Goal: Task Accomplishment & Management: Manage account settings

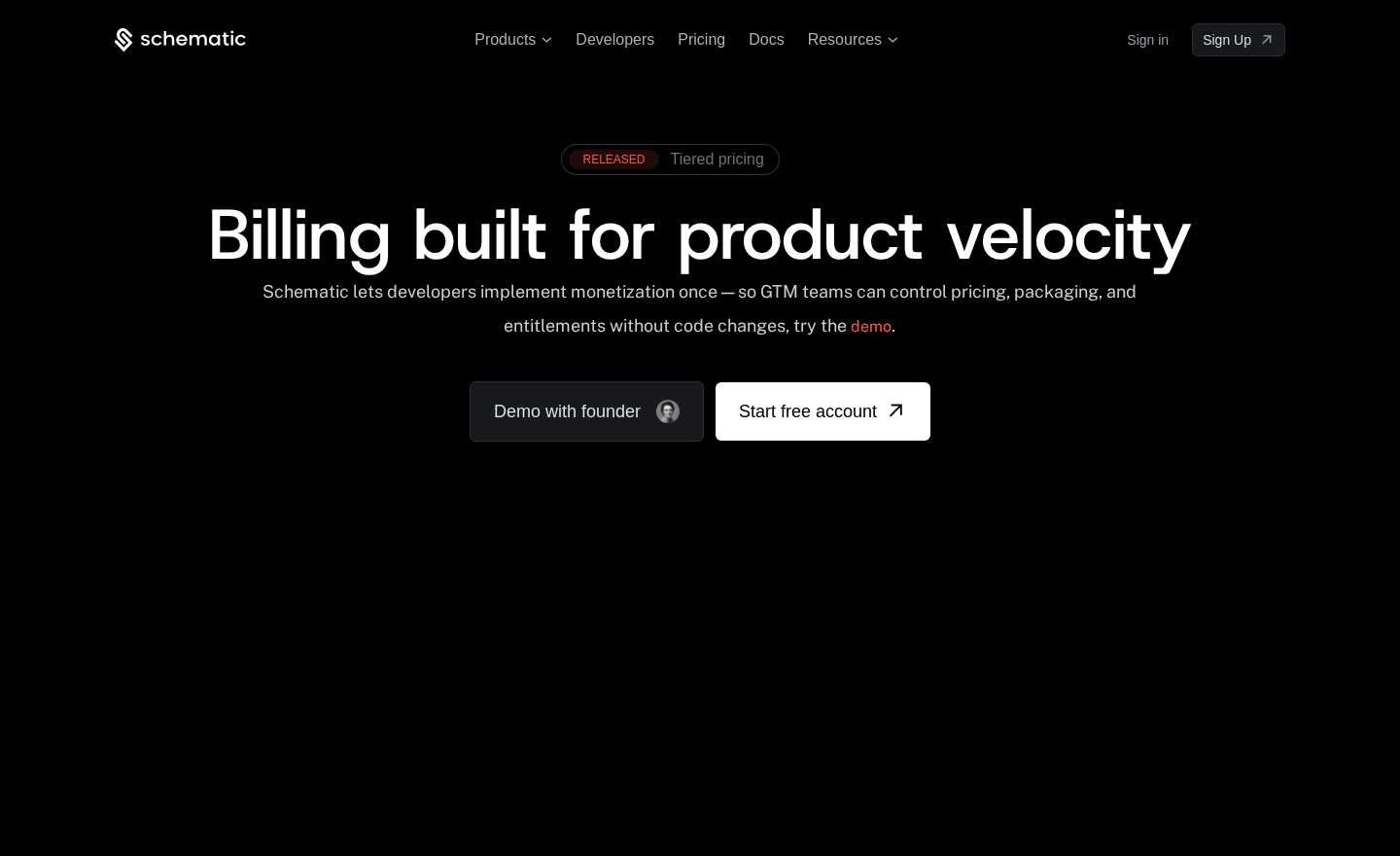
click at [1135, 45] on link "Sign in" at bounding box center [1147, 40] width 41 height 32
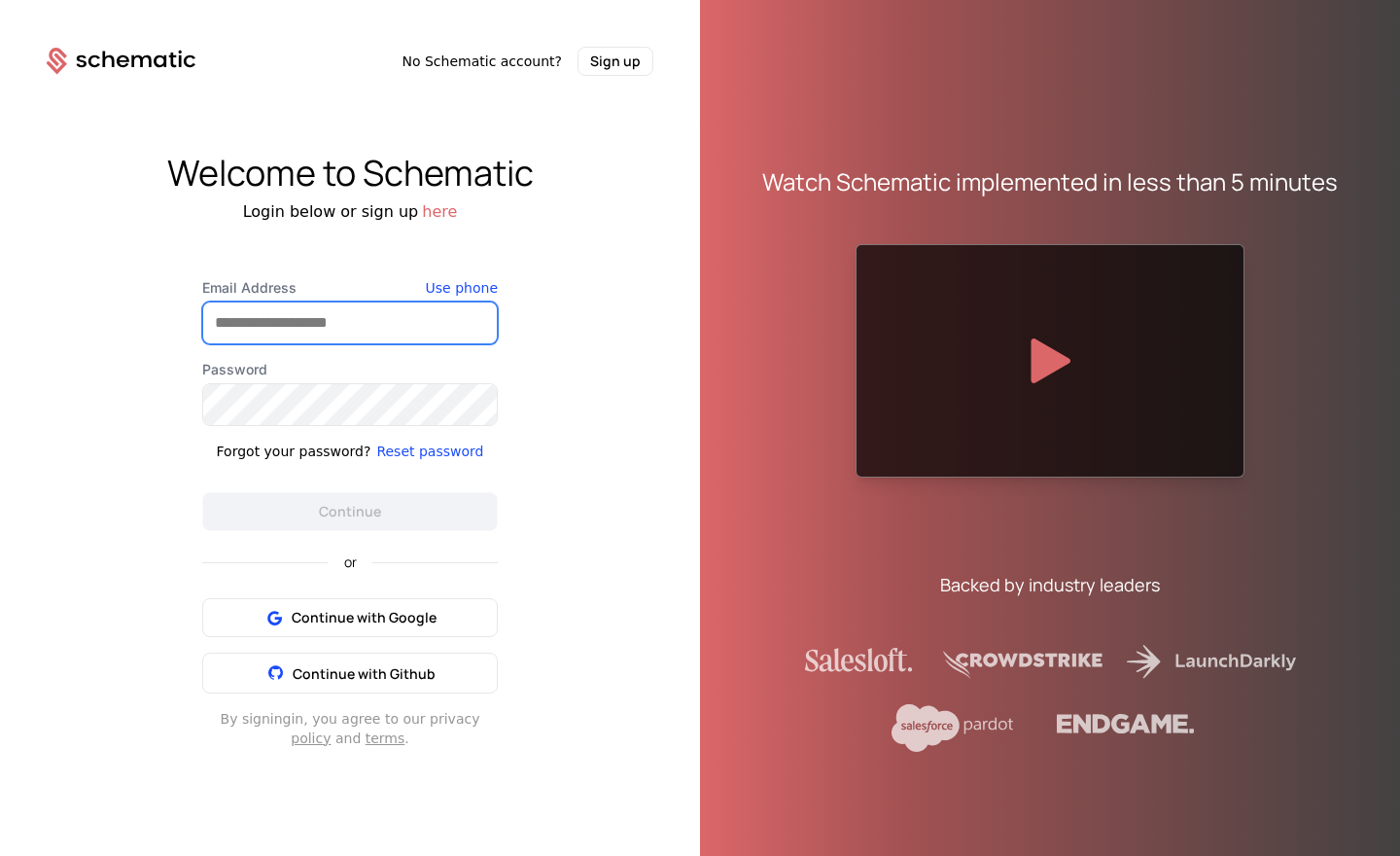
click at [357, 336] on input "Email Address" at bounding box center [350, 322] width 293 height 40
click at [645, 403] on div "Welcome to Schematic Login below or sign up here Email Address Use phone Passwo…" at bounding box center [350, 450] width 700 height 748
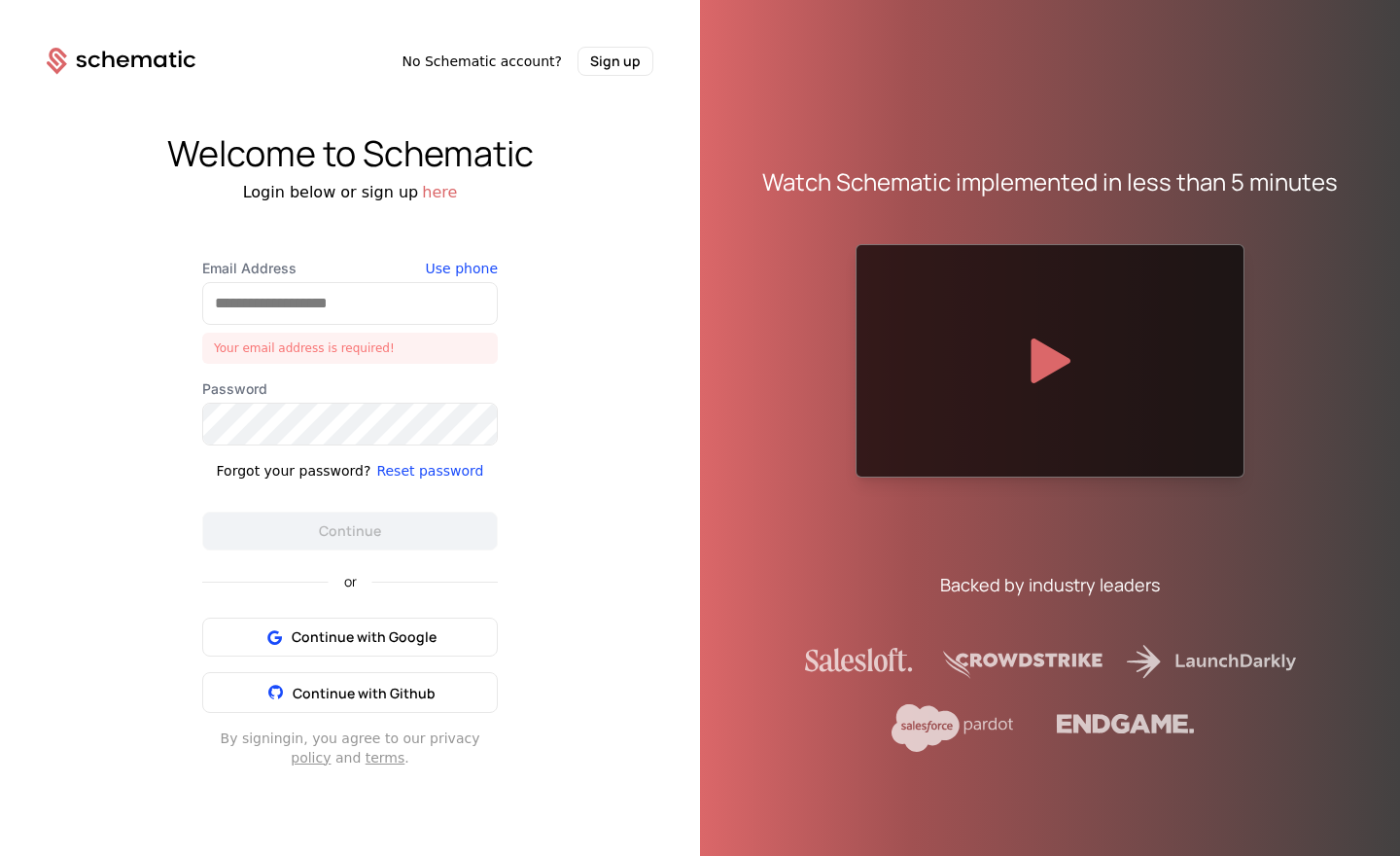
click at [625, 450] on div "Welcome to Schematic Login below or sign up here Email Address Your email addre…" at bounding box center [350, 450] width 700 height 748
click at [62, 60] on icon at bounding box center [56, 64] width 21 height 22
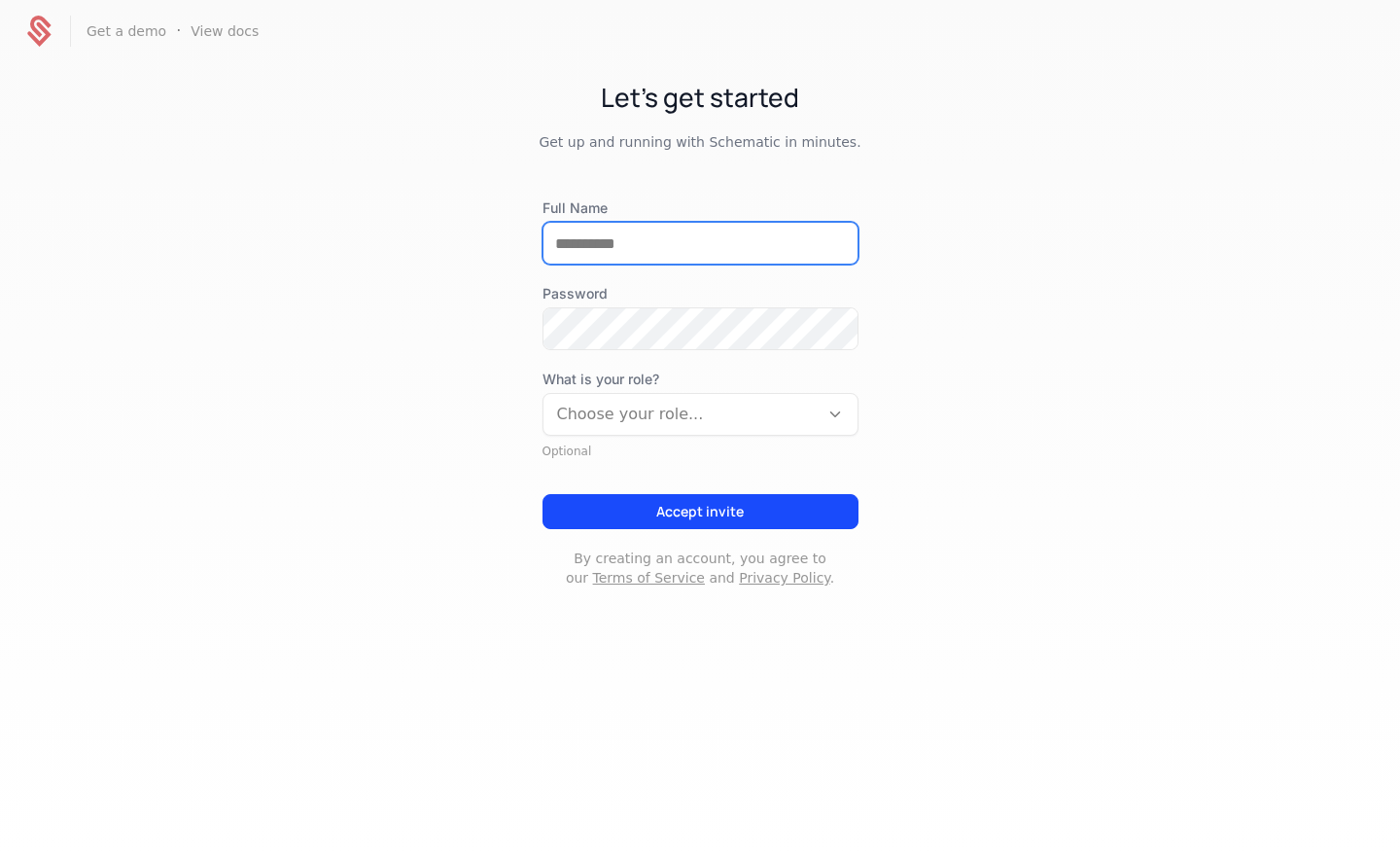
click at [619, 227] on input "Full Name" at bounding box center [700, 242] width 314 height 40
type input "**********"
click at [746, 425] on div at bounding box center [680, 415] width 248 height 28
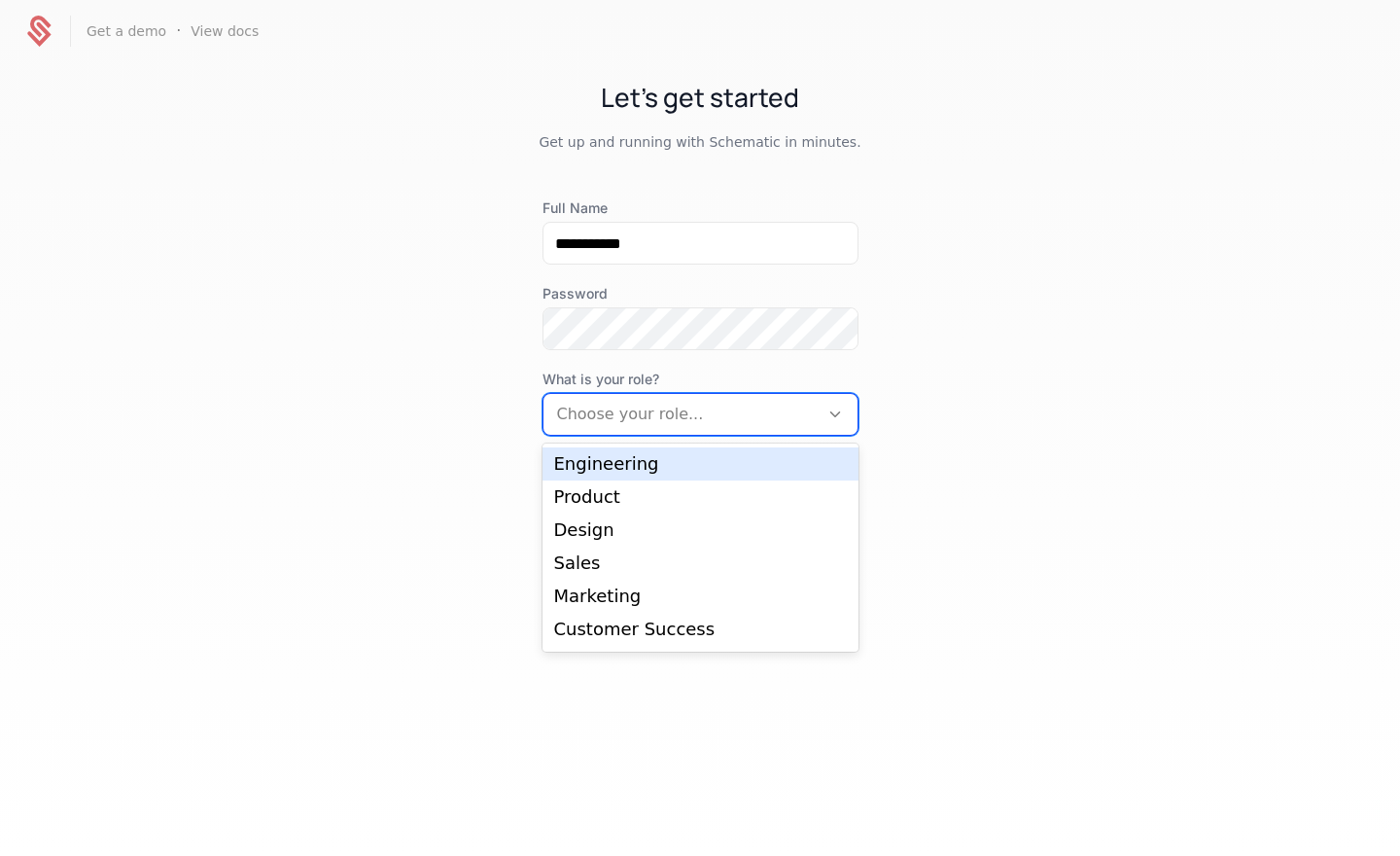
click at [736, 460] on div "Engineering" at bounding box center [700, 464] width 292 height 18
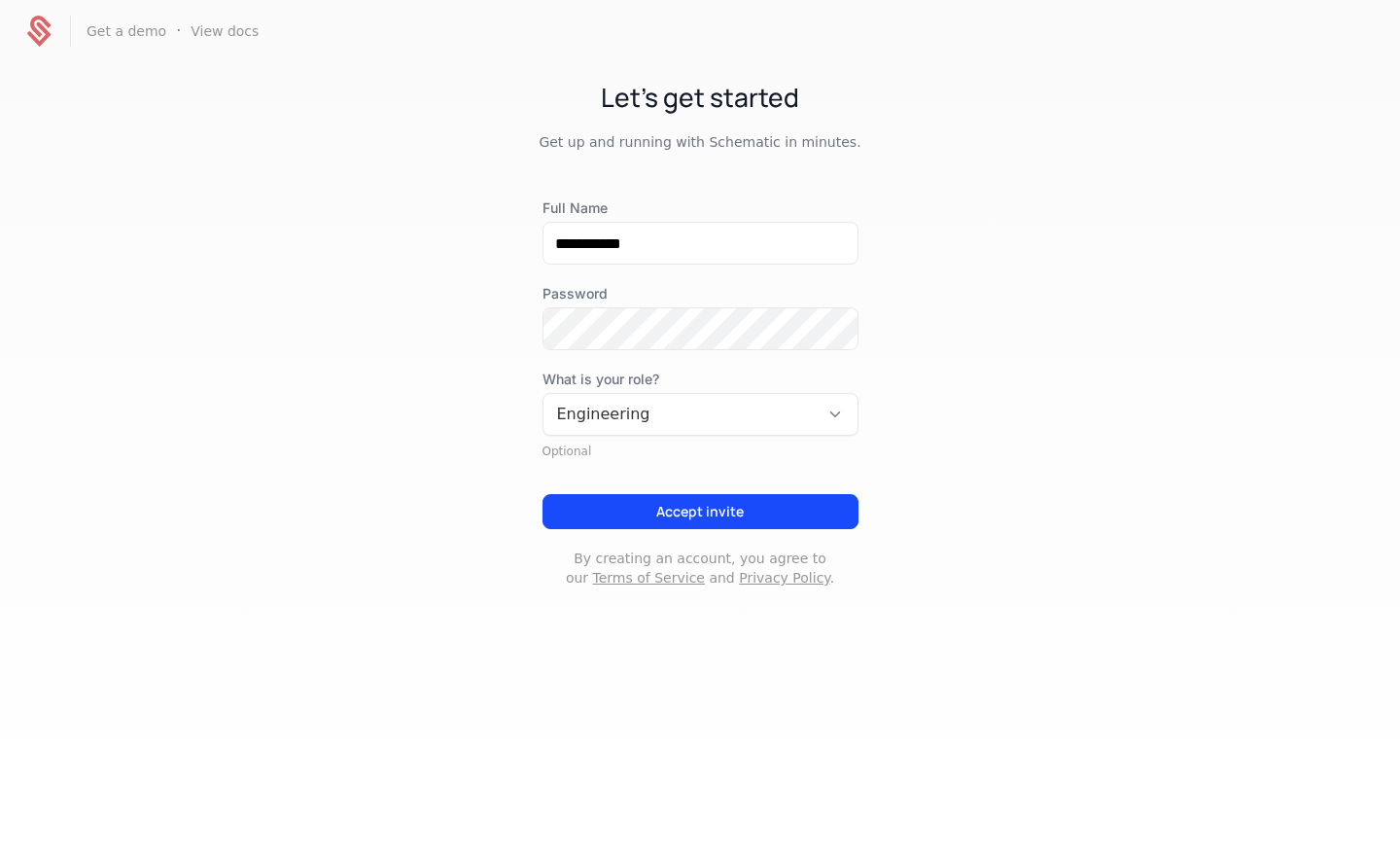
click at [1067, 441] on div "**********" at bounding box center [700, 351] width 1400 height 580
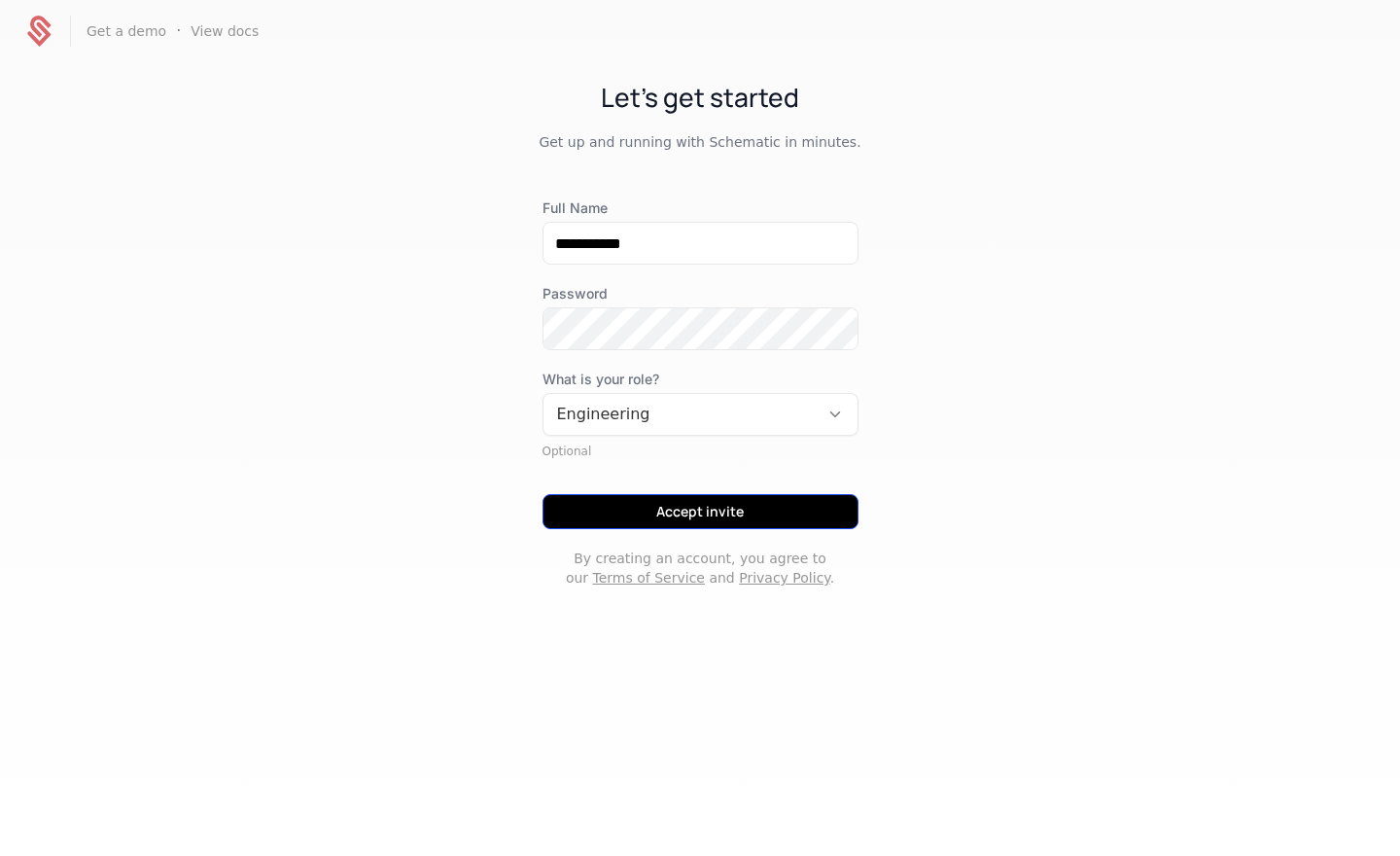
click at [773, 496] on button "Accept invite" at bounding box center [700, 510] width 316 height 35
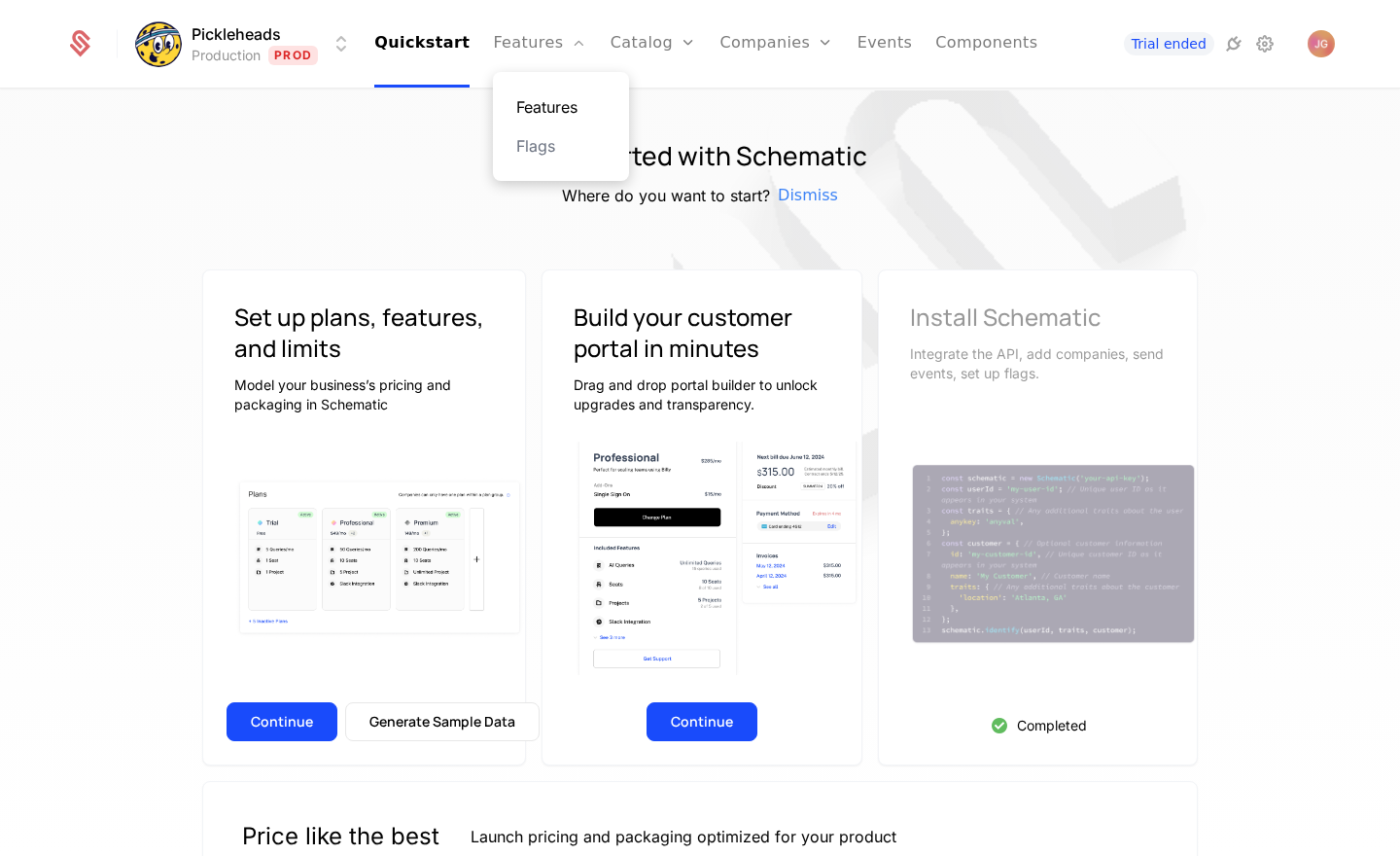
click at [564, 107] on link "Features" at bounding box center [561, 108] width 90 height 24
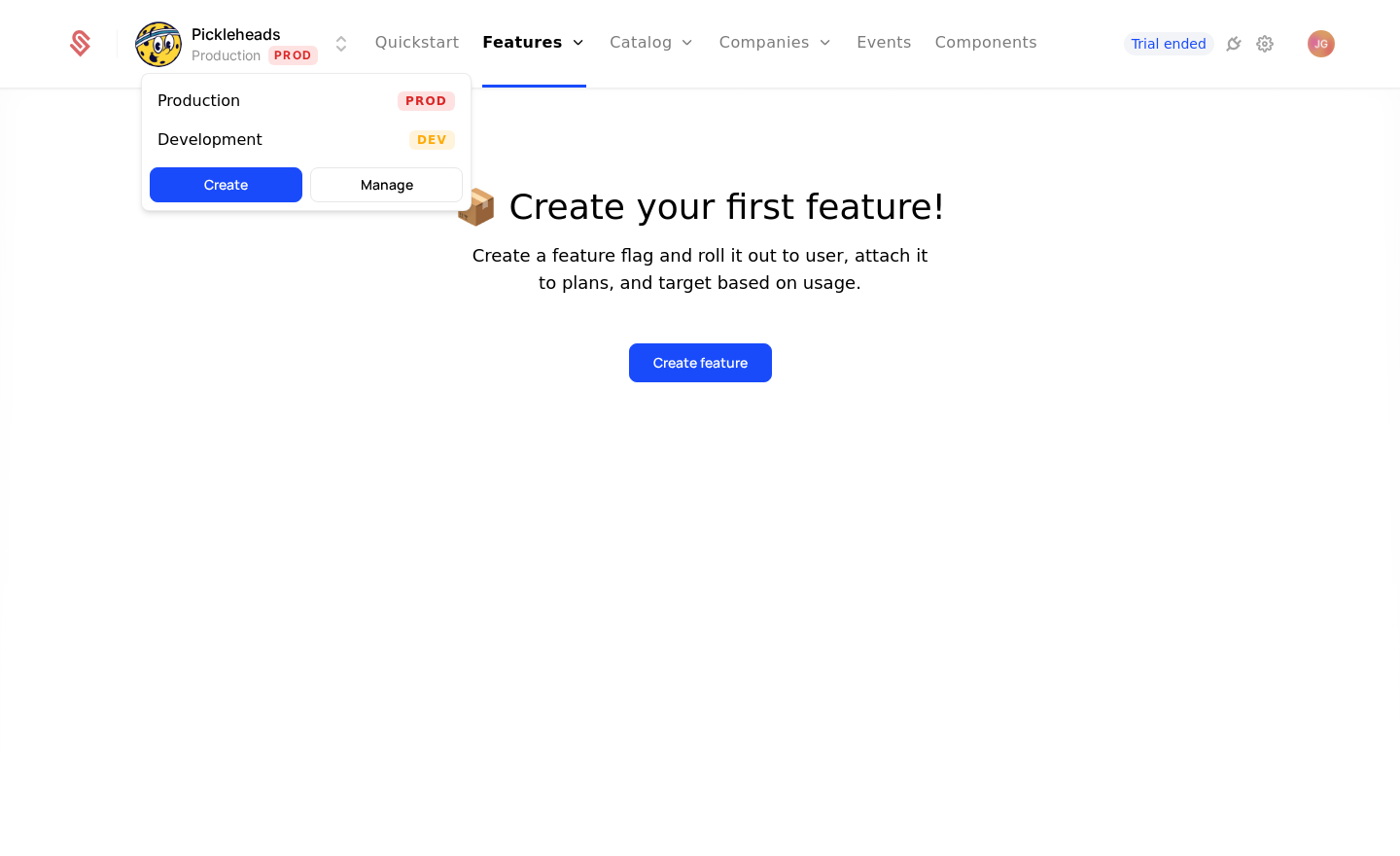
click at [350, 45] on html "Pickleheads Production Prod Quickstart Features Features Flags Catalog Plans Ad…" at bounding box center [700, 428] width 1400 height 856
click at [324, 138] on div "Development Dev" at bounding box center [306, 139] width 329 height 39
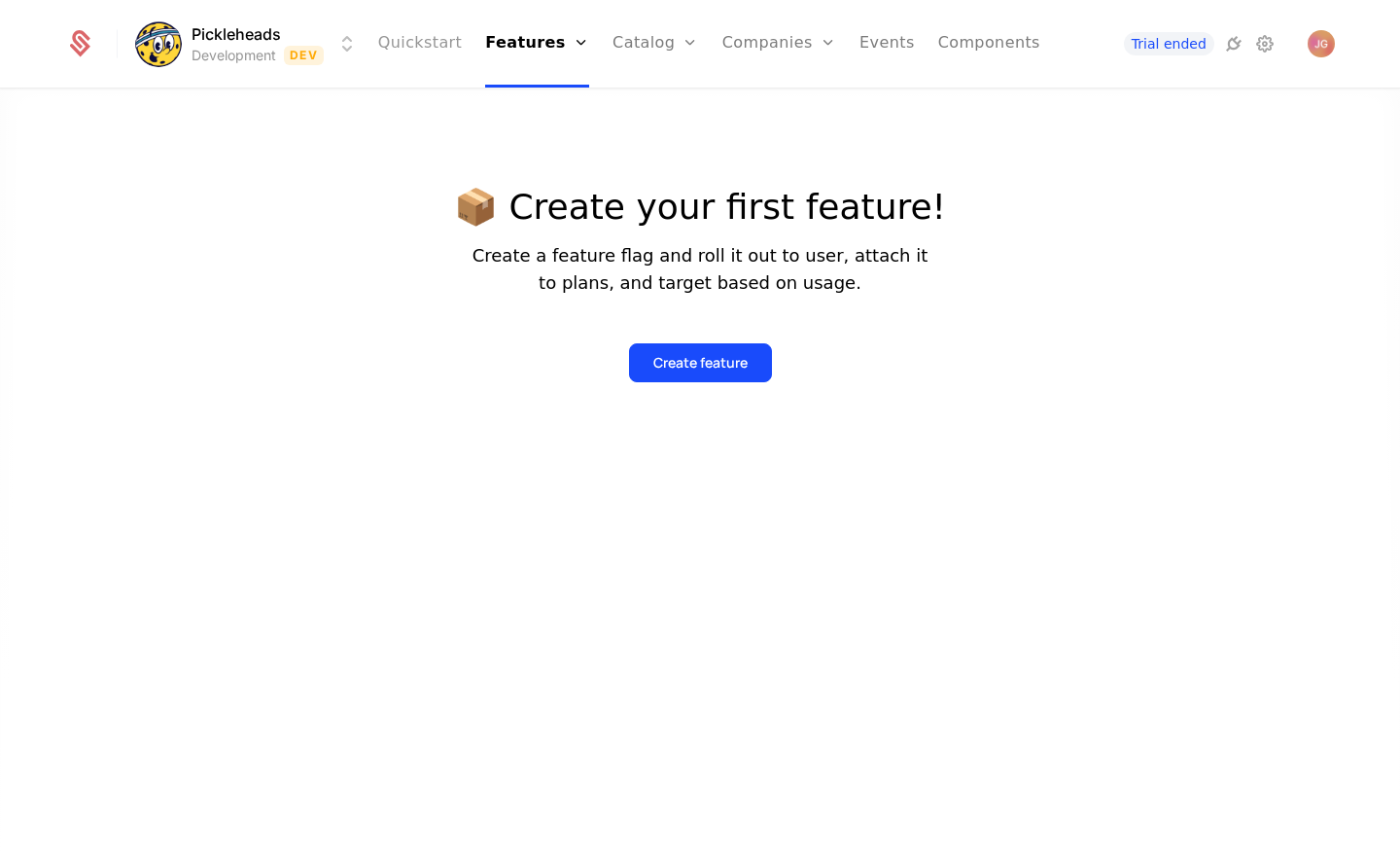
click at [463, 47] on link "Quickstart" at bounding box center [421, 43] width 85 height 88
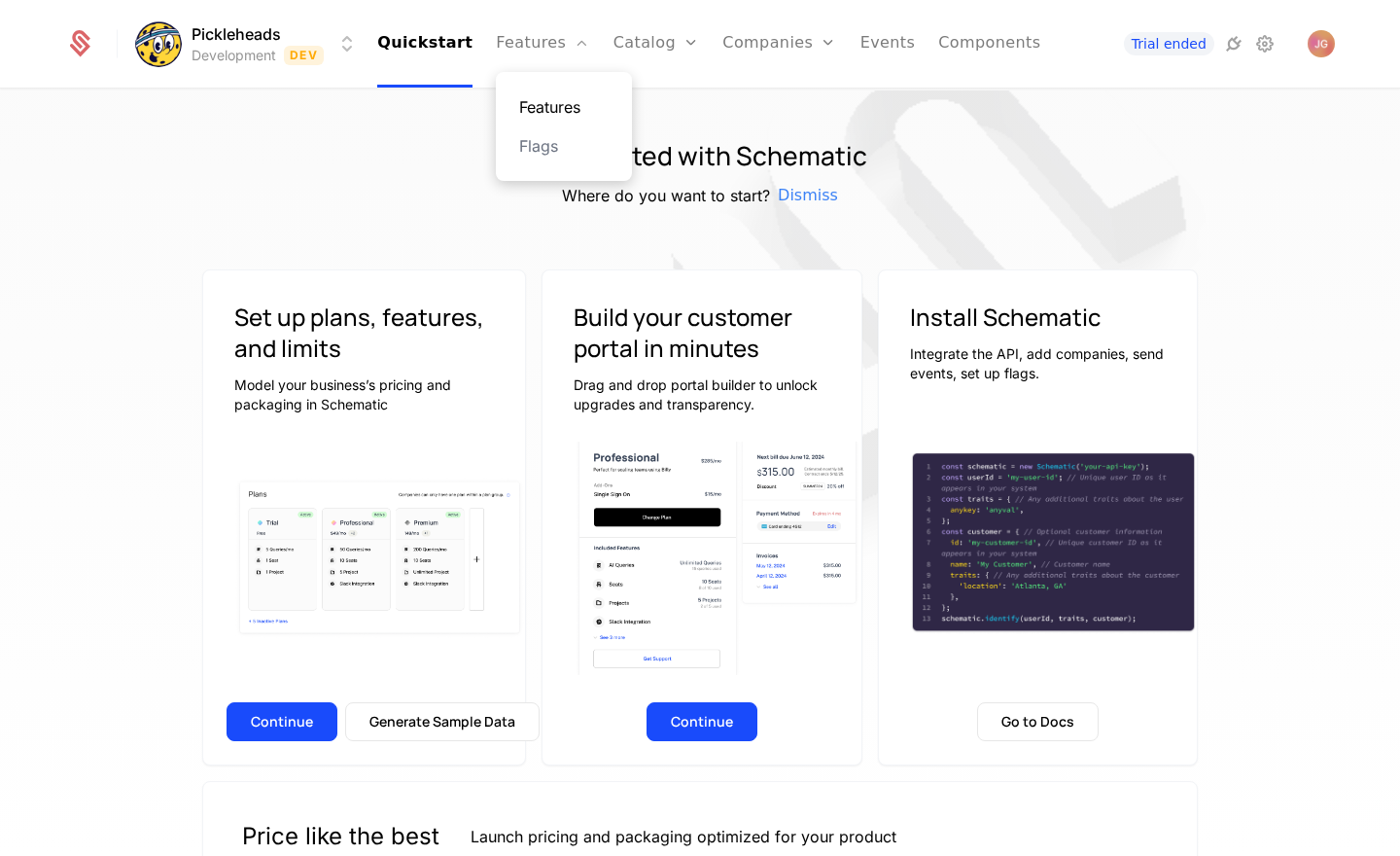
click at [570, 115] on link "Features" at bounding box center [564, 108] width 90 height 24
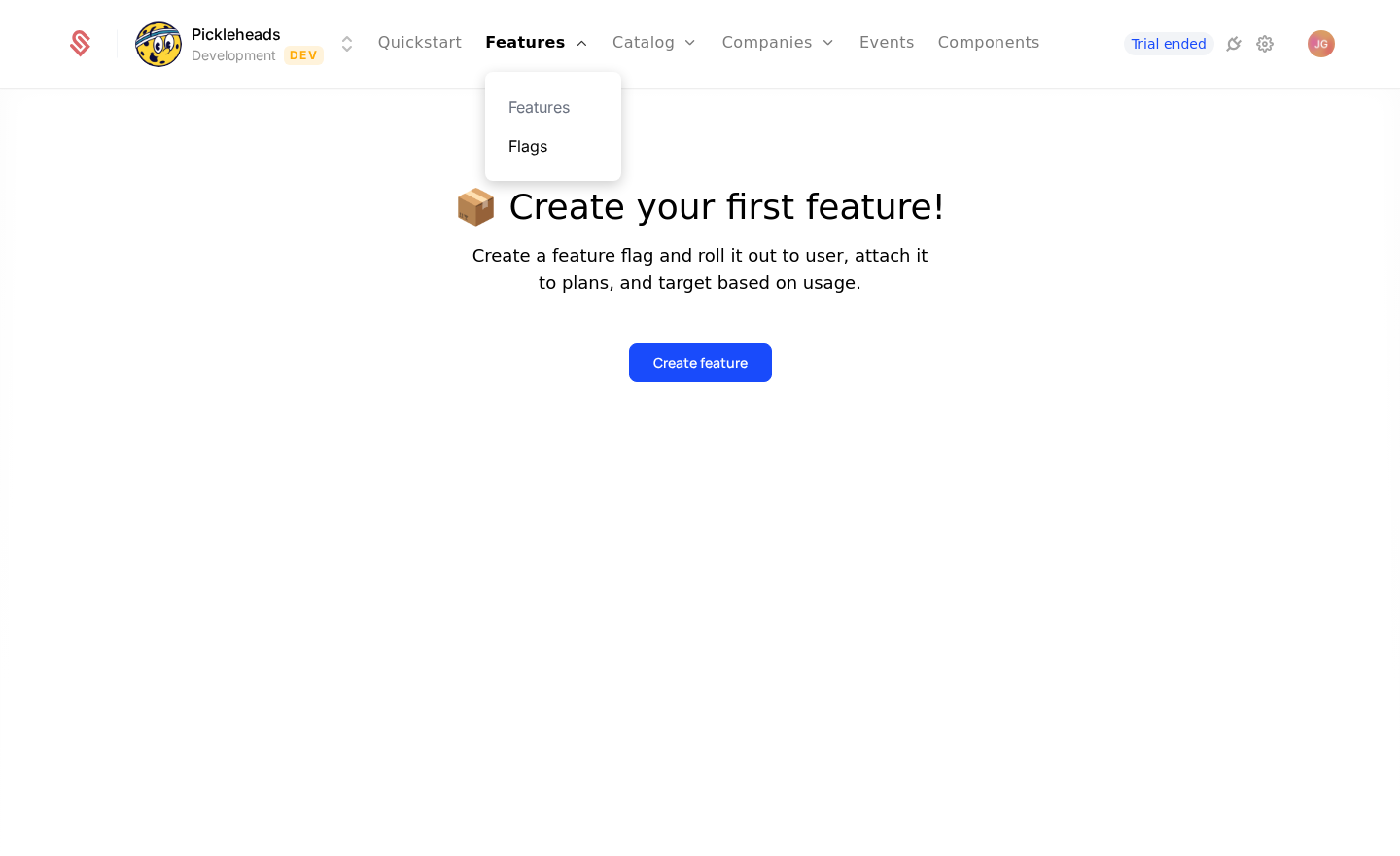
click at [557, 146] on link "Flags" at bounding box center [553, 146] width 90 height 24
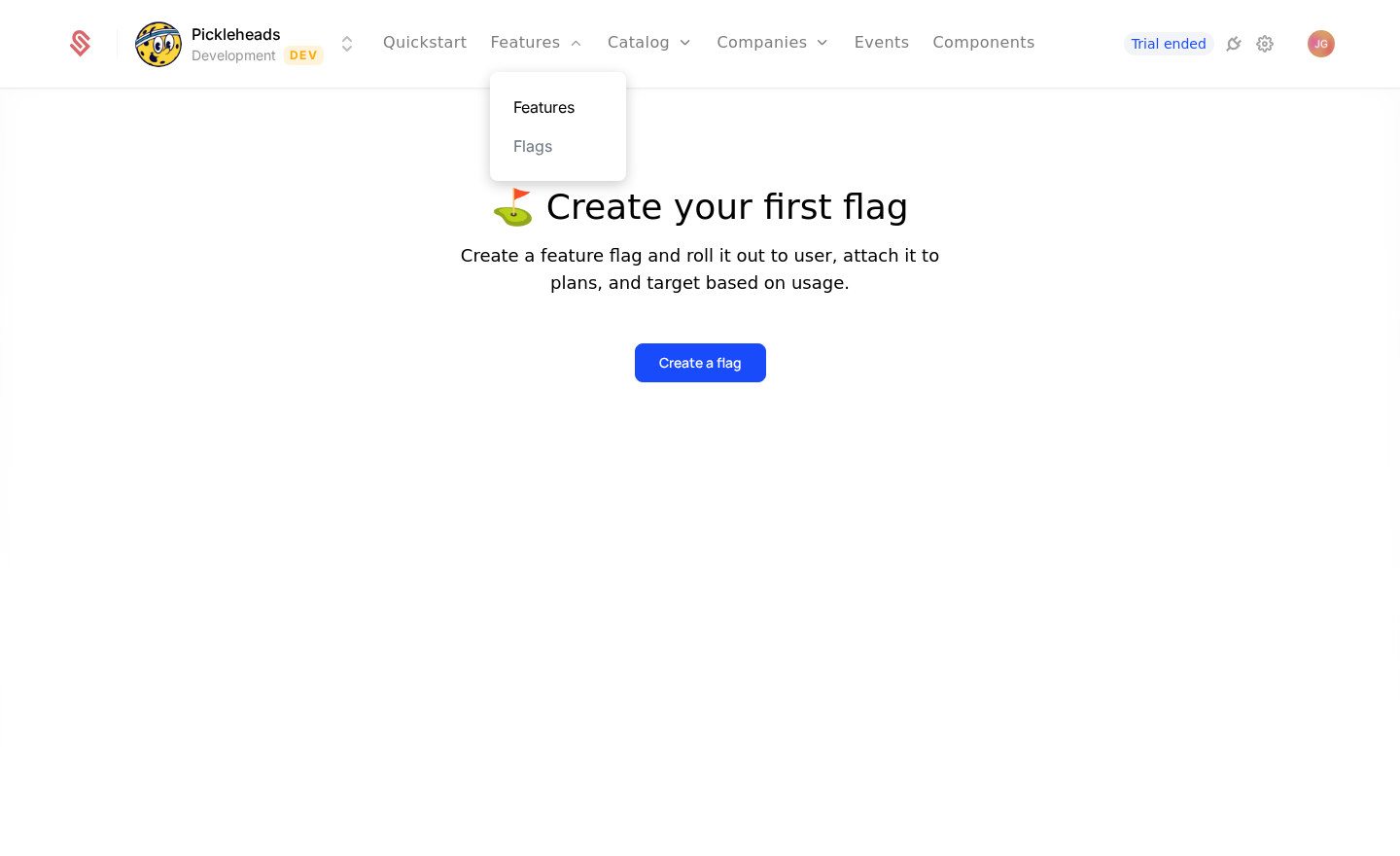
click at [560, 113] on link "Features" at bounding box center [558, 108] width 90 height 24
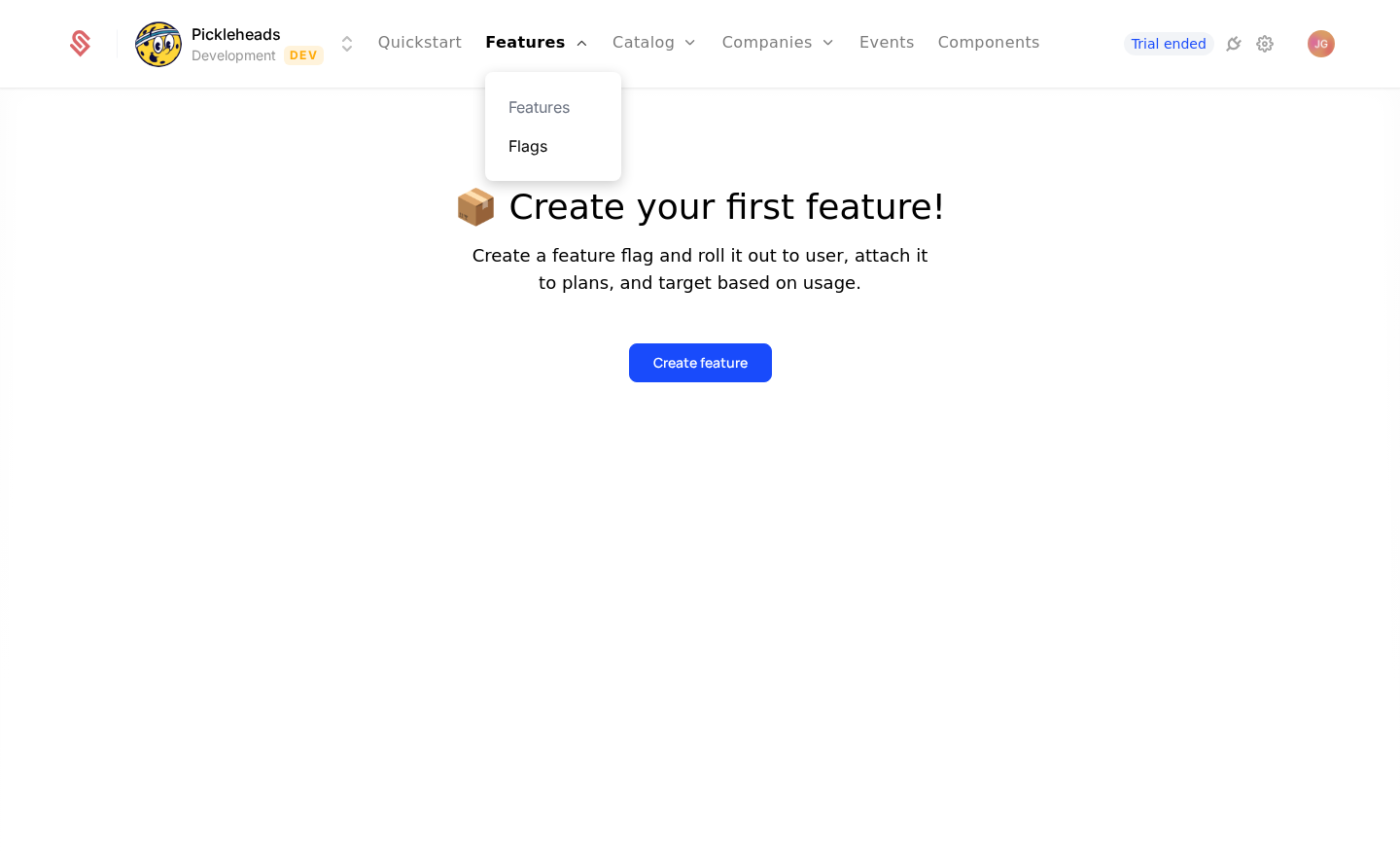
click at [557, 139] on link "Flags" at bounding box center [553, 146] width 90 height 24
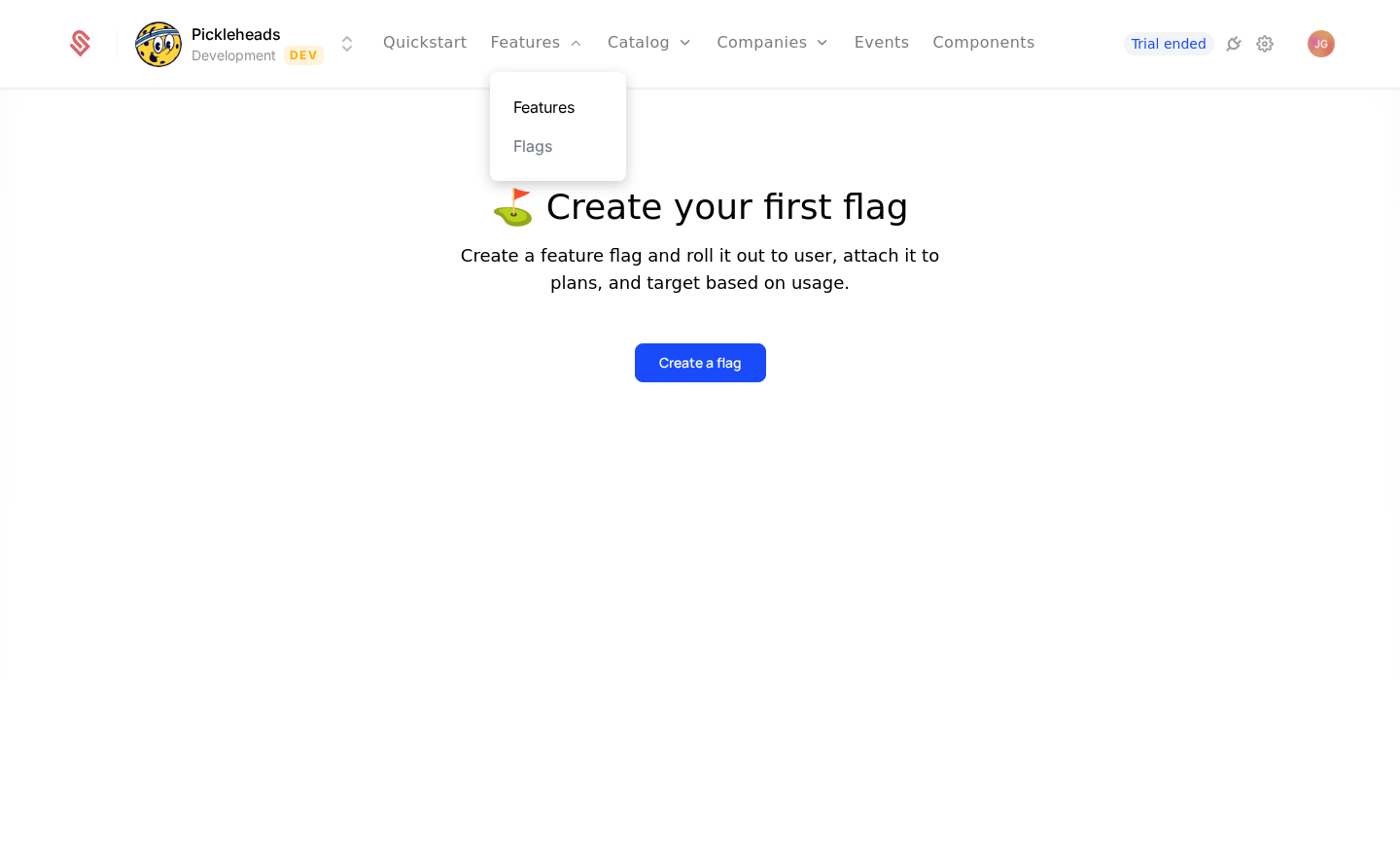
click at [570, 102] on link "Features" at bounding box center [558, 108] width 90 height 24
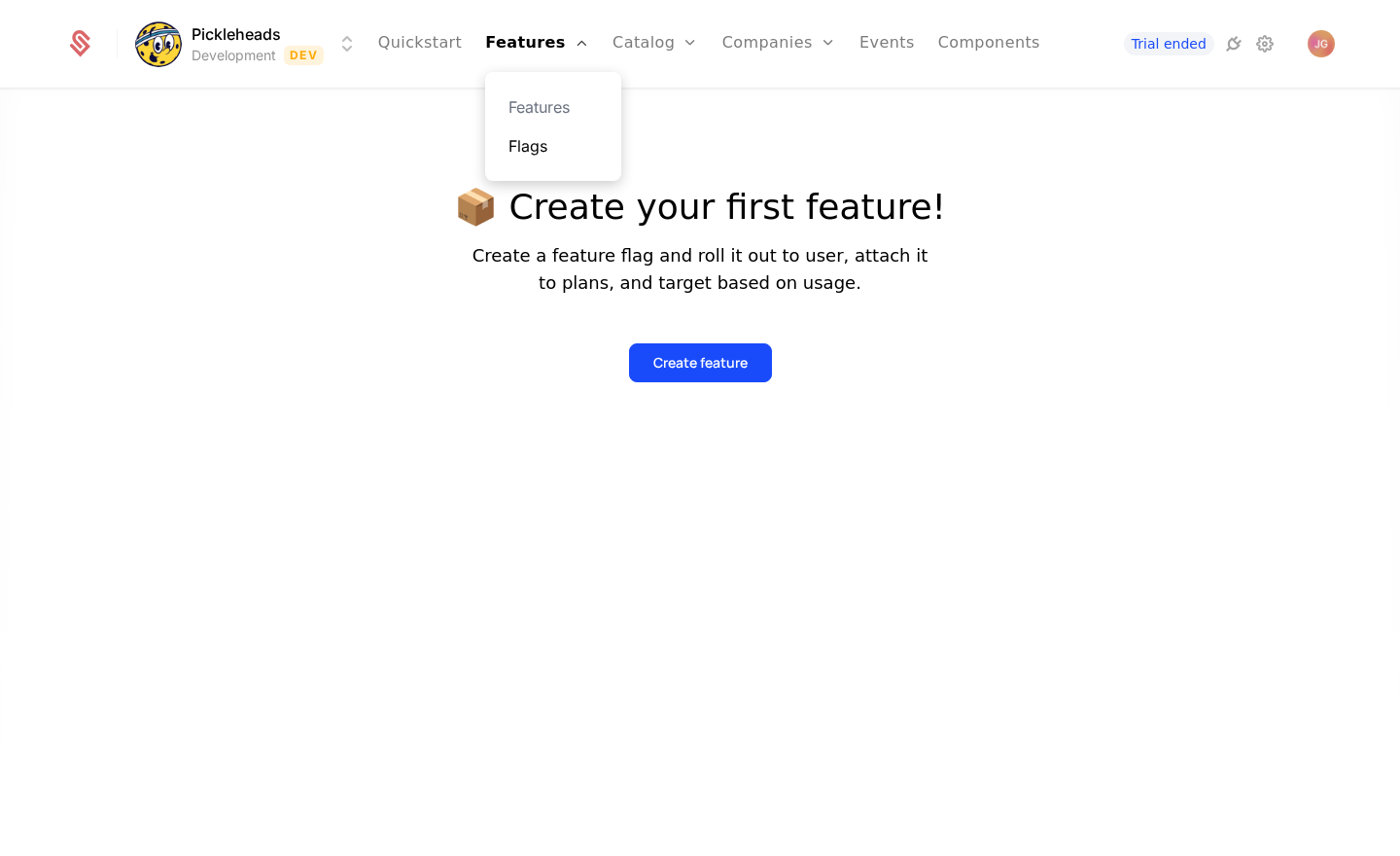
click at [561, 151] on link "Flags" at bounding box center [553, 146] width 90 height 24
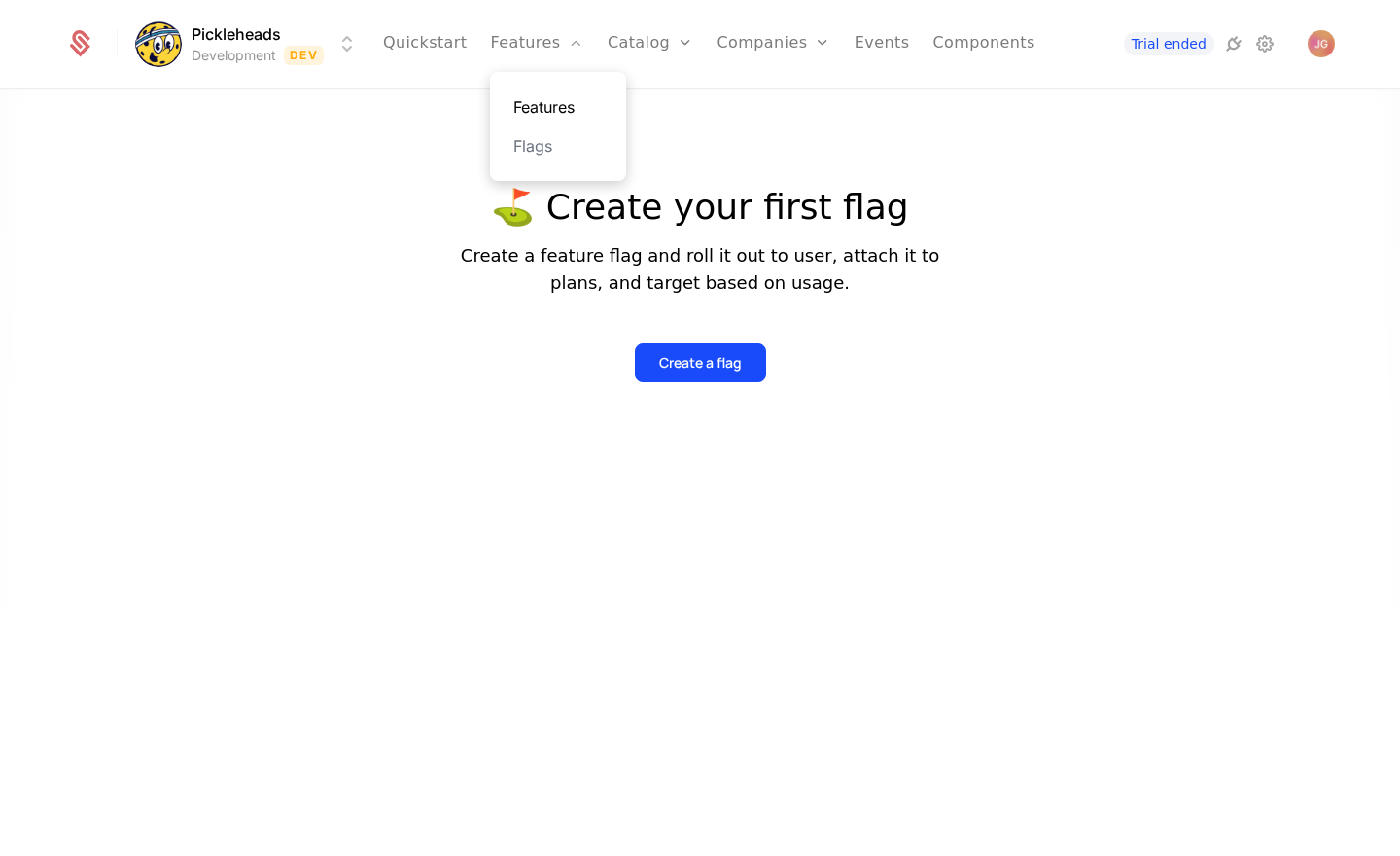
click at [571, 110] on link "Features" at bounding box center [558, 108] width 90 height 24
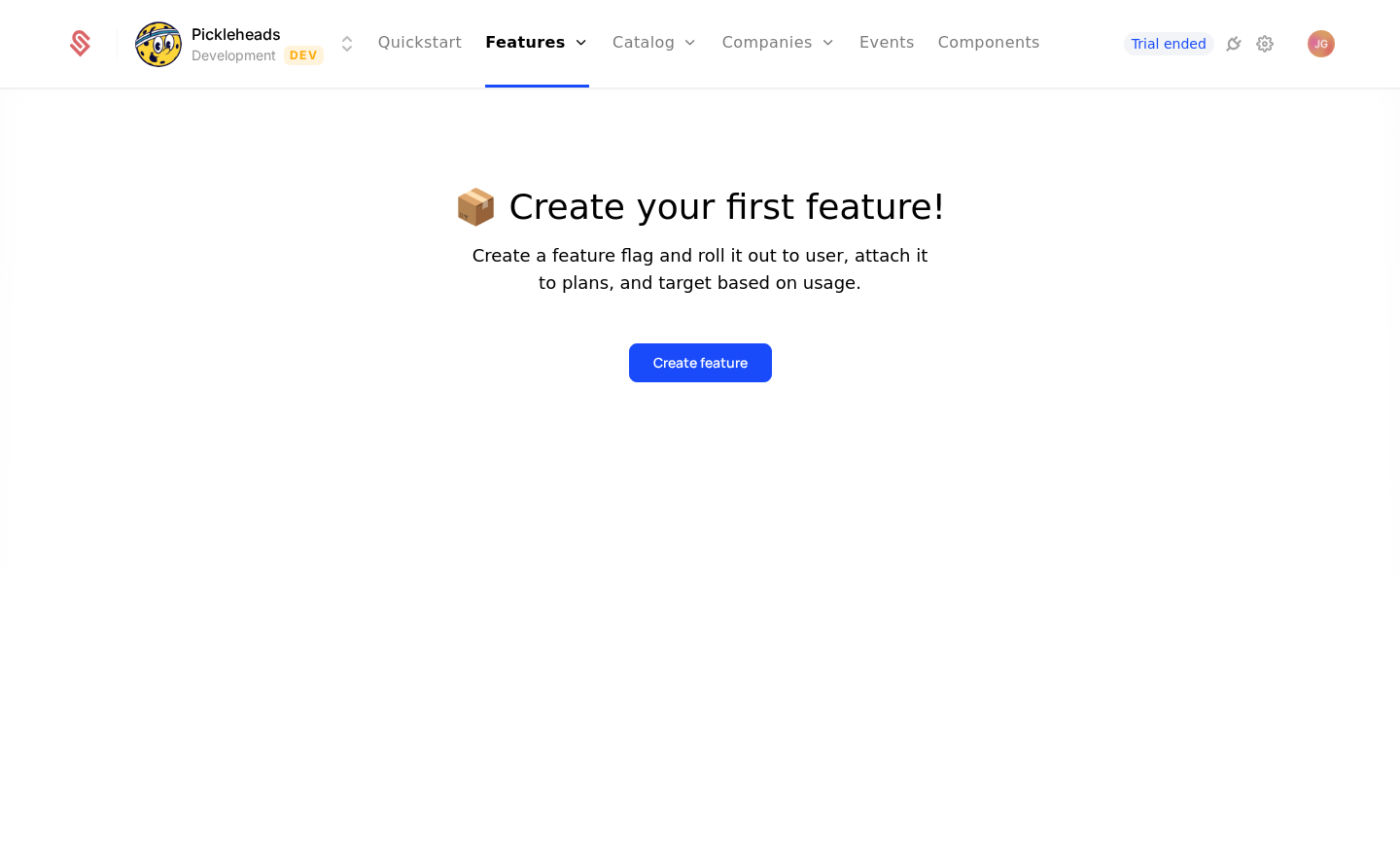
click at [1112, 287] on div at bounding box center [700, 506] width 1400 height 856
click at [583, 57] on link "Features" at bounding box center [536, 43] width 104 height 88
click at [569, 104] on link "Features" at bounding box center [553, 108] width 90 height 24
click at [689, 361] on div "Create feature" at bounding box center [701, 362] width 95 height 20
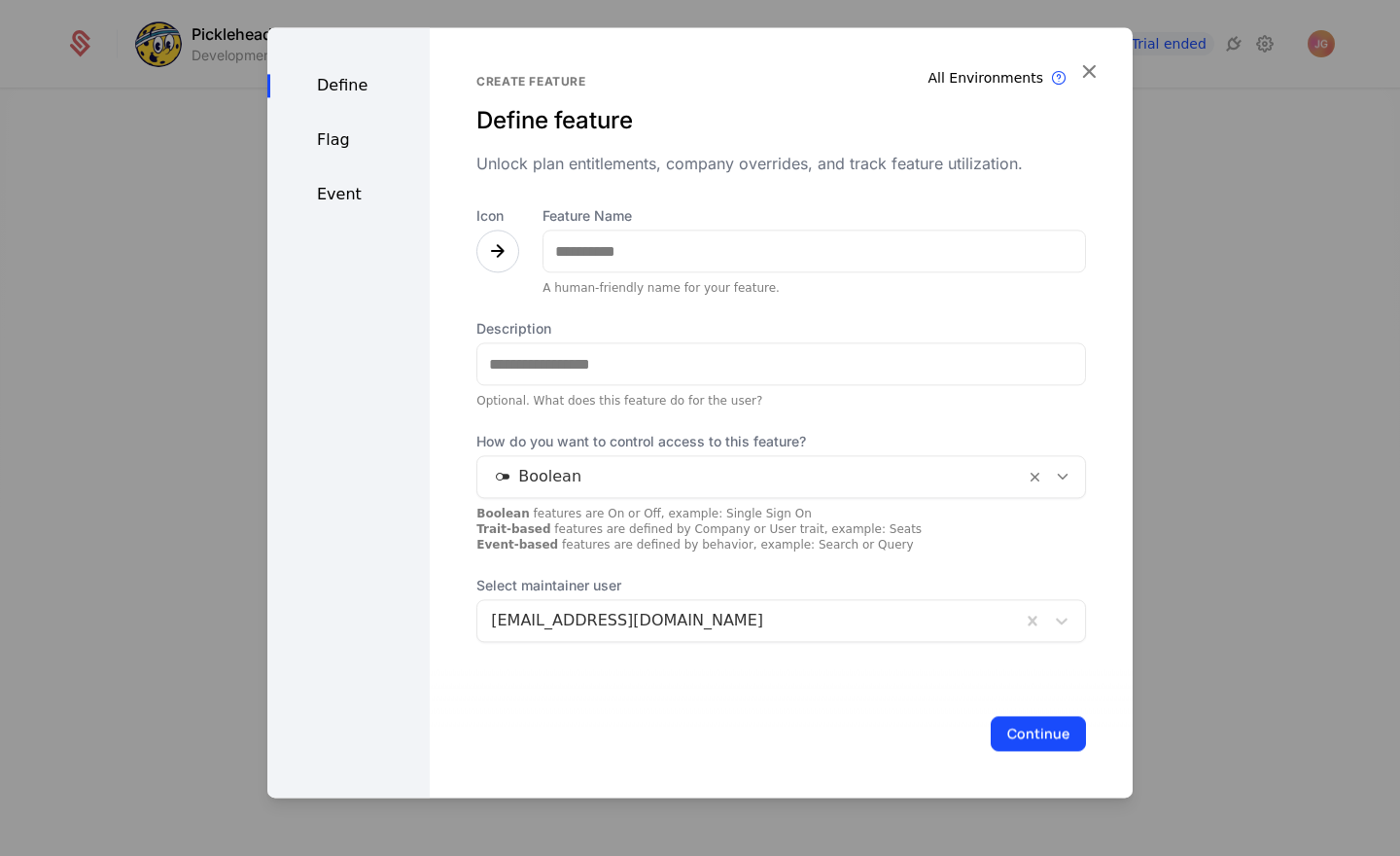
click at [350, 140] on div "Flag" at bounding box center [349, 140] width 162 height 24
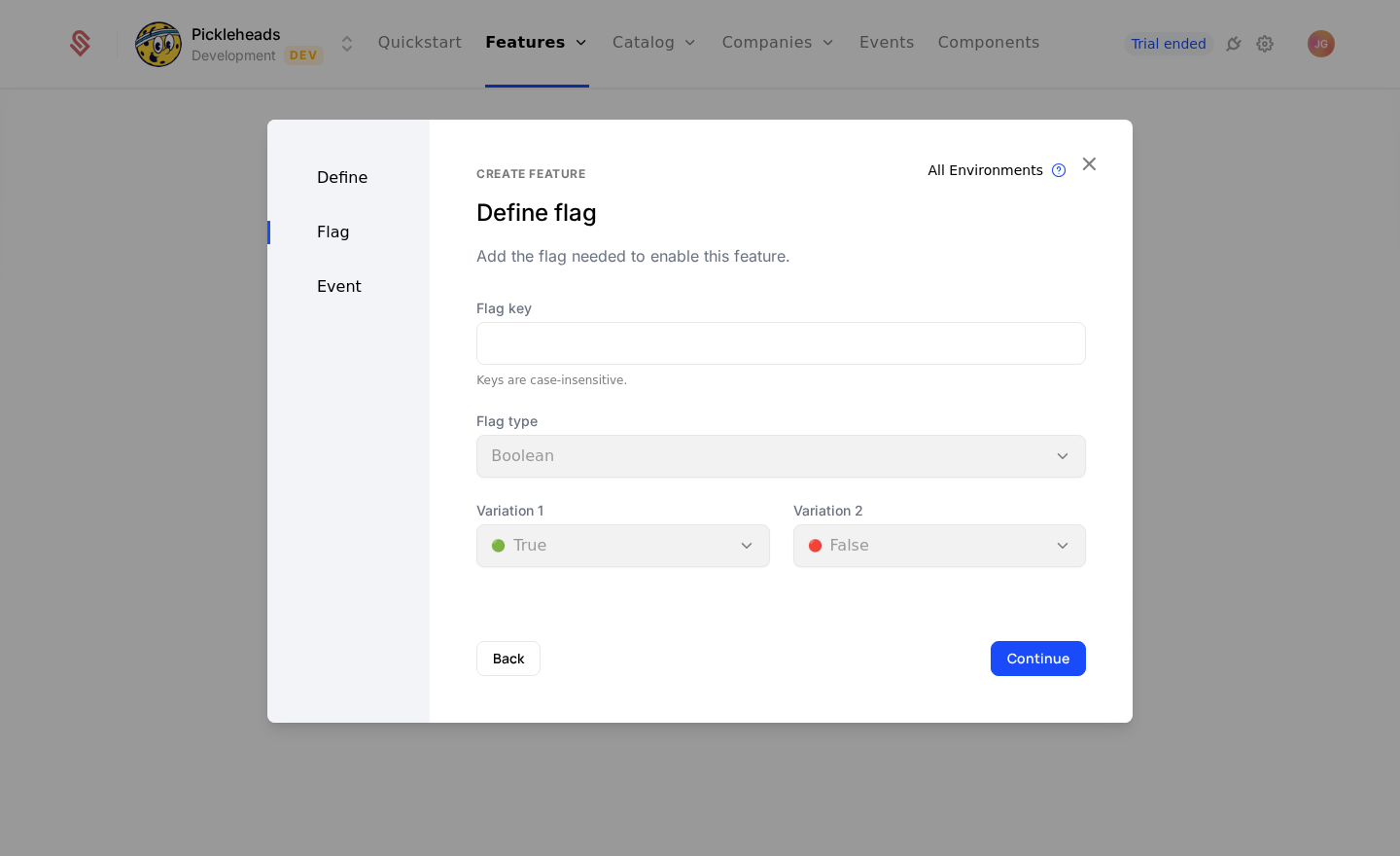
click at [379, 424] on div "Define Flag Event" at bounding box center [349, 421] width 162 height 603
click at [350, 298] on div "Define Flag Event" at bounding box center [349, 421] width 162 height 603
click at [350, 289] on div "Event" at bounding box center [349, 287] width 162 height 24
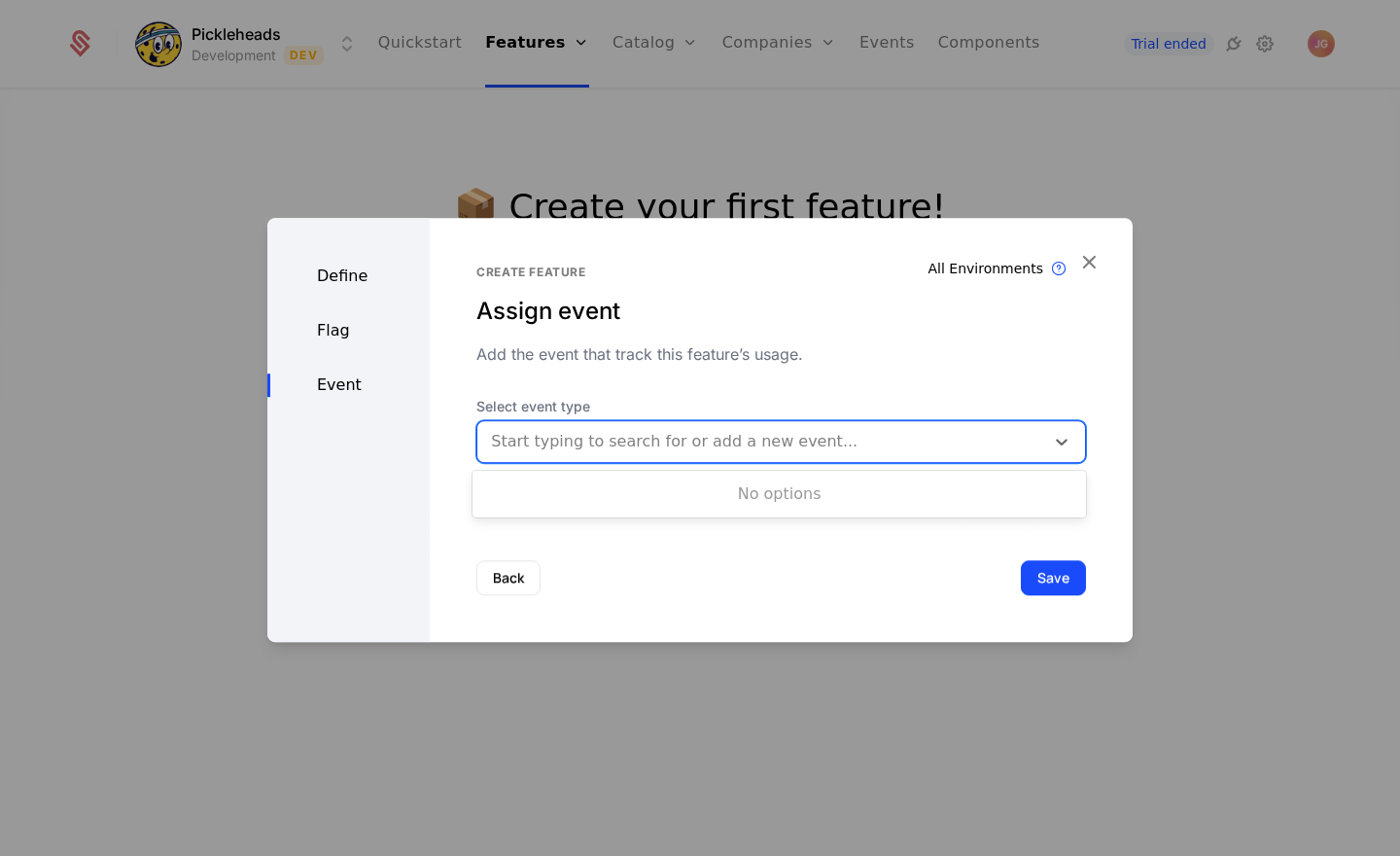
click at [687, 444] on div at bounding box center [760, 441] width 540 height 28
click at [540, 367] on div "Create feature Assign event Add the event that track this feature’s usage. Sele…" at bounding box center [781, 375] width 609 height 222
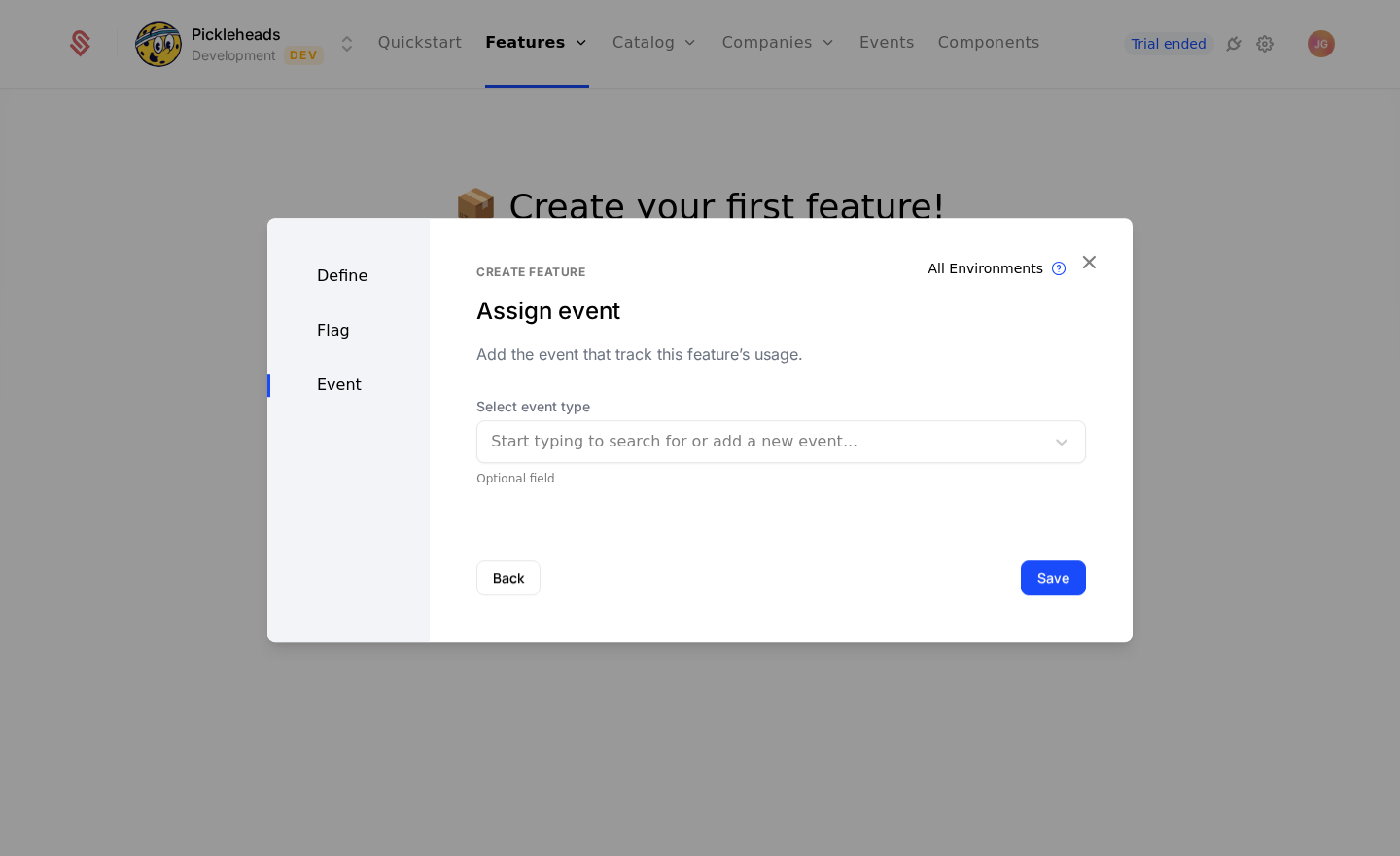
click at [582, 355] on div "Add the event that track this feature’s usage." at bounding box center [781, 354] width 609 height 24
click at [323, 337] on div "Flag" at bounding box center [349, 331] width 162 height 24
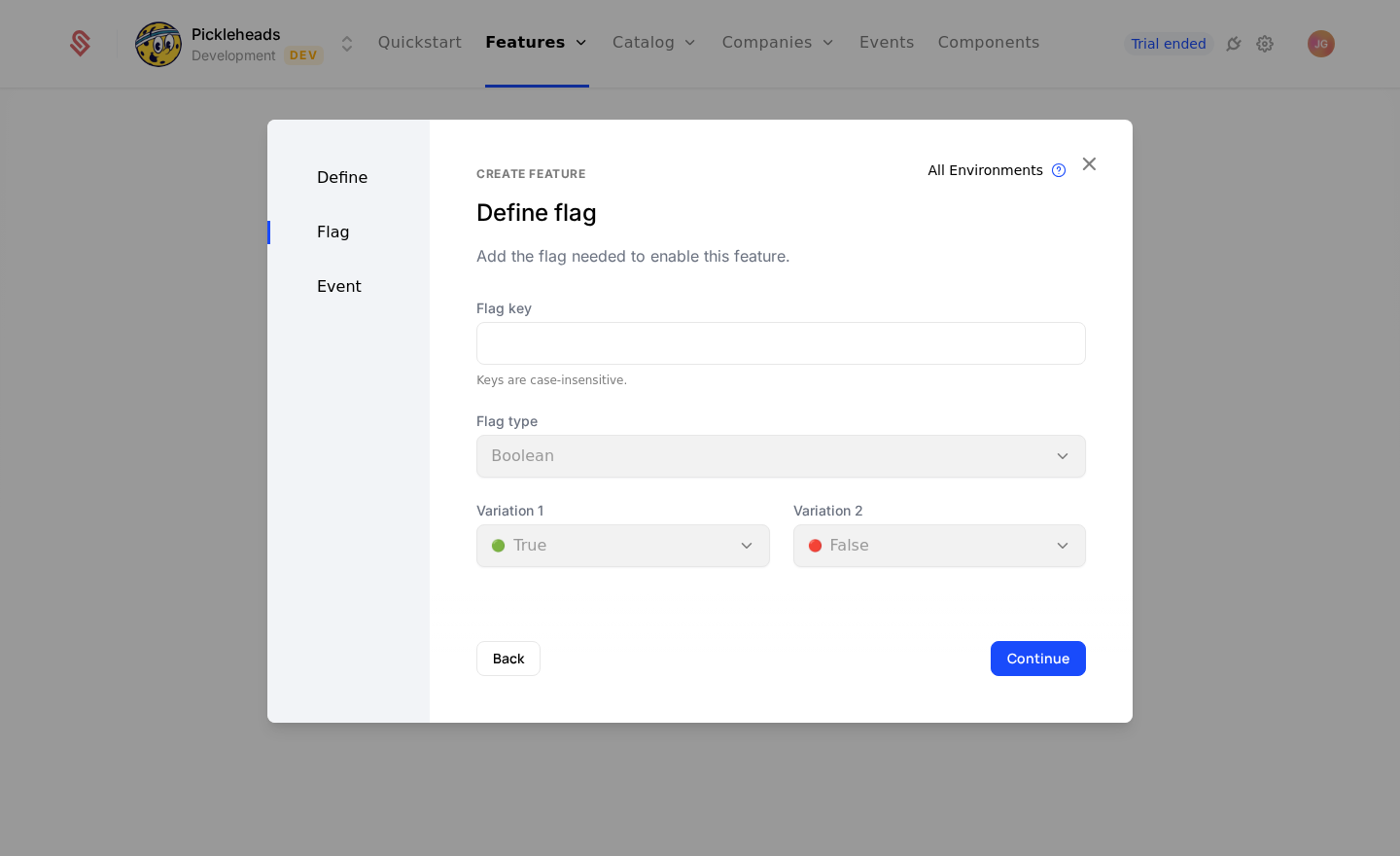
click at [362, 183] on div "Define" at bounding box center [349, 178] width 162 height 24
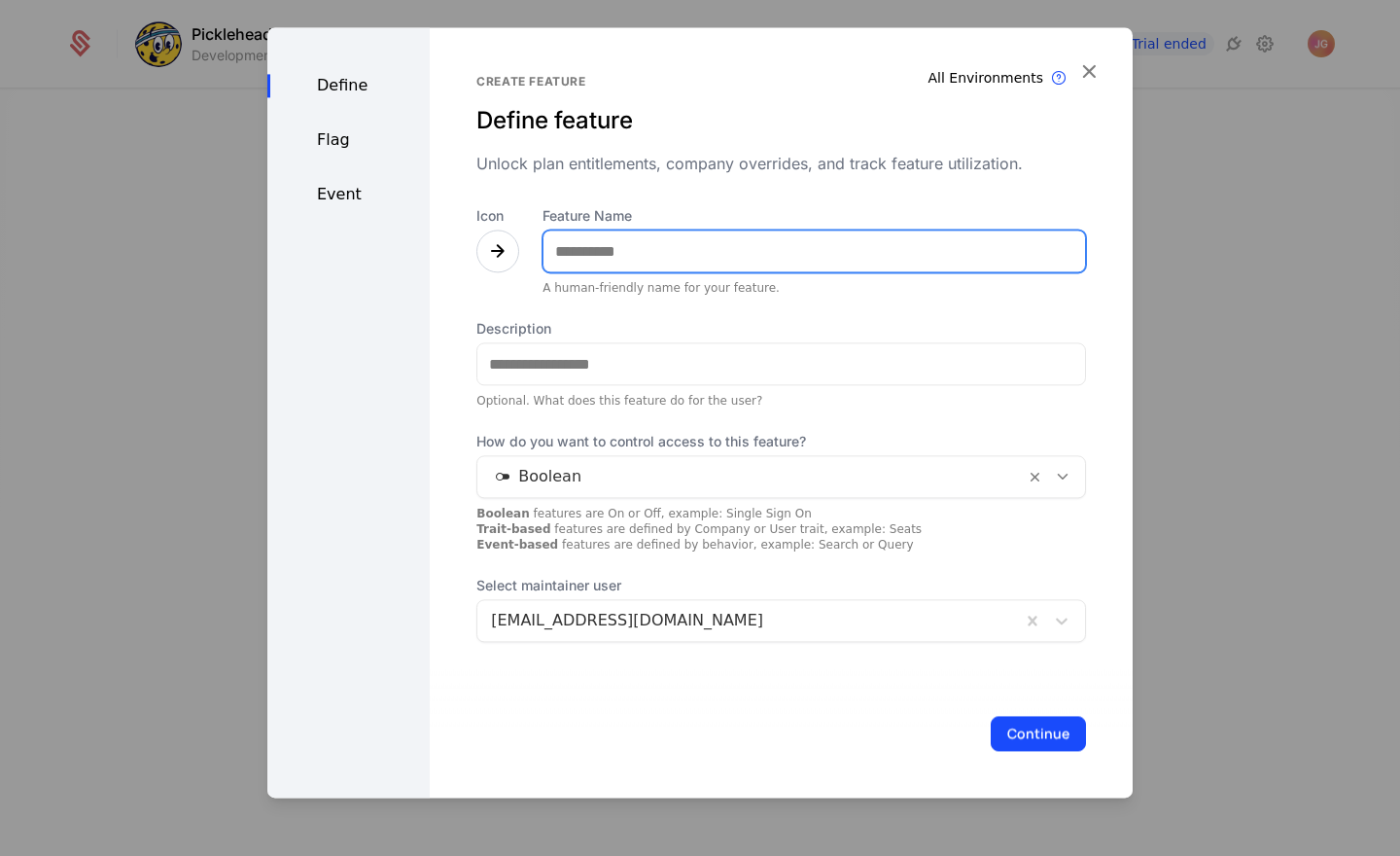
click at [652, 262] on input "Feature Name" at bounding box center [814, 250] width 541 height 40
type input "**********"
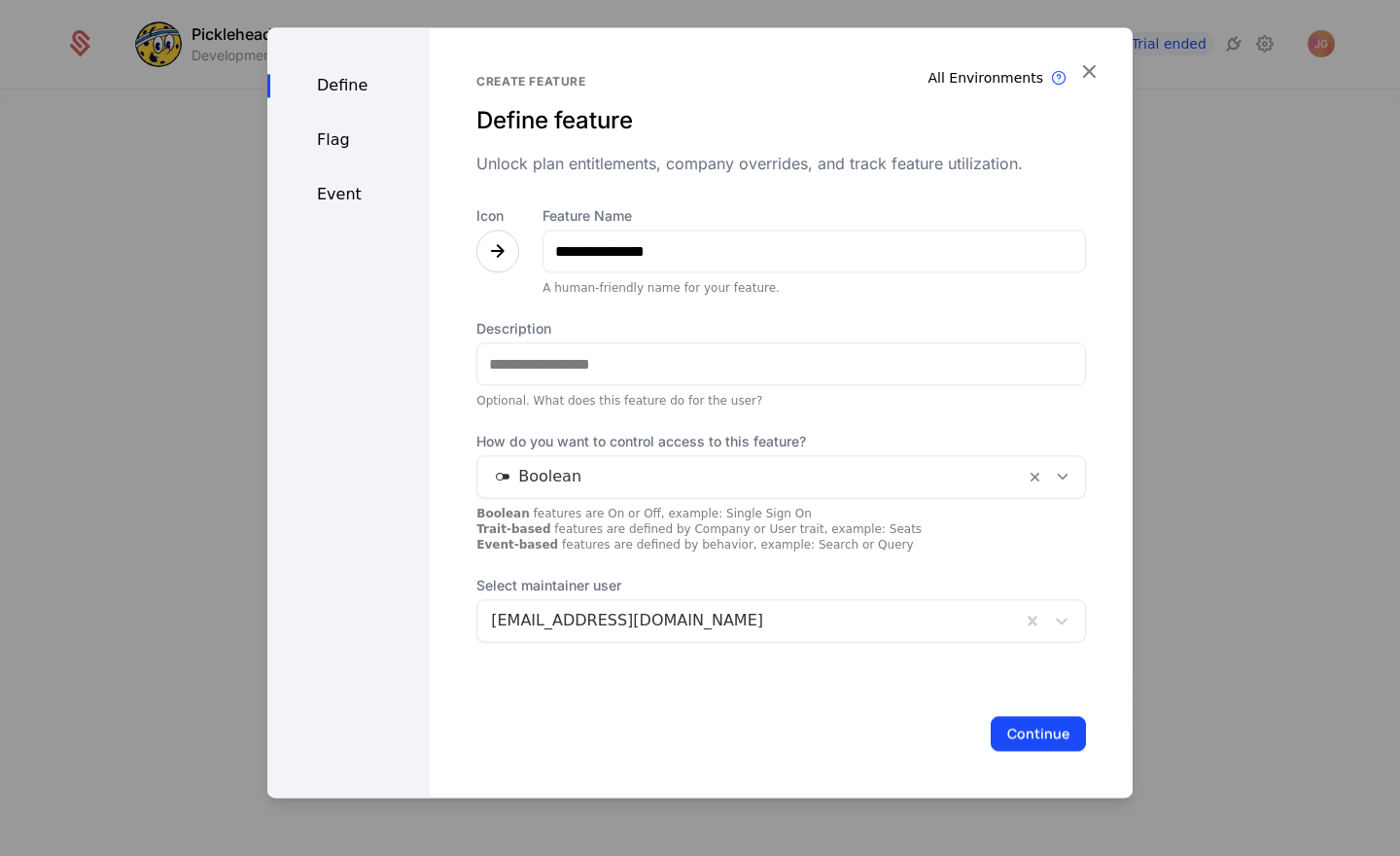
click at [608, 162] on div "Unlock plan entitlements, company overrides, and track feature utilization." at bounding box center [781, 164] width 609 height 24
click at [1061, 615] on icon at bounding box center [1061, 620] width 20 height 20
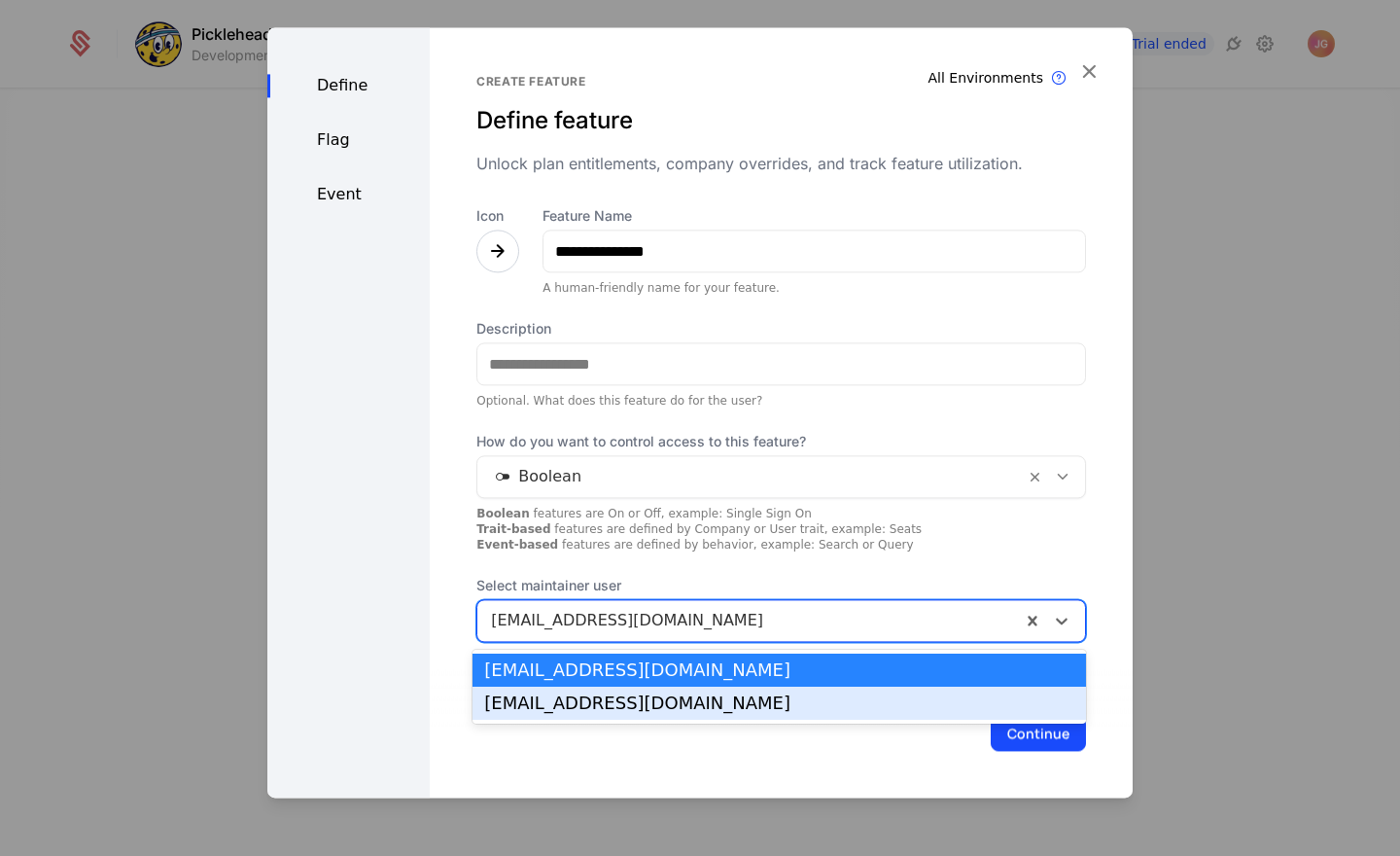
click at [837, 699] on div "max@pickleheads.com" at bounding box center [779, 703] width 590 height 18
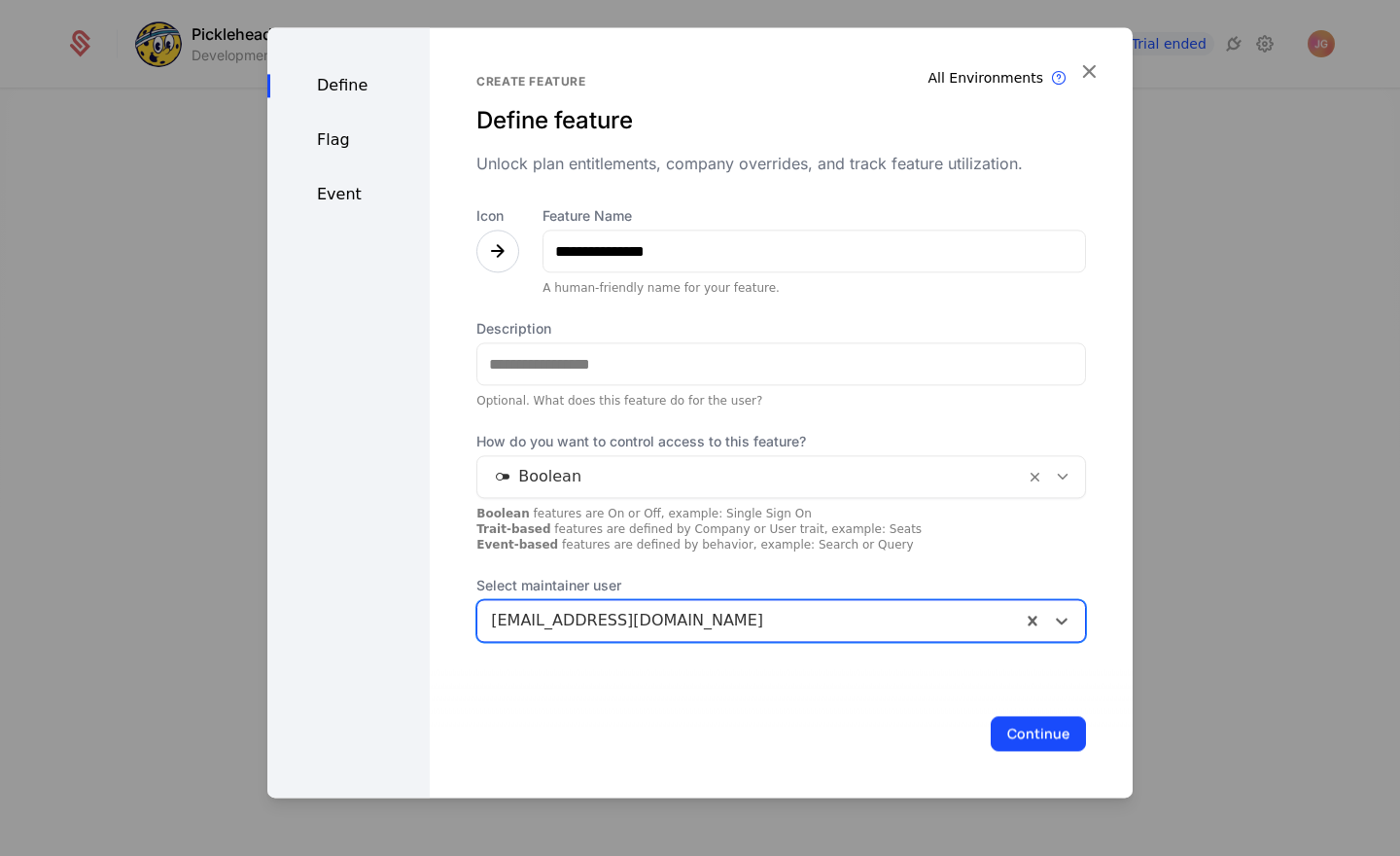
click at [608, 548] on div "Boolean features are On or Off, example: Single Sign On Trait-based features ar…" at bounding box center [781, 528] width 609 height 46
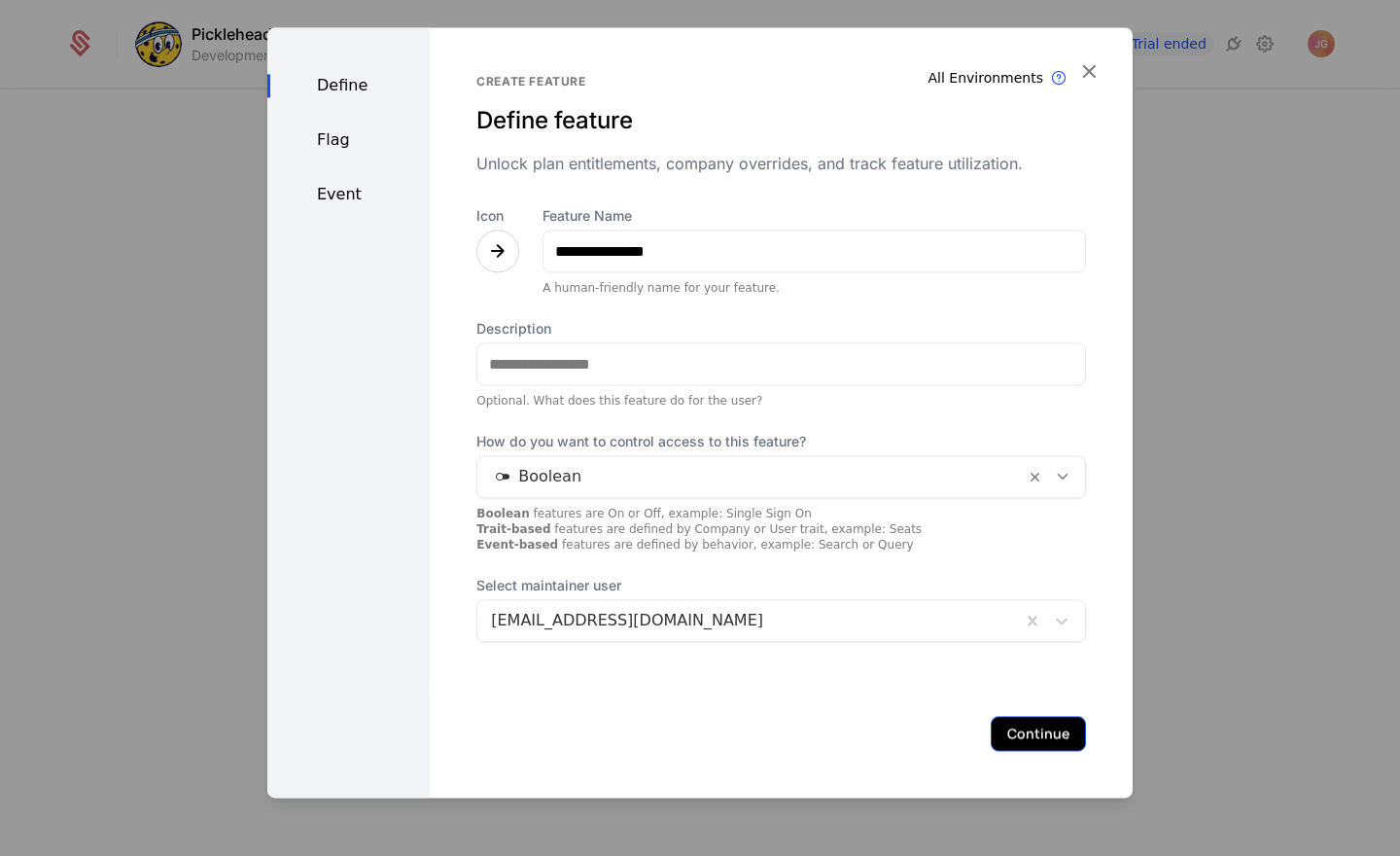
click at [1042, 728] on button "Continue" at bounding box center [1038, 733] width 96 height 35
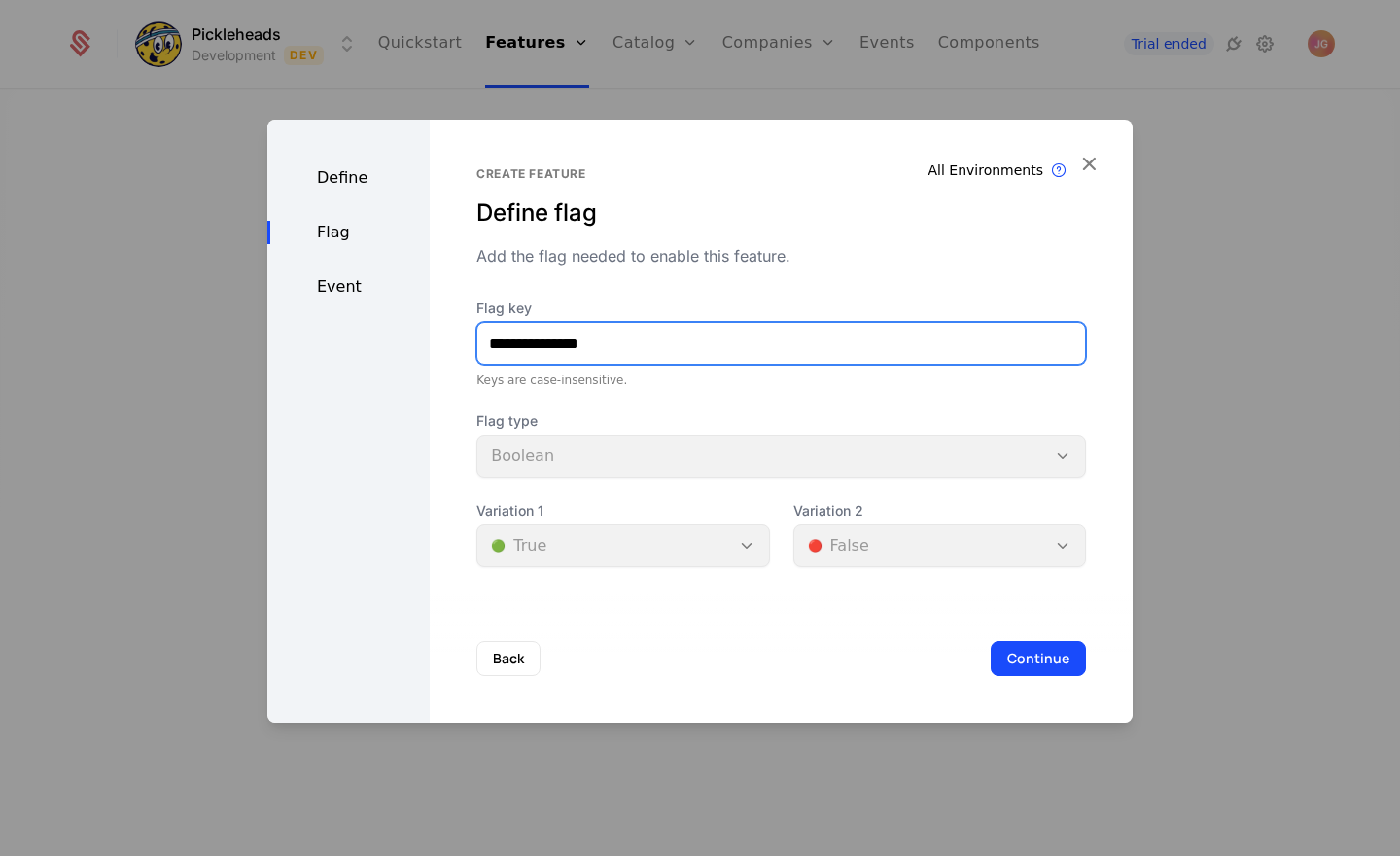
click at [625, 344] on input "**********" at bounding box center [780, 343] width 607 height 40
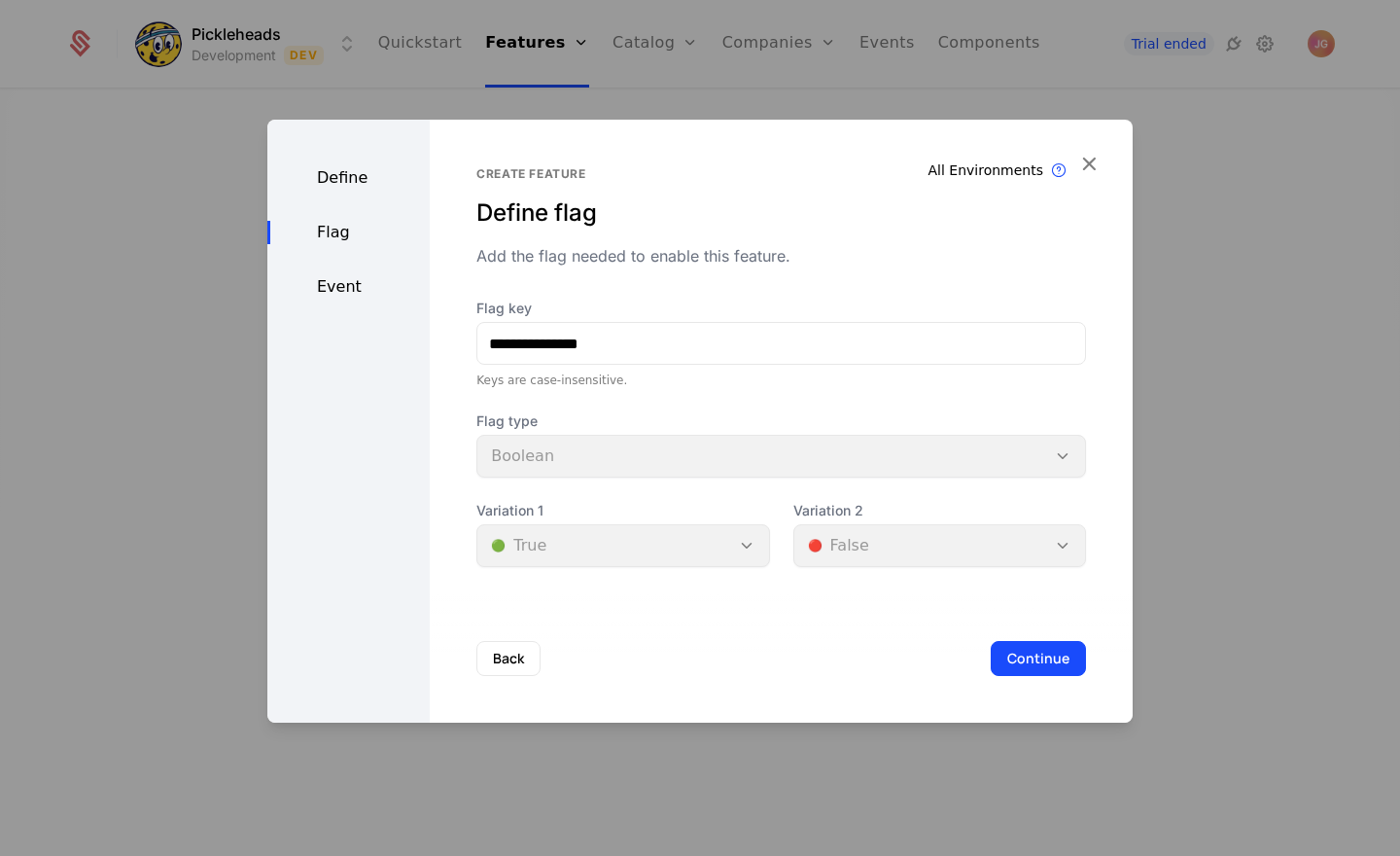
click at [696, 454] on div "Flag type Boolean" at bounding box center [781, 444] width 609 height 66
click at [740, 545] on div "Variation 1 🟢 True" at bounding box center [623, 533] width 292 height 66
click at [879, 542] on div "Variation 2 🔴 False" at bounding box center [940, 533] width 292 height 66
click at [619, 441] on div "Flag type Boolean" at bounding box center [781, 444] width 609 height 66
click at [546, 383] on div "Keys are case-insensitive." at bounding box center [781, 380] width 609 height 16
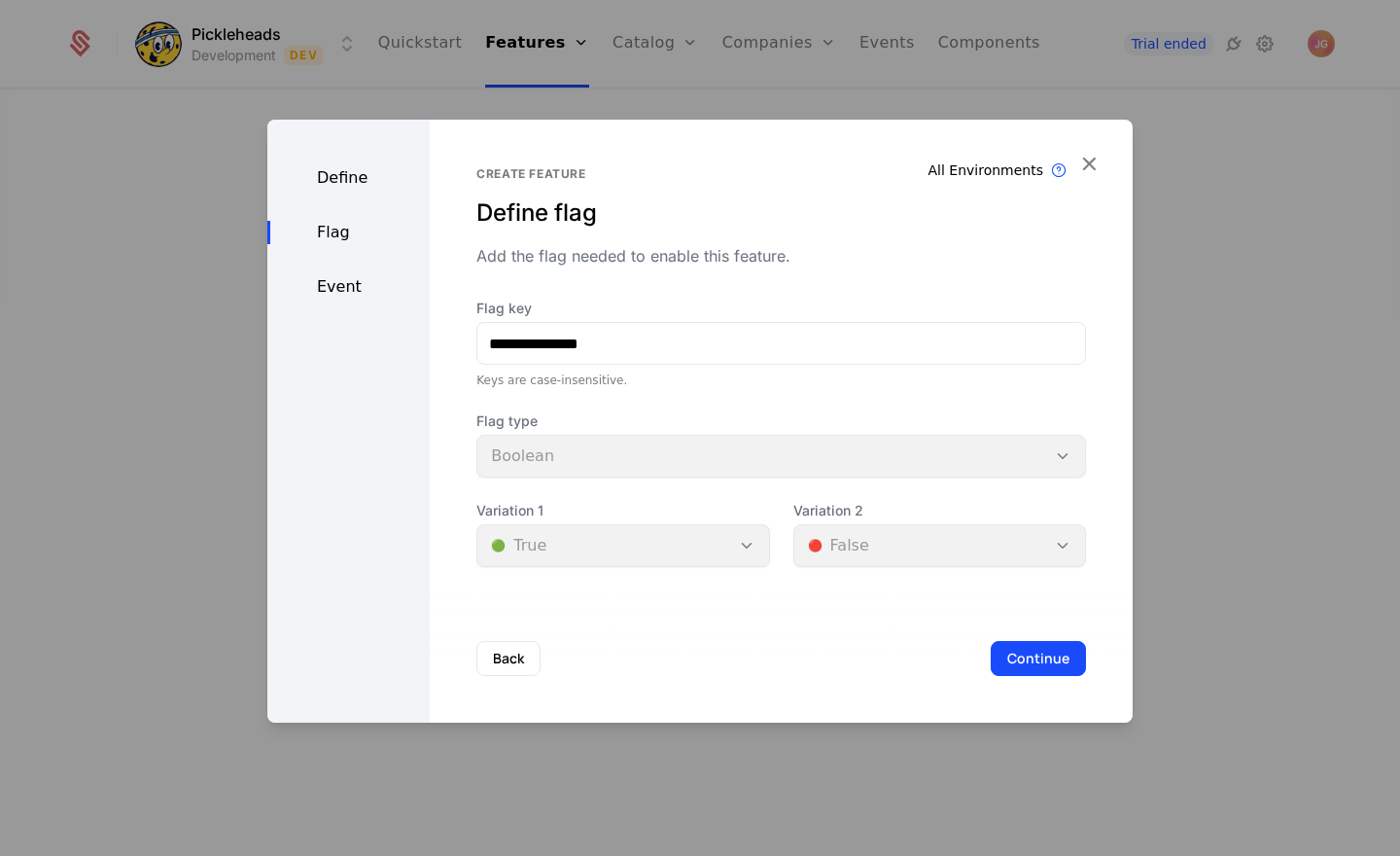
click at [1062, 456] on div "Flag type Boolean" at bounding box center [781, 444] width 609 height 66
click at [510, 647] on button "Back" at bounding box center [508, 658] width 64 height 35
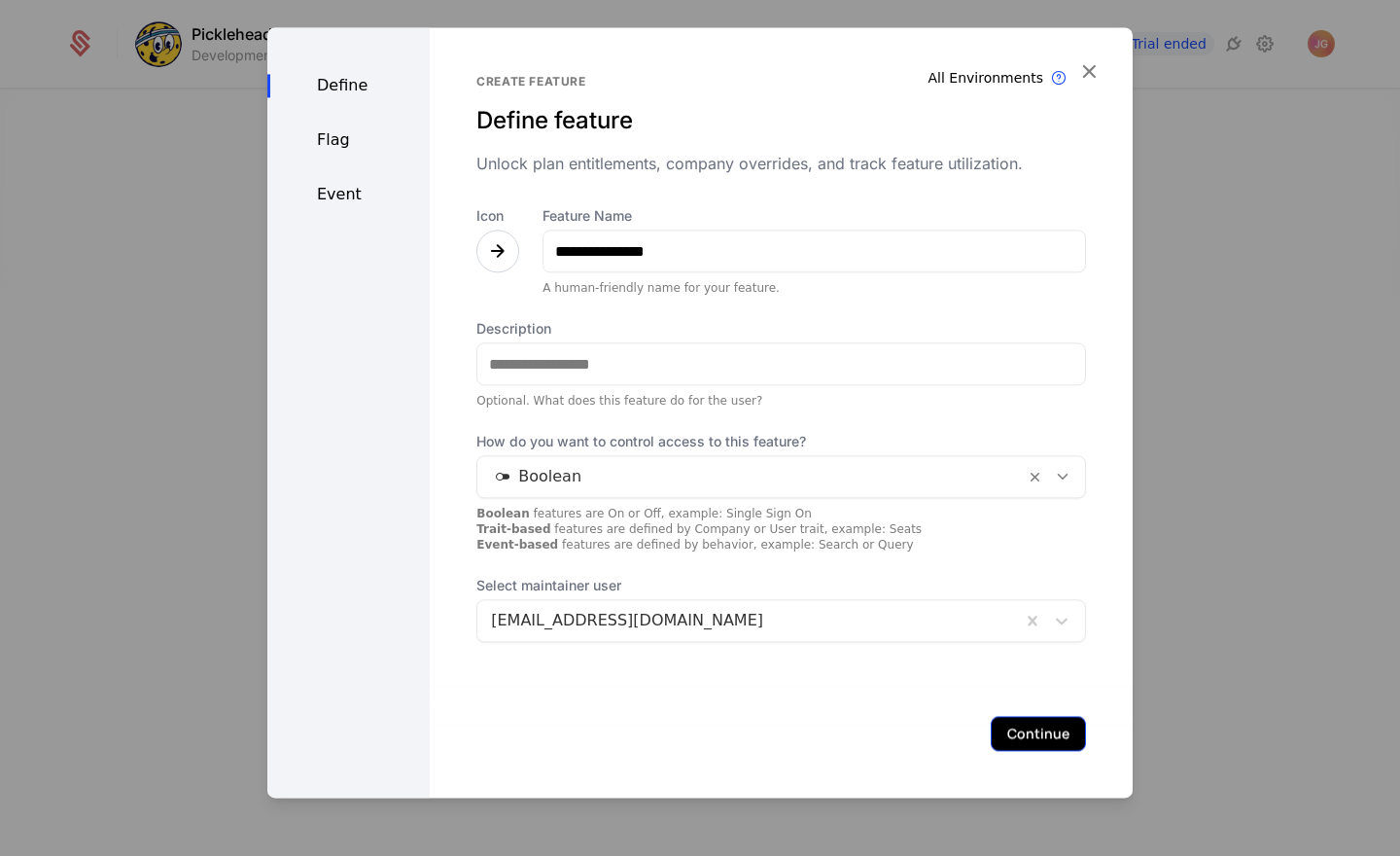
click at [1051, 732] on button "Continue" at bounding box center [1038, 733] width 96 height 35
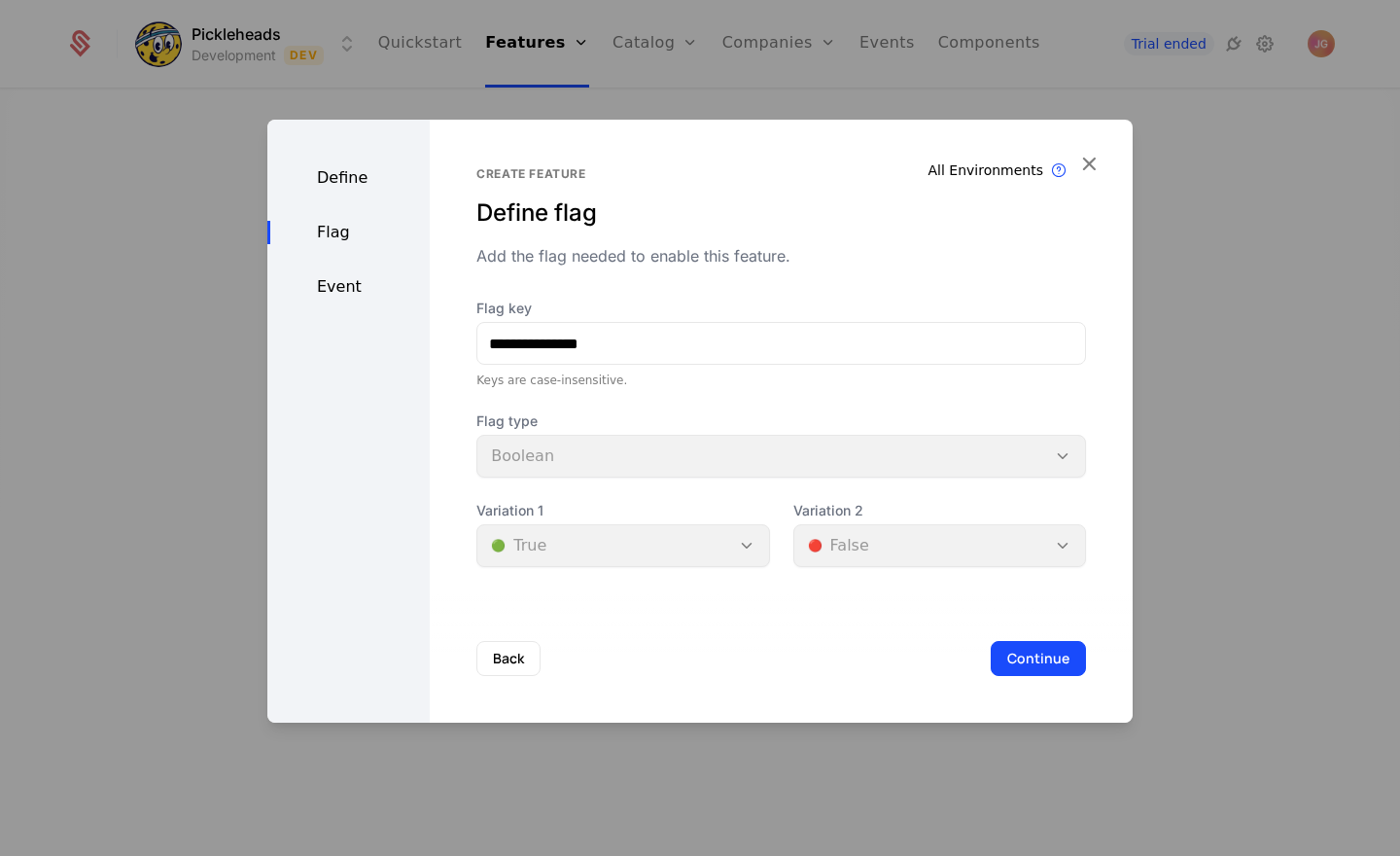
click at [350, 280] on div "Event" at bounding box center [349, 287] width 162 height 24
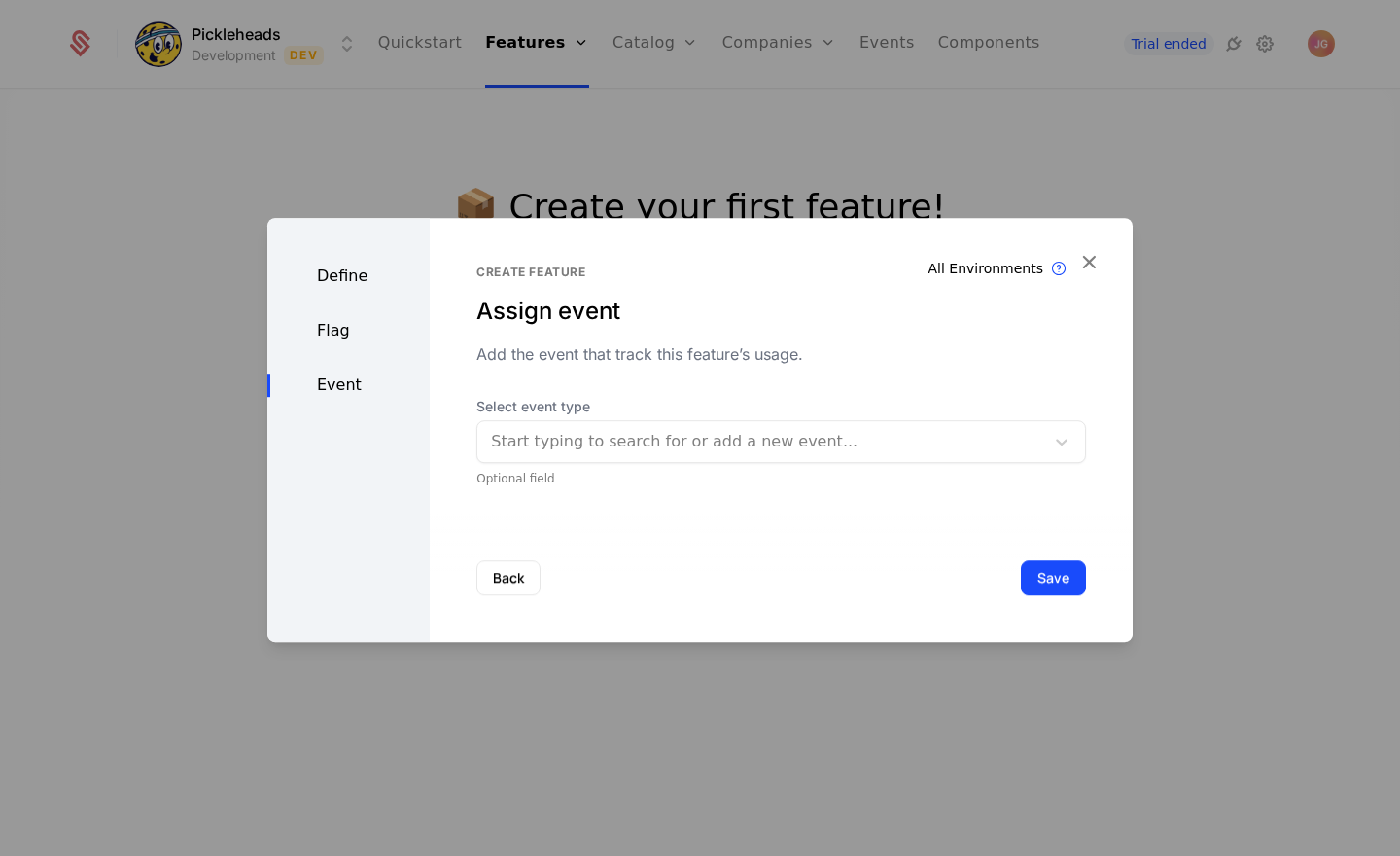
click at [346, 328] on div "Flag" at bounding box center [349, 331] width 162 height 24
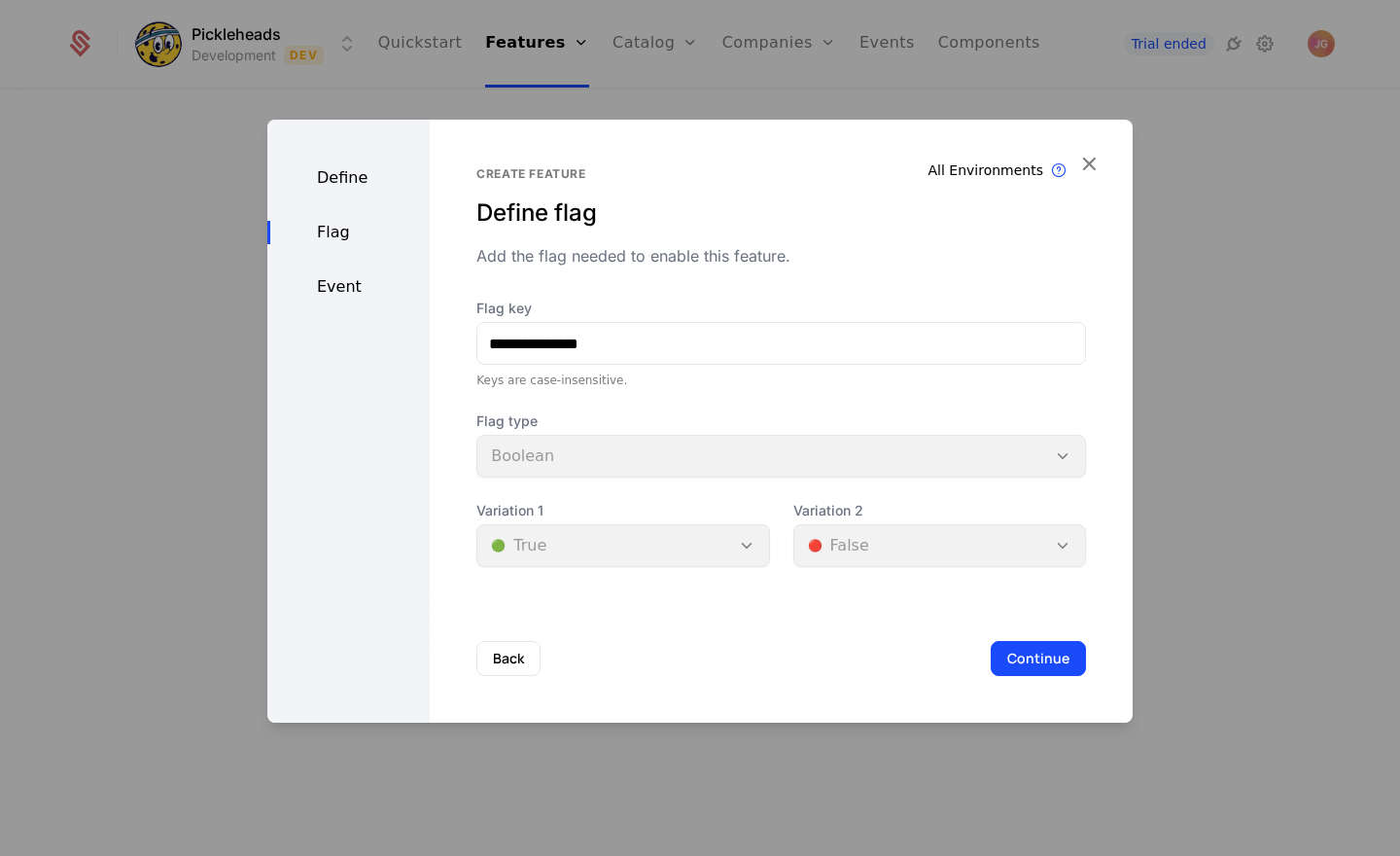
click at [357, 187] on div "Define" at bounding box center [349, 178] width 162 height 24
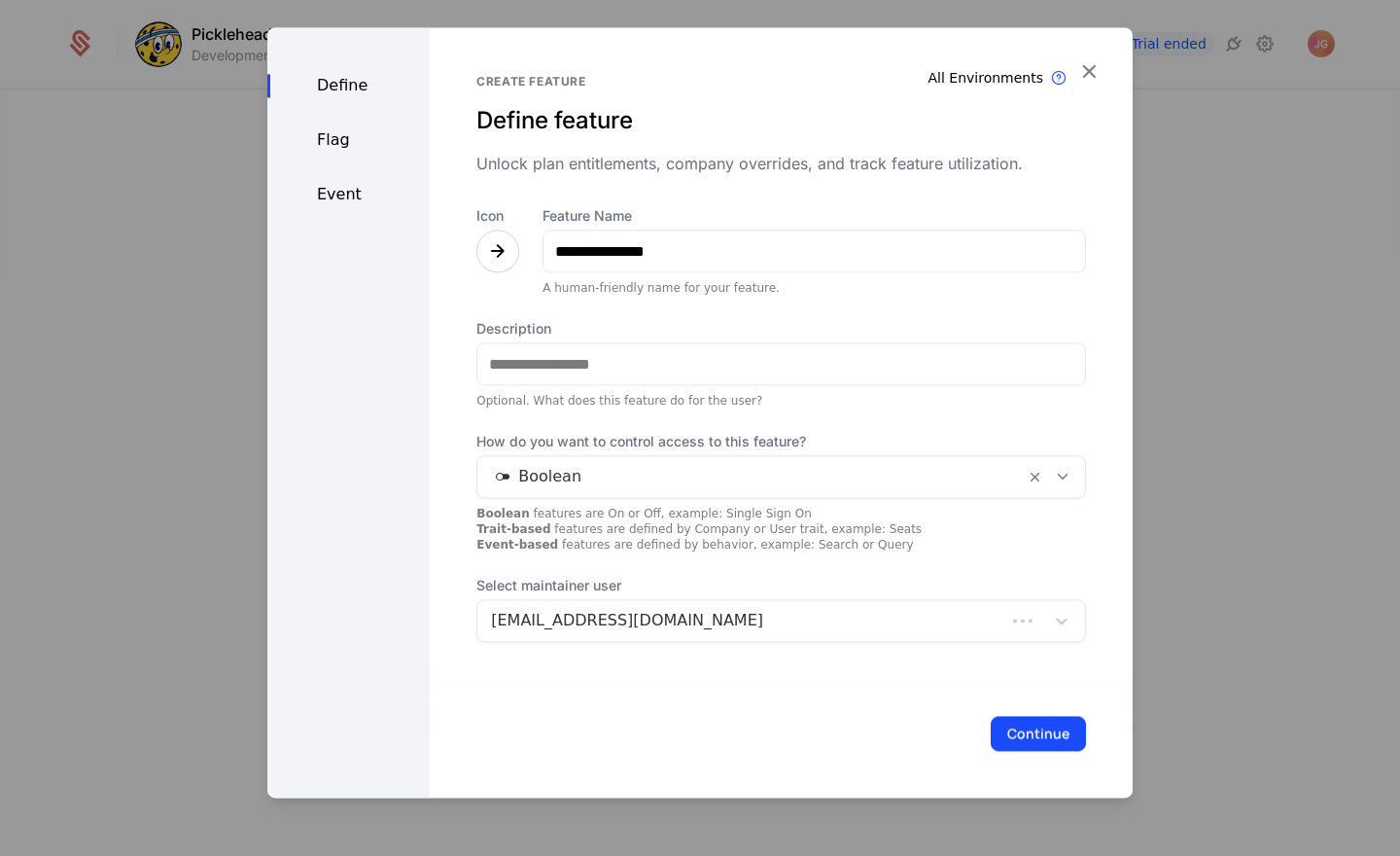
click at [343, 144] on div "Flag" at bounding box center [349, 140] width 162 height 24
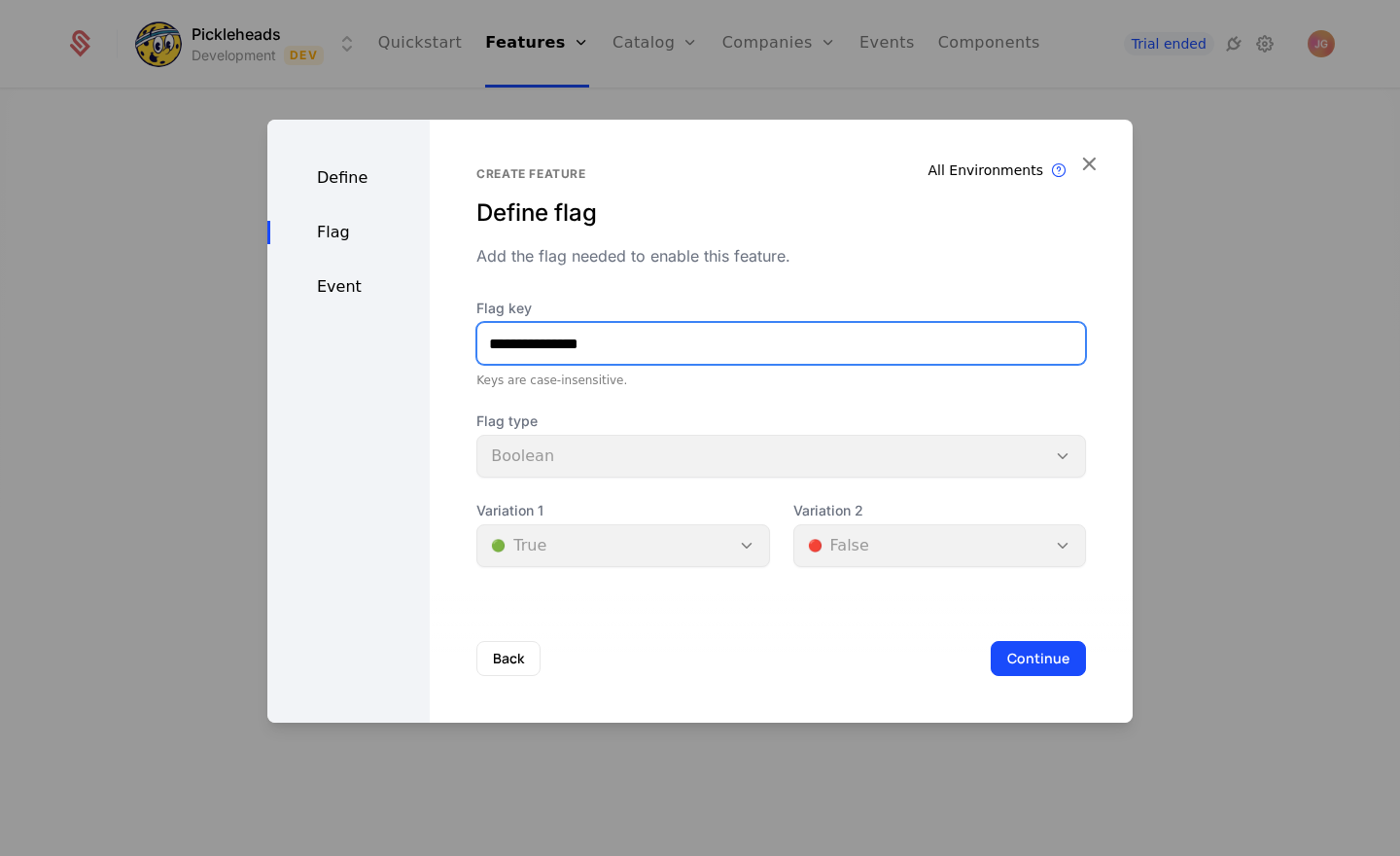
click at [562, 351] on input "**********" at bounding box center [780, 343] width 607 height 40
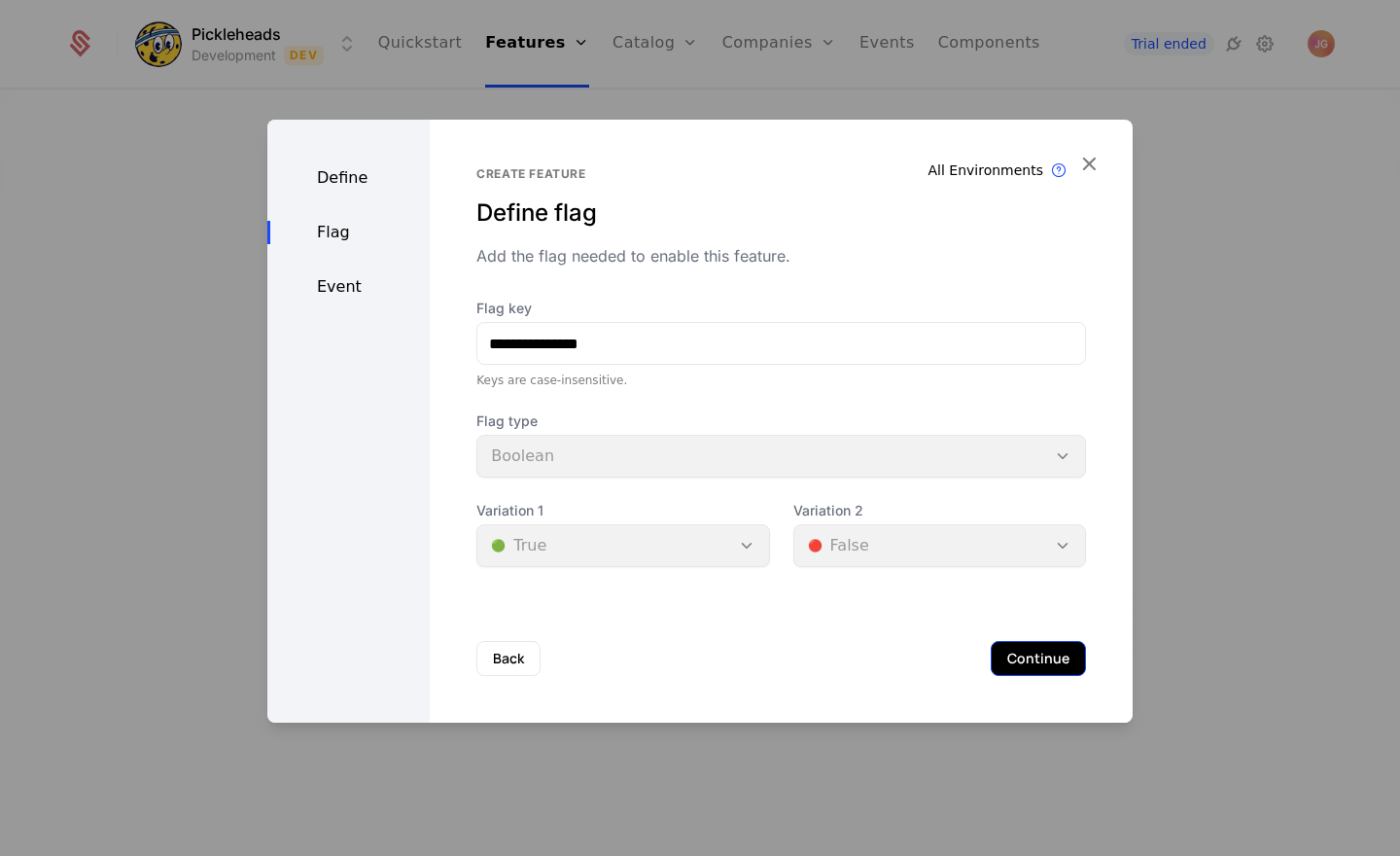
click at [1031, 667] on button "Continue" at bounding box center [1038, 658] width 96 height 35
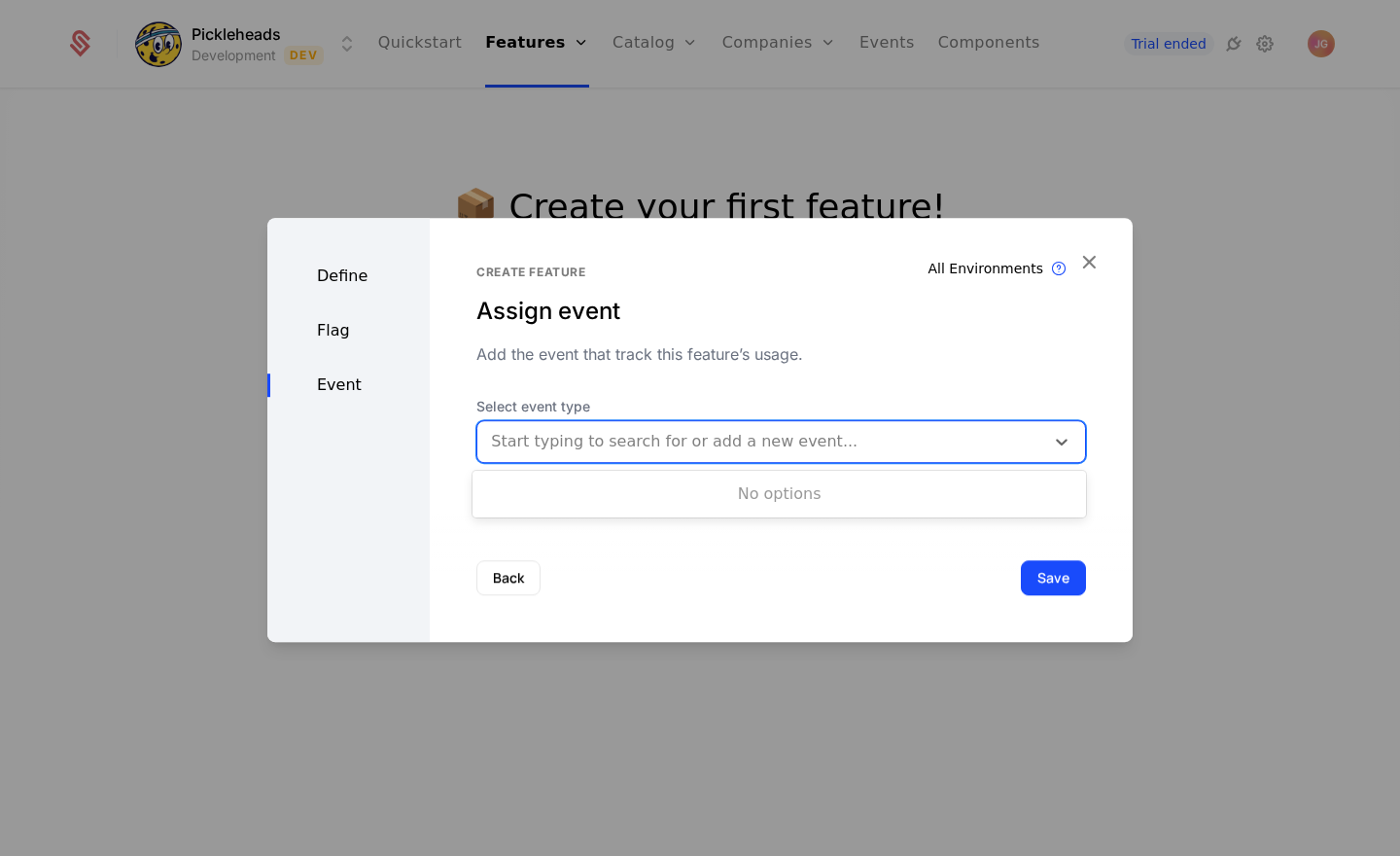
click at [583, 447] on div at bounding box center [760, 441] width 540 height 28
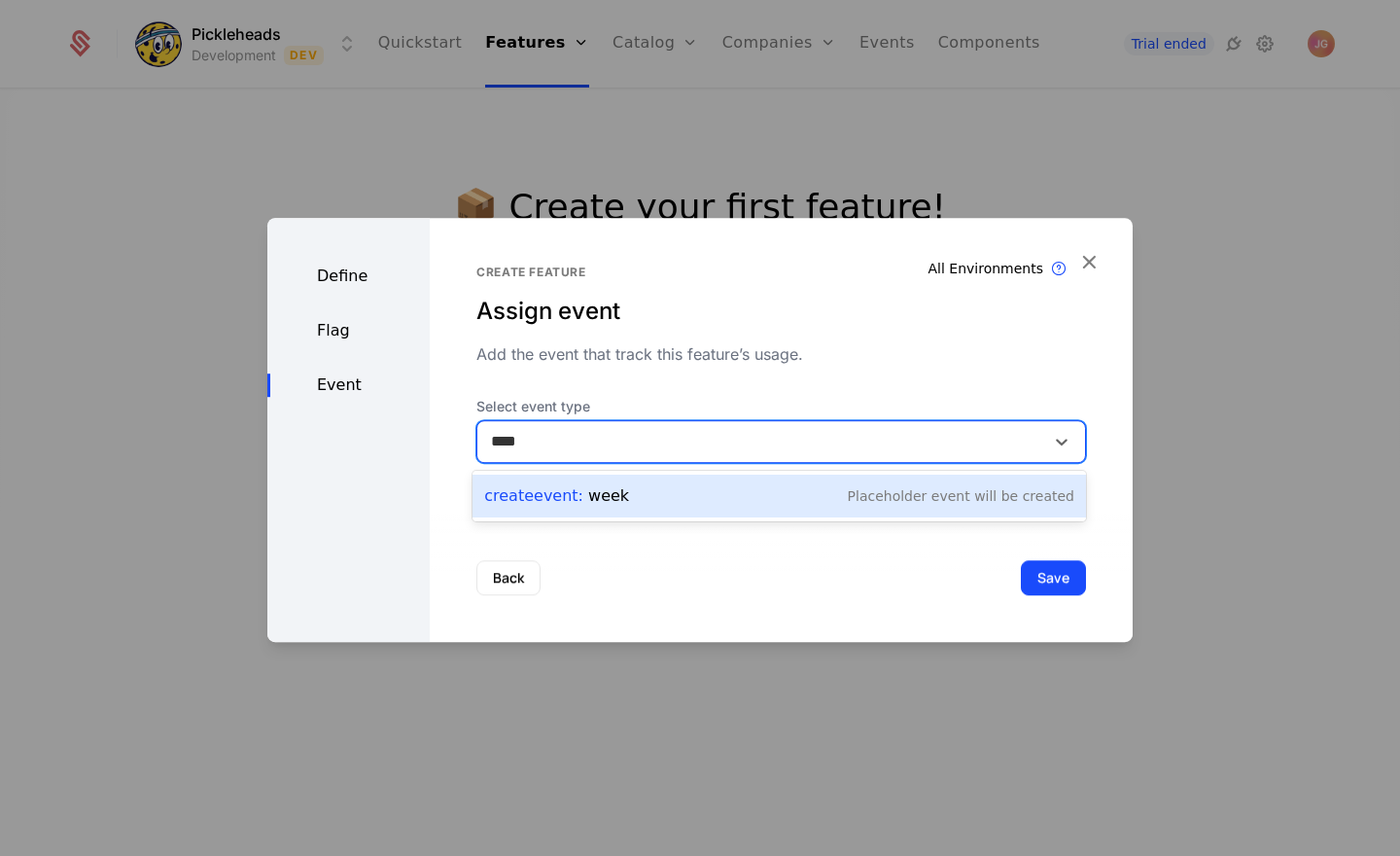
type input "****"
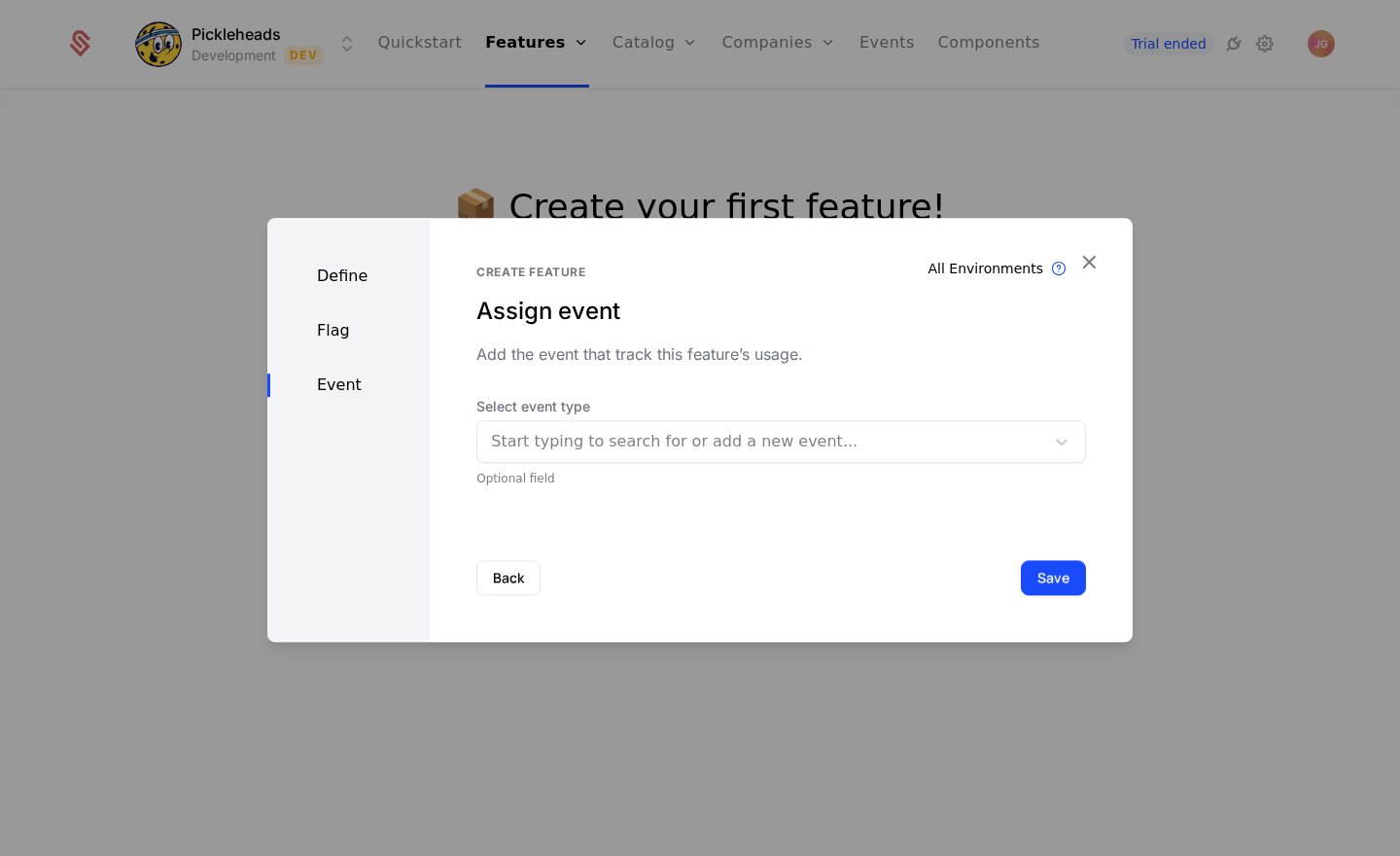
click at [607, 368] on div "Create feature Assign event Add the event that track this feature’s usage. Sele…" at bounding box center [781, 375] width 609 height 222
click at [834, 442] on div at bounding box center [760, 441] width 540 height 28
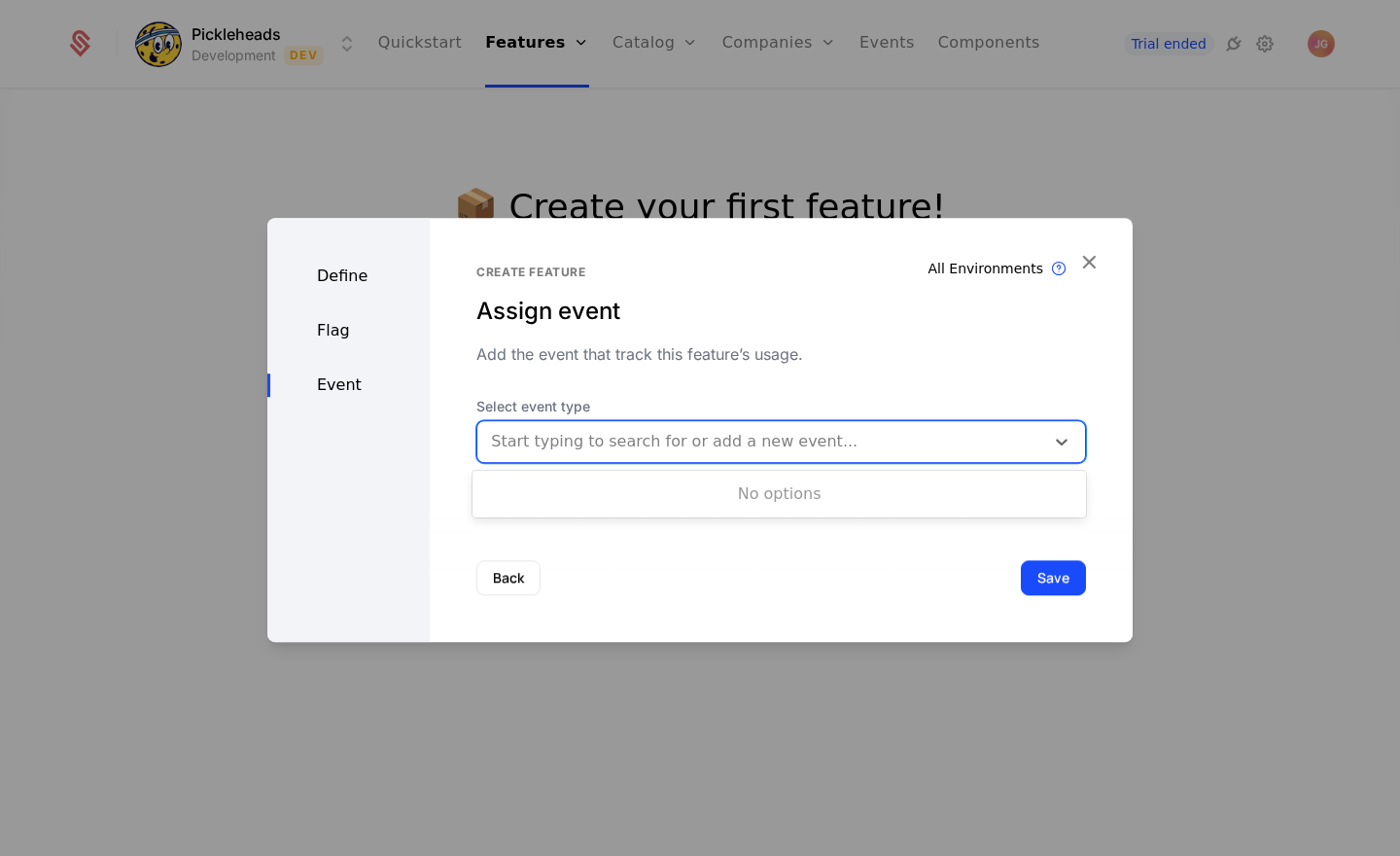
click at [680, 381] on div "Create feature Assign event Add the event that track this feature’s usage. Sele…" at bounding box center [781, 375] width 609 height 222
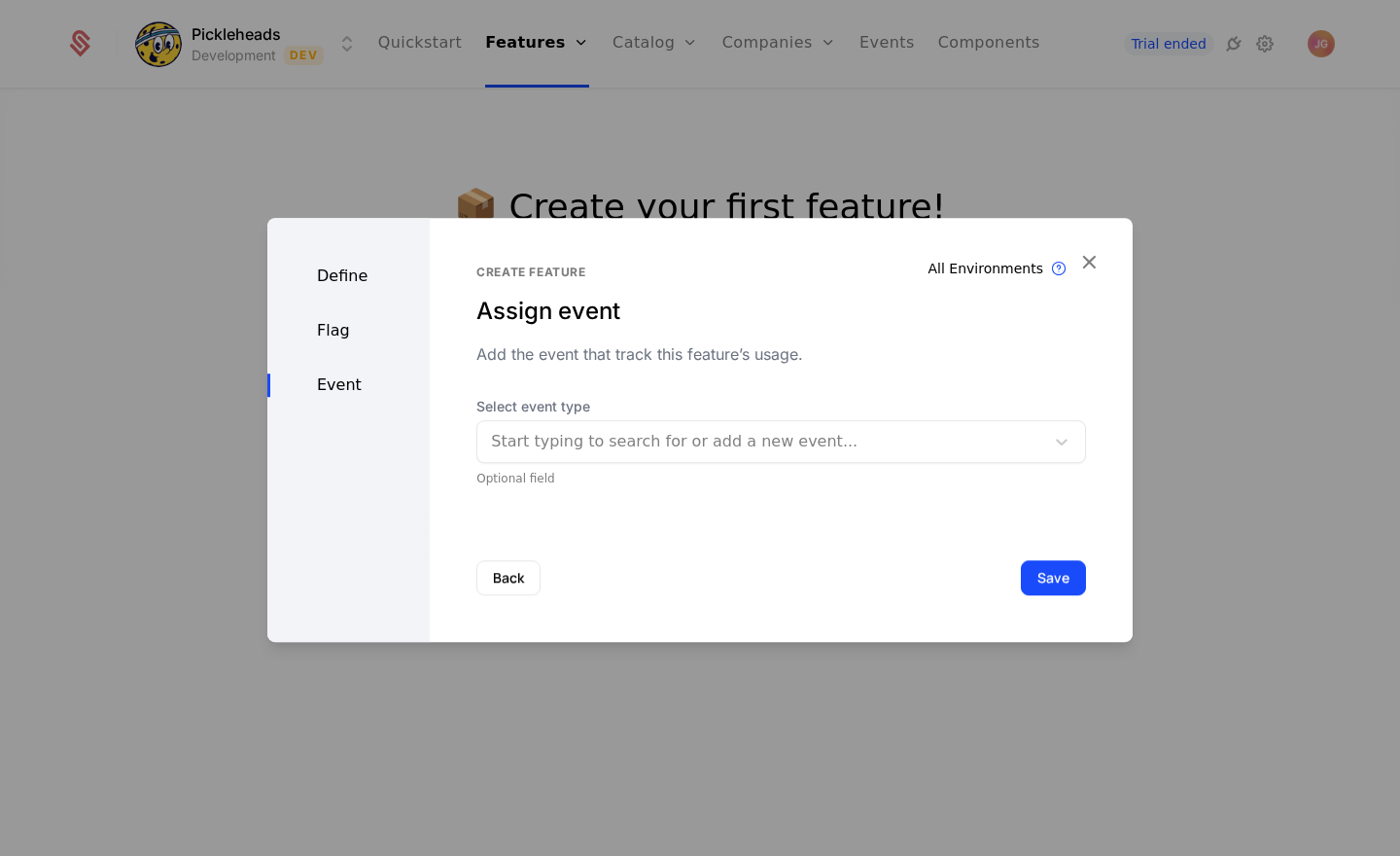
click at [508, 482] on div "Optional field" at bounding box center [781, 479] width 609 height 16
click at [1050, 577] on button "Save" at bounding box center [1053, 577] width 65 height 35
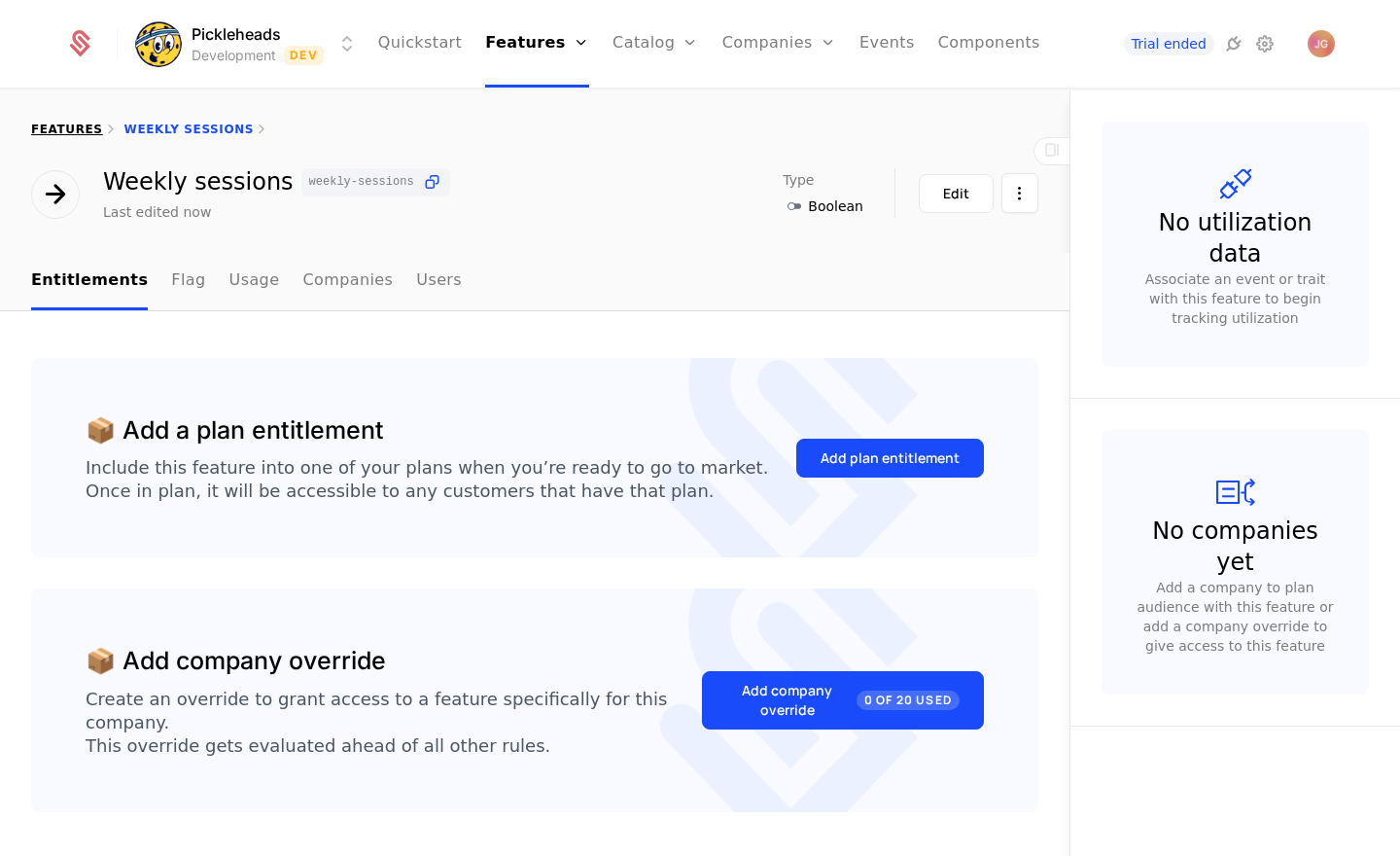
click at [70, 134] on link "features" at bounding box center [67, 129] width 72 height 14
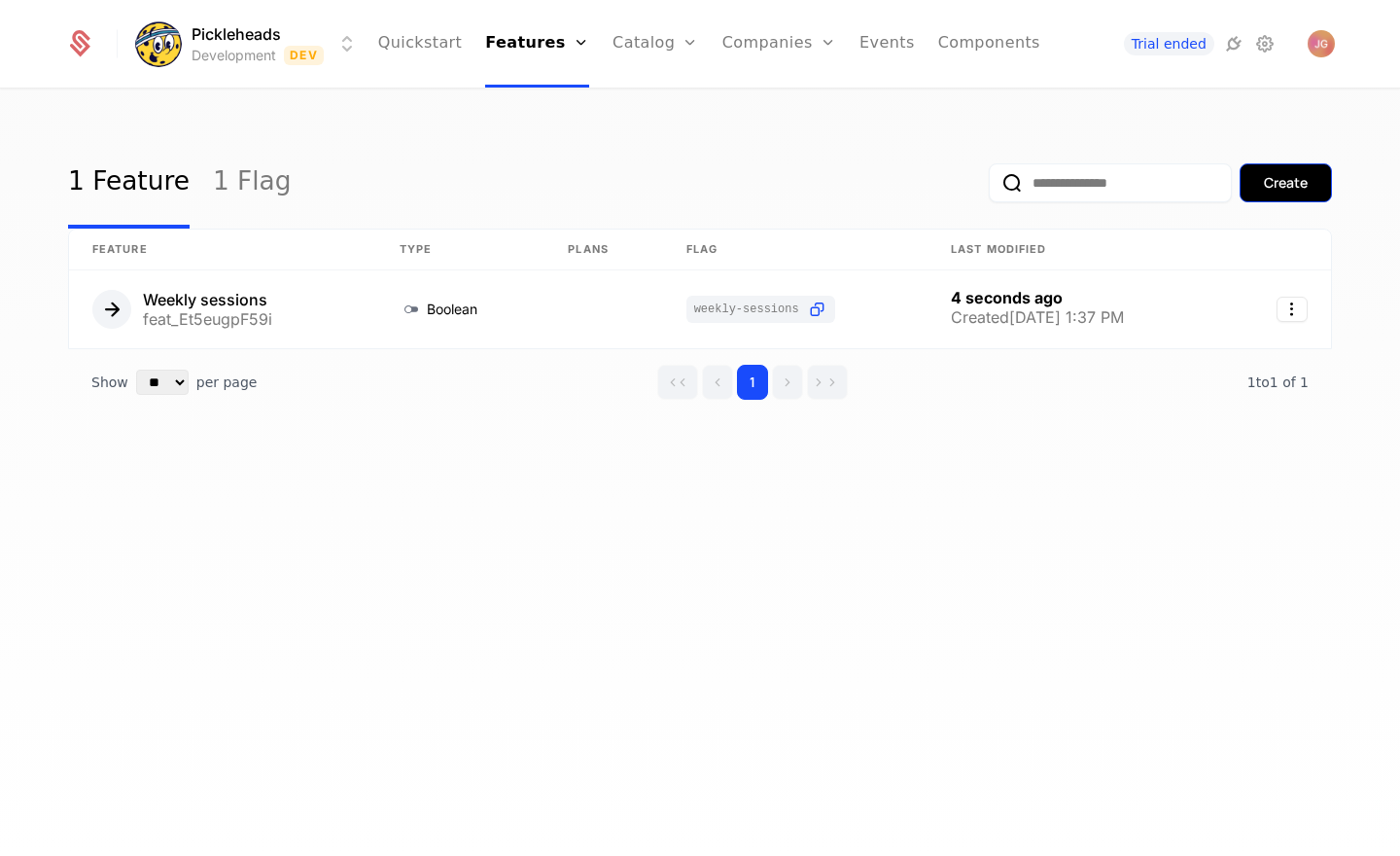
click at [1269, 195] on button "Create" at bounding box center [1285, 182] width 93 height 39
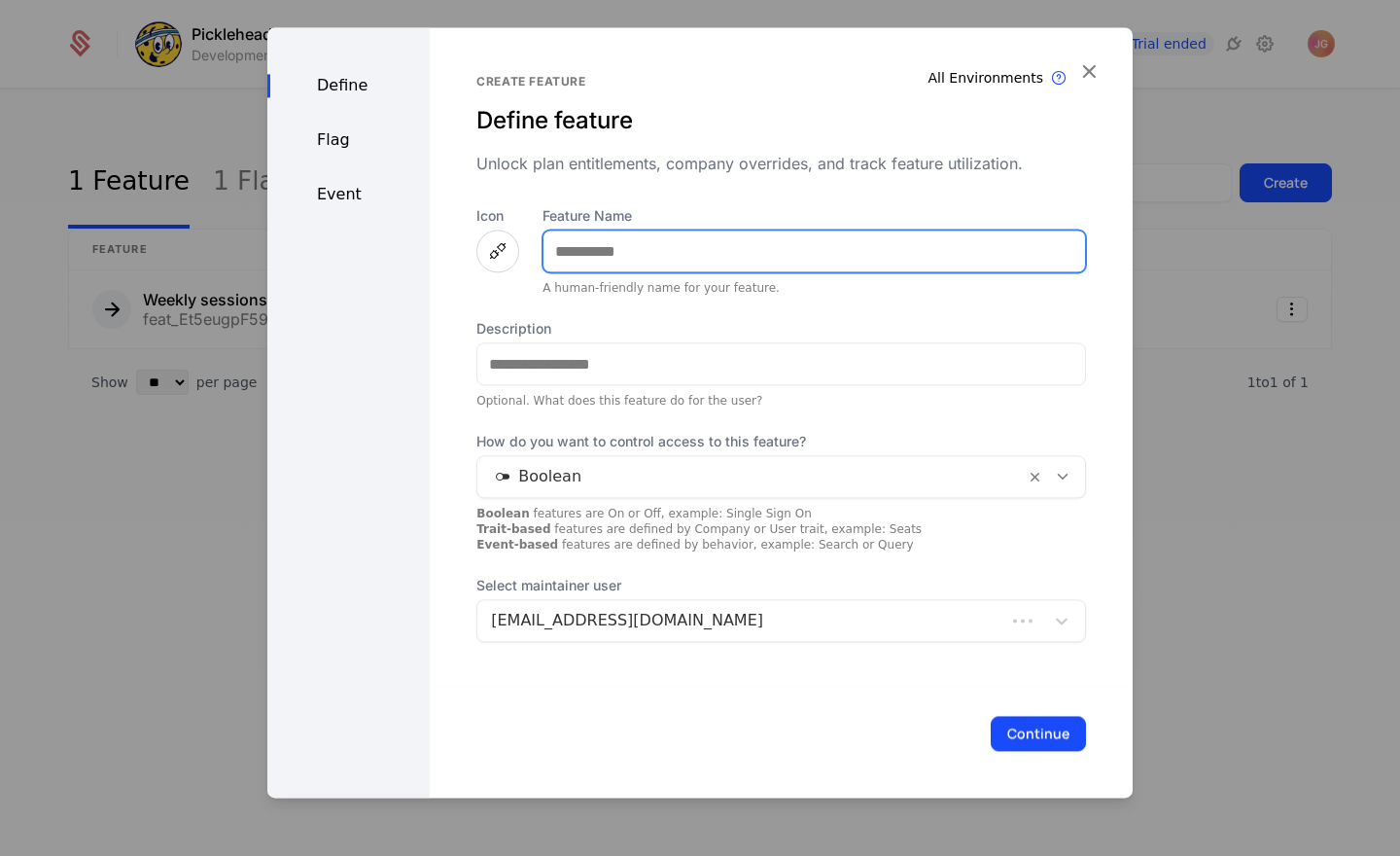
click at [672, 256] on input "Feature Name" at bounding box center [814, 250] width 541 height 40
type input "**********"
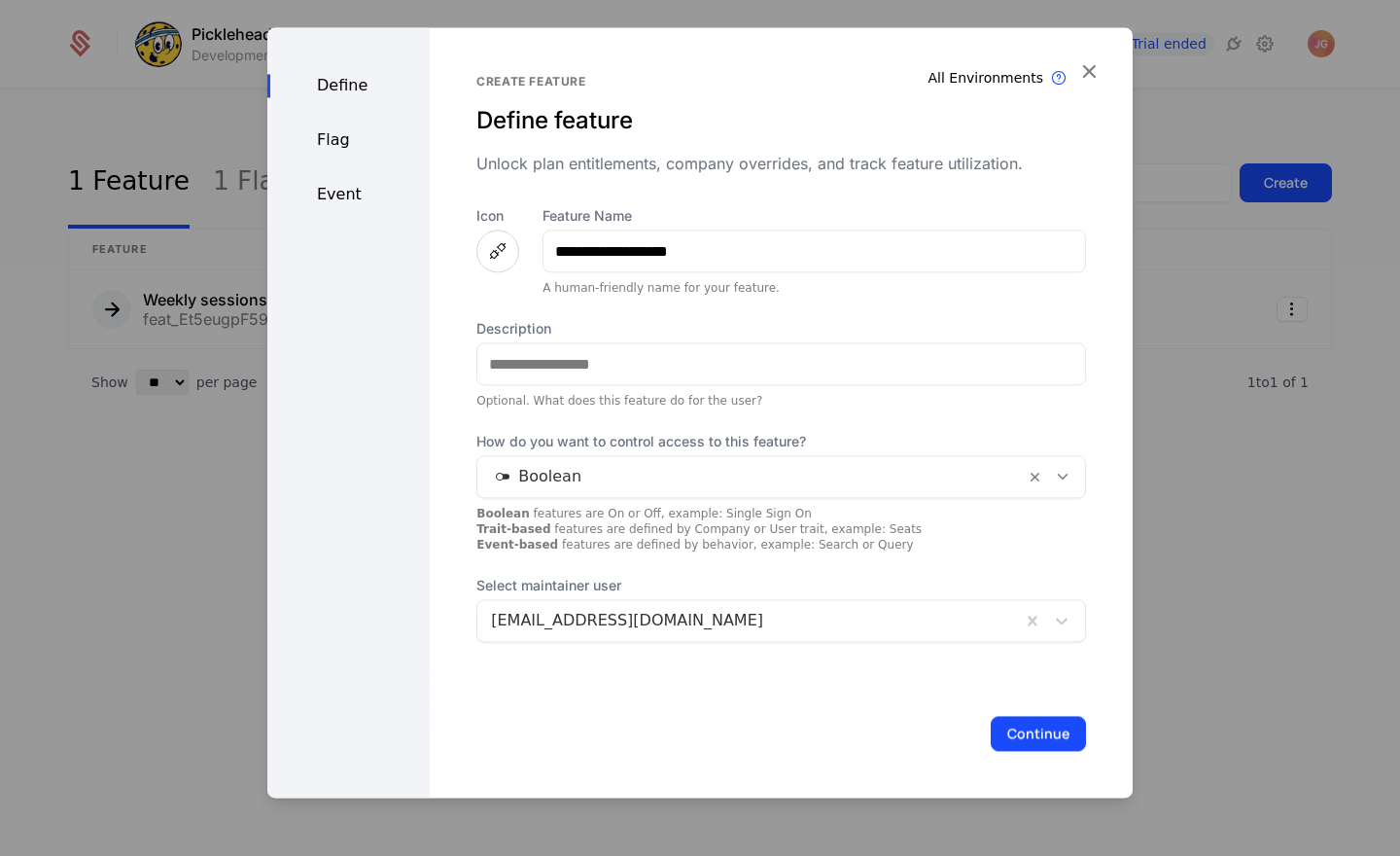
click at [674, 178] on div "**********" at bounding box center [781, 357] width 609 height 568
click at [1078, 623] on div at bounding box center [1061, 620] width 35 height 24
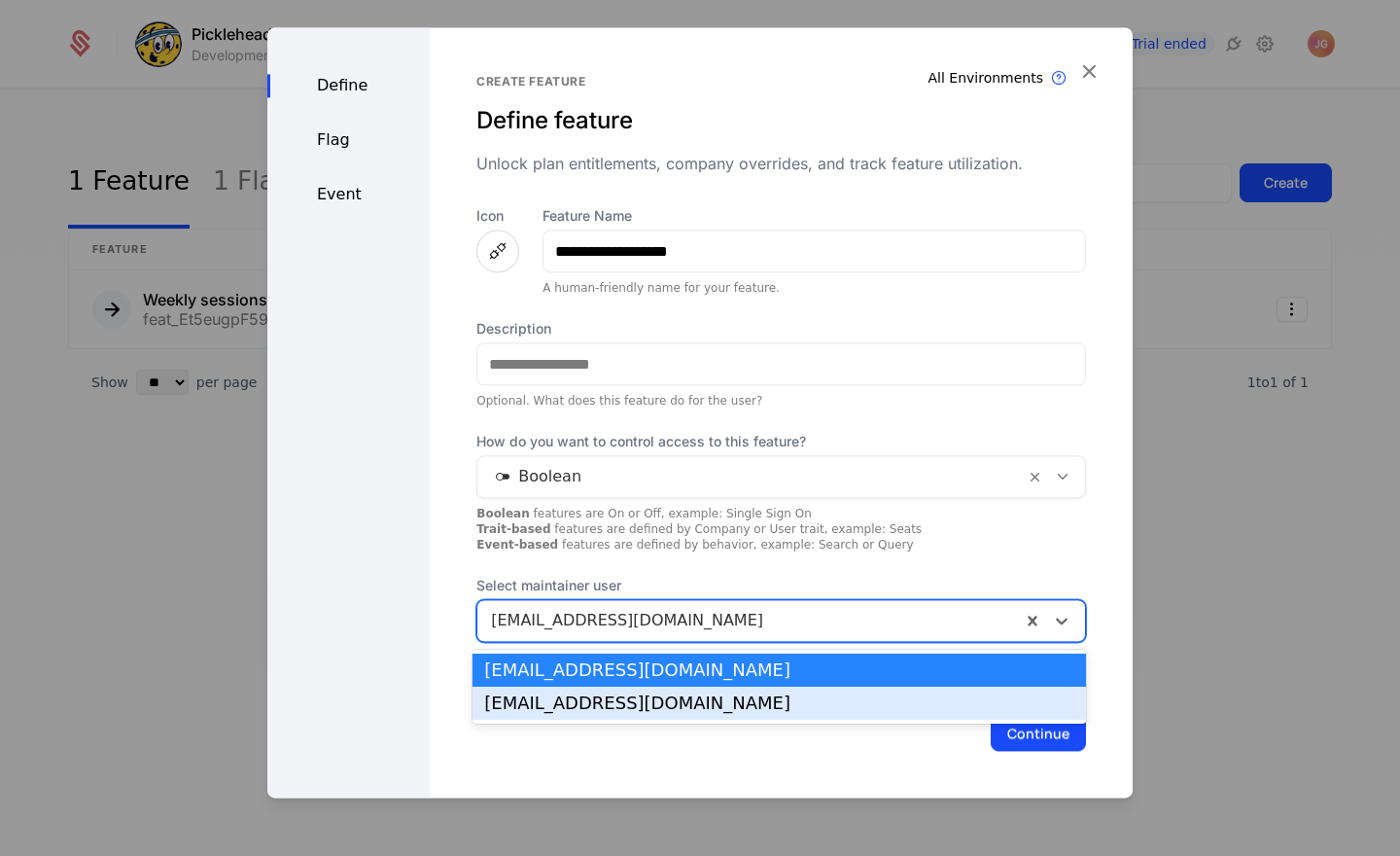
click at [901, 695] on div "max@pickleheads.com" at bounding box center [779, 703] width 590 height 18
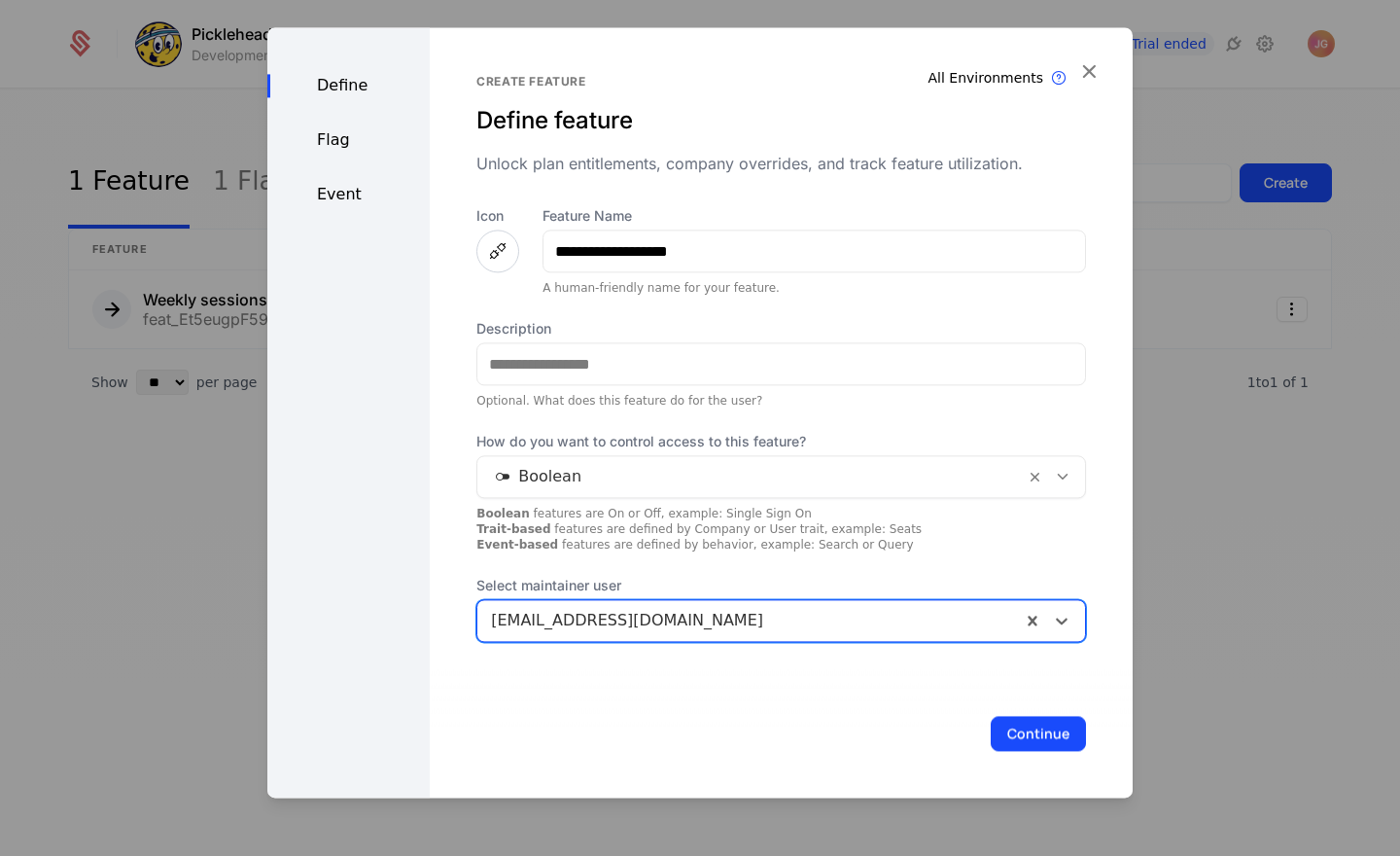
drag, startPoint x: 1028, startPoint y: 726, endPoint x: 946, endPoint y: 651, distance: 111.1
click at [1028, 726] on button "Continue" at bounding box center [1038, 733] width 96 height 35
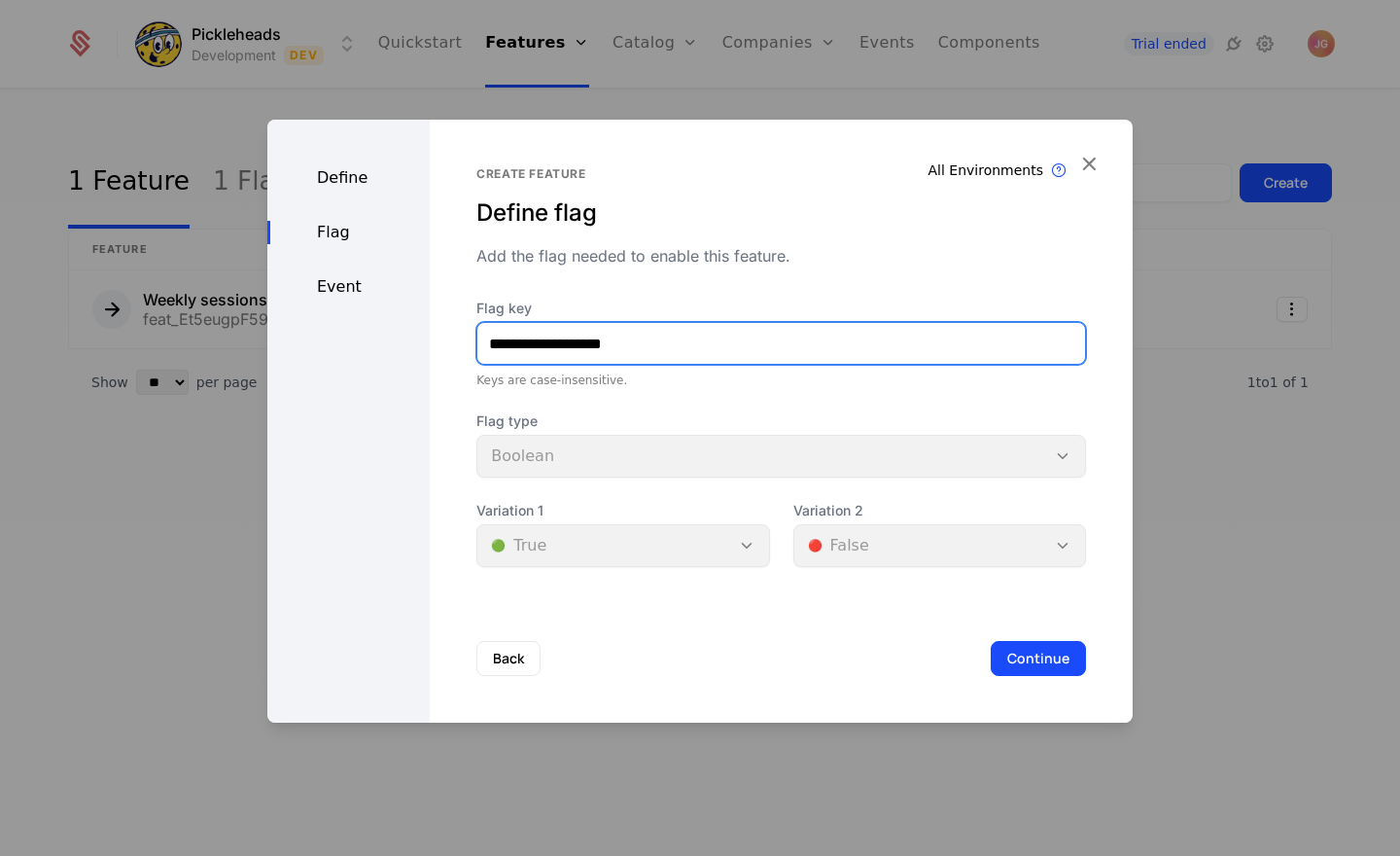
click at [572, 348] on input "**********" at bounding box center [780, 343] width 607 height 40
type input "**********"
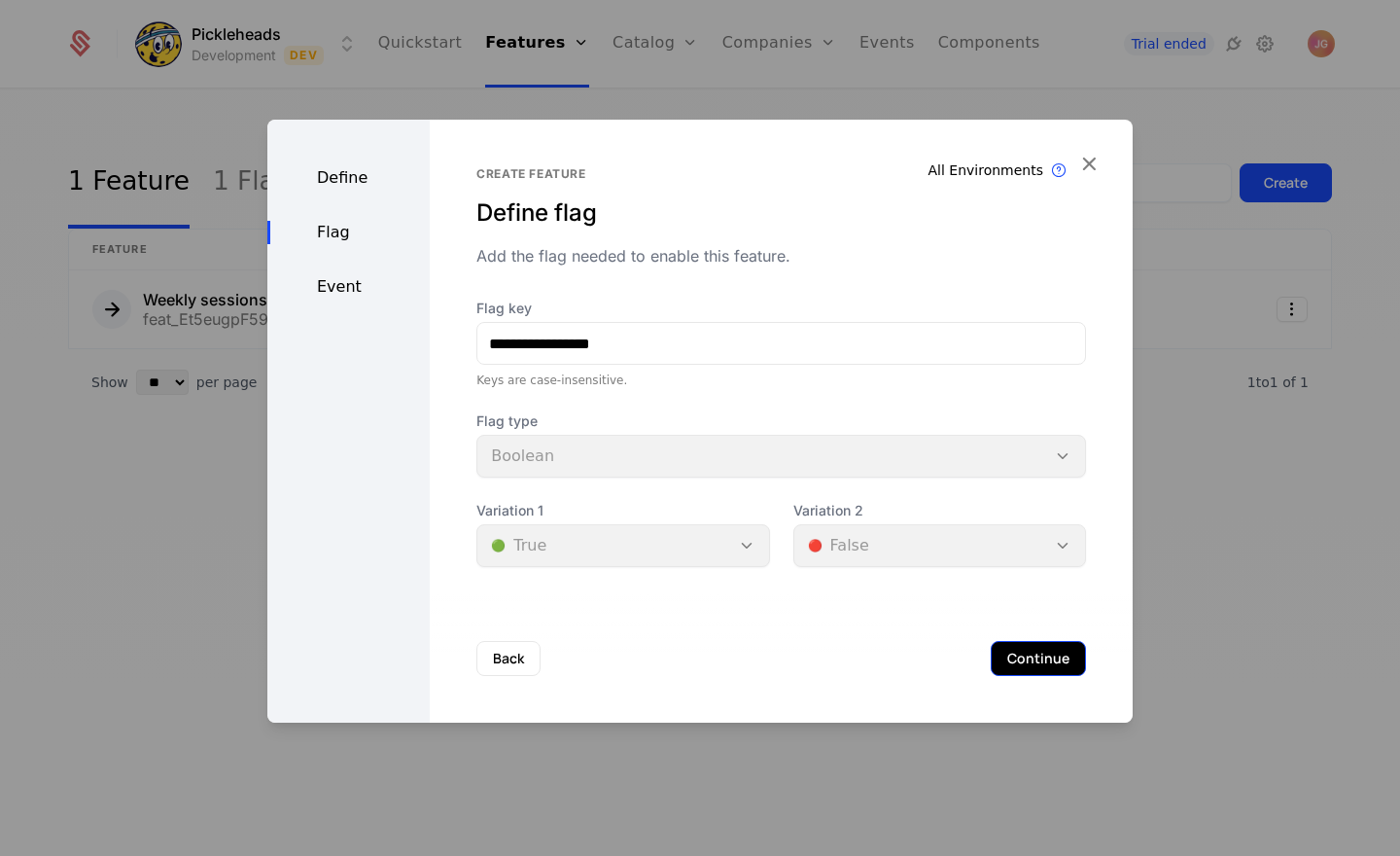
click at [1016, 652] on button "Continue" at bounding box center [1038, 658] width 96 height 35
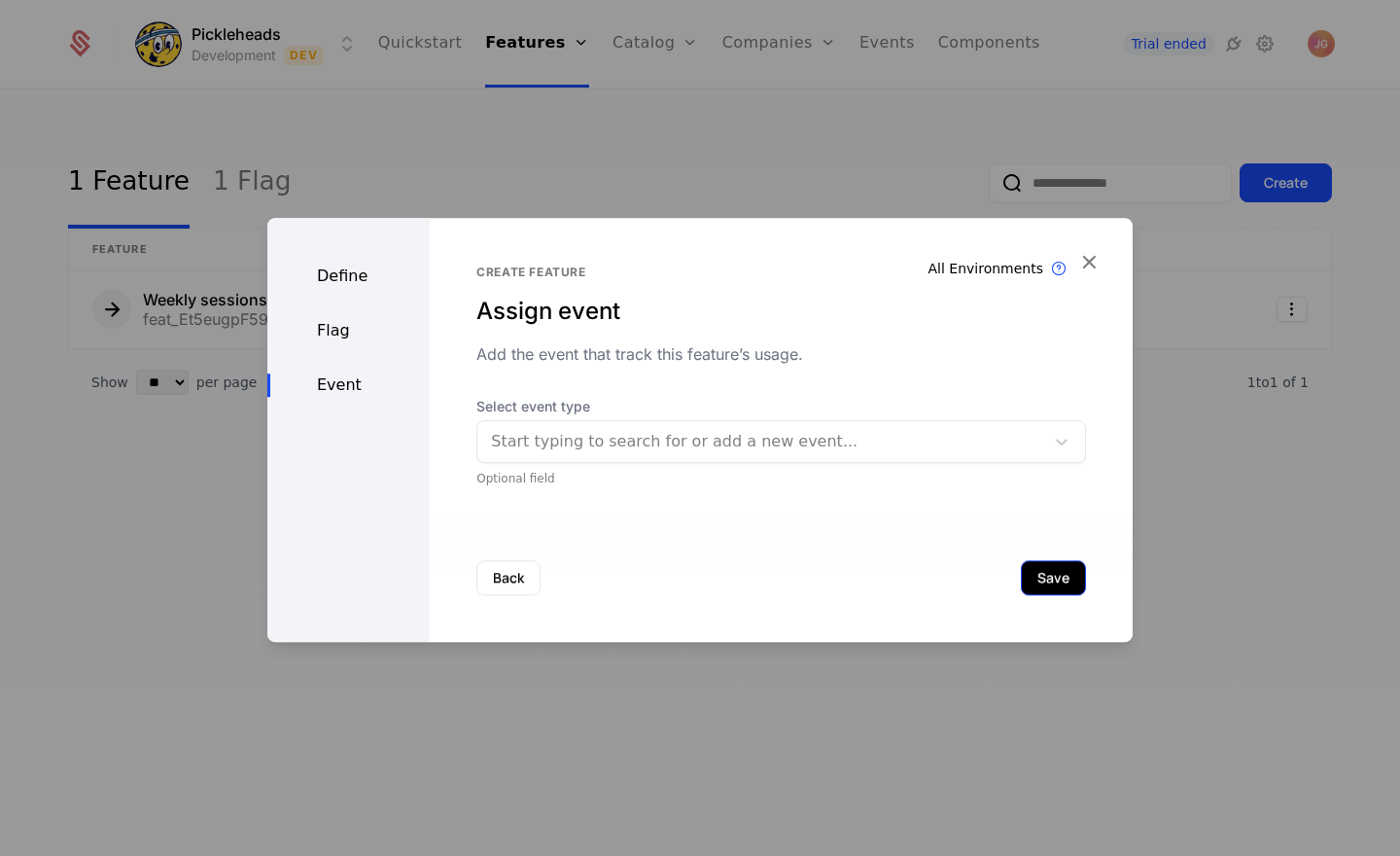
click at [1045, 577] on button "Save" at bounding box center [1053, 577] width 65 height 35
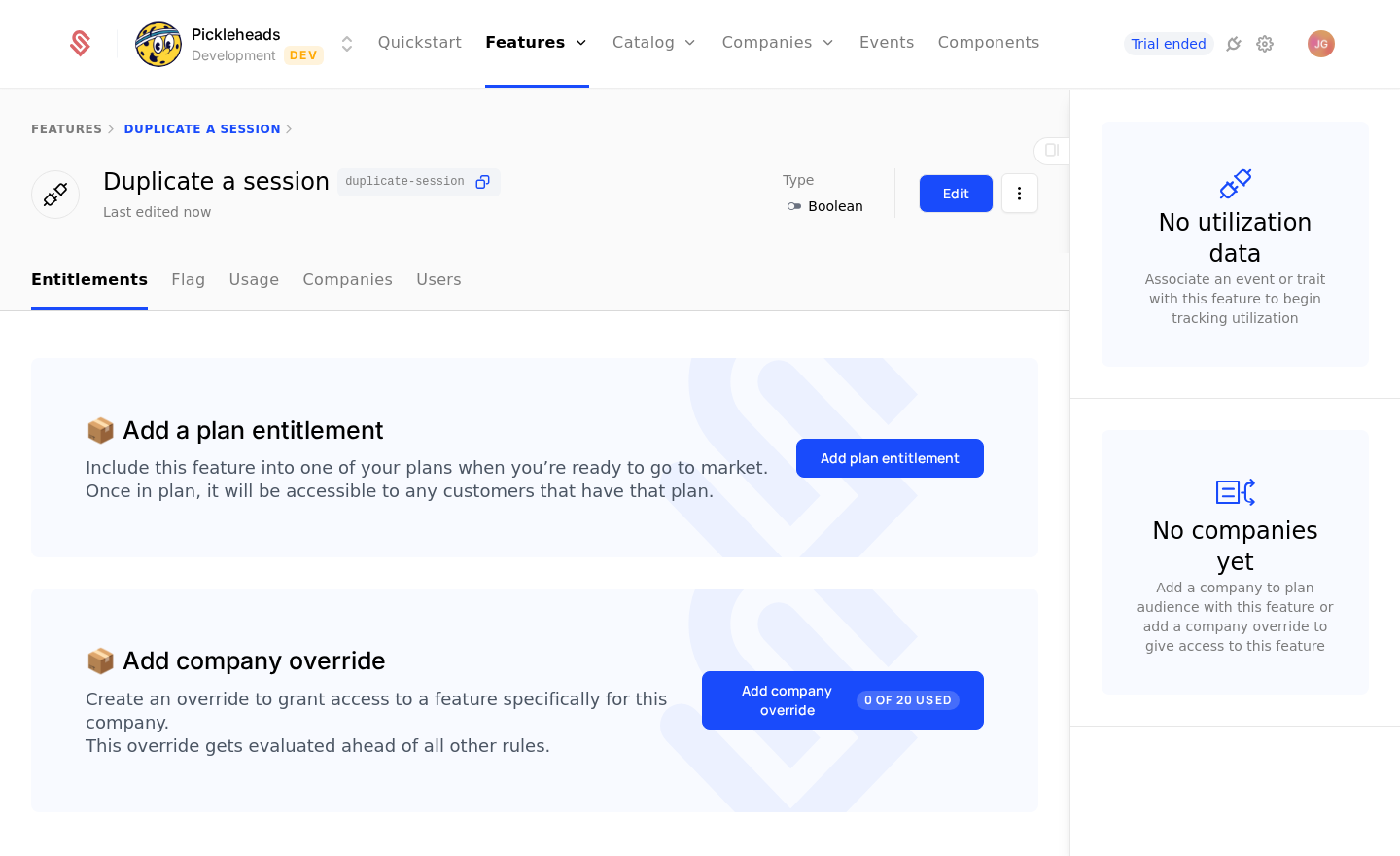
click at [931, 191] on button "Edit" at bounding box center [957, 193] width 75 height 39
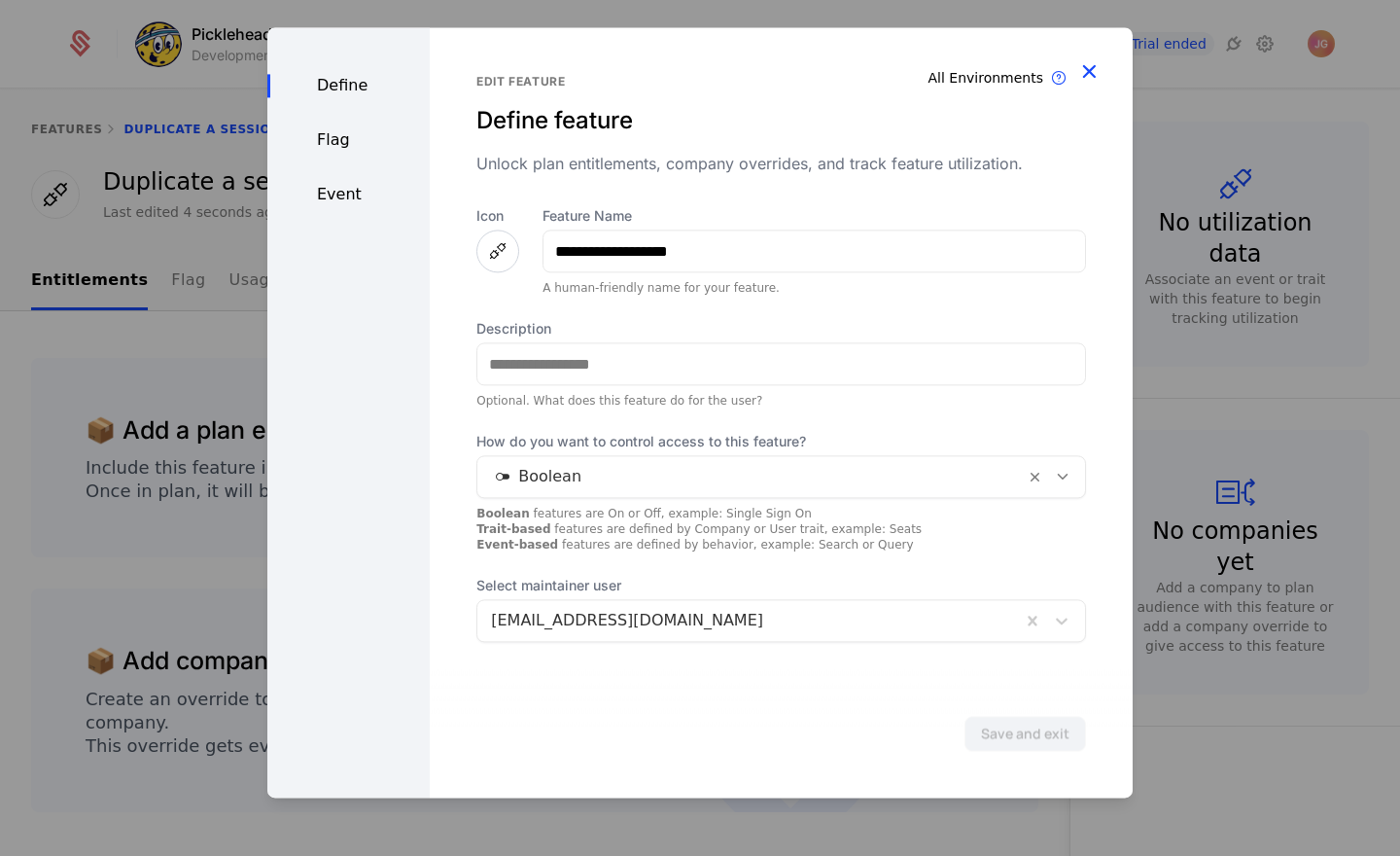
click at [1095, 74] on icon "button" at bounding box center [1089, 71] width 26 height 26
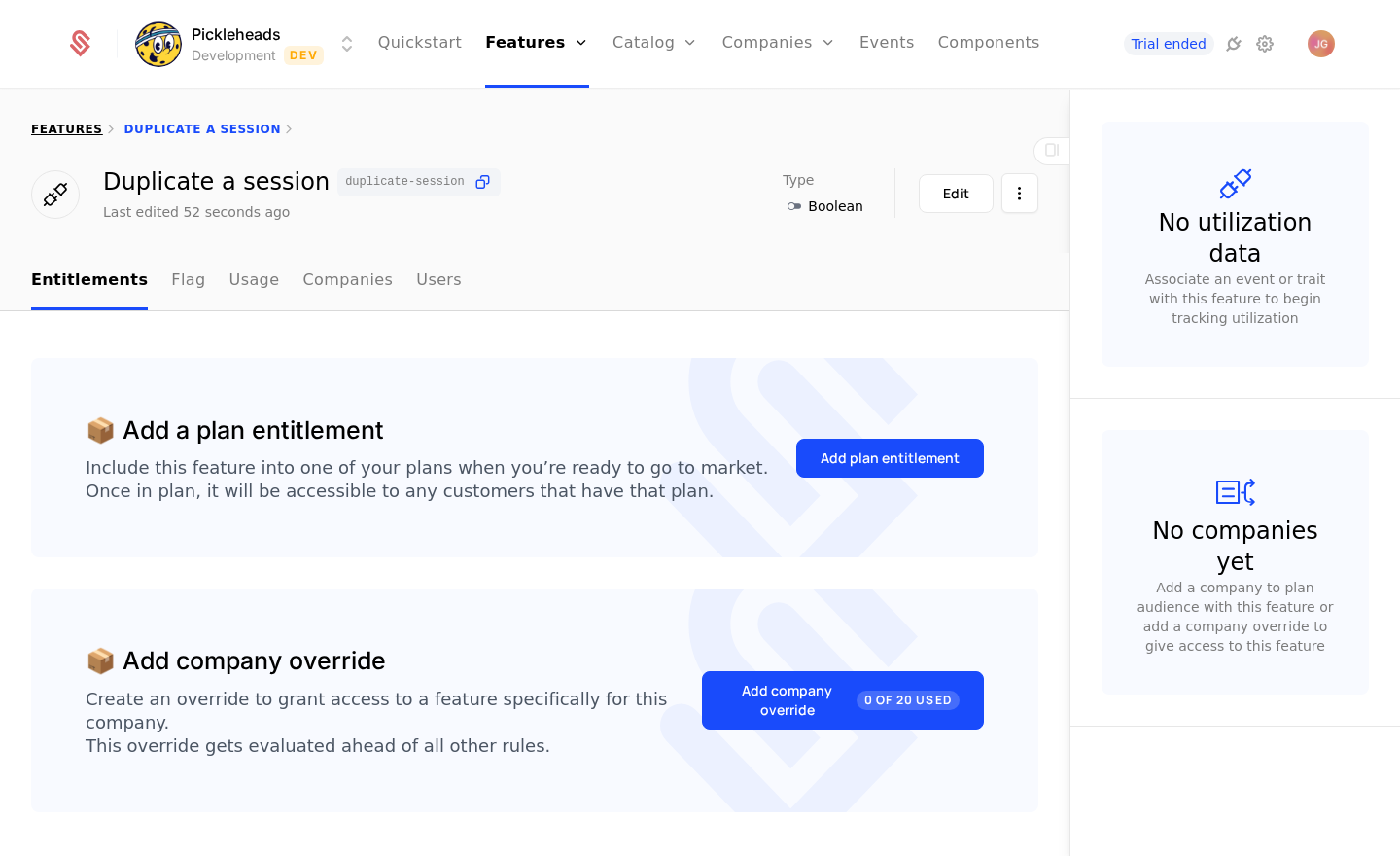
click at [61, 125] on link "features" at bounding box center [67, 129] width 72 height 14
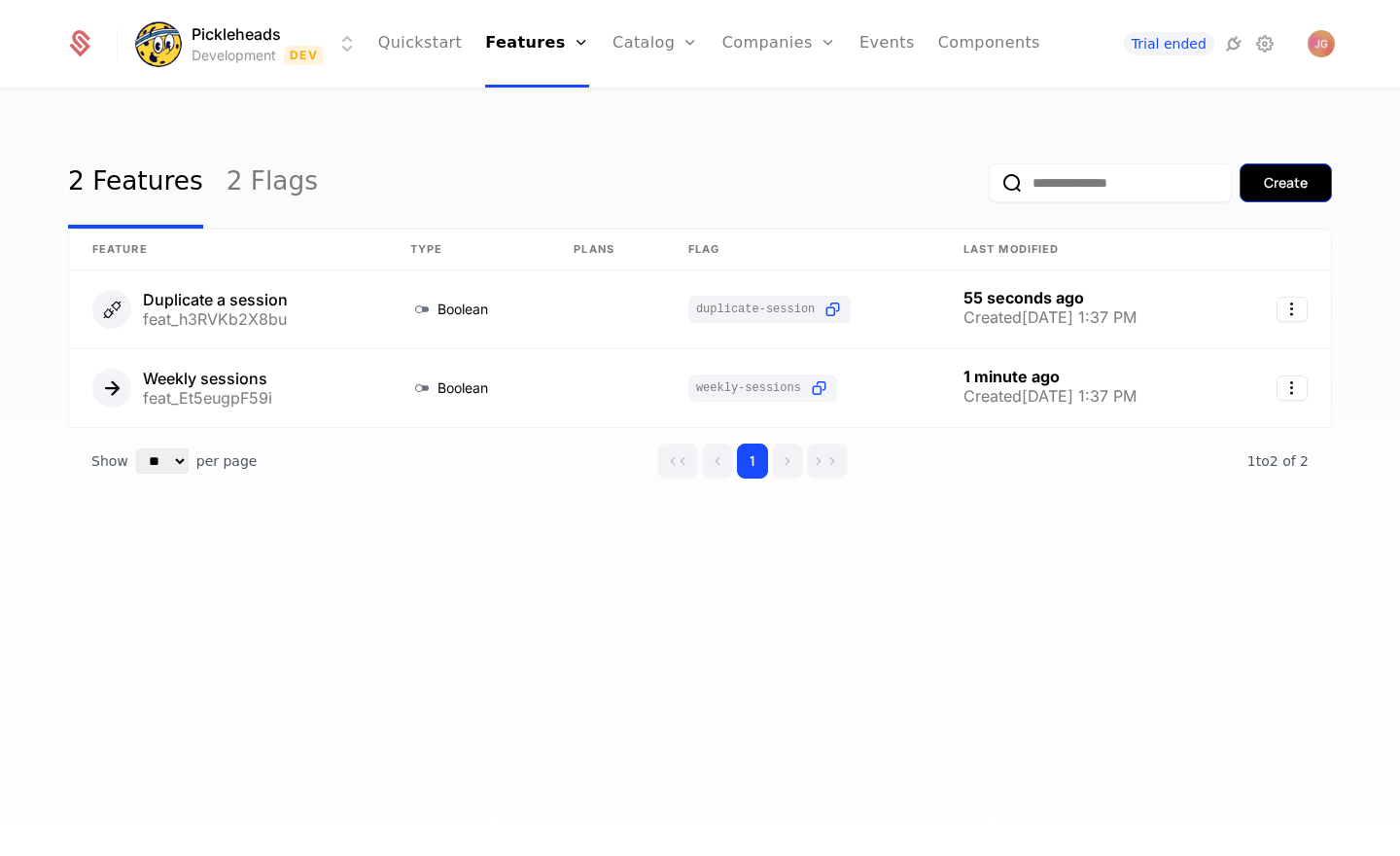
click at [1274, 187] on div "Create" at bounding box center [1285, 183] width 43 height 20
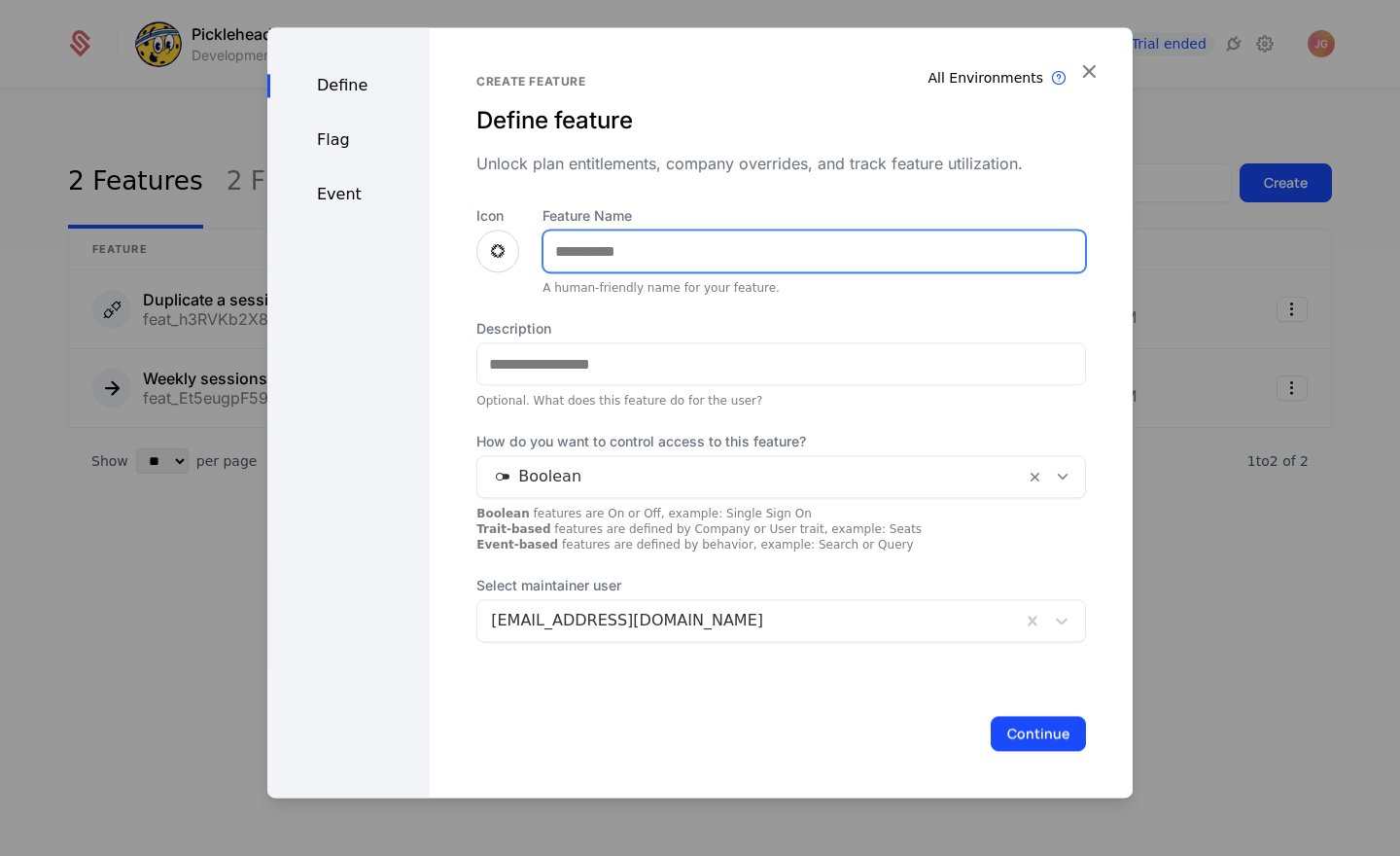
click at [590, 249] on input "Feature Name" at bounding box center [814, 250] width 541 height 40
type input "**********"
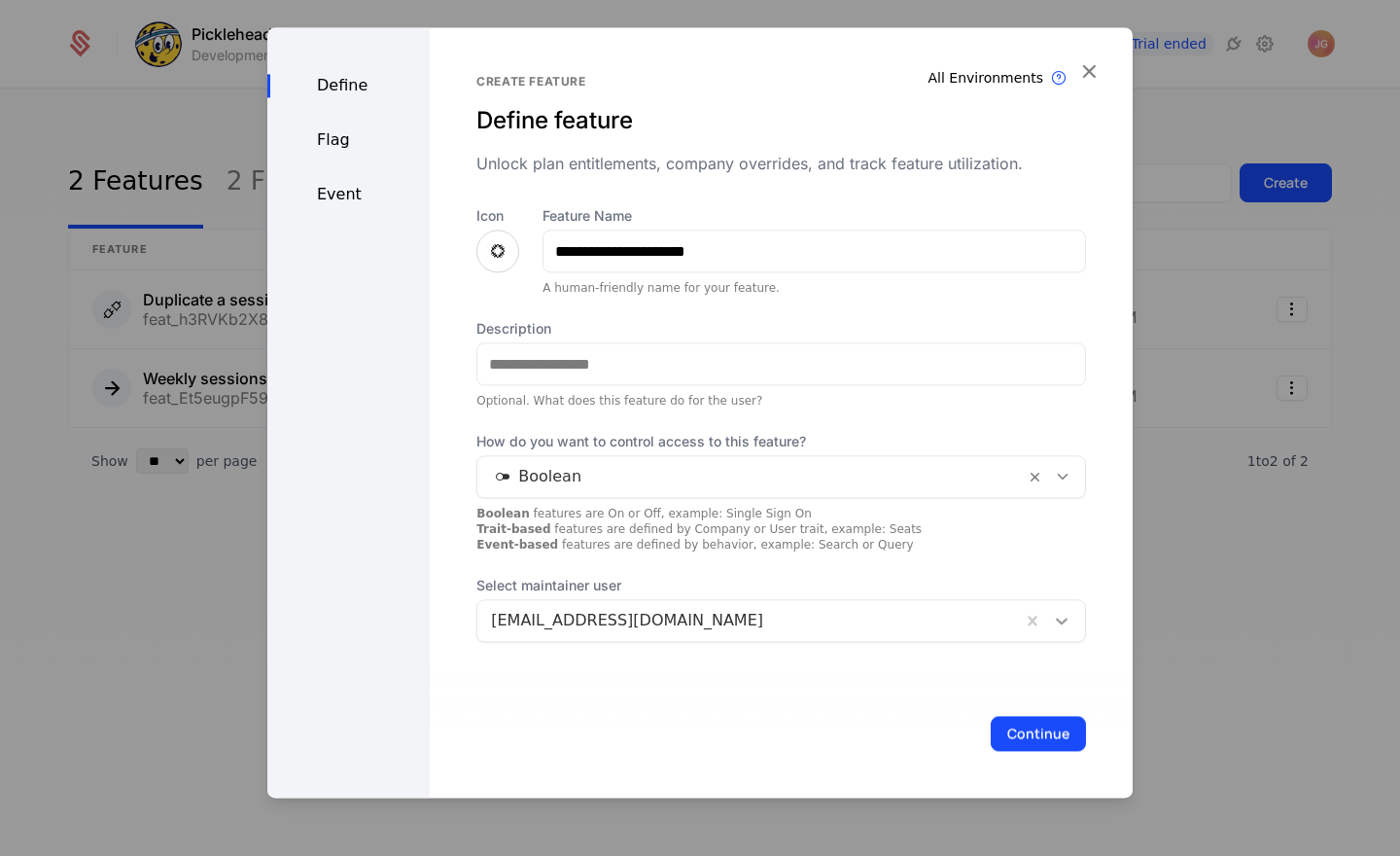
click at [1056, 612] on icon at bounding box center [1061, 620] width 20 height 20
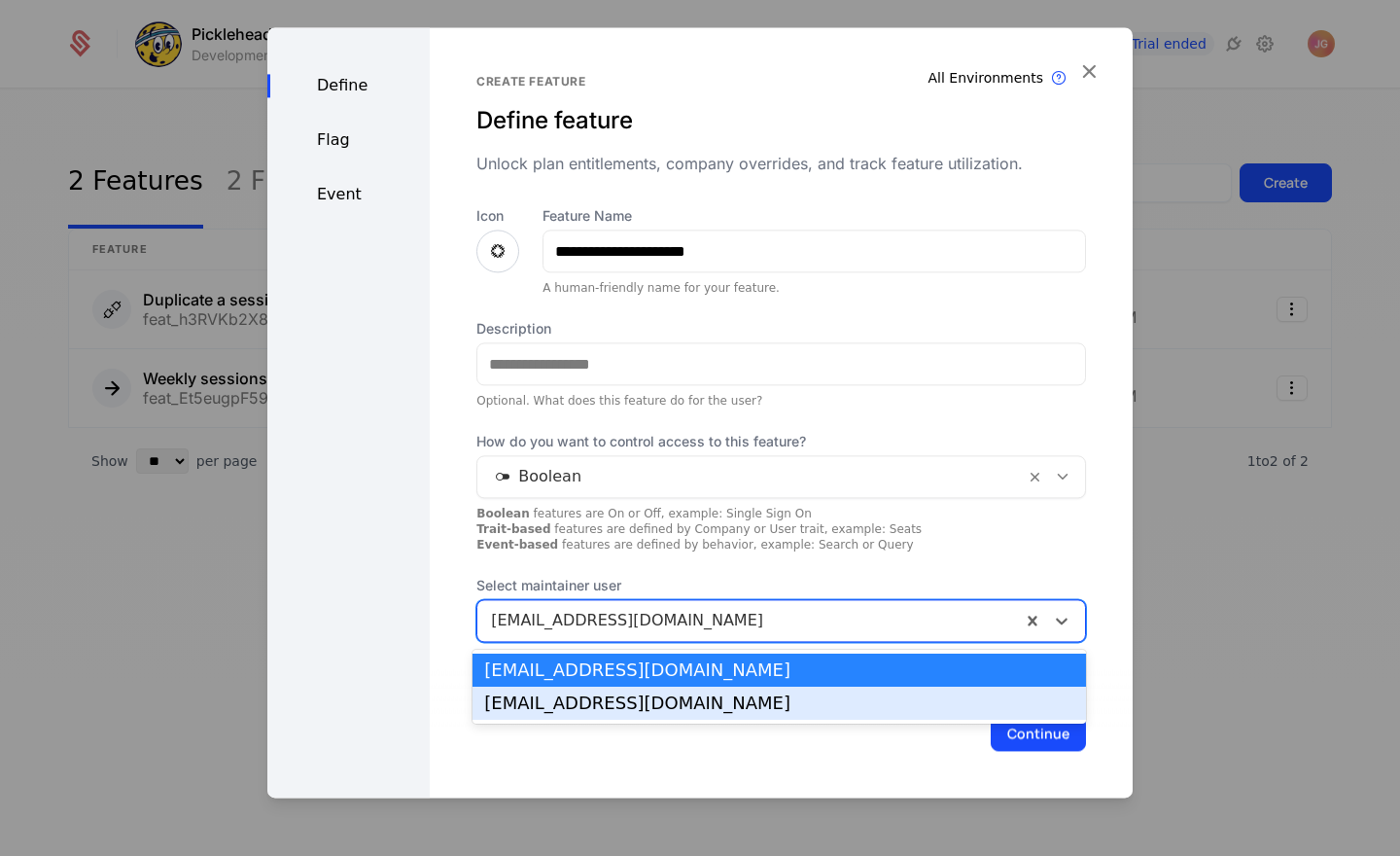
click at [951, 696] on div "max@pickleheads.com" at bounding box center [779, 703] width 590 height 18
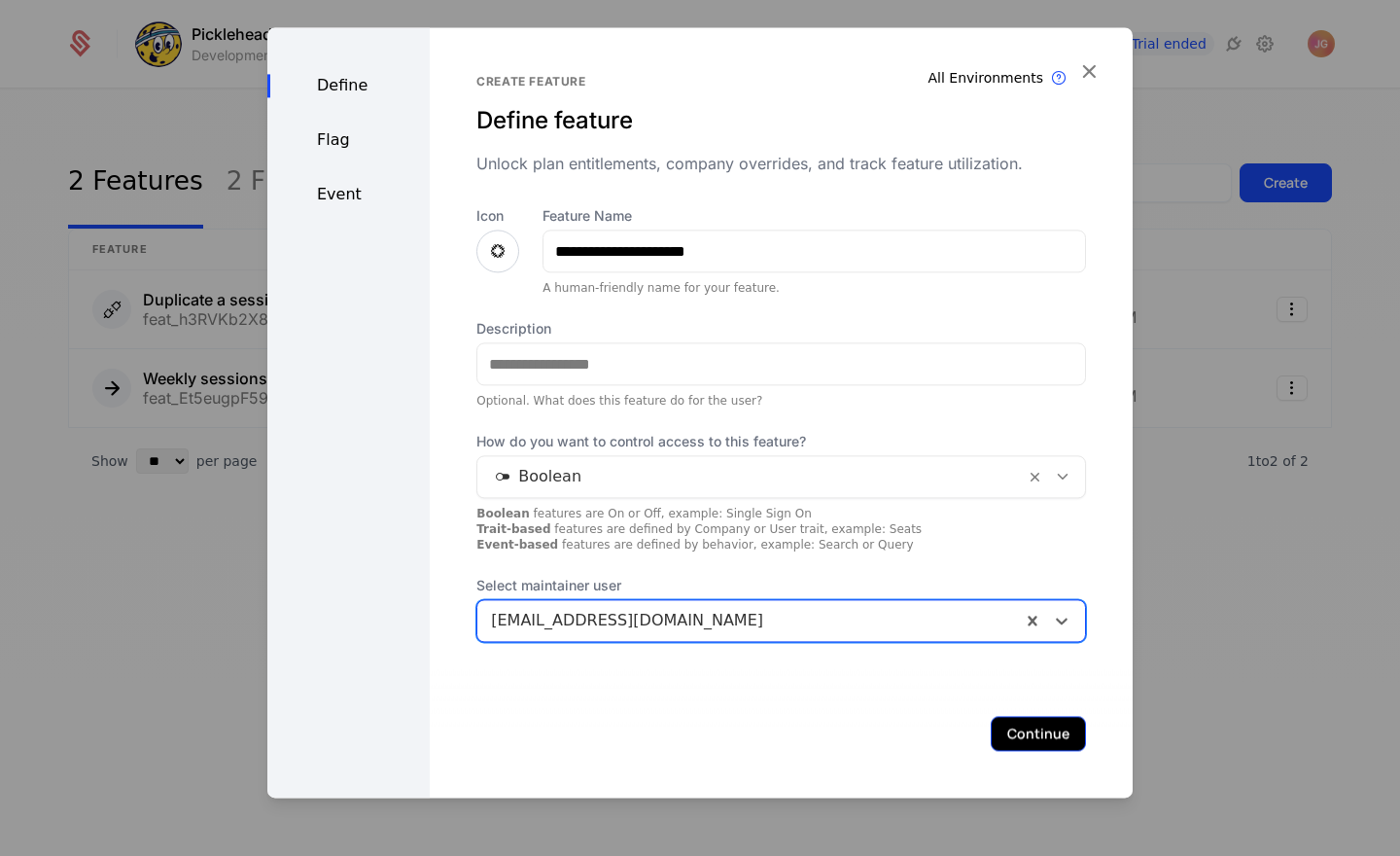
click at [1023, 731] on button "Continue" at bounding box center [1038, 733] width 96 height 35
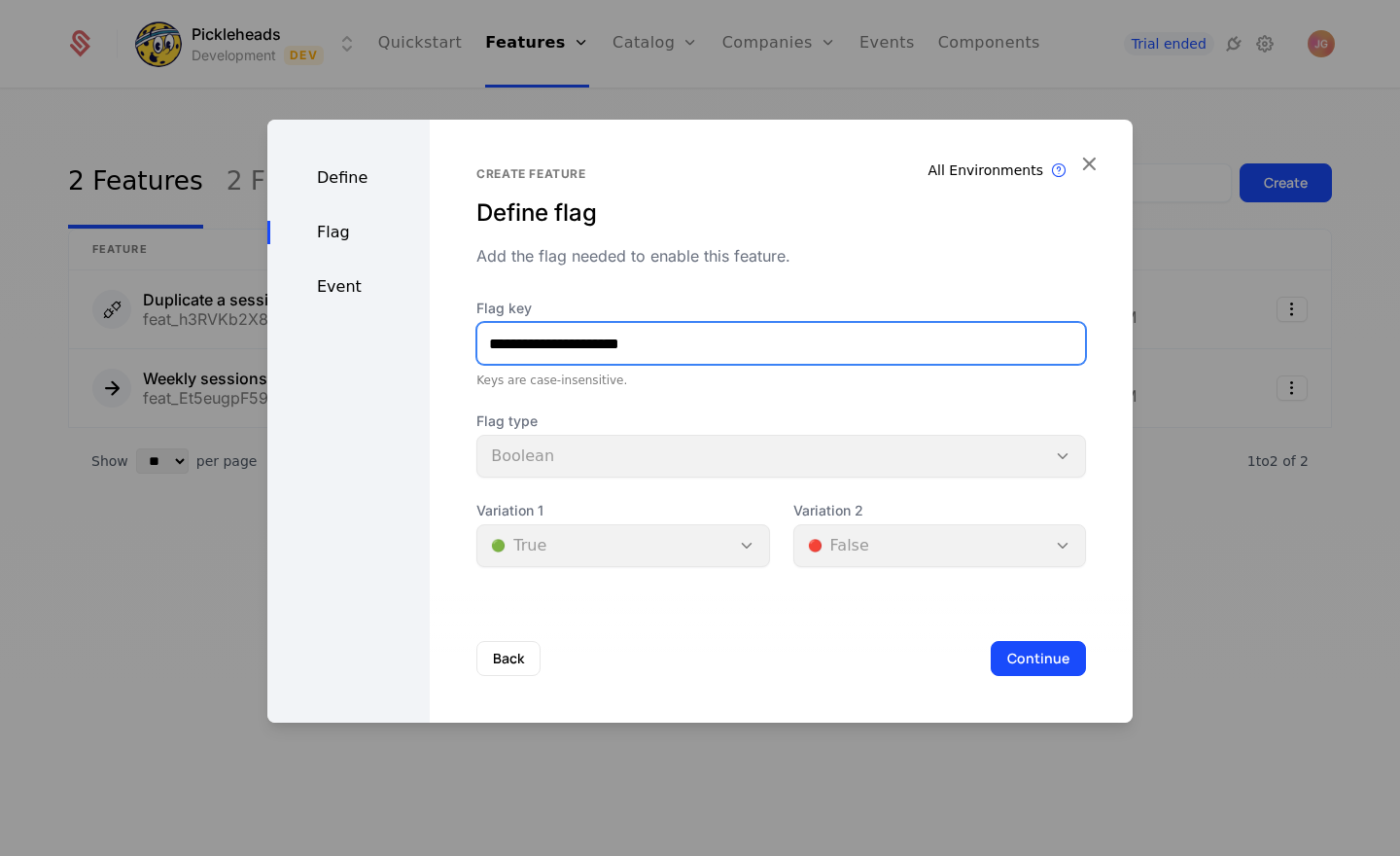
drag, startPoint x: 507, startPoint y: 339, endPoint x: 584, endPoint y: 483, distance: 163.3
click at [507, 339] on input "**********" at bounding box center [780, 343] width 607 height 40
type input "**********"
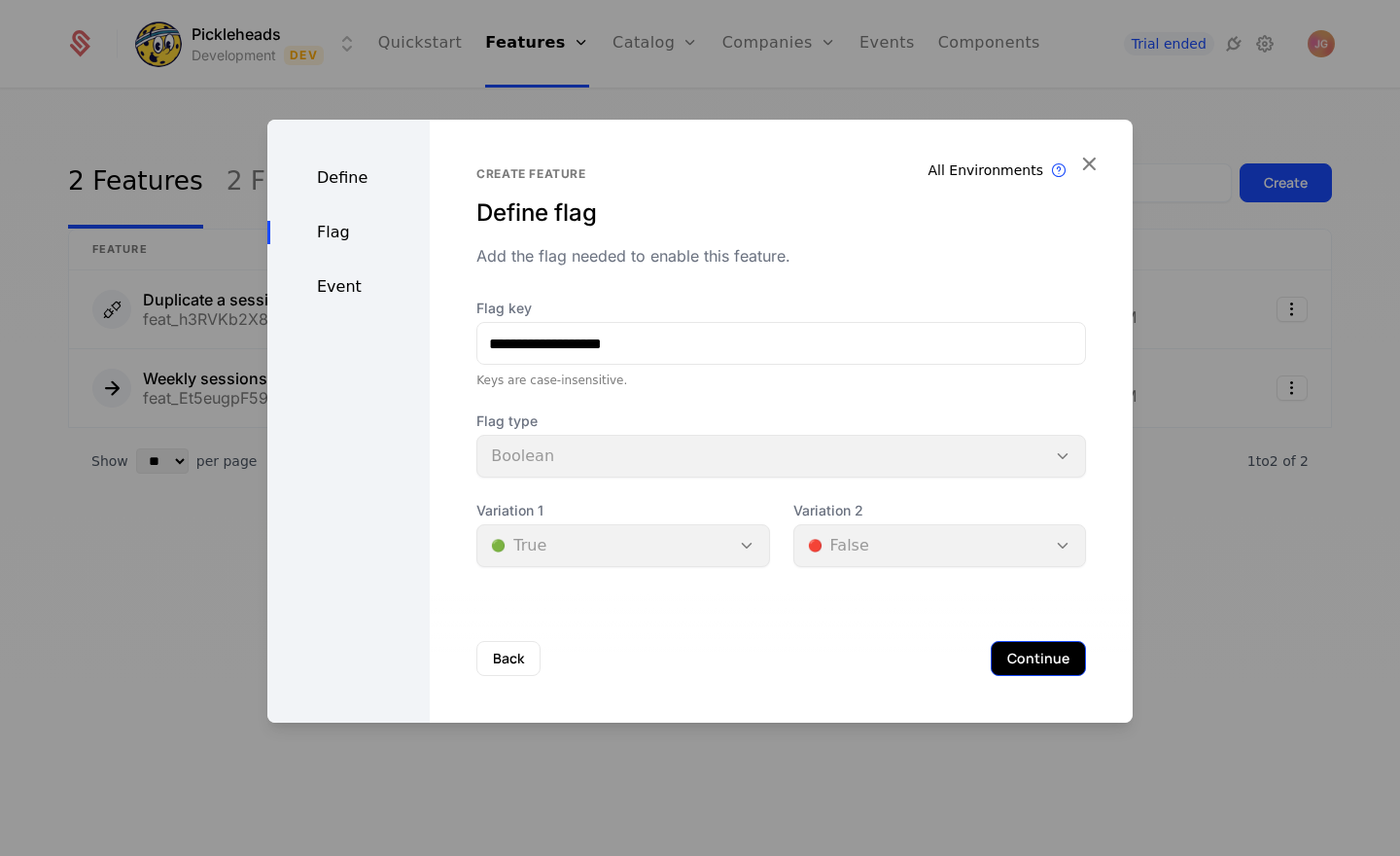
click at [1021, 653] on button "Continue" at bounding box center [1038, 658] width 96 height 35
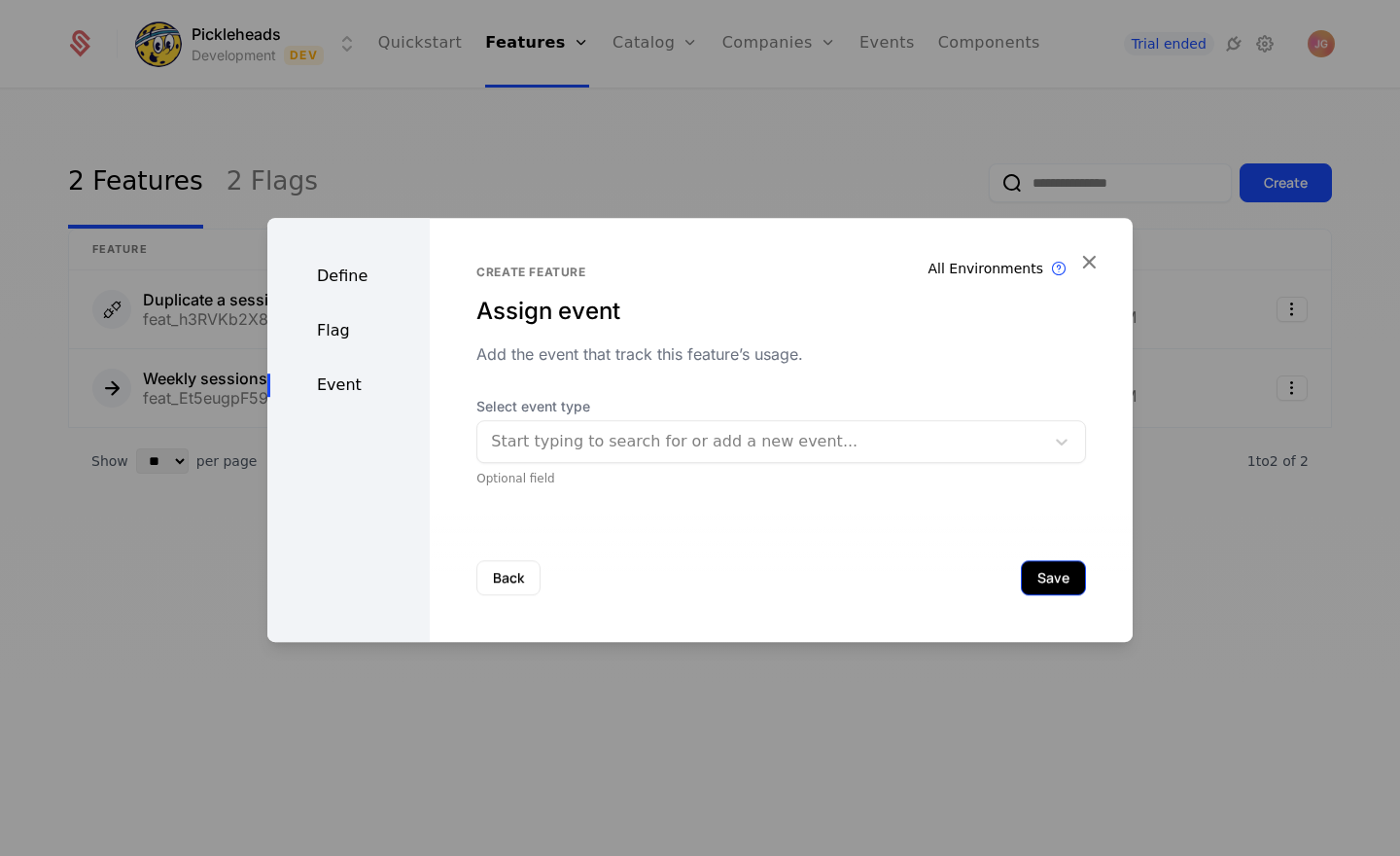
click at [1041, 592] on button "Save" at bounding box center [1053, 577] width 65 height 35
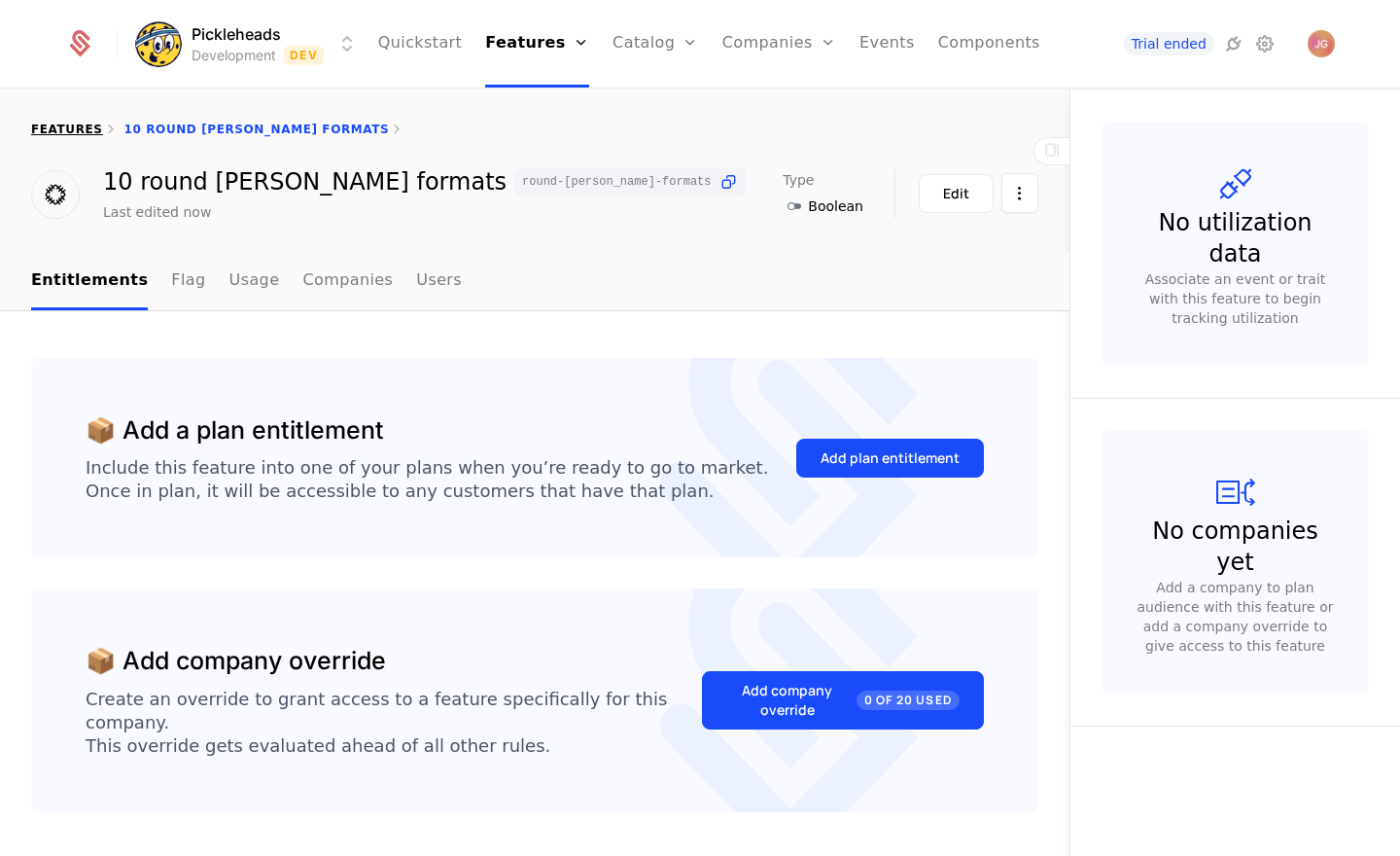
click at [82, 130] on link "features" at bounding box center [67, 129] width 72 height 14
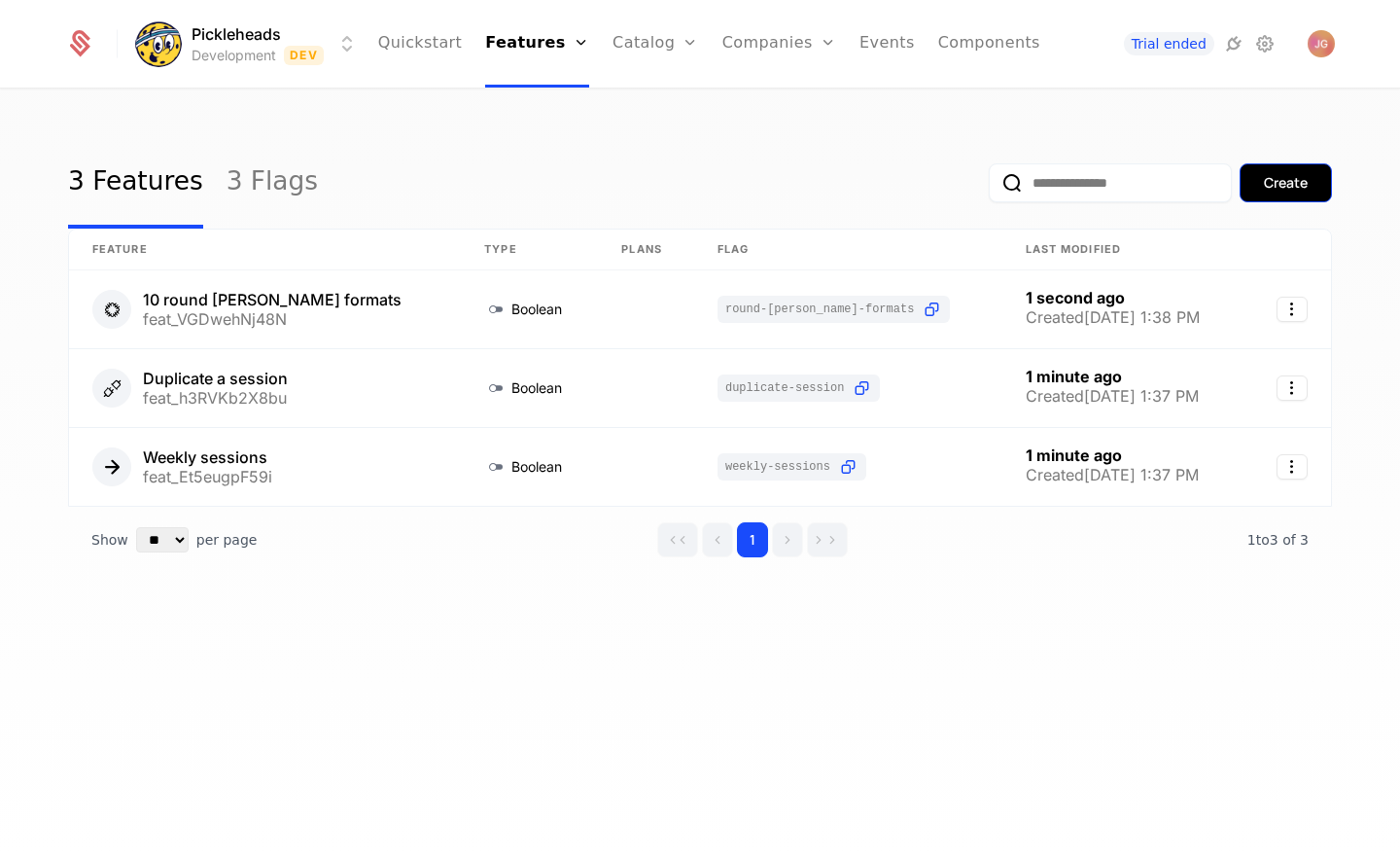
click at [1275, 182] on div "Create" at bounding box center [1285, 183] width 43 height 20
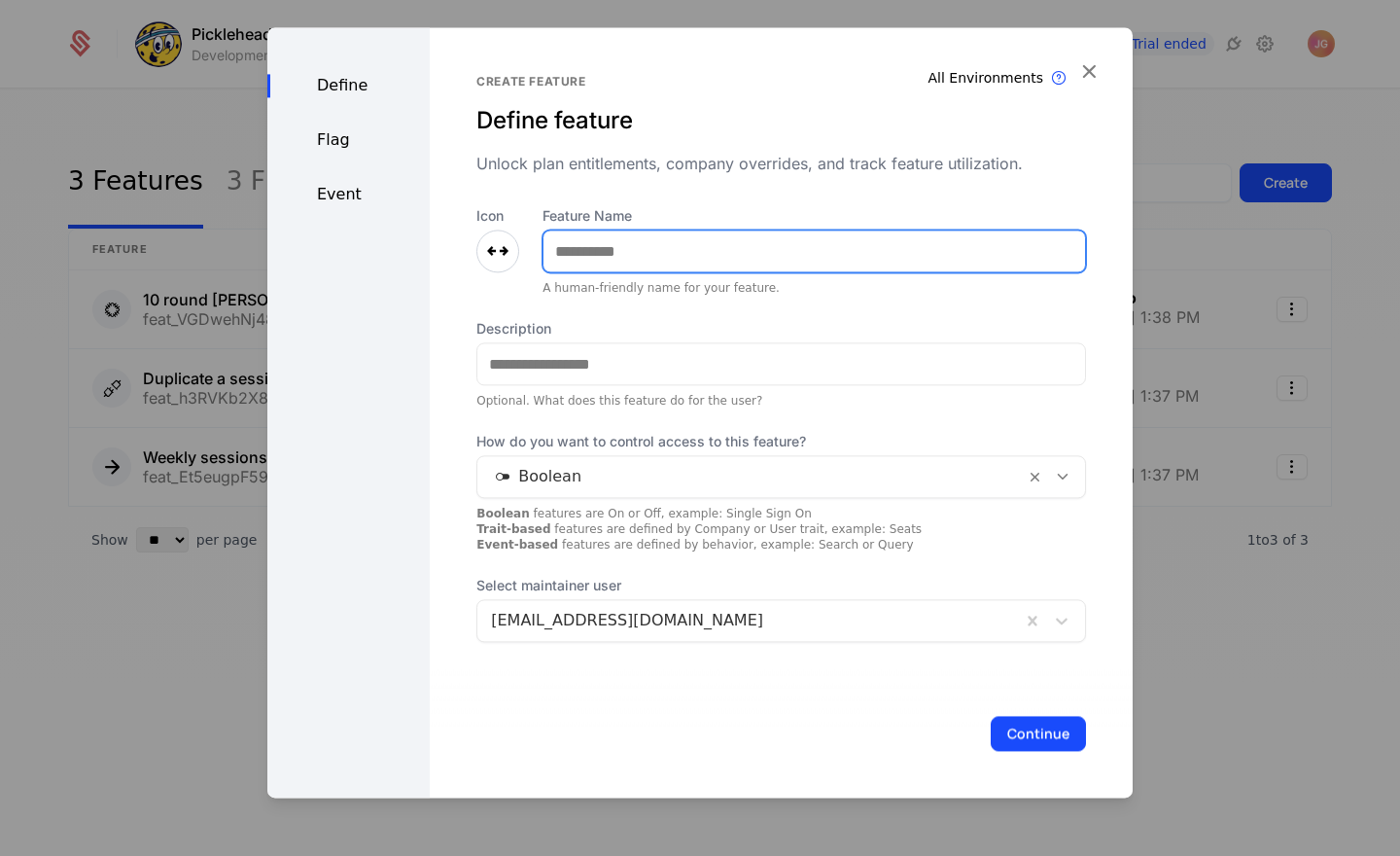
click at [598, 263] on input "Feature Name" at bounding box center [814, 250] width 541 height 40
type input "**********"
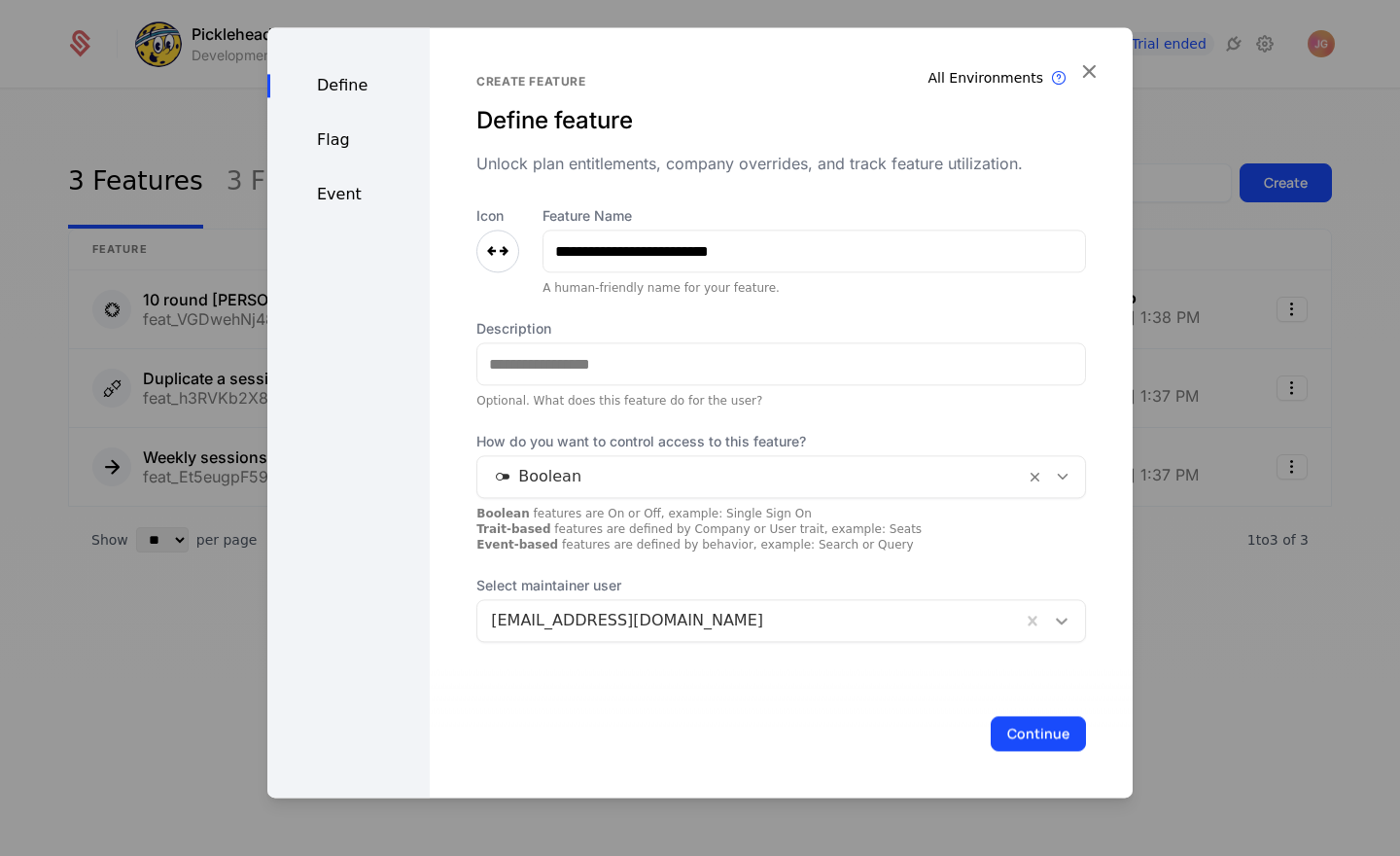
click at [1067, 628] on icon at bounding box center [1061, 620] width 20 height 20
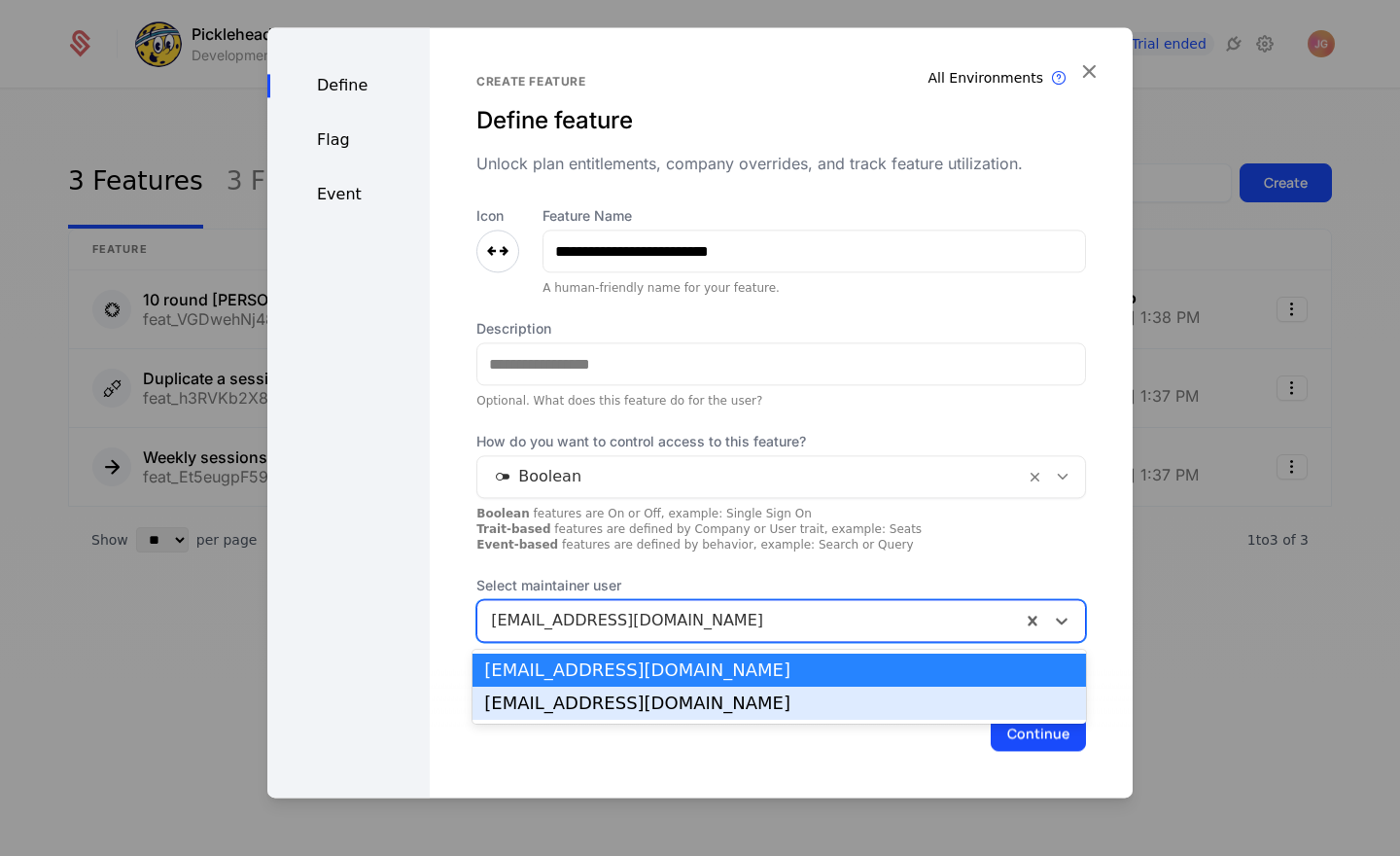
click at [1009, 696] on div "max@pickleheads.com" at bounding box center [779, 703] width 590 height 18
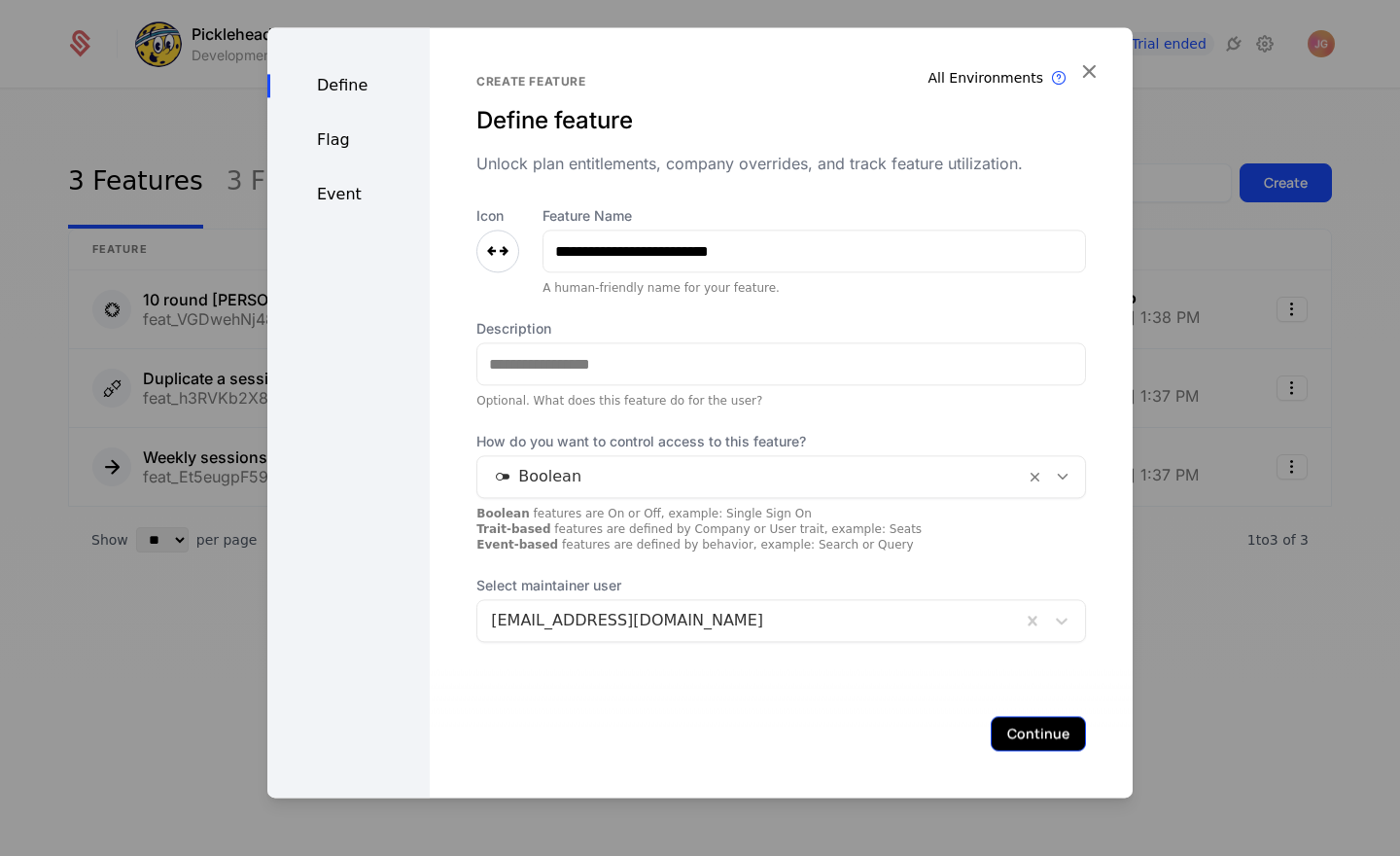
click at [1032, 725] on button "Continue" at bounding box center [1038, 733] width 96 height 35
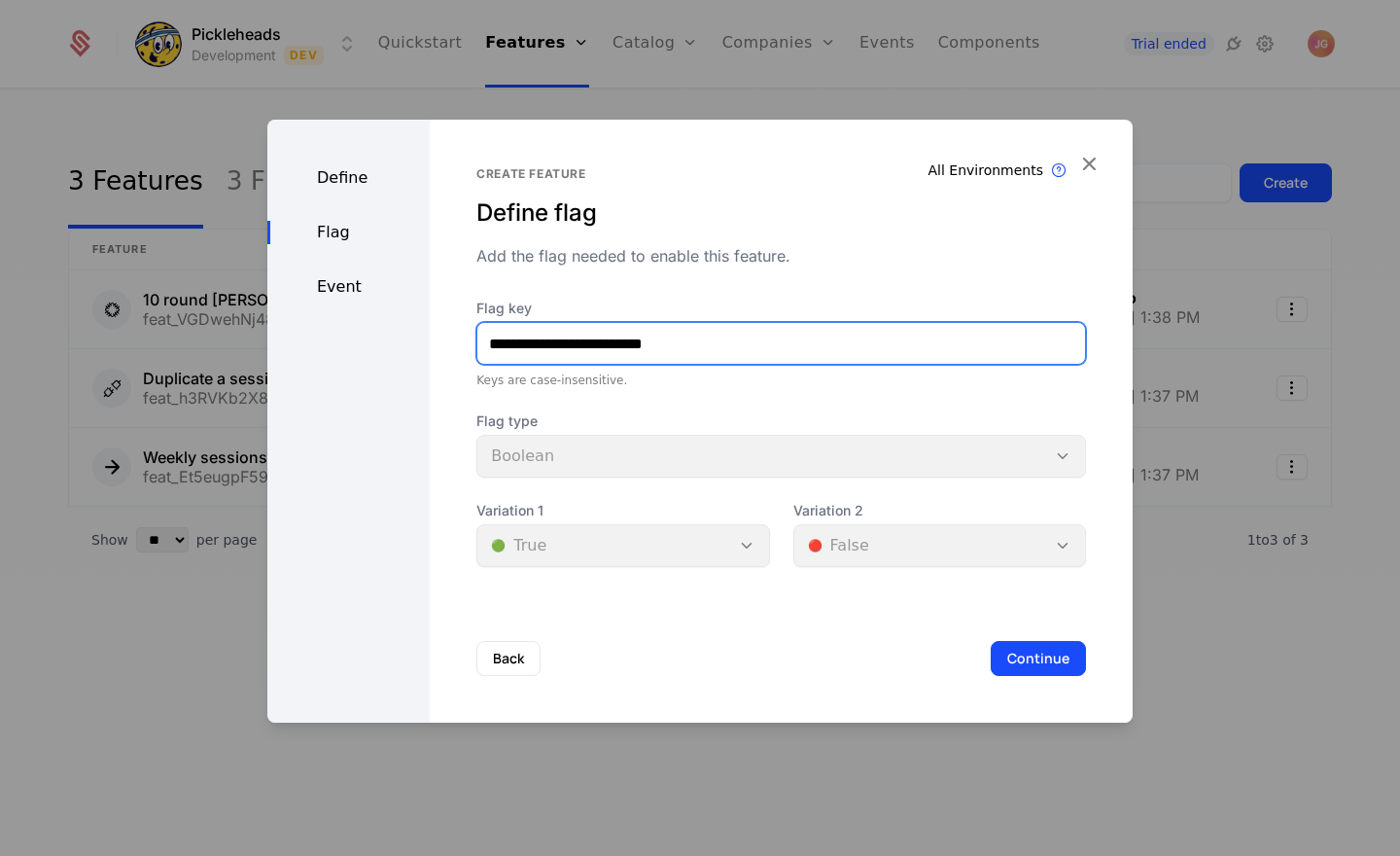
drag, startPoint x: 621, startPoint y: 345, endPoint x: 537, endPoint y: 345, distance: 84.0
click at [538, 344] on input "**********" at bounding box center [780, 343] width 607 height 40
type input "**********"
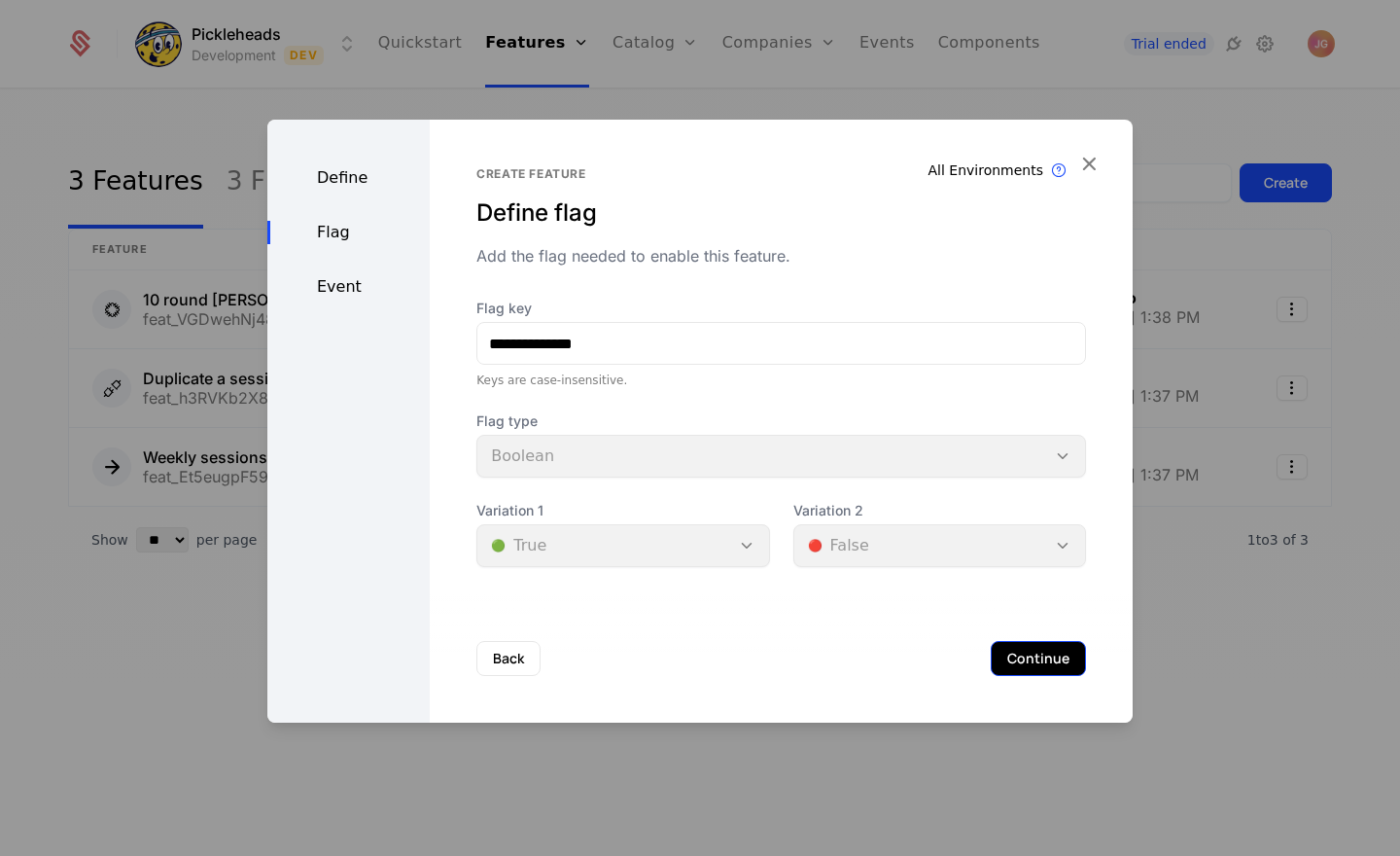
click at [1042, 656] on button "Continue" at bounding box center [1038, 658] width 96 height 35
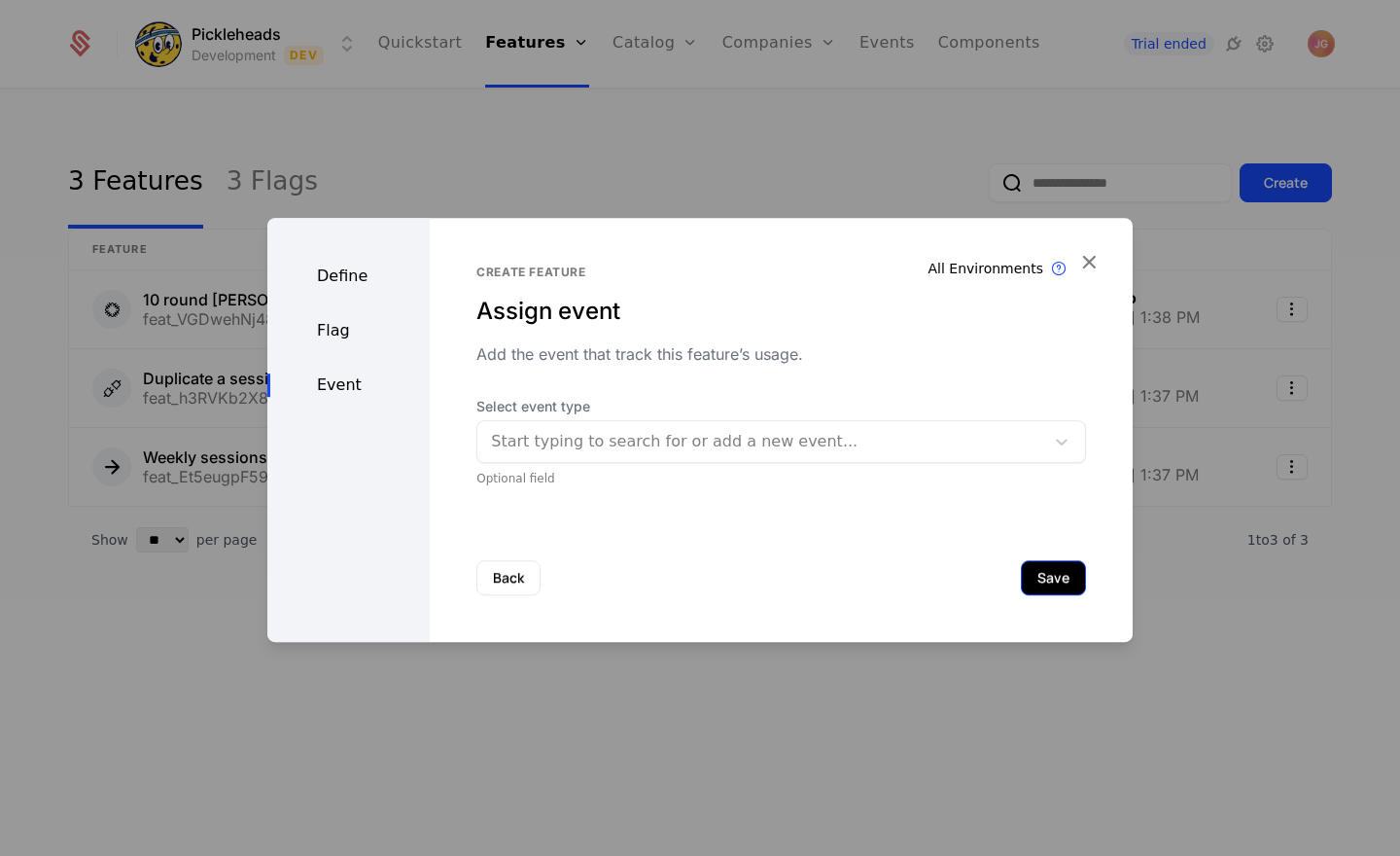
click at [1036, 568] on button "Save" at bounding box center [1053, 577] width 65 height 35
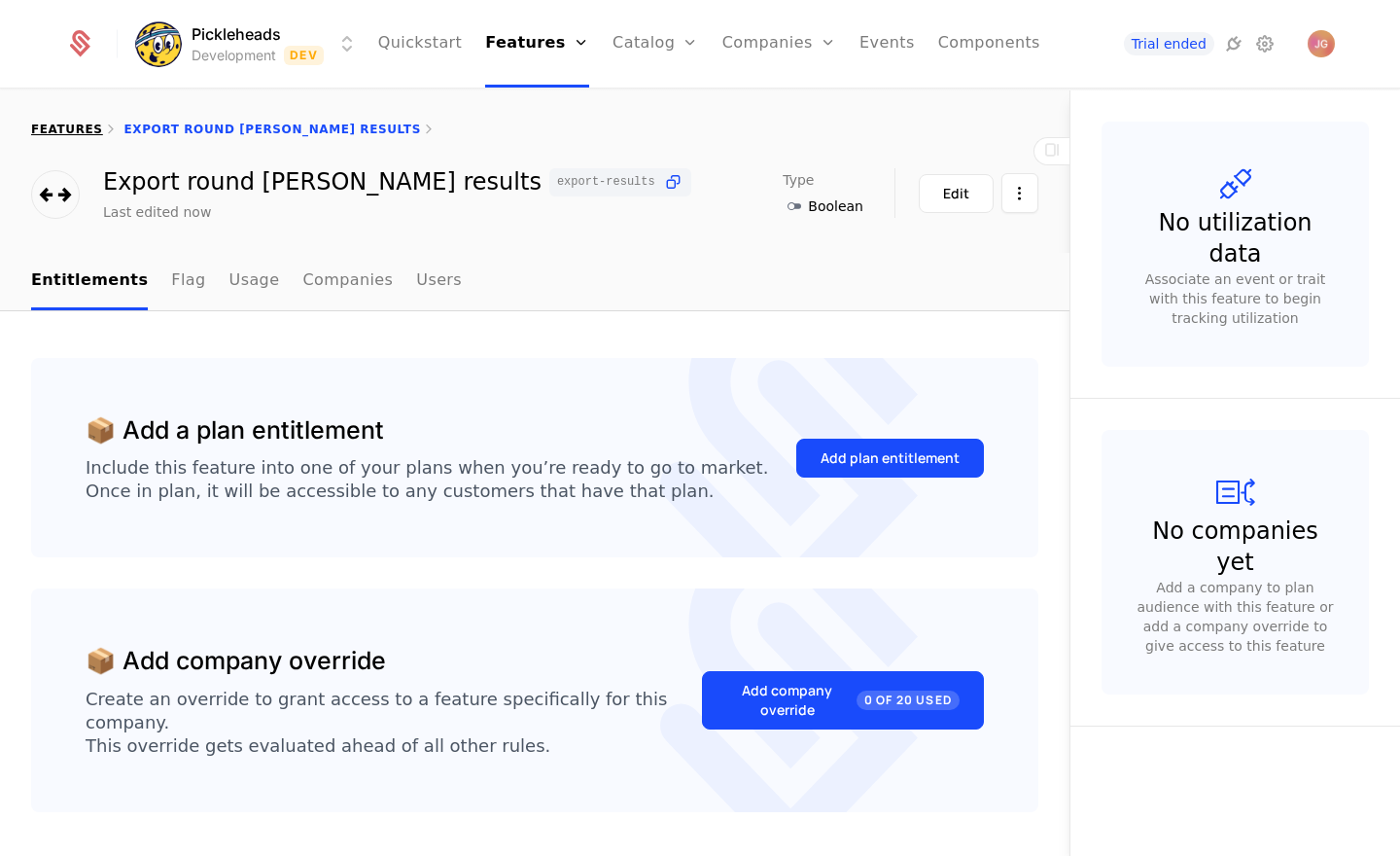
click at [69, 135] on link "features" at bounding box center [67, 129] width 72 height 14
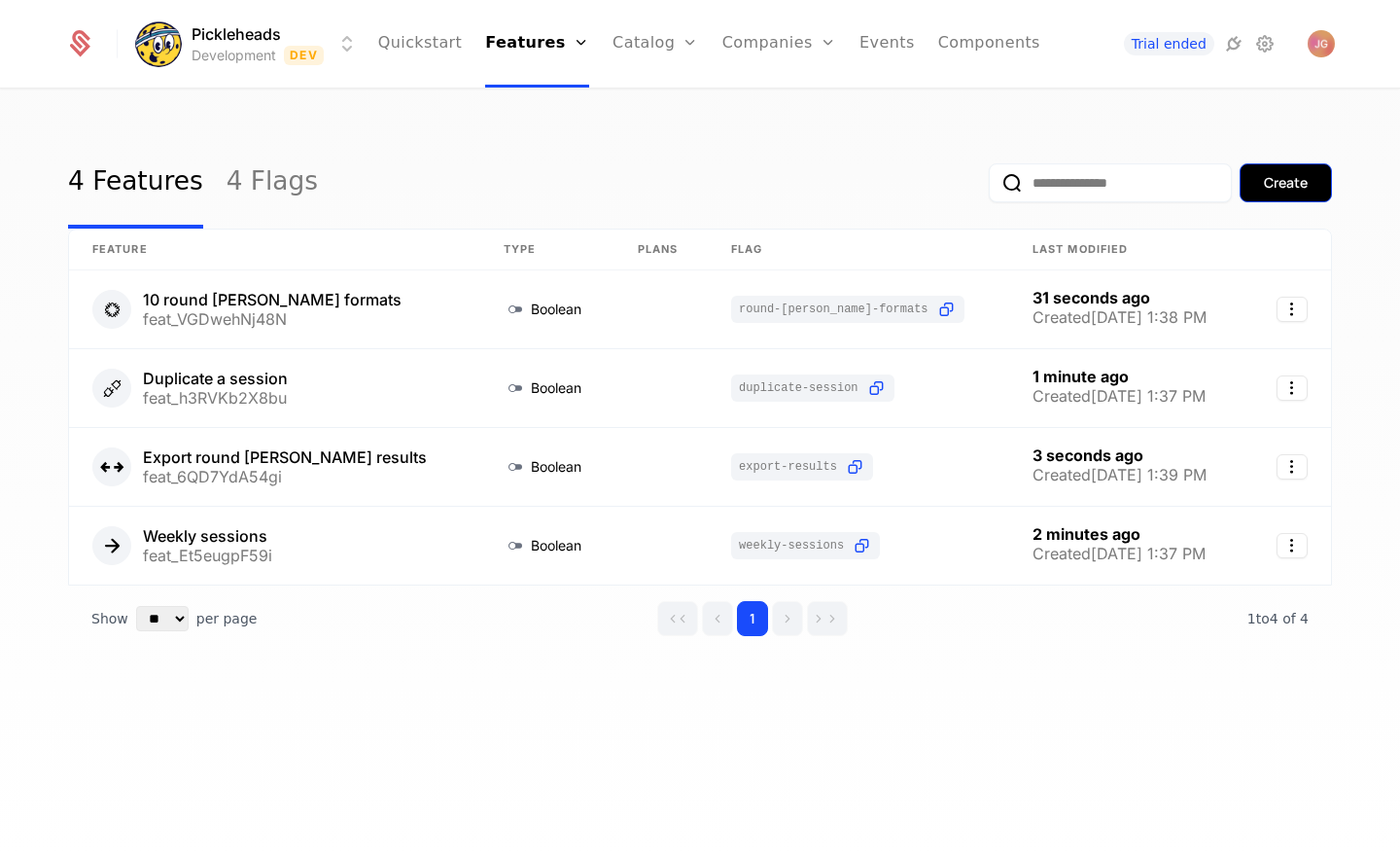
click at [1283, 183] on div "Create" at bounding box center [1285, 183] width 43 height 20
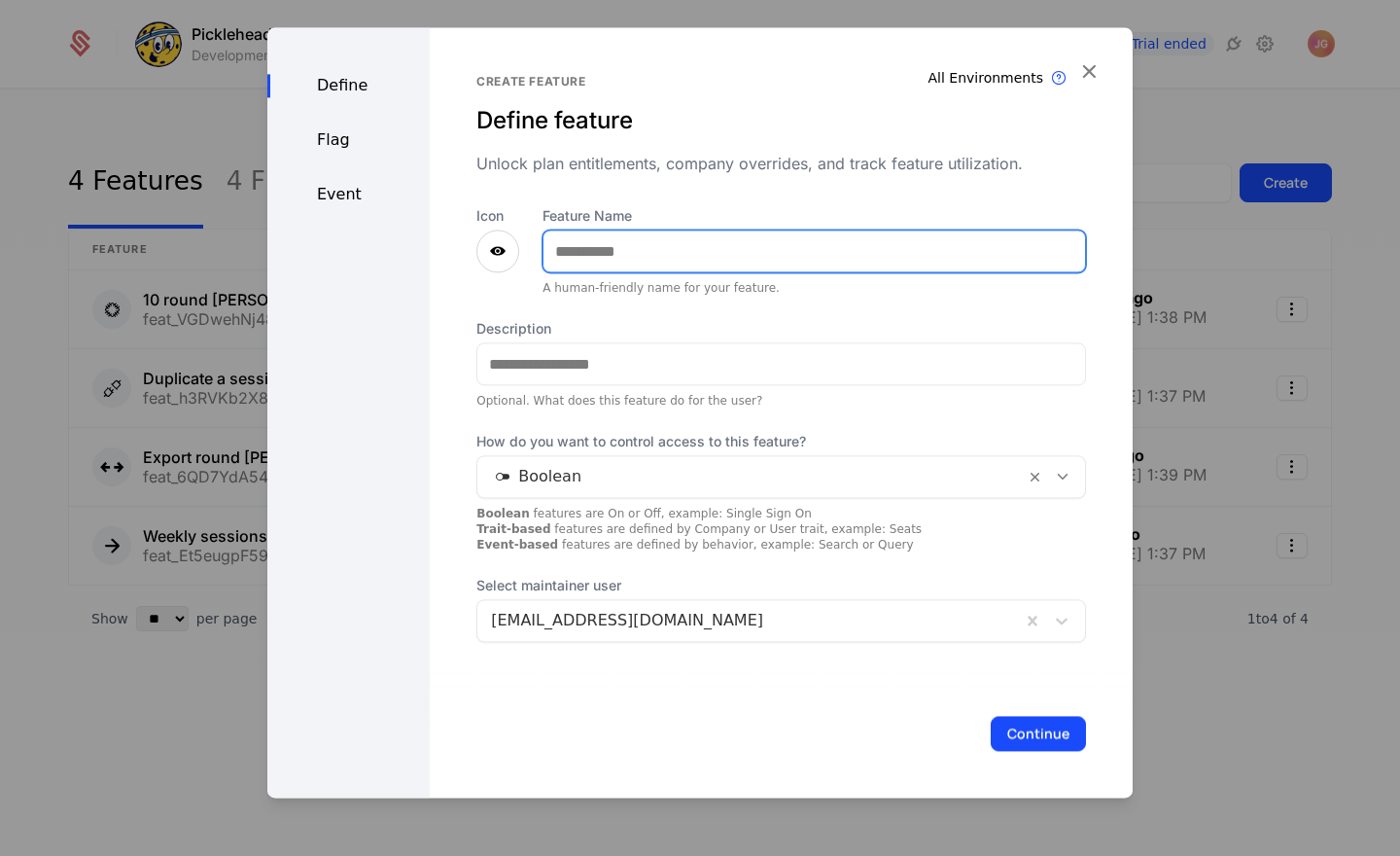
click at [627, 255] on input "Feature Name" at bounding box center [814, 250] width 541 height 40
type input "**********"
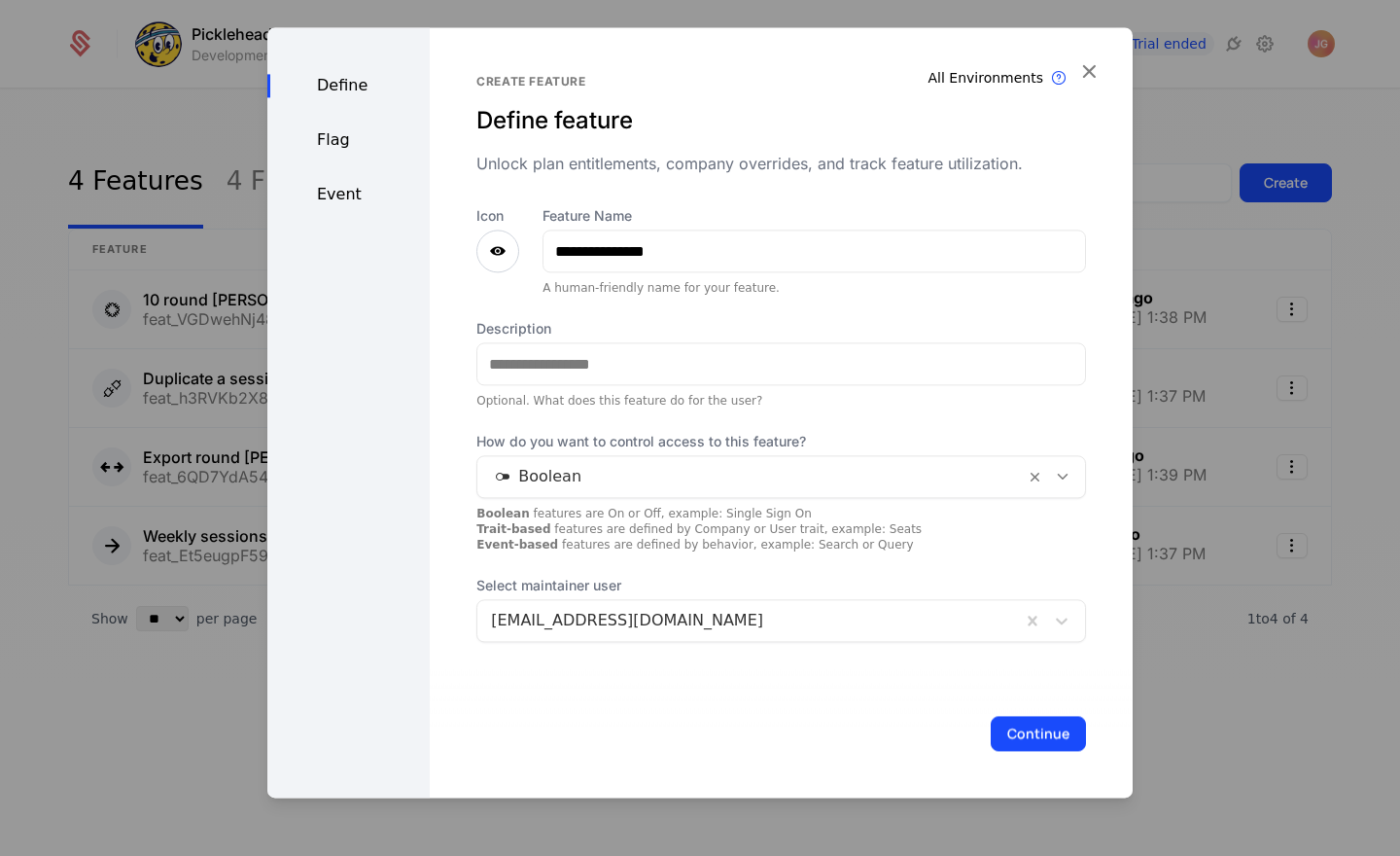
click at [678, 174] on div "Unlock plan entitlements, company overrides, and track feature utilization." at bounding box center [781, 164] width 609 height 24
click at [1063, 623] on icon at bounding box center [1061, 620] width 20 height 20
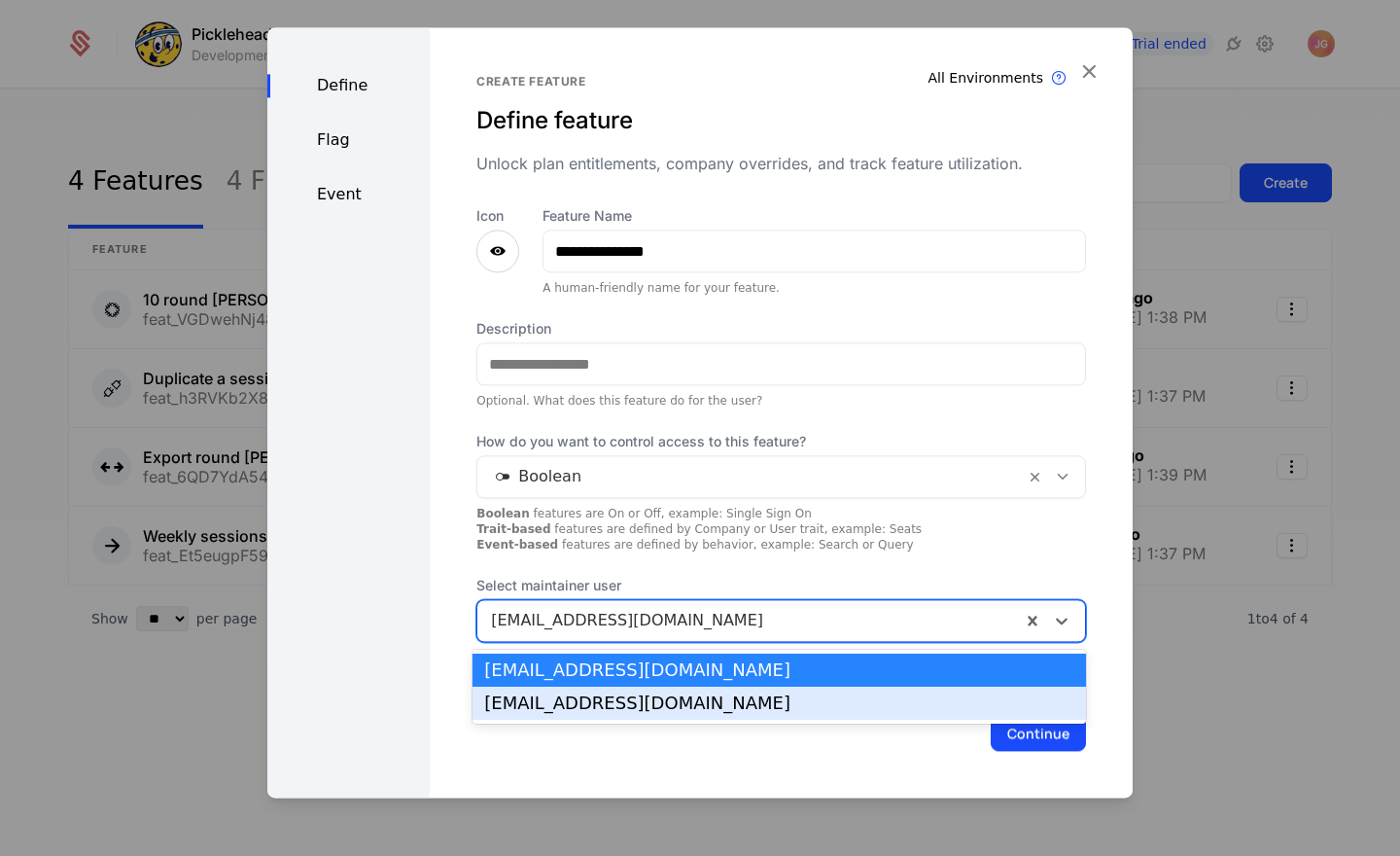
click at [998, 700] on div "max@pickleheads.com" at bounding box center [779, 703] width 590 height 18
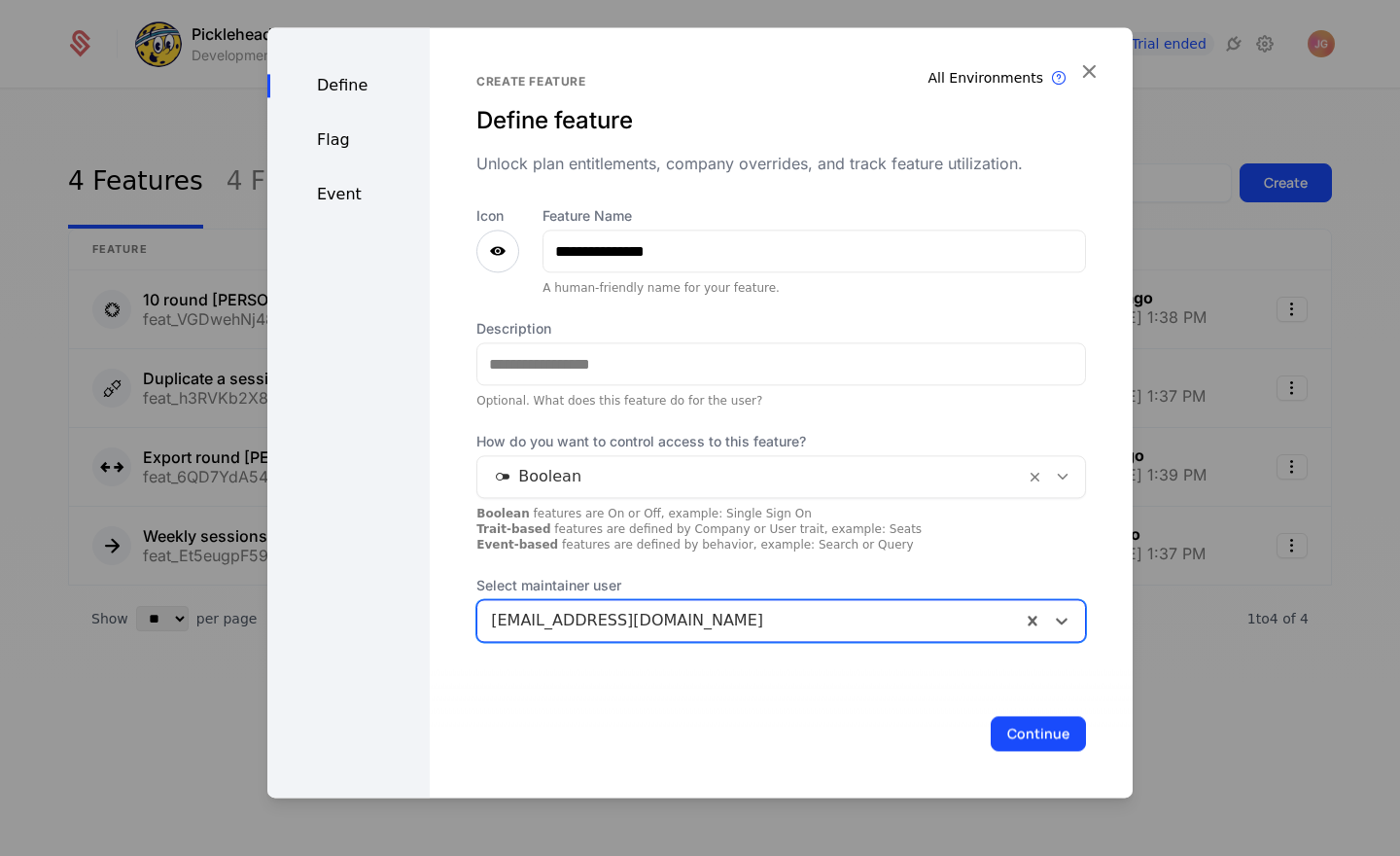
drag, startPoint x: 1032, startPoint y: 732, endPoint x: 903, endPoint y: 593, distance: 189.6
click at [1032, 732] on button "Continue" at bounding box center [1038, 733] width 96 height 35
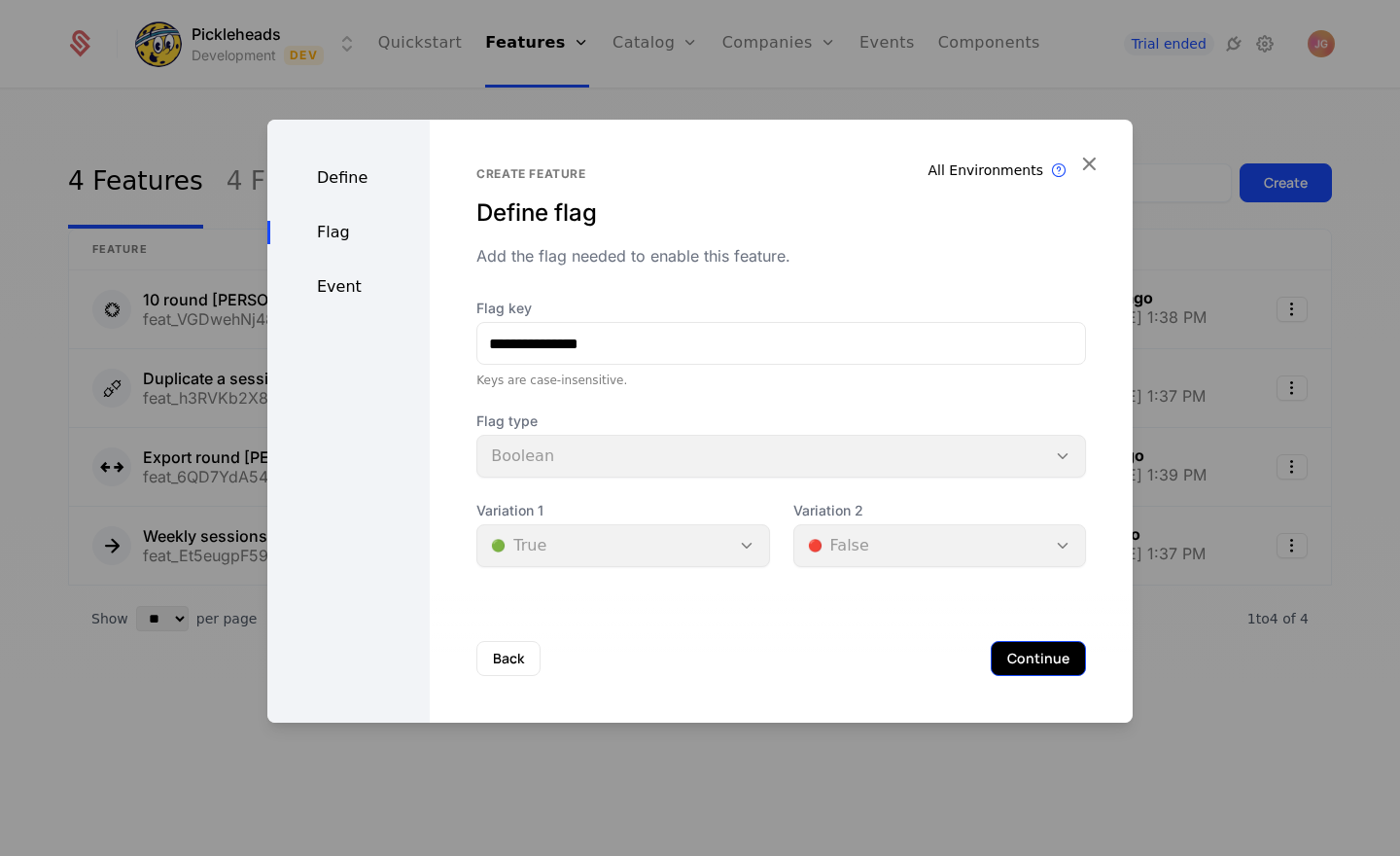
click at [1035, 666] on button "Continue" at bounding box center [1038, 658] width 96 height 35
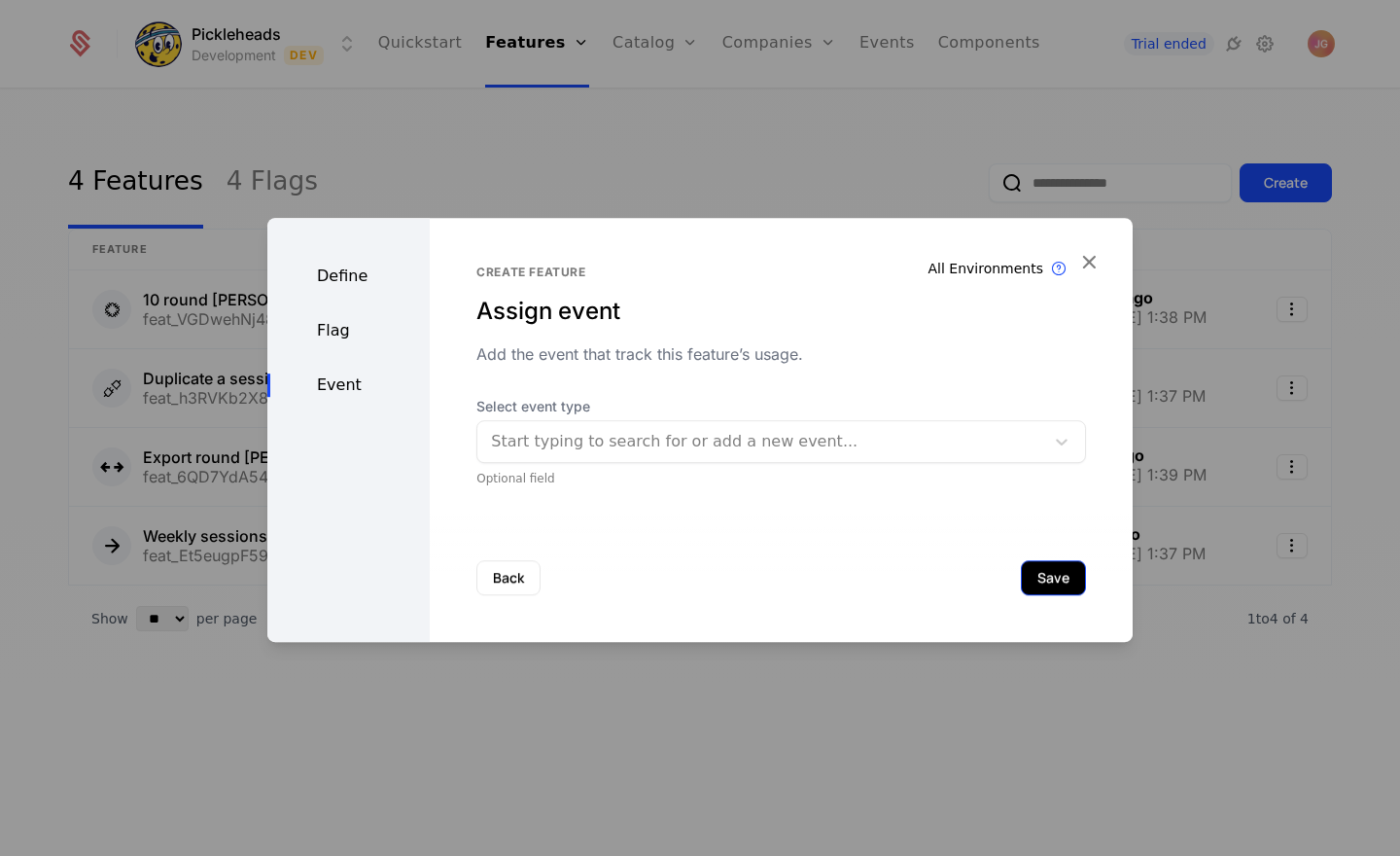
click at [1060, 586] on button "Save" at bounding box center [1053, 577] width 65 height 35
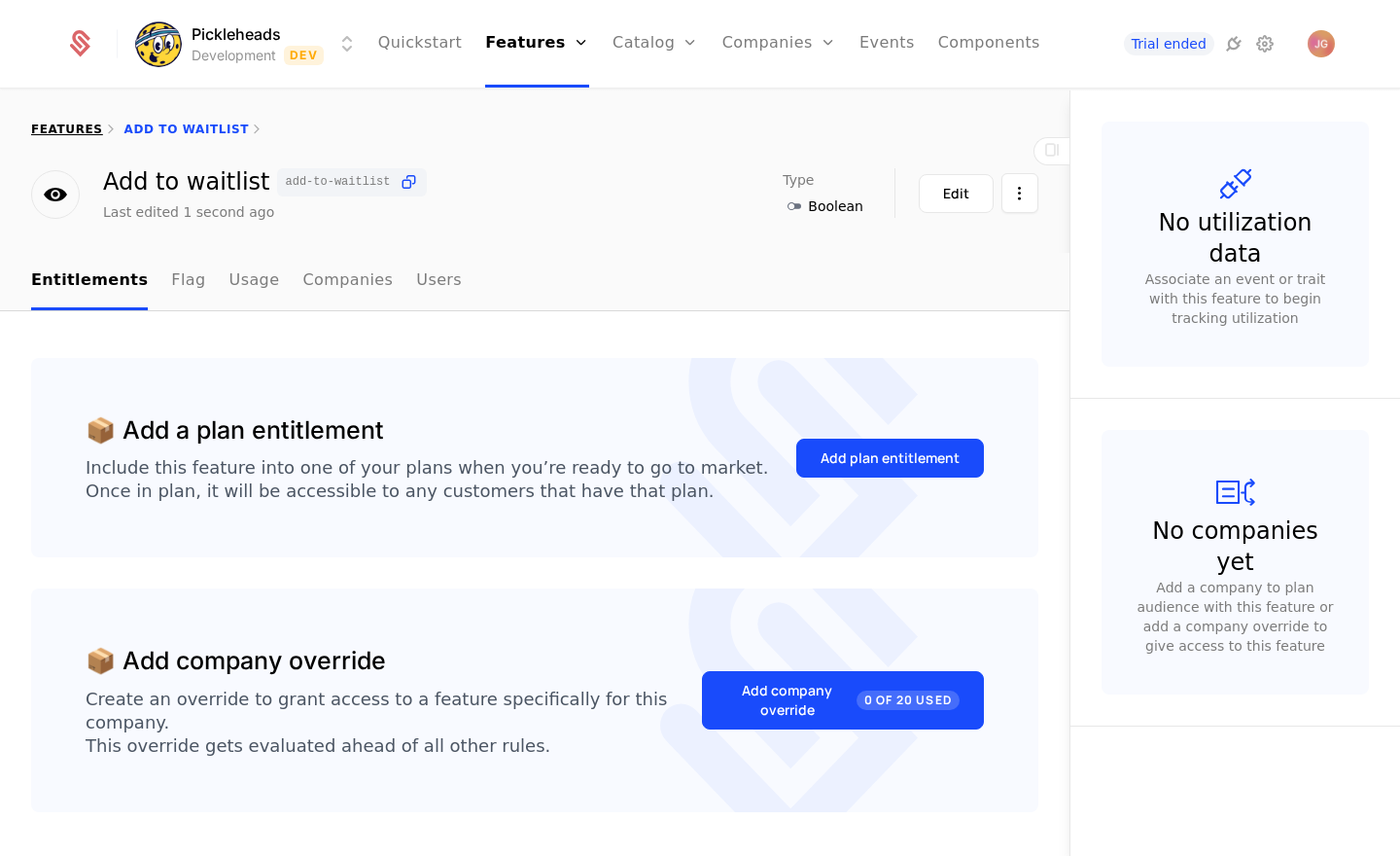
click at [70, 129] on link "features" at bounding box center [67, 129] width 72 height 14
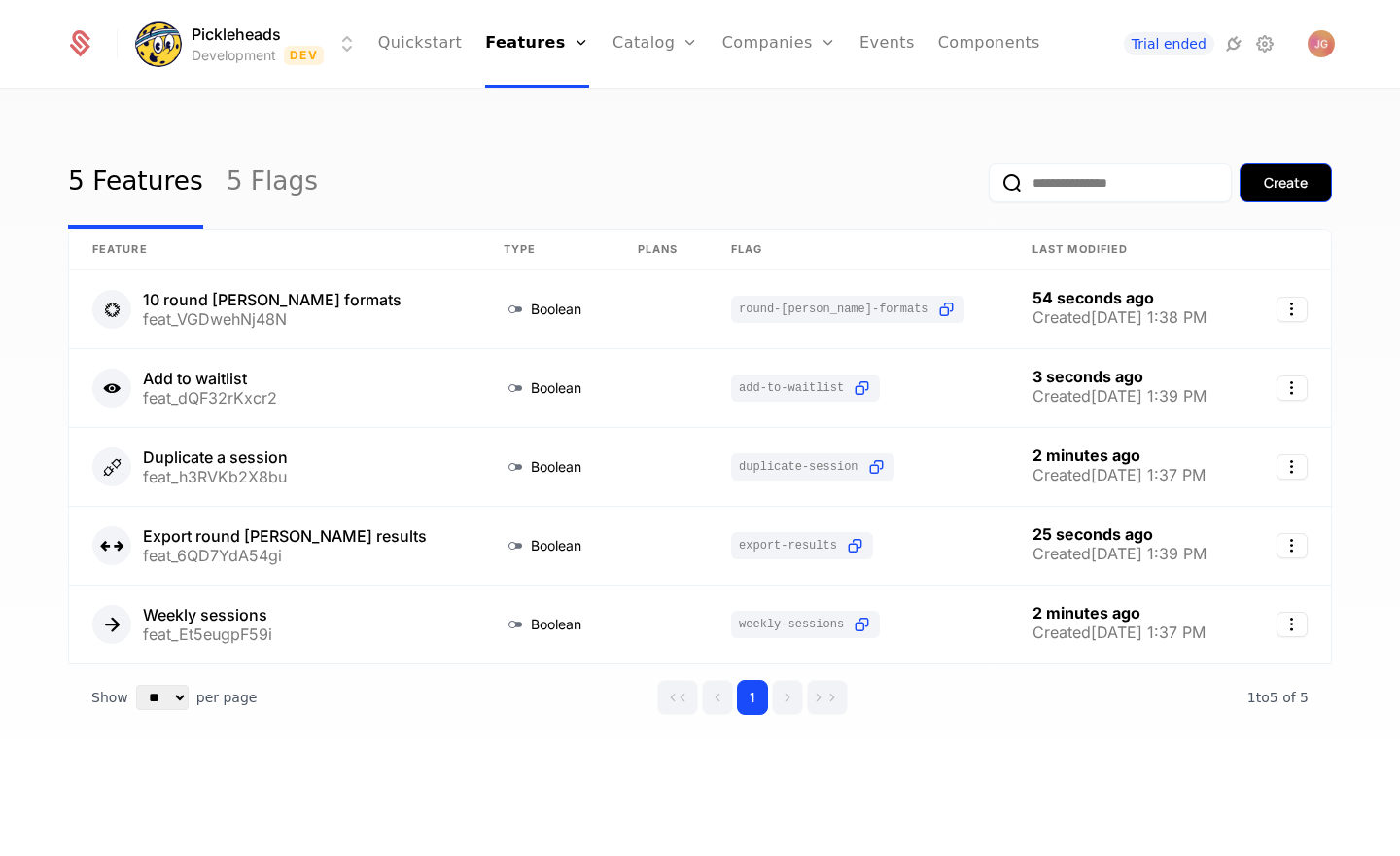
click at [1253, 179] on button "Create" at bounding box center [1285, 182] width 93 height 39
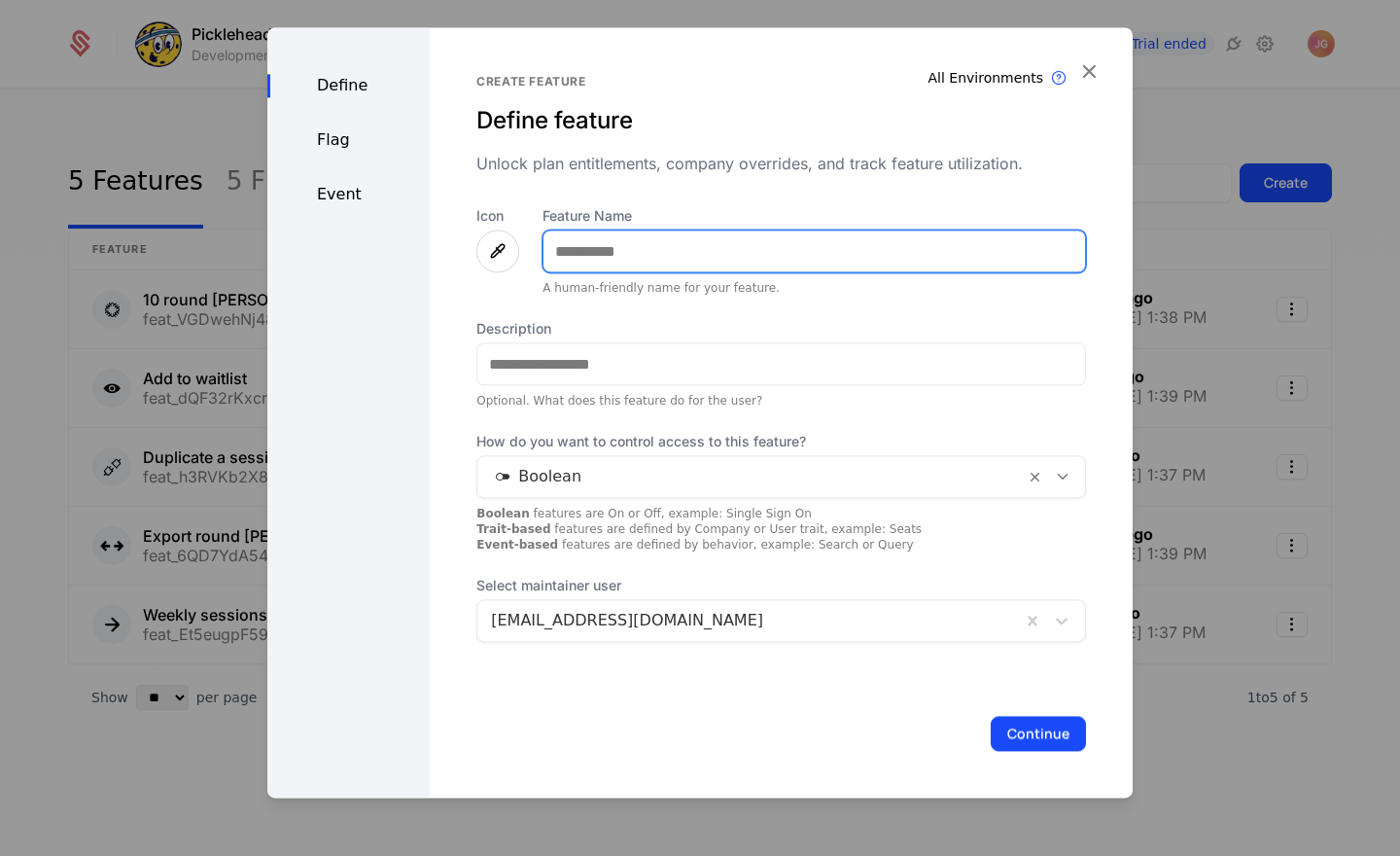
click at [612, 266] on input "Feature Name" at bounding box center [814, 250] width 541 height 40
type input "**********"
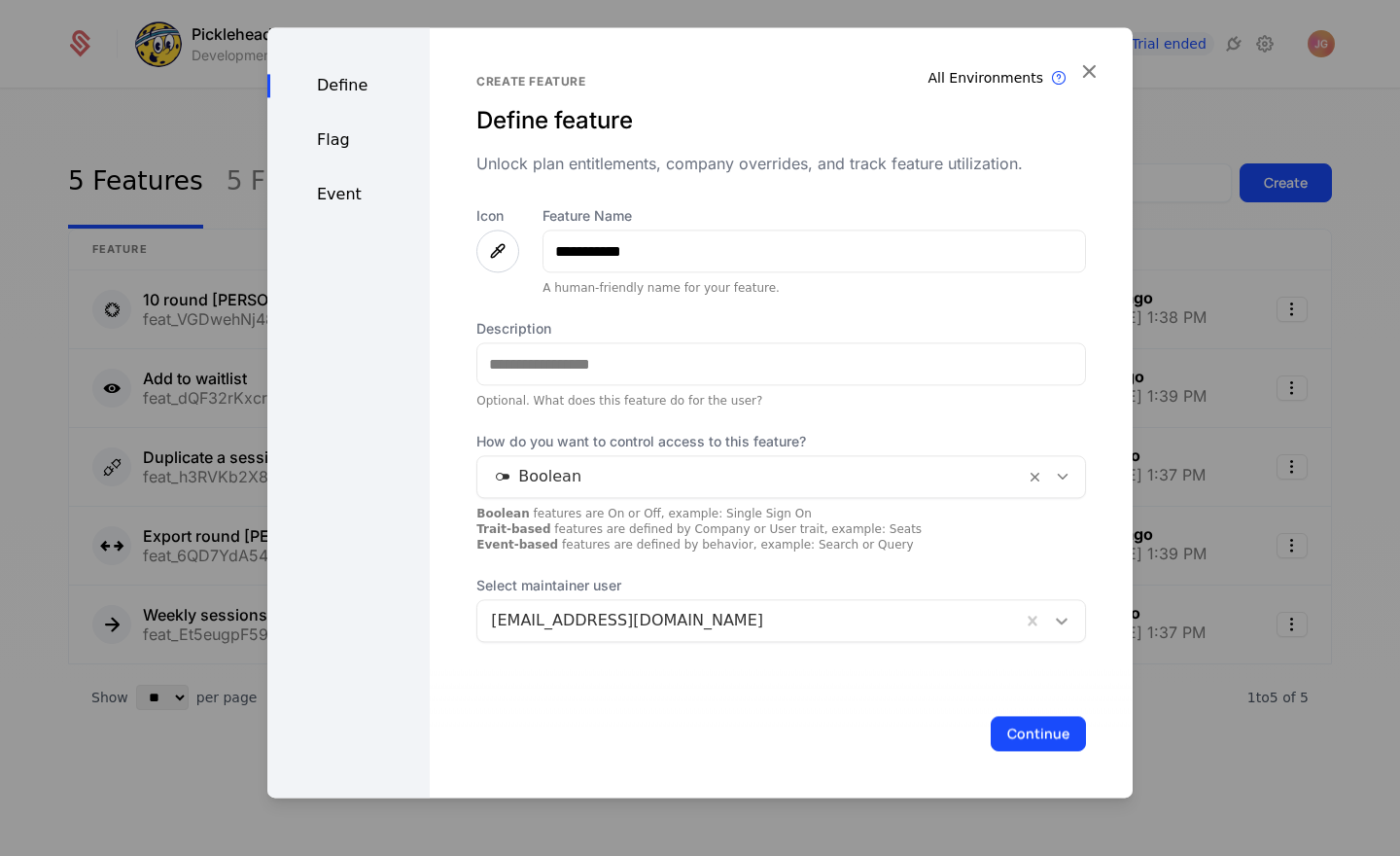
click at [1062, 624] on icon at bounding box center [1061, 620] width 20 height 20
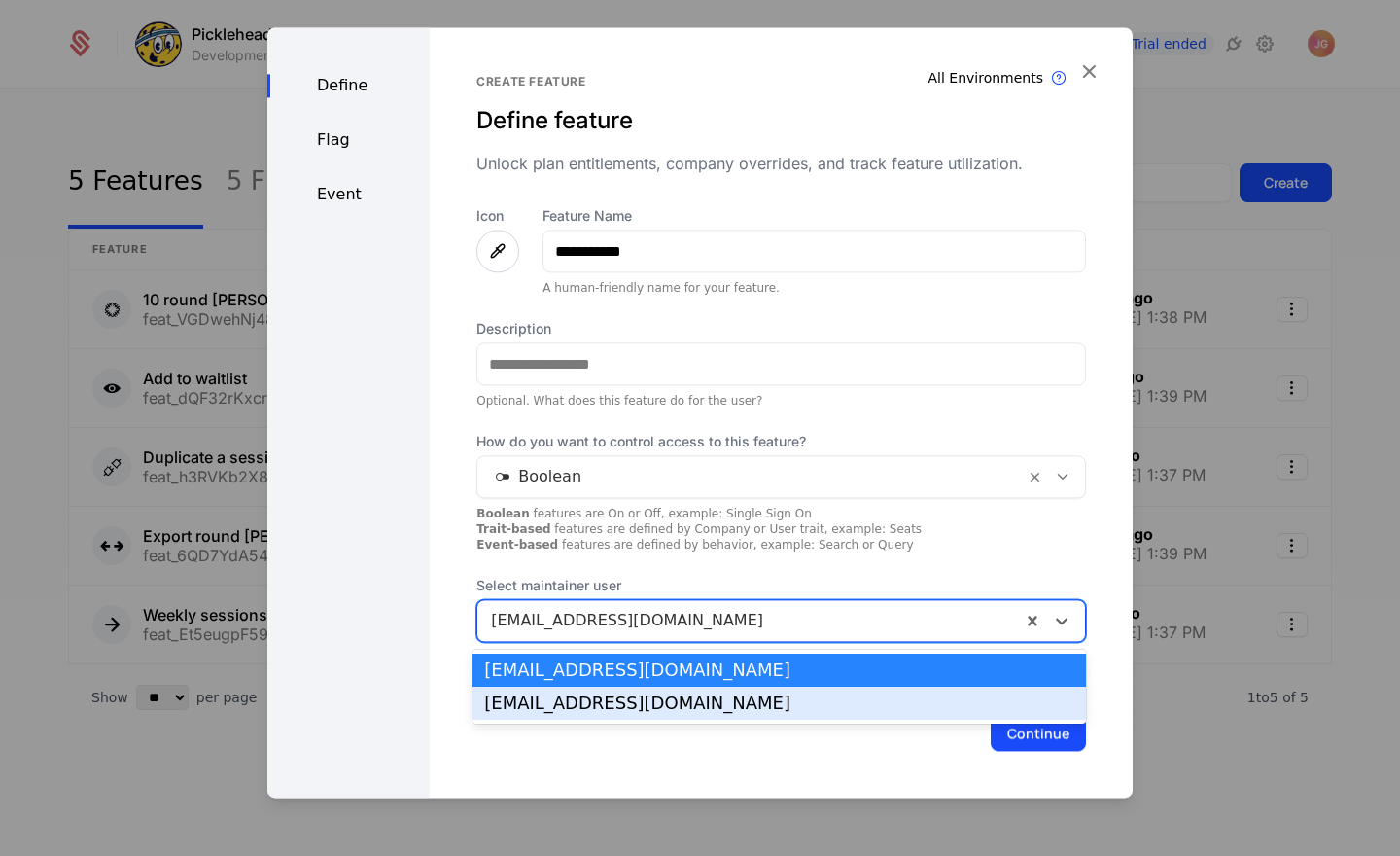
click at [852, 704] on div "max@pickleheads.com" at bounding box center [779, 703] width 590 height 18
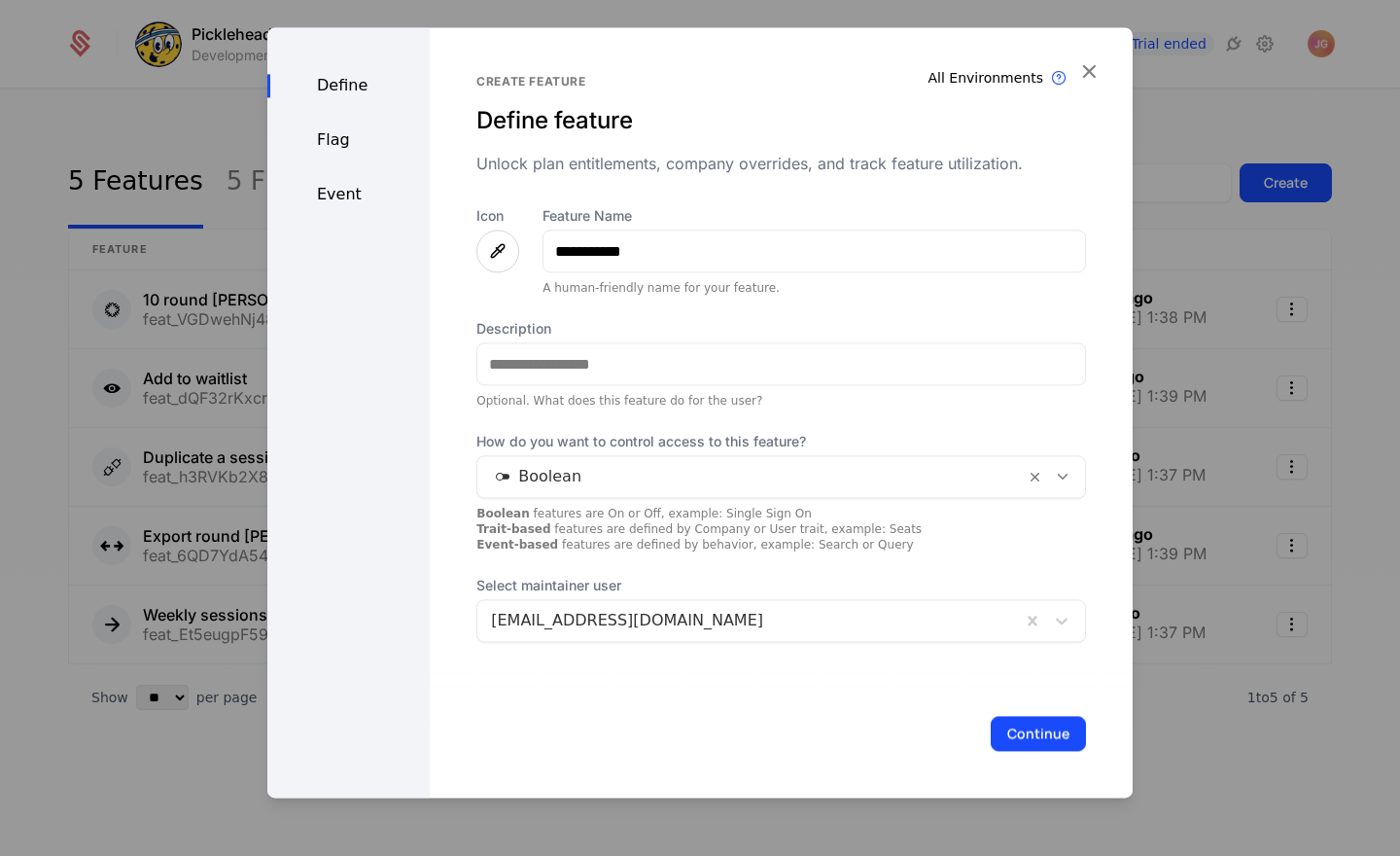
drag, startPoint x: 1025, startPoint y: 731, endPoint x: 919, endPoint y: 602, distance: 167.0
click at [1025, 731] on button "Continue" at bounding box center [1038, 733] width 96 height 35
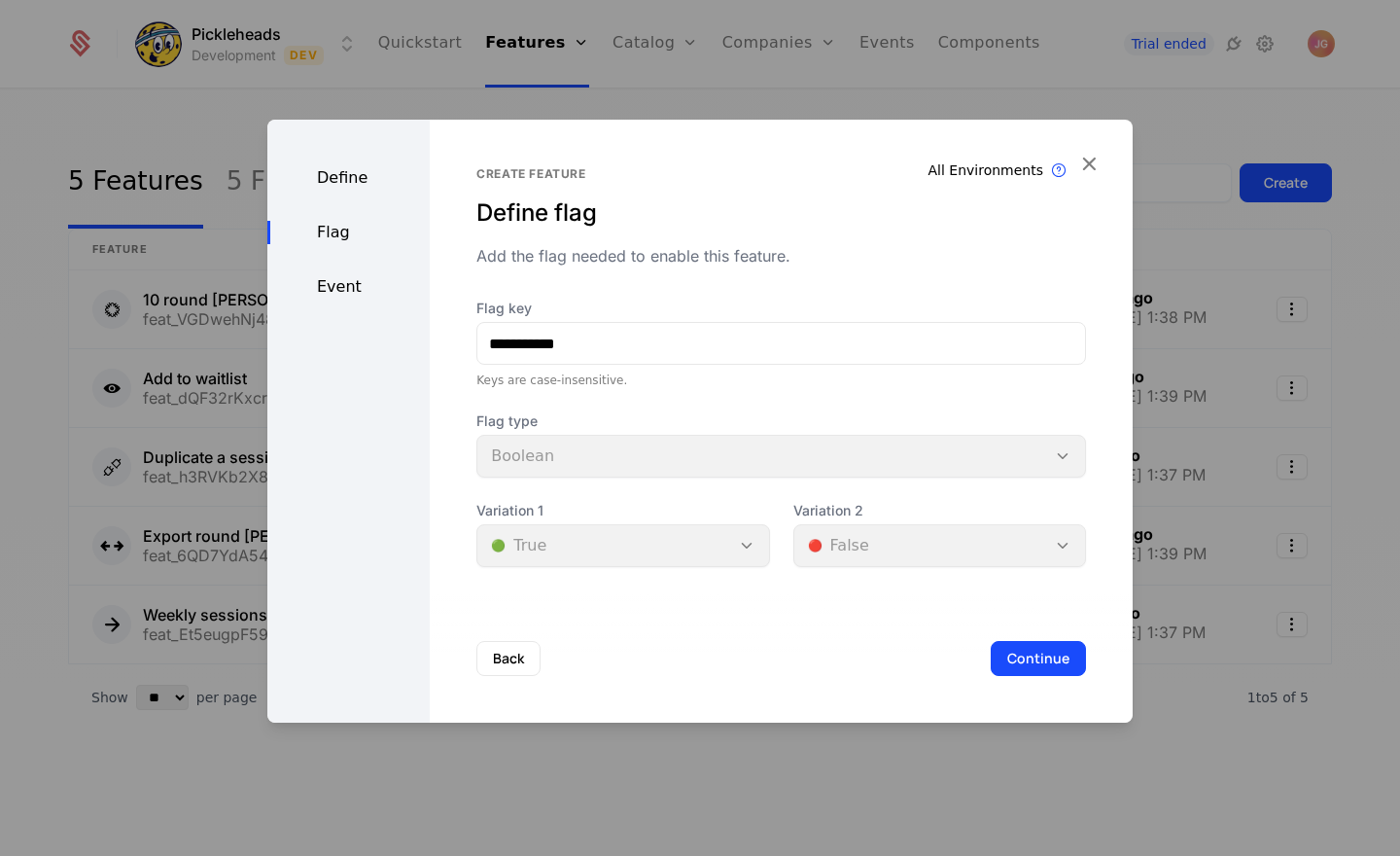
drag, startPoint x: 372, startPoint y: 174, endPoint x: 457, endPoint y: 202, distance: 89.5
click at [372, 174] on div "Define" at bounding box center [349, 178] width 162 height 24
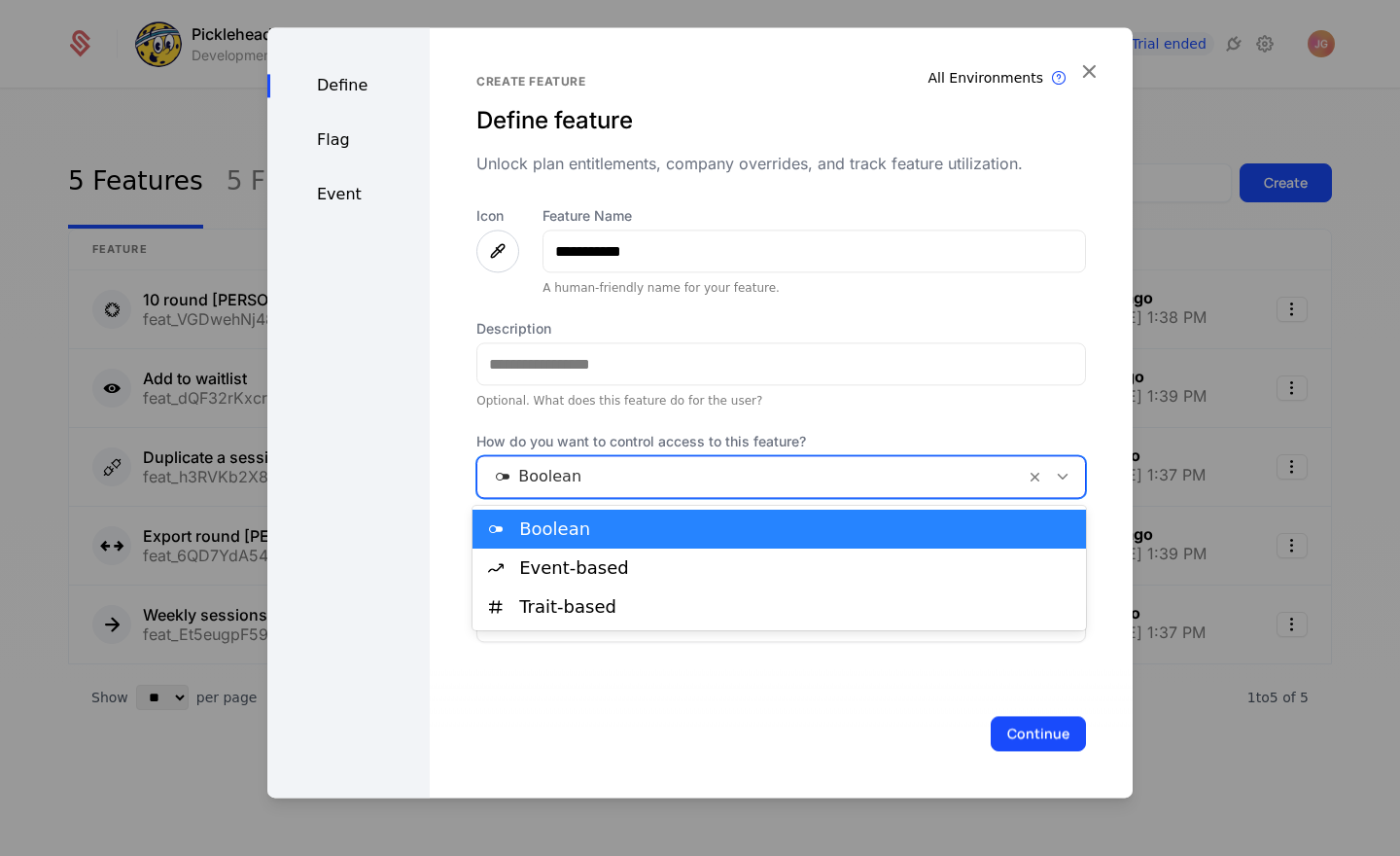
click at [1060, 471] on icon at bounding box center [1062, 477] width 18 height 18
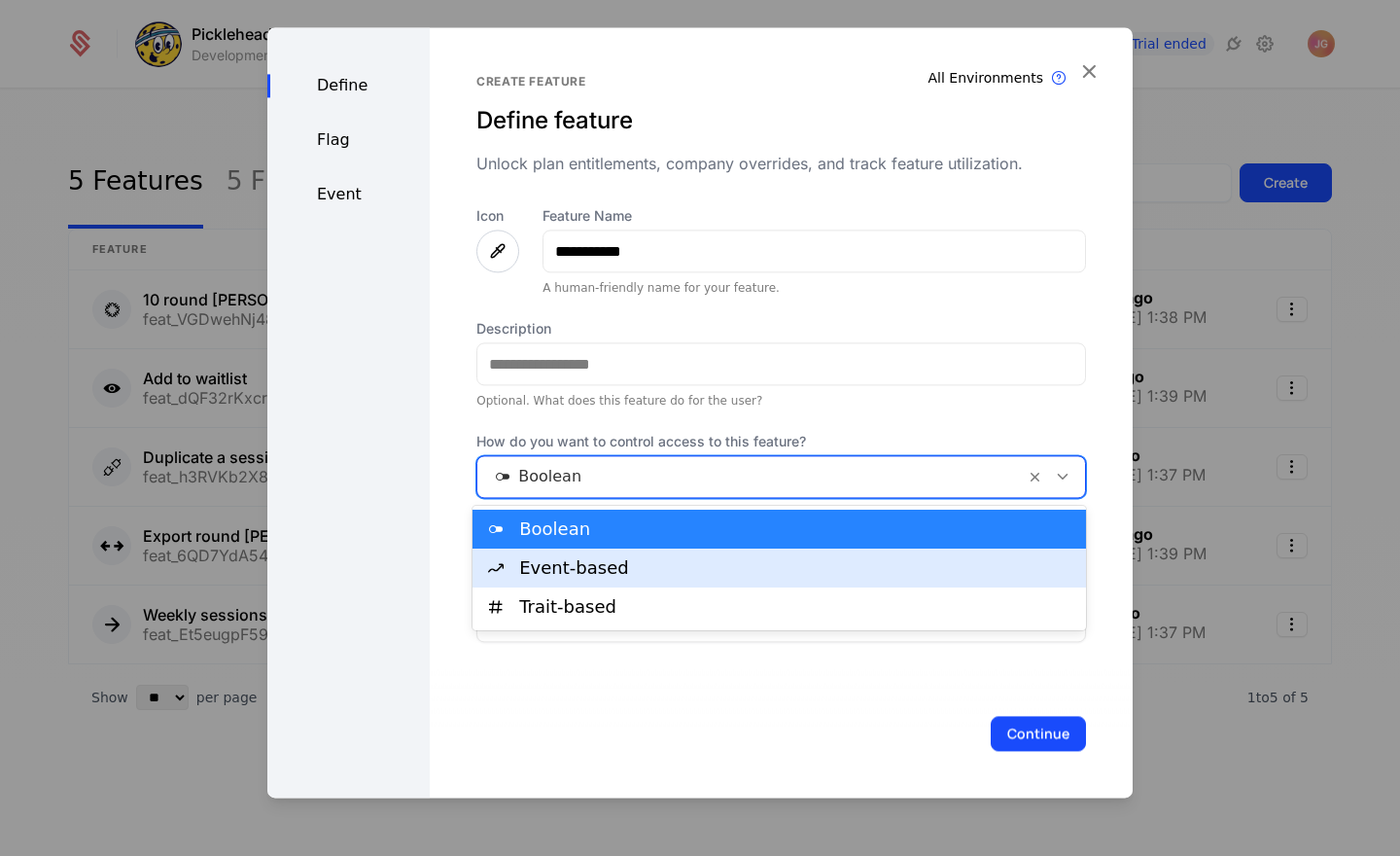
click at [632, 577] on div "Event-based" at bounding box center [779, 567] width 613 height 39
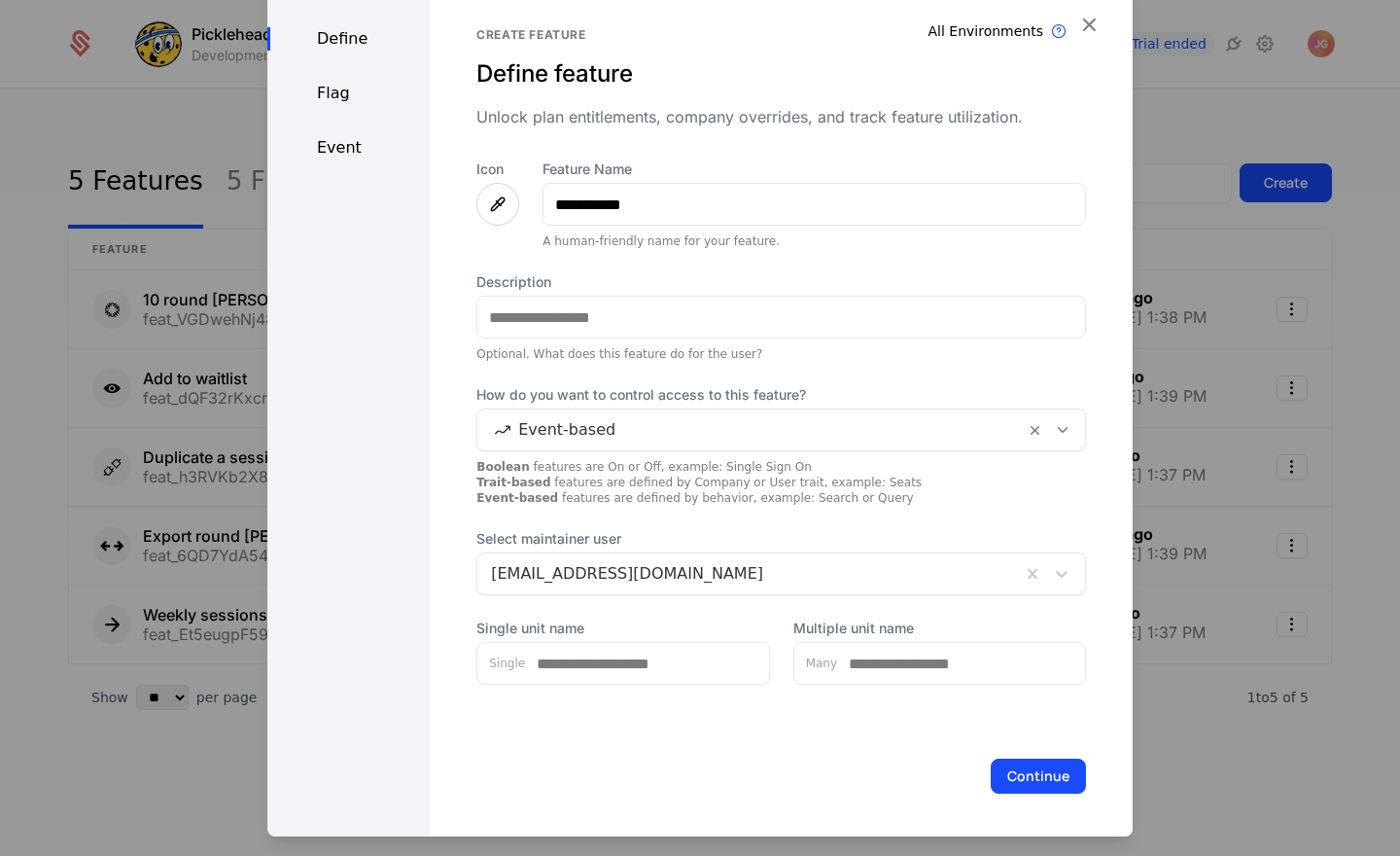
click at [383, 545] on div "Define Flag Event" at bounding box center [349, 410] width 162 height 859
click at [591, 661] on input "Single unit name" at bounding box center [647, 662] width 244 height 40
click at [815, 784] on div "Continue" at bounding box center [781, 776] width 703 height 128
click at [1037, 770] on button "Continue" at bounding box center [1038, 775] width 96 height 35
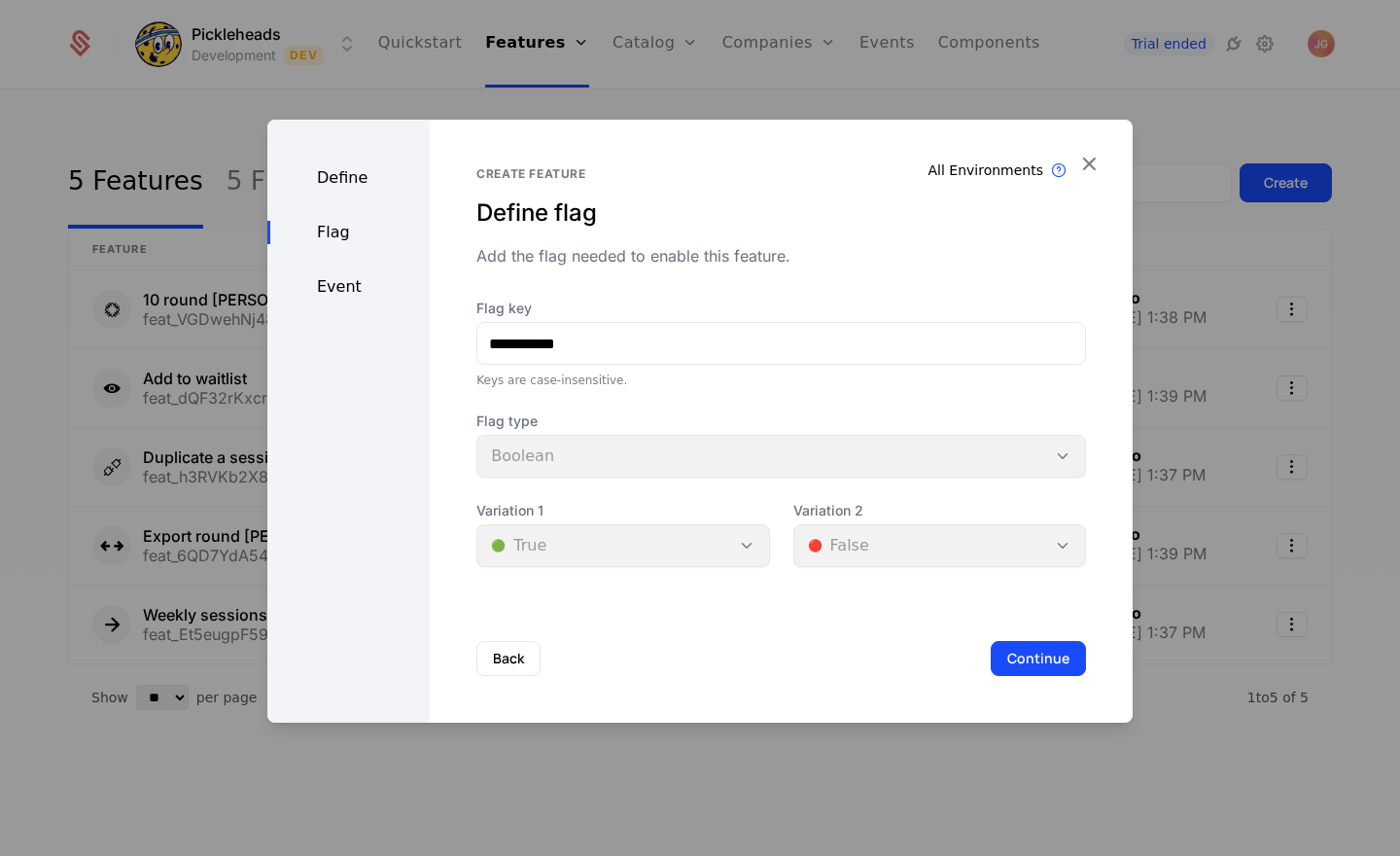
click at [343, 178] on div "Define" at bounding box center [349, 178] width 162 height 24
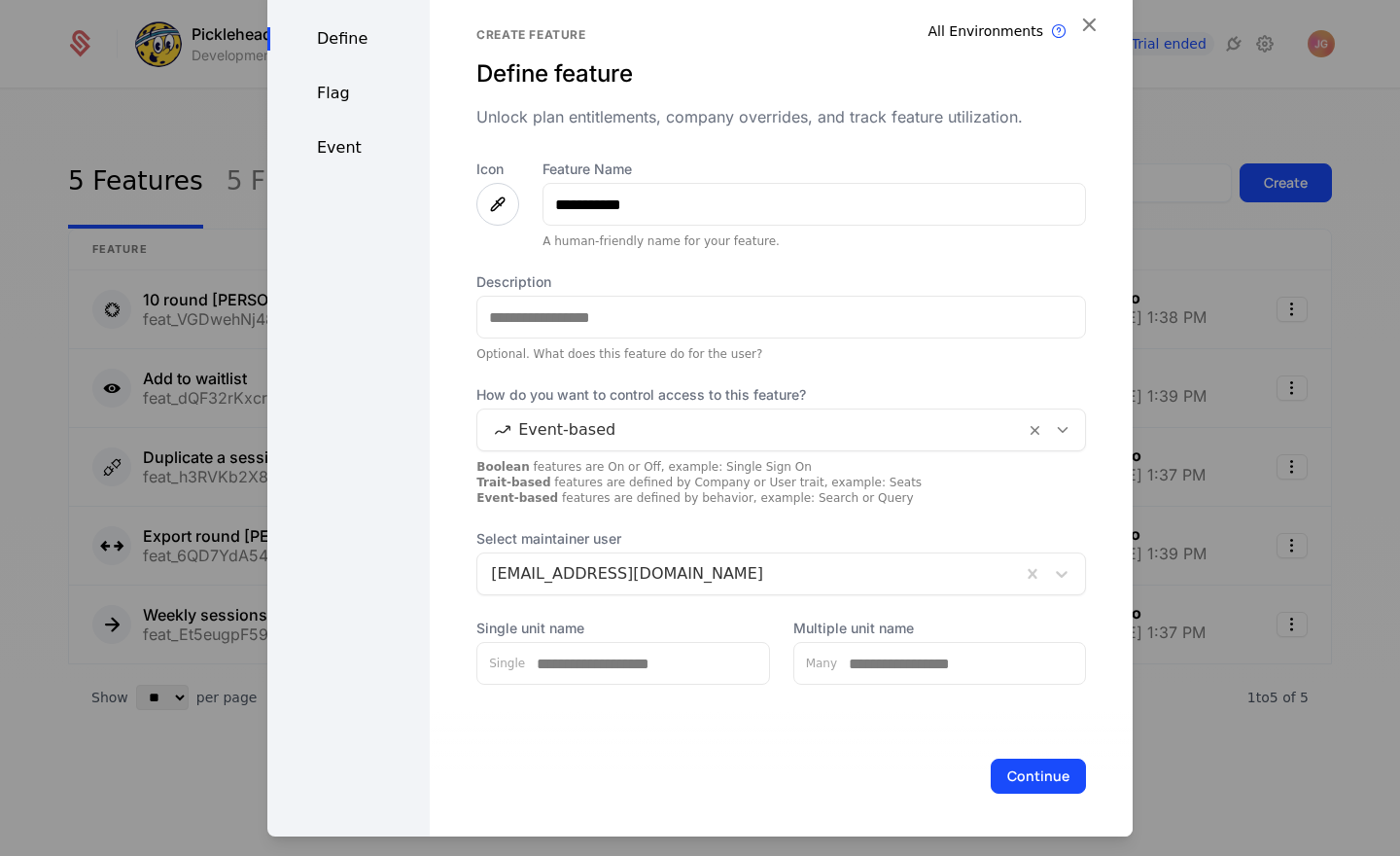
click at [323, 90] on div "Flag" at bounding box center [349, 94] width 162 height 24
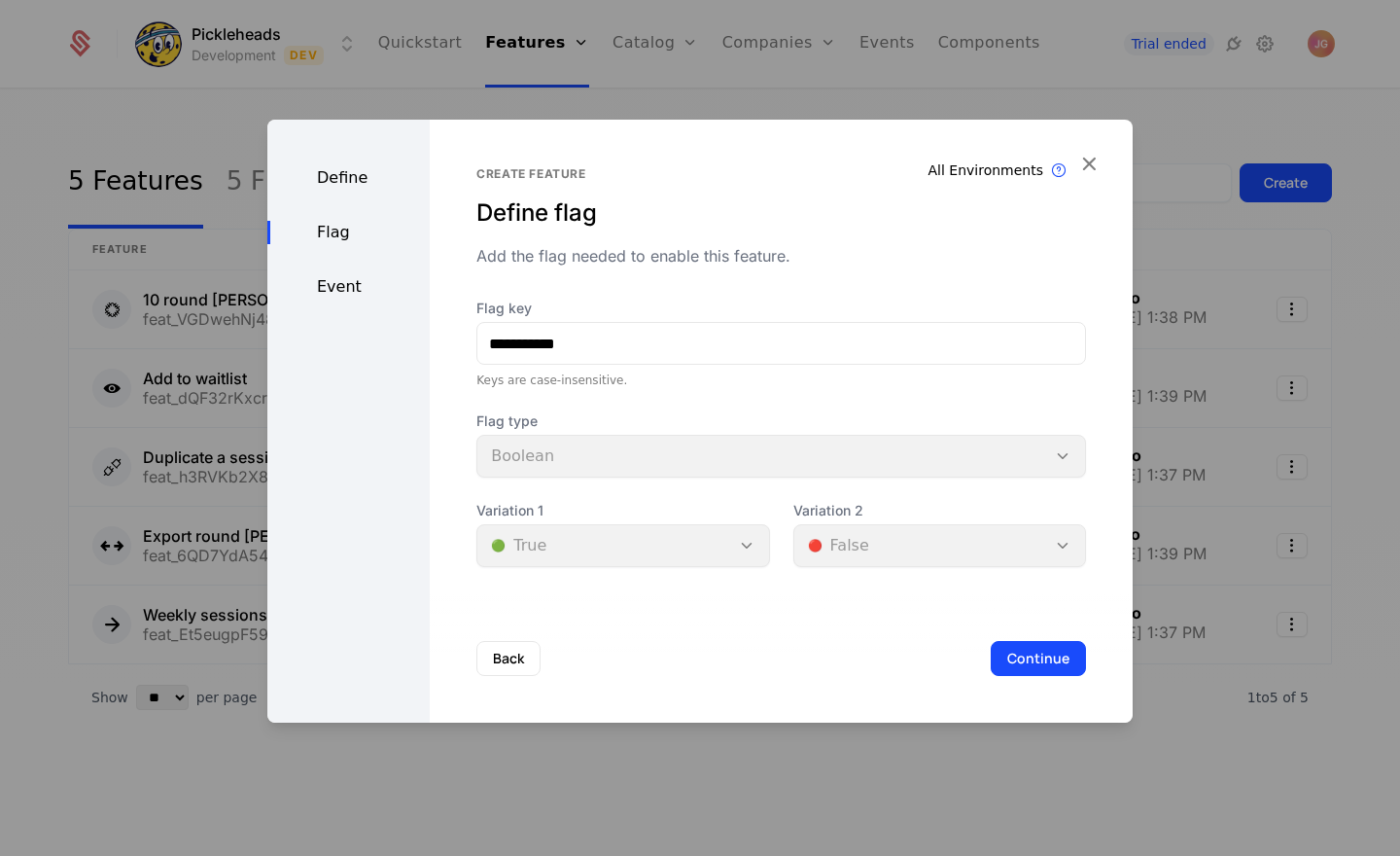
click at [567, 456] on div "Flag type Boolean" at bounding box center [781, 444] width 609 height 66
click at [1086, 163] on icon "button" at bounding box center [1089, 164] width 26 height 26
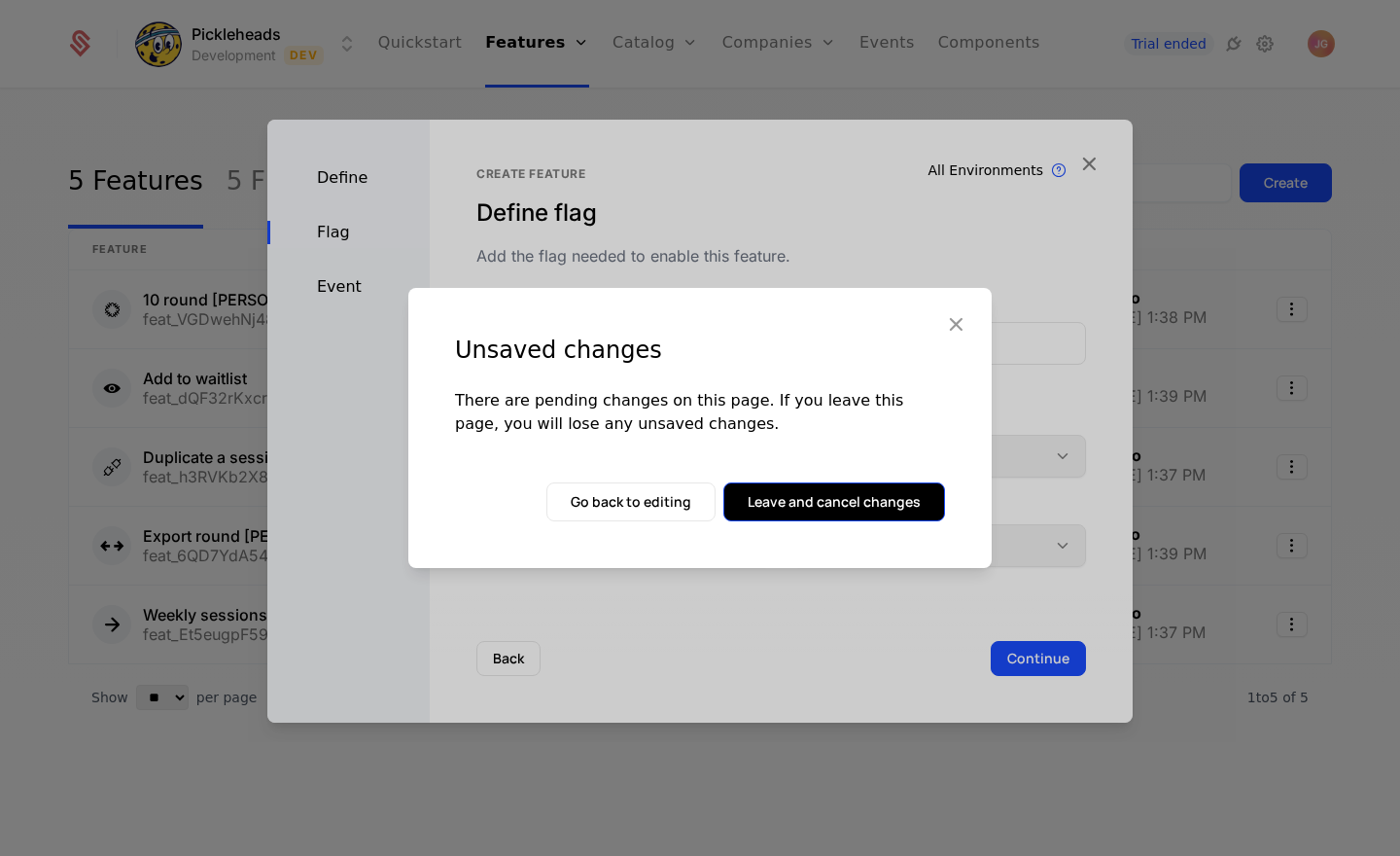
click at [823, 500] on button "Leave and cancel changes" at bounding box center [834, 501] width 222 height 39
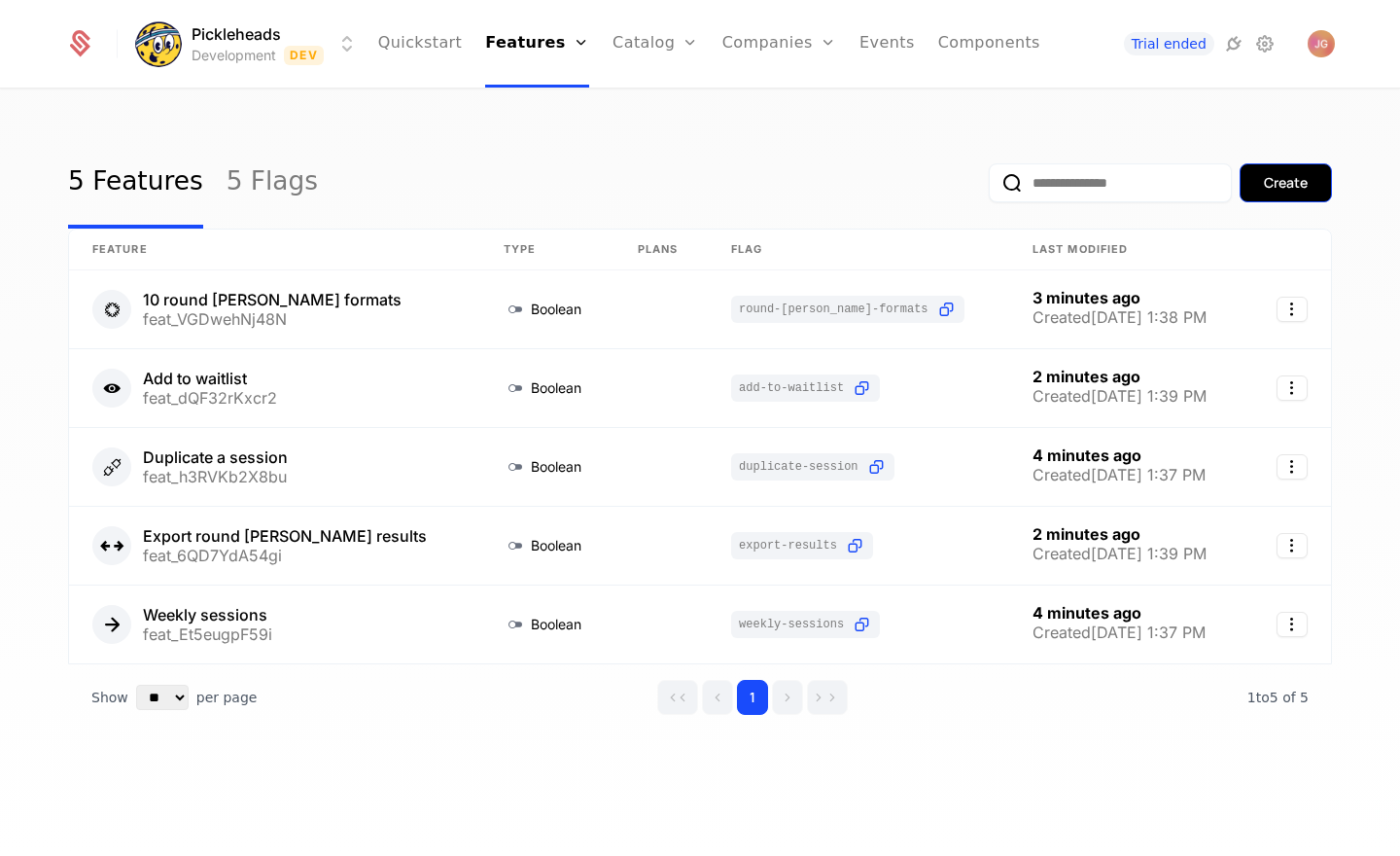
click at [1305, 185] on div "Create" at bounding box center [1285, 183] width 43 height 20
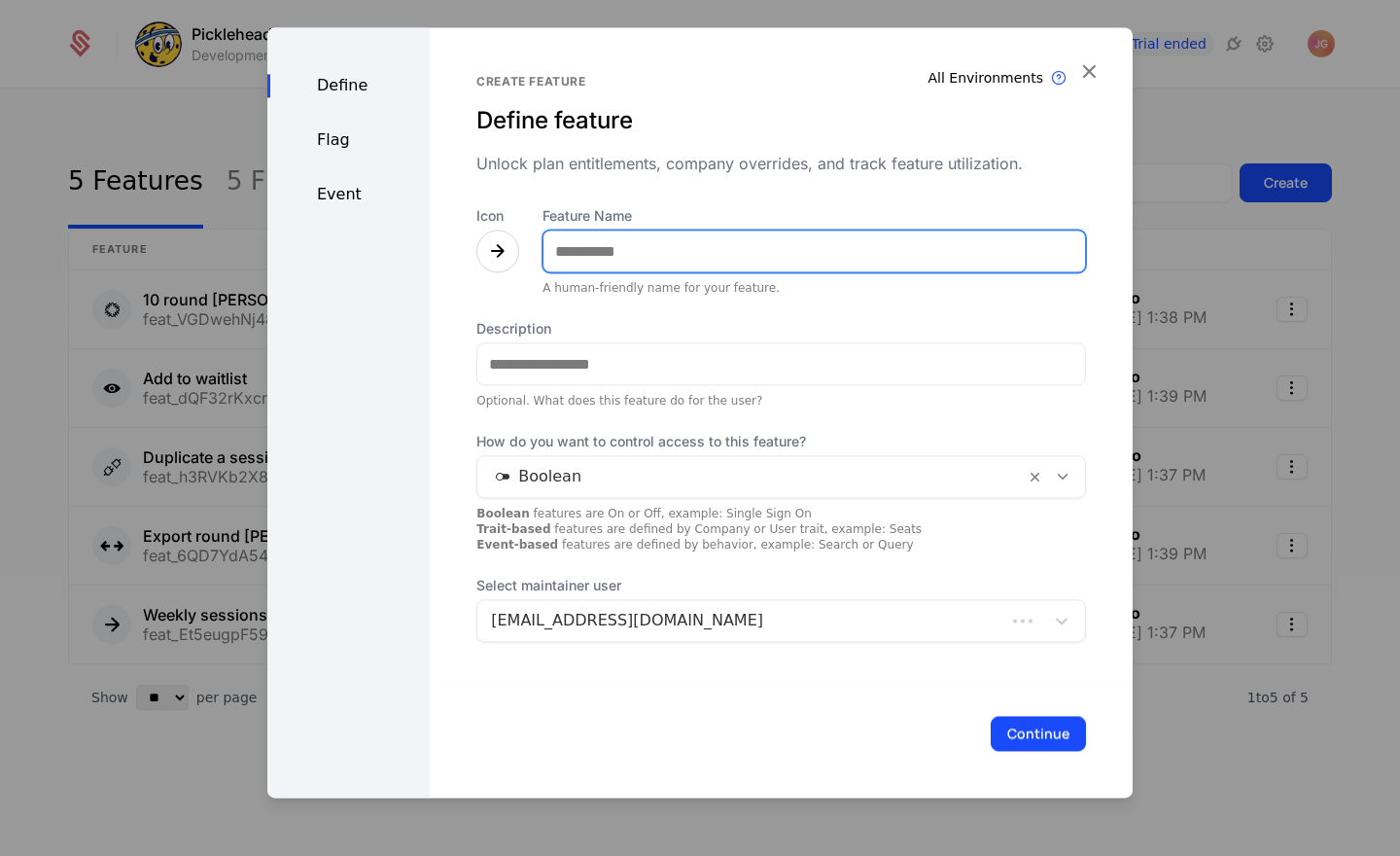
click at [572, 262] on input "Feature Name" at bounding box center [814, 250] width 541 height 40
type input "**********"
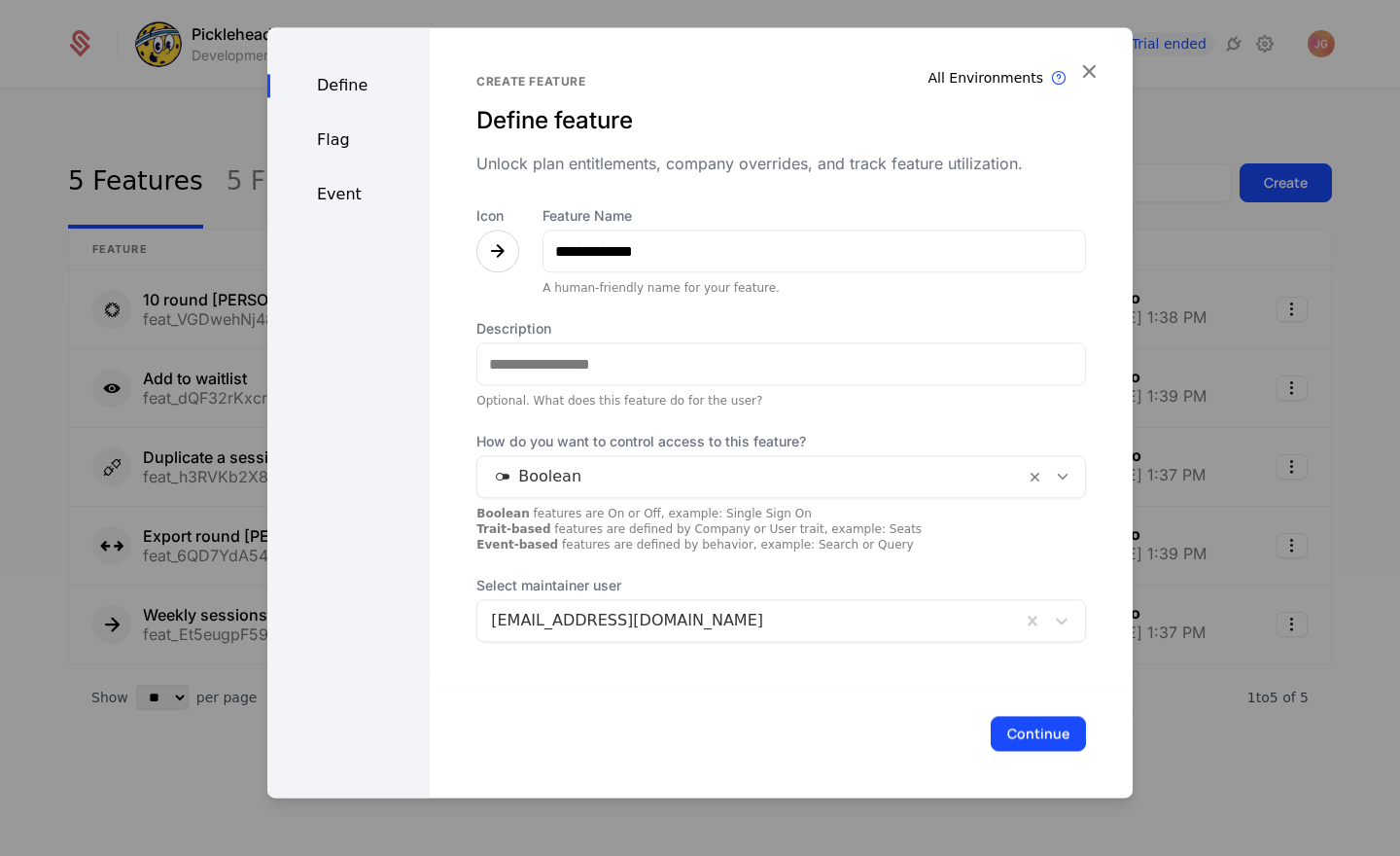
click at [409, 363] on div "Define Flag Event" at bounding box center [349, 413] width 162 height 770
click at [1060, 477] on icon at bounding box center [1062, 477] width 18 height 18
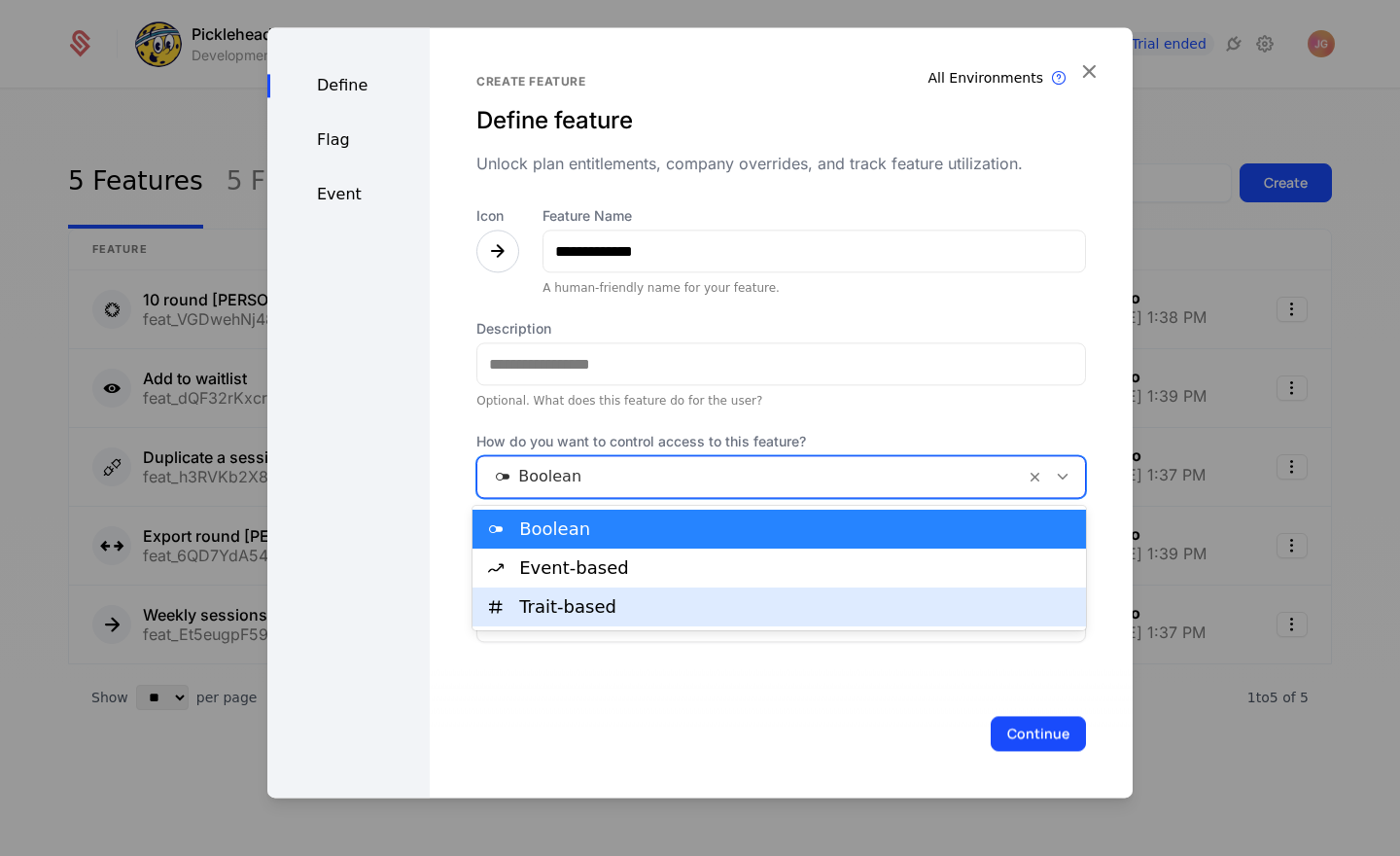
click at [670, 598] on div "Trait-based" at bounding box center [797, 607] width 555 height 18
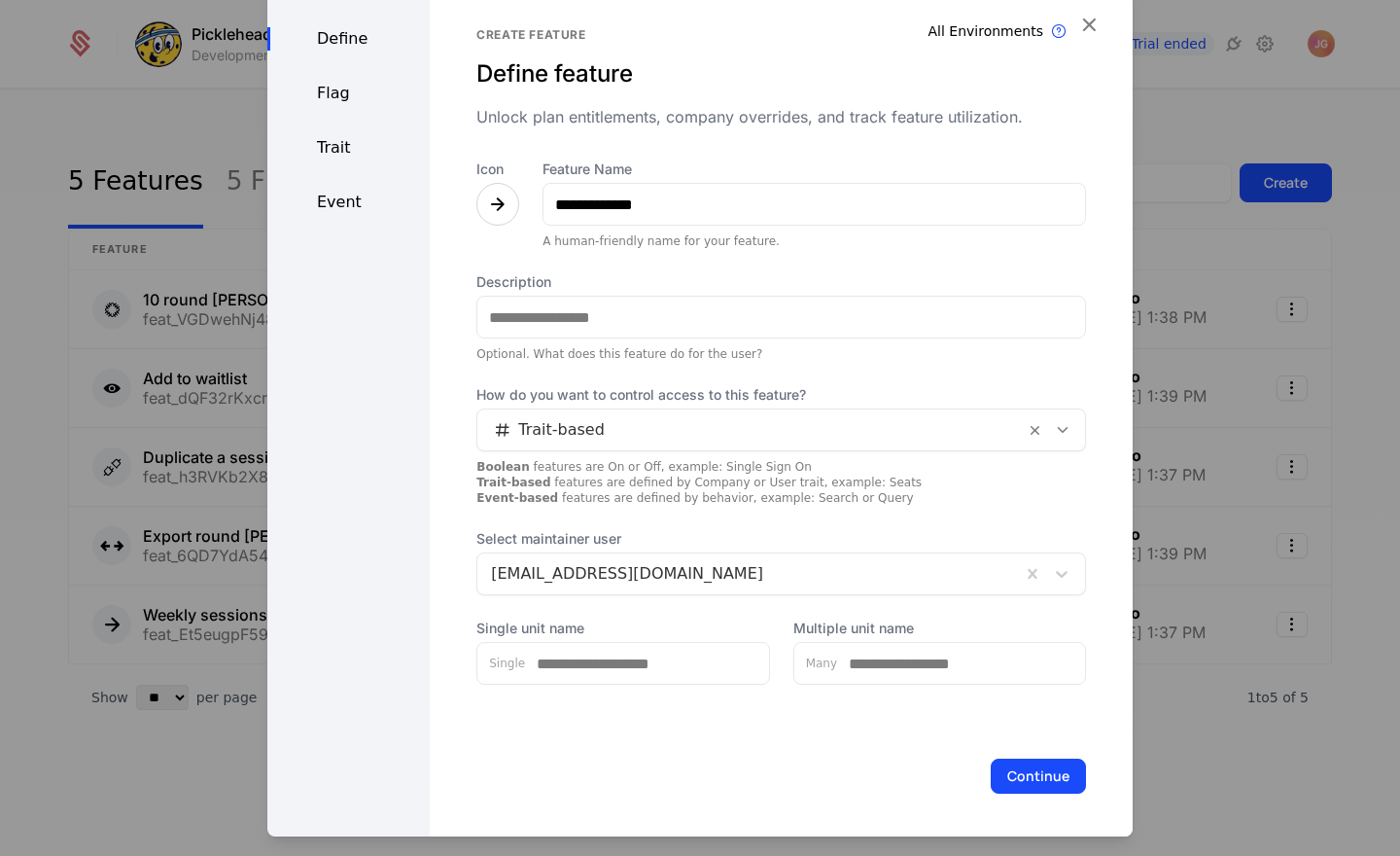
click at [461, 490] on div "**********" at bounding box center [781, 410] width 703 height 859
click at [1034, 765] on button "Continue" at bounding box center [1038, 775] width 96 height 35
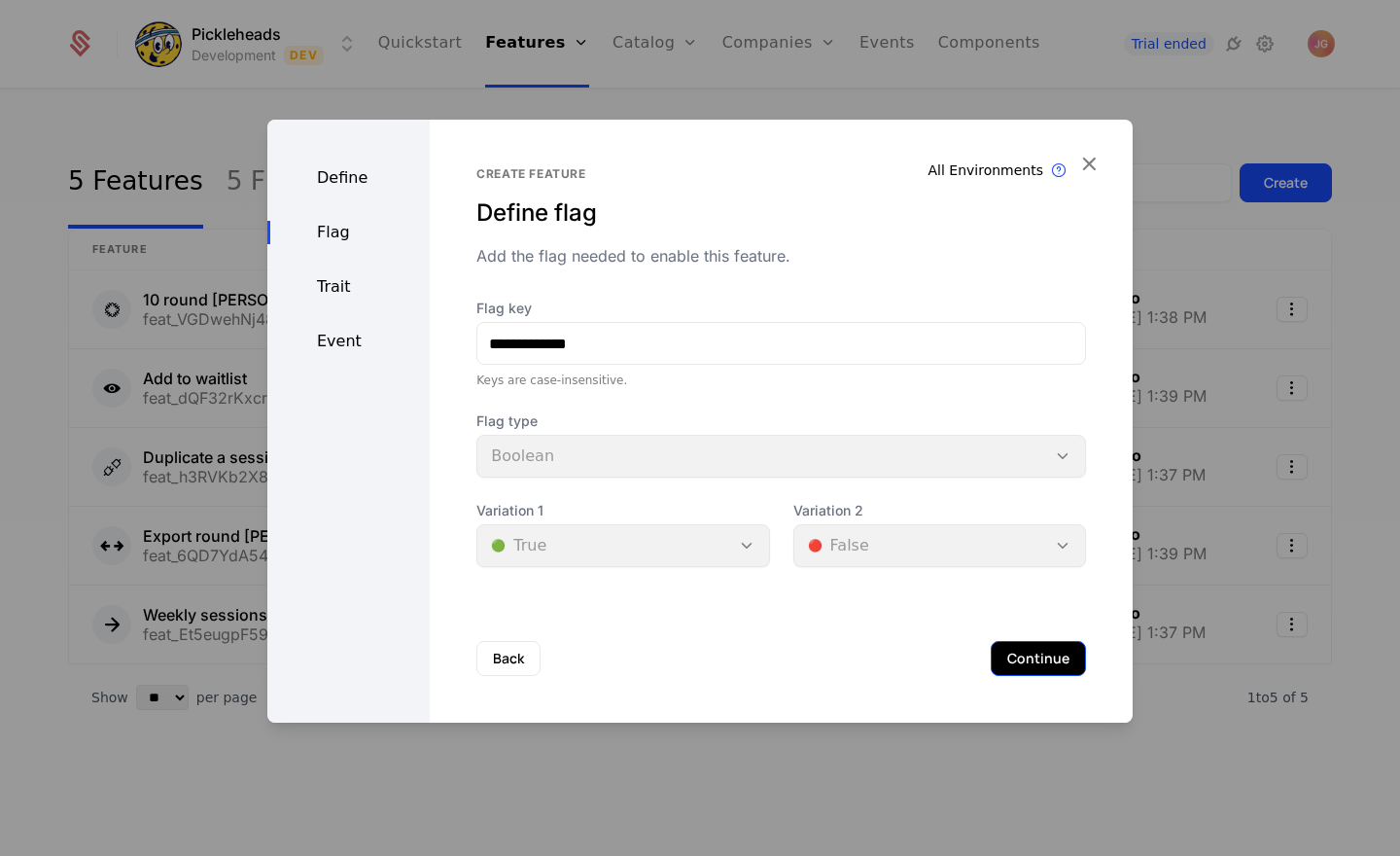
click at [1035, 647] on button "Continue" at bounding box center [1038, 658] width 96 height 35
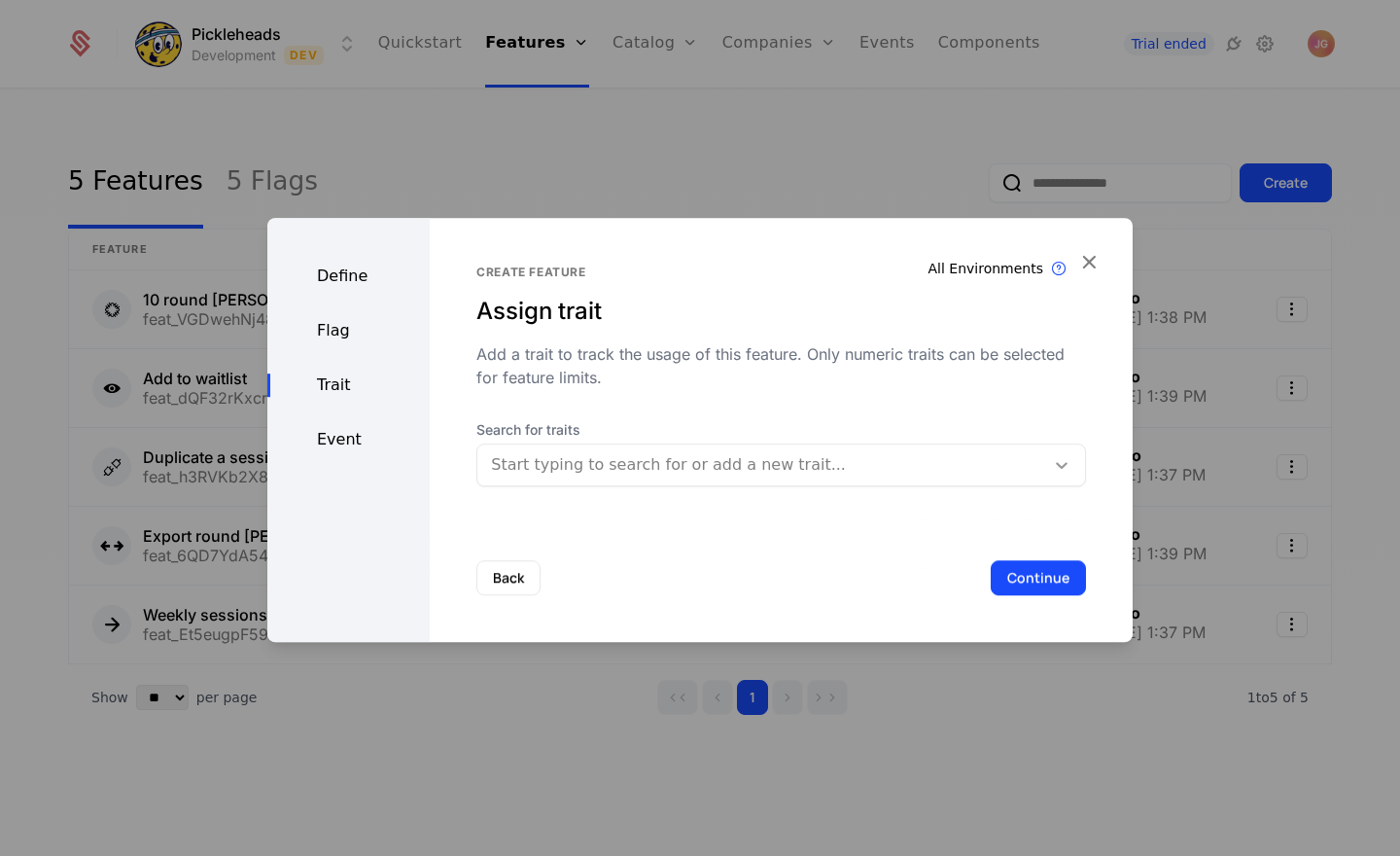
click at [1058, 470] on icon at bounding box center [1061, 465] width 20 height 20
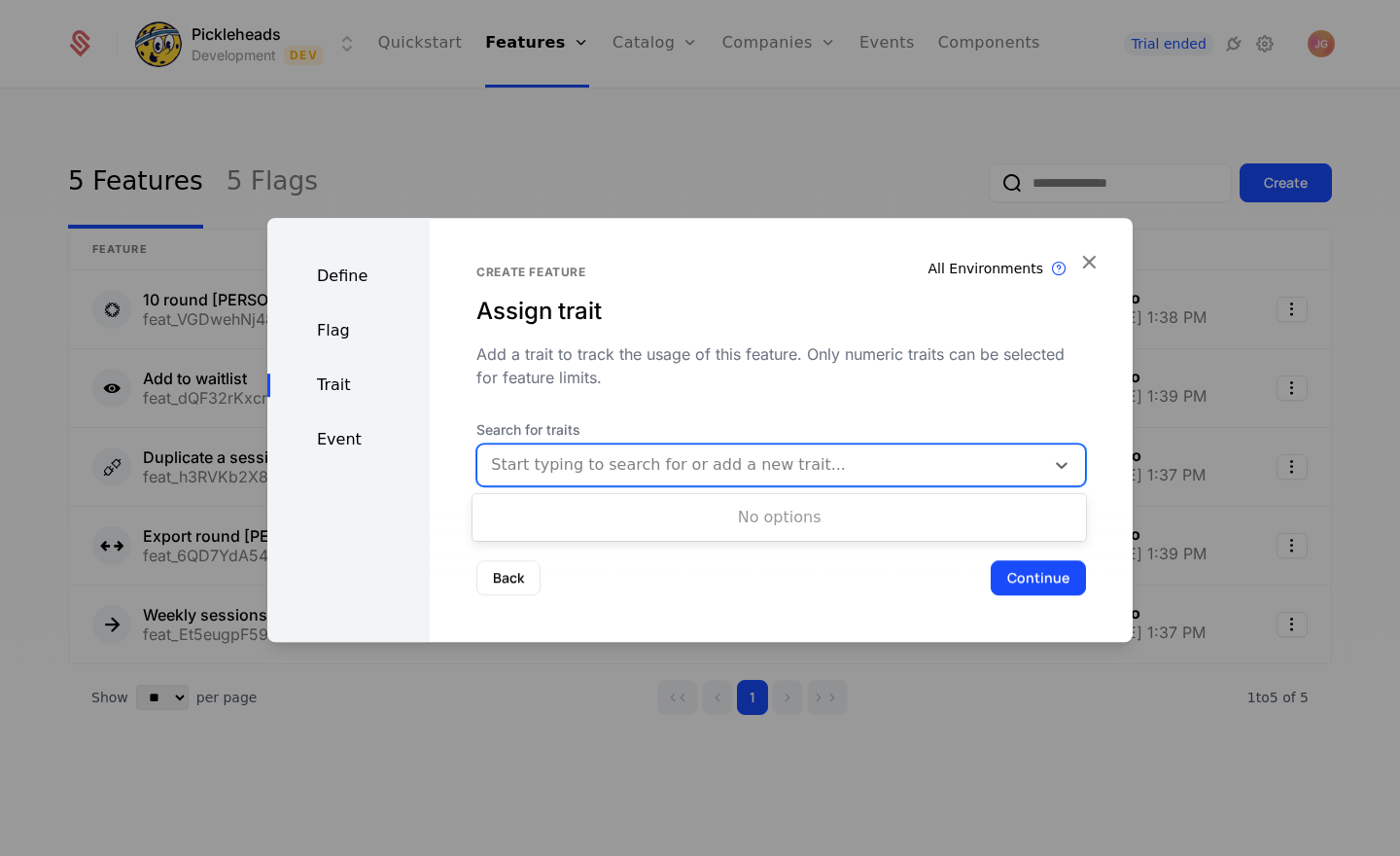
click at [610, 464] on div at bounding box center [760, 465] width 540 height 28
click at [619, 463] on div at bounding box center [760, 465] width 540 height 28
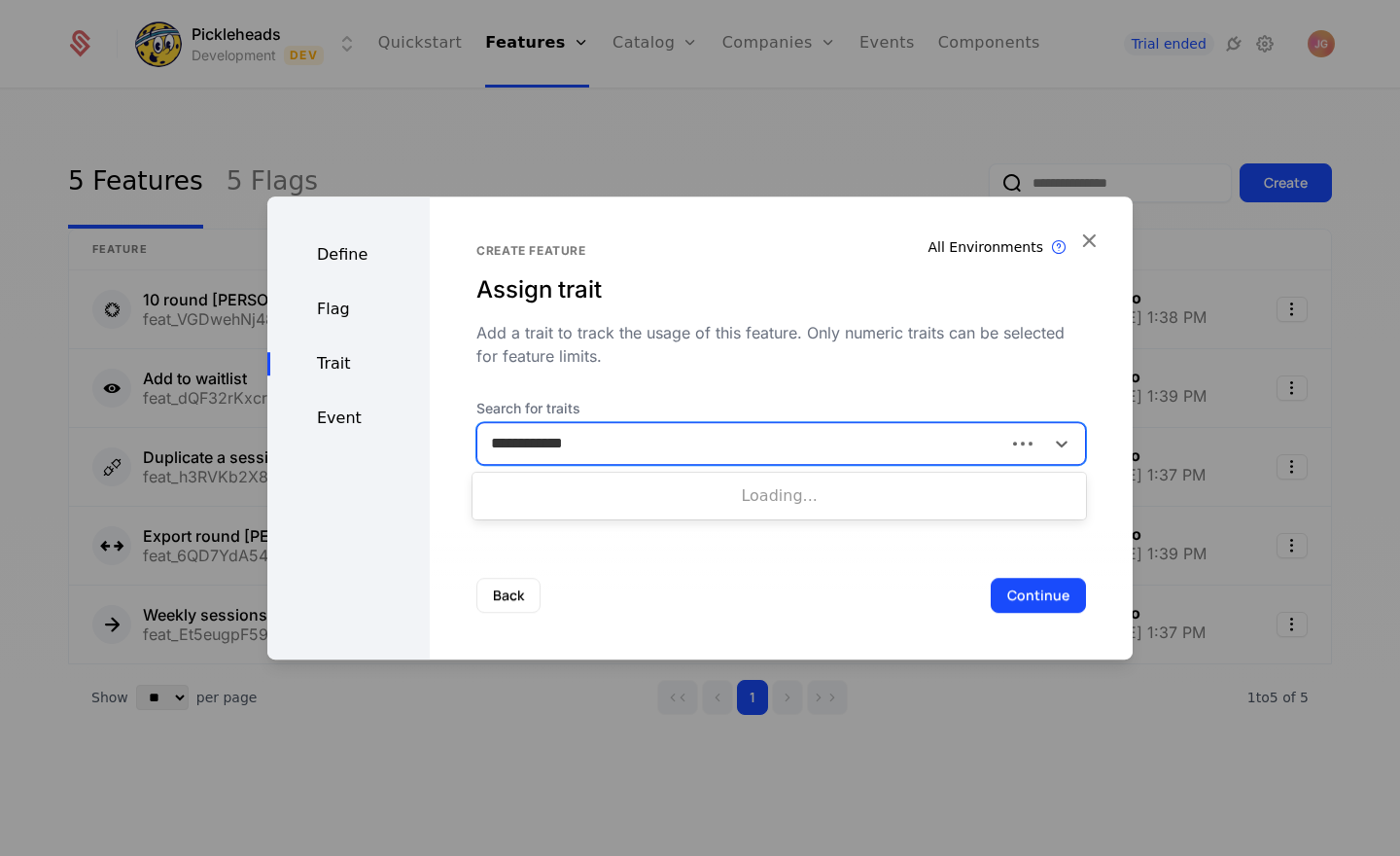
type input "**********"
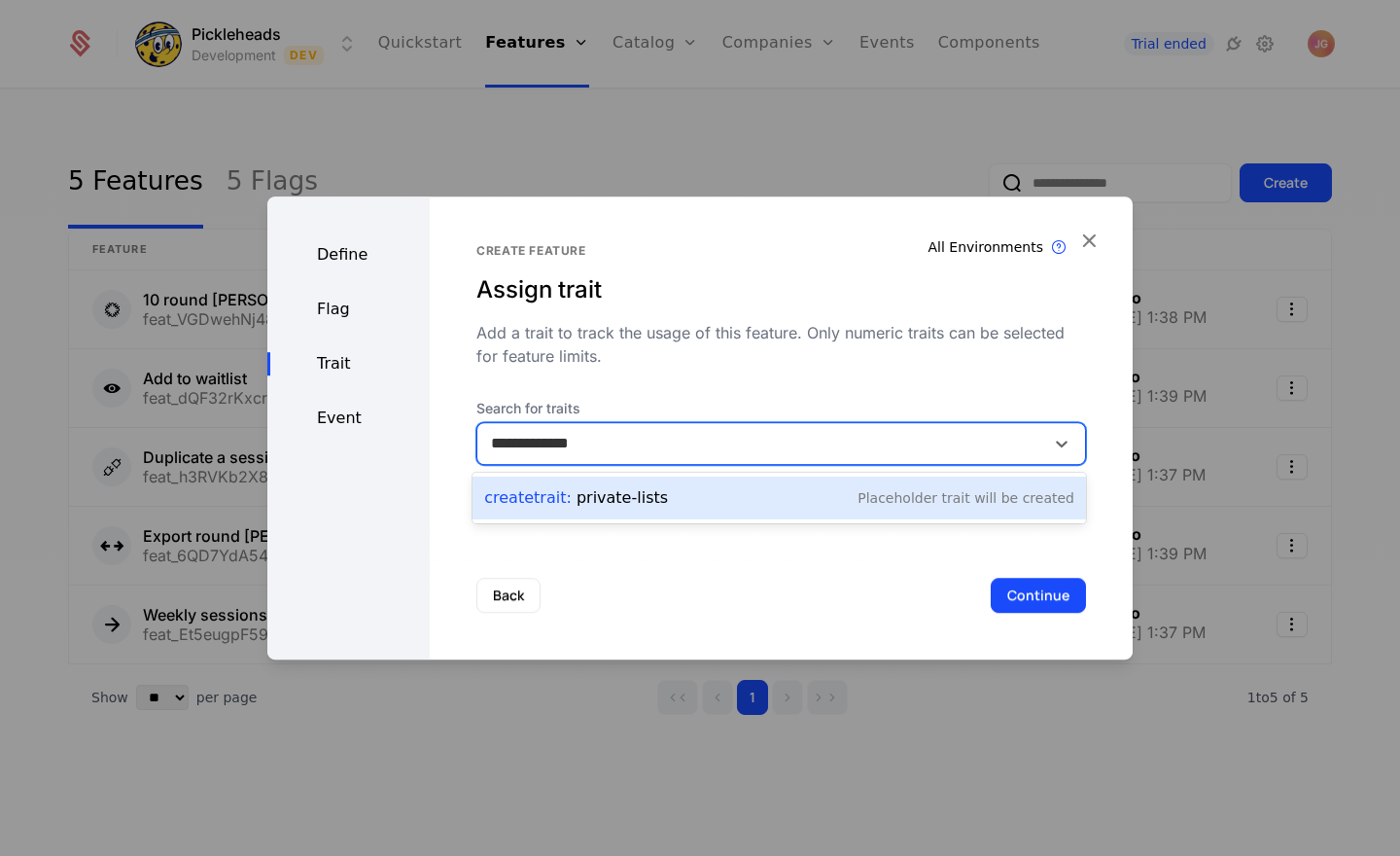
click at [601, 496] on div "Create Trait : private-lists" at bounding box center [576, 498] width 184 height 24
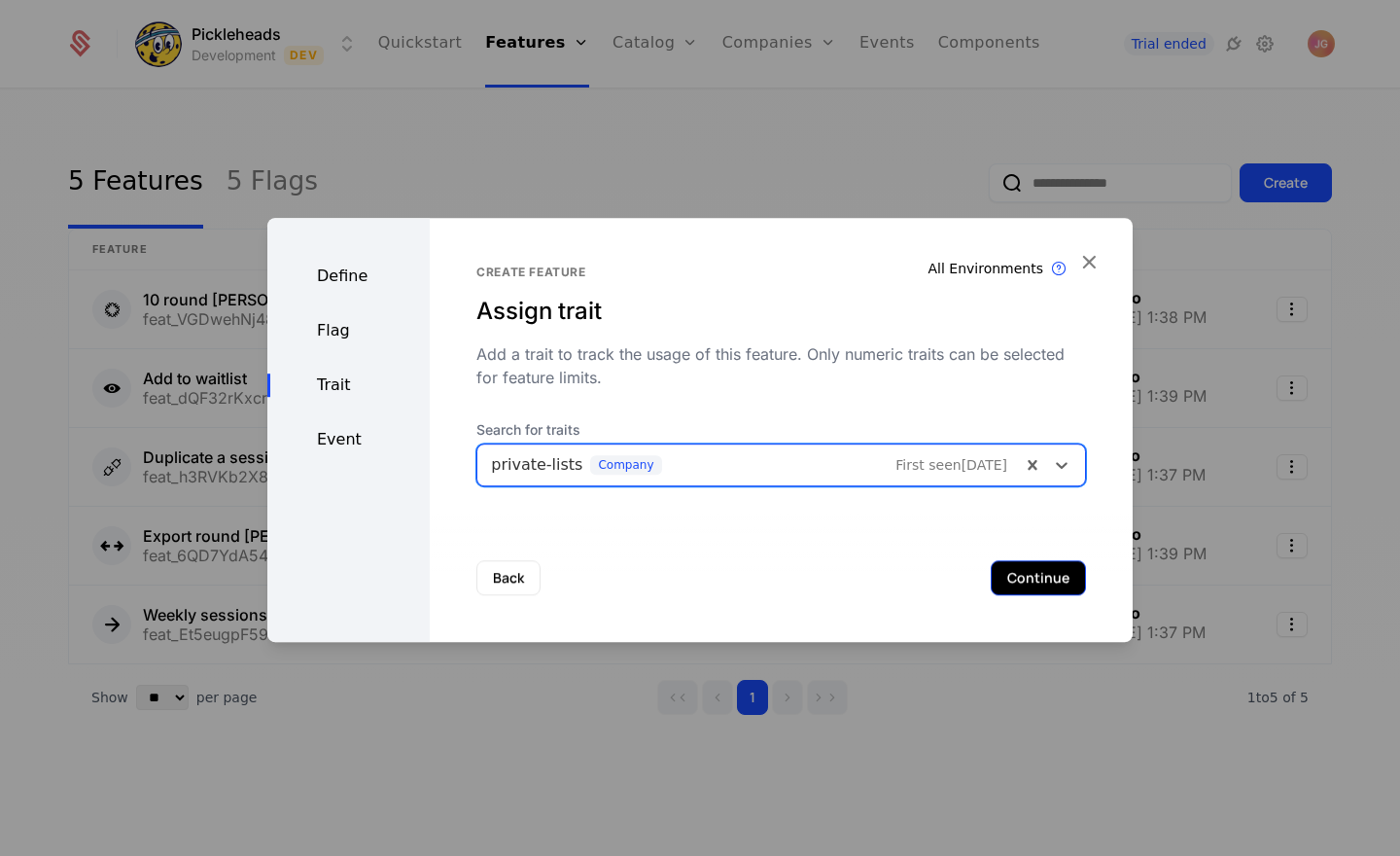
click at [1034, 584] on button "Continue" at bounding box center [1038, 577] width 96 height 35
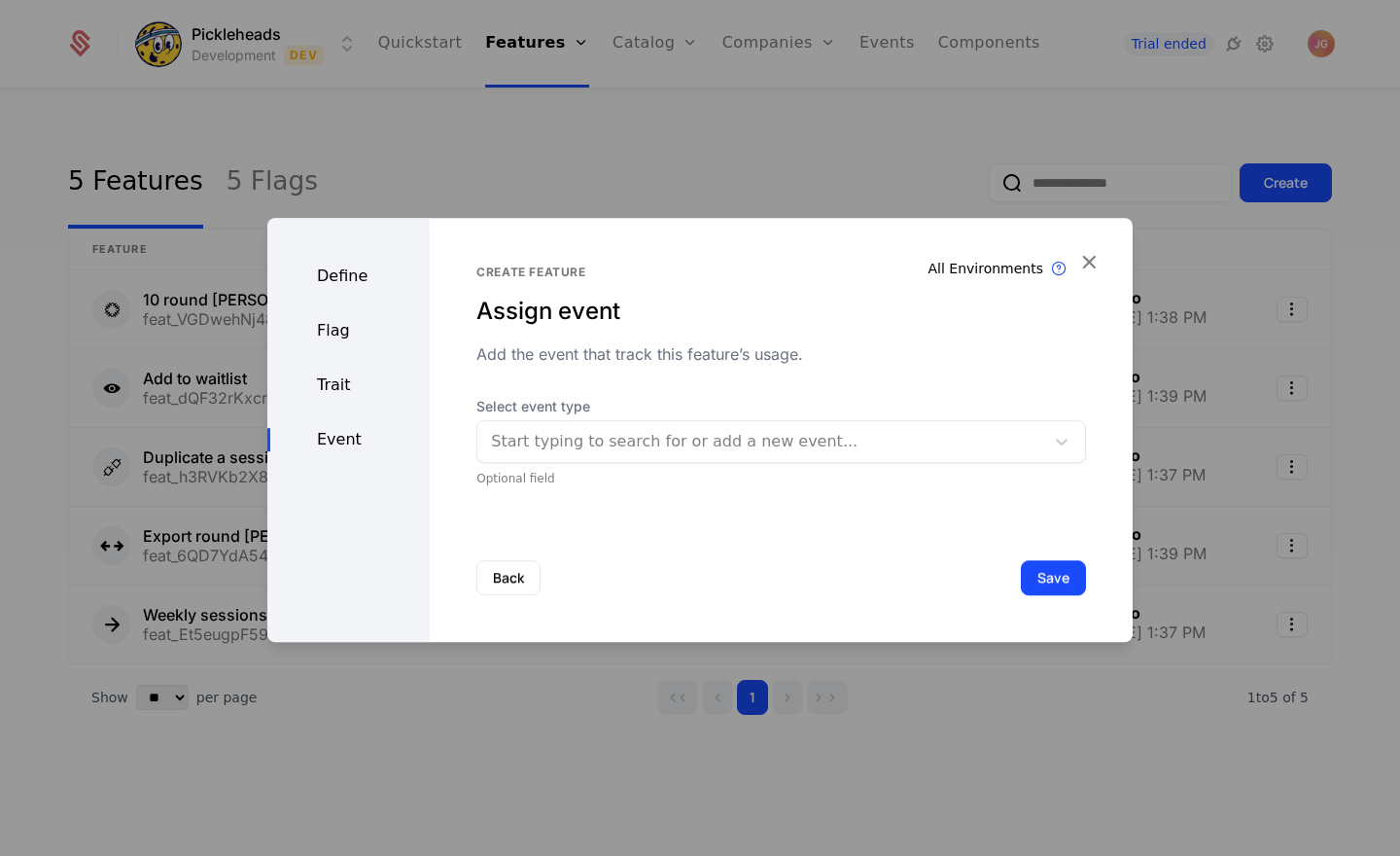
click at [540, 445] on div at bounding box center [760, 441] width 540 height 28
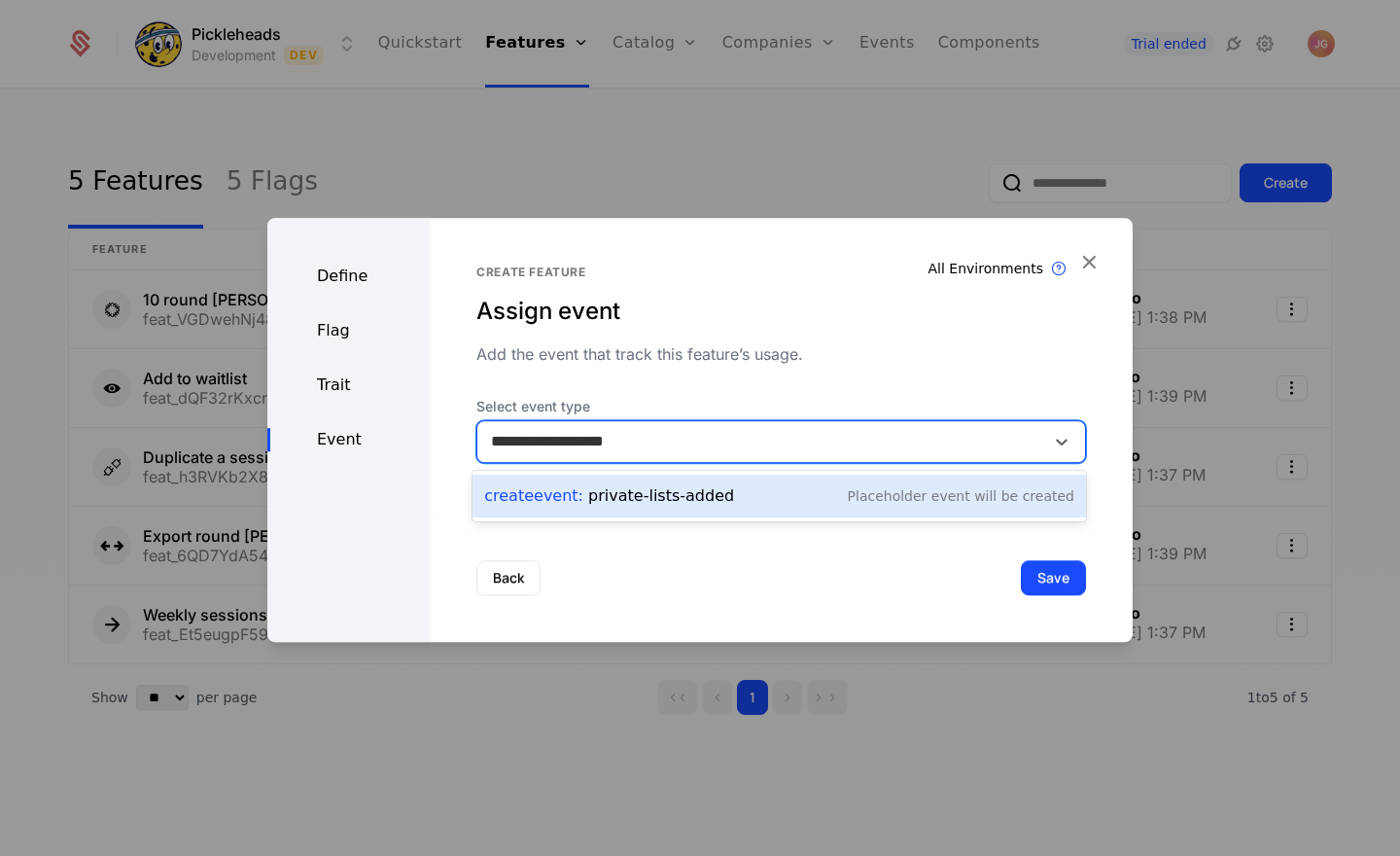
type input "**********"
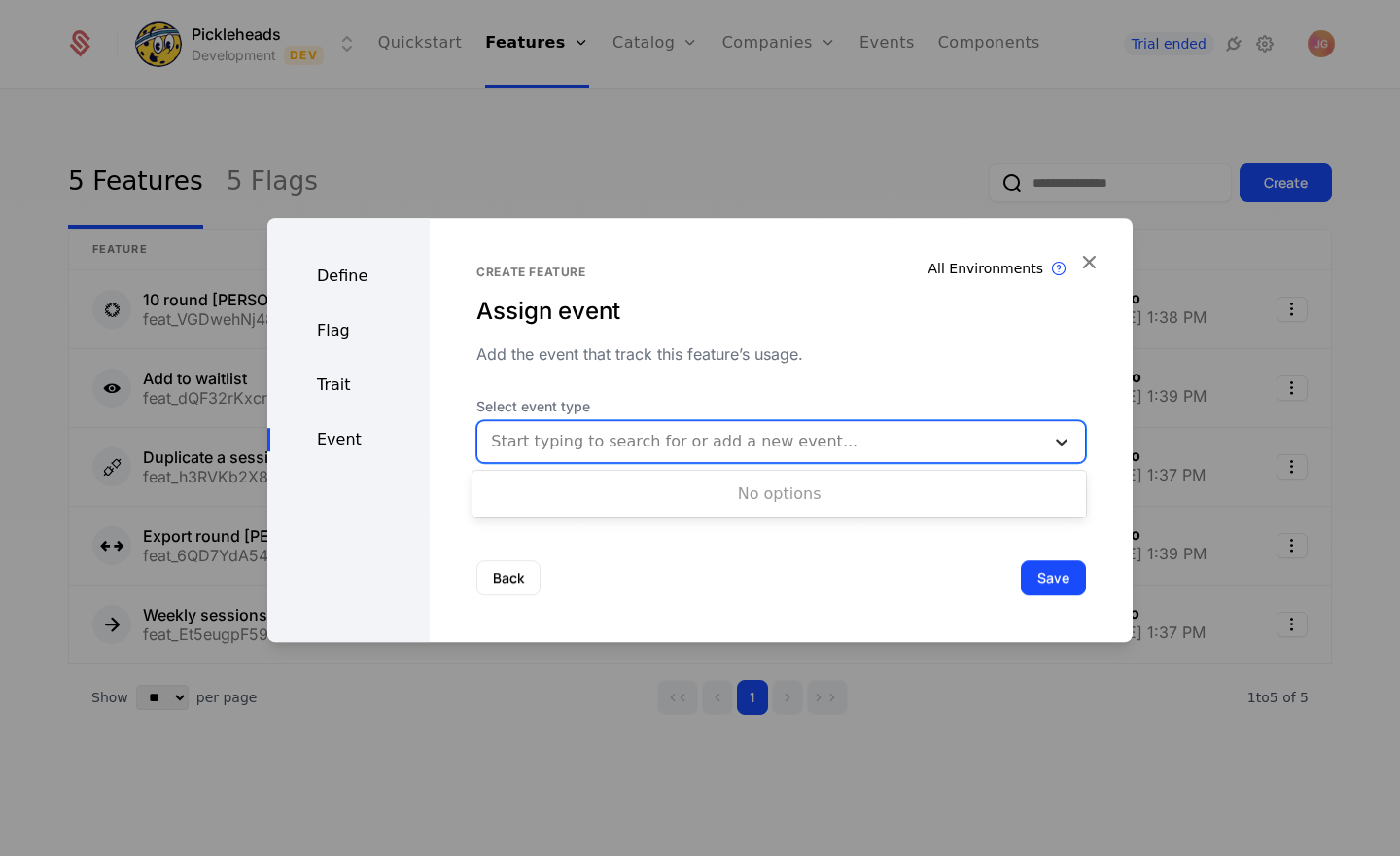
click at [1057, 443] on icon at bounding box center [1061, 441] width 20 height 20
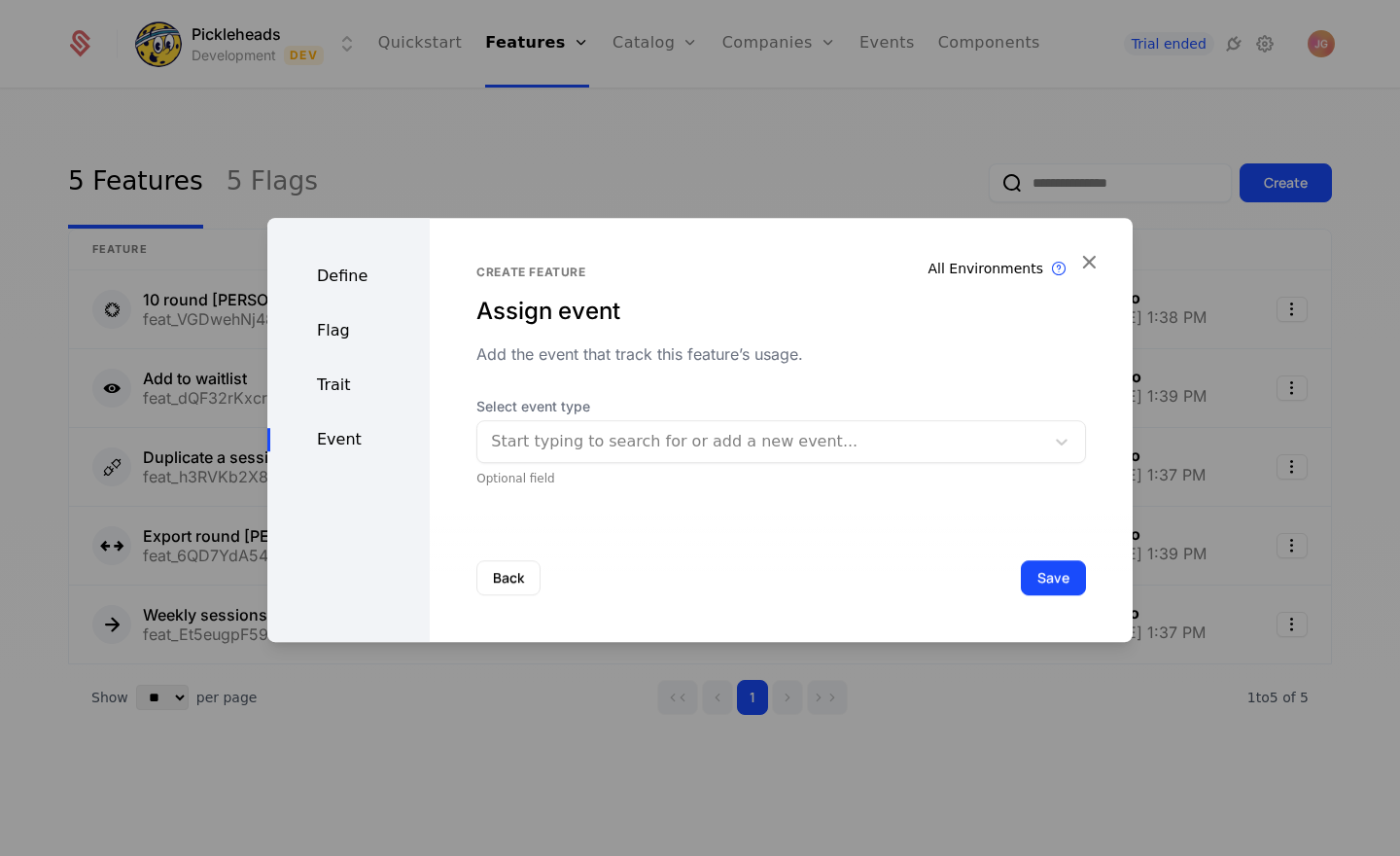
click at [648, 391] on div "Create feature Assign event Add the event that track this feature’s usage. Sele…" at bounding box center [781, 375] width 609 height 222
click at [605, 450] on div at bounding box center [760, 441] width 540 height 28
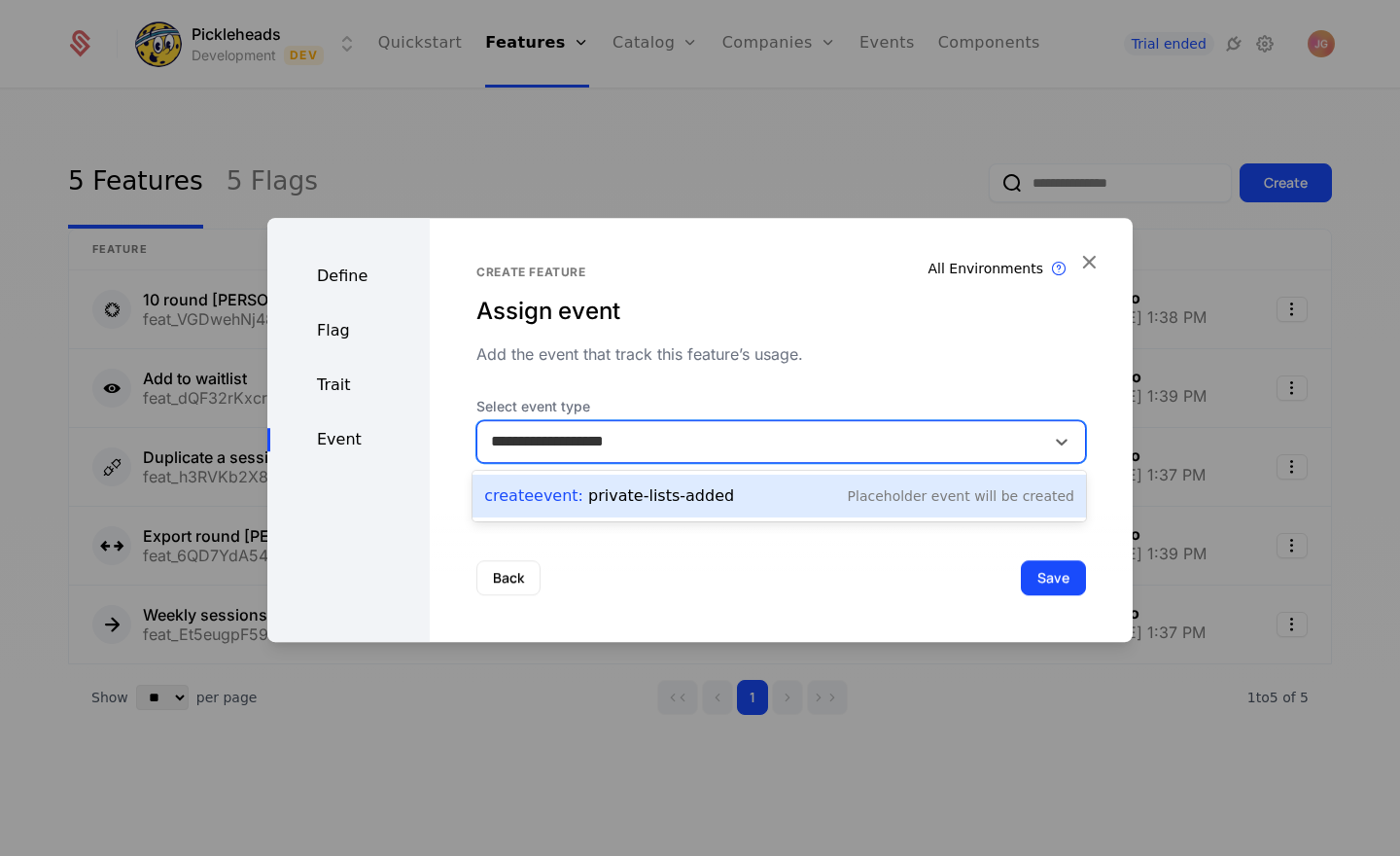
type input "**********"
click at [748, 359] on div "Add the event that track this feature’s usage." at bounding box center [781, 354] width 609 height 24
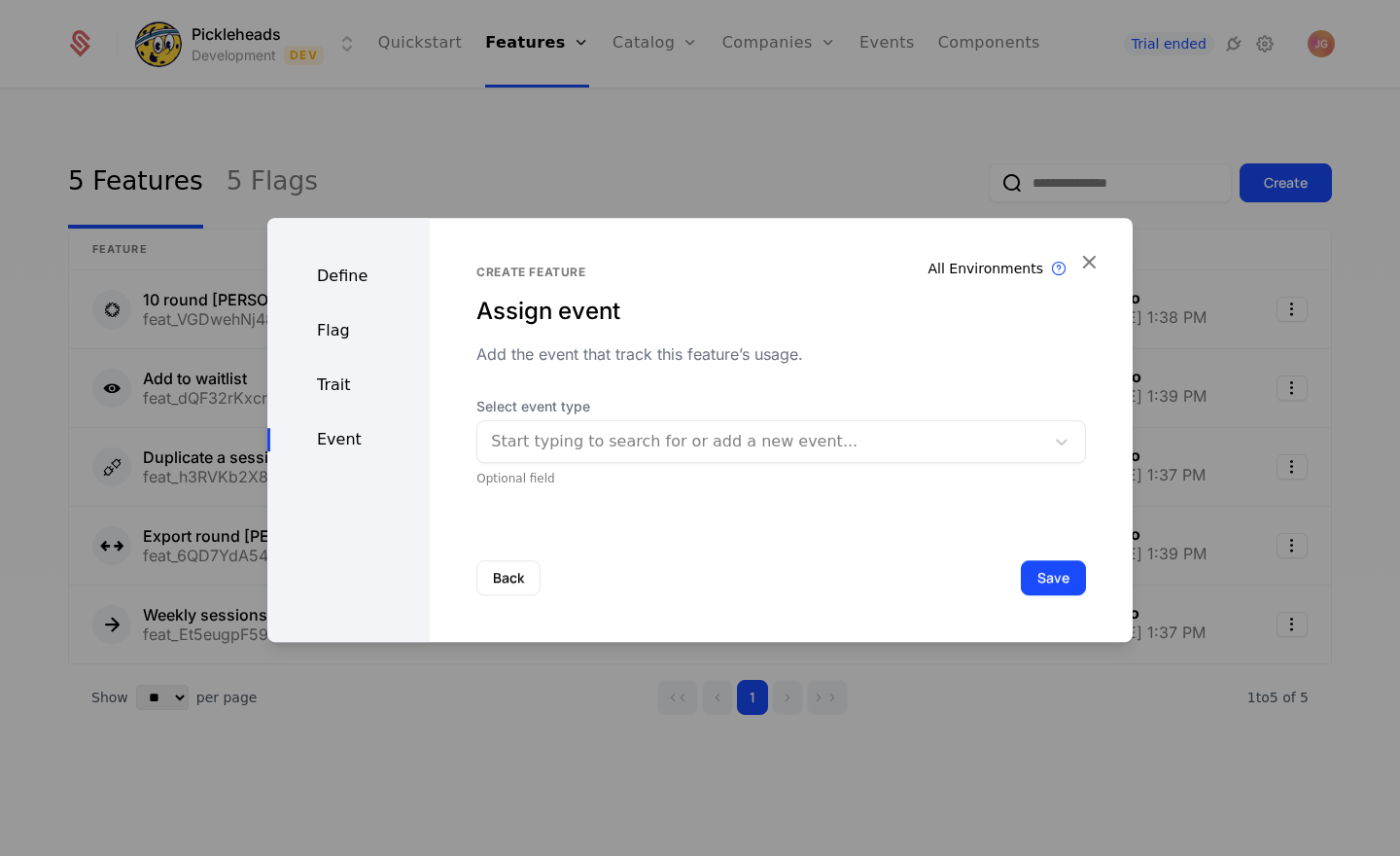
click at [704, 438] on div at bounding box center [760, 441] width 540 height 28
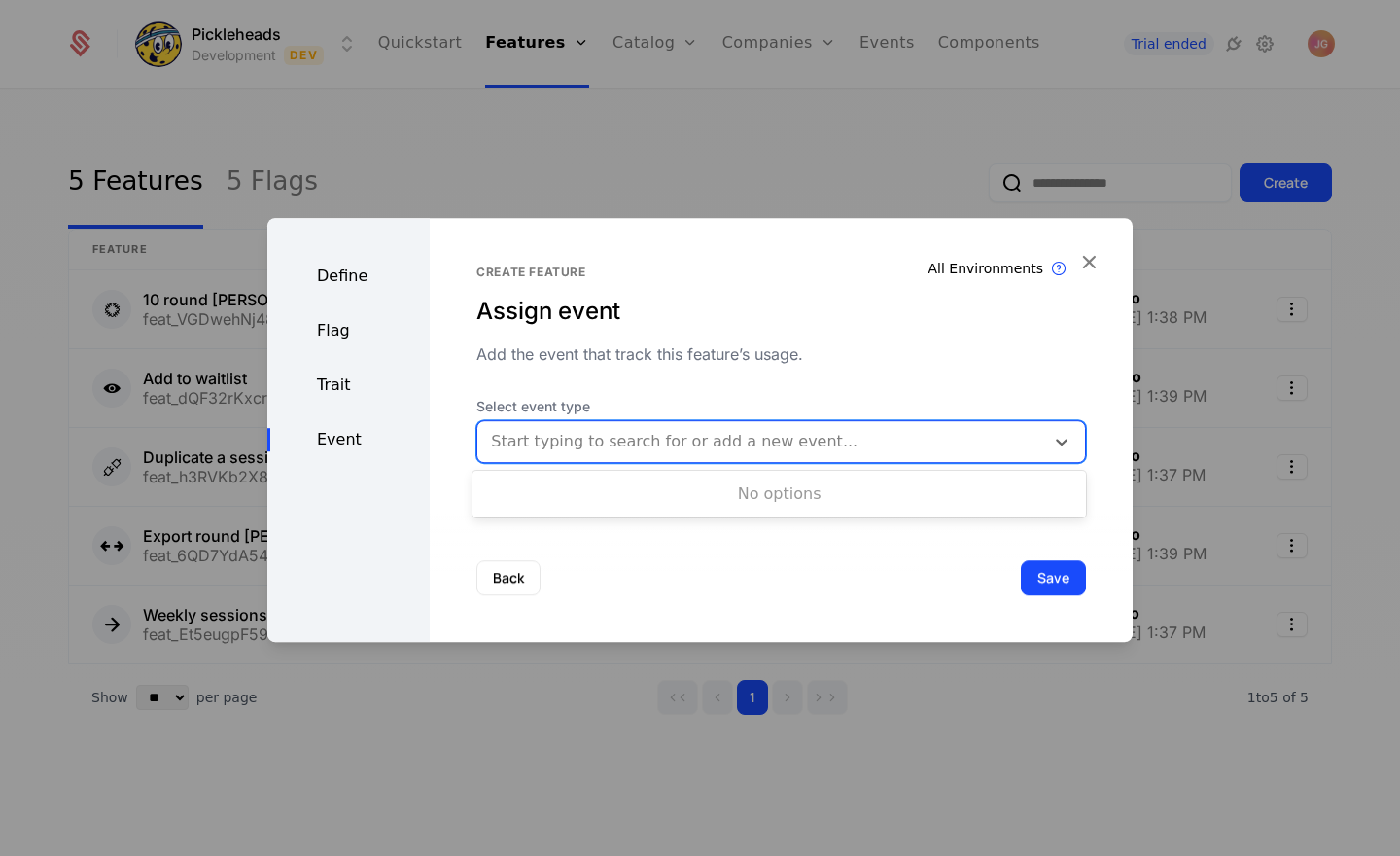
click at [534, 362] on div "Add the event that track this feature’s usage." at bounding box center [781, 354] width 609 height 24
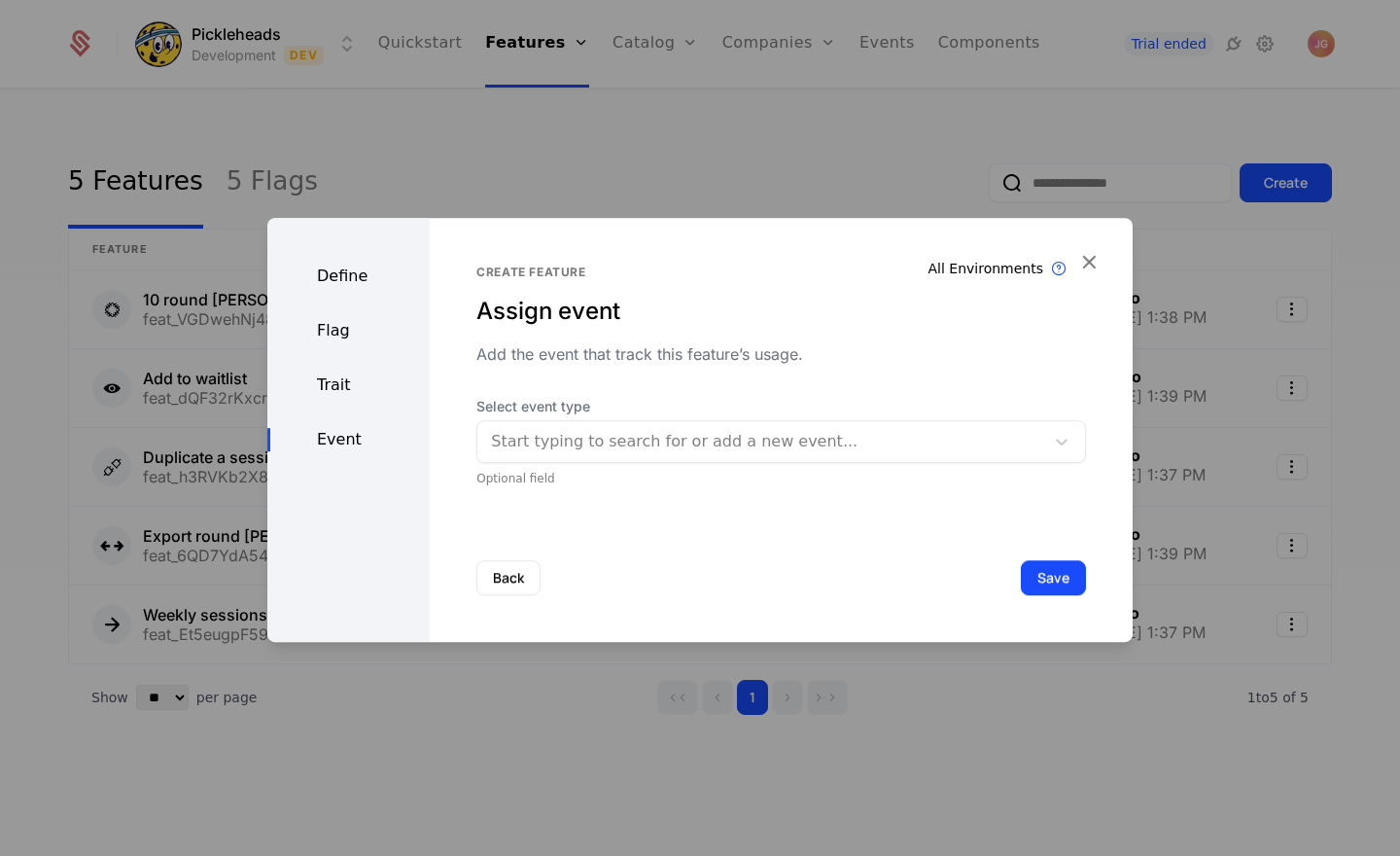
click at [346, 378] on div "Trait" at bounding box center [349, 385] width 162 height 24
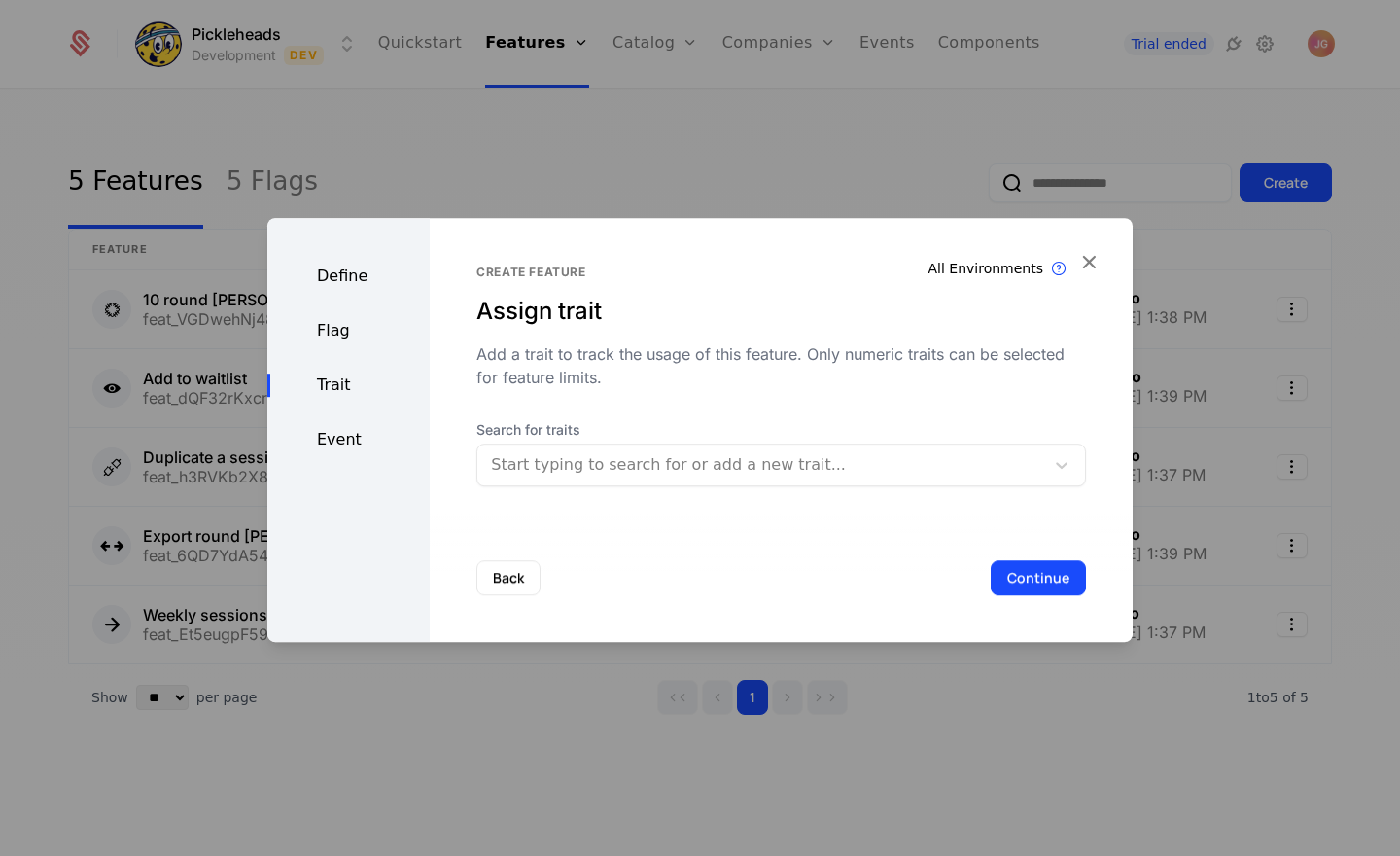
click at [339, 344] on div "Define Flag Trait Event" at bounding box center [349, 429] width 162 height 424
click at [339, 332] on div "Flag" at bounding box center [349, 331] width 162 height 24
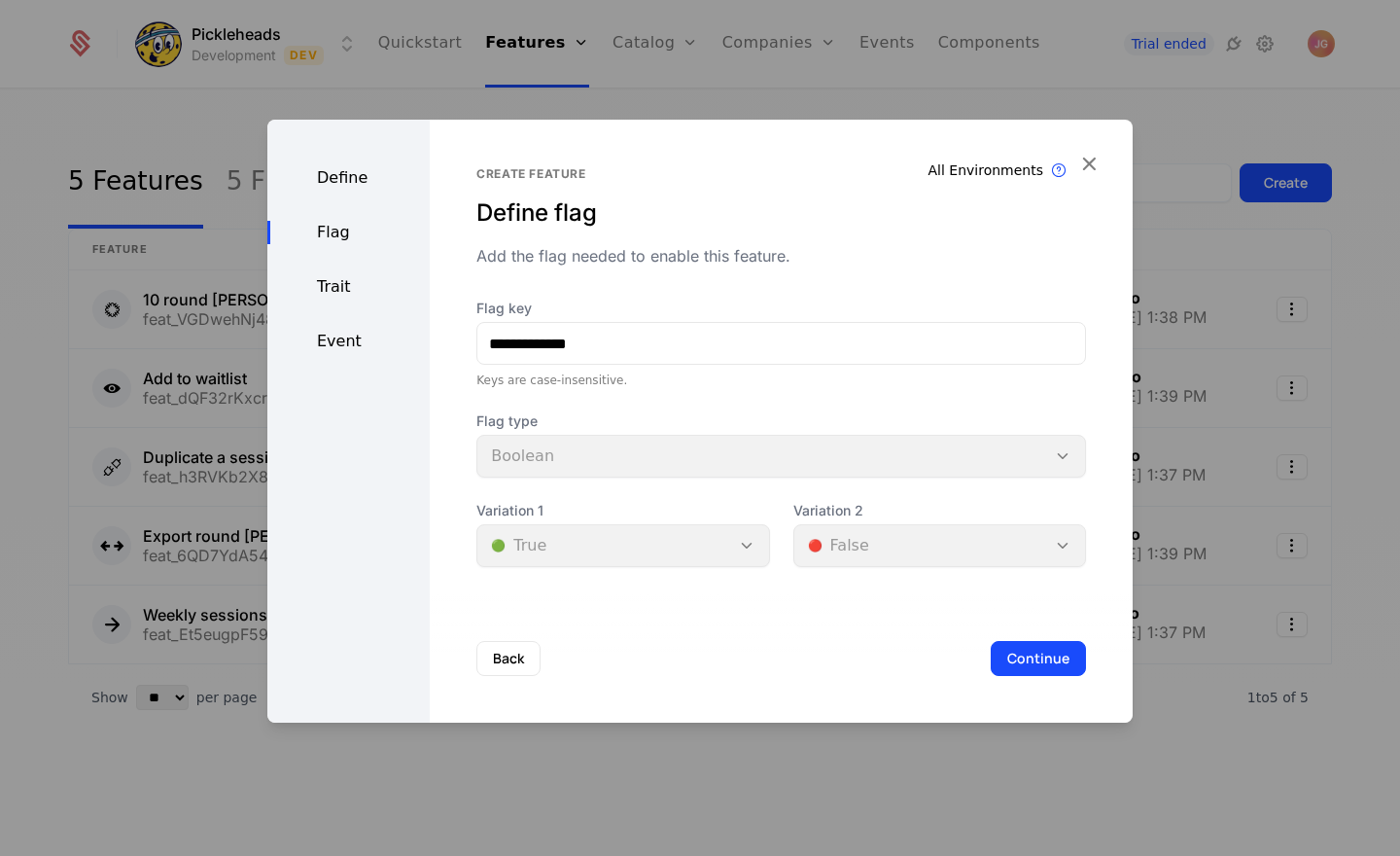
click at [339, 191] on div "Define Flag Trait Event" at bounding box center [349, 421] width 162 height 603
click at [342, 174] on div "Define" at bounding box center [349, 178] width 162 height 24
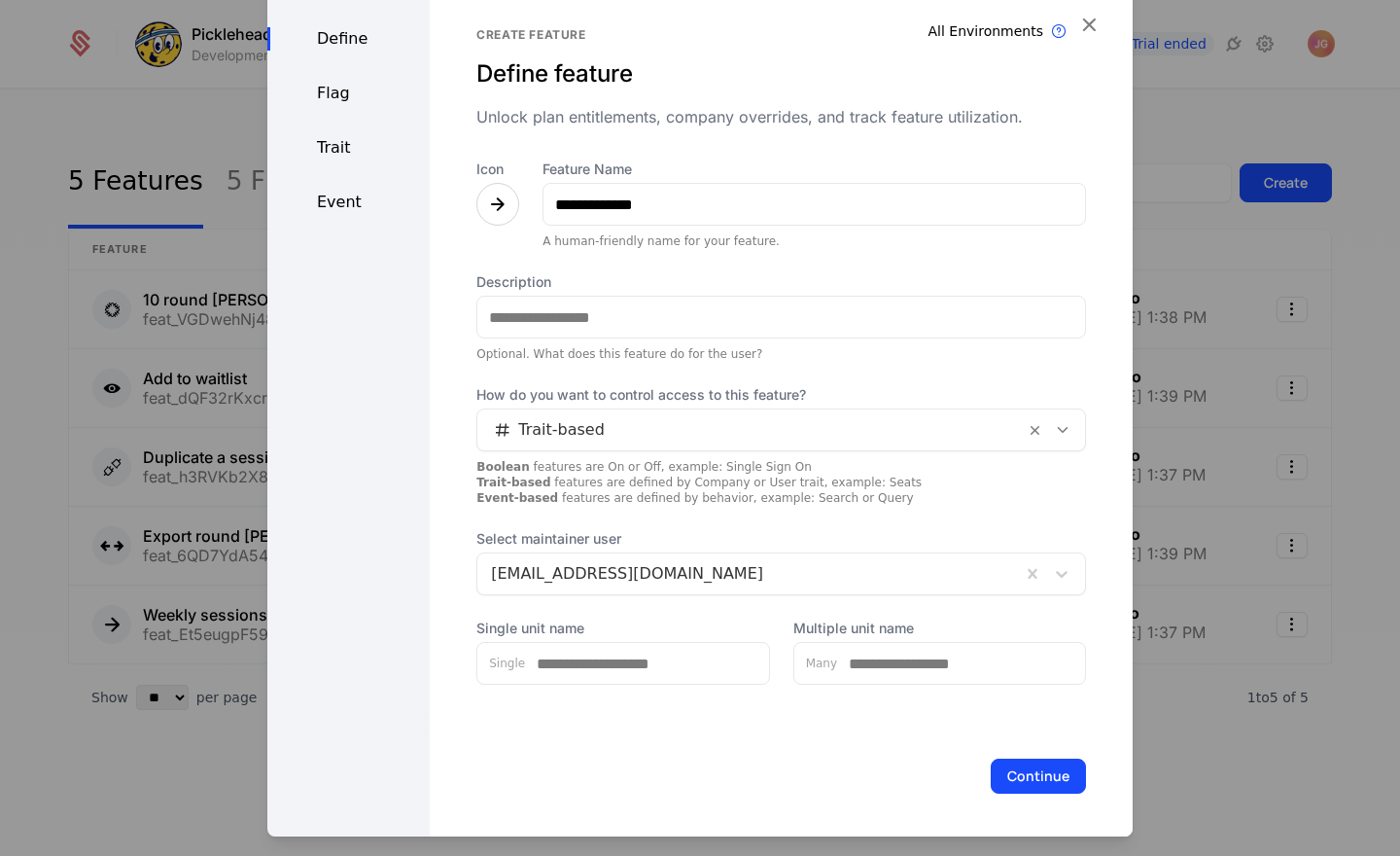
click at [346, 199] on div "Event" at bounding box center [349, 202] width 162 height 24
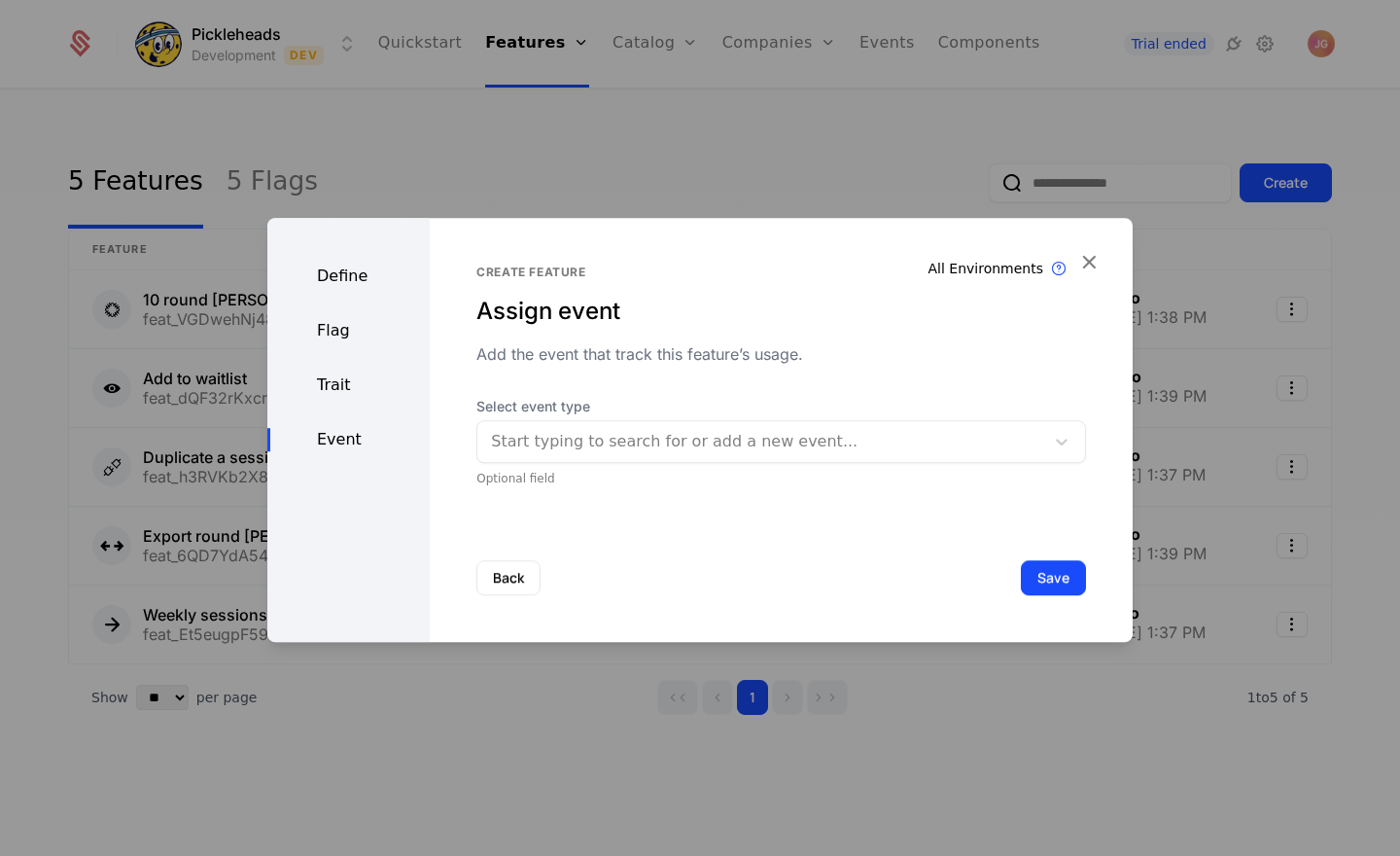
click at [624, 449] on div at bounding box center [760, 441] width 540 height 28
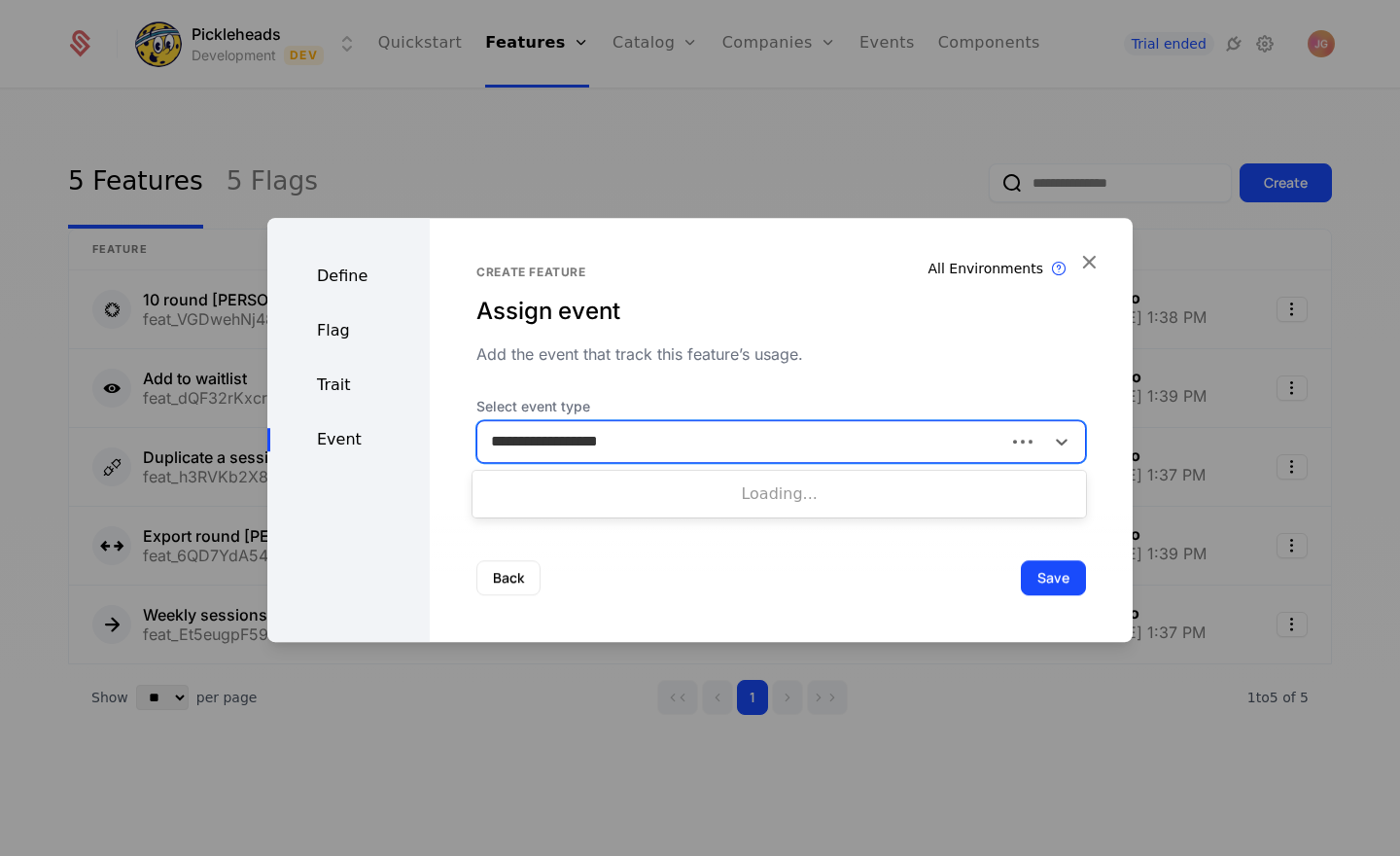
type input "**********"
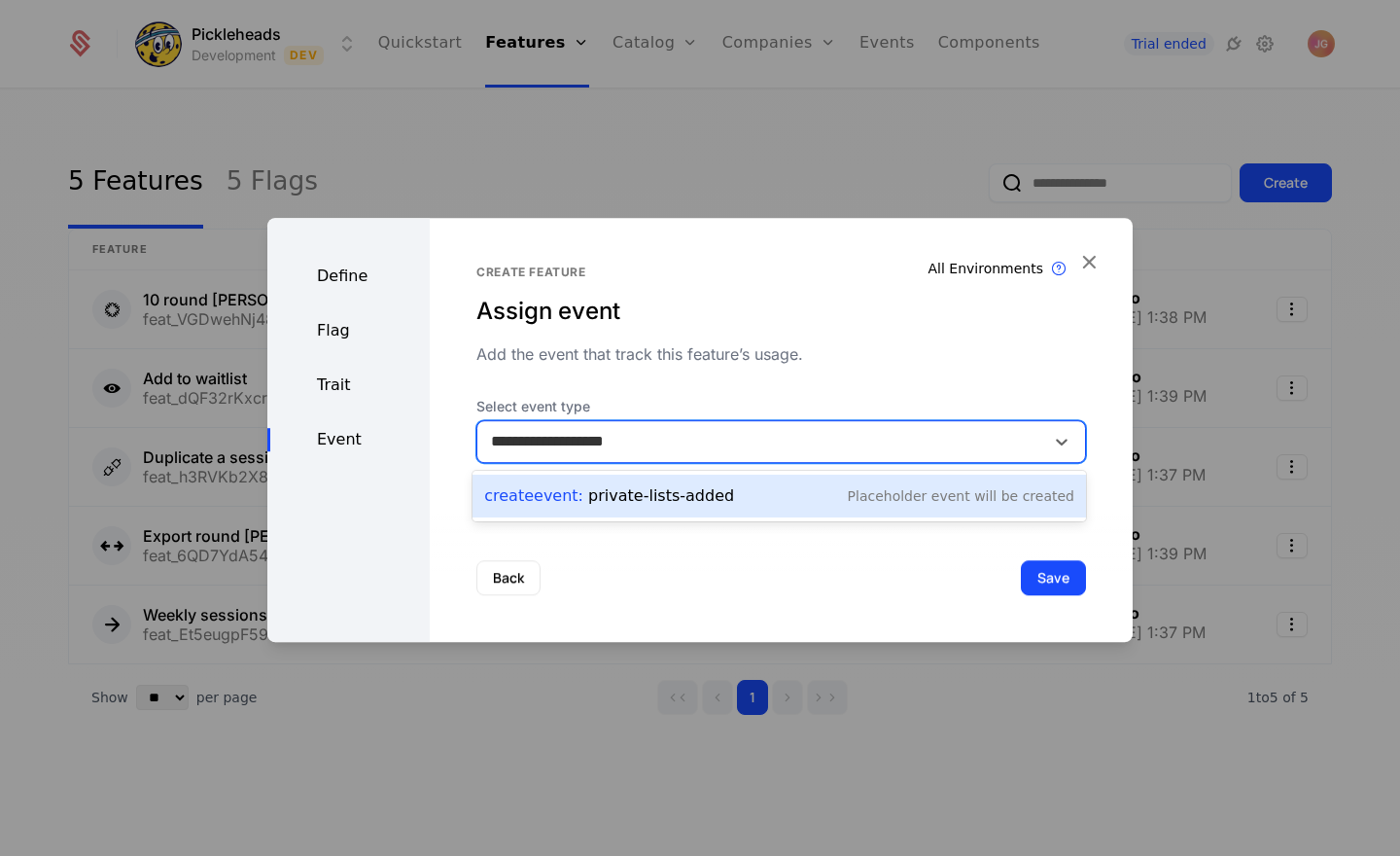
click at [645, 494] on div "Create Event : private-lists-added" at bounding box center [608, 496] width 250 height 24
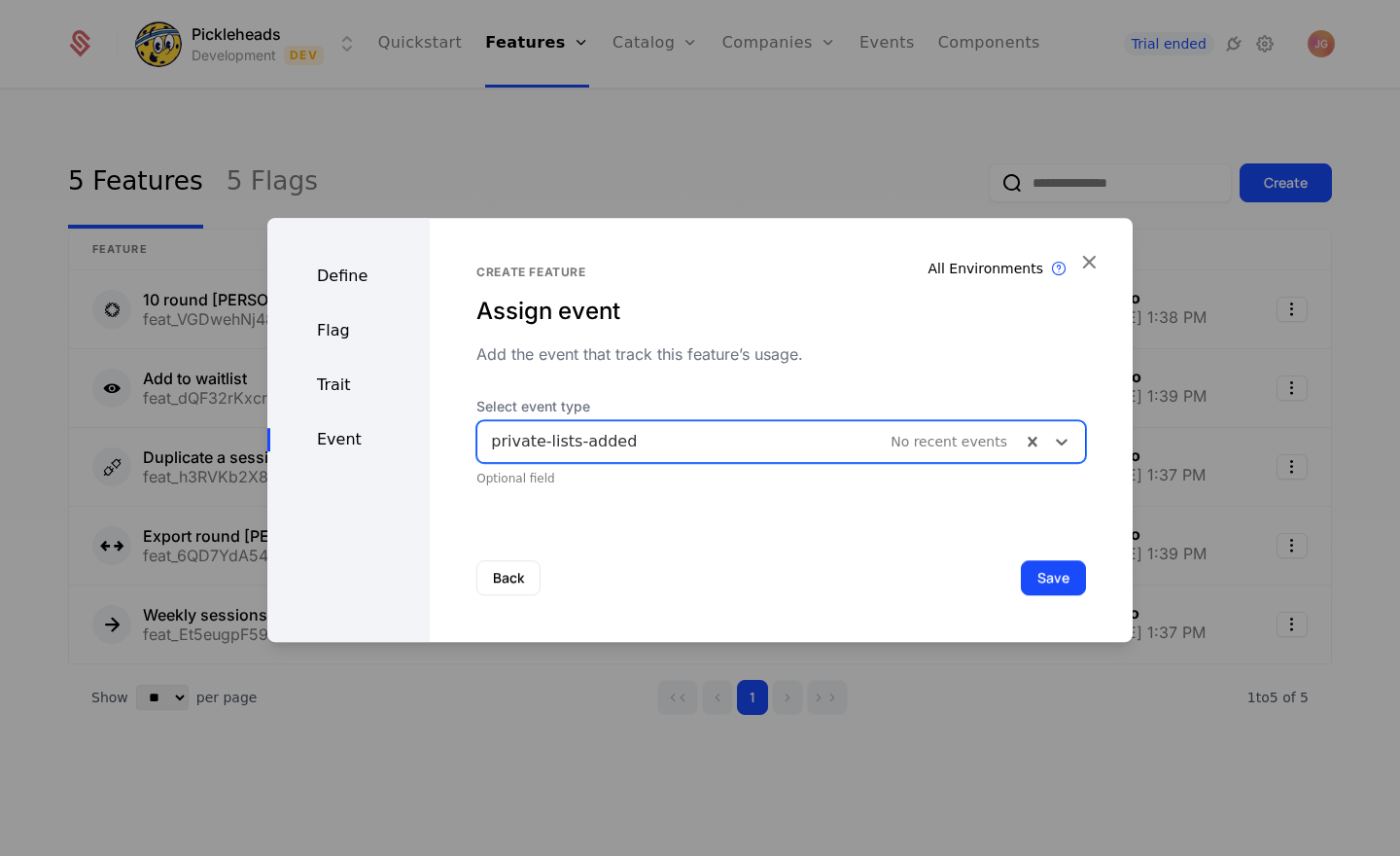
click at [684, 362] on div "Add the event that track this feature’s usage." at bounding box center [781, 354] width 609 height 24
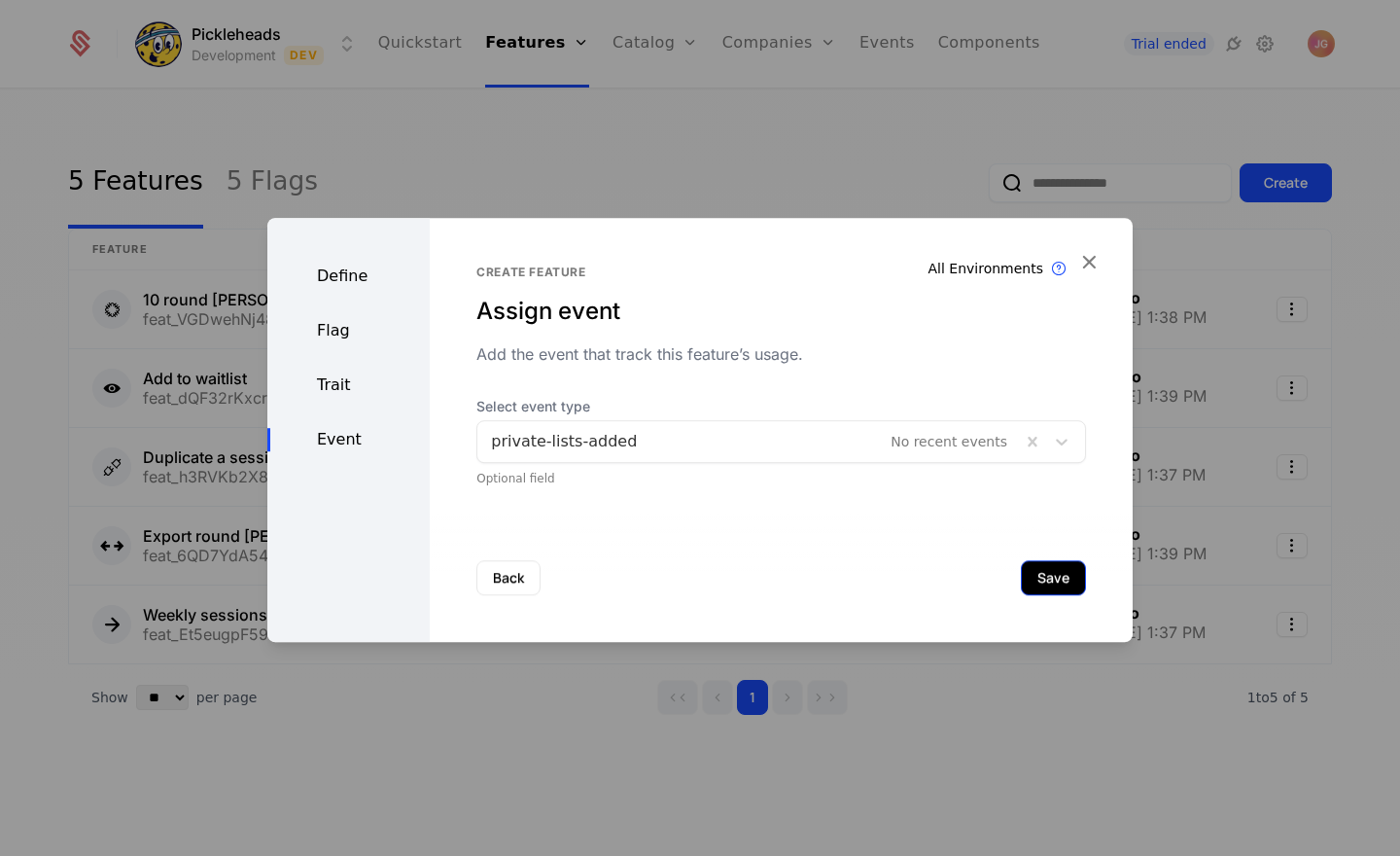
click at [1041, 576] on button "Save" at bounding box center [1053, 577] width 65 height 35
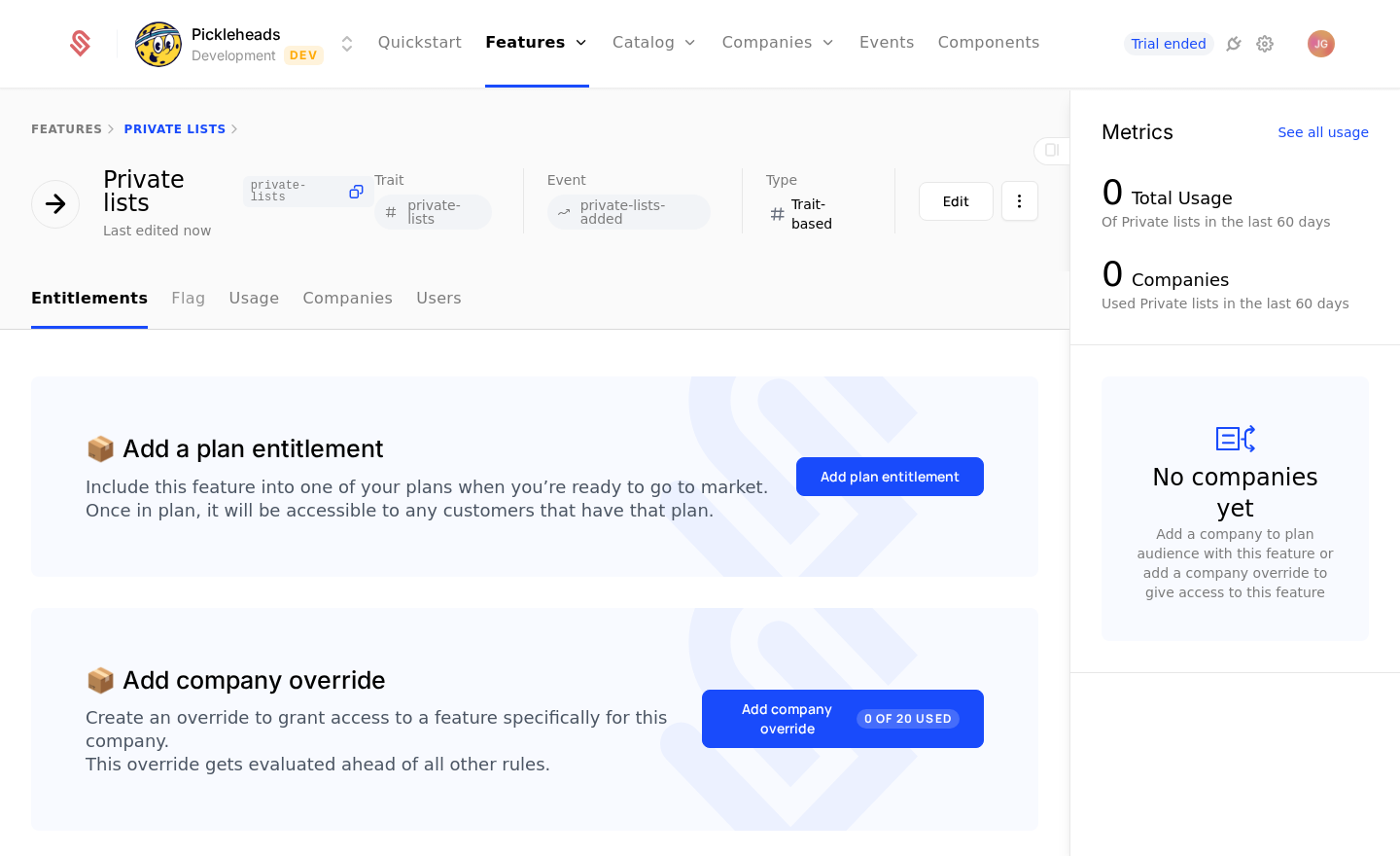
click at [171, 292] on link "Flag" at bounding box center [188, 300] width 34 height 57
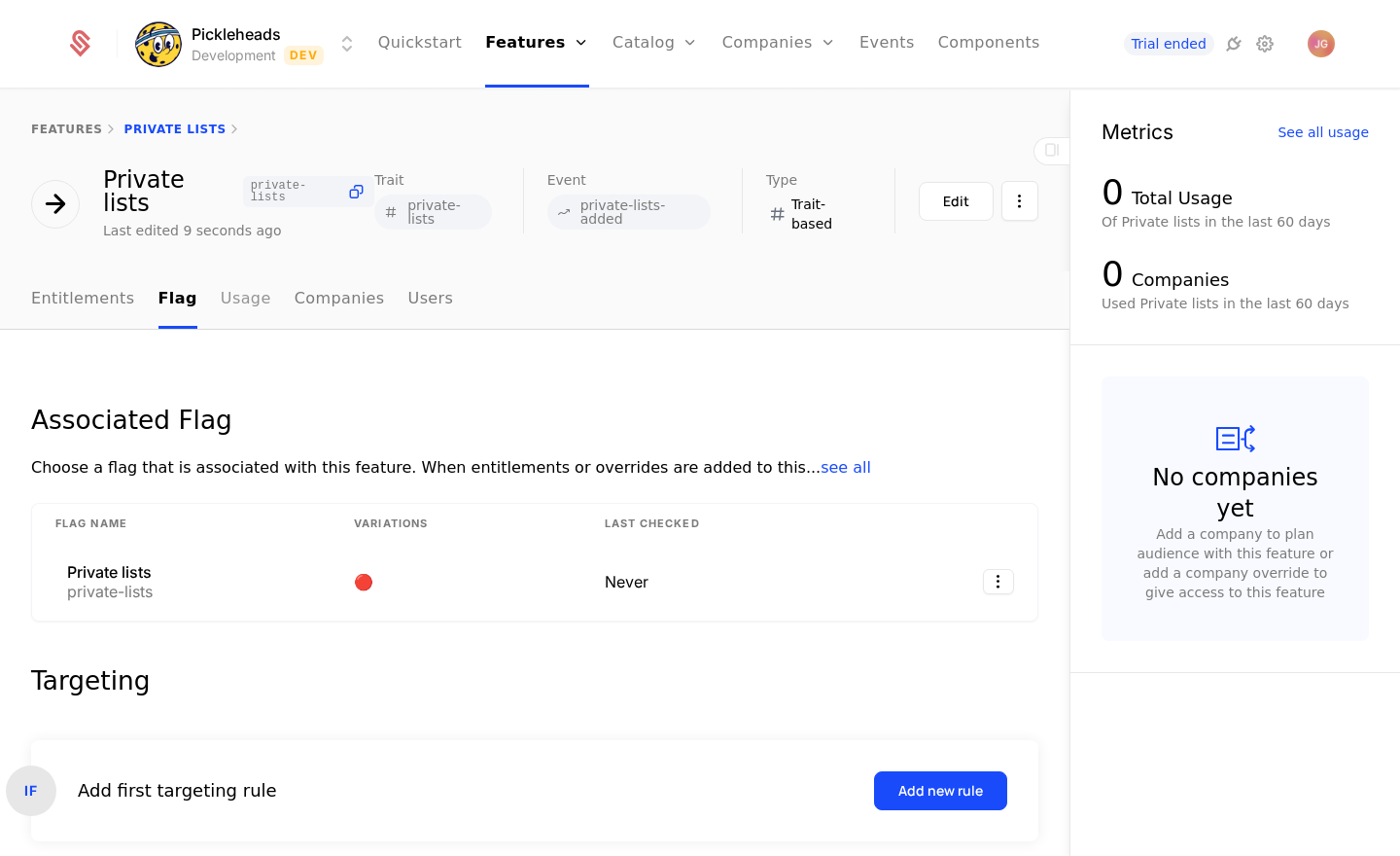
click at [225, 286] on link "Usage" at bounding box center [246, 300] width 50 height 57
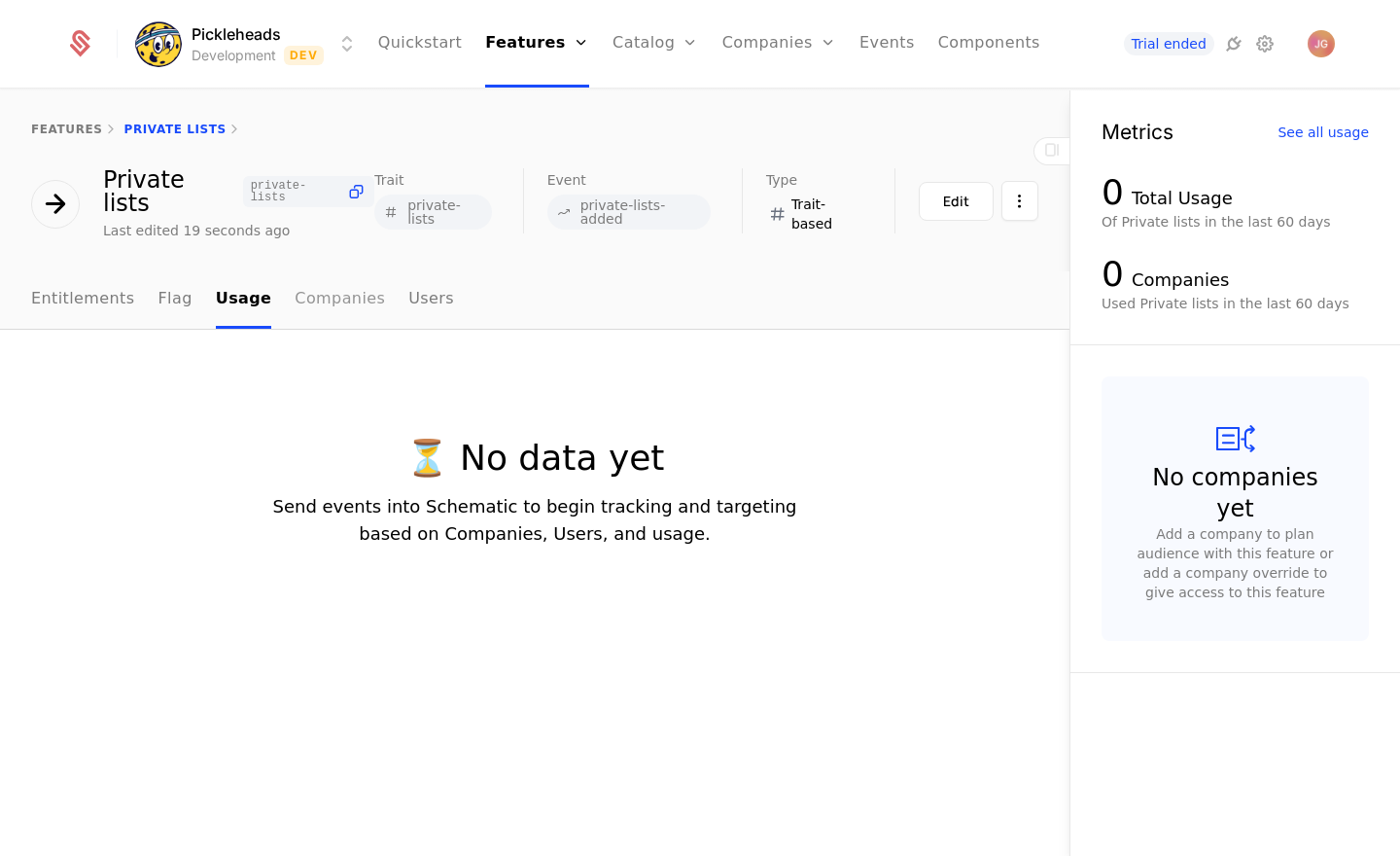
click at [320, 280] on link "Companies" at bounding box center [340, 300] width 91 height 57
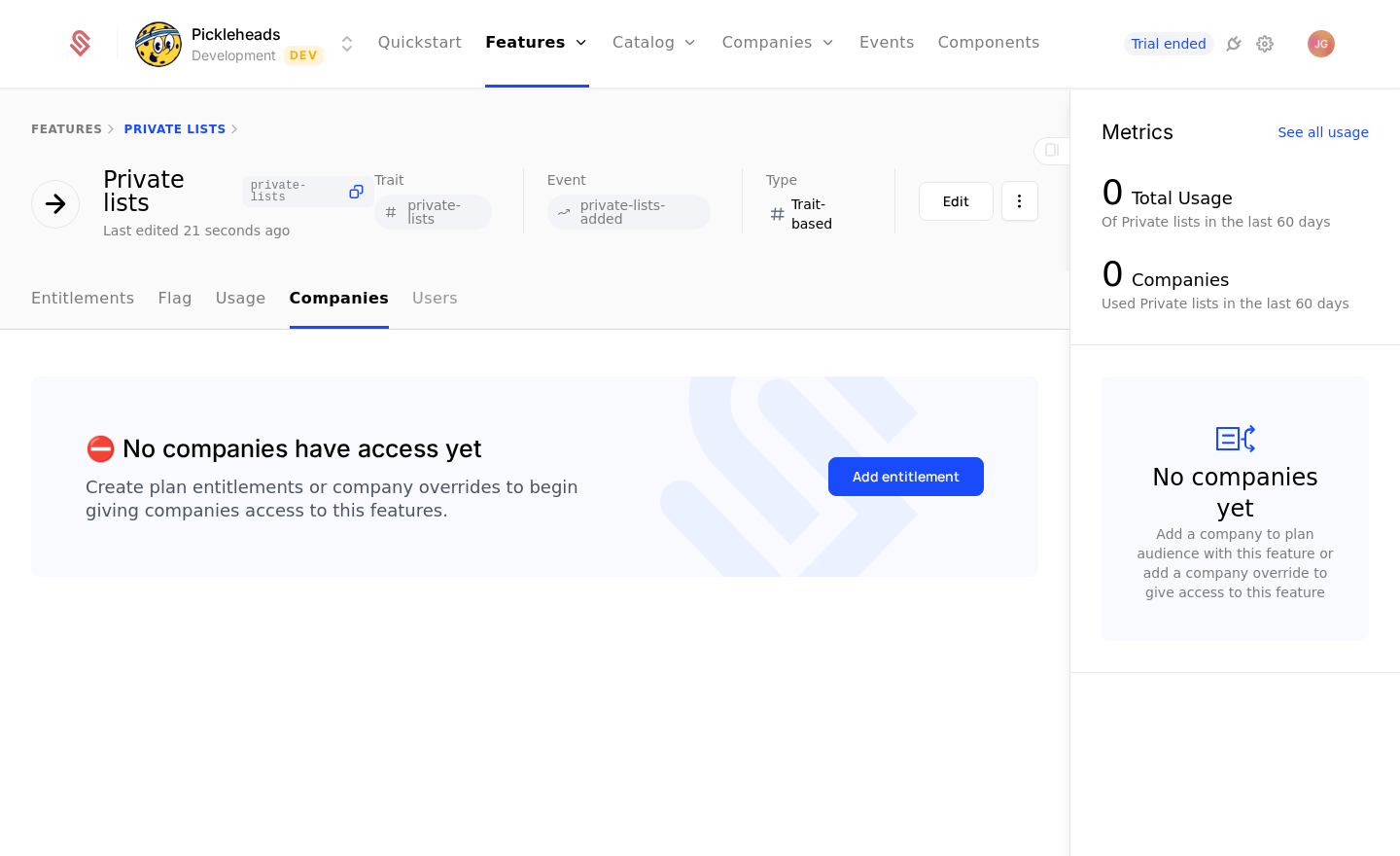
click at [419, 279] on link "Users" at bounding box center [435, 300] width 45 height 57
click at [95, 285] on link "Entitlements" at bounding box center [83, 300] width 104 height 57
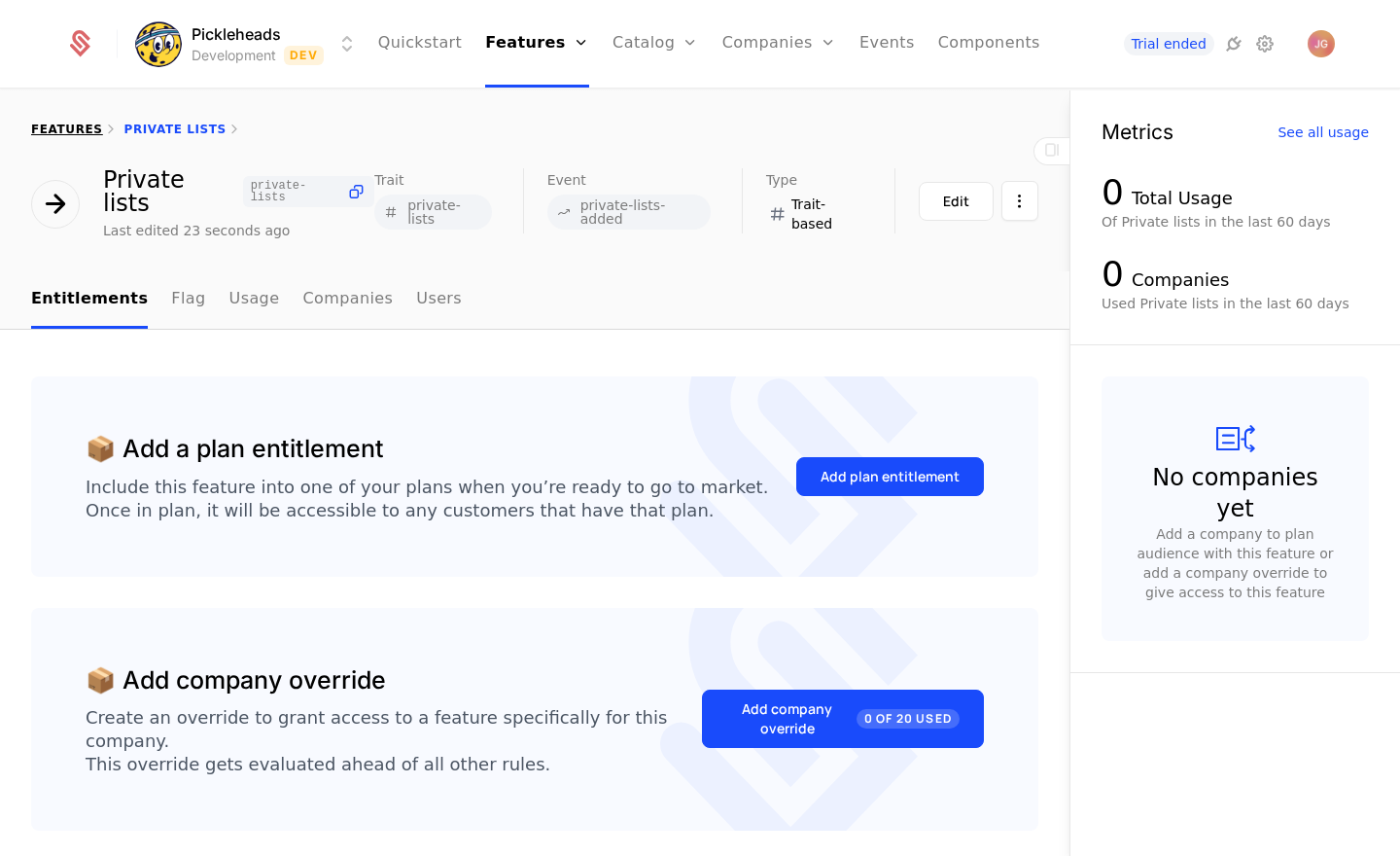
click at [55, 129] on link "features" at bounding box center [67, 129] width 72 height 14
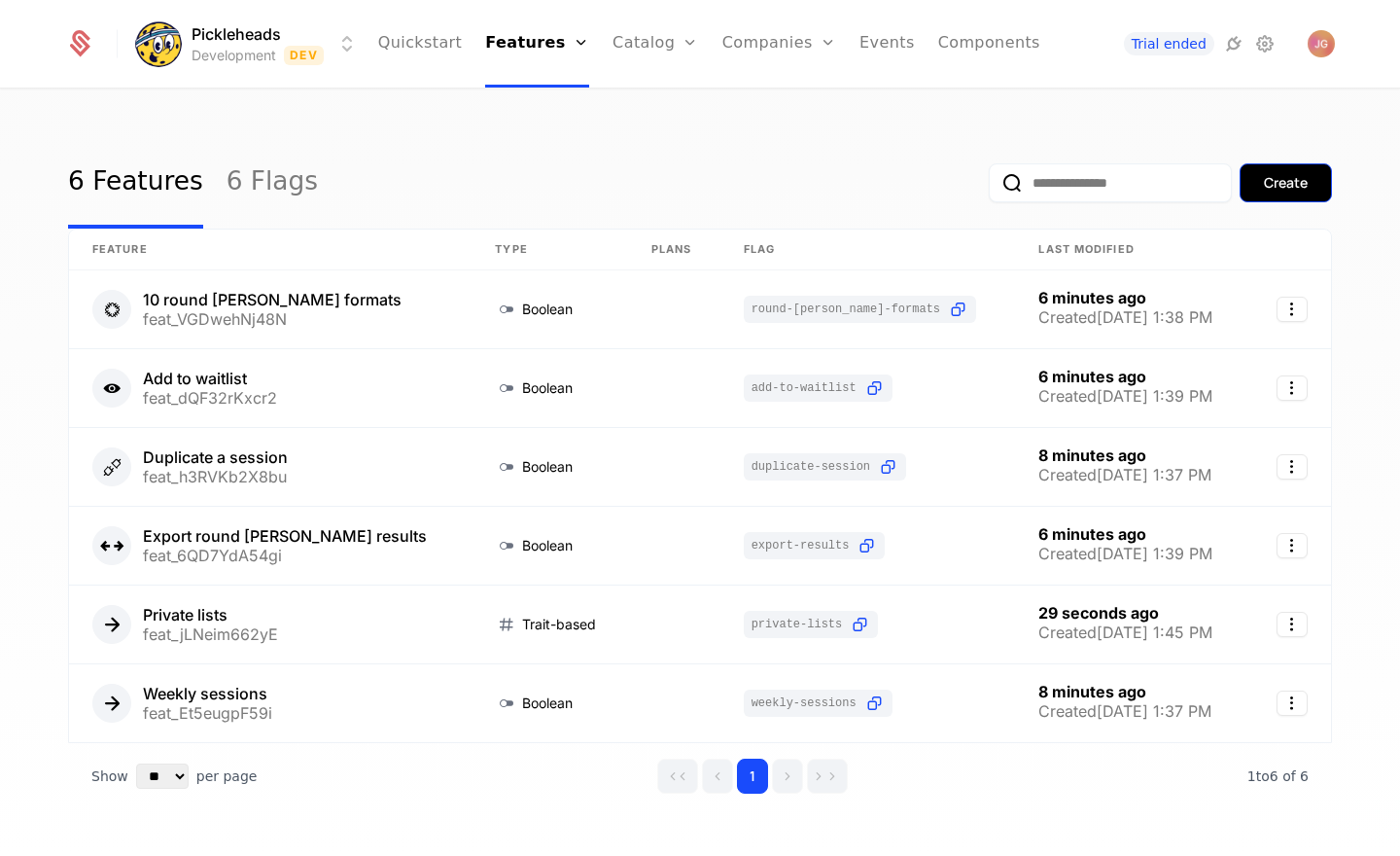
click at [1309, 187] on button "Create" at bounding box center [1285, 182] width 93 height 39
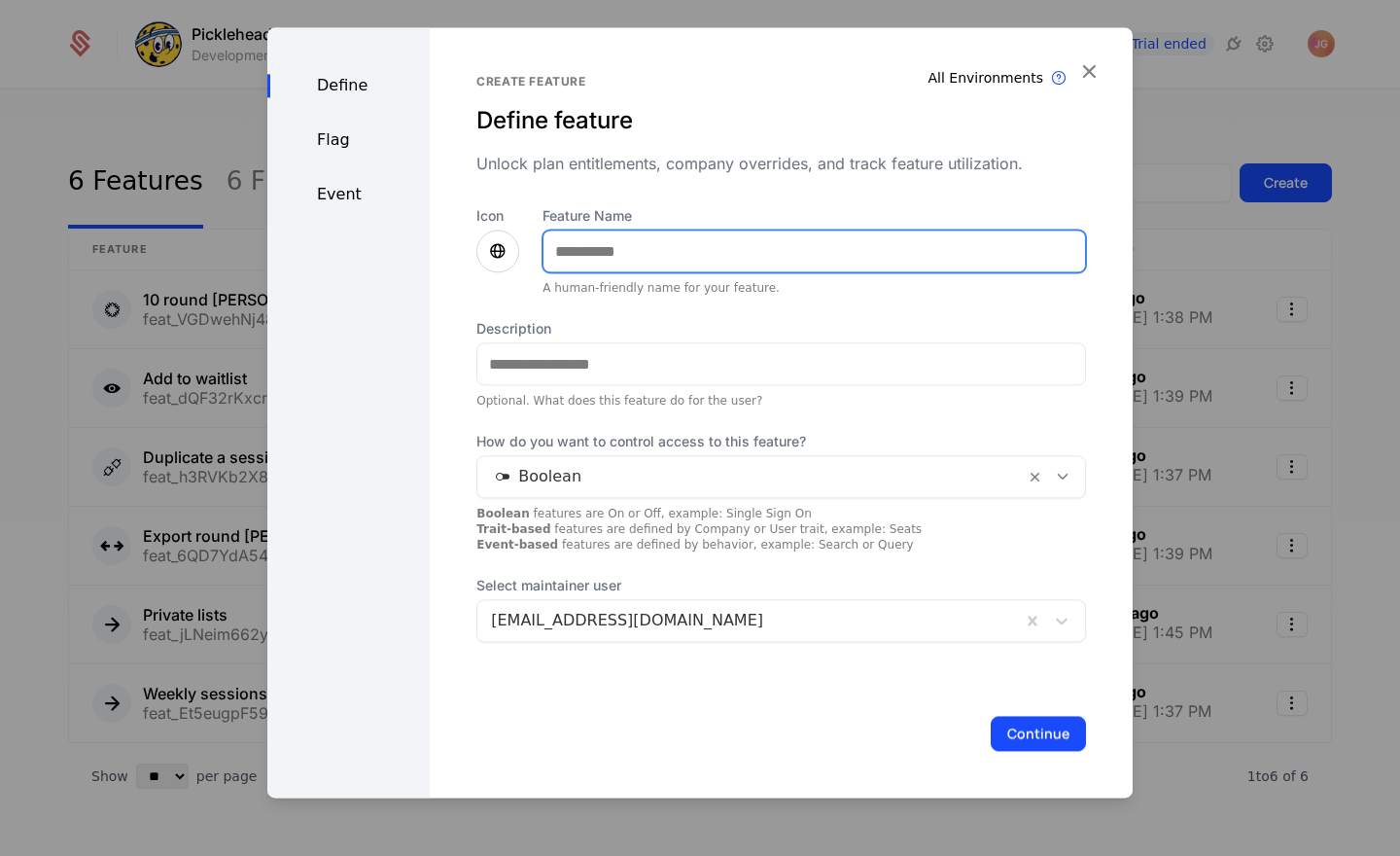
click at [593, 248] on input "Feature Name" at bounding box center [814, 250] width 541 height 40
type input "**********"
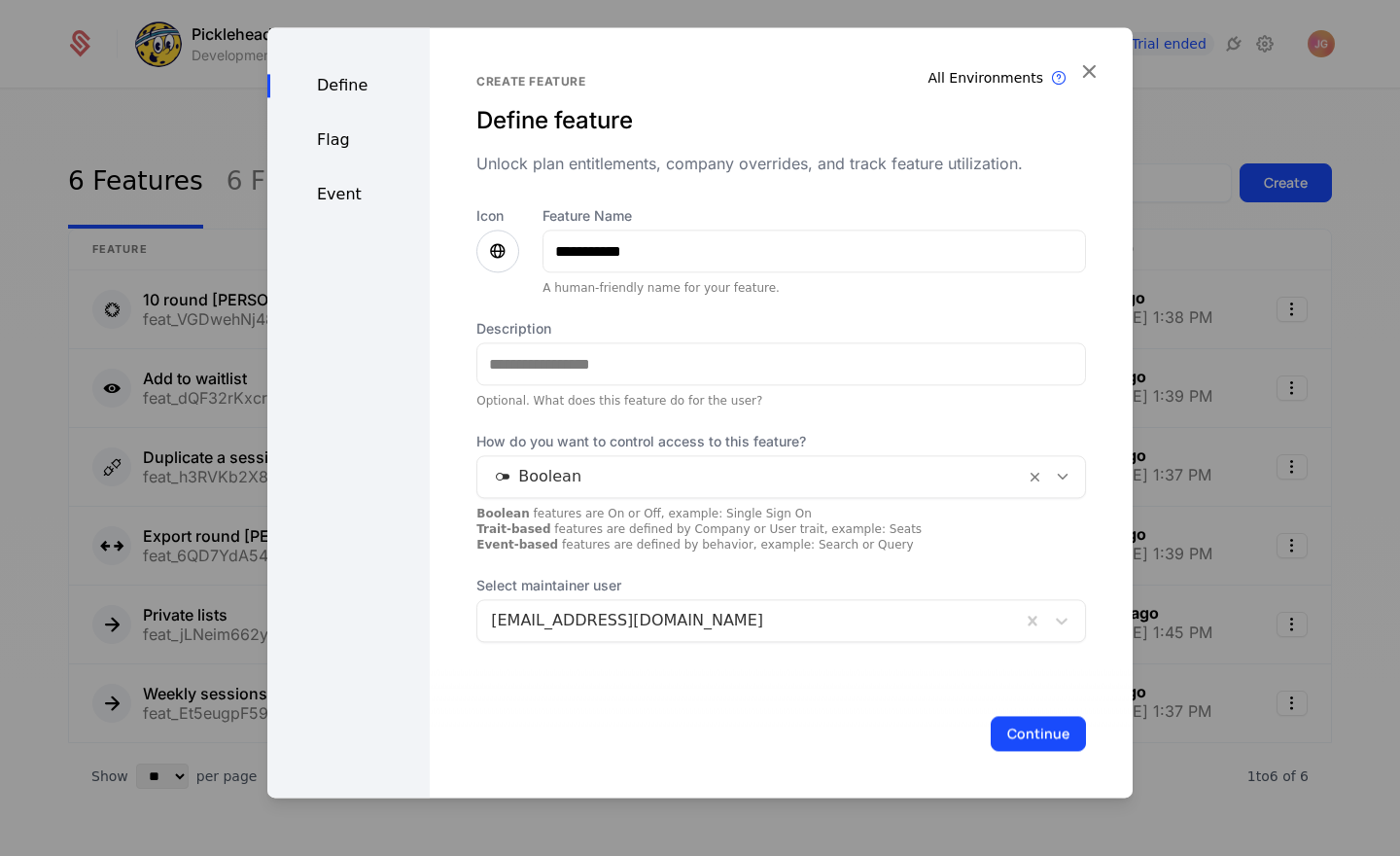
click at [701, 156] on div "Unlock plan entitlements, company overrides, and track feature utilization." at bounding box center [781, 164] width 609 height 24
click at [1059, 484] on icon at bounding box center [1062, 477] width 18 height 18
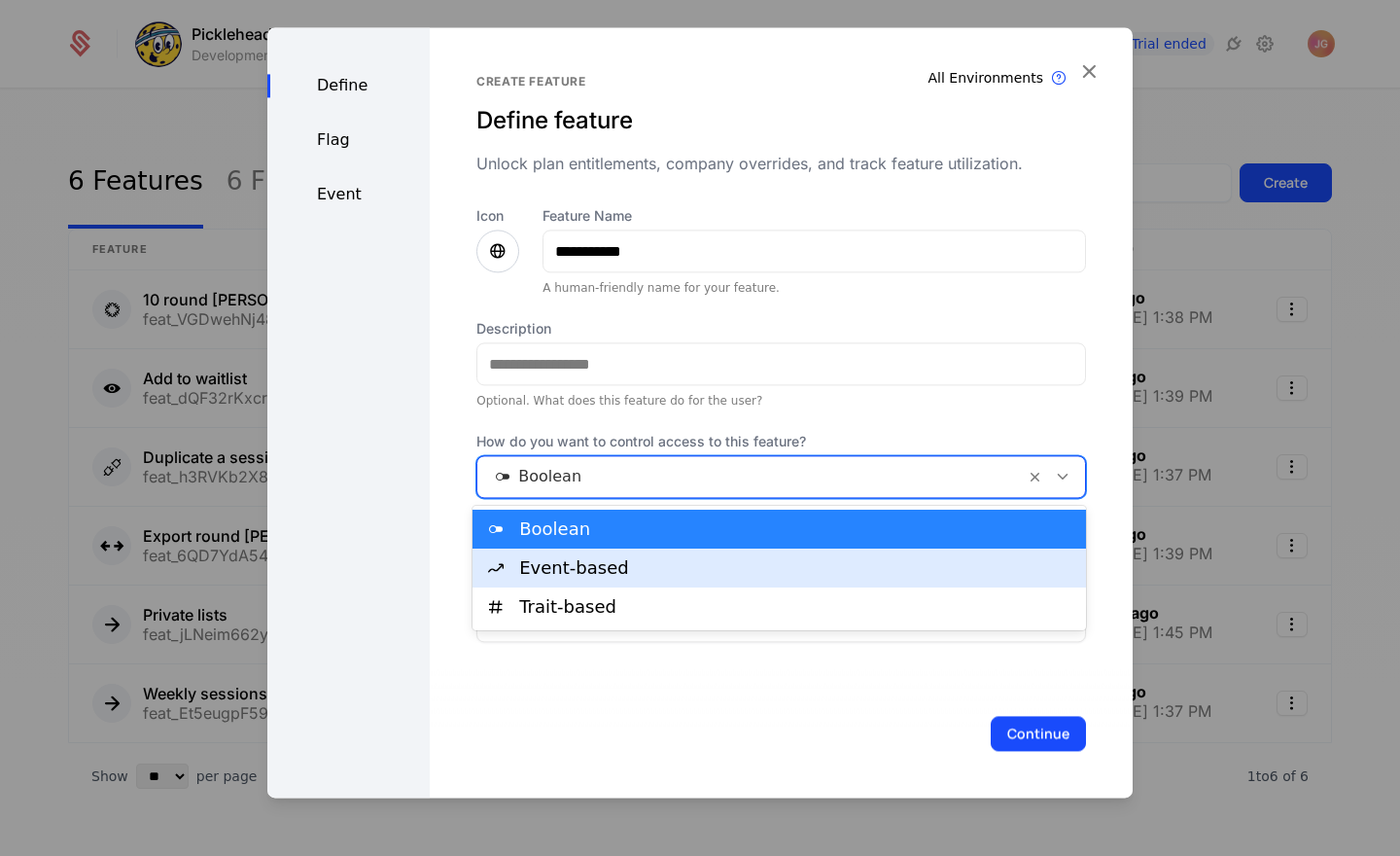
click at [679, 562] on div "Event-based" at bounding box center [797, 568] width 555 height 18
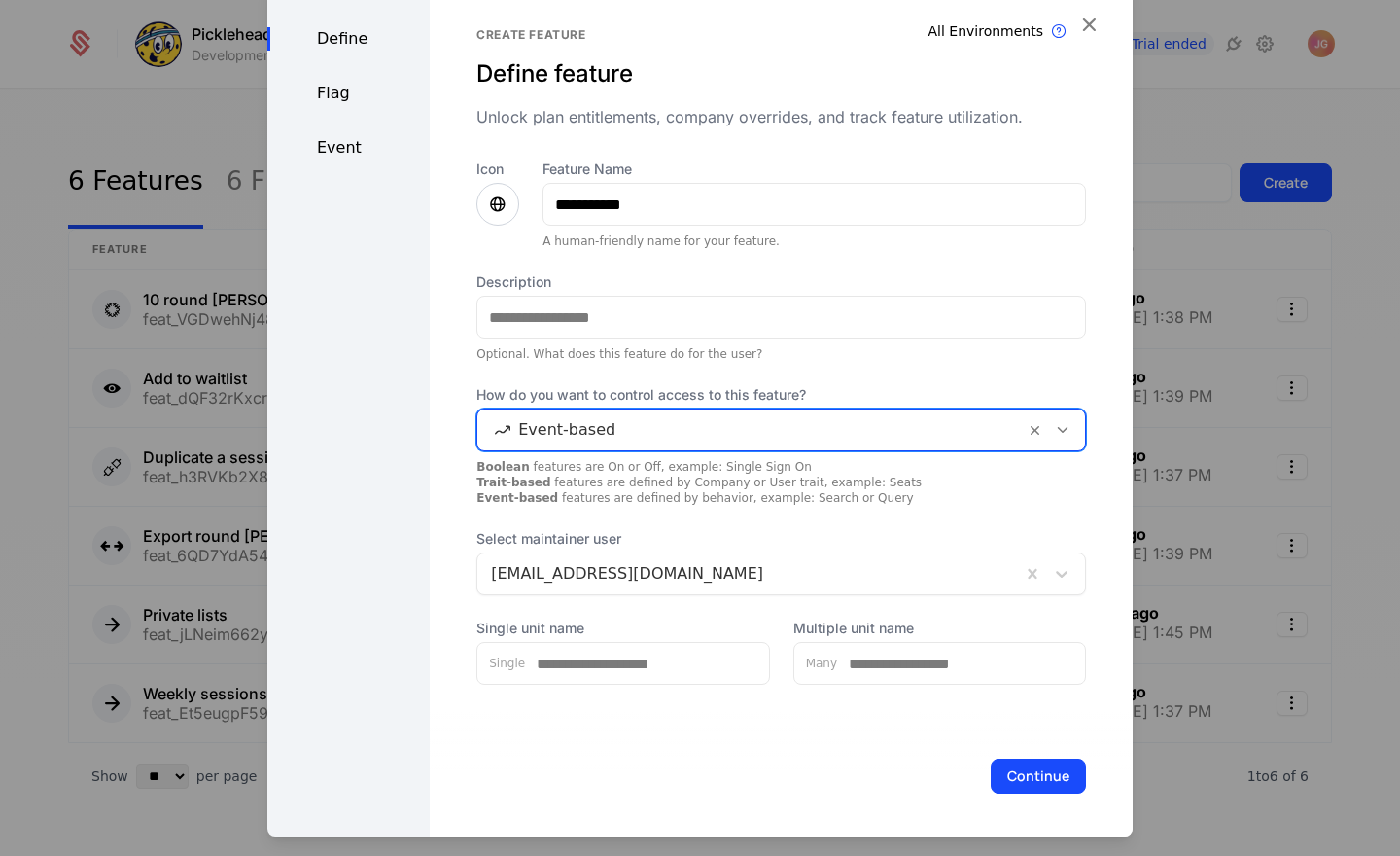
click at [549, 495] on div "Boolean features are On or Off, example: Single Sign On Trait-based features ar…" at bounding box center [781, 482] width 609 height 46
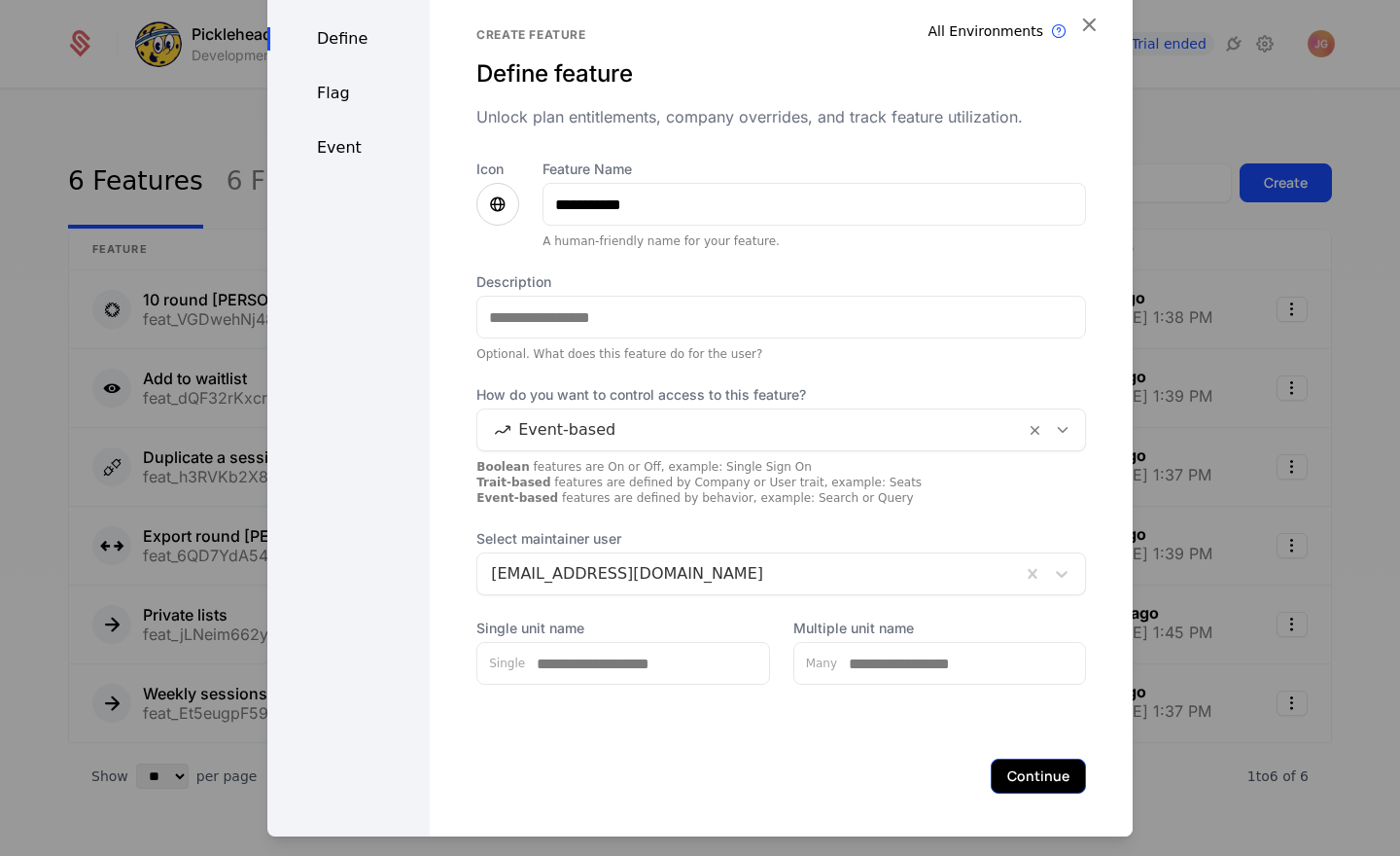
click at [1050, 772] on button "Continue" at bounding box center [1038, 775] width 96 height 35
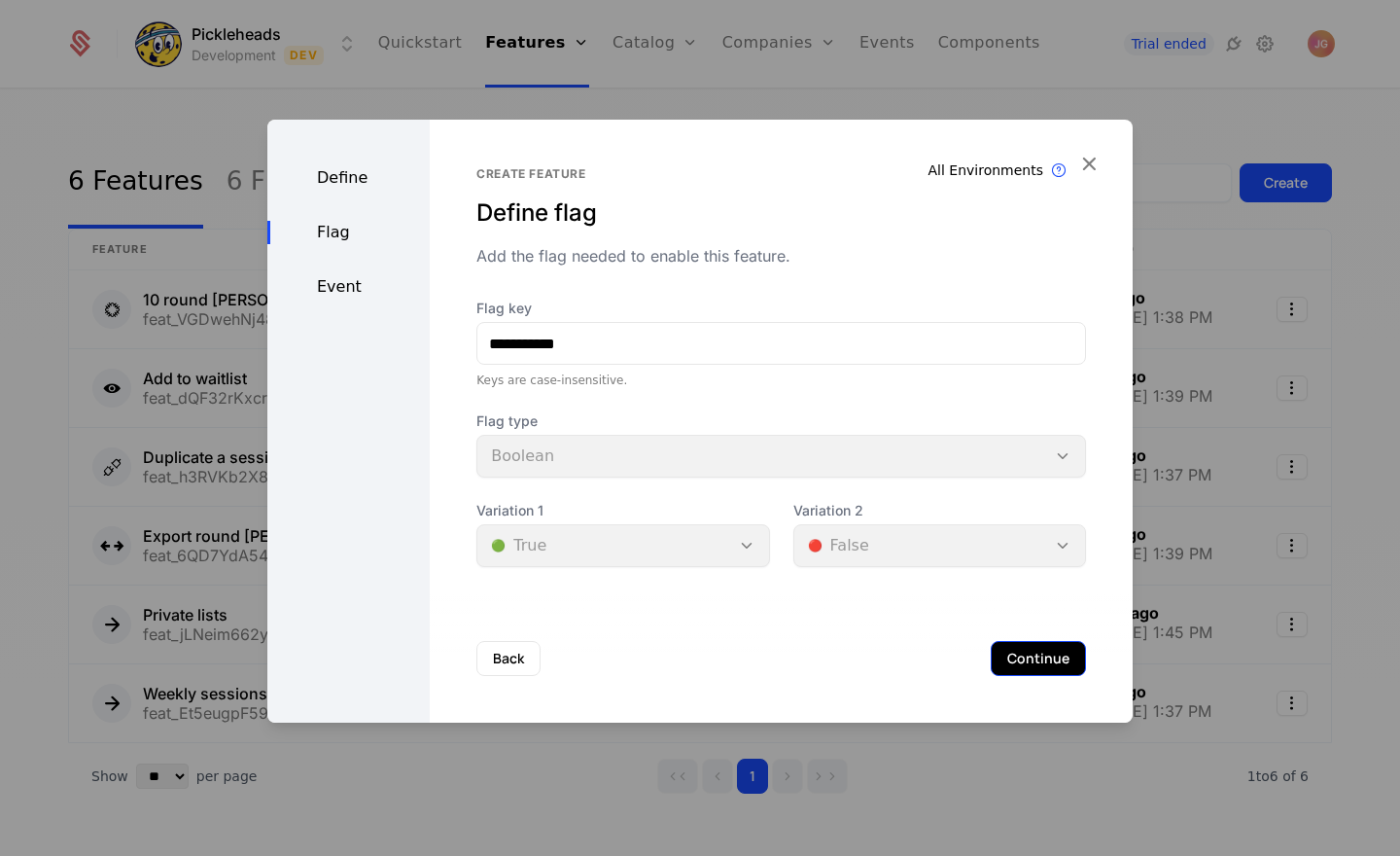
click at [1015, 647] on button "Continue" at bounding box center [1038, 658] width 96 height 35
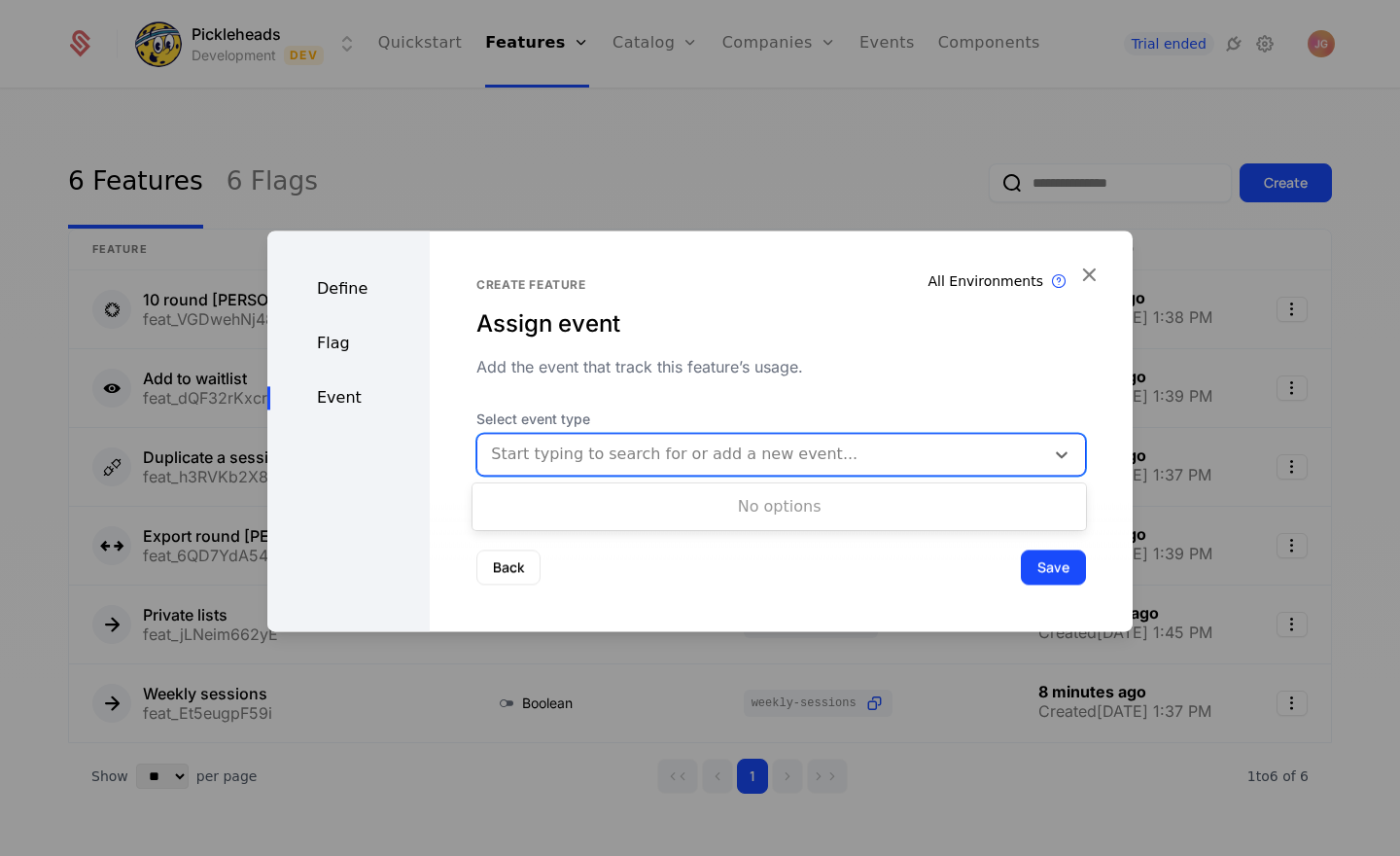
click at [664, 451] on div at bounding box center [760, 454] width 540 height 28
type input "**********"
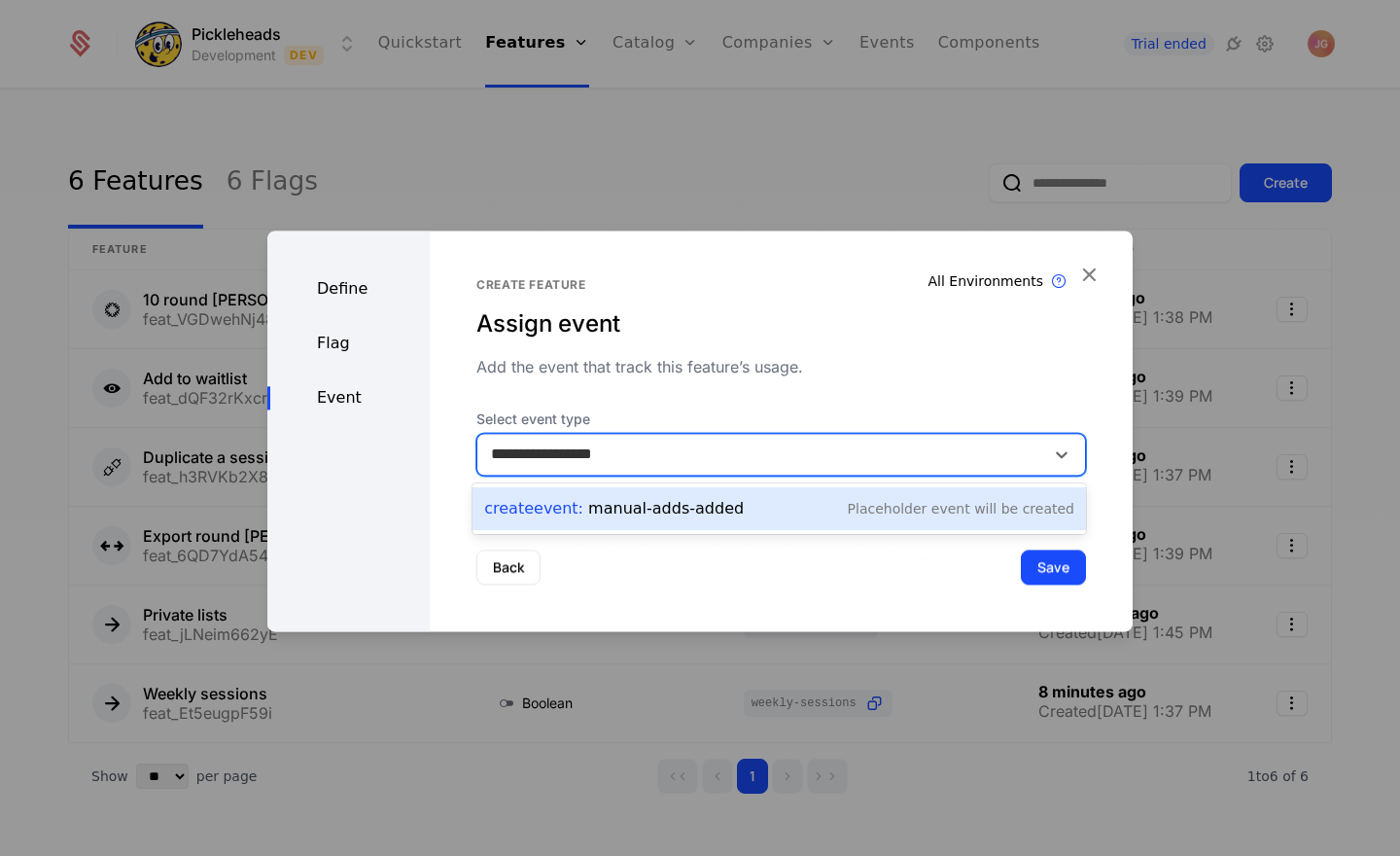
click at [658, 503] on div "Create Event : manual-adds-added" at bounding box center [613, 508] width 260 height 24
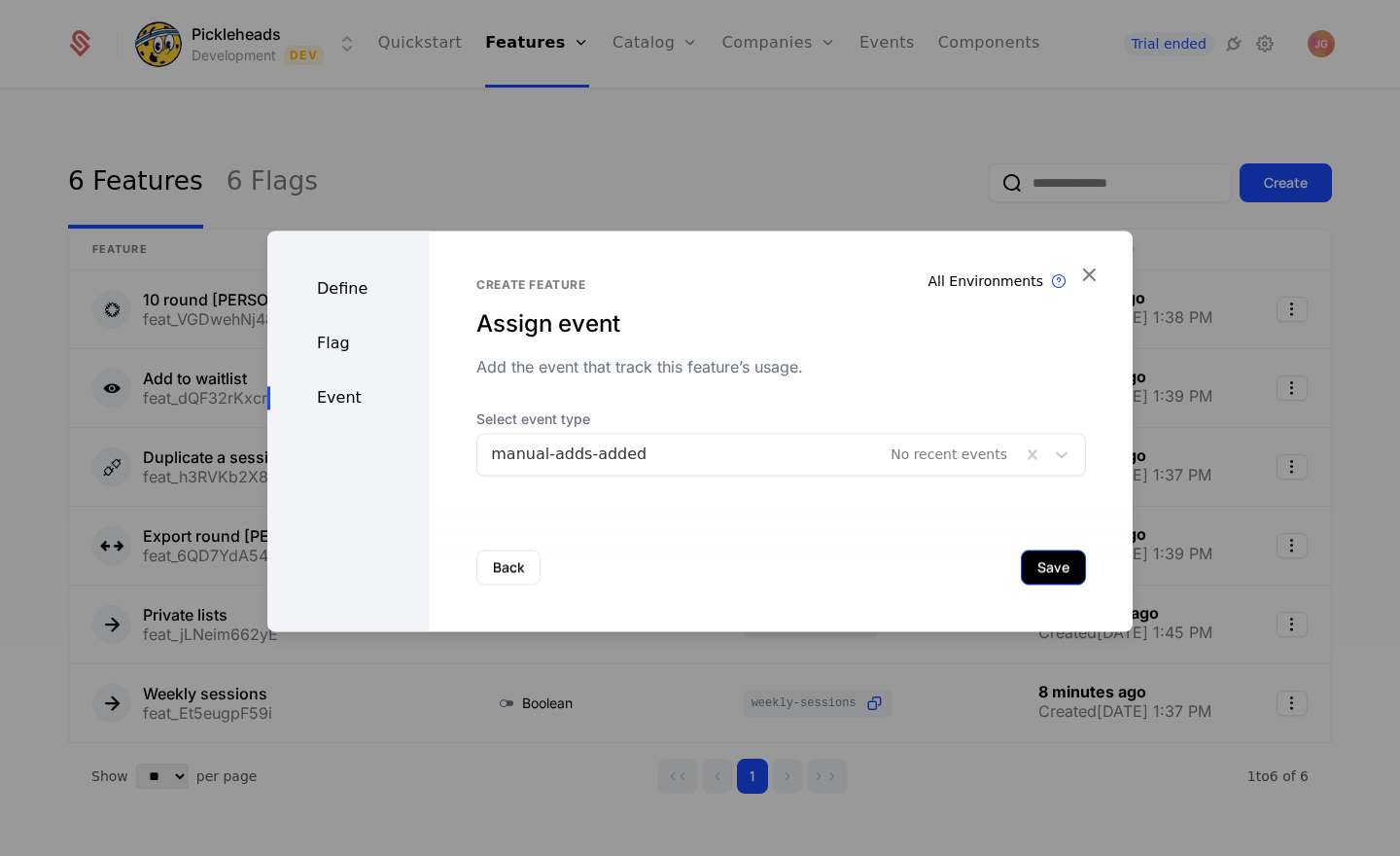
click at [1041, 572] on button "Save" at bounding box center [1053, 566] width 65 height 35
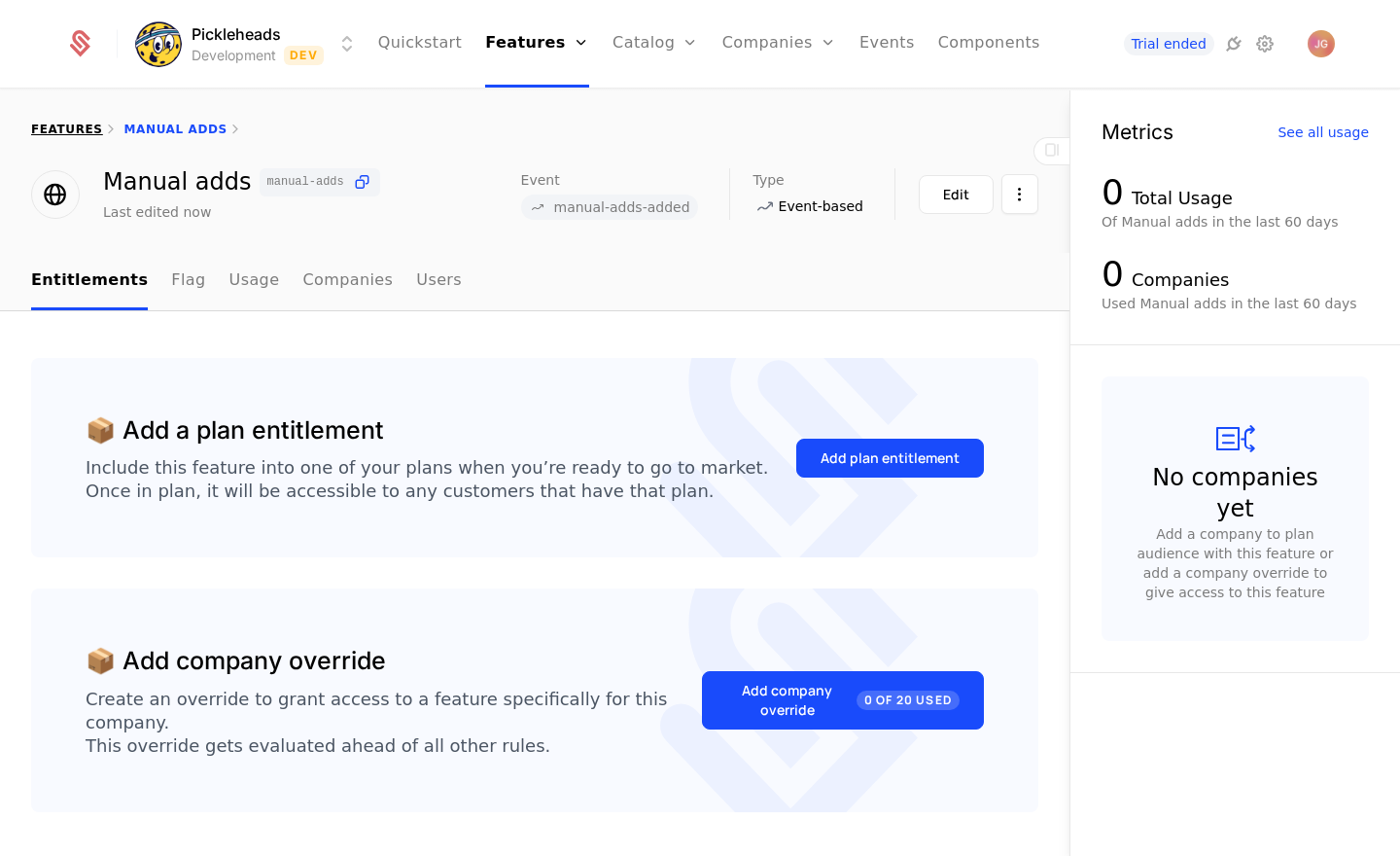
click at [80, 126] on link "features" at bounding box center [67, 129] width 72 height 14
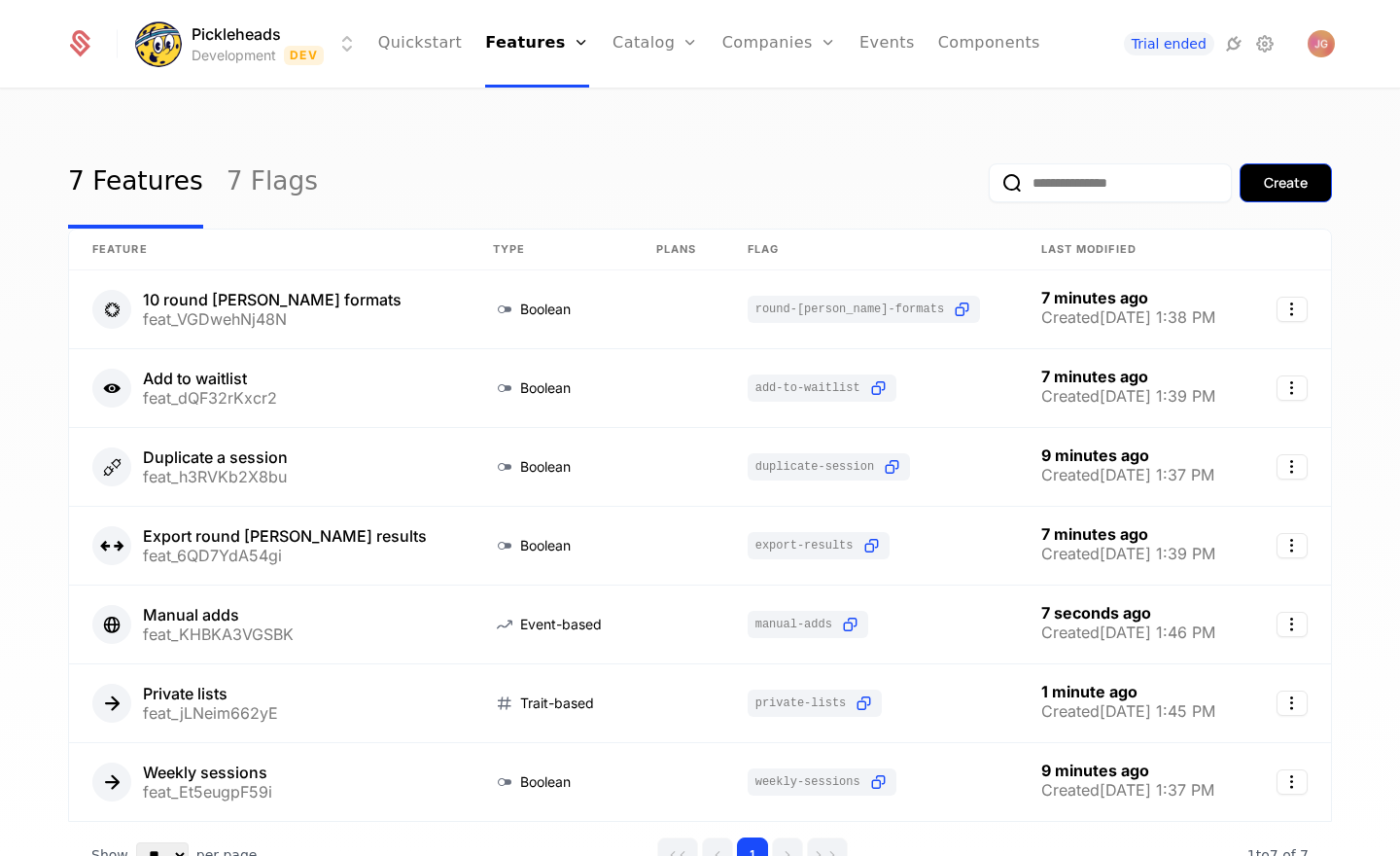
click at [1285, 185] on div "Create" at bounding box center [1285, 183] width 43 height 20
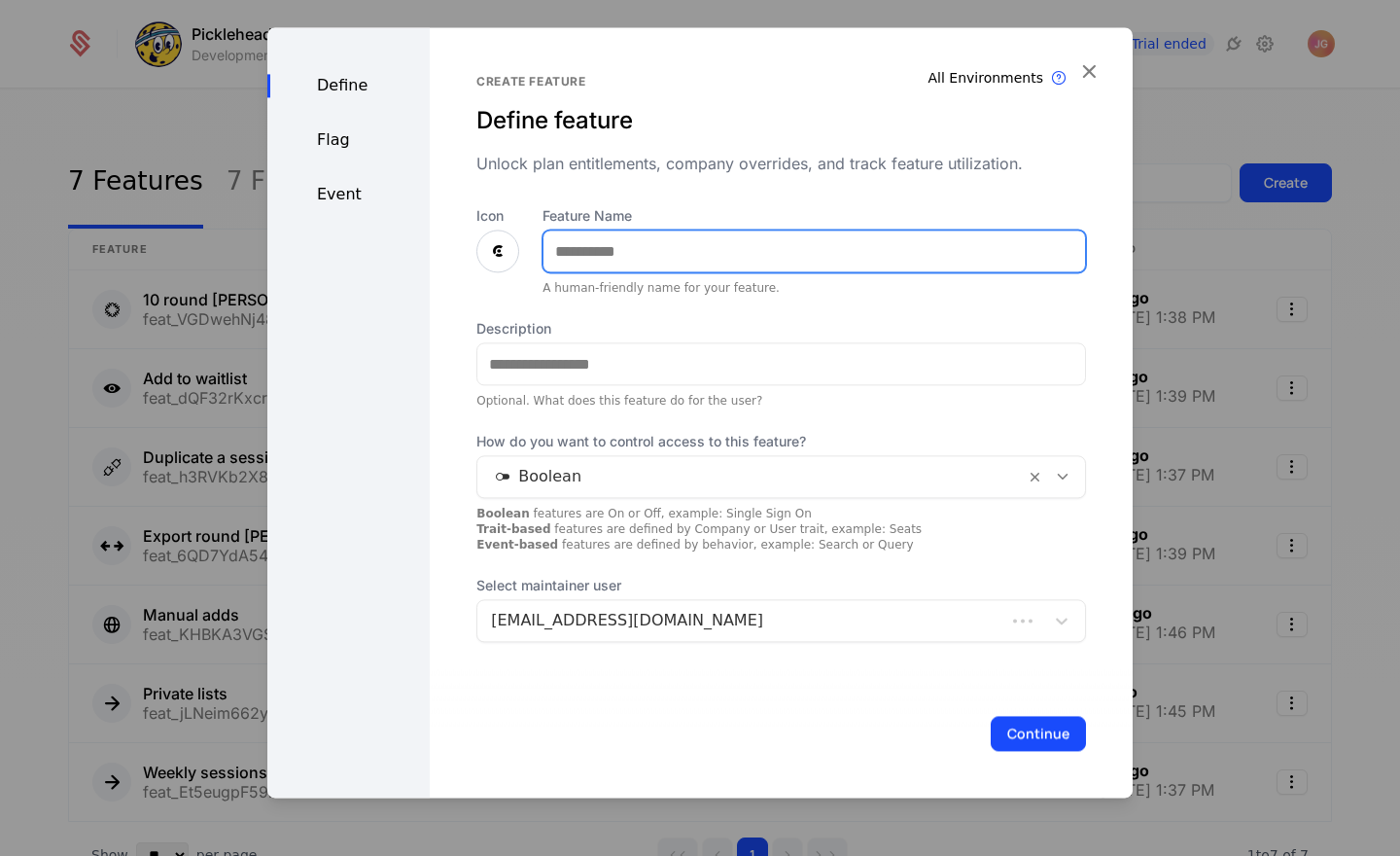
click at [587, 260] on input "Feature Name" at bounding box center [814, 250] width 541 height 40
type input "**********"
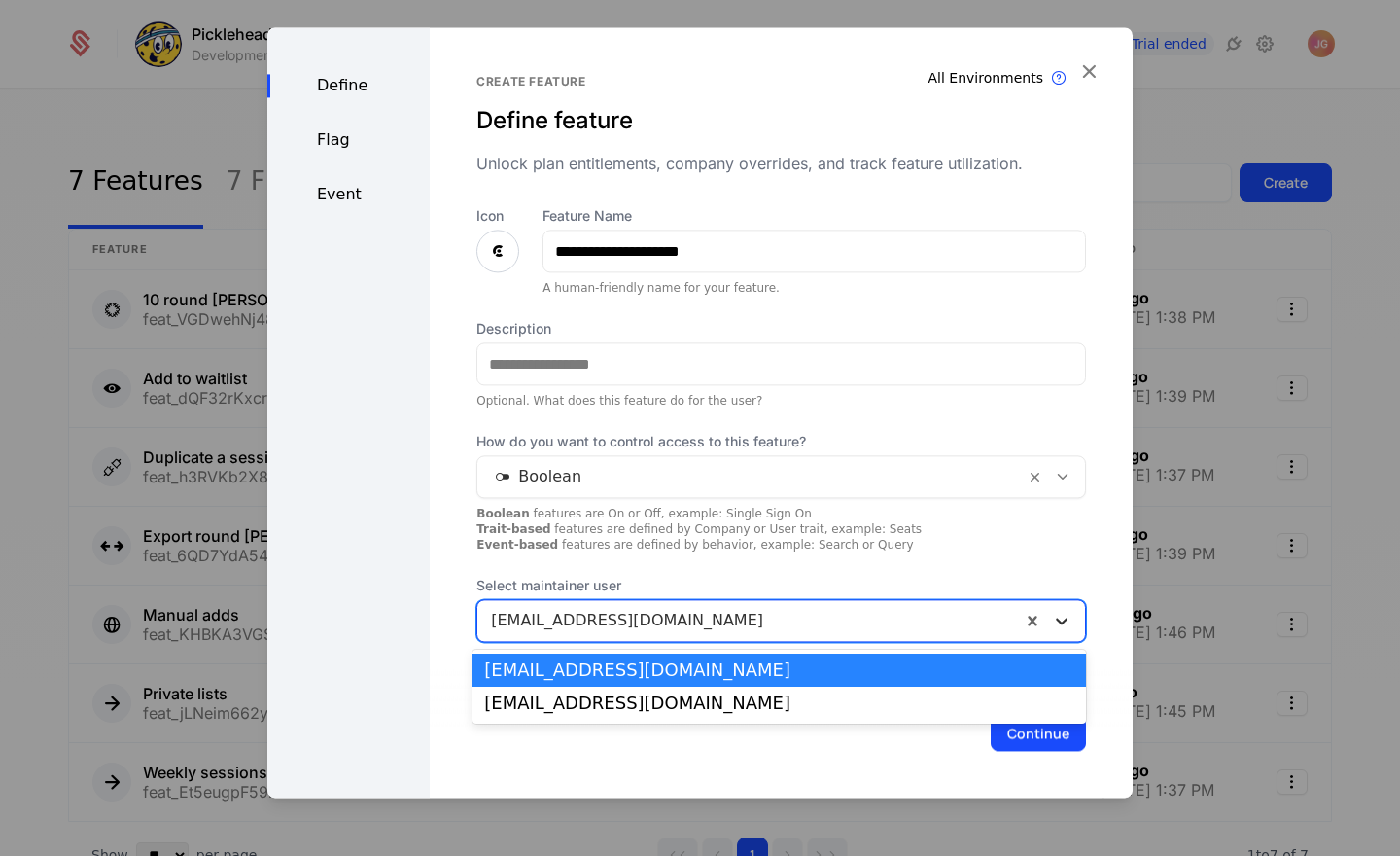
click at [1066, 615] on icon at bounding box center [1061, 620] width 20 height 20
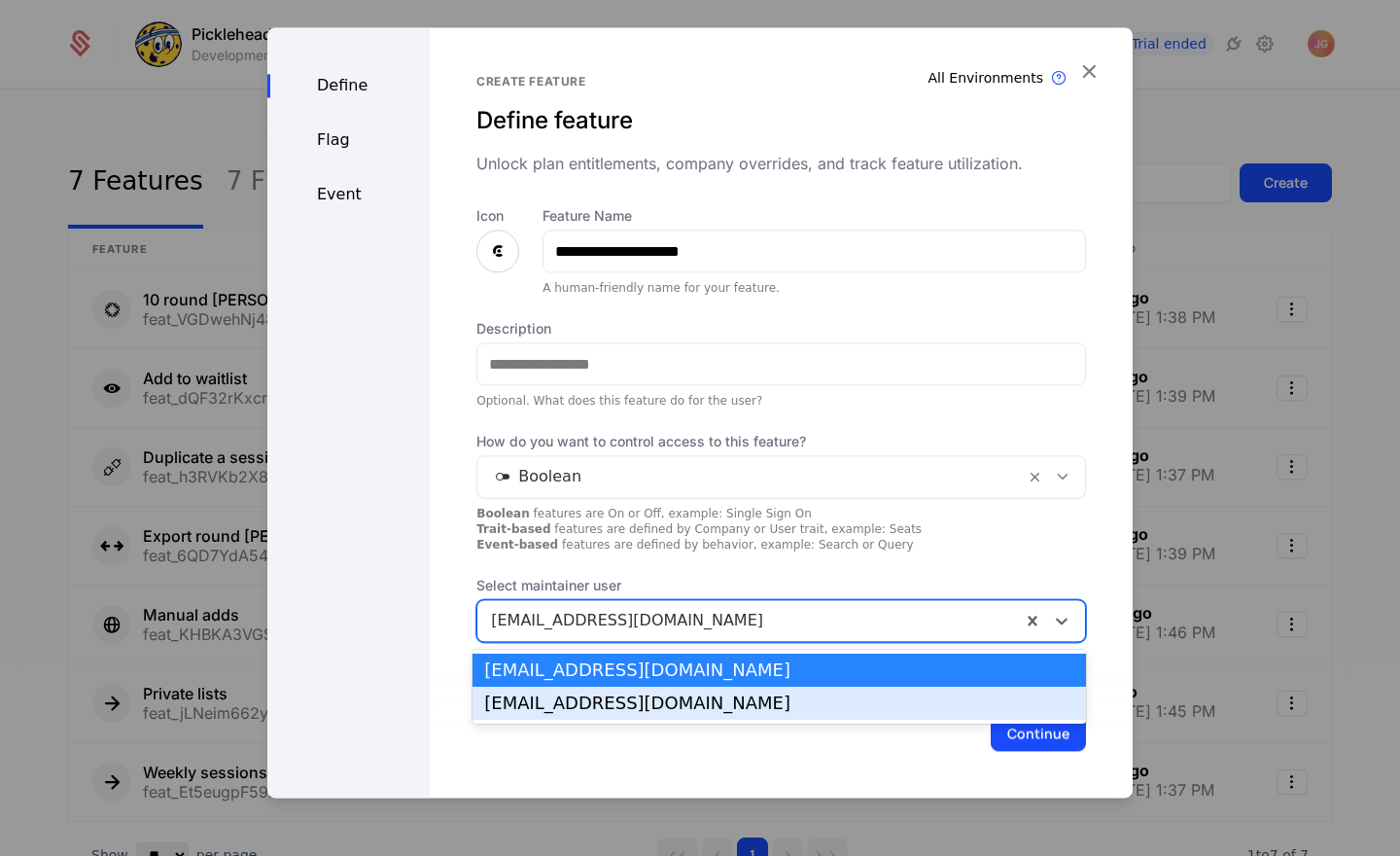
click at [900, 700] on div "max@pickleheads.com" at bounding box center [779, 703] width 590 height 18
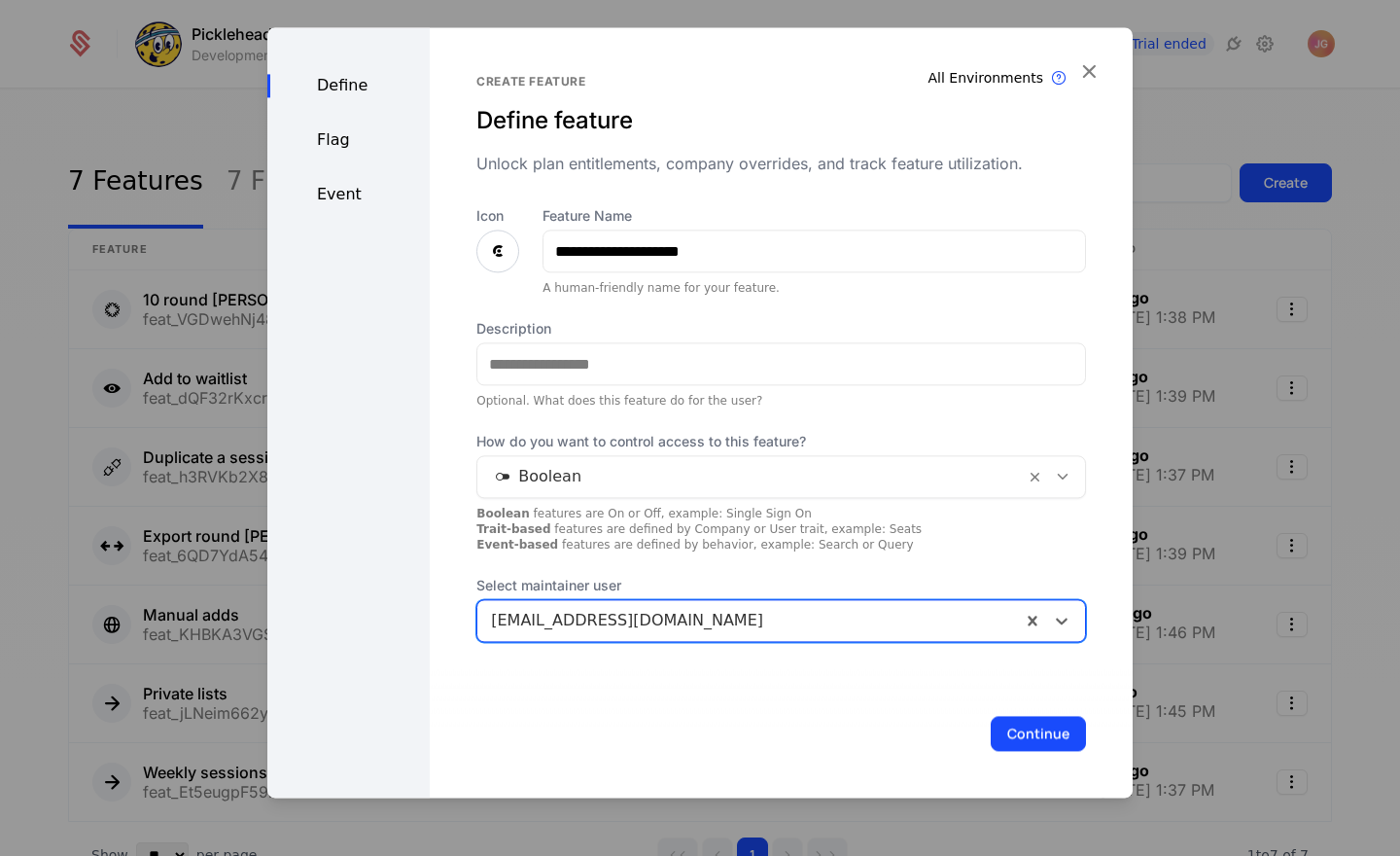
click at [686, 692] on div "Continue" at bounding box center [781, 733] width 703 height 128
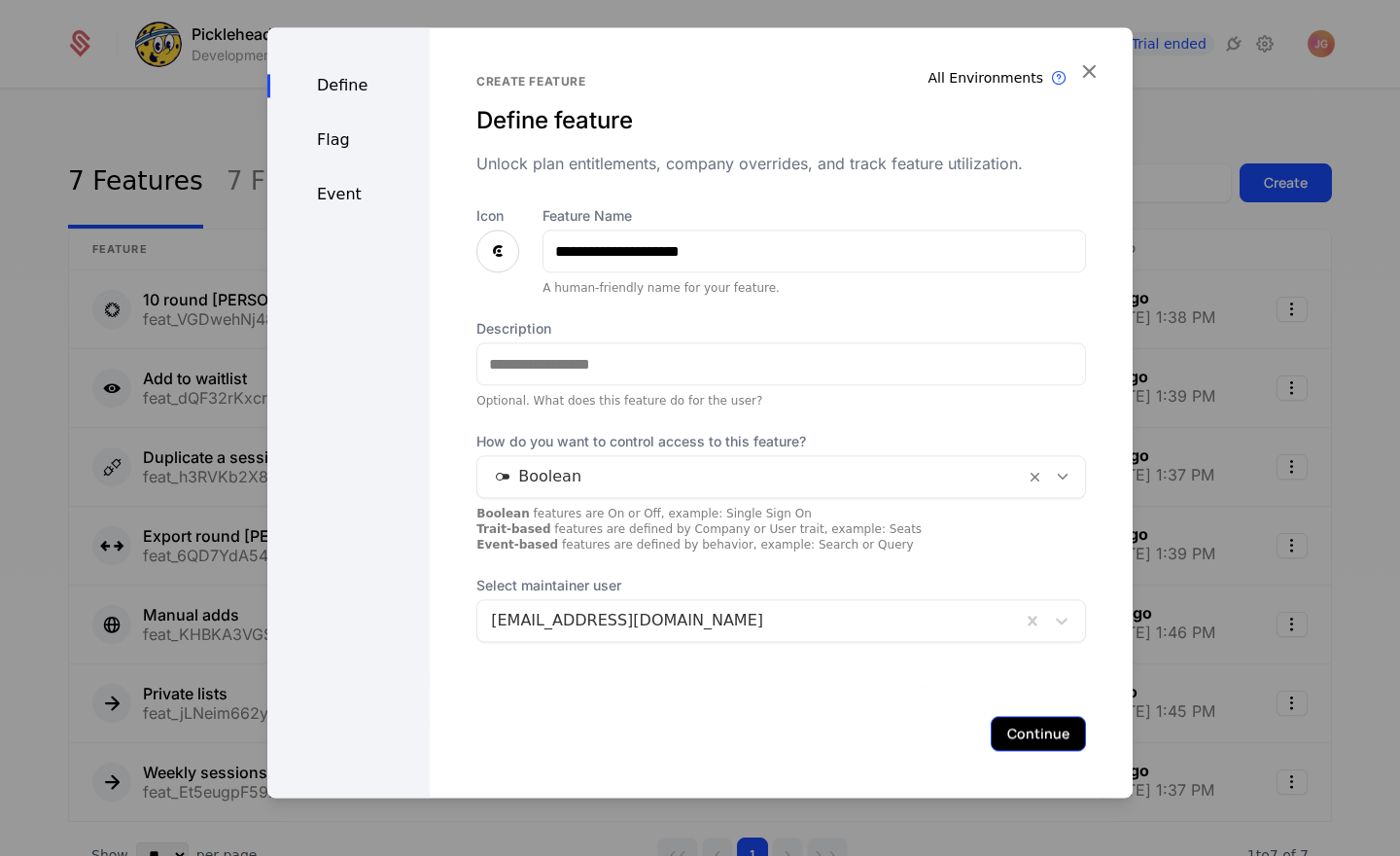
click at [1040, 739] on button "Continue" at bounding box center [1038, 733] width 96 height 35
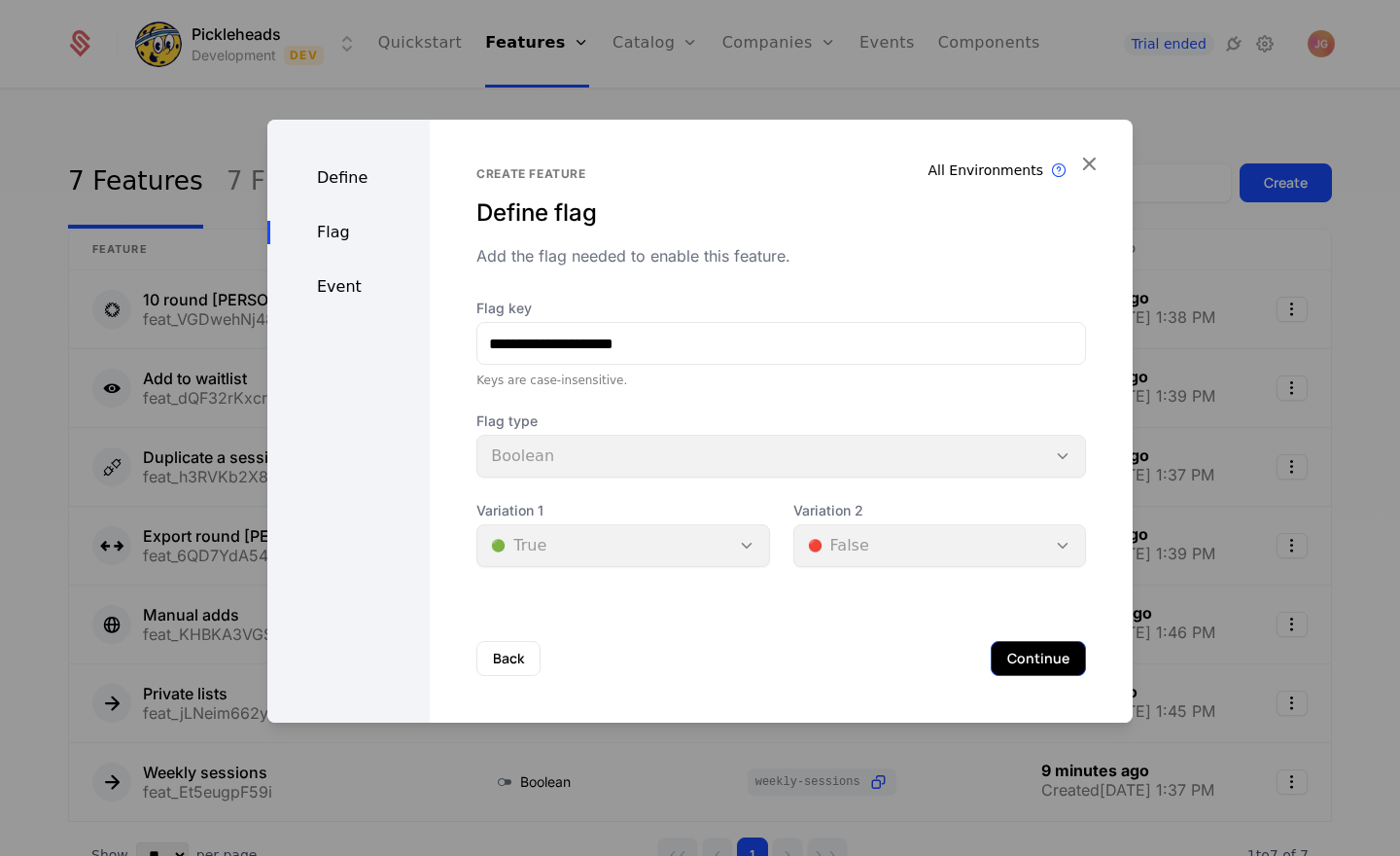
click at [1050, 657] on button "Continue" at bounding box center [1038, 658] width 96 height 35
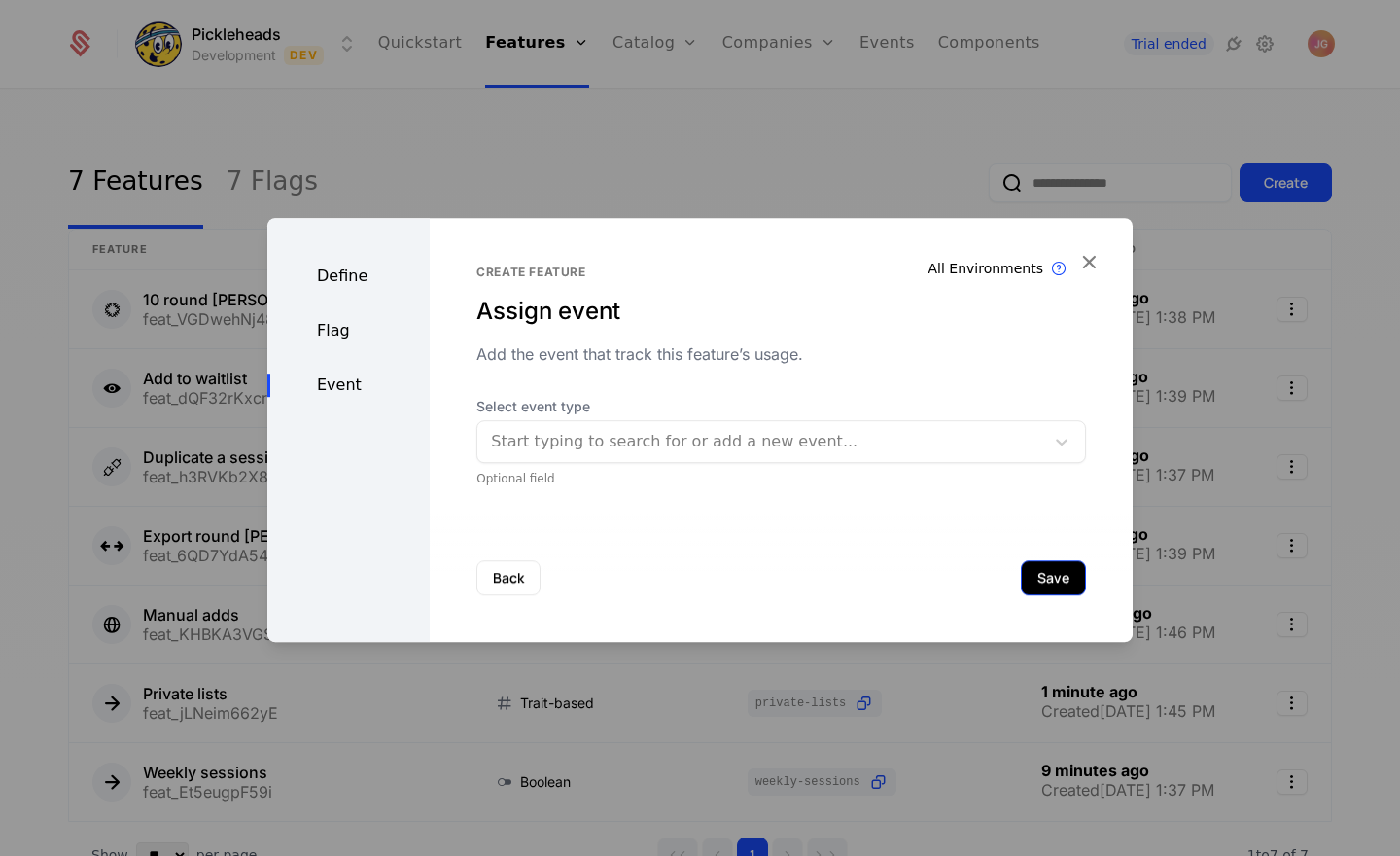
click at [1064, 584] on button "Save" at bounding box center [1053, 577] width 65 height 35
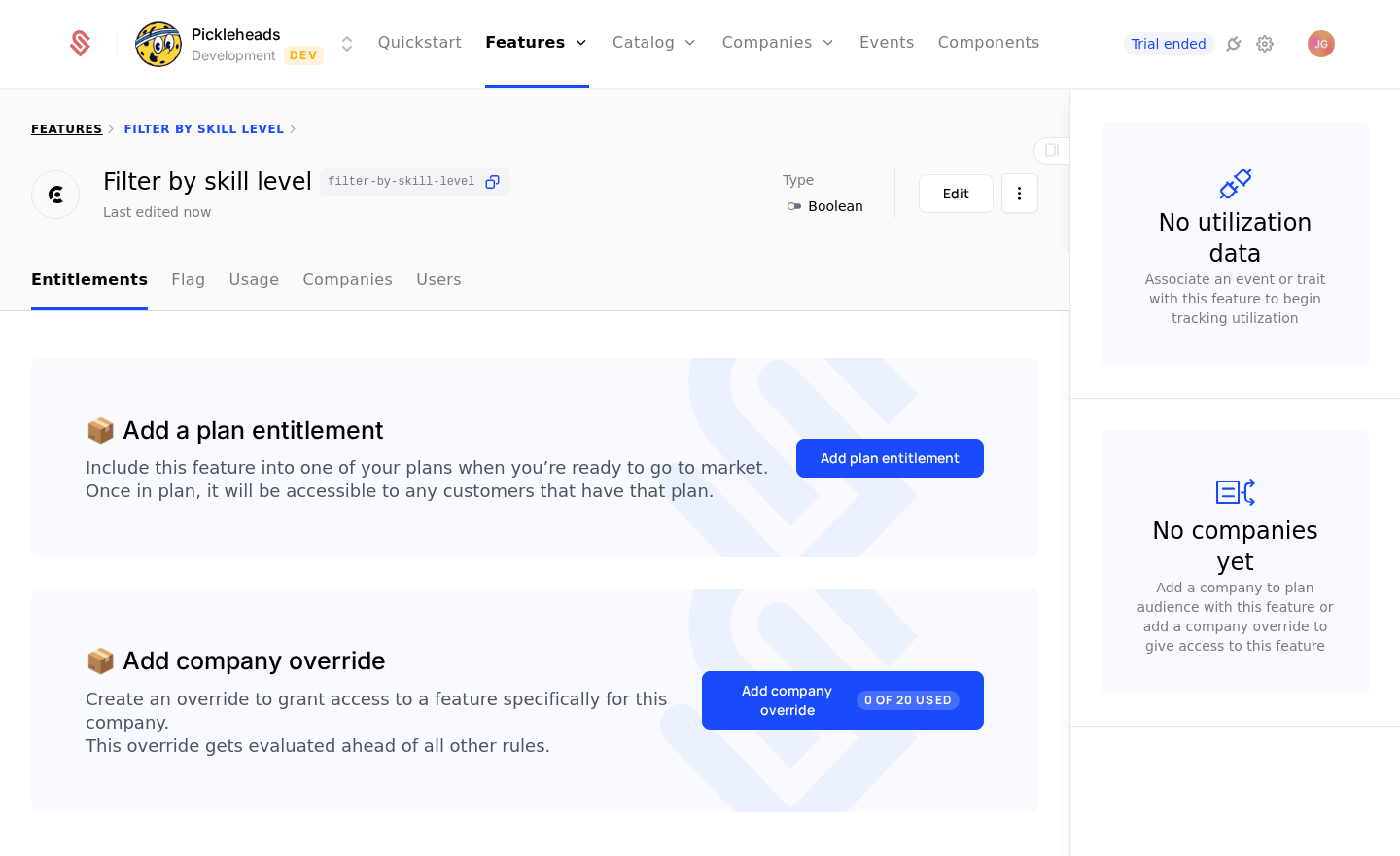
click at [62, 128] on link "features" at bounding box center [67, 129] width 72 height 14
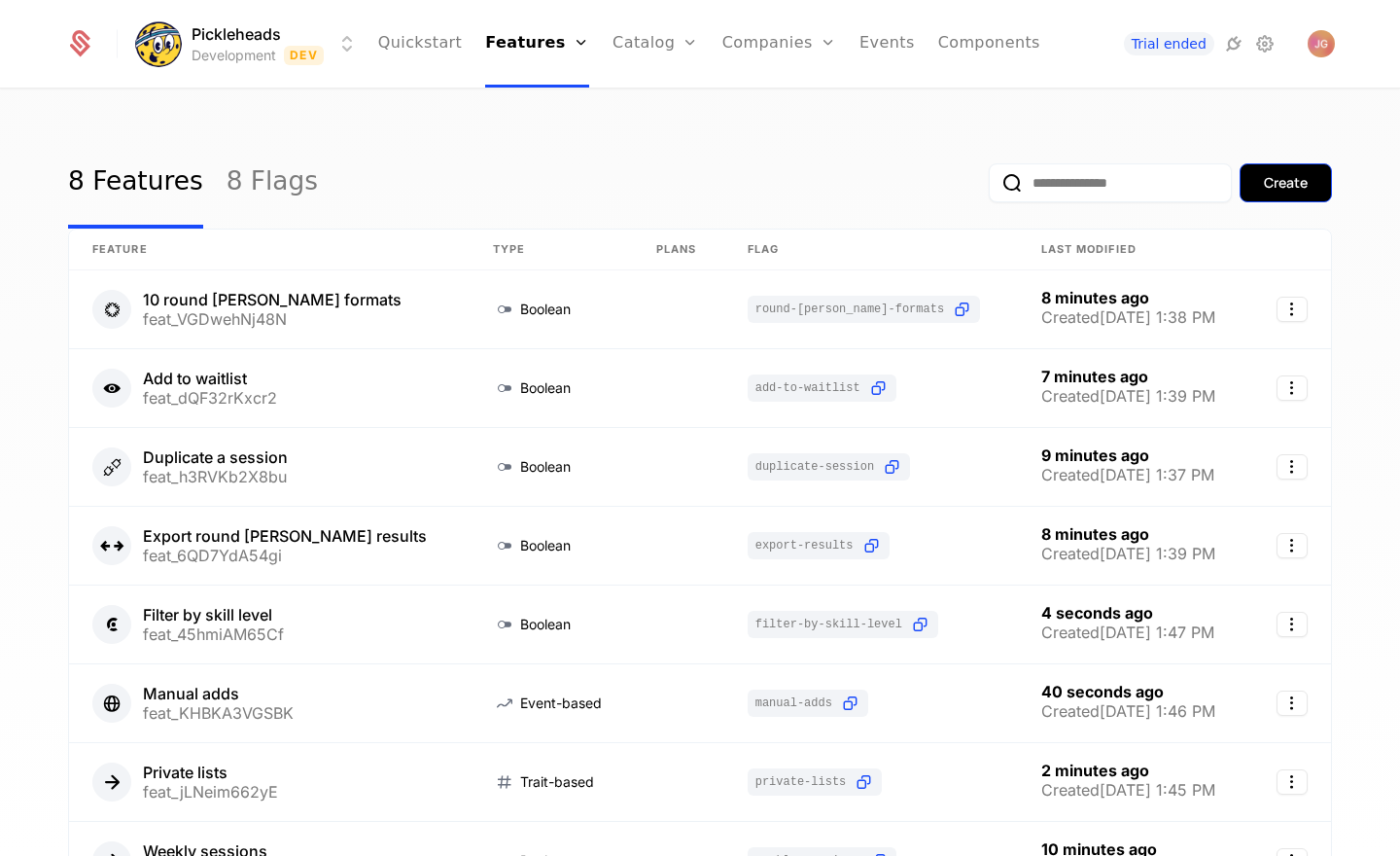
click at [1325, 189] on button "Create" at bounding box center [1285, 182] width 93 height 39
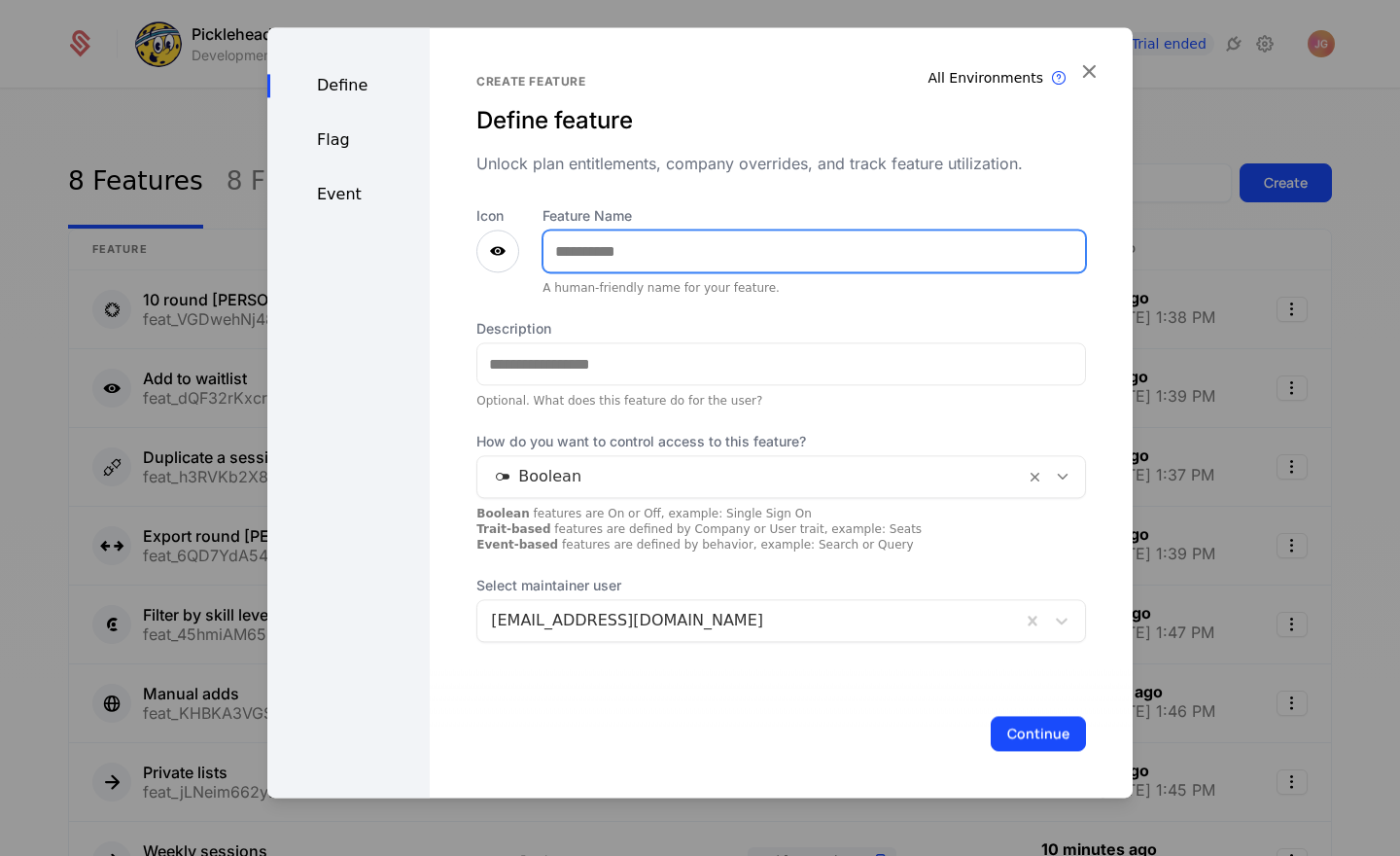
click at [614, 252] on input "Feature Name" at bounding box center [814, 250] width 541 height 40
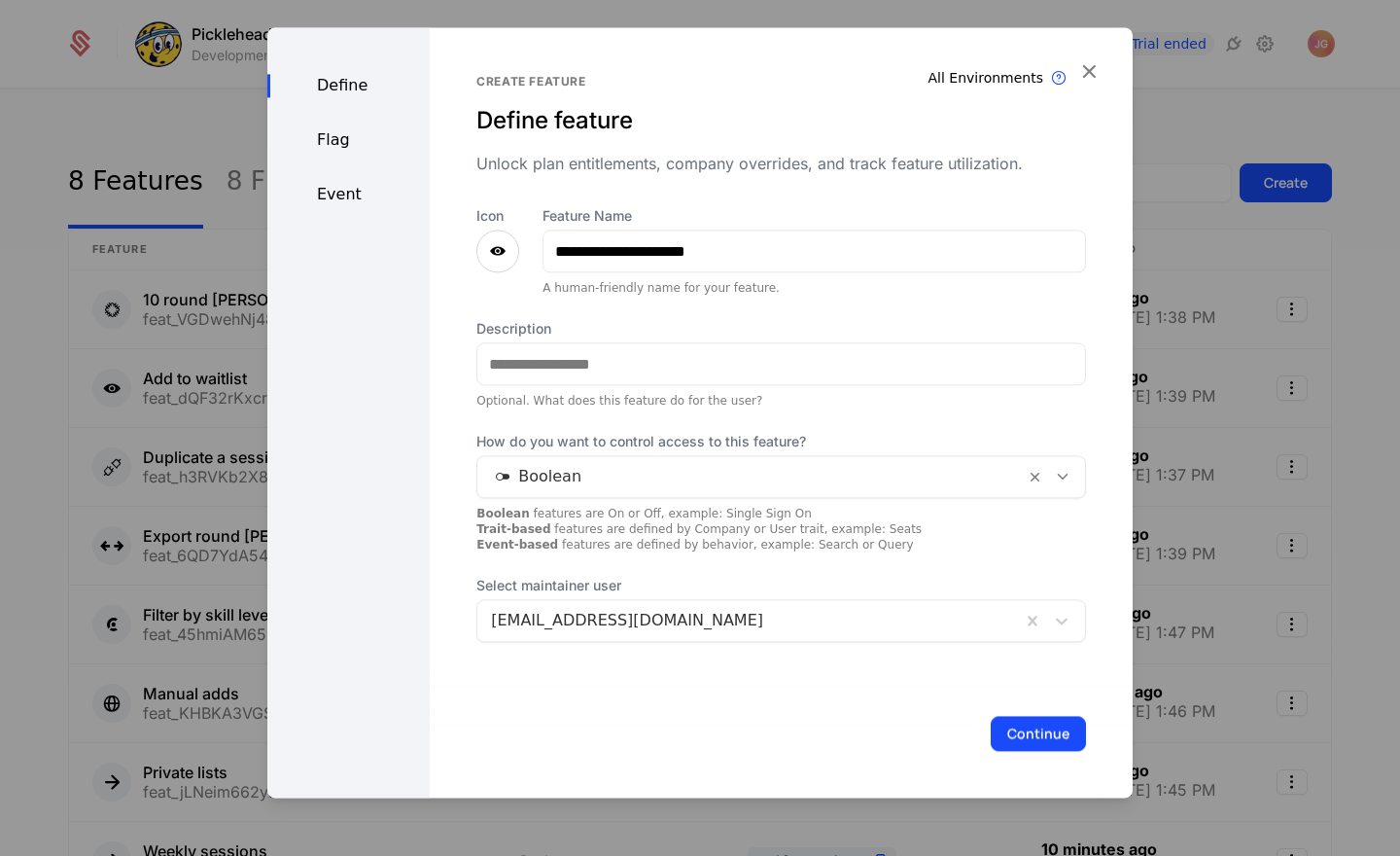
click at [707, 166] on div "Unlock plan entitlements, company overrides, and track feature utilization." at bounding box center [781, 164] width 609 height 24
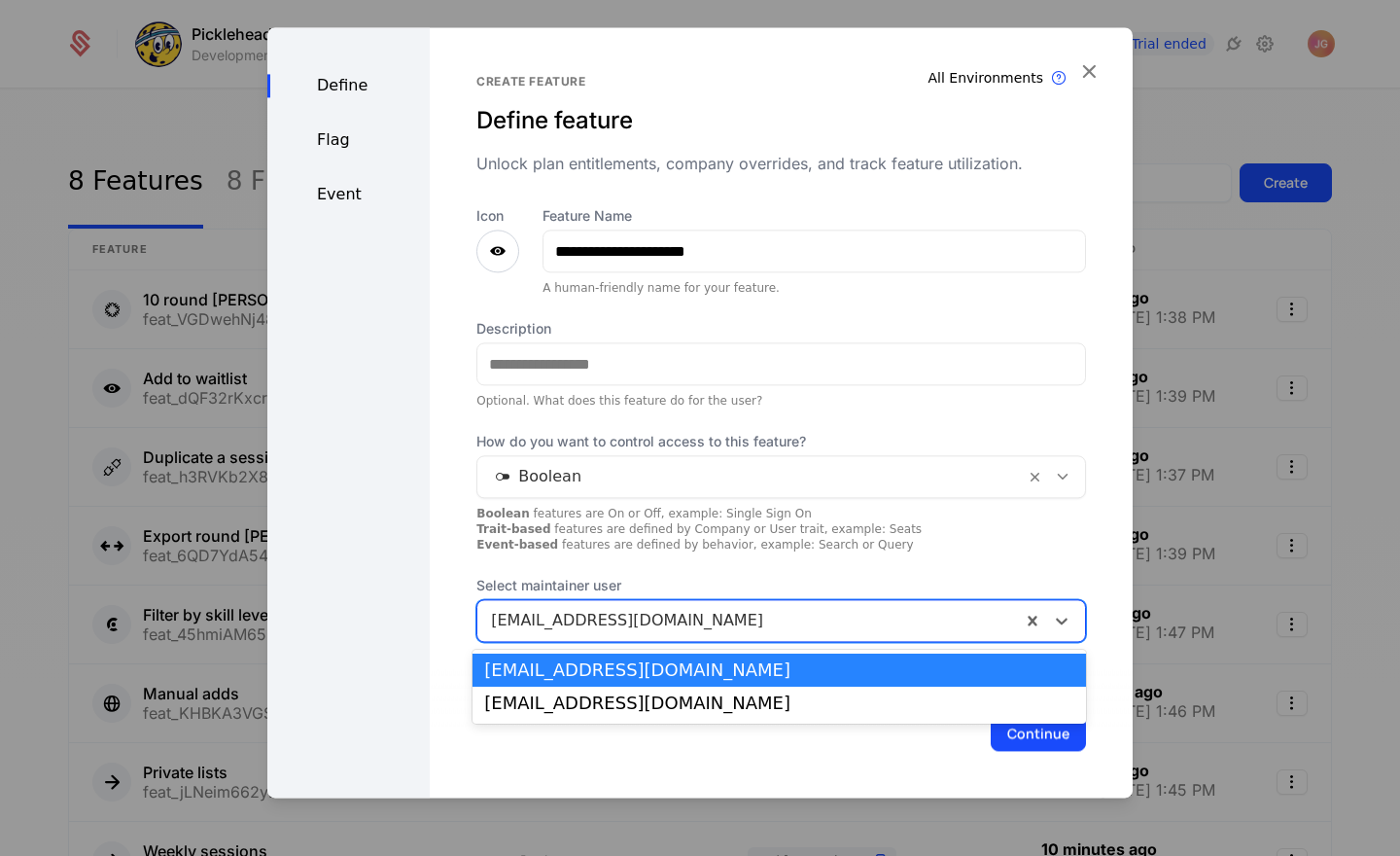
drag, startPoint x: 1055, startPoint y: 615, endPoint x: 999, endPoint y: 632, distance: 58.5
click at [1055, 615] on icon at bounding box center [1061, 620] width 20 height 20
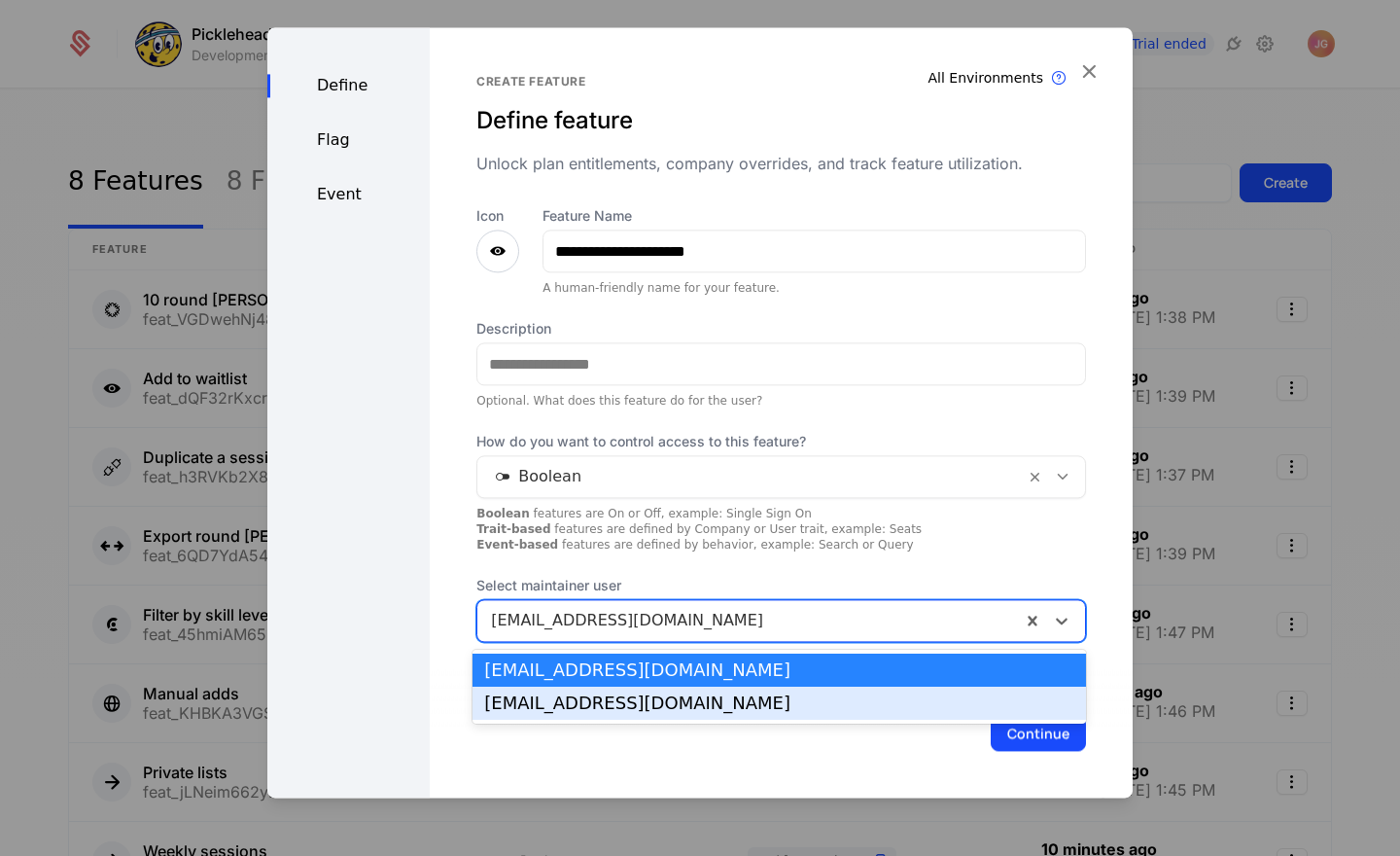
click at [894, 695] on div "max@pickleheads.com" at bounding box center [779, 703] width 590 height 18
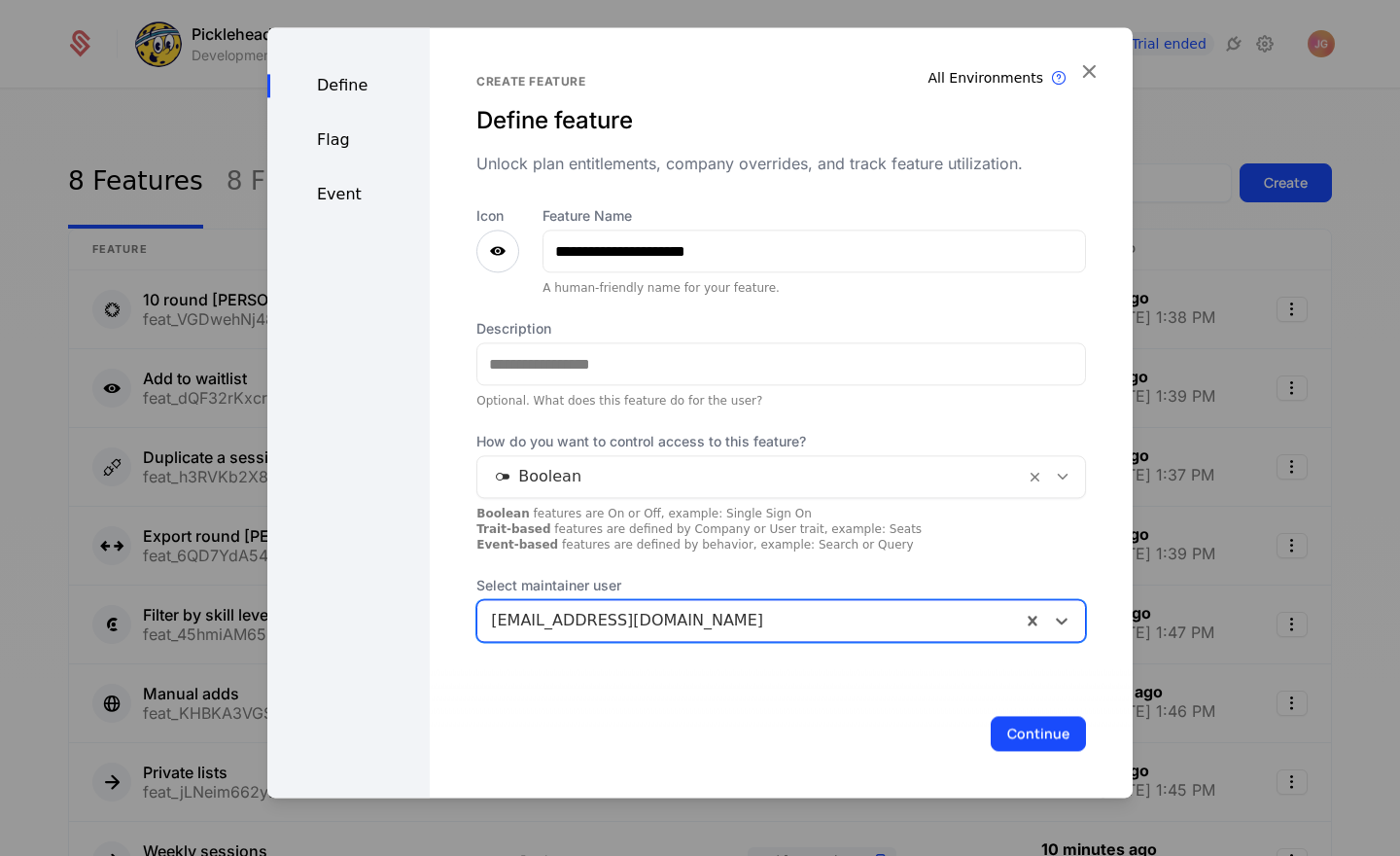
click at [1066, 475] on icon at bounding box center [1062, 477] width 18 height 18
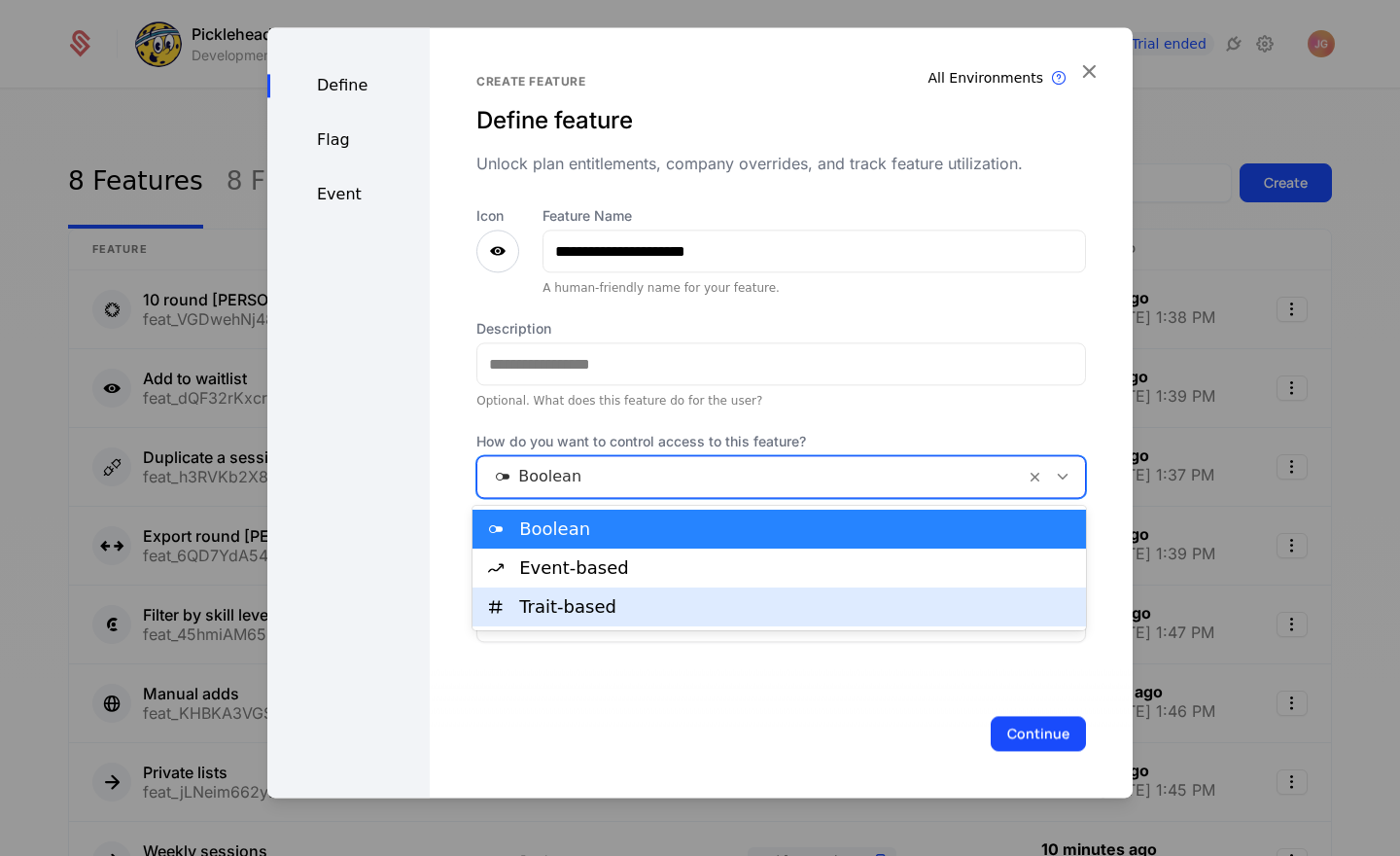
click at [926, 590] on div "Trait-based" at bounding box center [779, 606] width 613 height 39
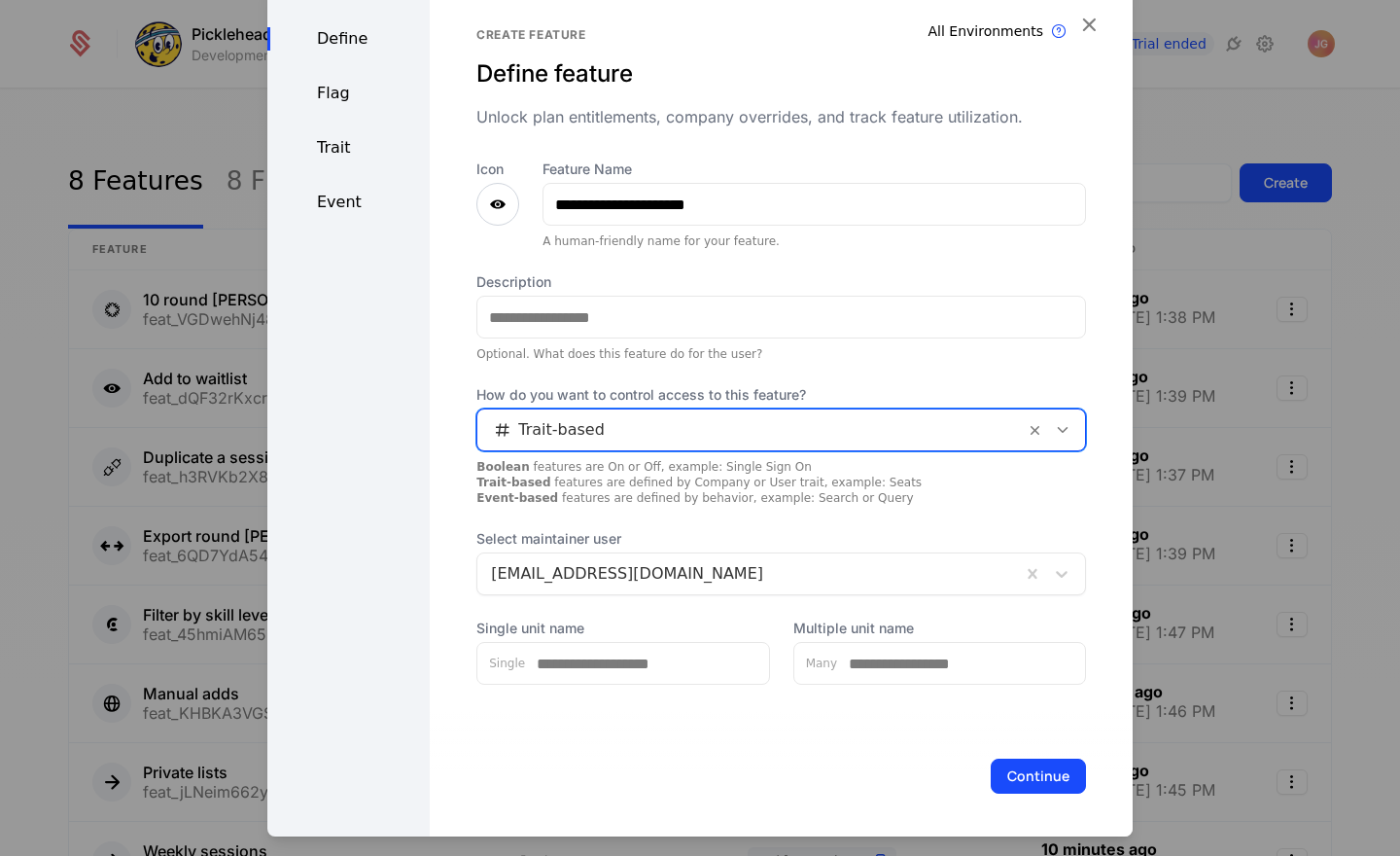
click at [1068, 428] on icon at bounding box center [1062, 429] width 18 height 18
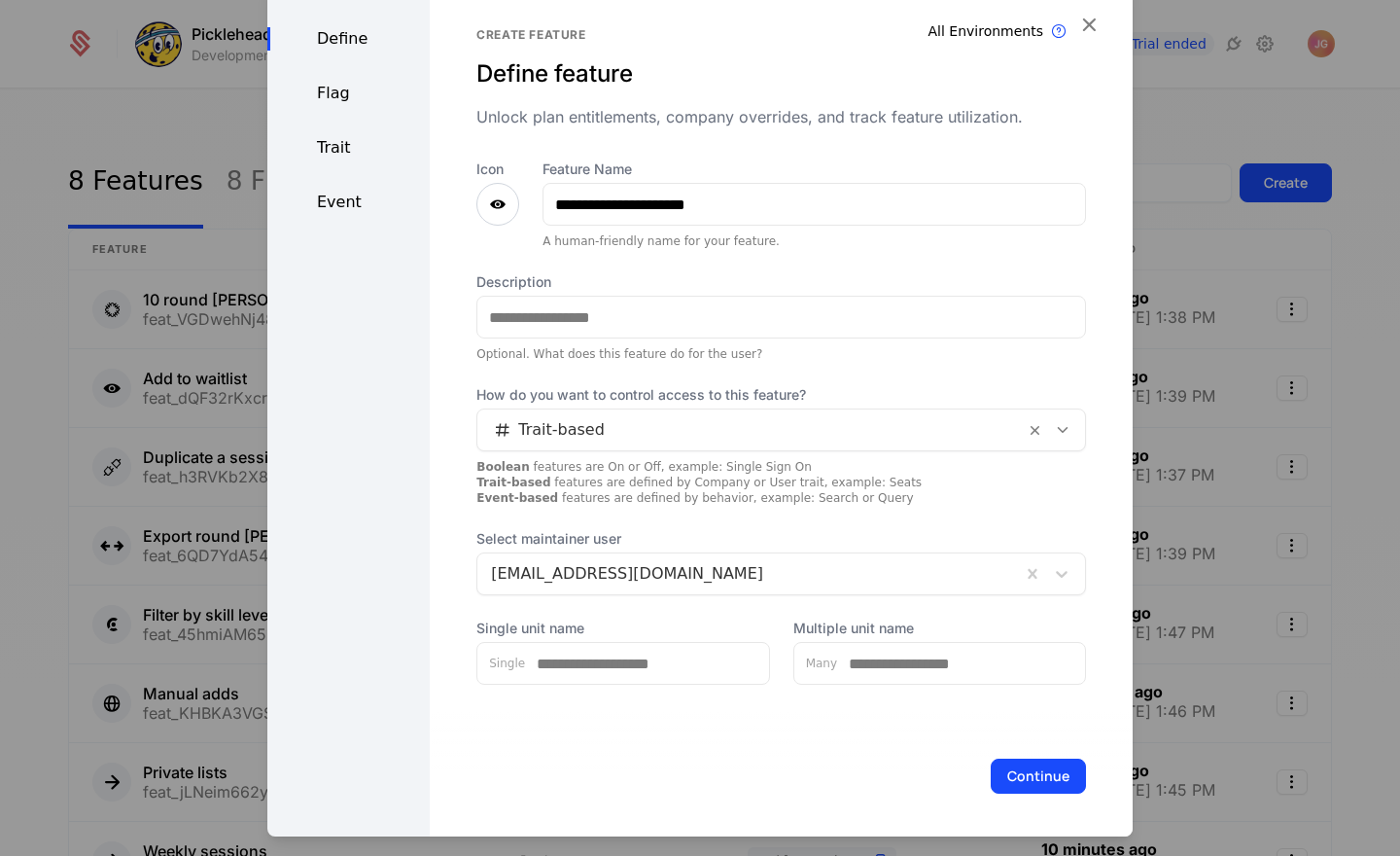
click at [862, 356] on div "Optional. What does this feature do for the user?" at bounding box center [781, 354] width 609 height 16
click at [909, 370] on div "**********" at bounding box center [781, 422] width 609 height 525
click at [640, 195] on input "**********" at bounding box center [814, 203] width 541 height 40
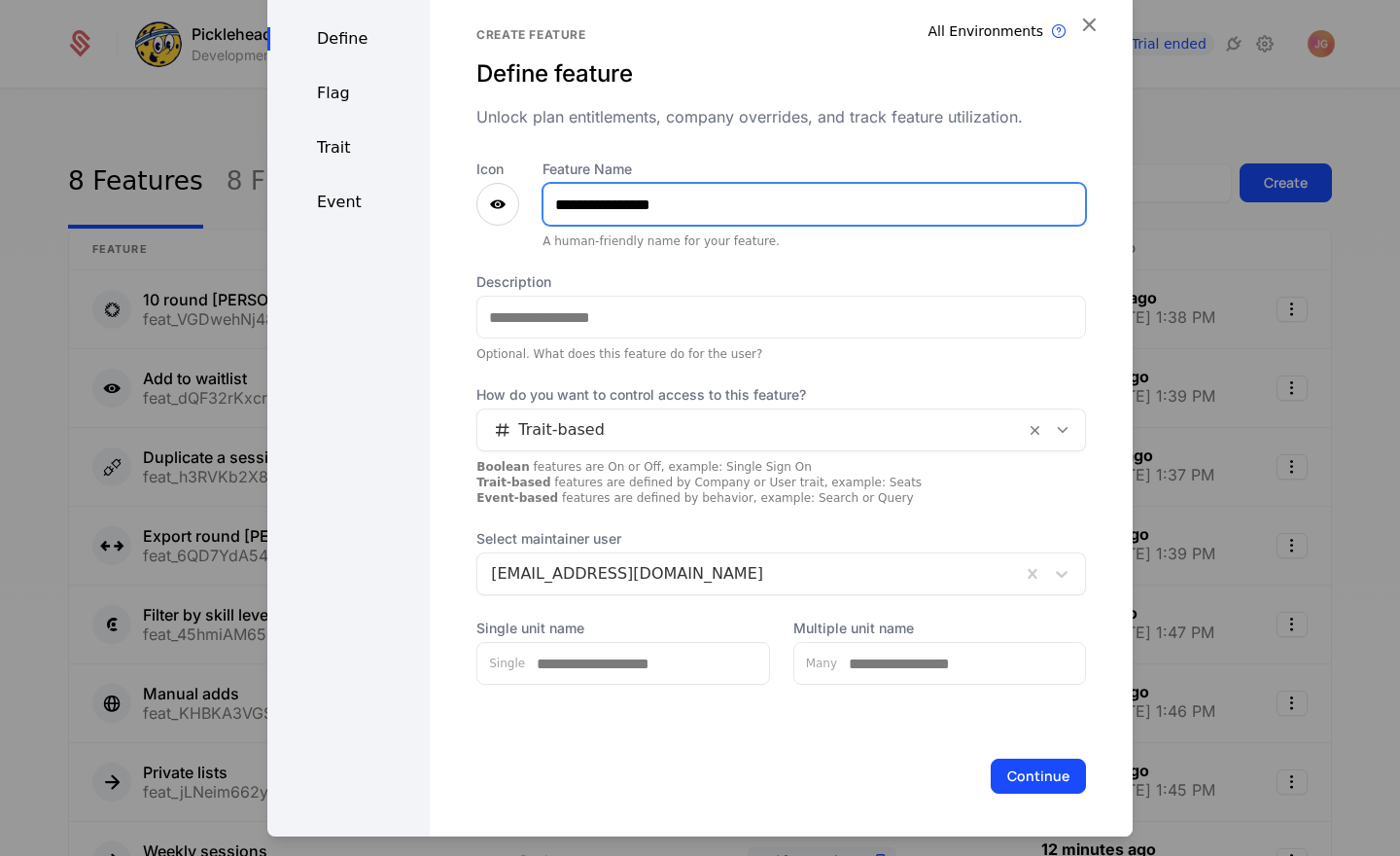
type input "**********"
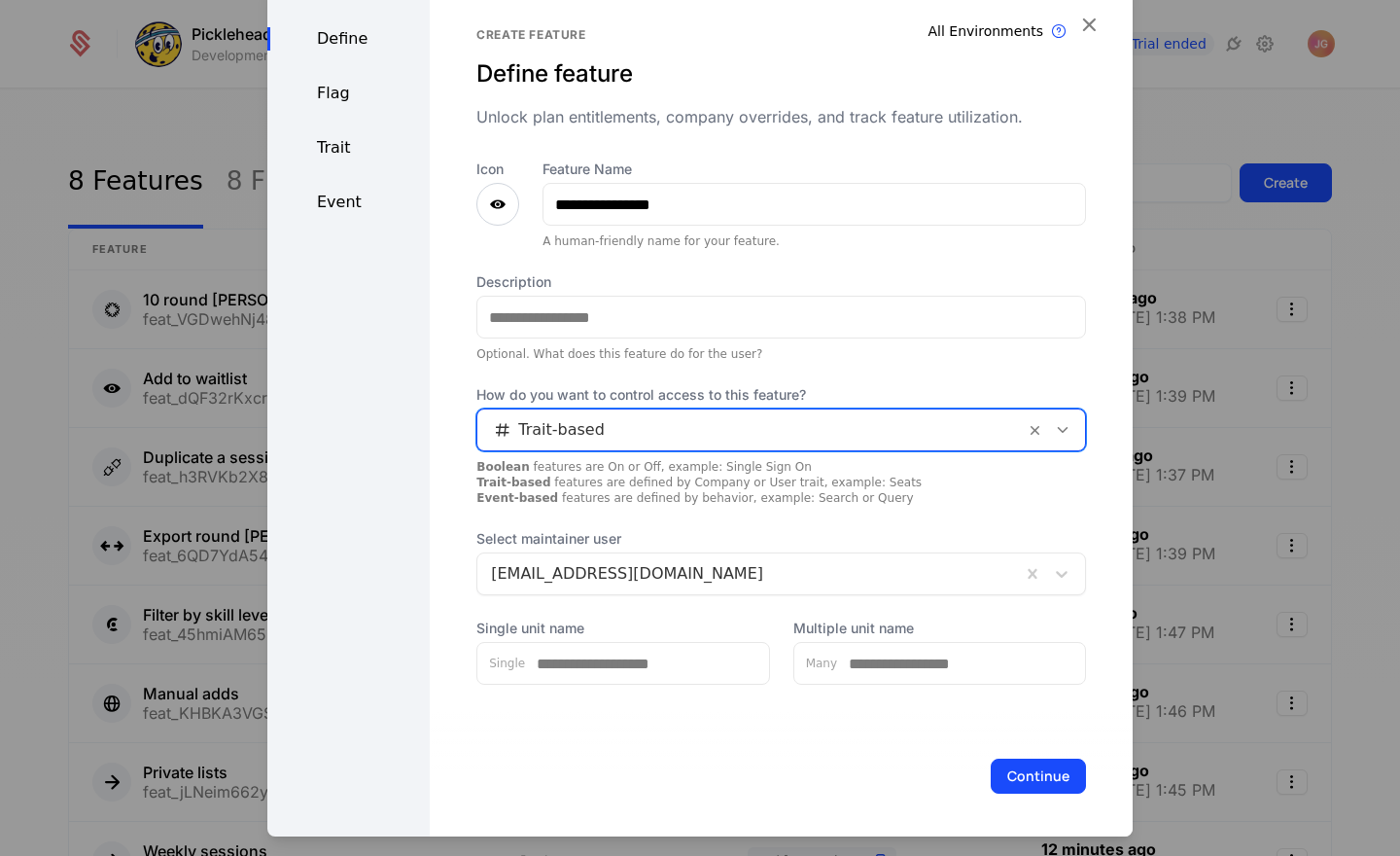
click at [708, 429] on div at bounding box center [750, 429] width 520 height 28
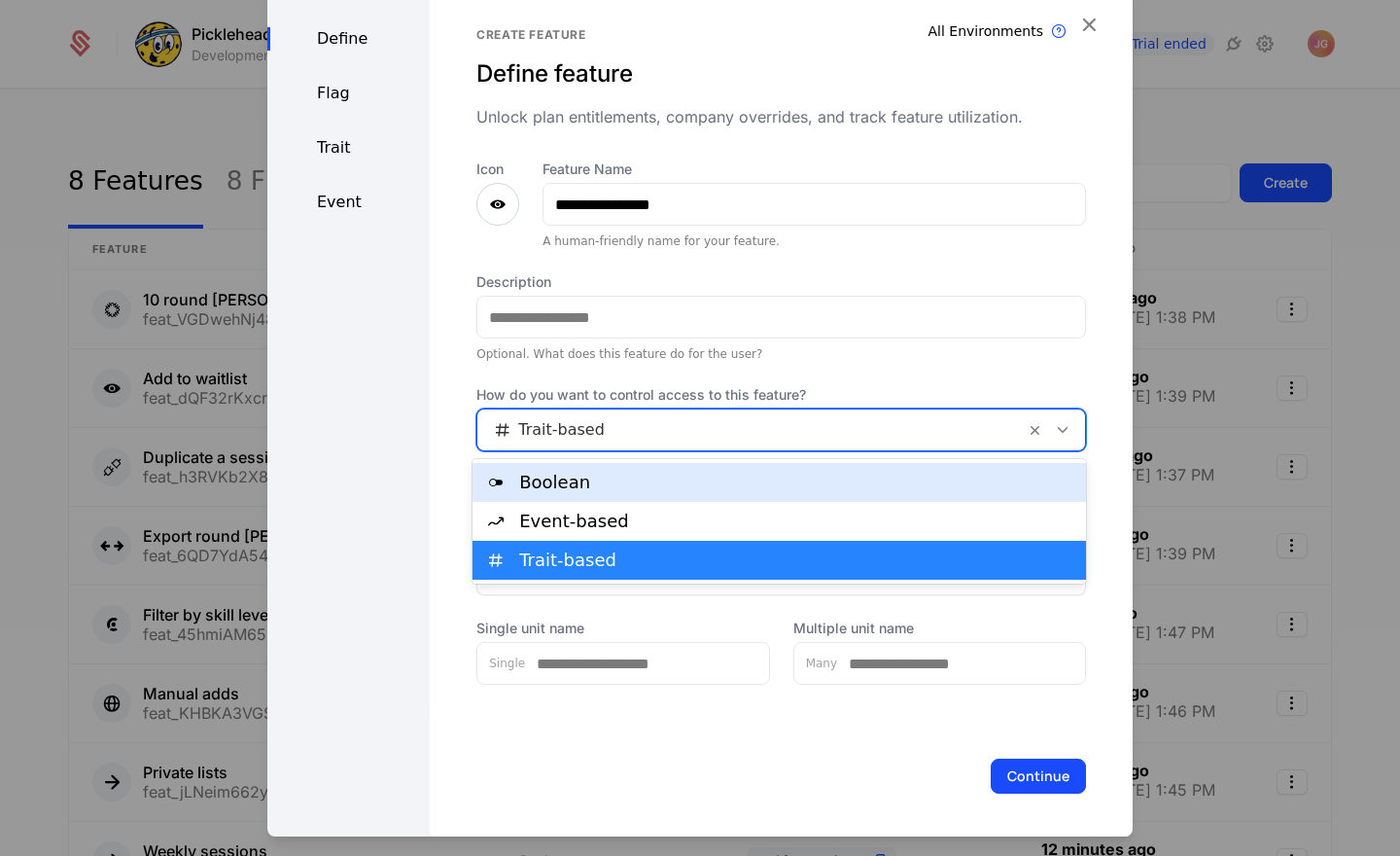
click at [665, 497] on div "Boolean" at bounding box center [779, 482] width 613 height 39
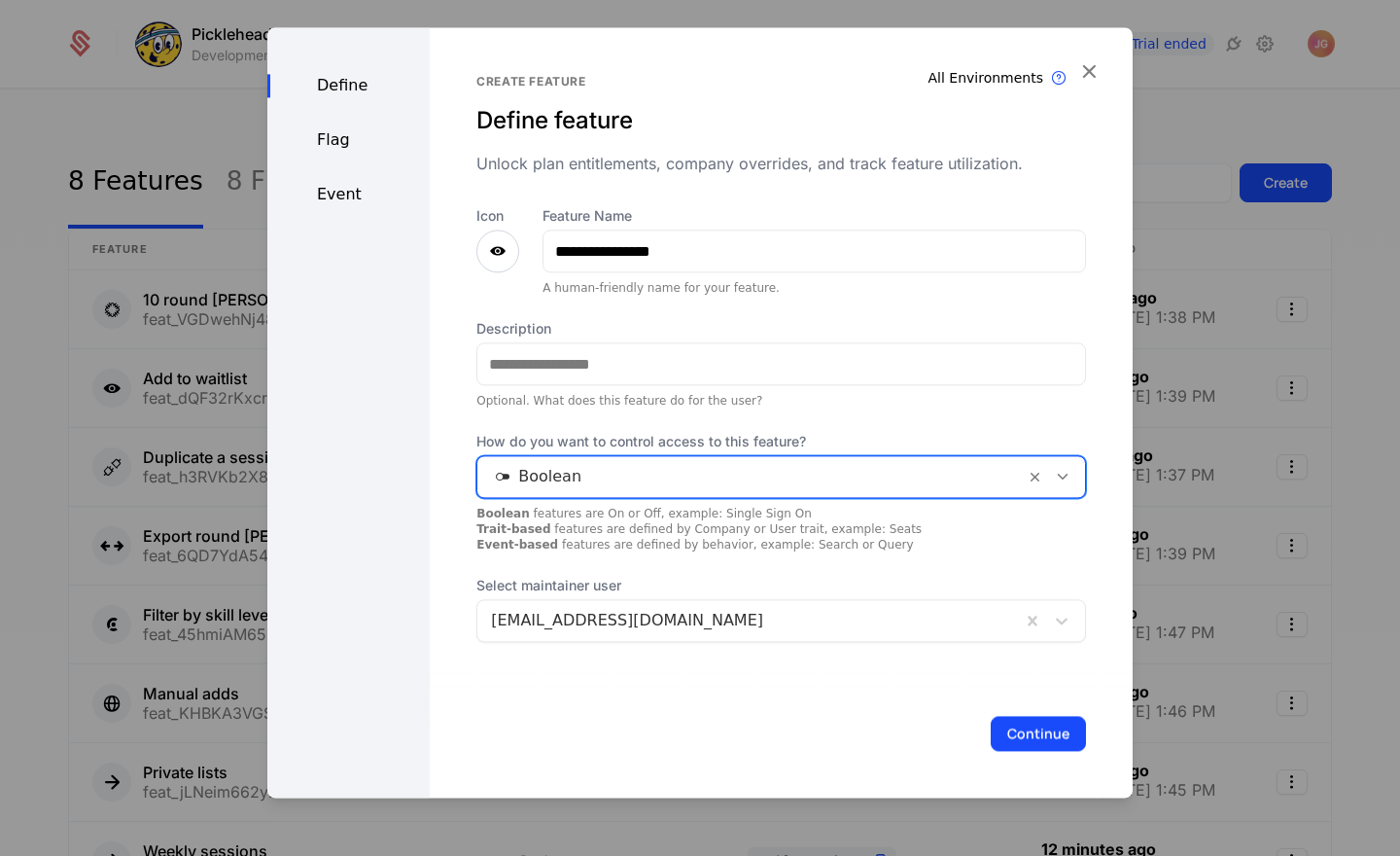
click at [1049, 735] on button "Continue" at bounding box center [1038, 733] width 96 height 35
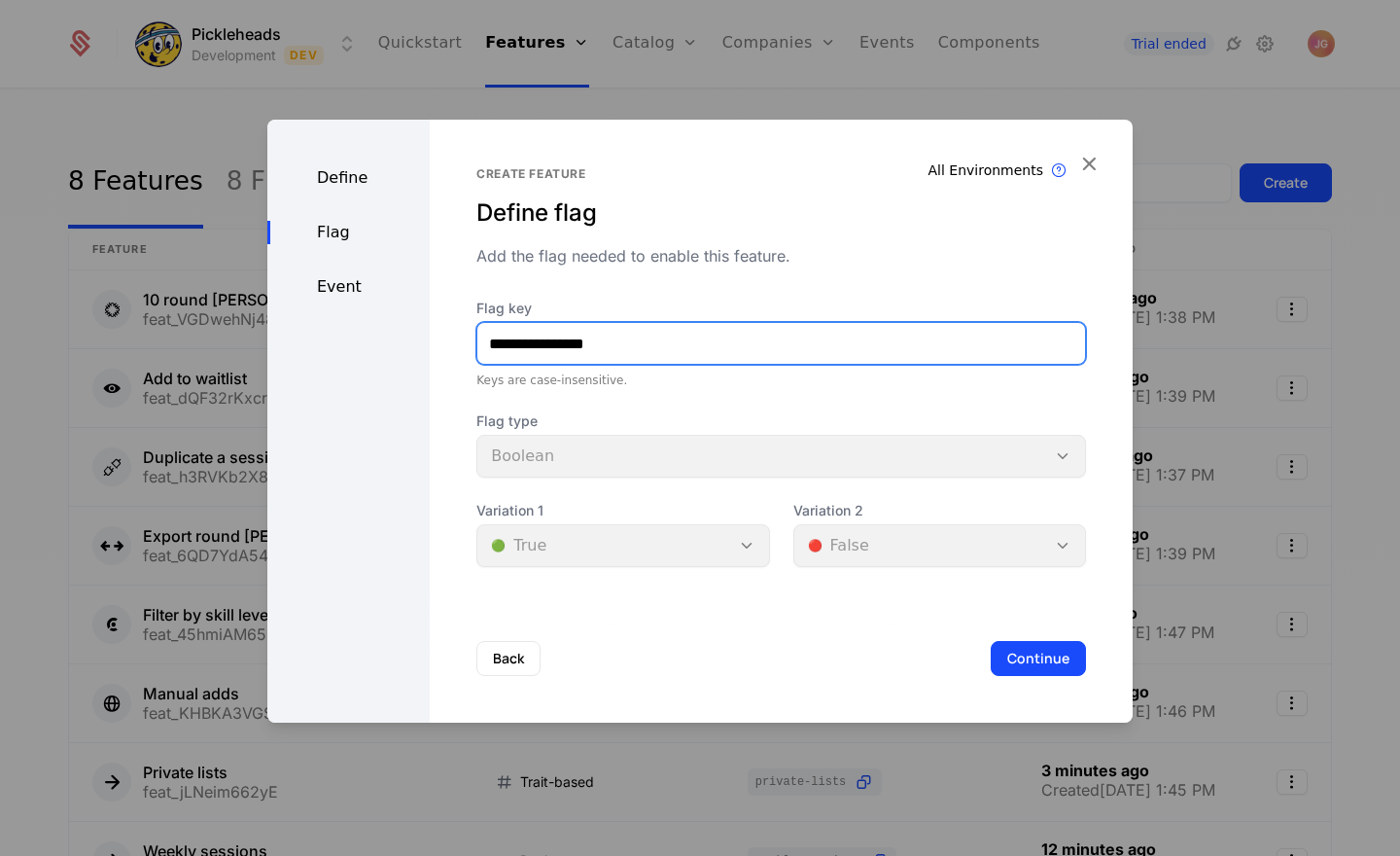
click at [609, 351] on input "**********" at bounding box center [780, 343] width 607 height 40
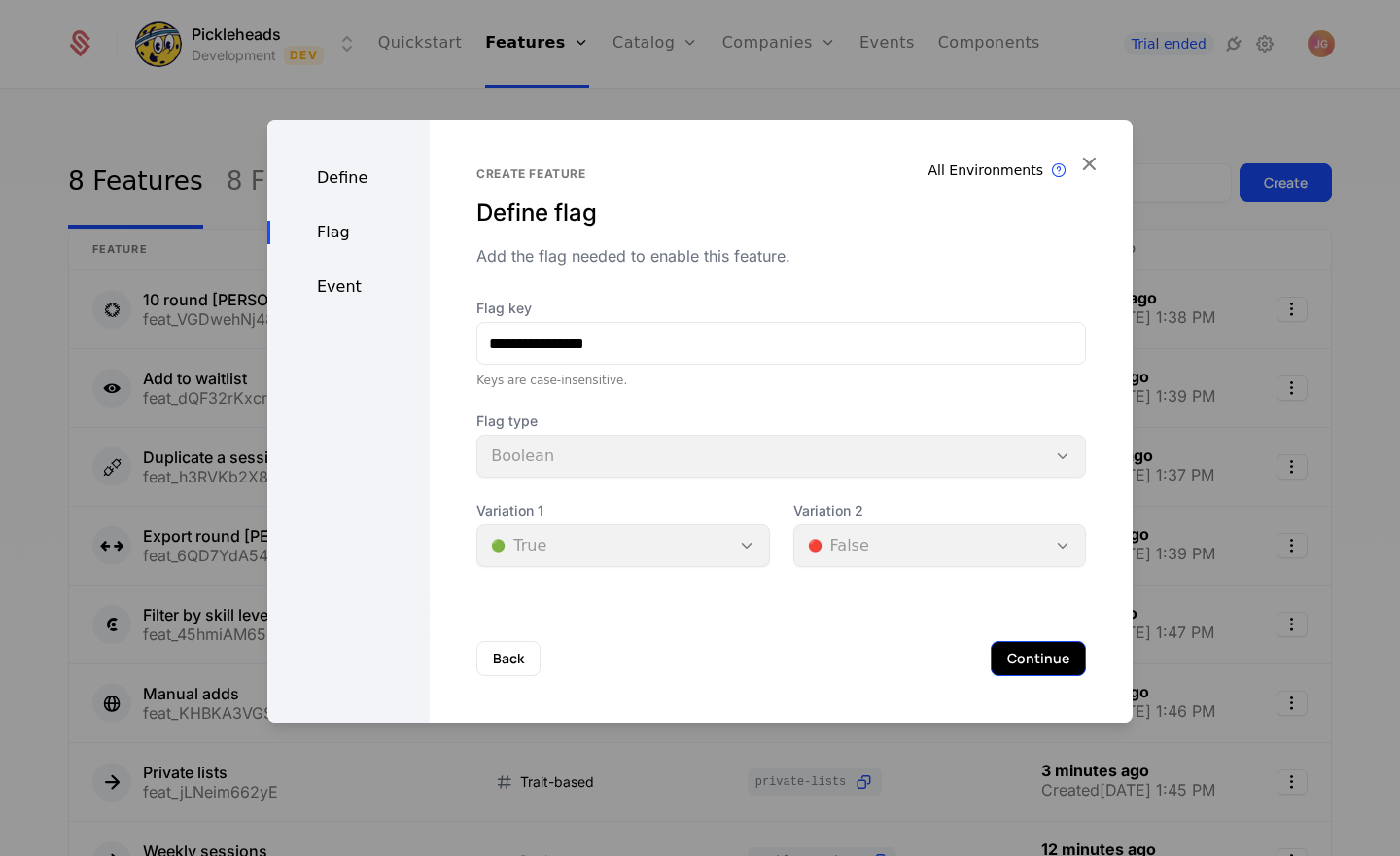
click at [1024, 657] on button "Continue" at bounding box center [1038, 658] width 96 height 35
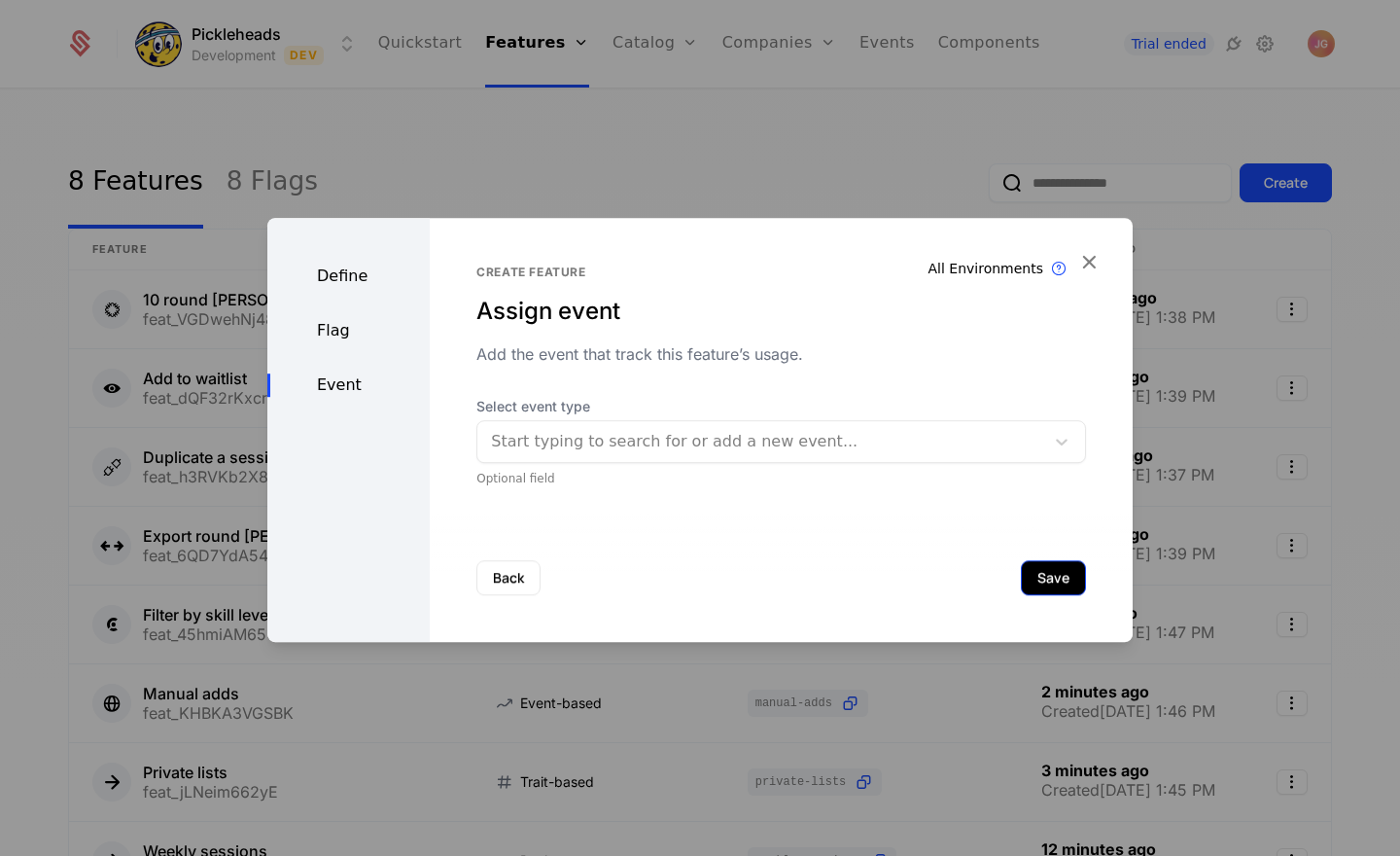
click at [1053, 575] on button "Save" at bounding box center [1053, 577] width 65 height 35
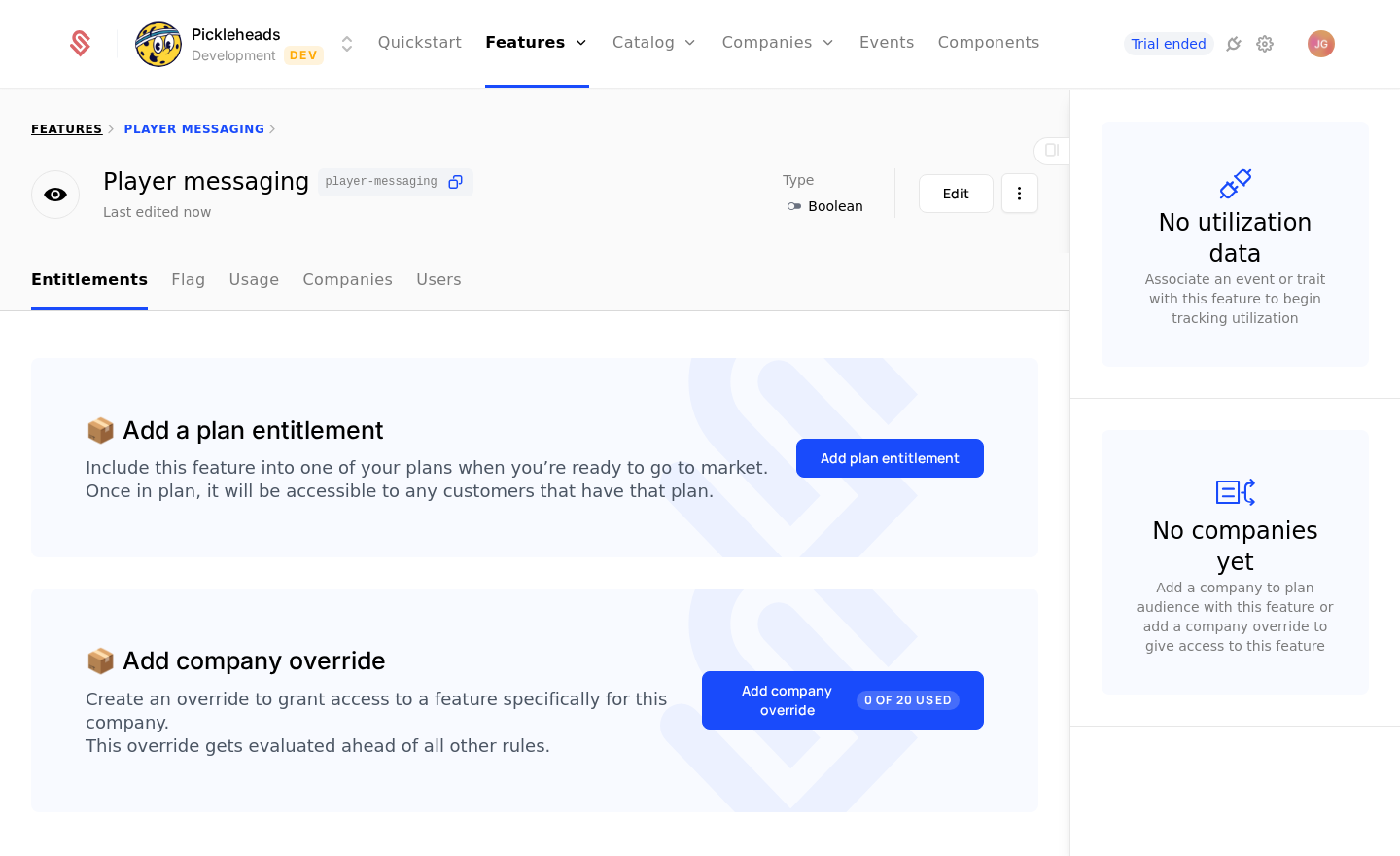
click at [78, 122] on link "features" at bounding box center [67, 129] width 72 height 14
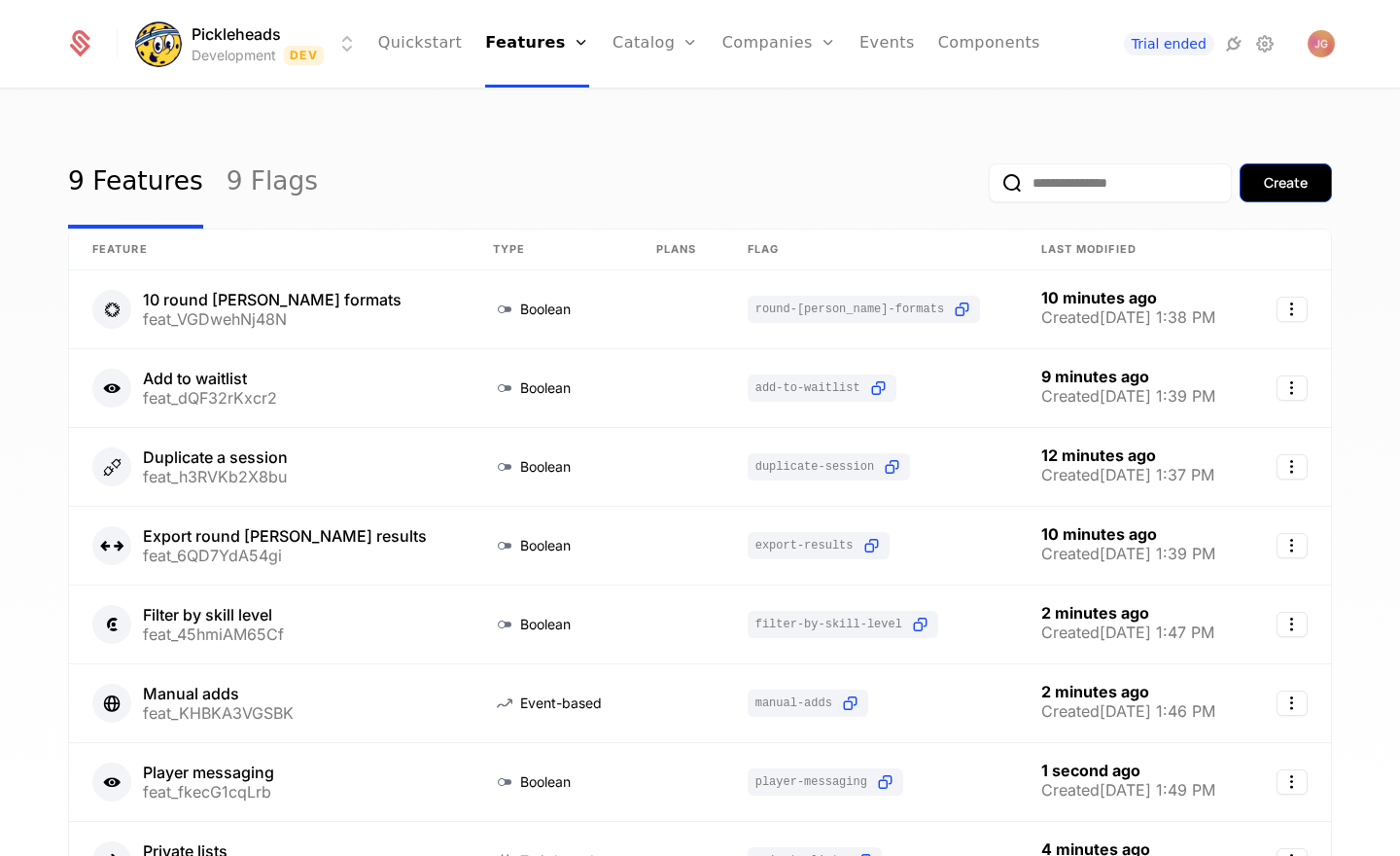
click at [1329, 183] on button "Create" at bounding box center [1285, 182] width 93 height 39
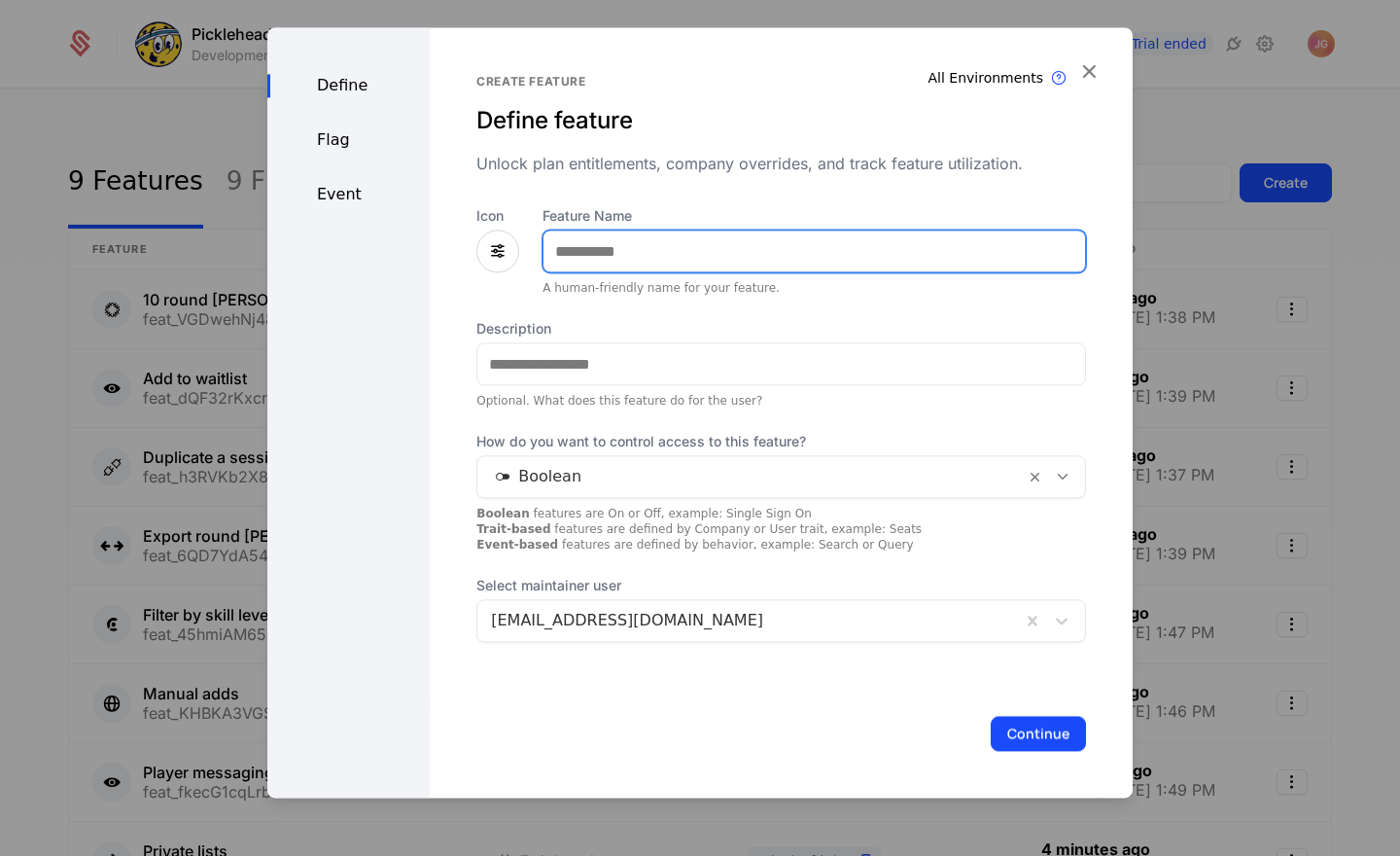
click at [622, 240] on input "Feature Name" at bounding box center [814, 250] width 541 height 40
type input "**********"
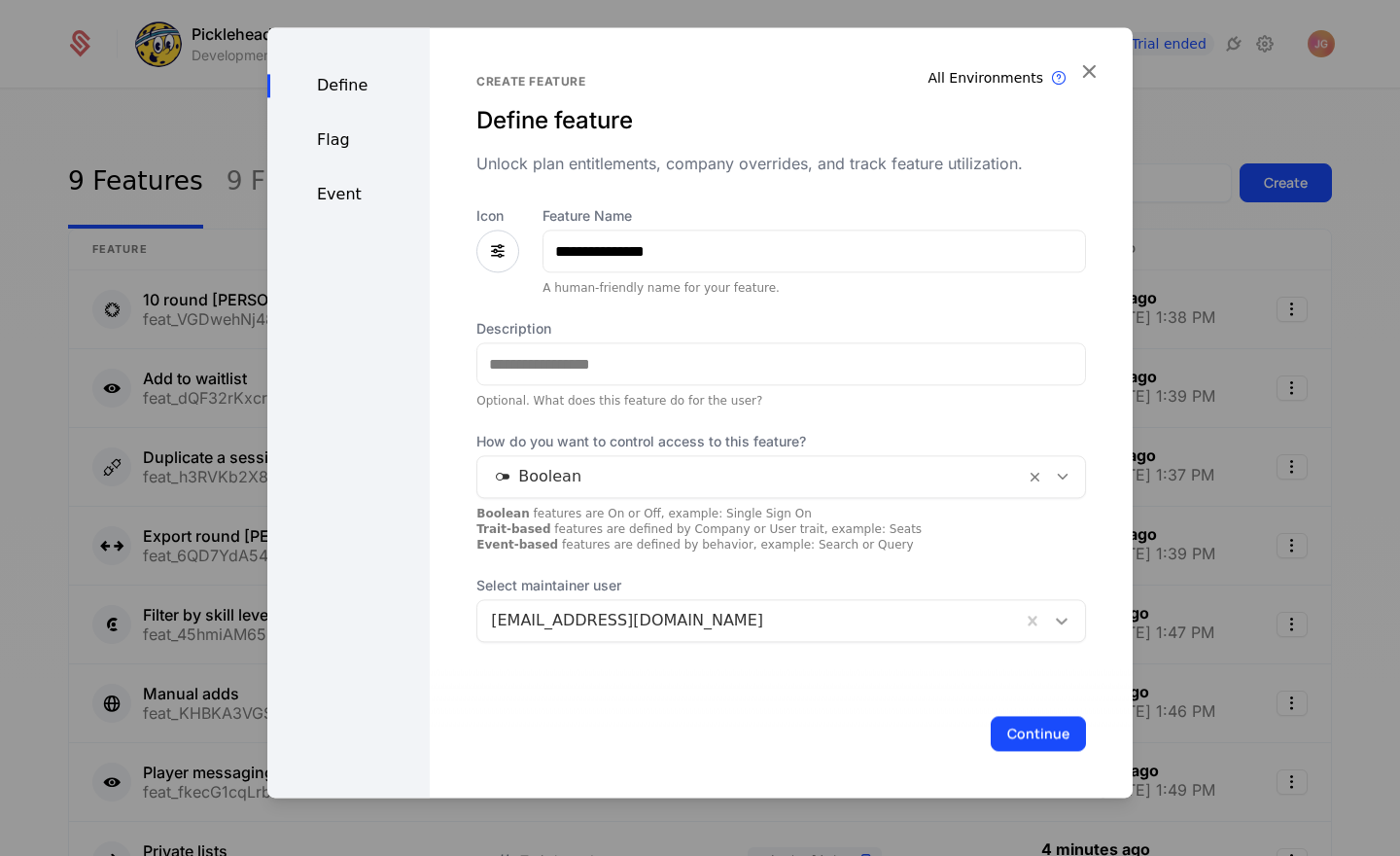
drag, startPoint x: 1063, startPoint y: 618, endPoint x: 1050, endPoint y: 621, distance: 13.3
click at [1063, 618] on icon at bounding box center [1061, 620] width 20 height 20
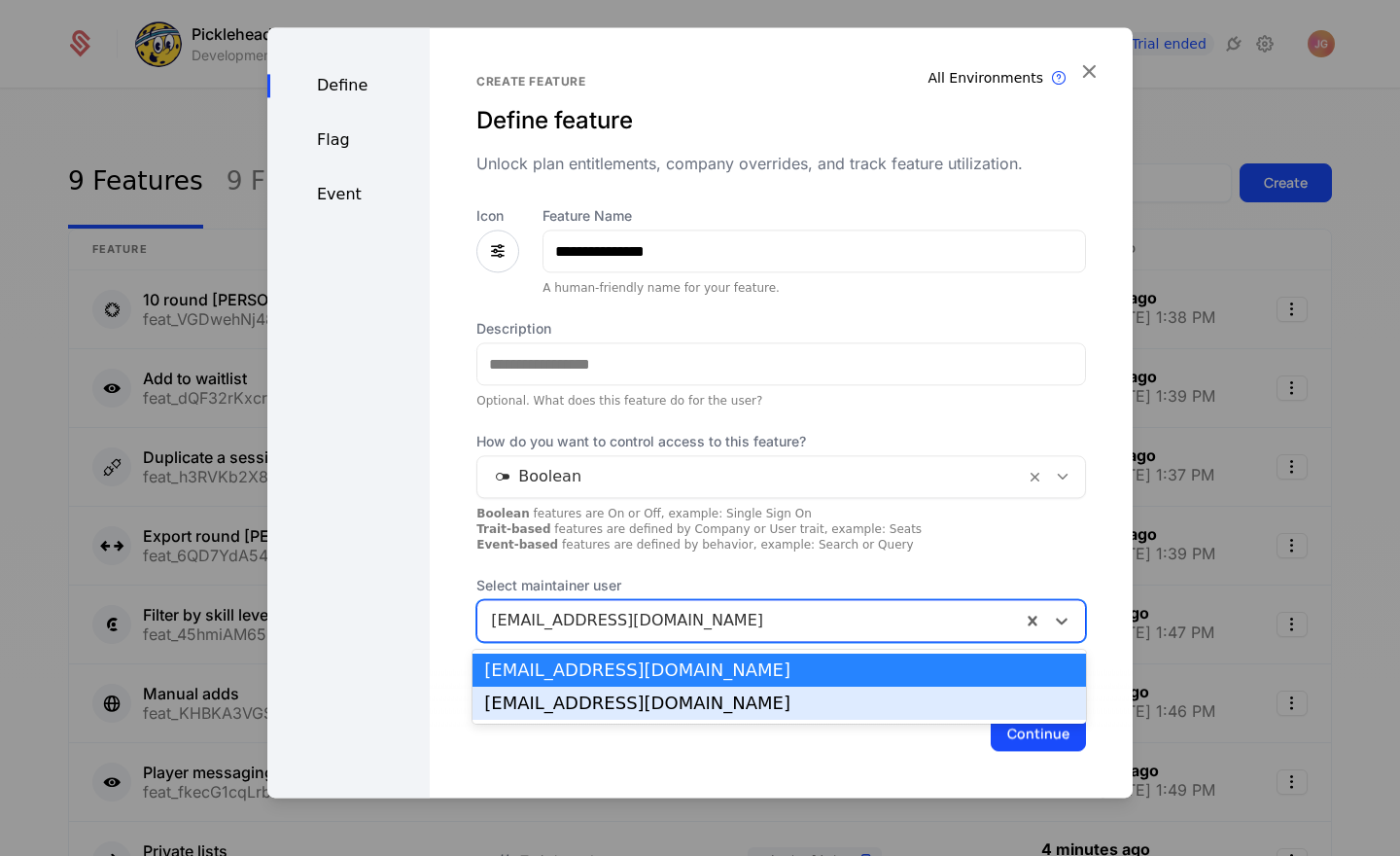
click at [803, 714] on div "max@pickleheads.com" at bounding box center [779, 702] width 613 height 33
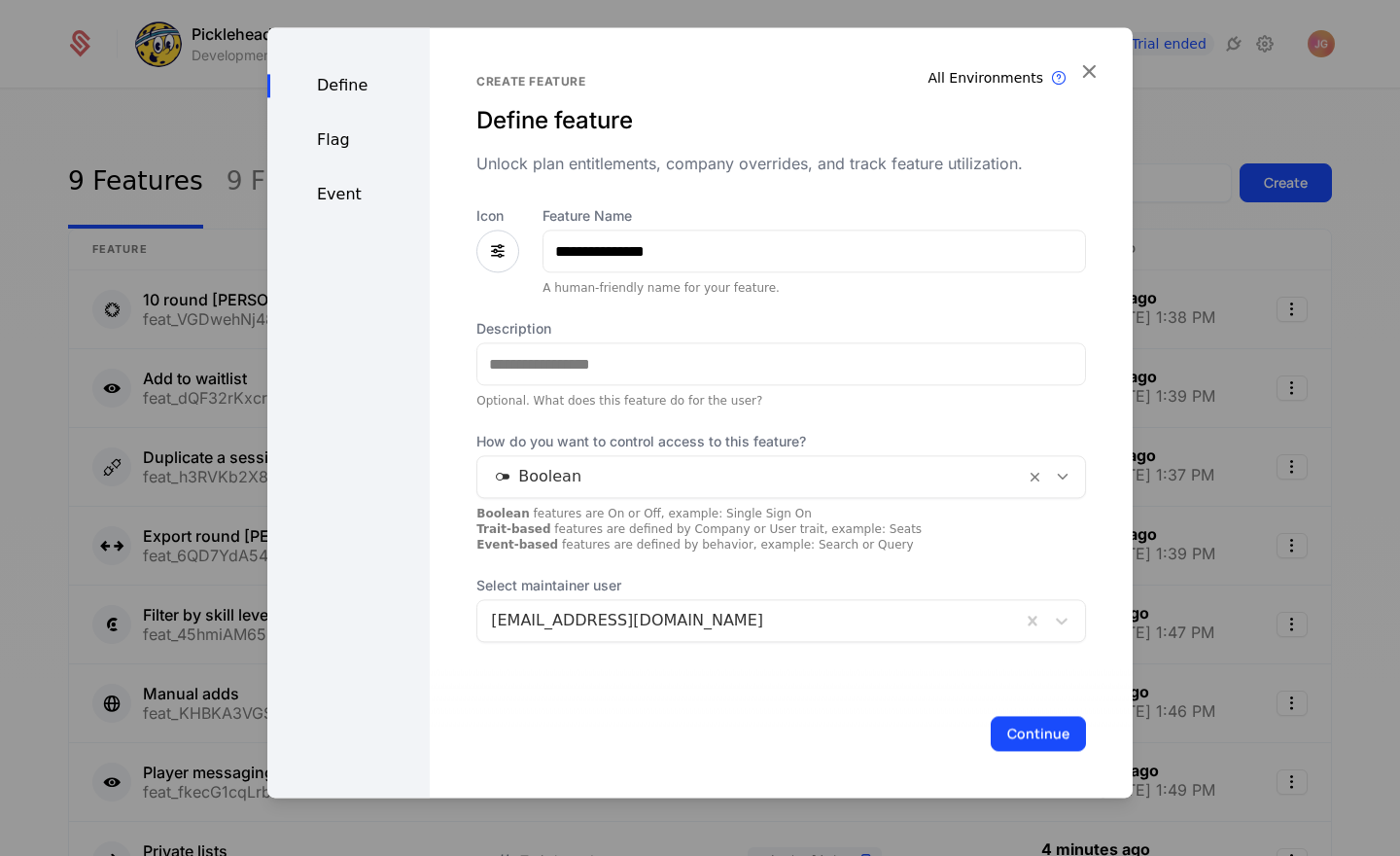
drag, startPoint x: 1013, startPoint y: 728, endPoint x: 909, endPoint y: 577, distance: 183.3
click at [1012, 728] on button "Continue" at bounding box center [1038, 733] width 96 height 35
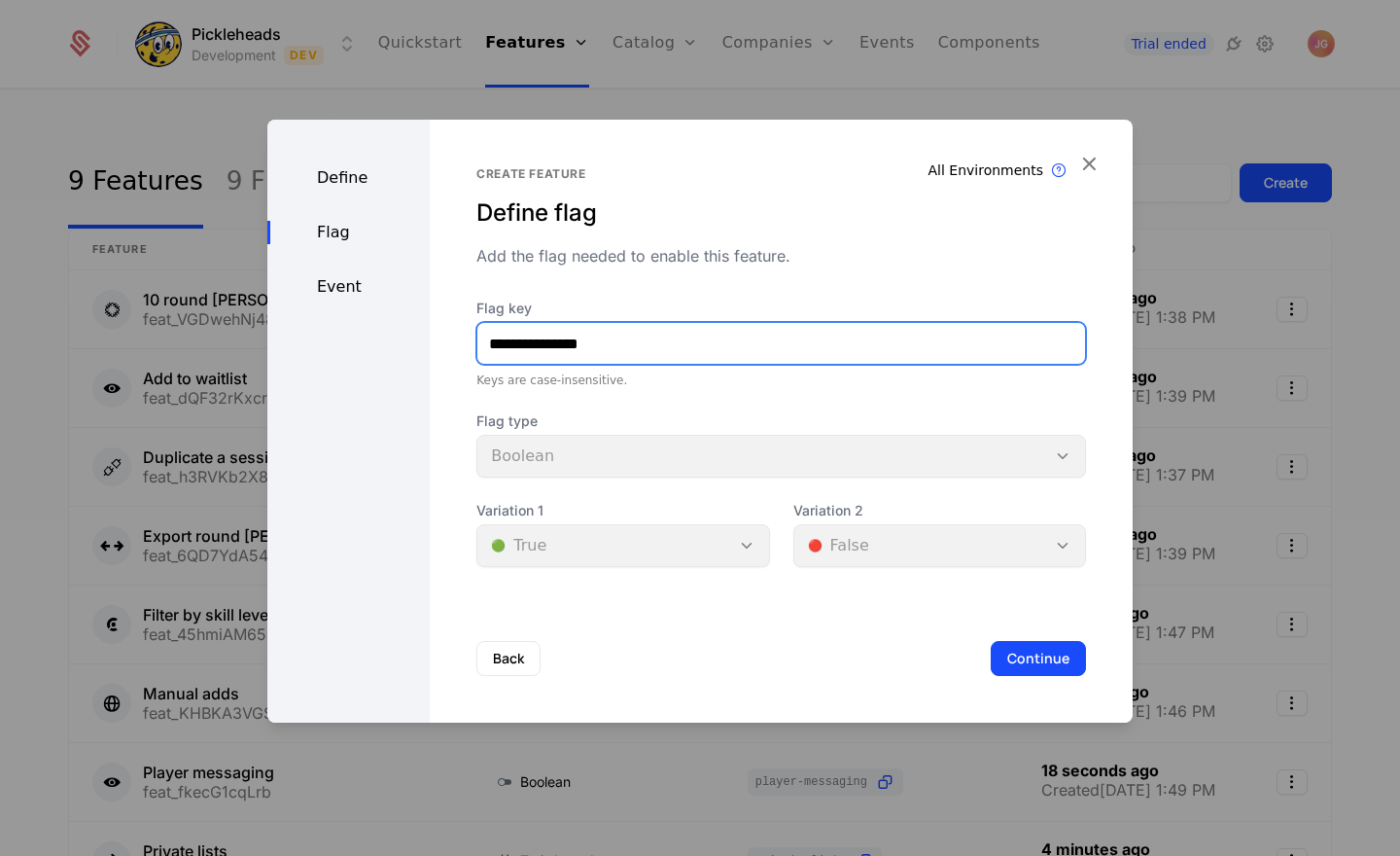
click at [608, 345] on input "**********" at bounding box center [780, 343] width 607 height 40
type input "**********"
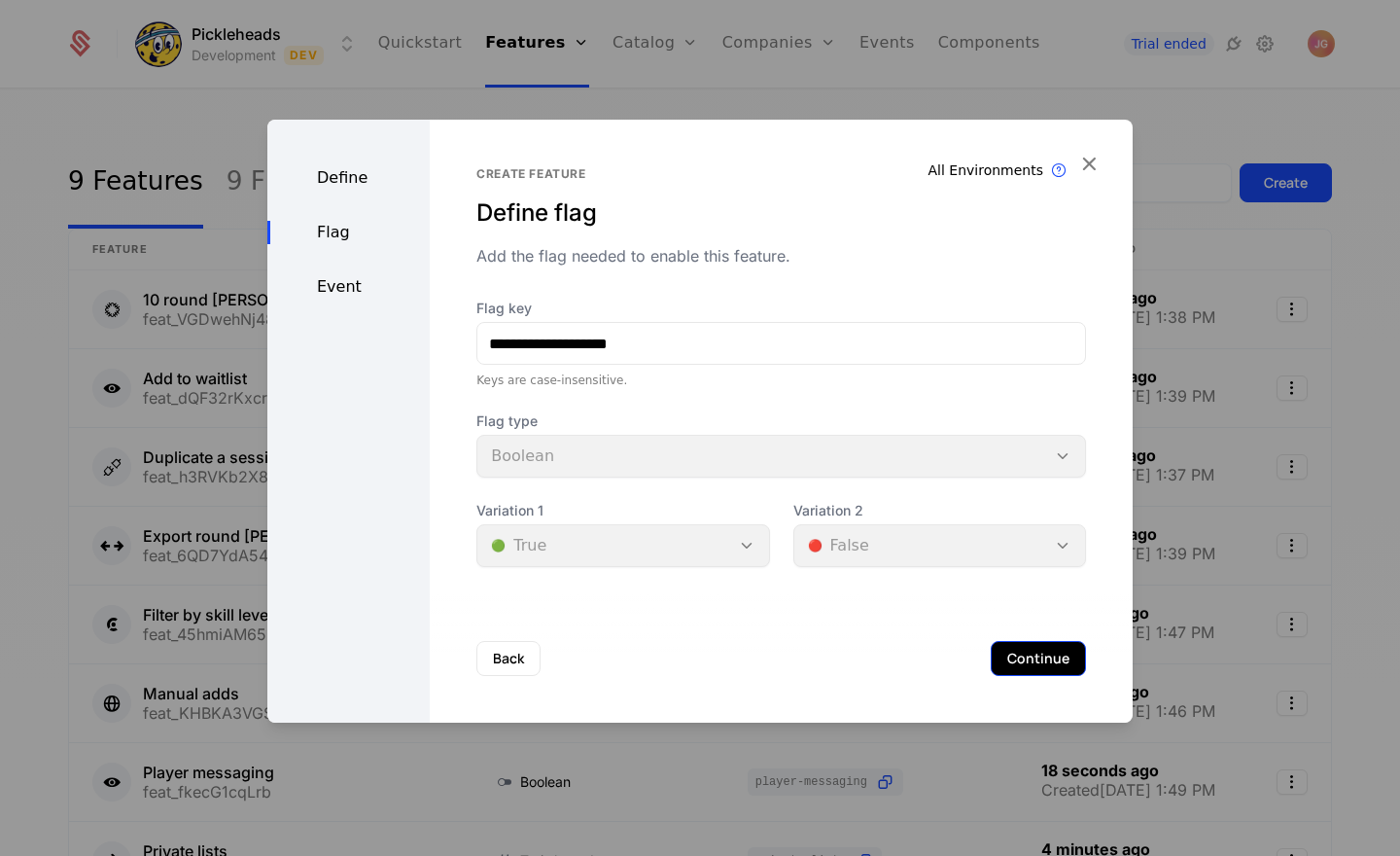
click at [1044, 649] on button "Continue" at bounding box center [1038, 658] width 96 height 35
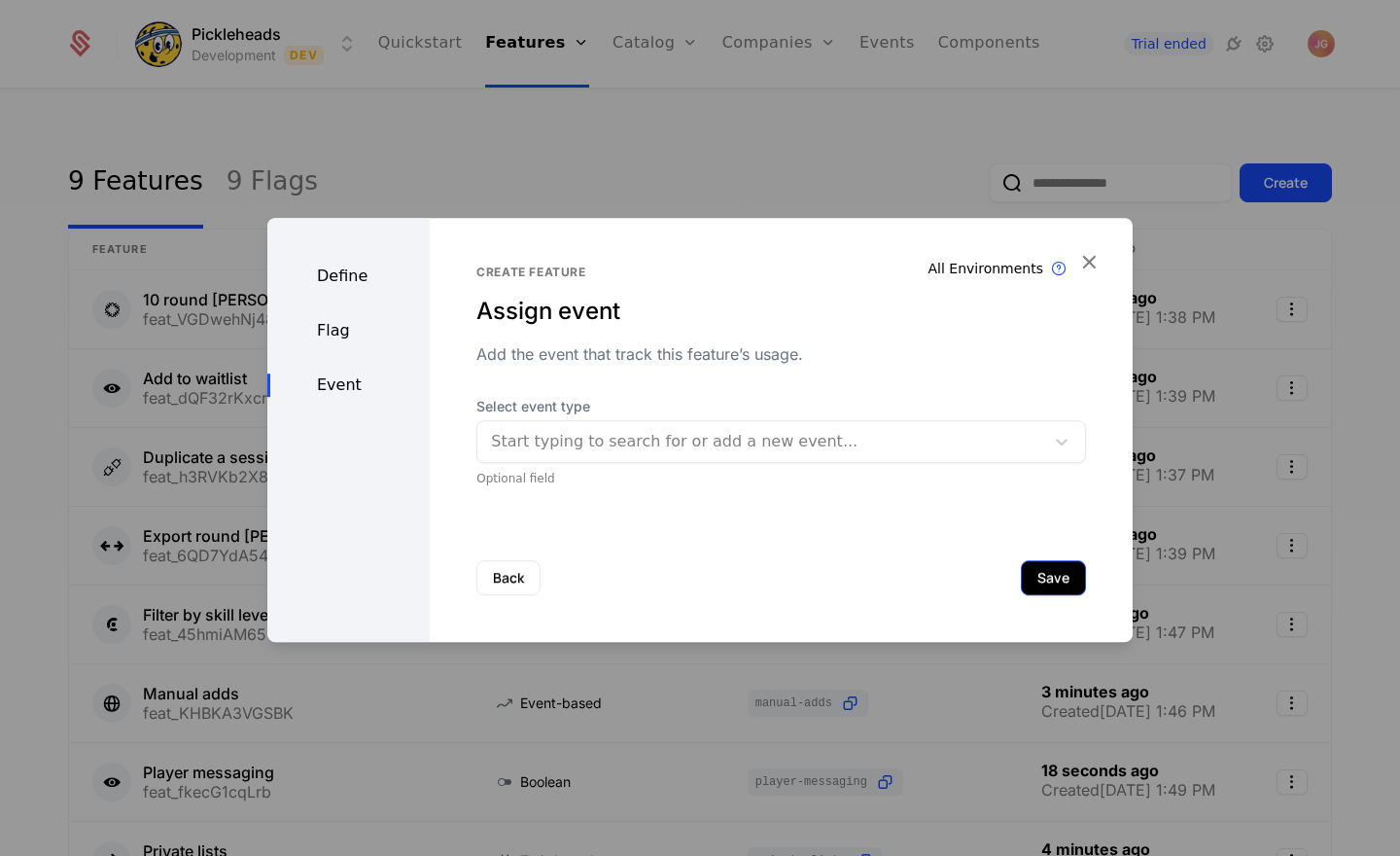
click at [1037, 574] on button "Save" at bounding box center [1053, 577] width 65 height 35
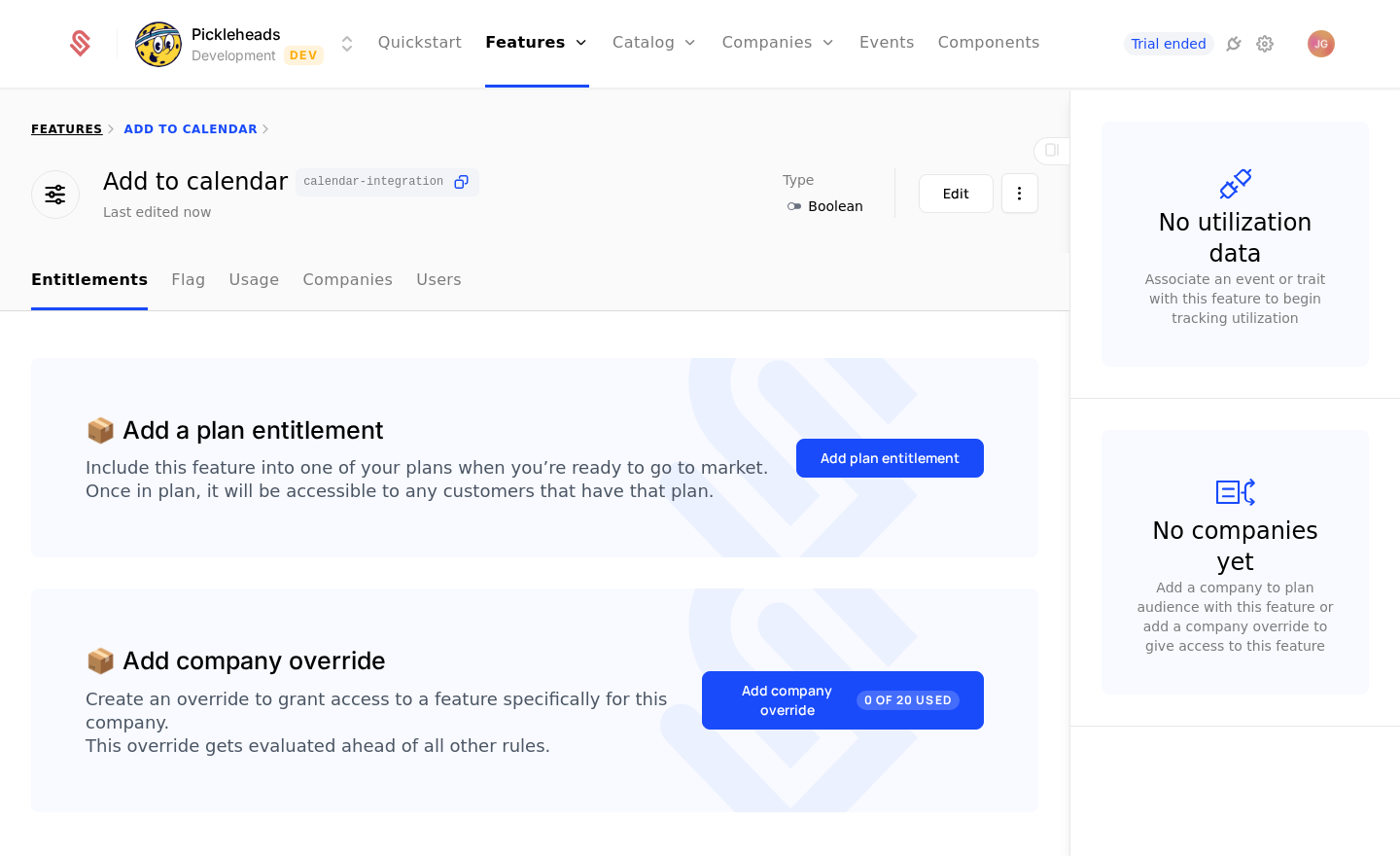
click at [66, 130] on link "features" at bounding box center [67, 129] width 72 height 14
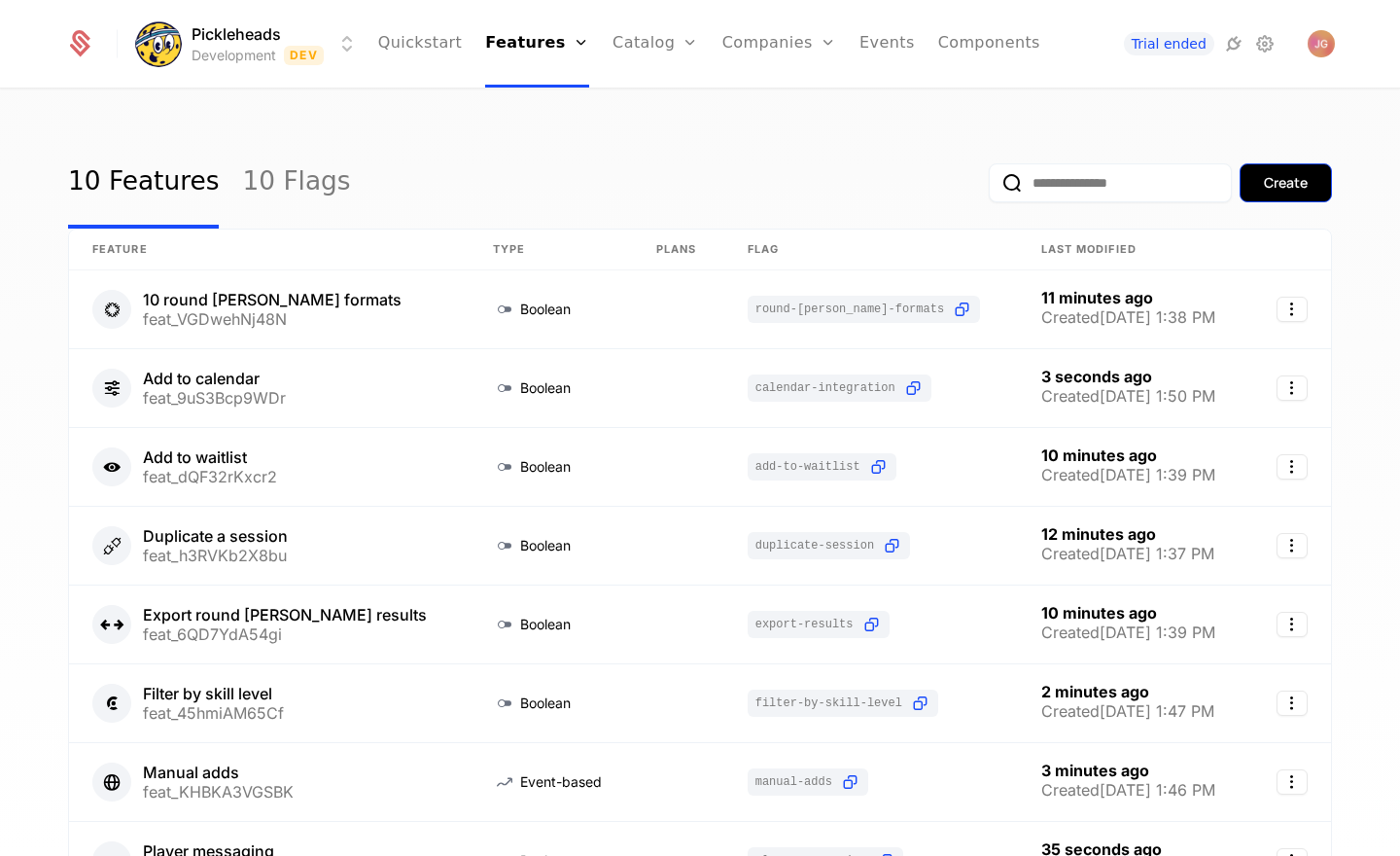
click at [1303, 185] on div "Create" at bounding box center [1285, 183] width 43 height 20
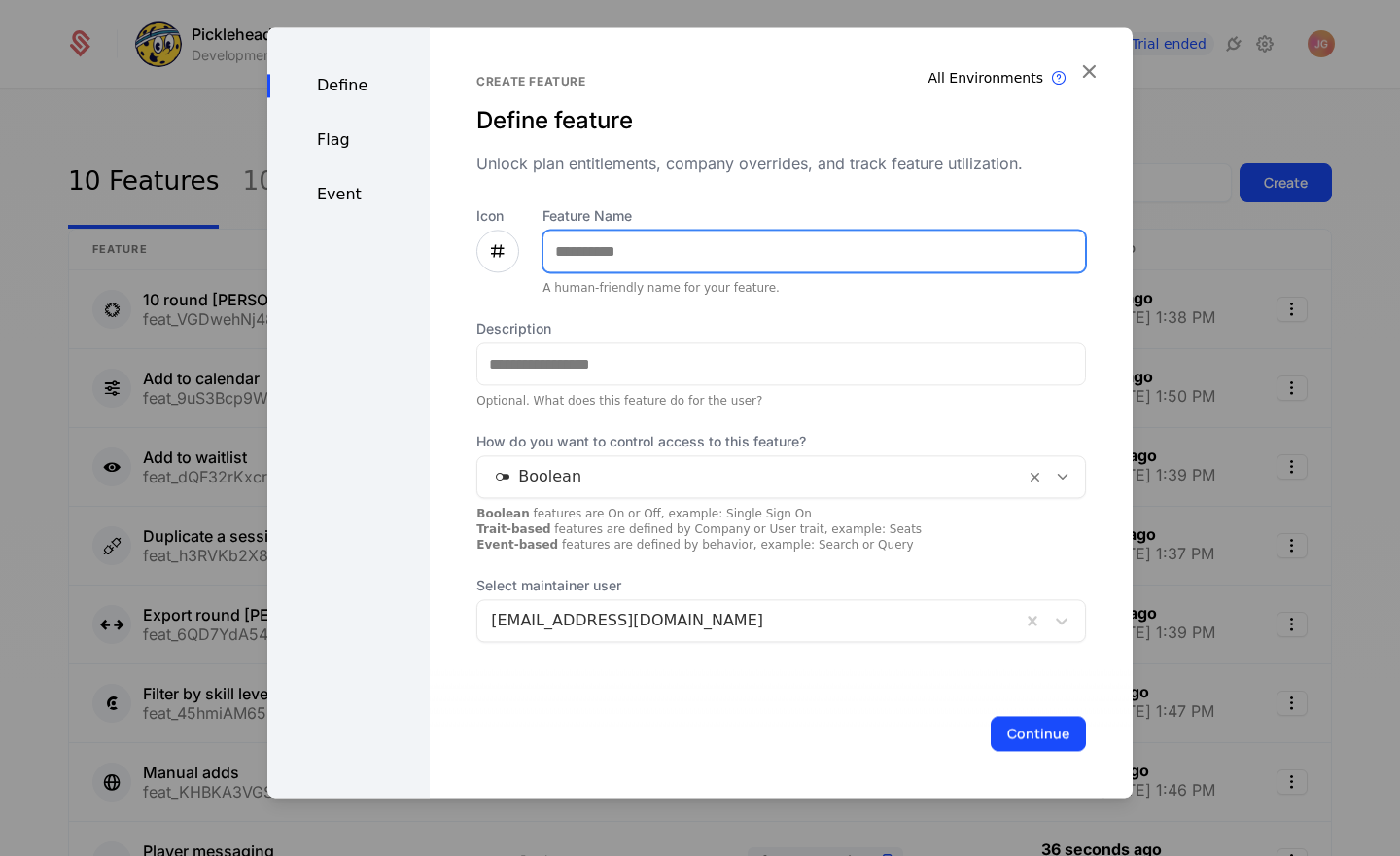
click at [557, 264] on input "Feature Name" at bounding box center [814, 250] width 541 height 40
type input "**********"
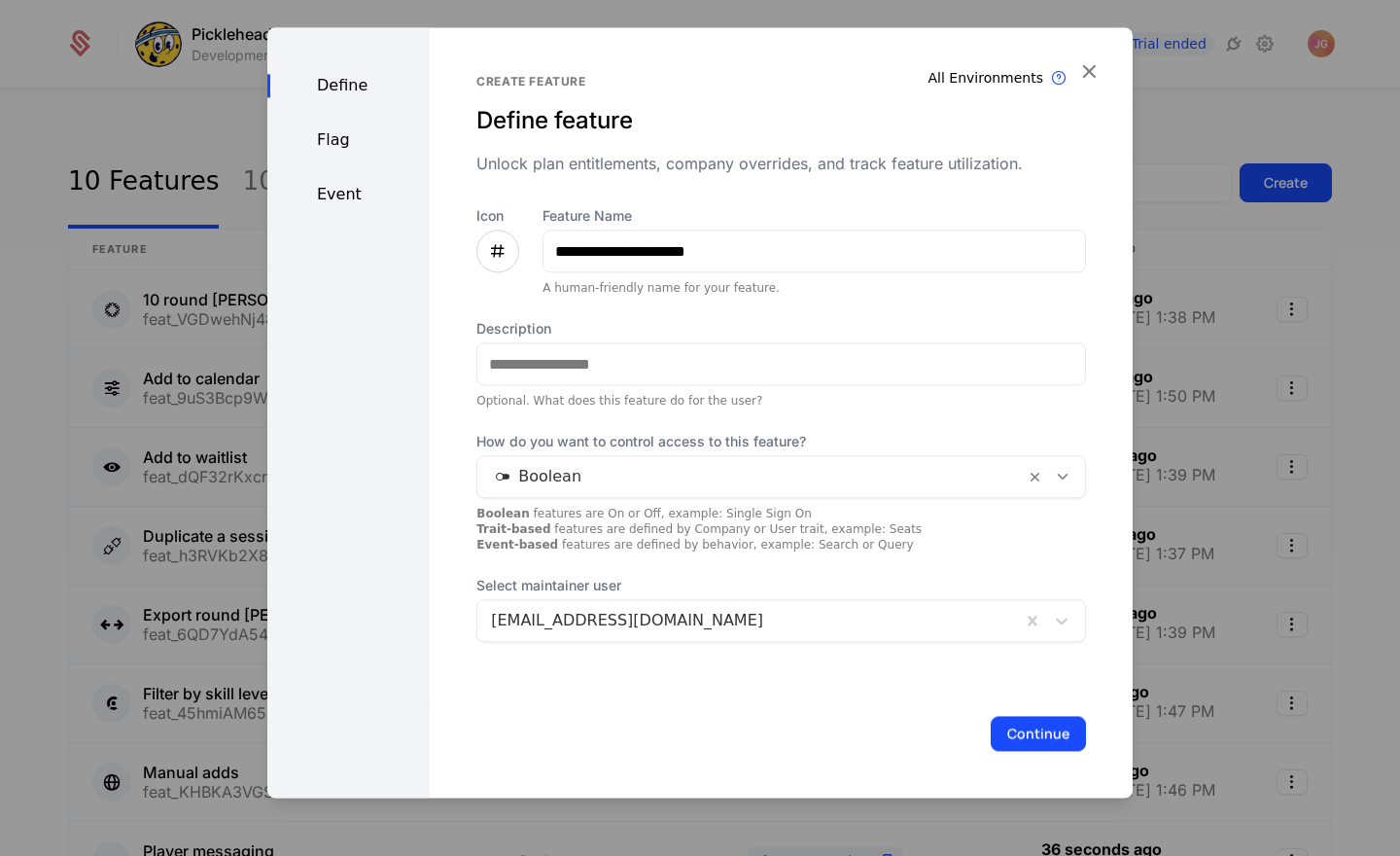
click at [403, 449] on div "Define Flag Event" at bounding box center [349, 413] width 162 height 770
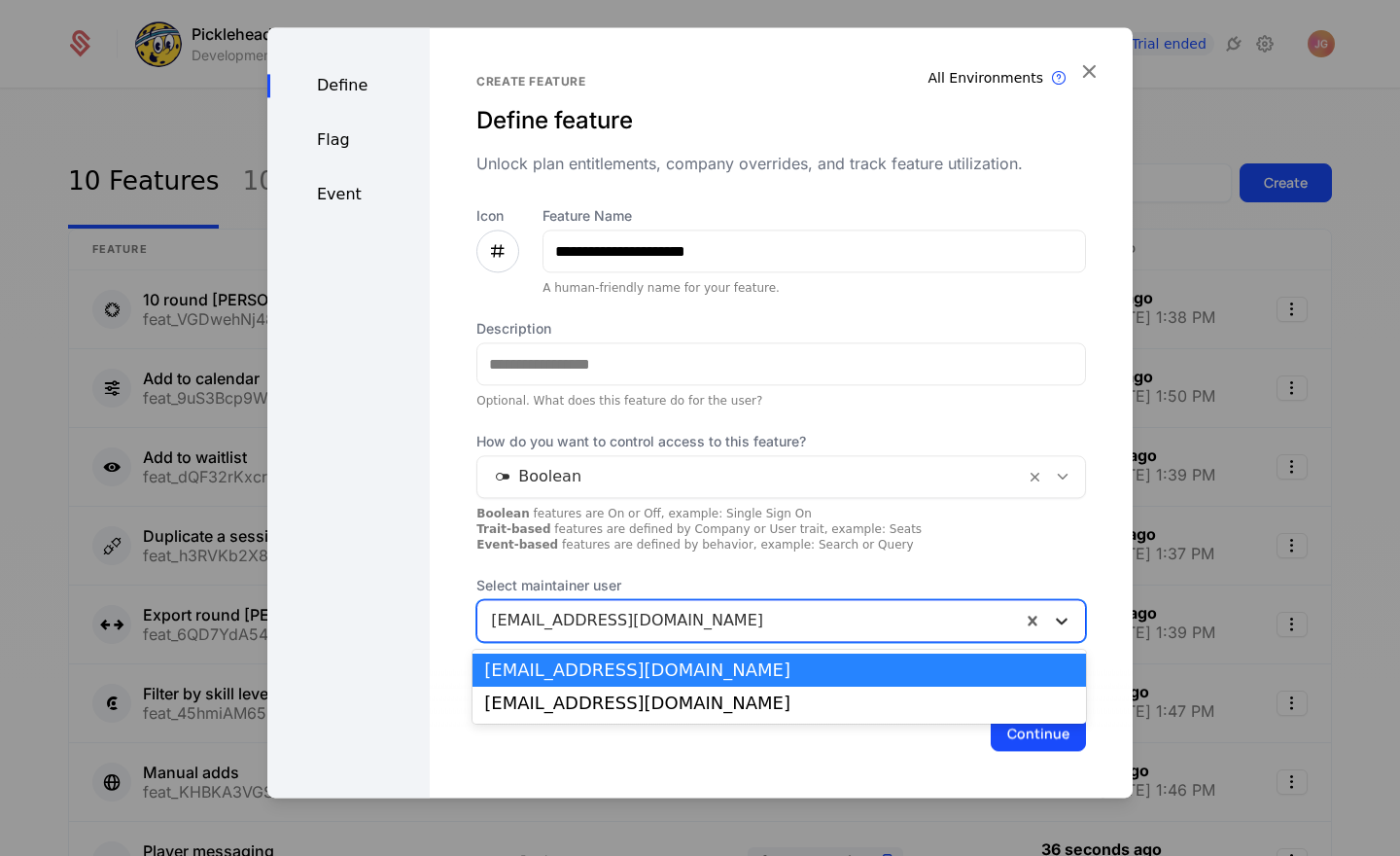
click at [1061, 625] on icon at bounding box center [1061, 620] width 20 height 20
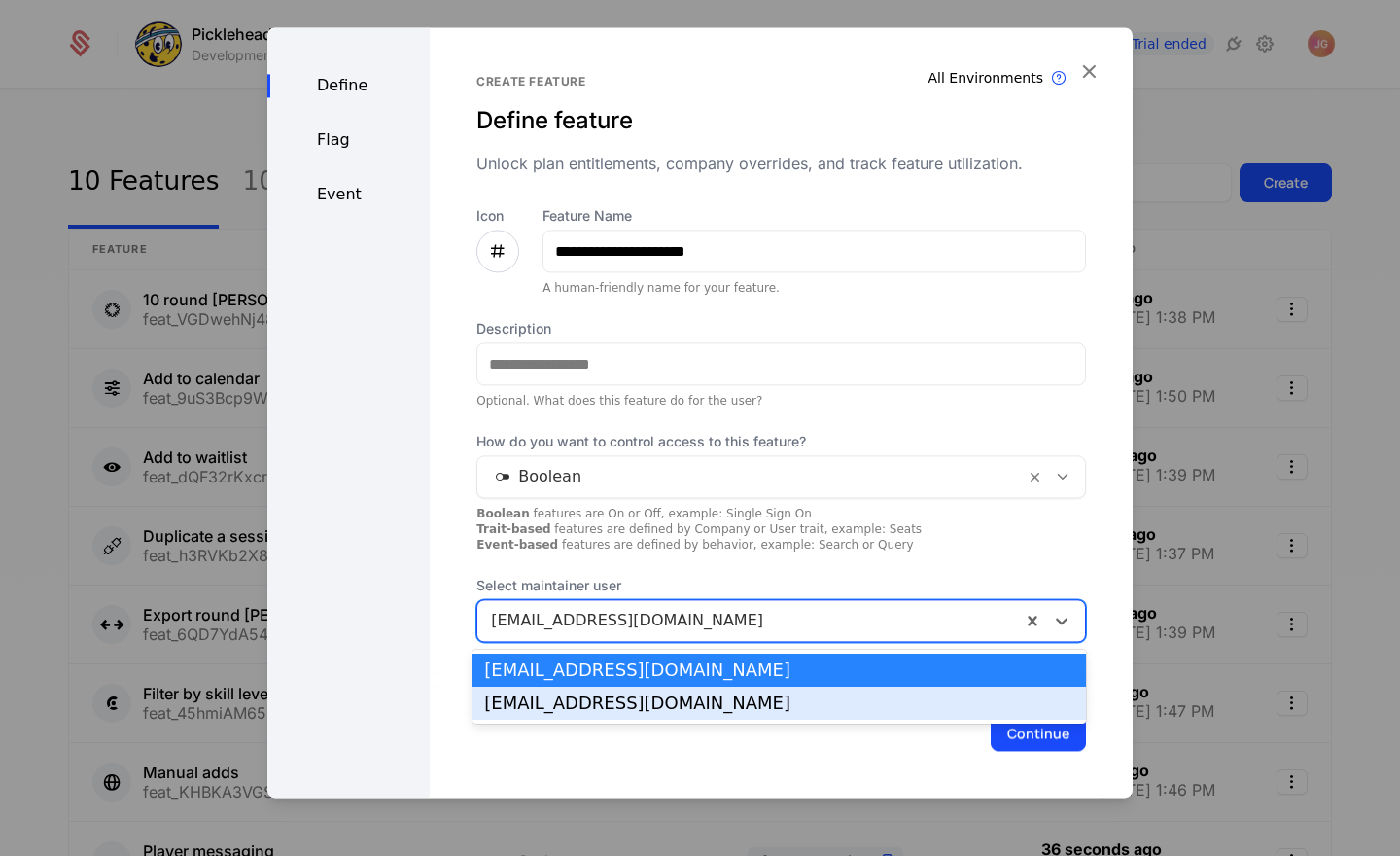
drag, startPoint x: 982, startPoint y: 691, endPoint x: 1016, endPoint y: 711, distance: 39.4
click at [982, 691] on div "max@pickleheads.com" at bounding box center [779, 702] width 613 height 33
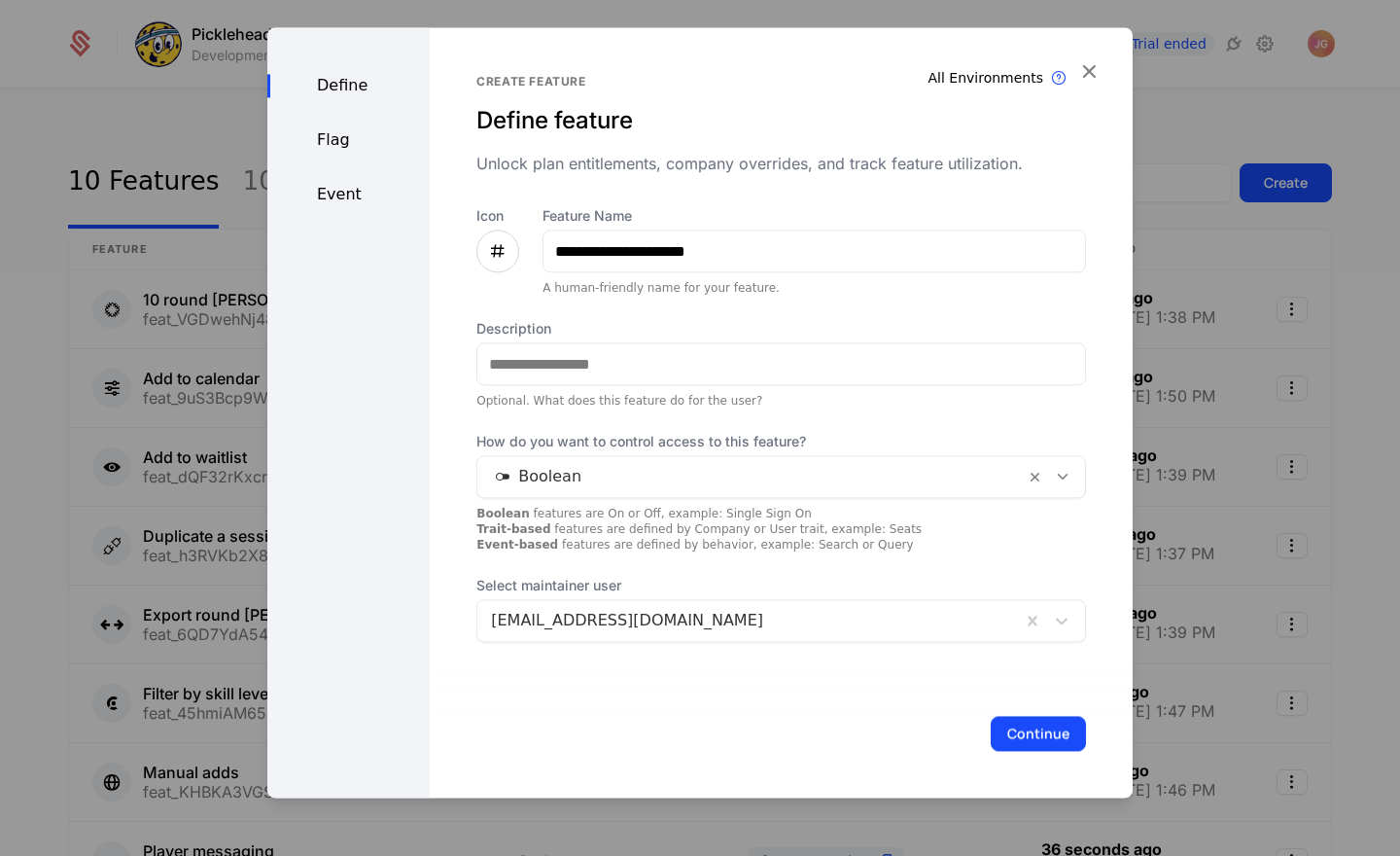
drag, startPoint x: 1032, startPoint y: 733, endPoint x: 920, endPoint y: 585, distance: 185.6
click at [1031, 733] on button "Continue" at bounding box center [1038, 733] width 96 height 35
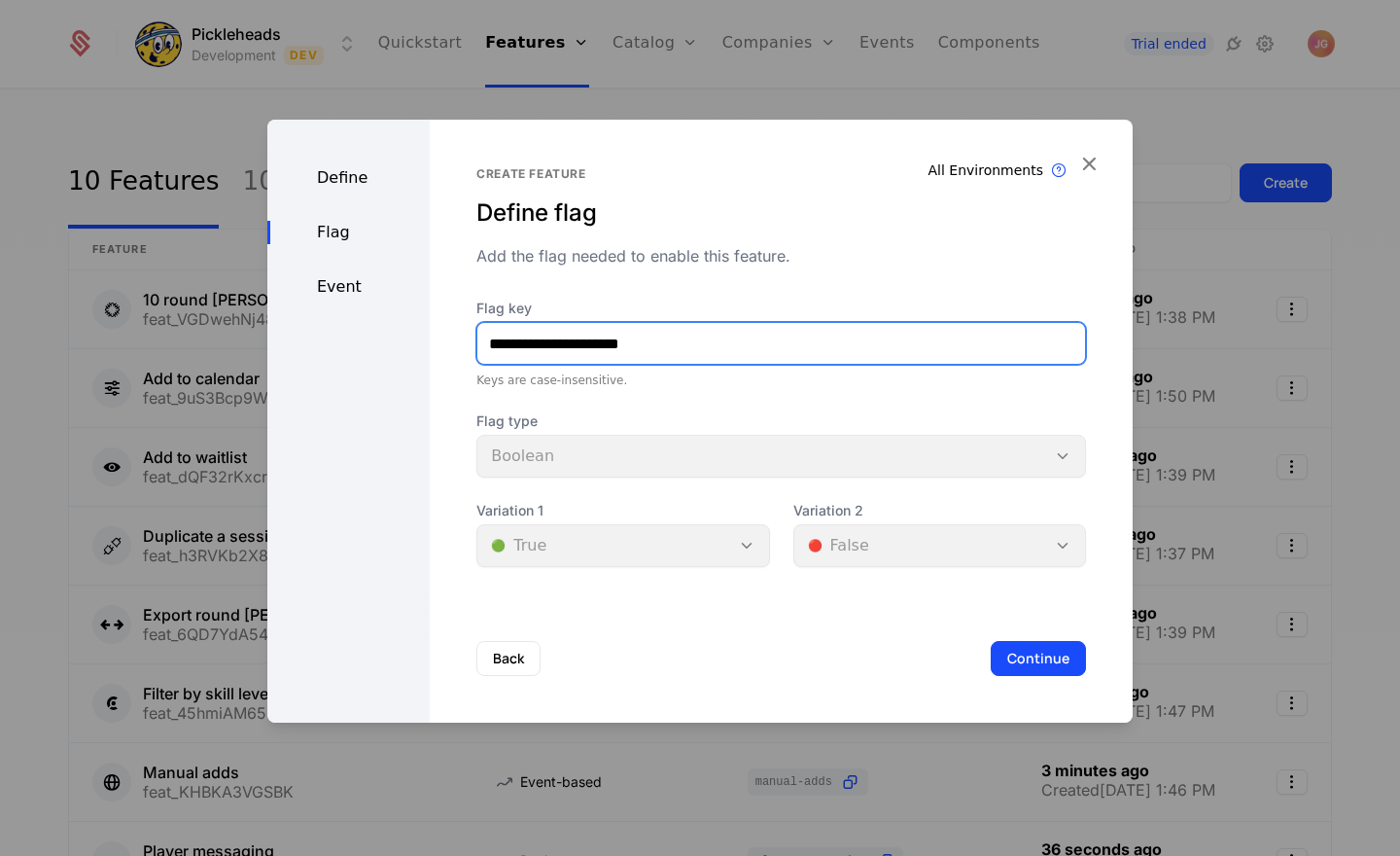
click at [634, 342] on input "**********" at bounding box center [780, 343] width 607 height 40
type input "**********"
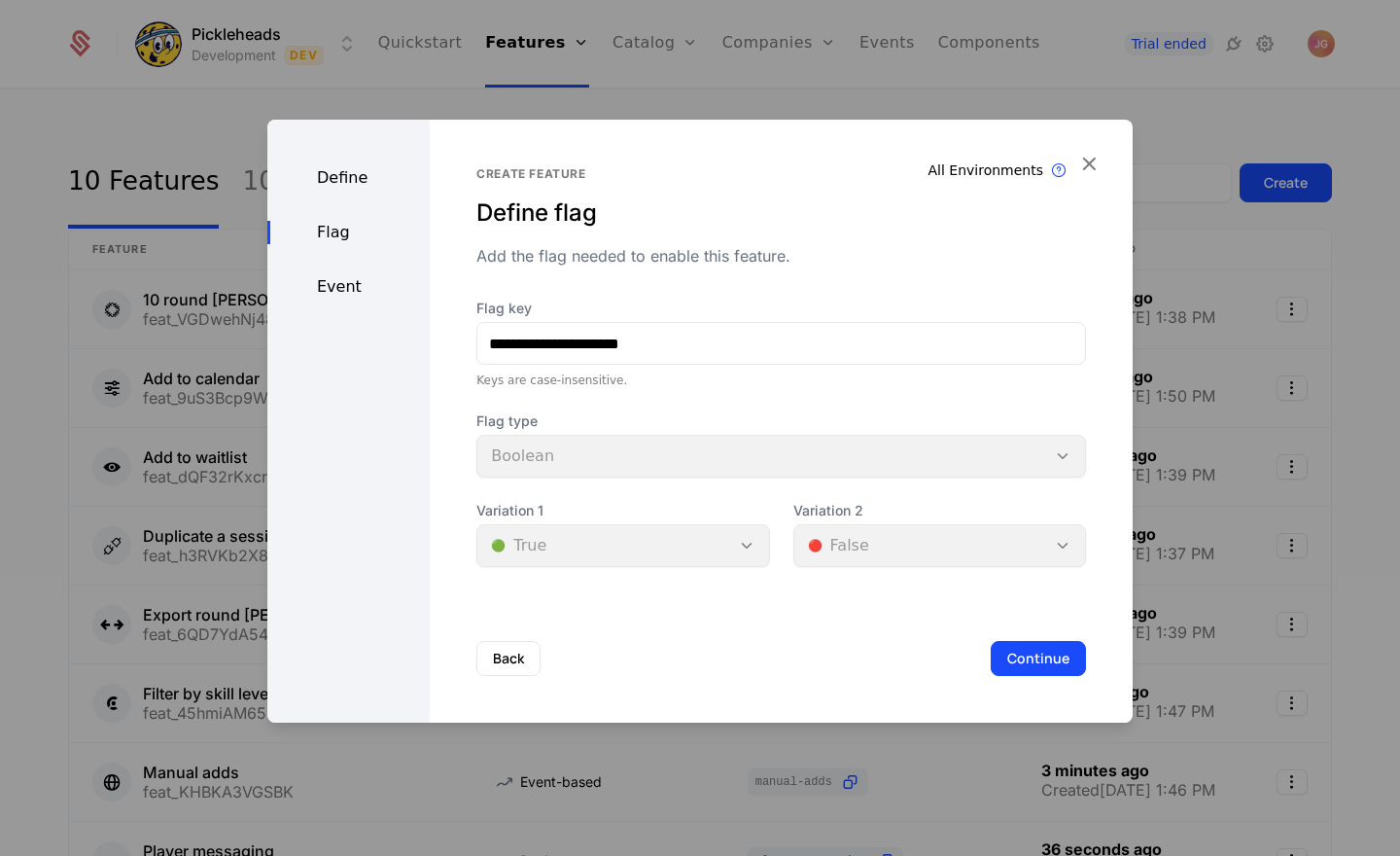
click at [1022, 659] on button "Continue" at bounding box center [1038, 658] width 96 height 35
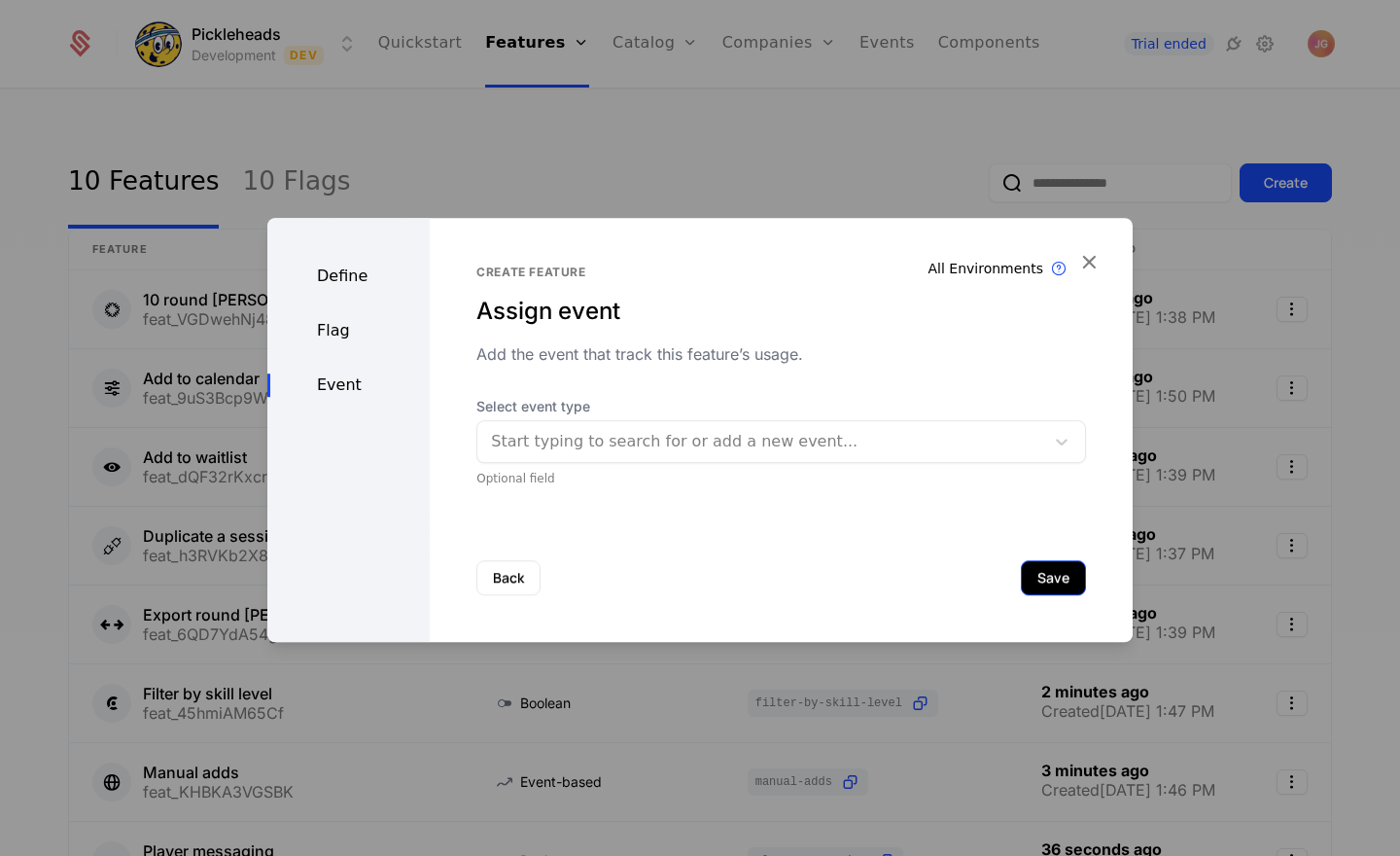
click at [1049, 593] on button "Save" at bounding box center [1053, 577] width 65 height 35
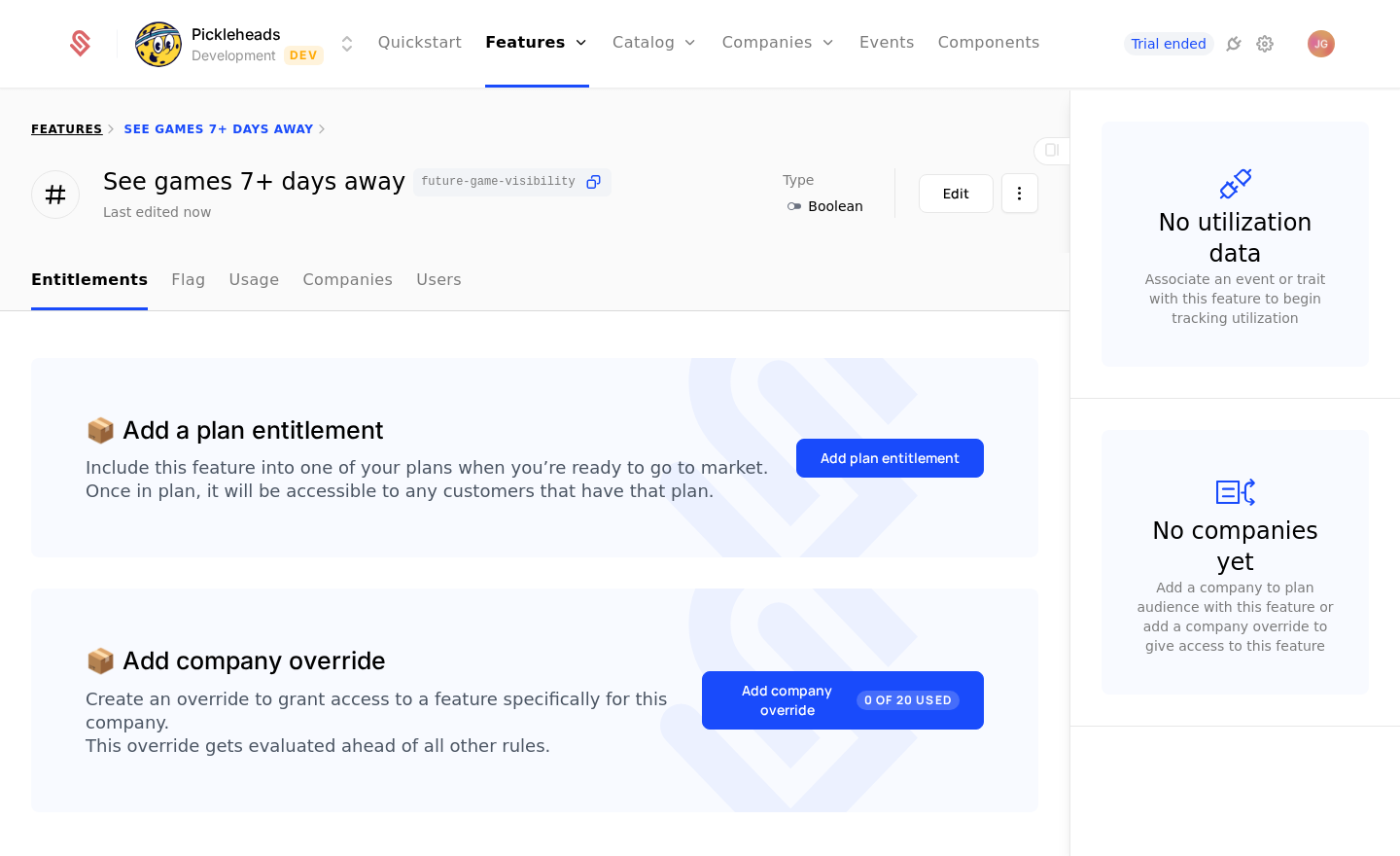
click at [53, 131] on link "features" at bounding box center [67, 129] width 72 height 14
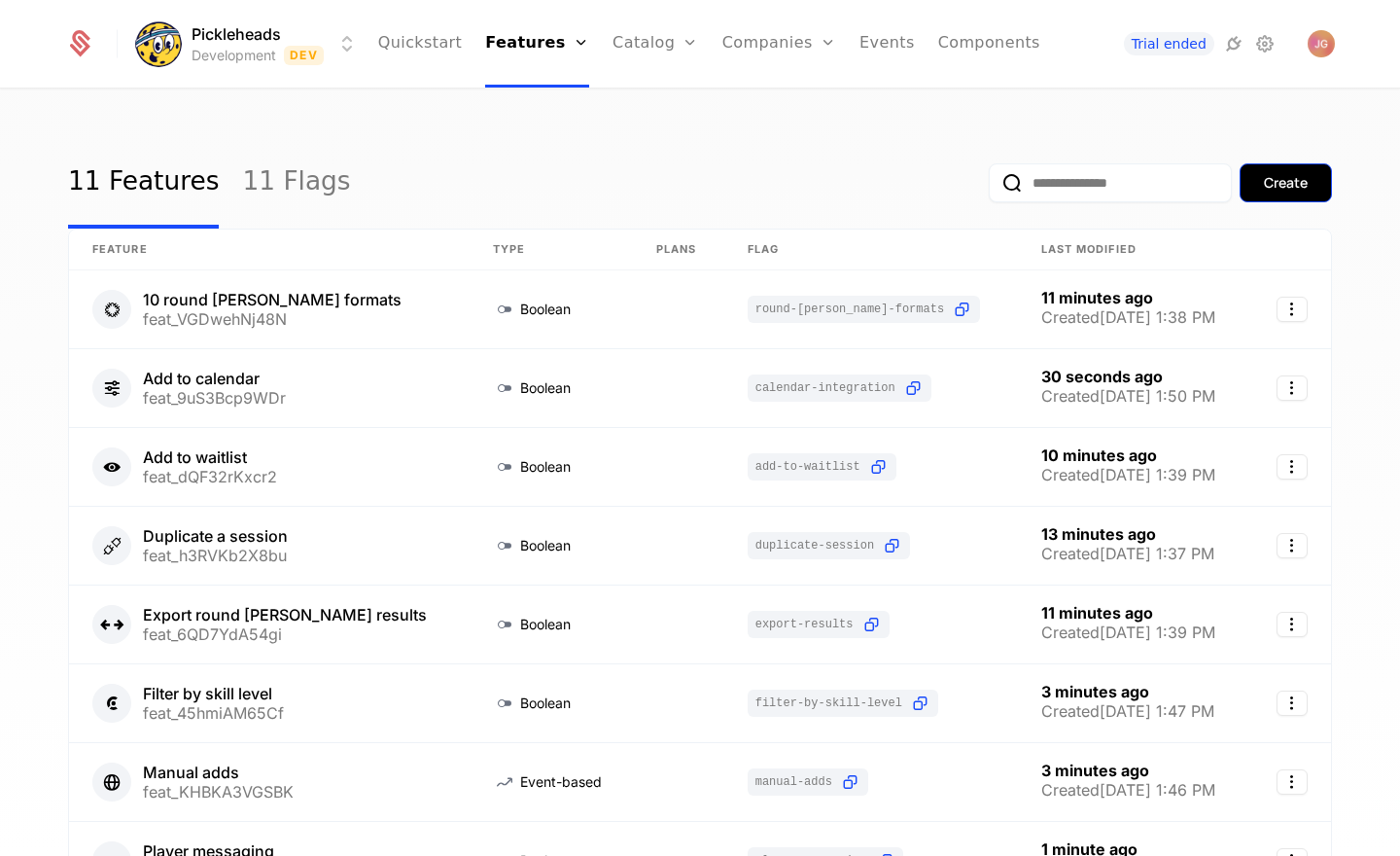
click at [1268, 189] on div "Create" at bounding box center [1285, 183] width 43 height 20
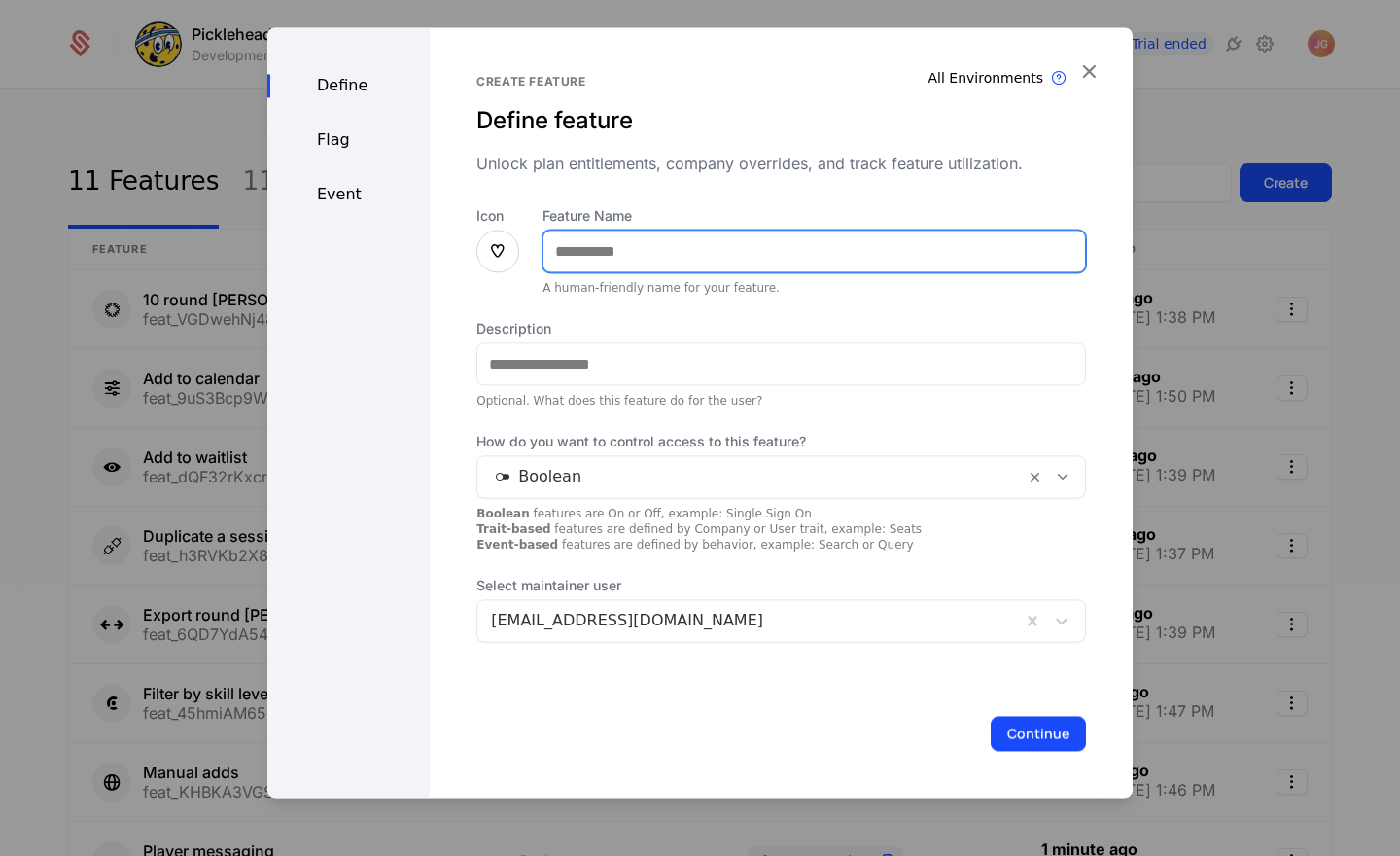
click at [584, 247] on input "Feature Name" at bounding box center [814, 250] width 541 height 40
type input "**********"
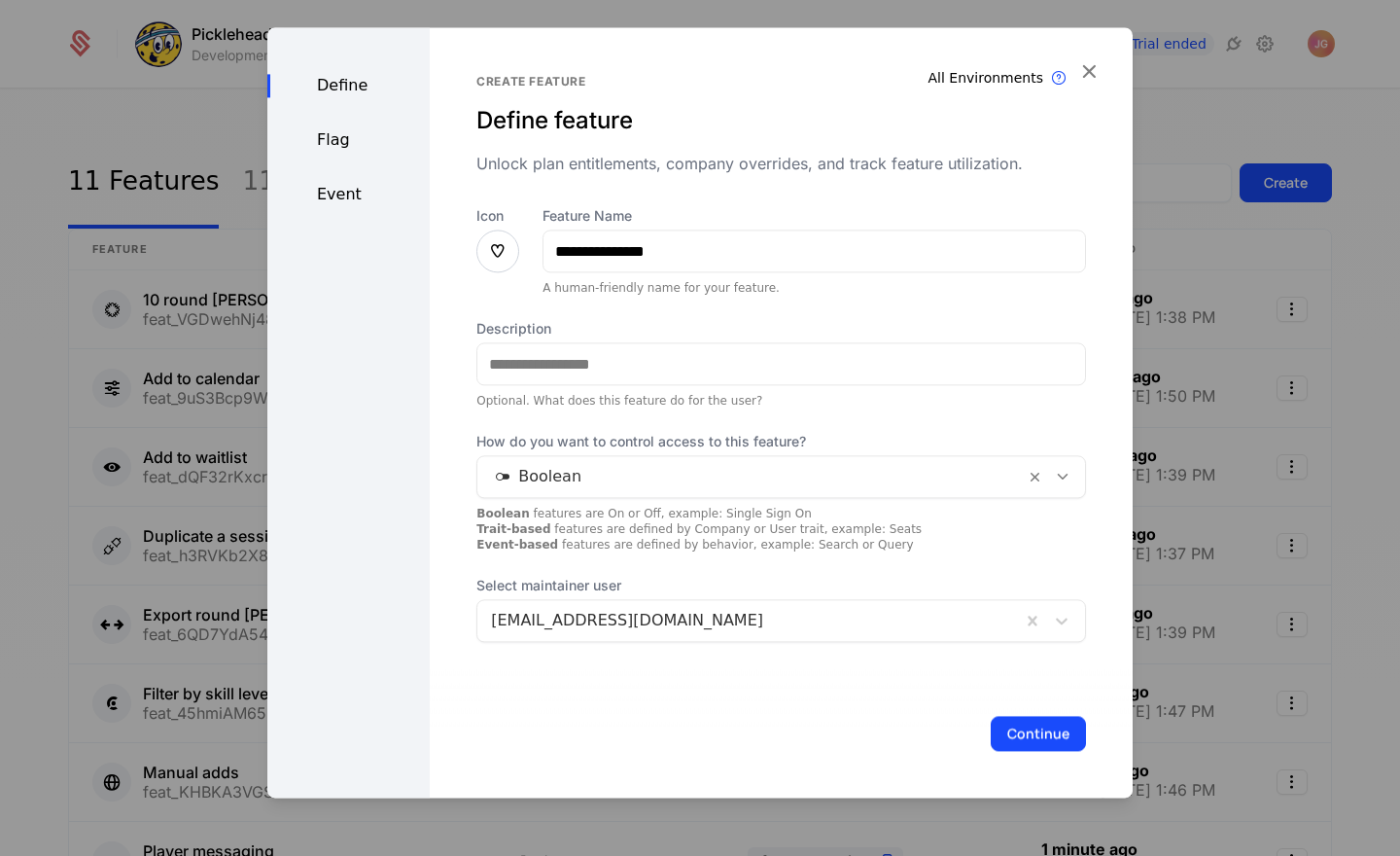
click at [669, 162] on div "Unlock plan entitlements, company overrides, and track feature utilization." at bounding box center [781, 164] width 609 height 24
click at [1063, 625] on icon at bounding box center [1061, 620] width 20 height 20
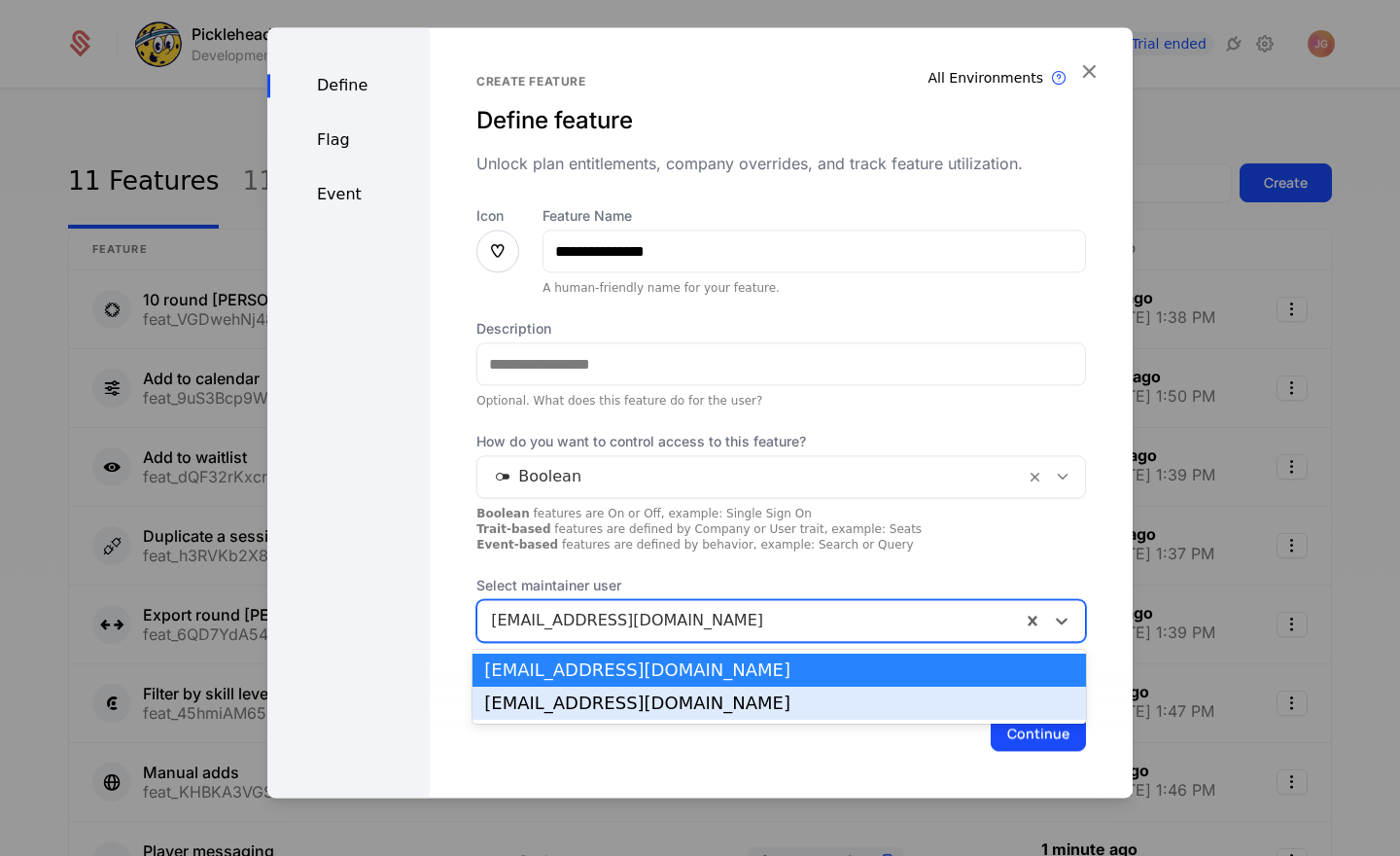
click at [925, 705] on div "max@pickleheads.com" at bounding box center [779, 703] width 590 height 18
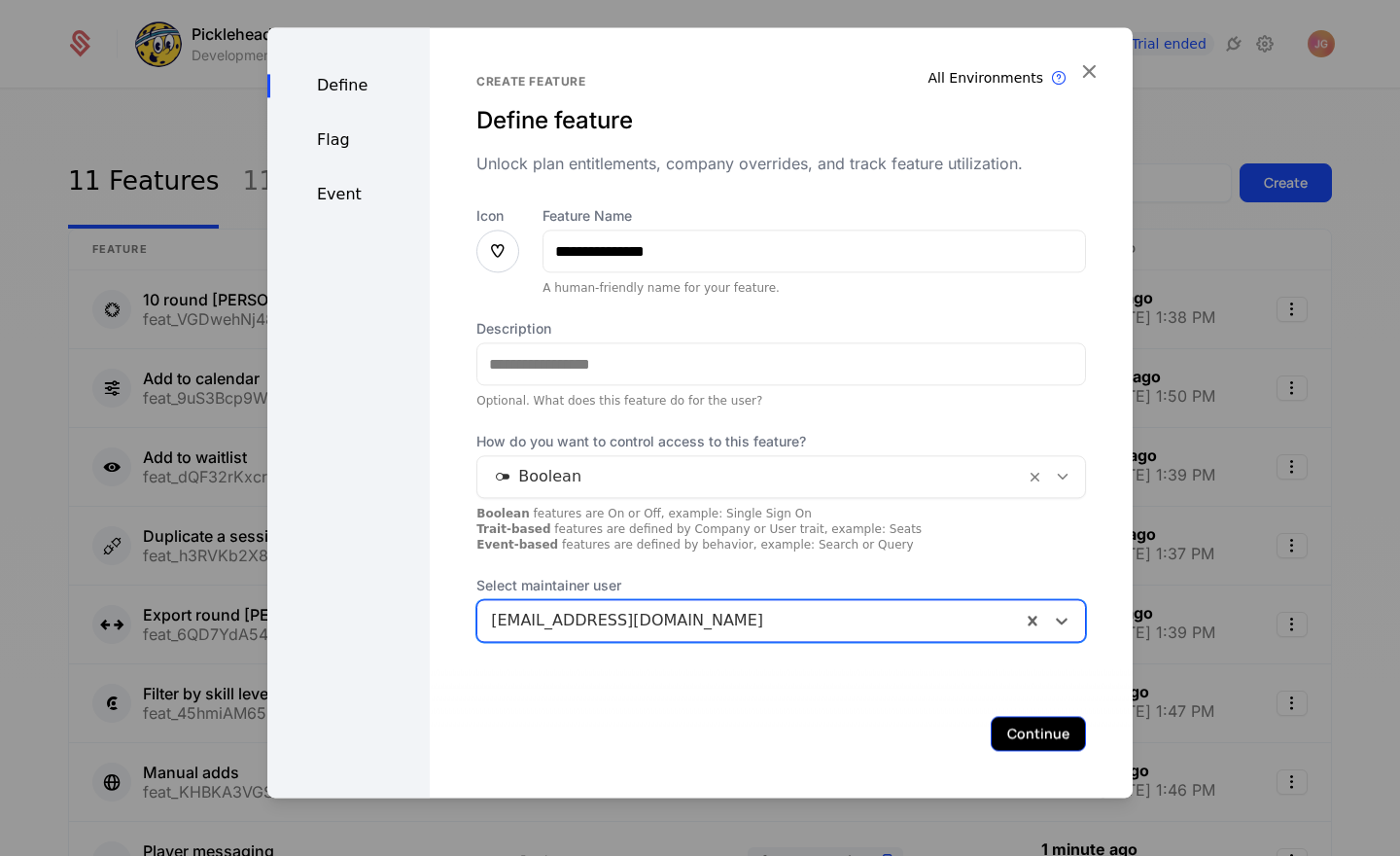
click at [1027, 731] on button "Continue" at bounding box center [1038, 733] width 96 height 35
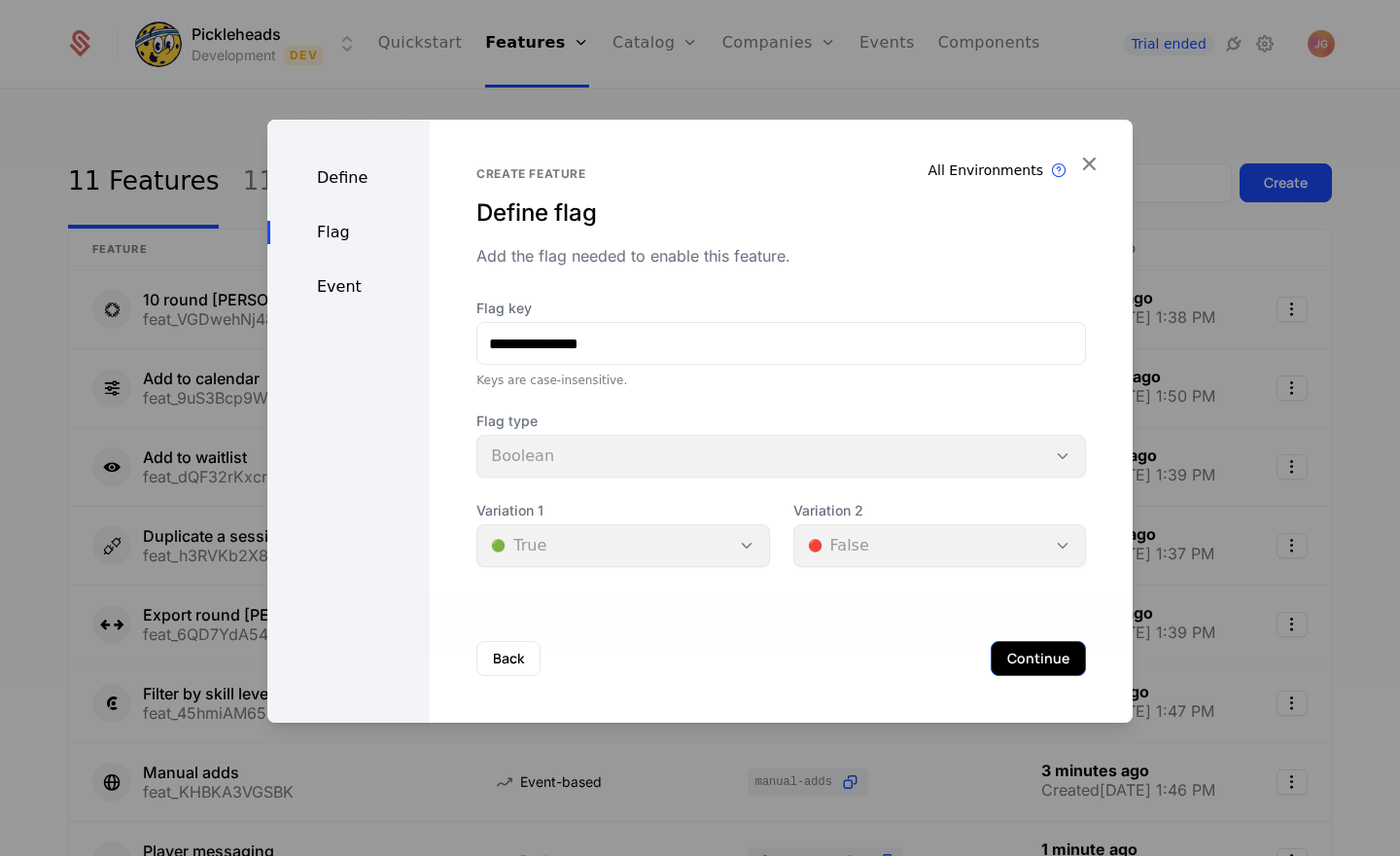
click at [1024, 655] on button "Continue" at bounding box center [1038, 658] width 96 height 35
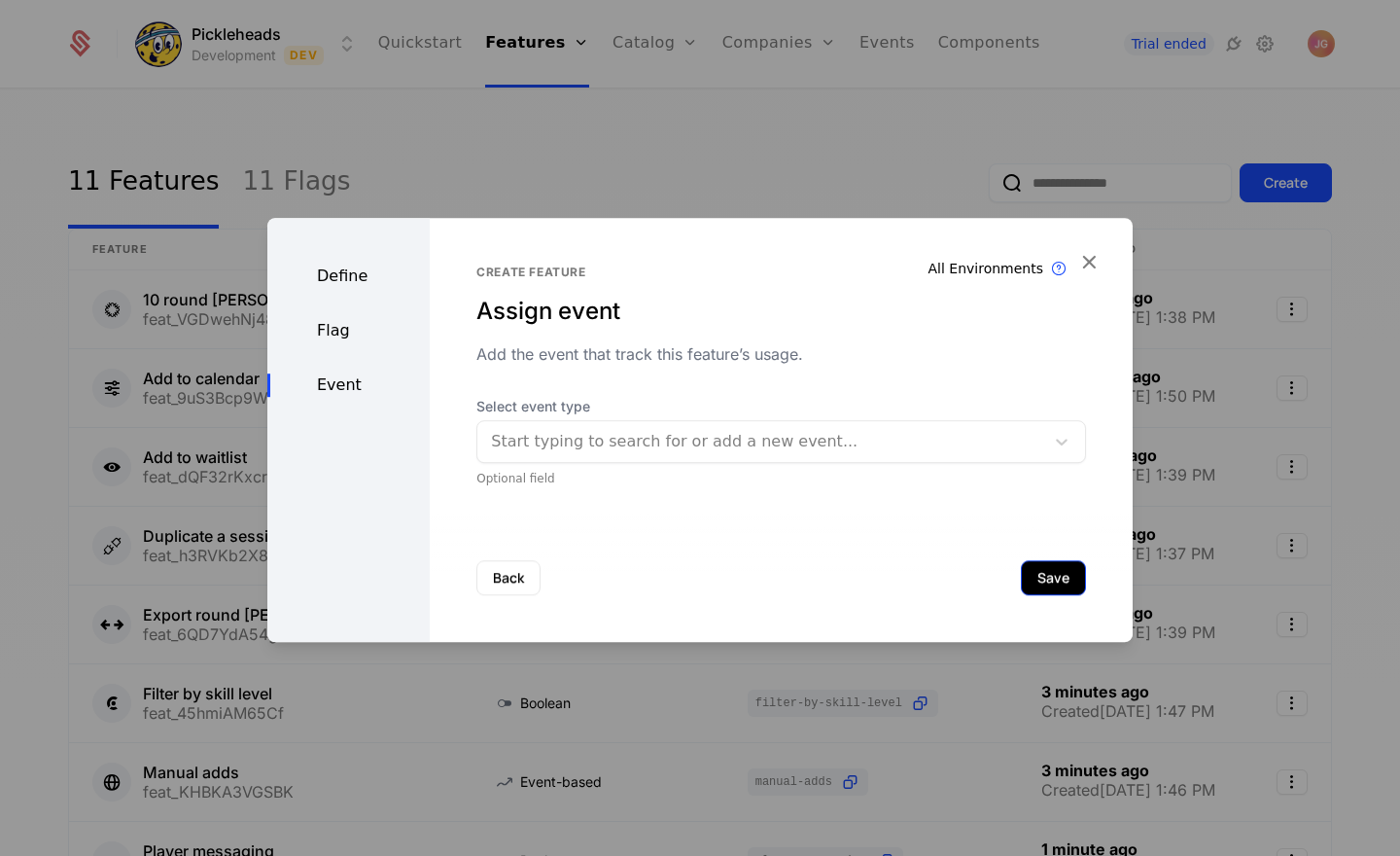
click at [1070, 582] on button "Save" at bounding box center [1053, 577] width 65 height 35
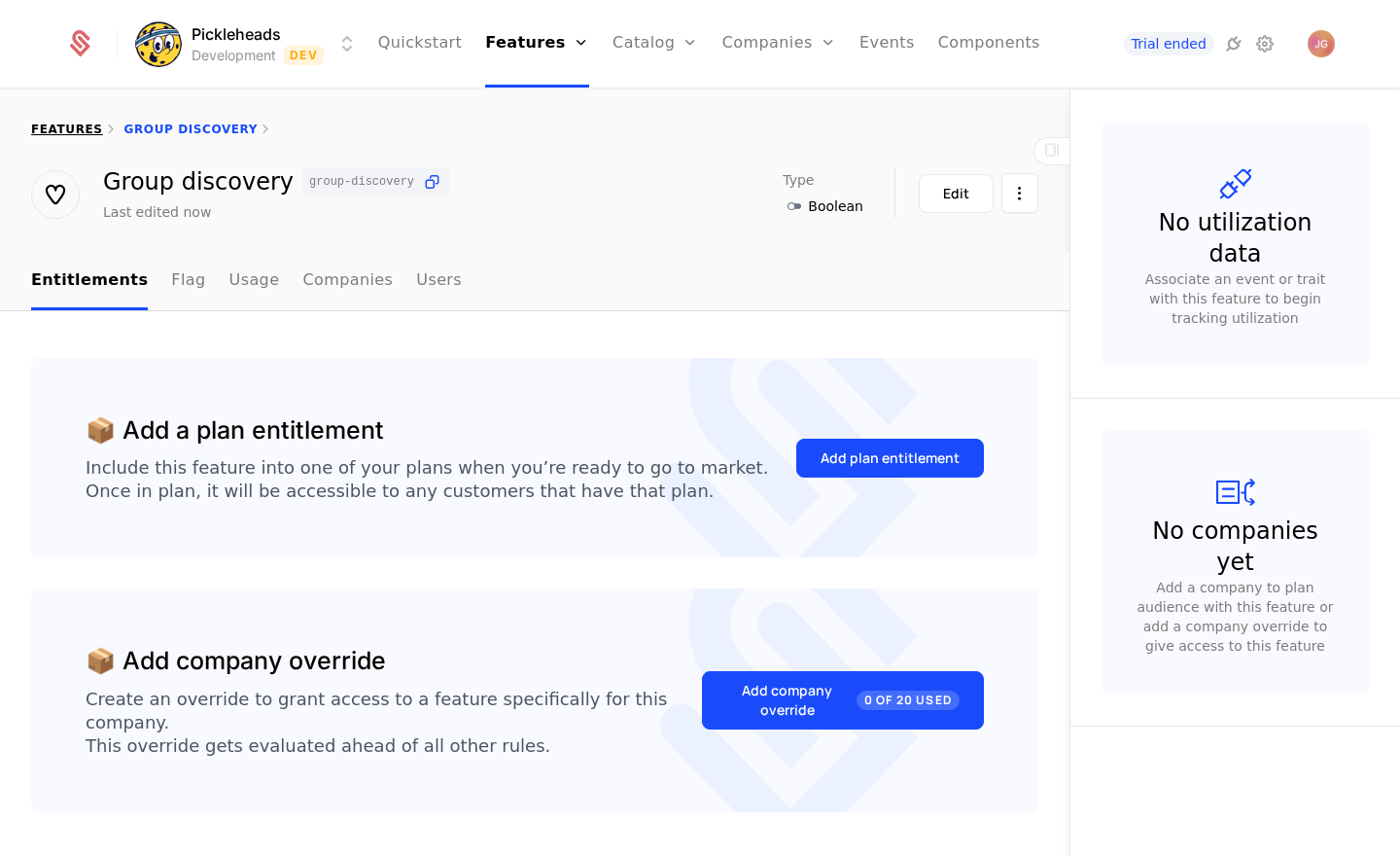
click at [70, 127] on link "features" at bounding box center [67, 129] width 72 height 14
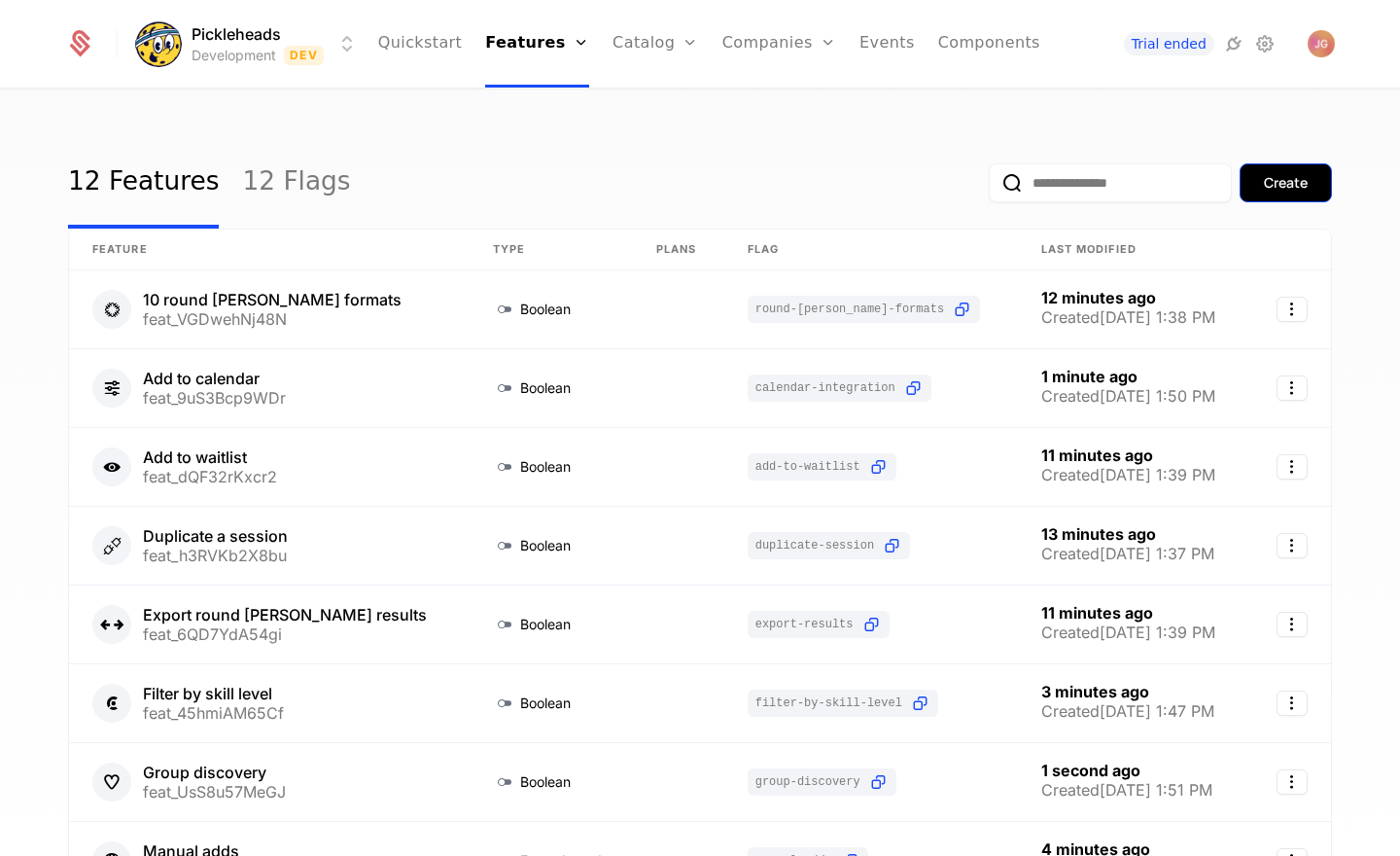
click at [1265, 186] on div "Create" at bounding box center [1285, 183] width 43 height 20
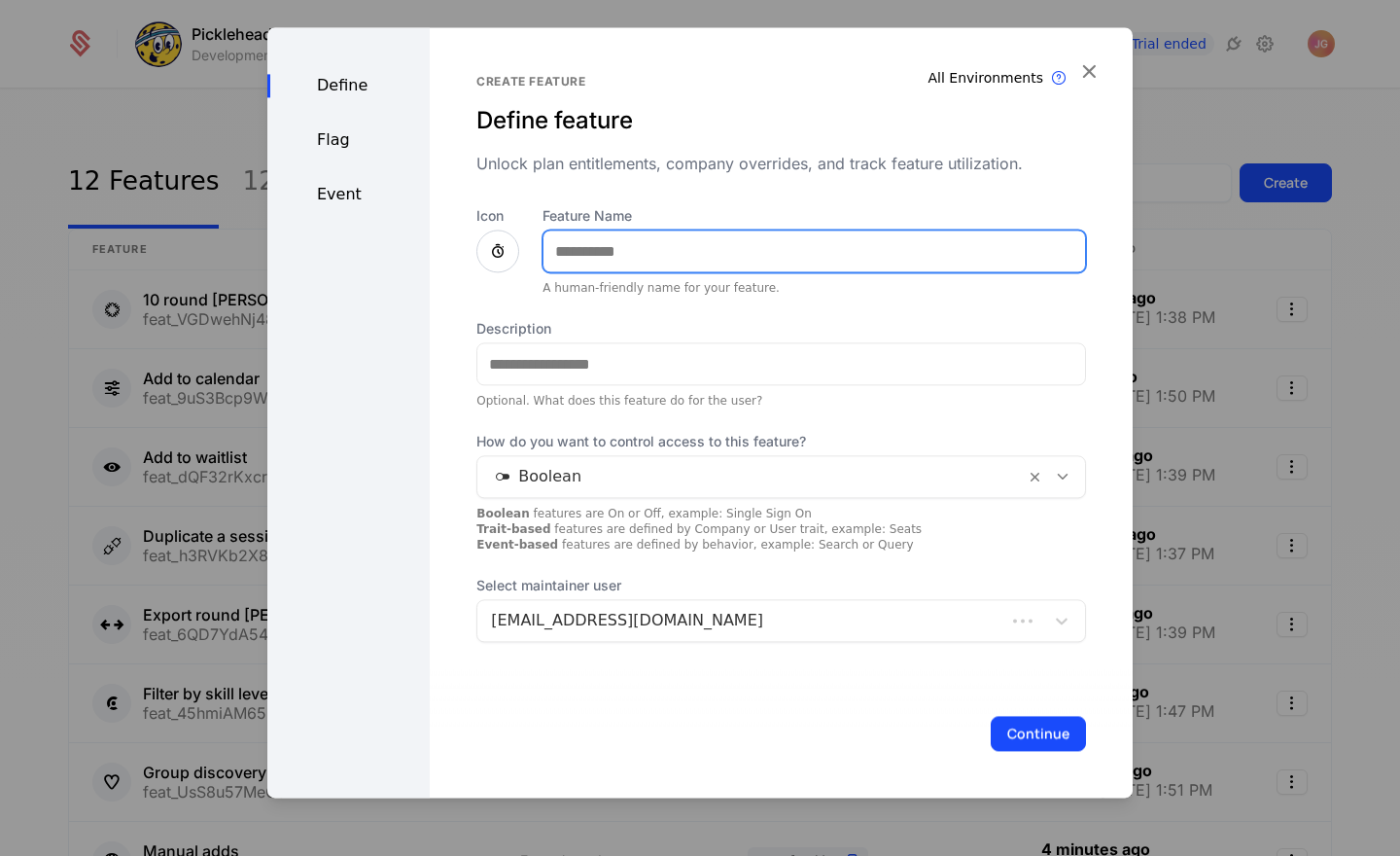
click at [689, 254] on input "Feature Name" at bounding box center [814, 250] width 541 height 40
type input "**********"
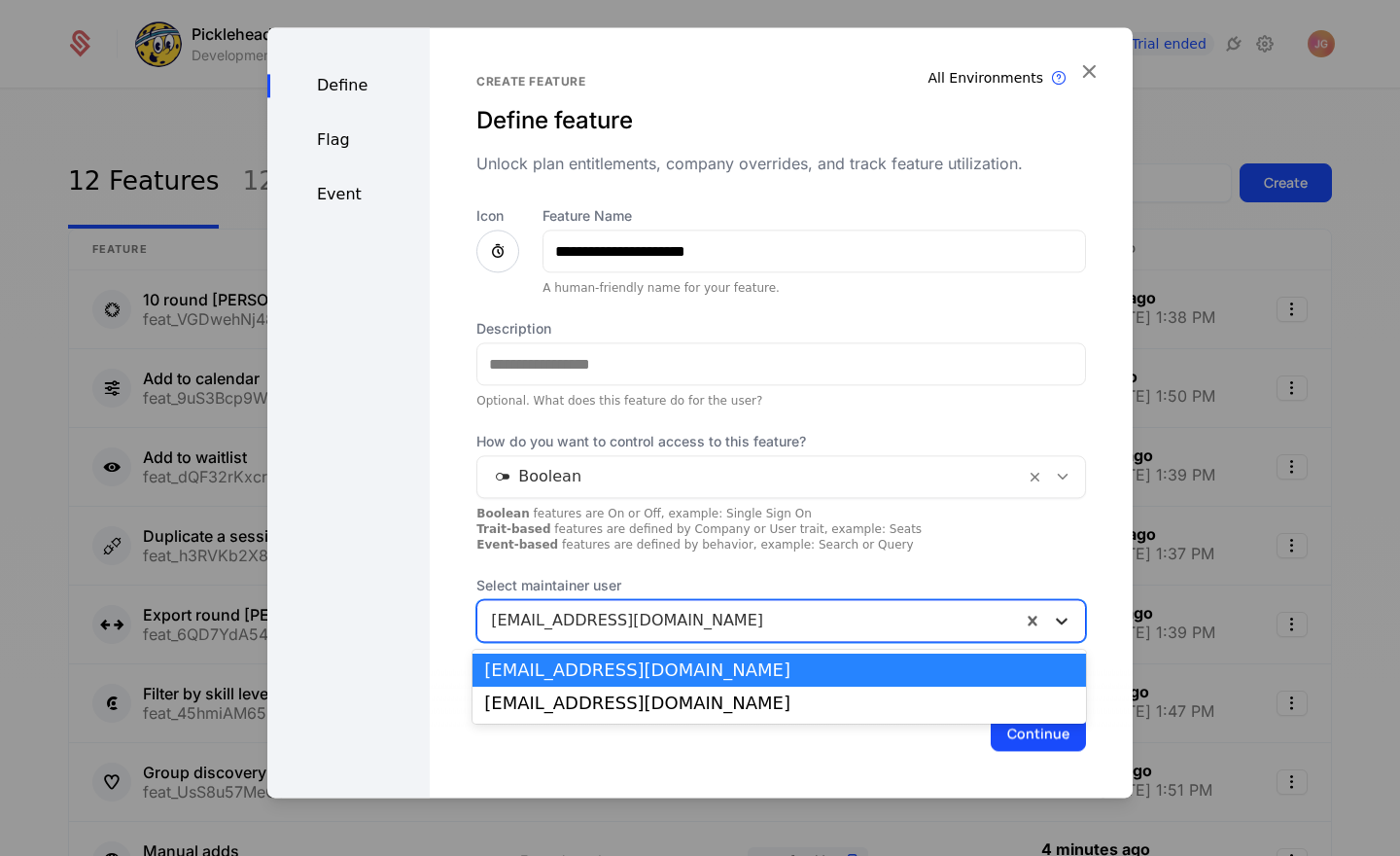
click at [1061, 625] on icon at bounding box center [1061, 620] width 20 height 20
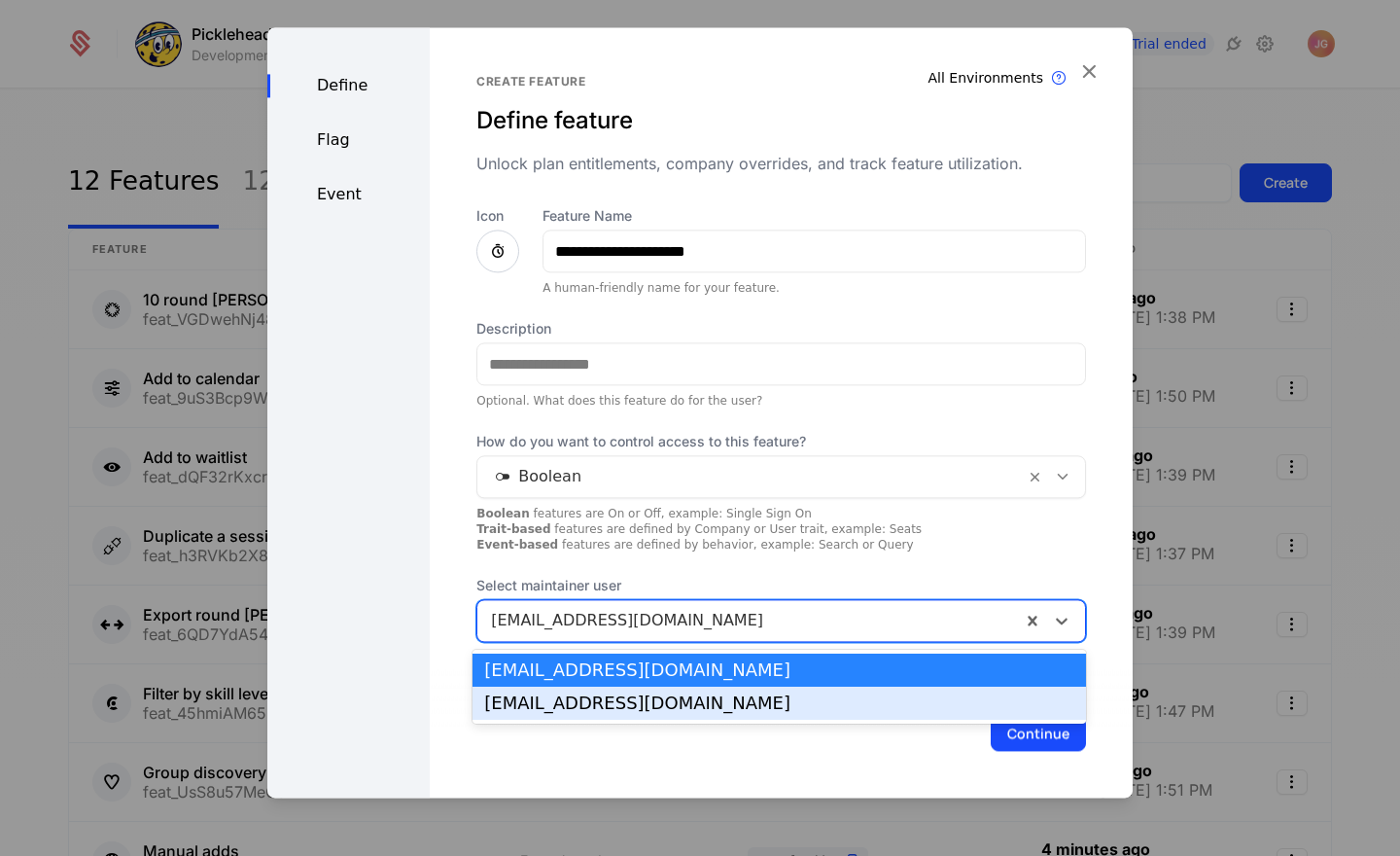
click at [990, 696] on div "max@pickleheads.com" at bounding box center [779, 703] width 590 height 18
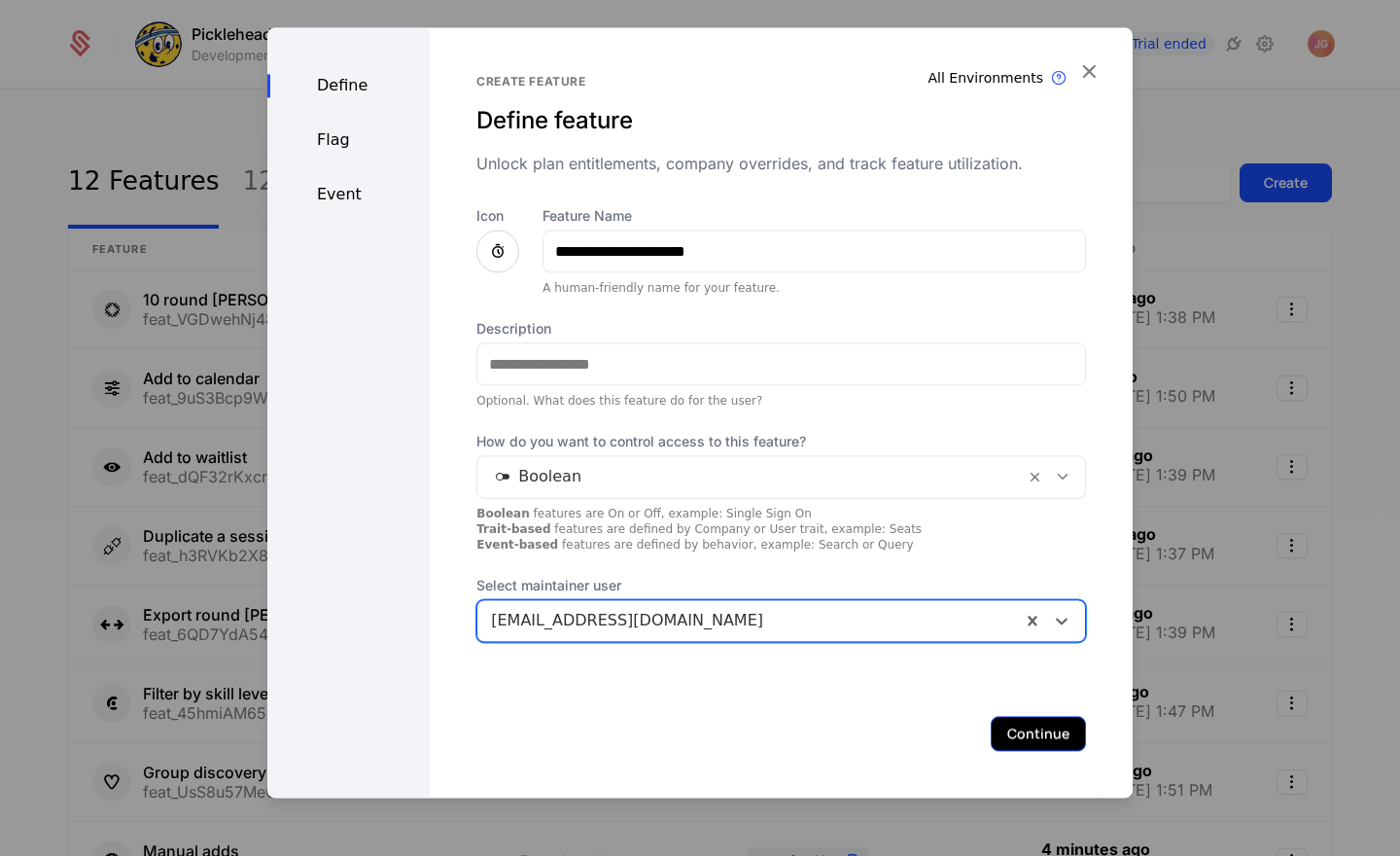
click at [1040, 728] on button "Continue" at bounding box center [1038, 733] width 96 height 35
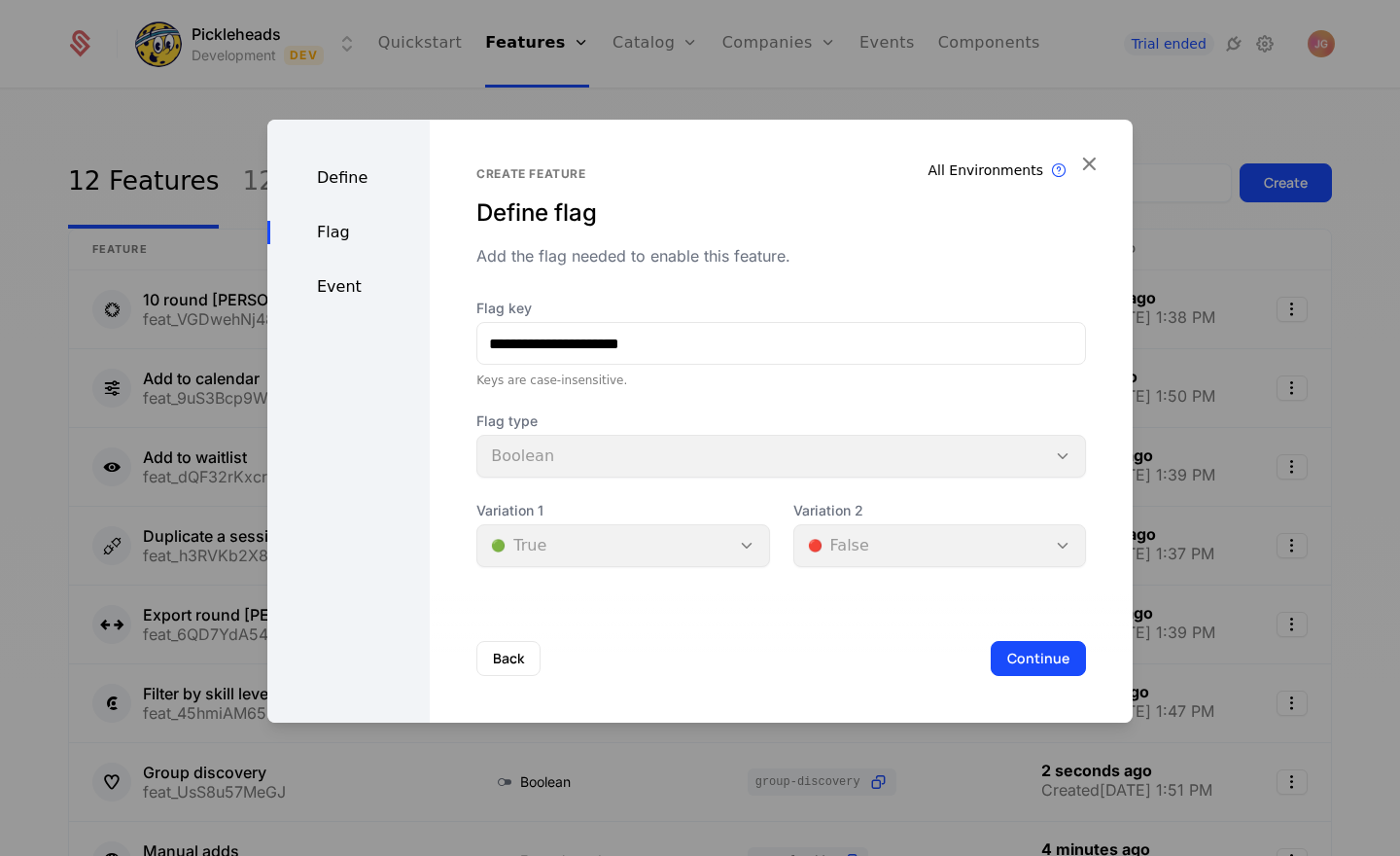
click at [1024, 648] on button "Continue" at bounding box center [1038, 658] width 96 height 35
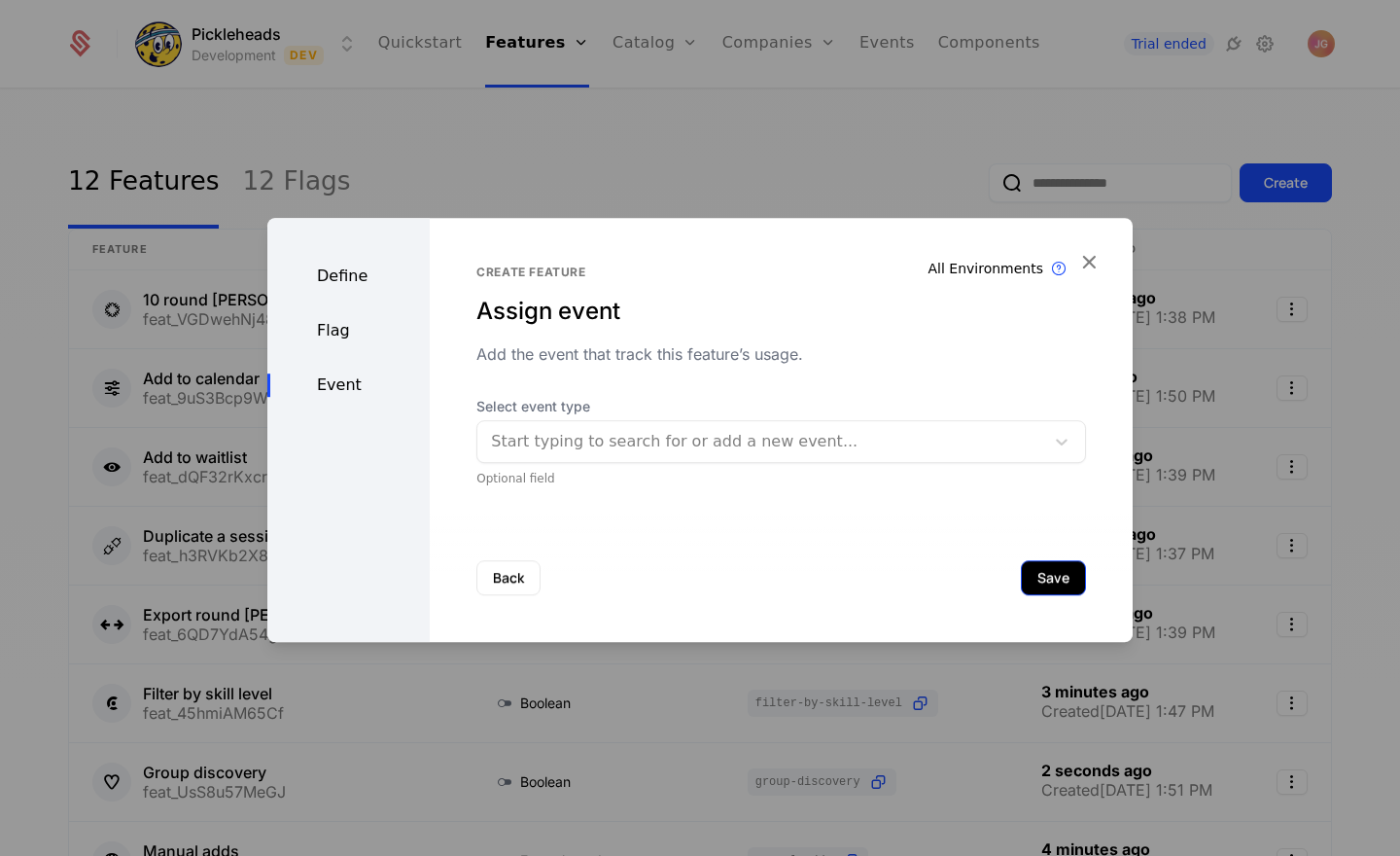
click at [1045, 576] on button "Save" at bounding box center [1053, 577] width 65 height 35
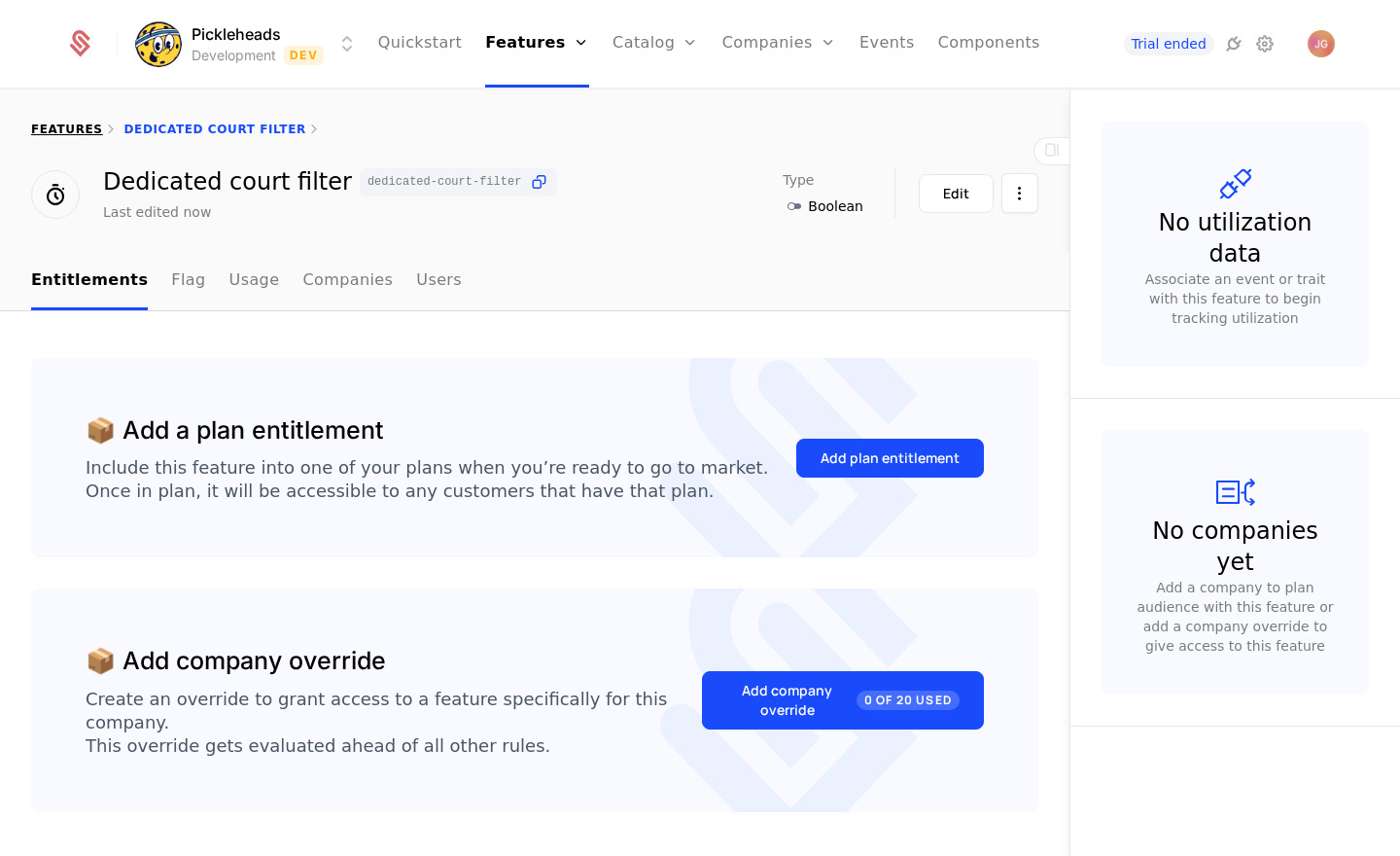
click at [79, 128] on link "features" at bounding box center [67, 129] width 72 height 14
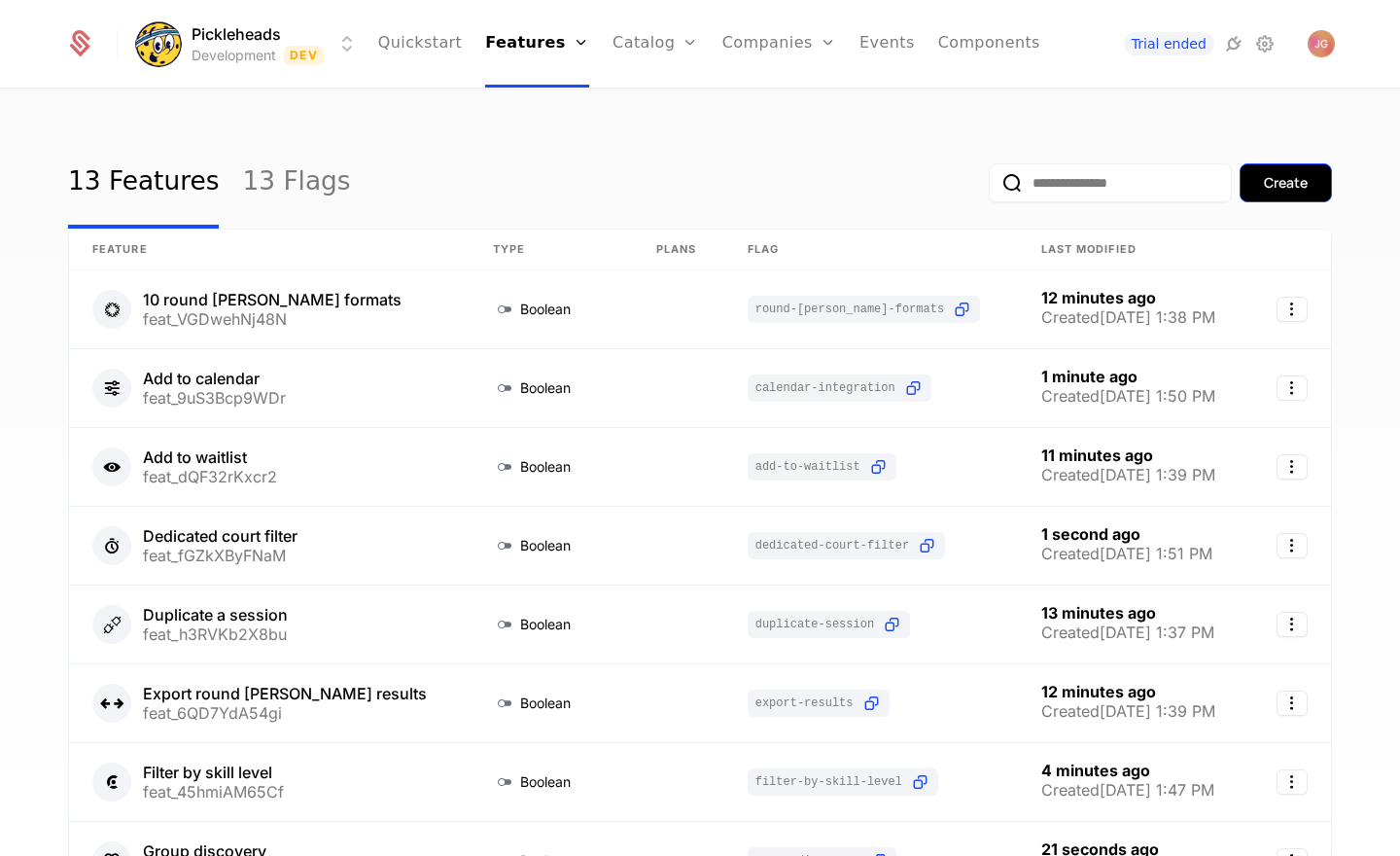
click at [1313, 188] on button "Create" at bounding box center [1285, 182] width 93 height 39
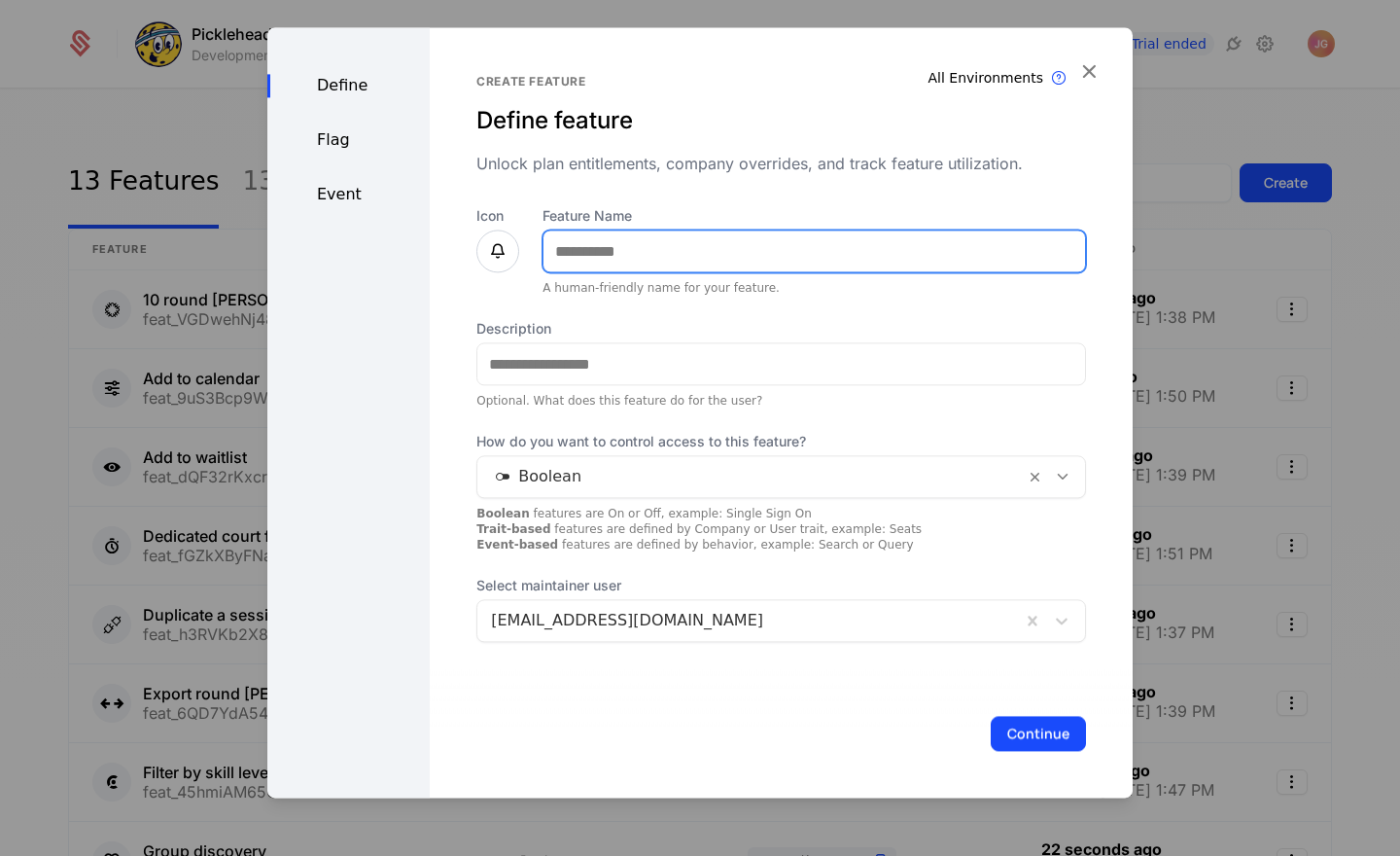
click at [576, 258] on input "Feature Name" at bounding box center [814, 250] width 541 height 40
type input "**********"
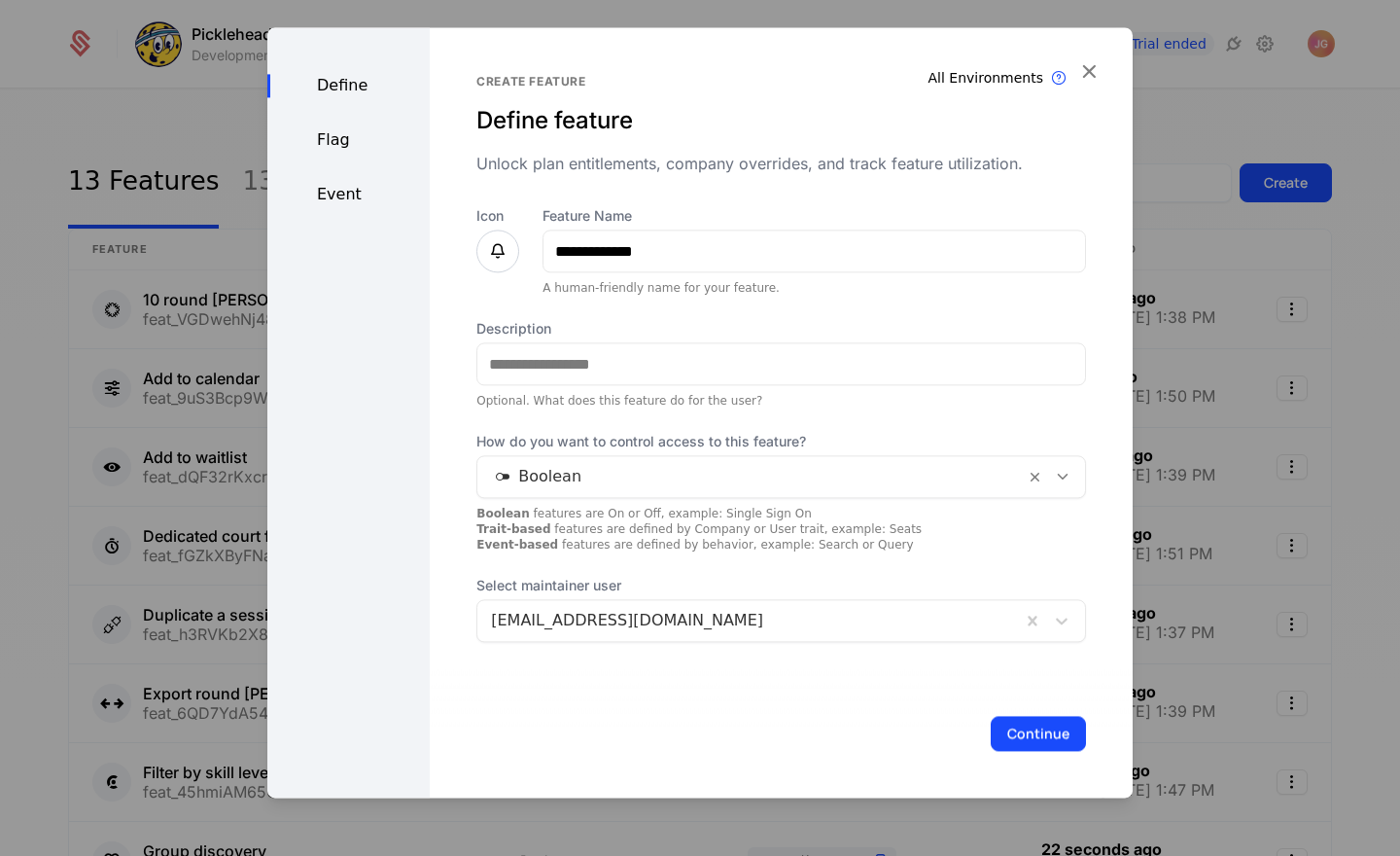
click at [679, 191] on div "**********" at bounding box center [781, 357] width 609 height 568
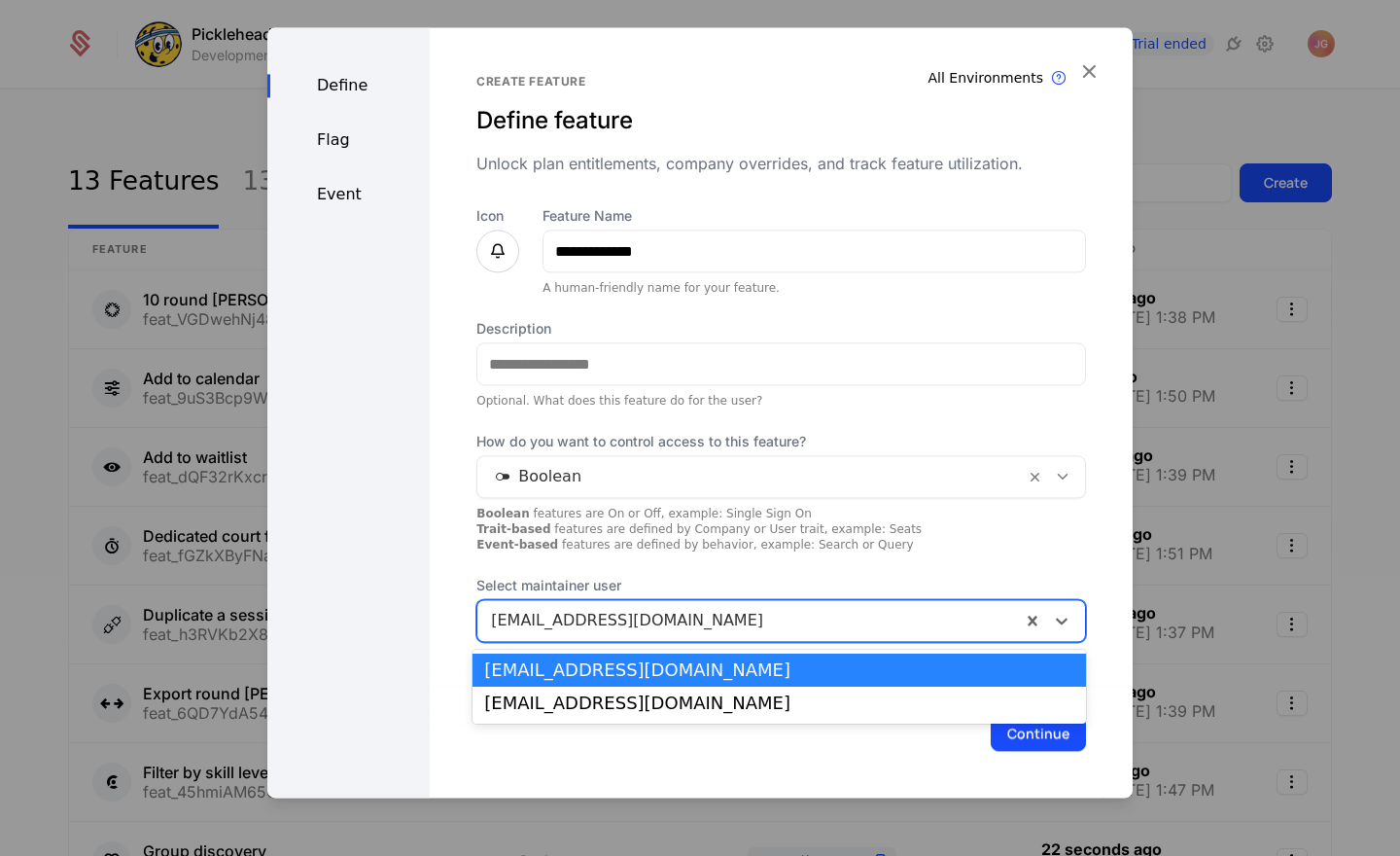
drag, startPoint x: 1063, startPoint y: 623, endPoint x: 1038, endPoint y: 642, distance: 31.4
click at [1063, 623] on icon at bounding box center [1061, 620] width 20 height 20
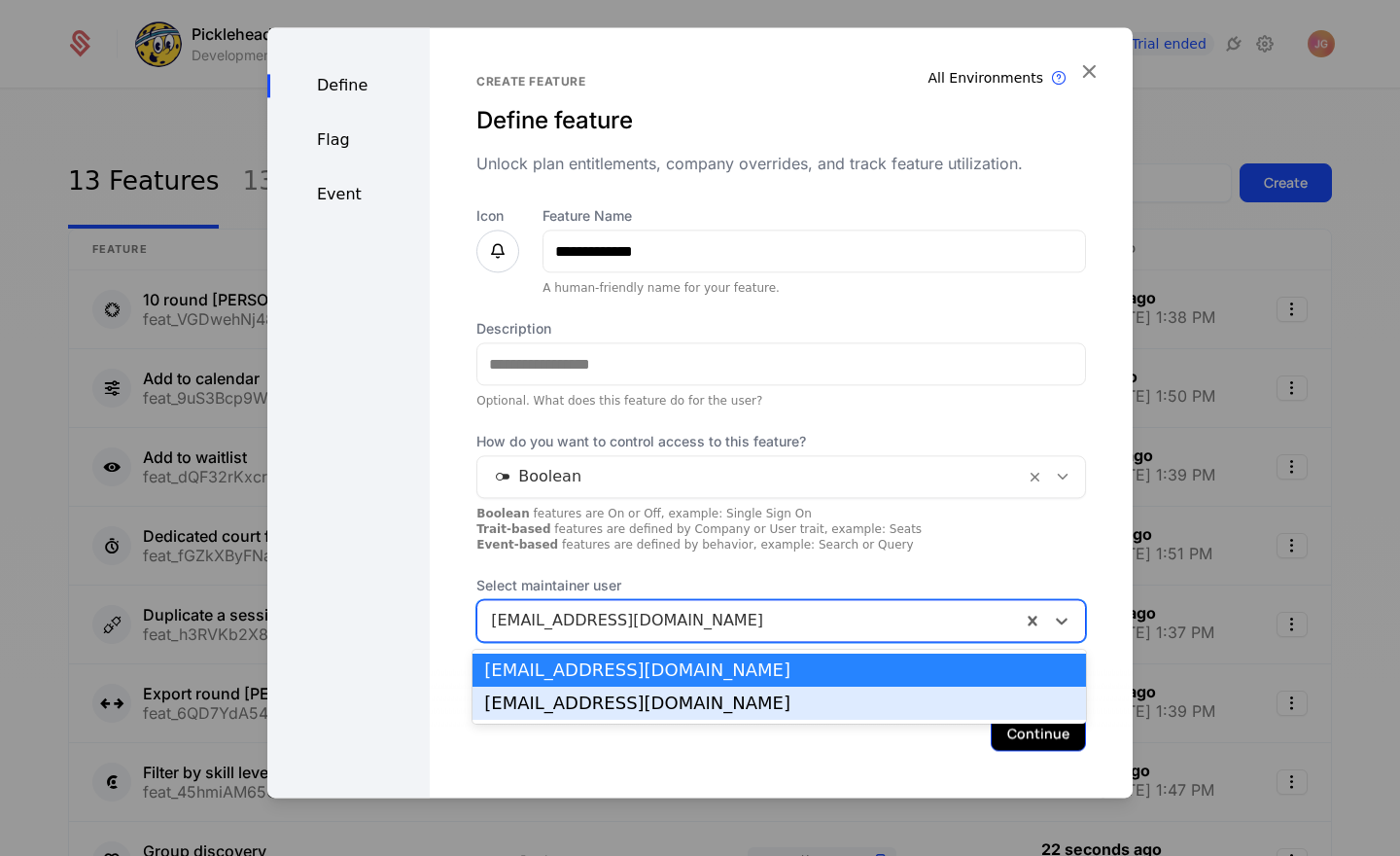
drag, startPoint x: 996, startPoint y: 693, endPoint x: 1026, endPoint y: 715, distance: 37.2
click at [996, 693] on div "max@pickleheads.com" at bounding box center [779, 702] width 613 height 33
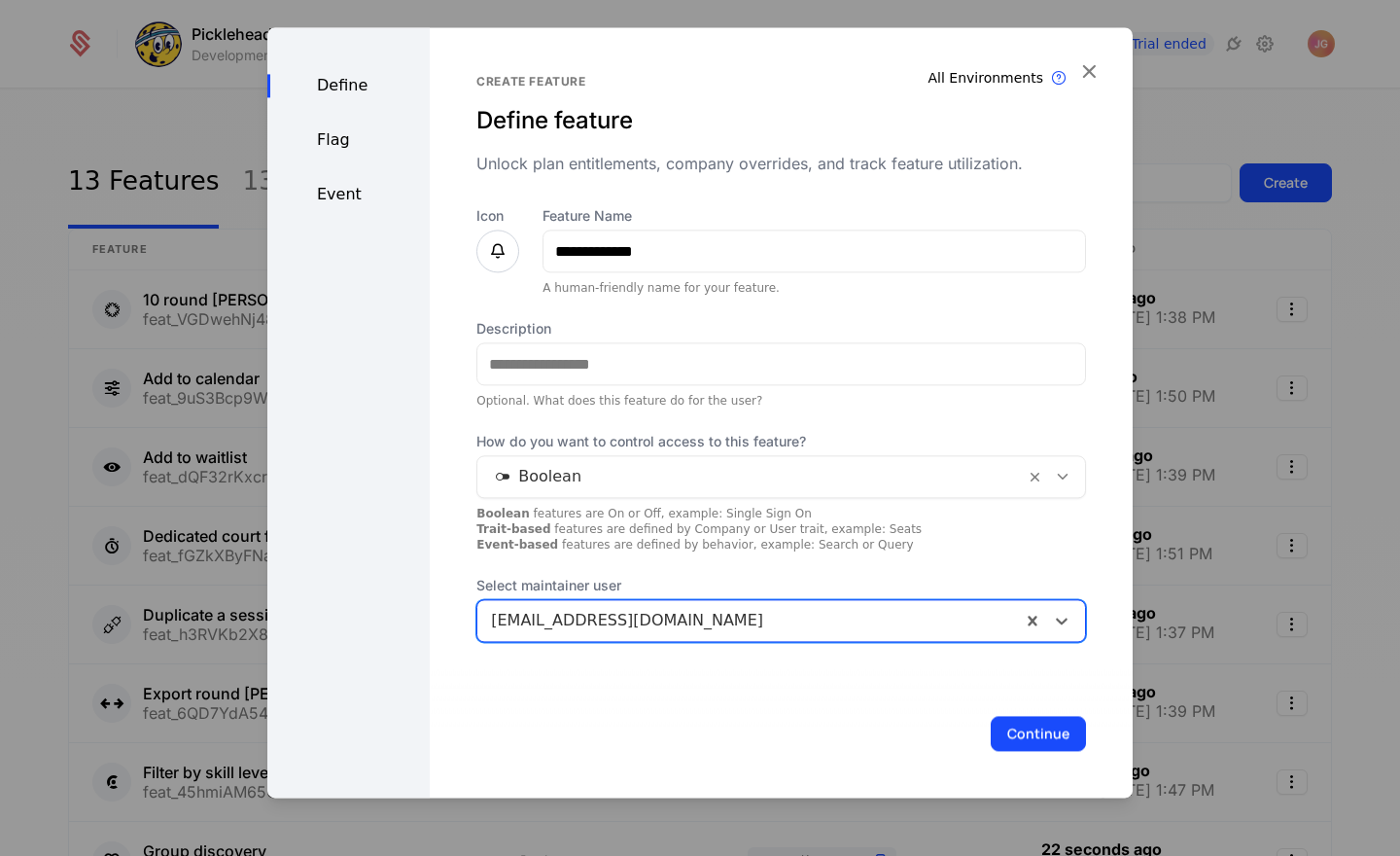
click at [1037, 730] on button "Continue" at bounding box center [1038, 733] width 96 height 35
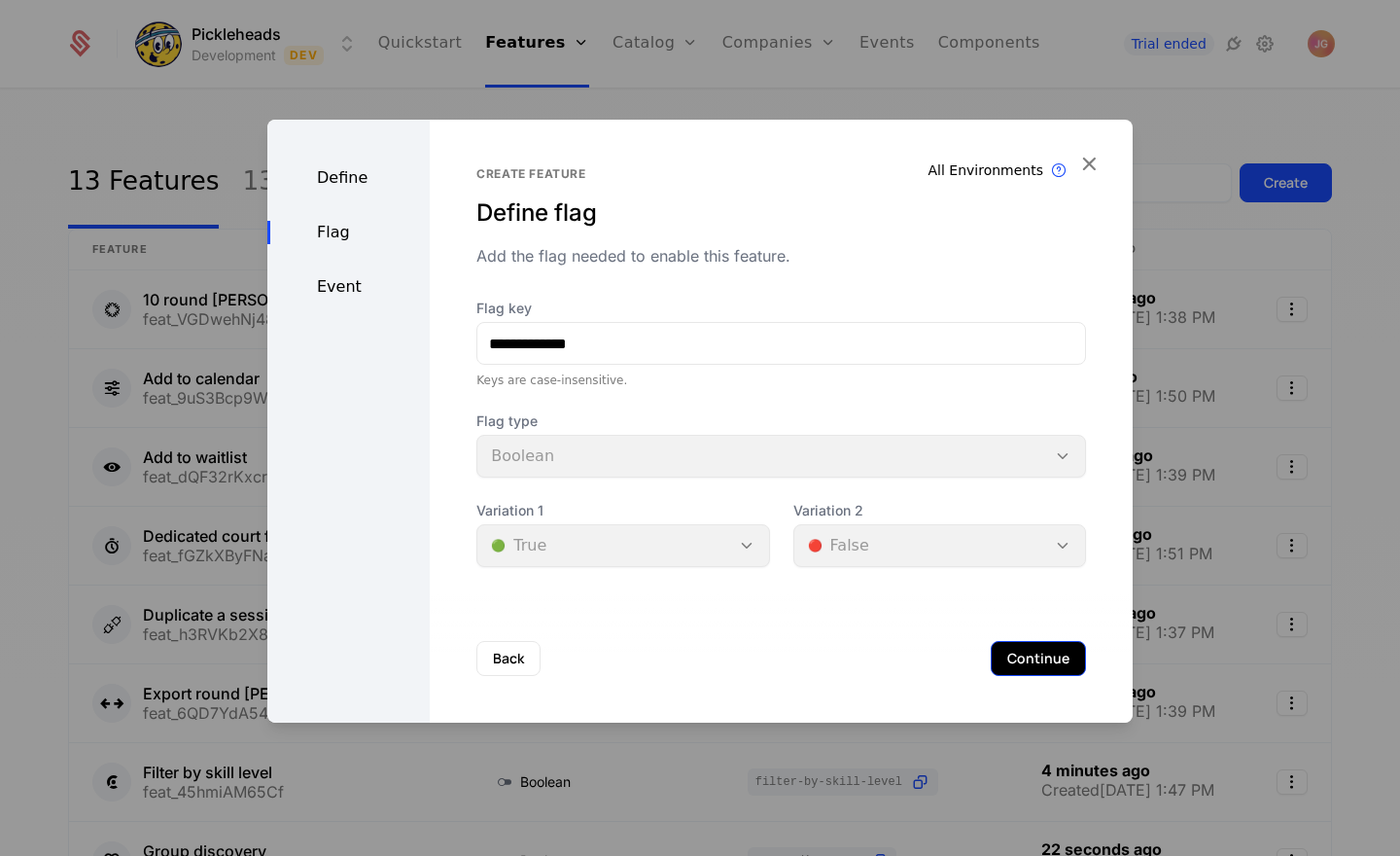
click at [1023, 671] on button "Continue" at bounding box center [1038, 658] width 96 height 35
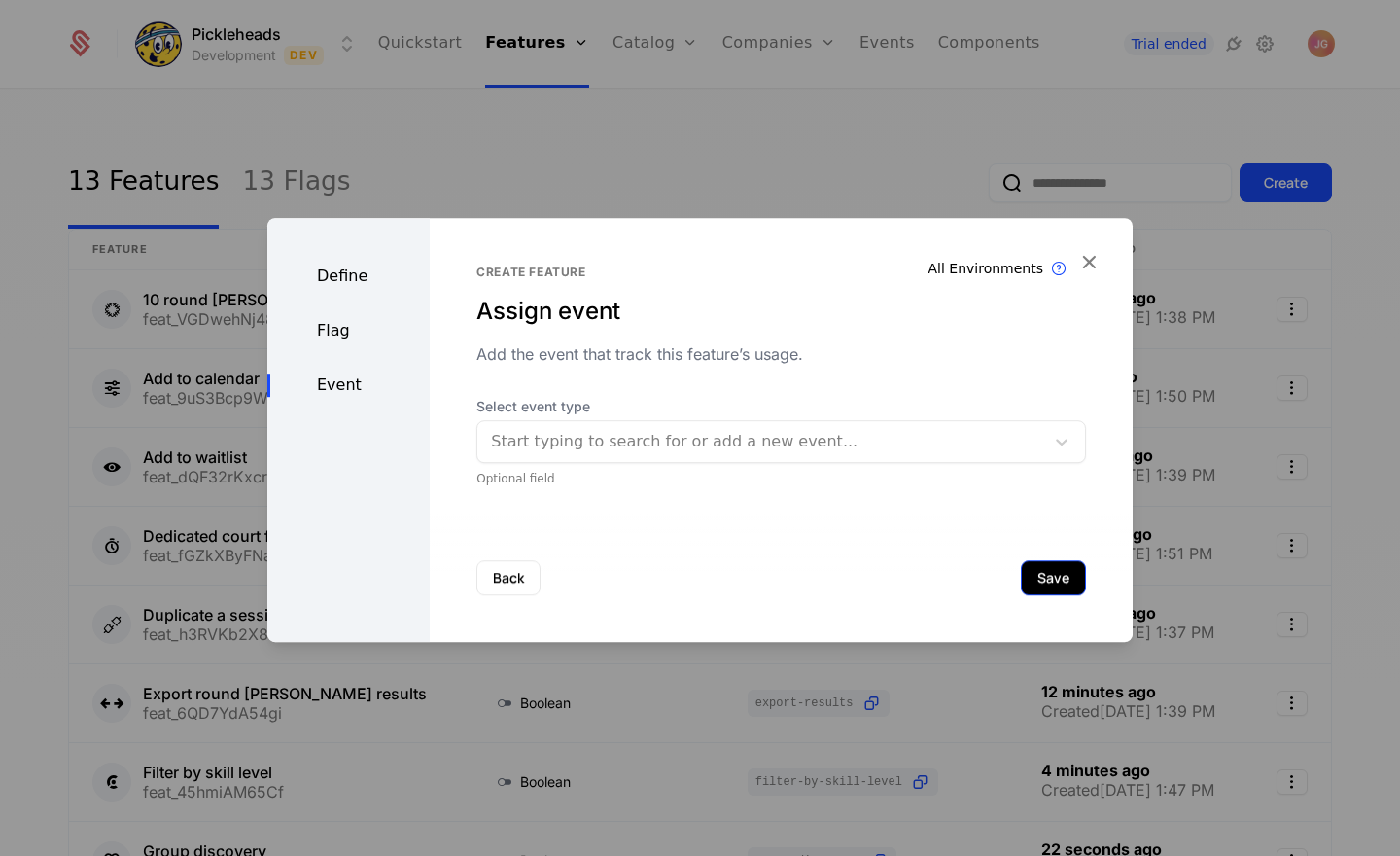
click at [1073, 584] on button "Save" at bounding box center [1053, 577] width 65 height 35
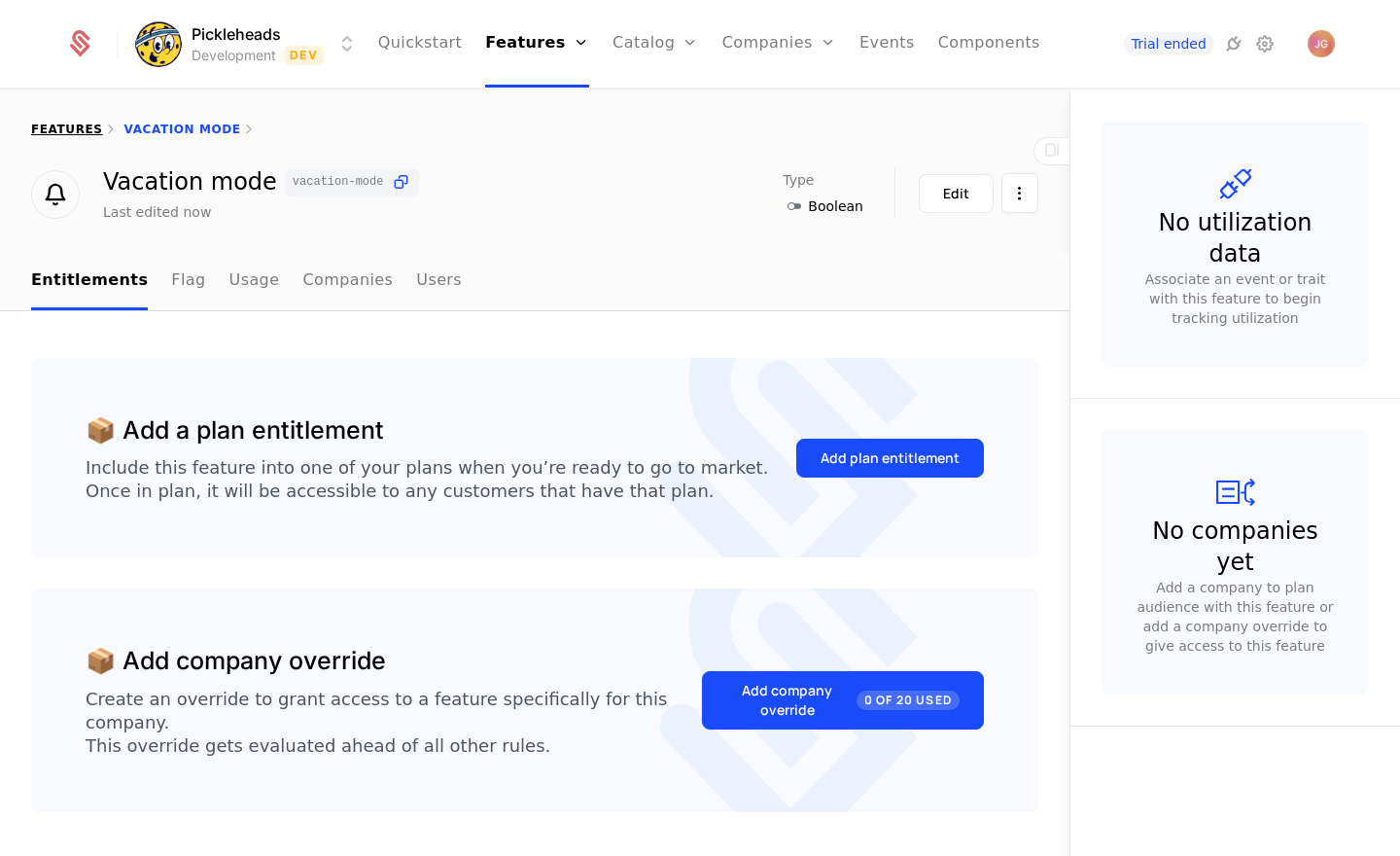
click at [61, 131] on link "features" at bounding box center [67, 129] width 72 height 14
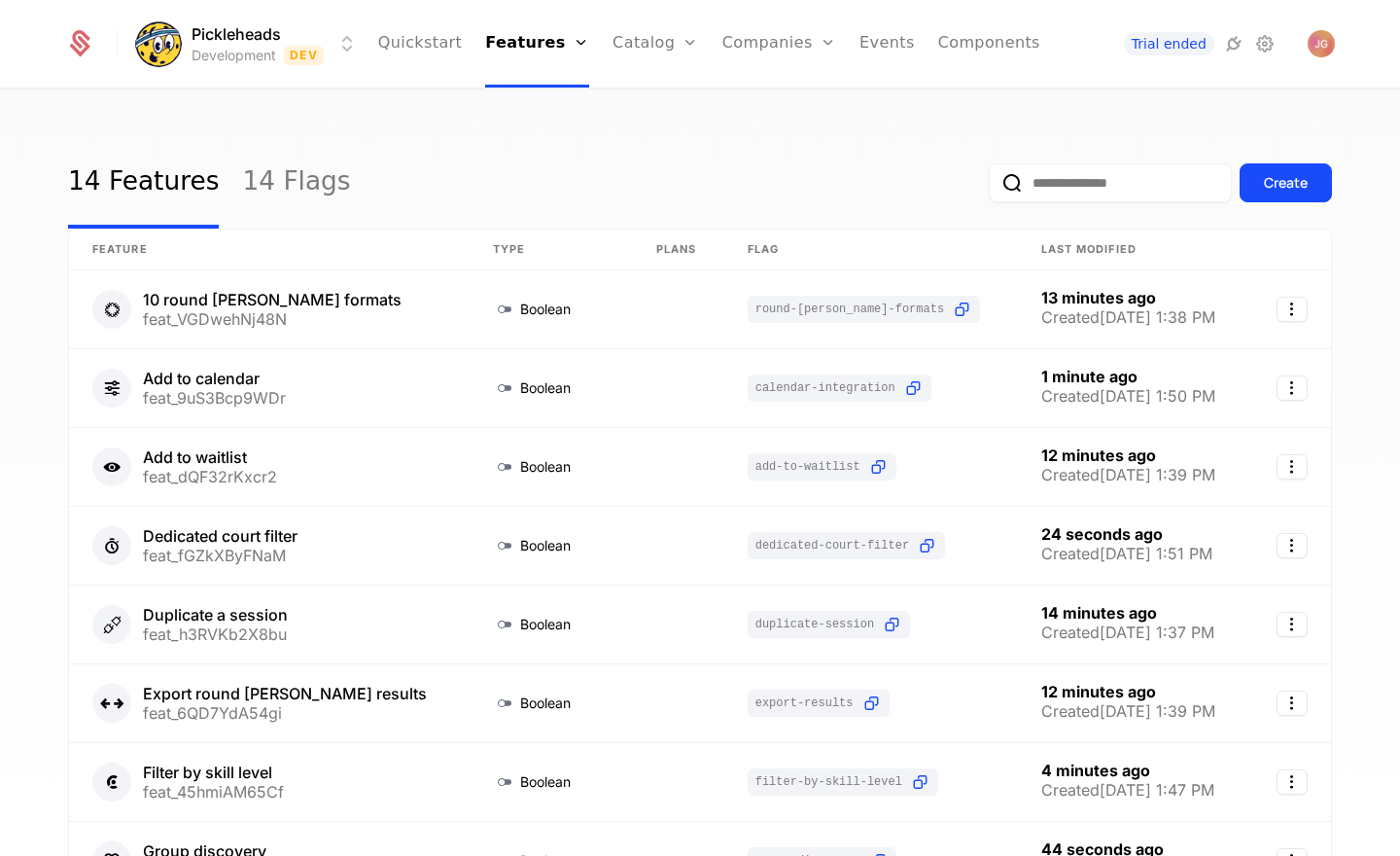
click at [559, 157] on div "14 Features 14 Flags Create" at bounding box center [700, 183] width 1264 height 92
click at [567, 153] on div "14 Features 14 Flags Create" at bounding box center [700, 183] width 1264 height 92
click at [505, 159] on div "14 Features 14 Flags Create" at bounding box center [700, 183] width 1264 height 92
click at [770, 107] on link "Companies" at bounding box center [790, 108] width 90 height 24
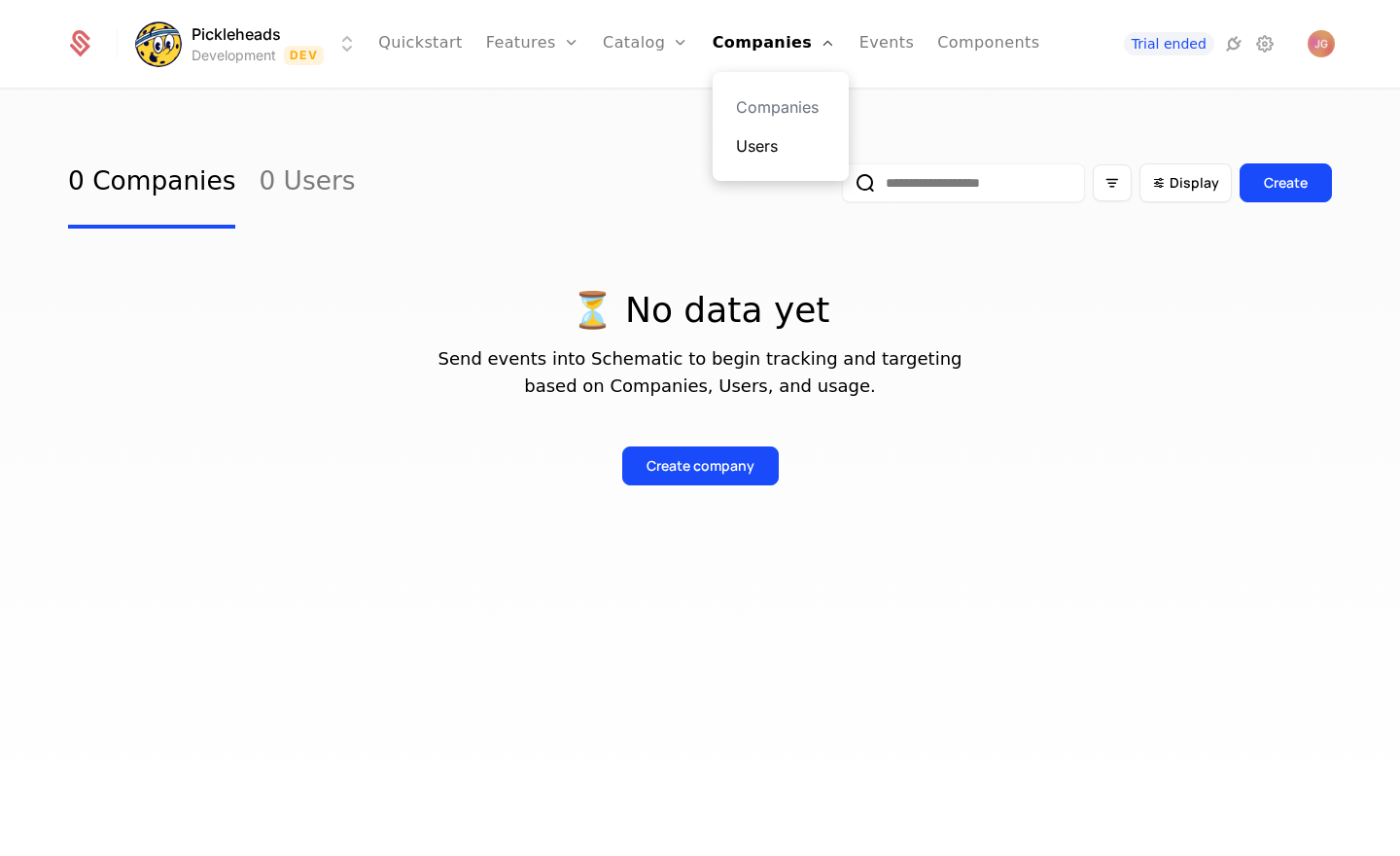
click at [783, 145] on link "Users" at bounding box center [780, 146] width 90 height 24
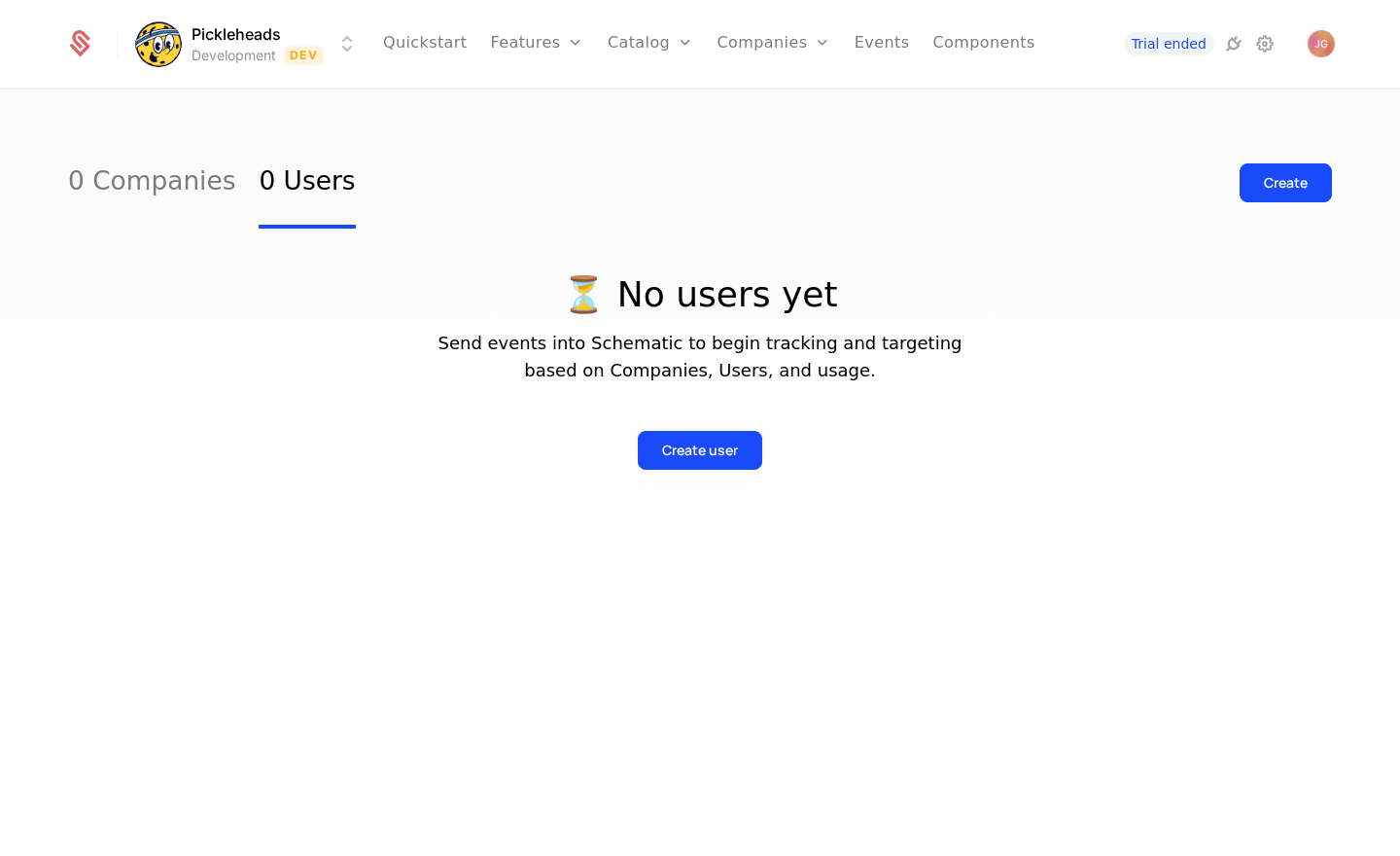
click at [587, 117] on div "0 Companies 0 Users Create ⏳ No users yet Send events into Schematic to begin t…" at bounding box center [700, 479] width 1400 height 777
click at [350, 44] on html "Pickleheads Development Dev Quickstart Features Features Flags Catalog Plans Ad…" at bounding box center [700, 428] width 1400 height 856
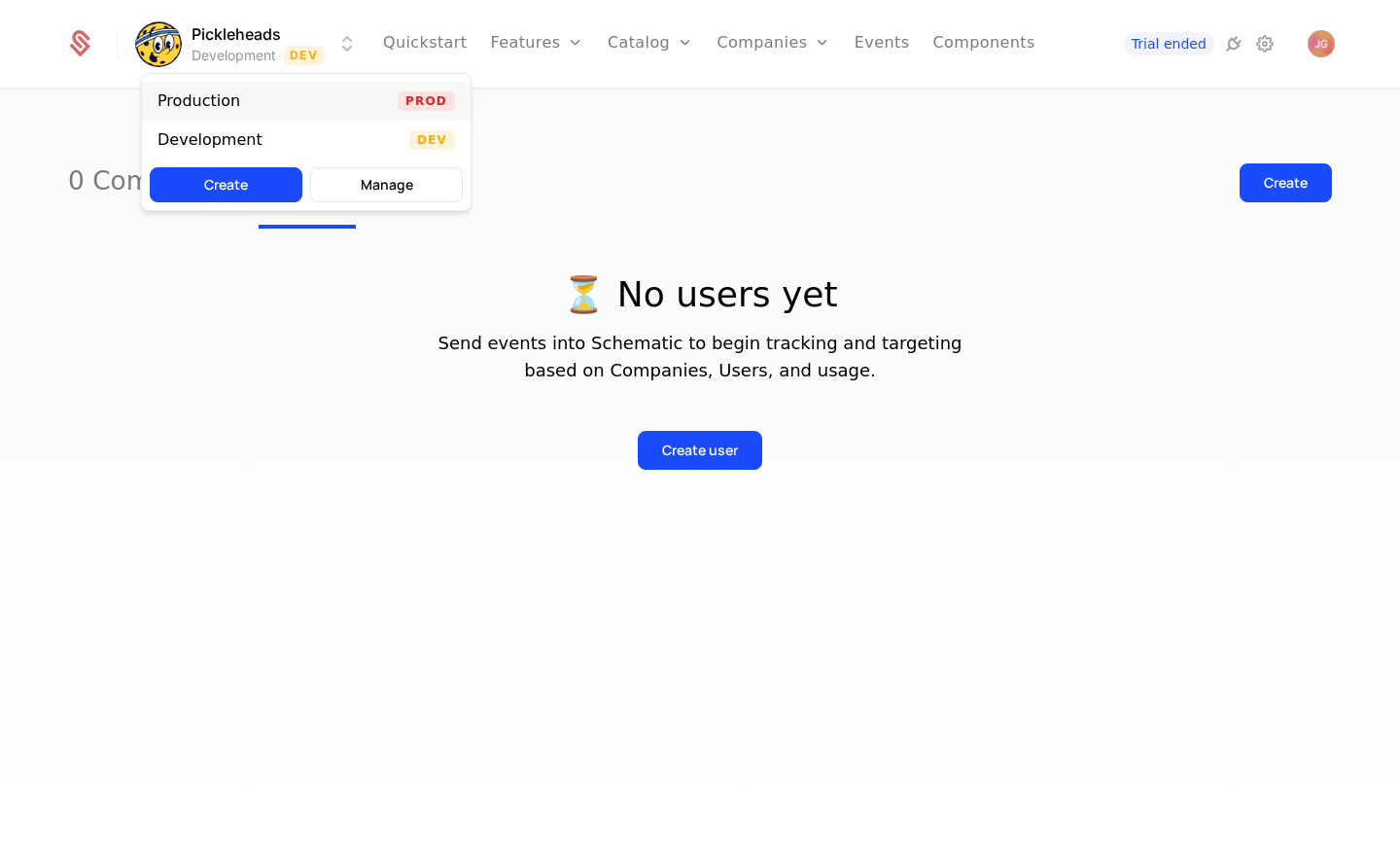
click at [347, 104] on div "Production Prod" at bounding box center [306, 101] width 329 height 39
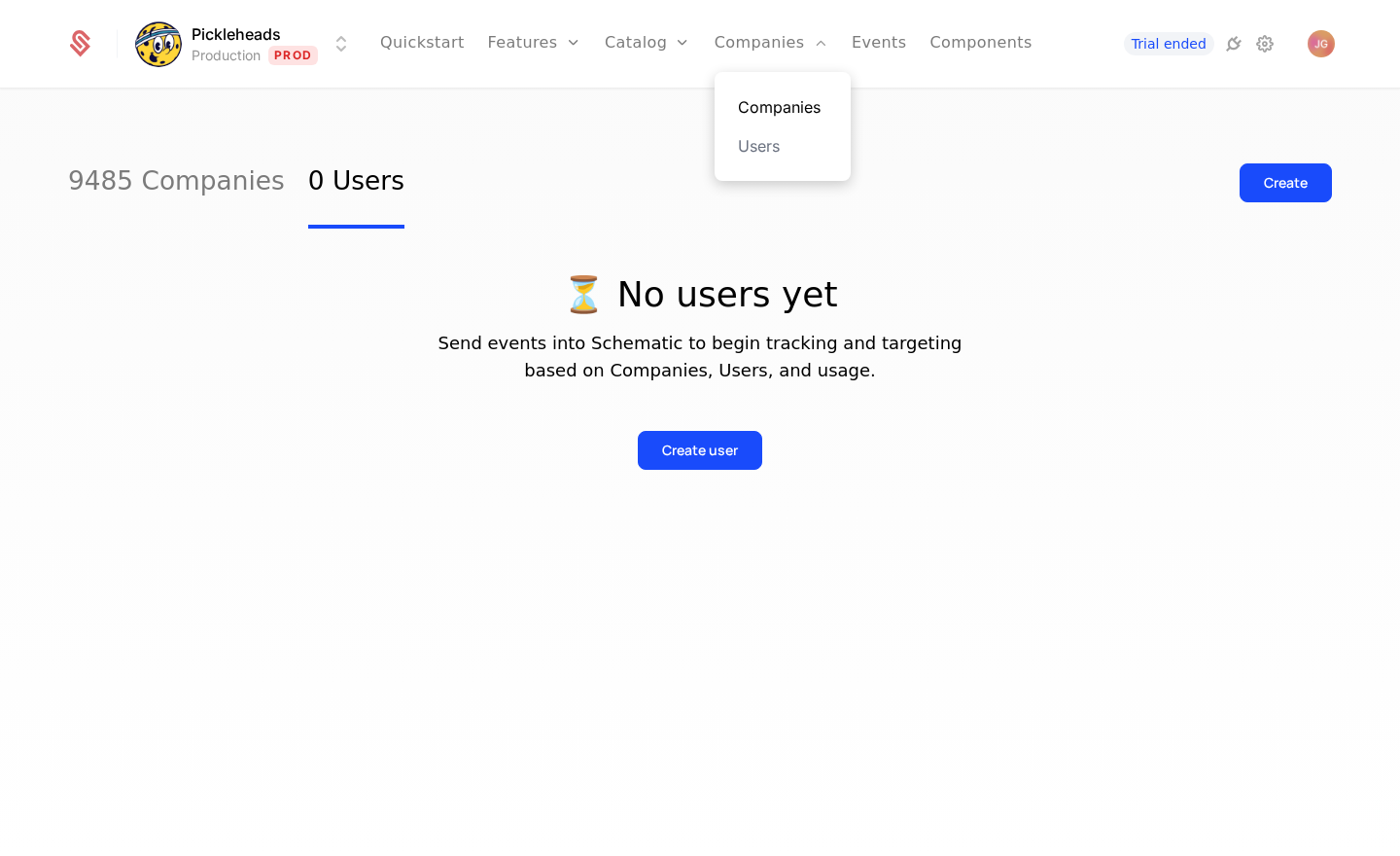
click at [799, 117] on link "Companies" at bounding box center [782, 108] width 90 height 24
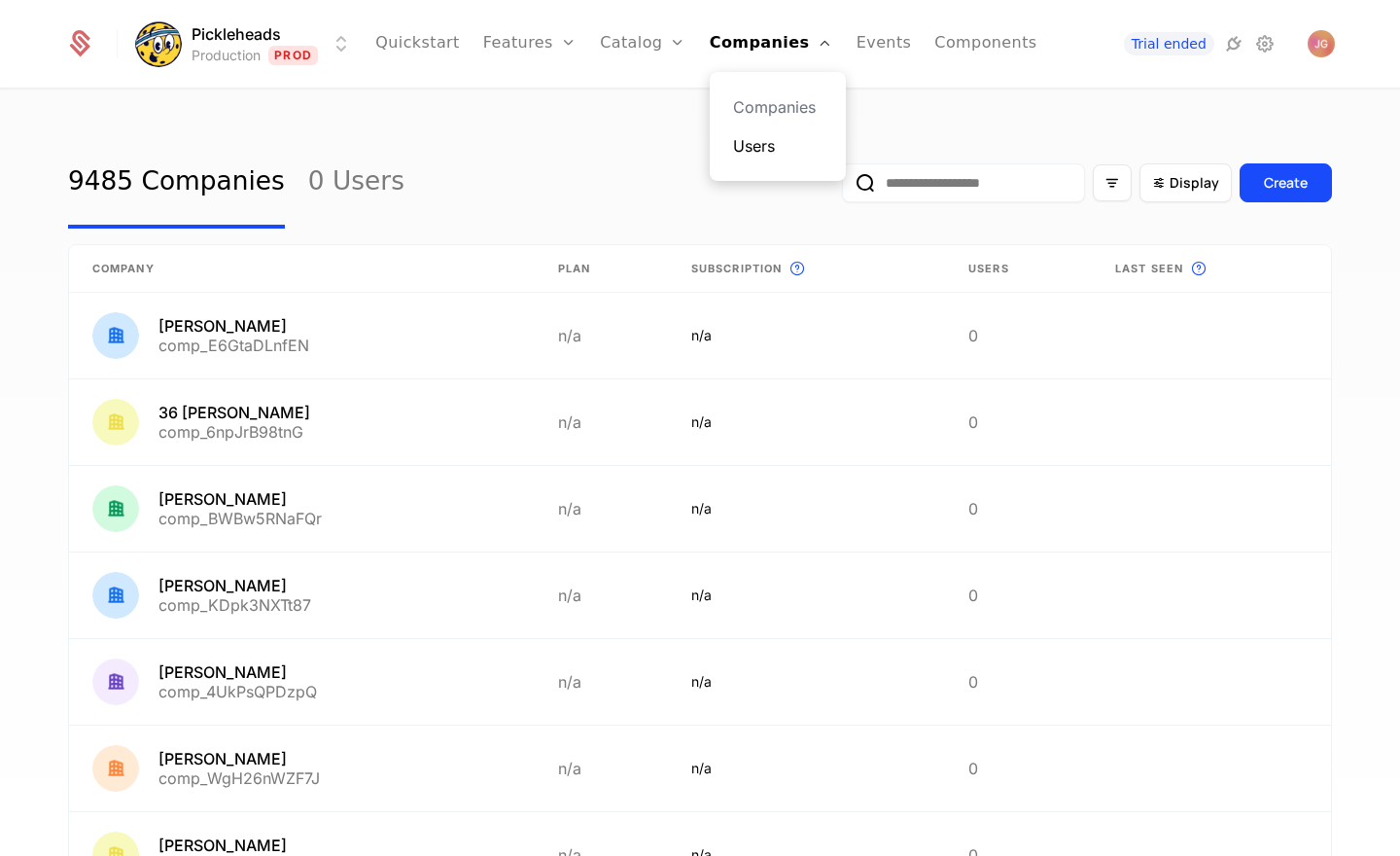
click at [789, 143] on link "Users" at bounding box center [777, 146] width 90 height 24
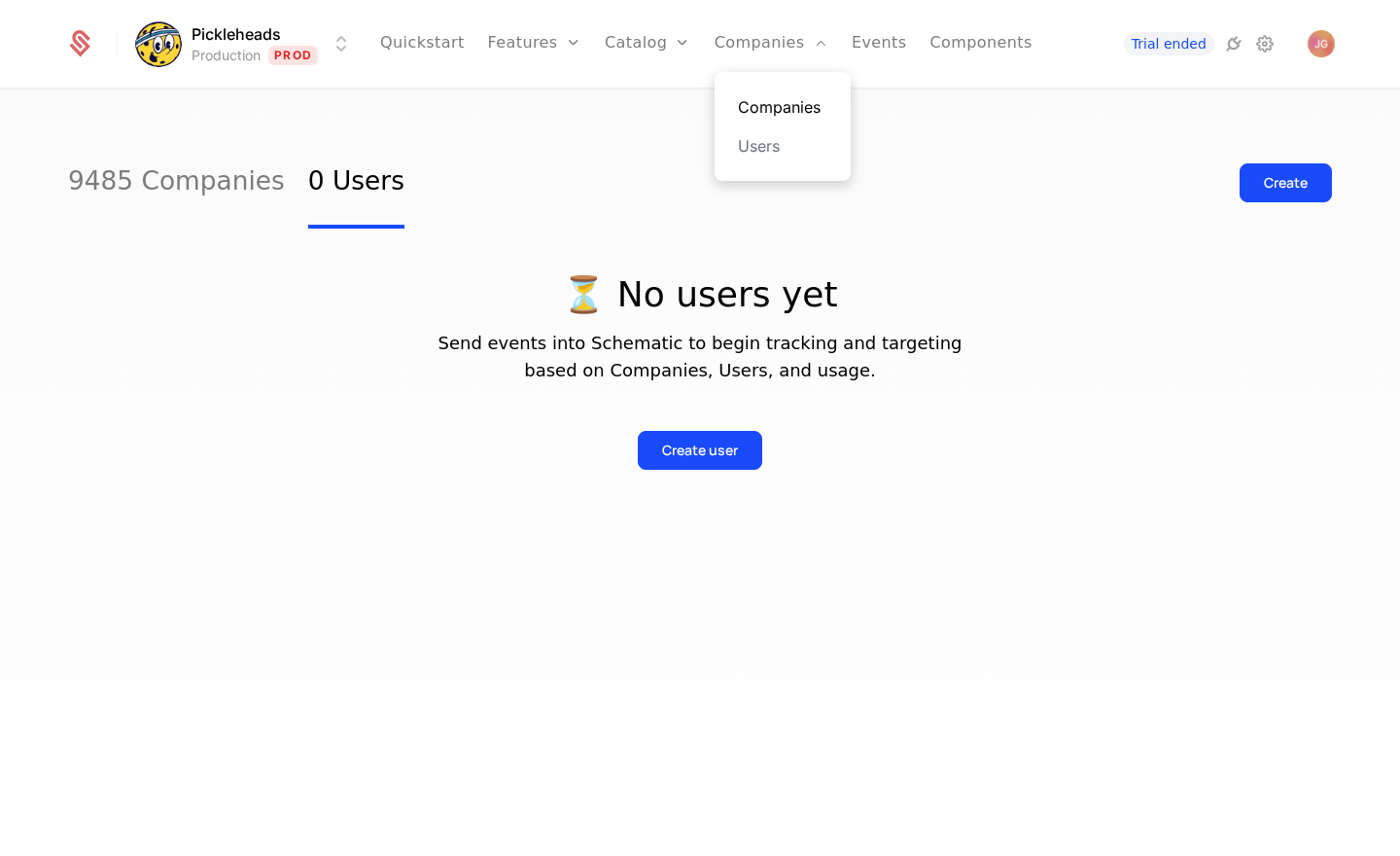
click at [789, 106] on link "Companies" at bounding box center [782, 108] width 90 height 24
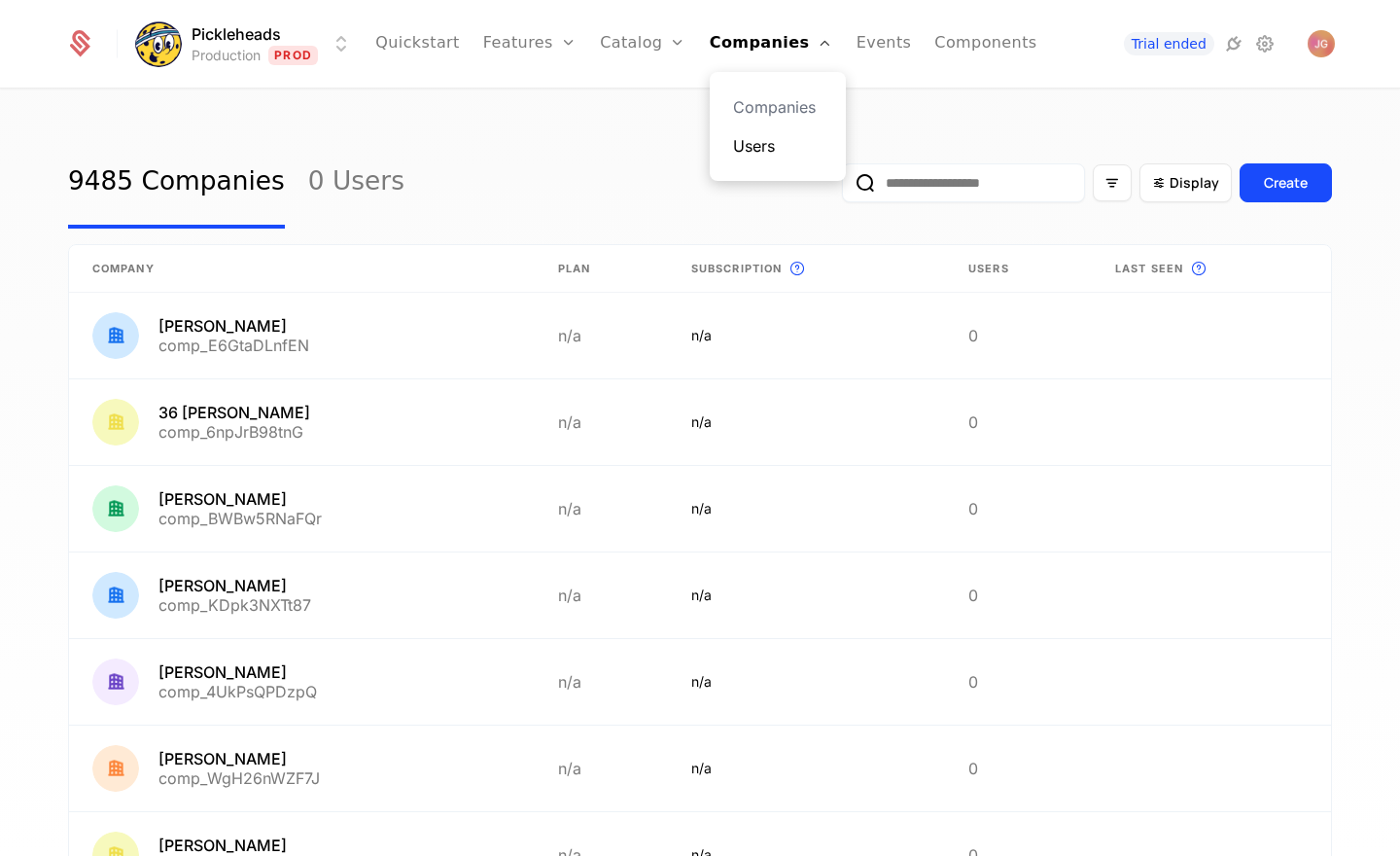
click at [764, 144] on link "Users" at bounding box center [777, 146] width 90 height 24
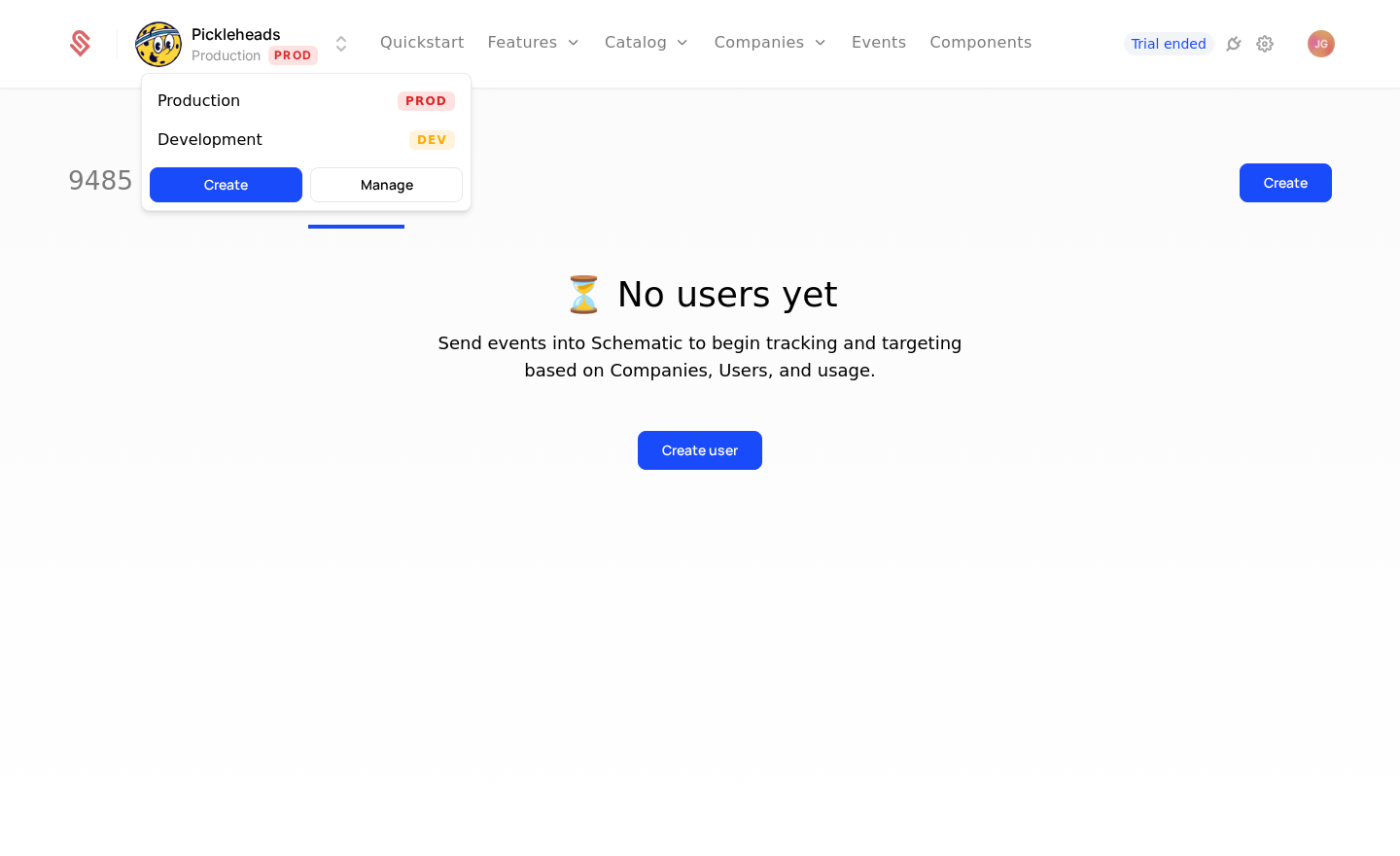
click at [342, 55] on html "Pickleheads Production Prod Quickstart Features Features Flags Catalog Plans Ad…" at bounding box center [700, 428] width 1400 height 856
click at [325, 140] on div "Development Dev" at bounding box center [306, 139] width 329 height 39
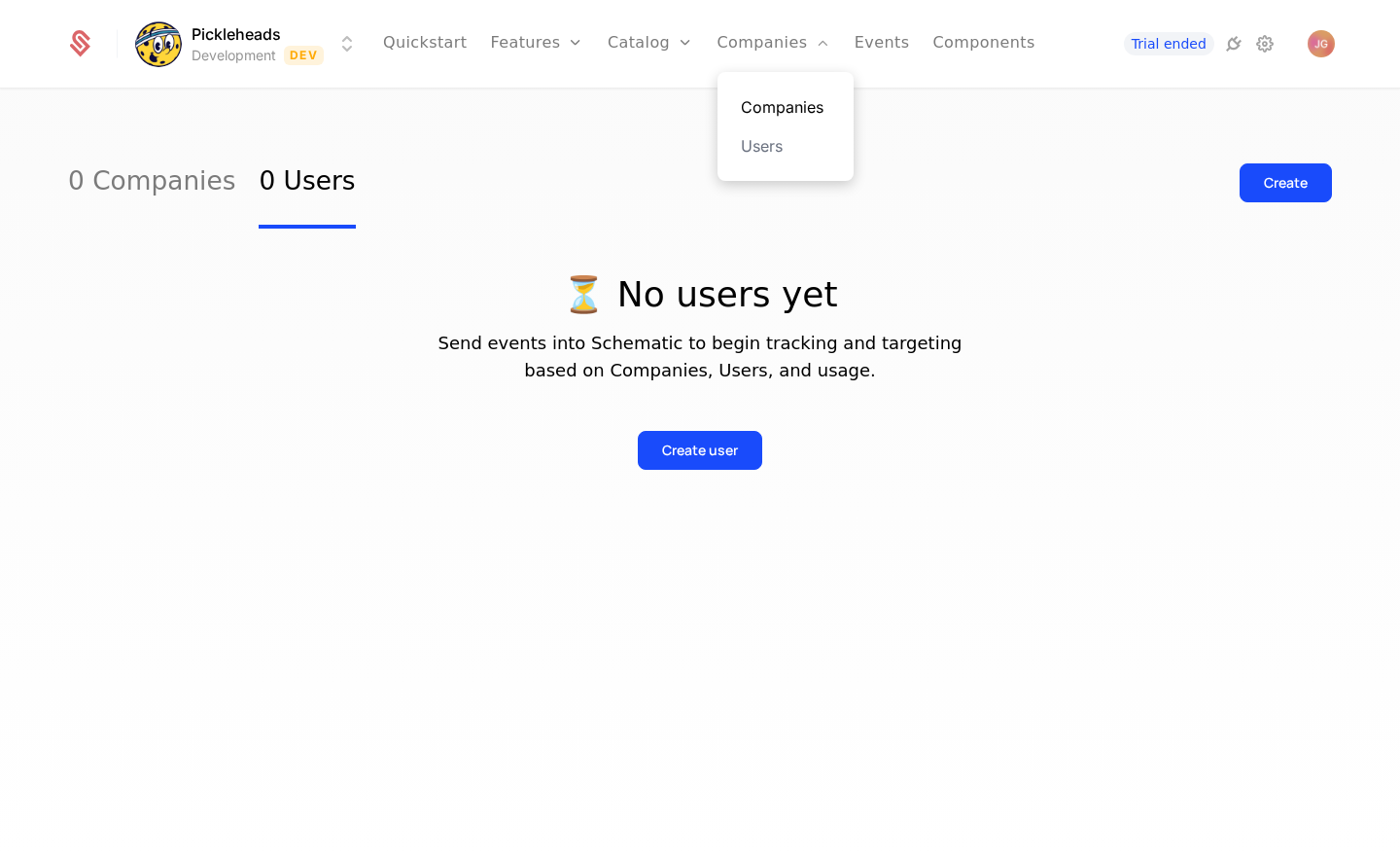
click at [794, 96] on link "Companies" at bounding box center [785, 108] width 90 height 24
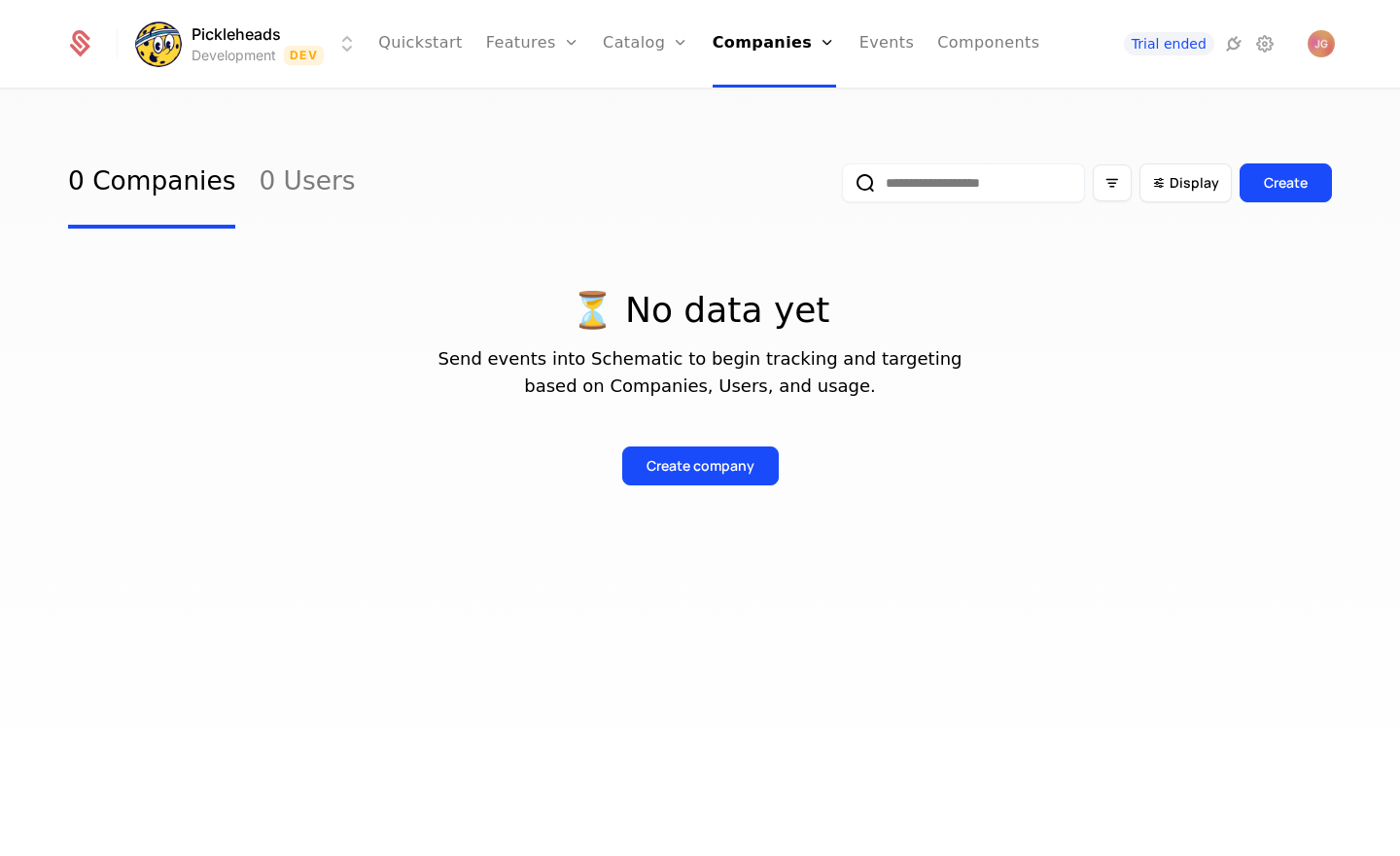
click at [326, 37] on html "Pickleheads Development Dev Quickstart Features Features Flags Catalog Plans Ad…" at bounding box center [700, 428] width 1400 height 856
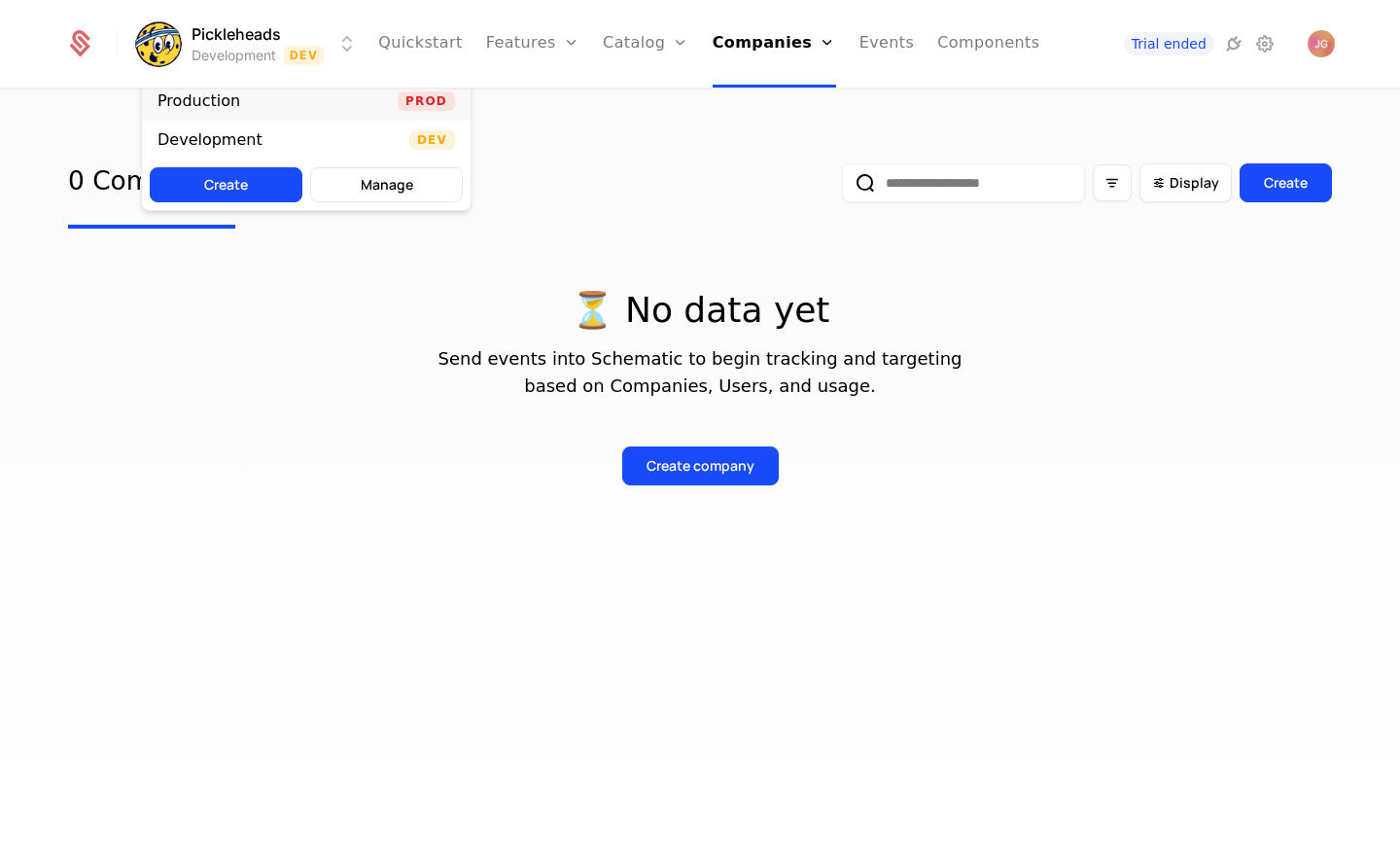
click at [322, 117] on div "Production Prod" at bounding box center [306, 101] width 329 height 39
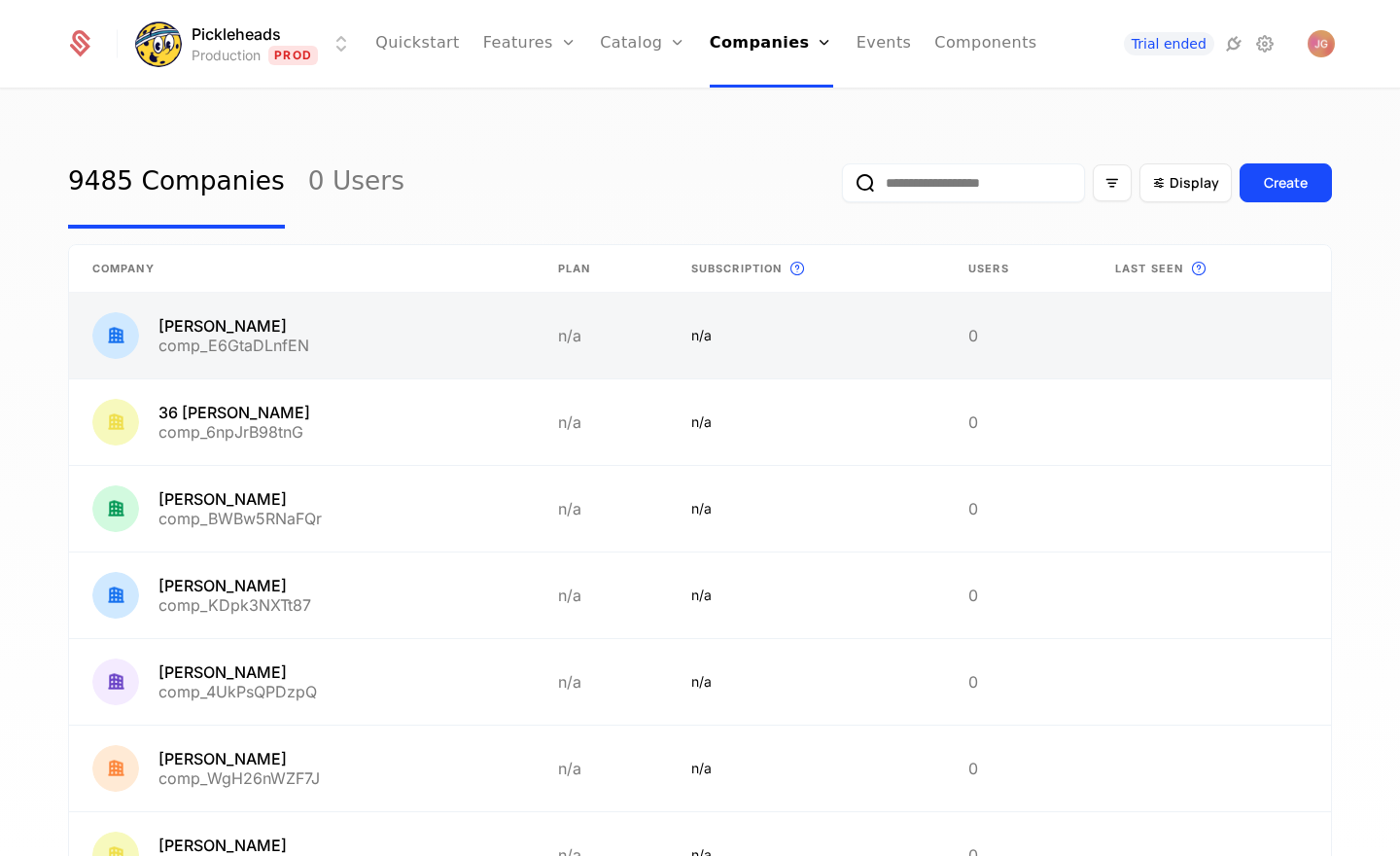
click at [400, 349] on link at bounding box center [302, 335] width 466 height 86
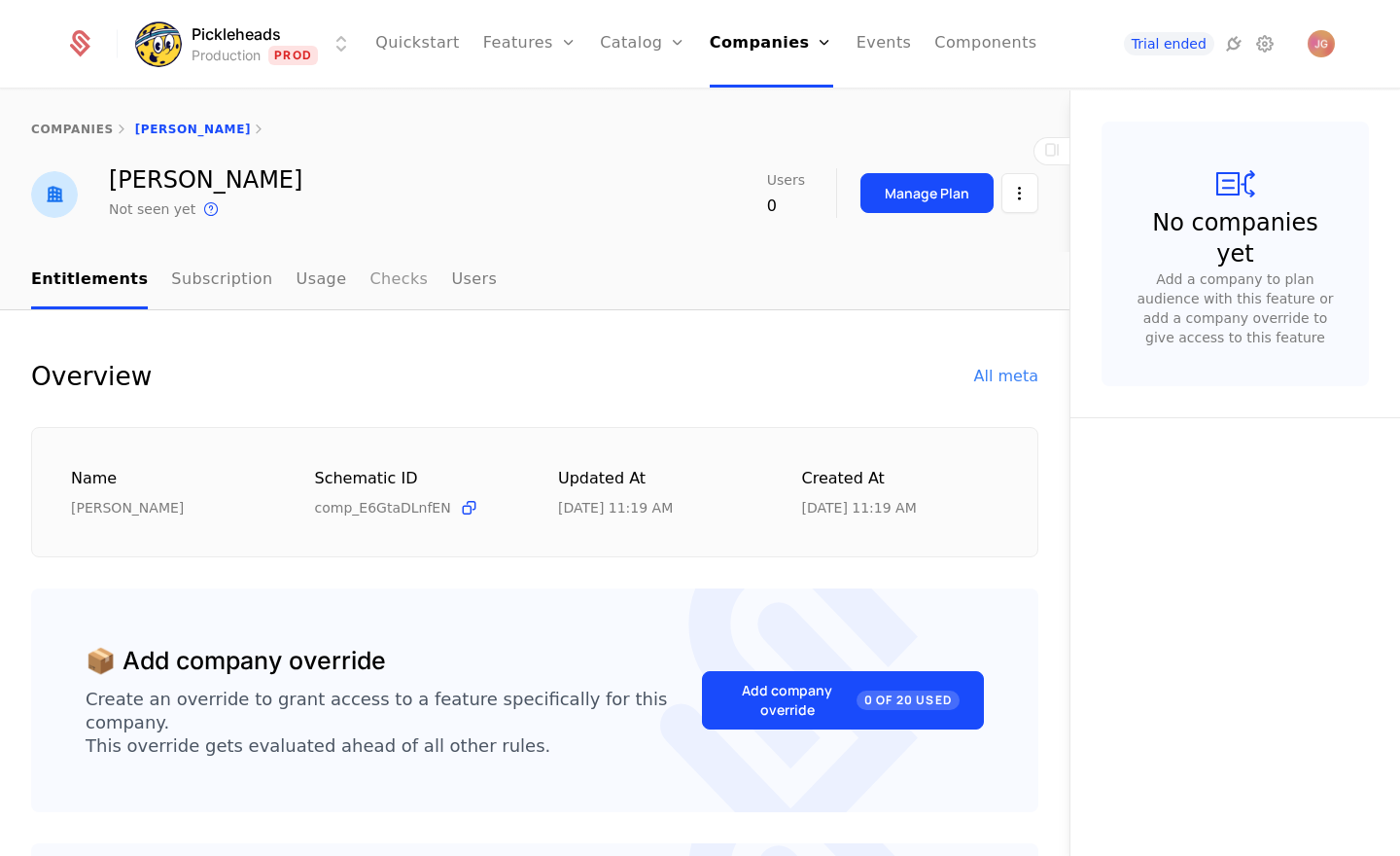
click at [378, 281] on link "Checks" at bounding box center [398, 280] width 58 height 57
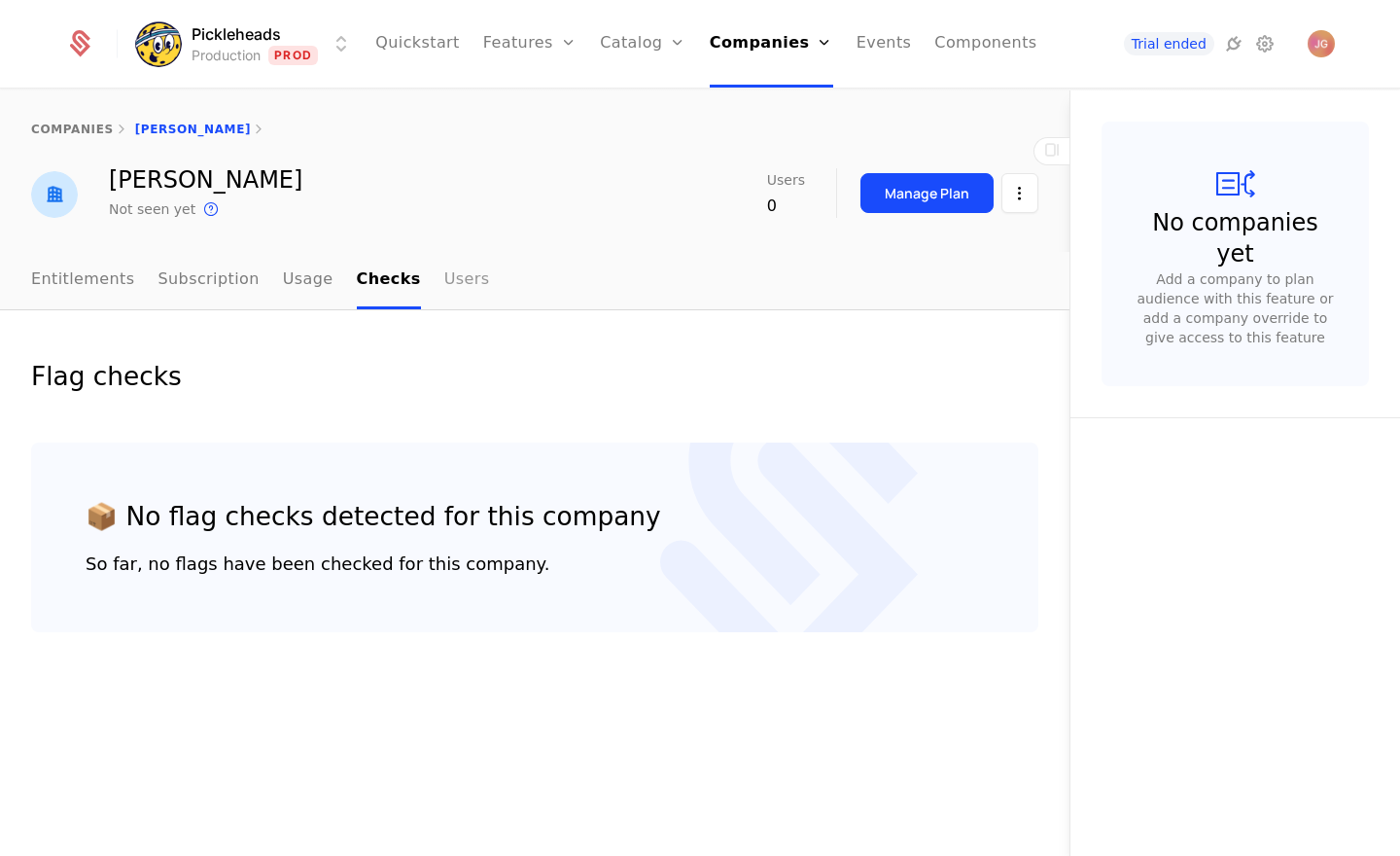
click at [444, 282] on link "Users" at bounding box center [467, 280] width 45 height 57
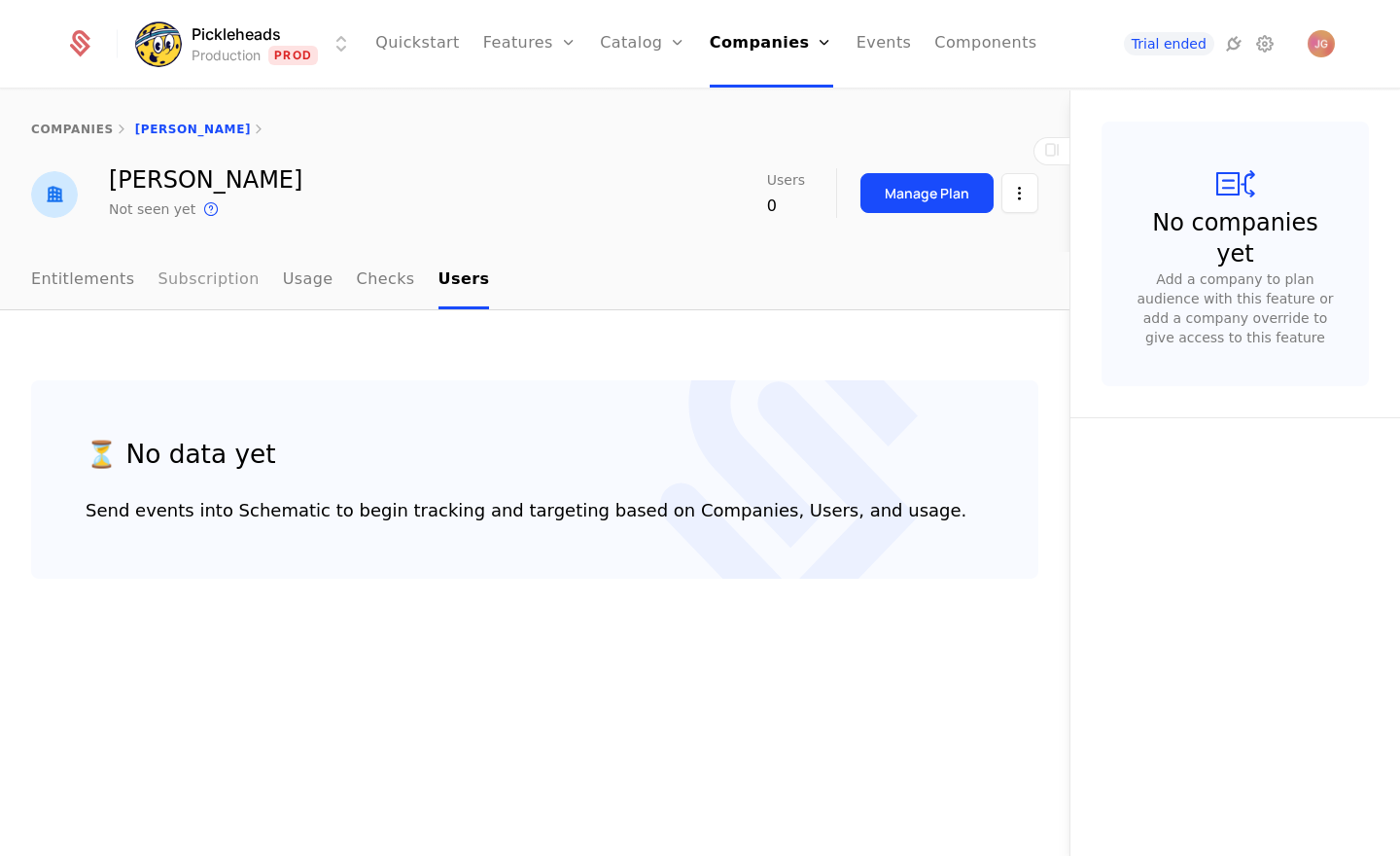
click at [222, 283] on link "Subscription" at bounding box center [209, 280] width 101 height 57
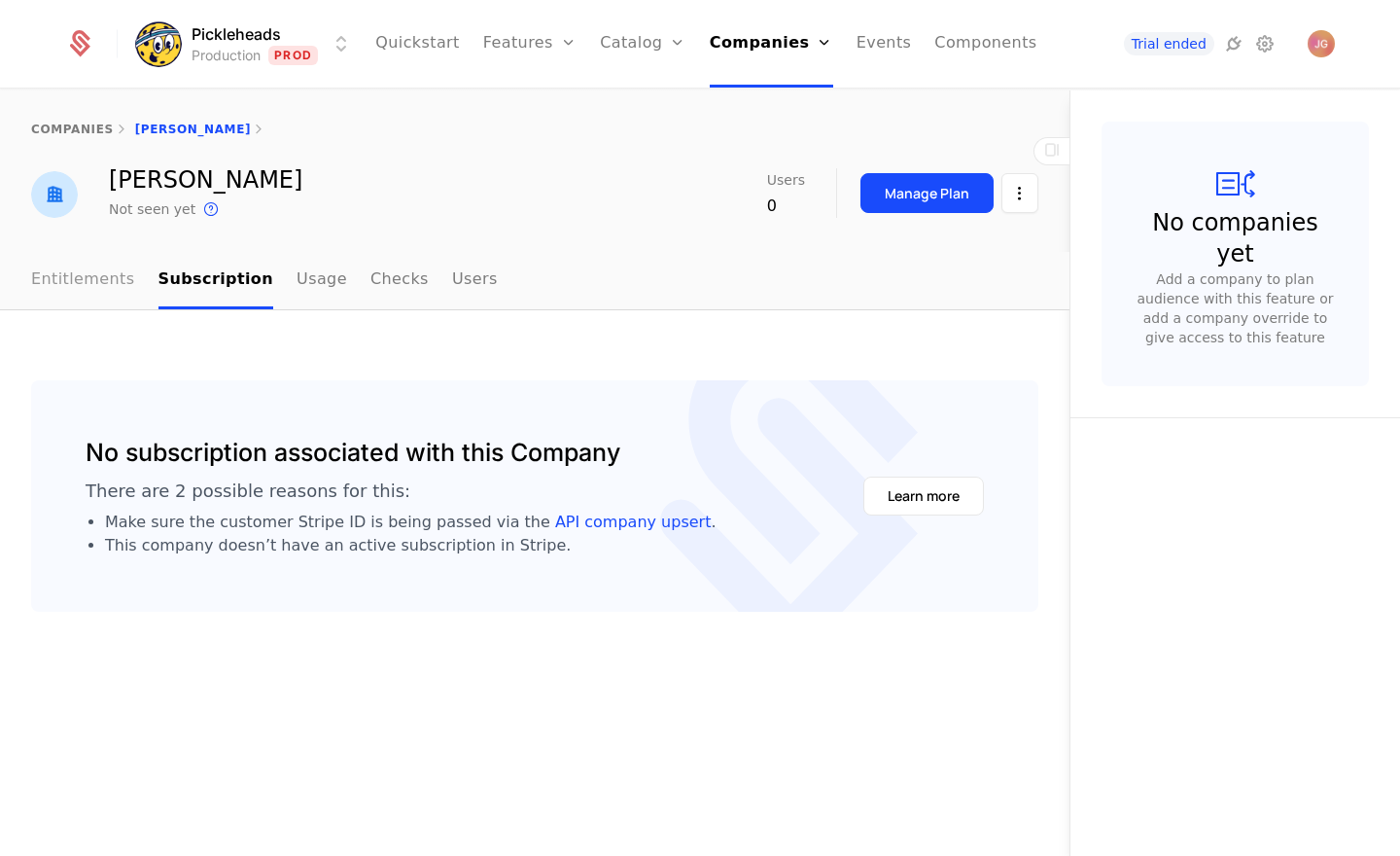
click at [92, 283] on link "Entitlements" at bounding box center [83, 280] width 104 height 57
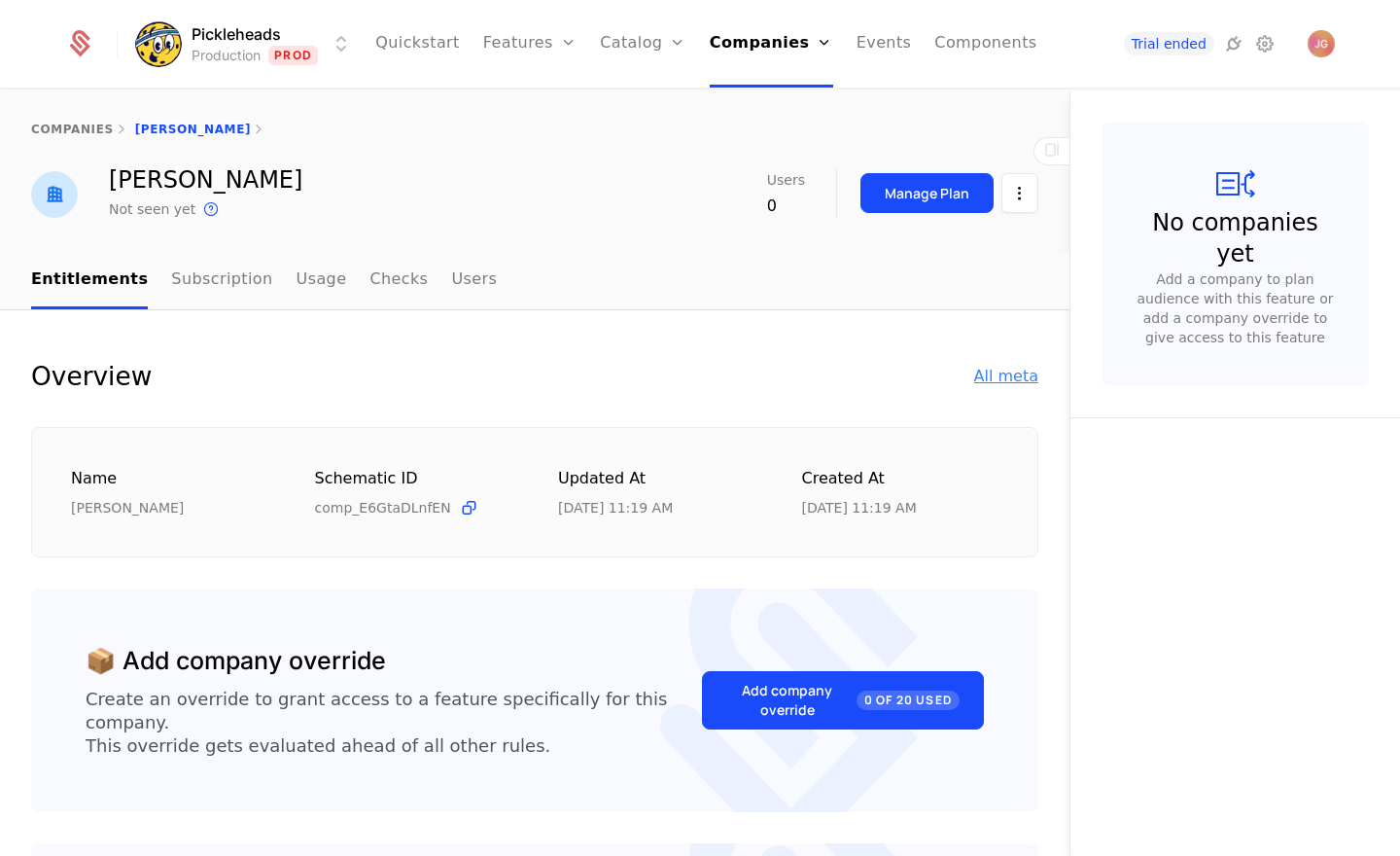
click at [988, 370] on div "All meta" at bounding box center [1006, 376] width 64 height 24
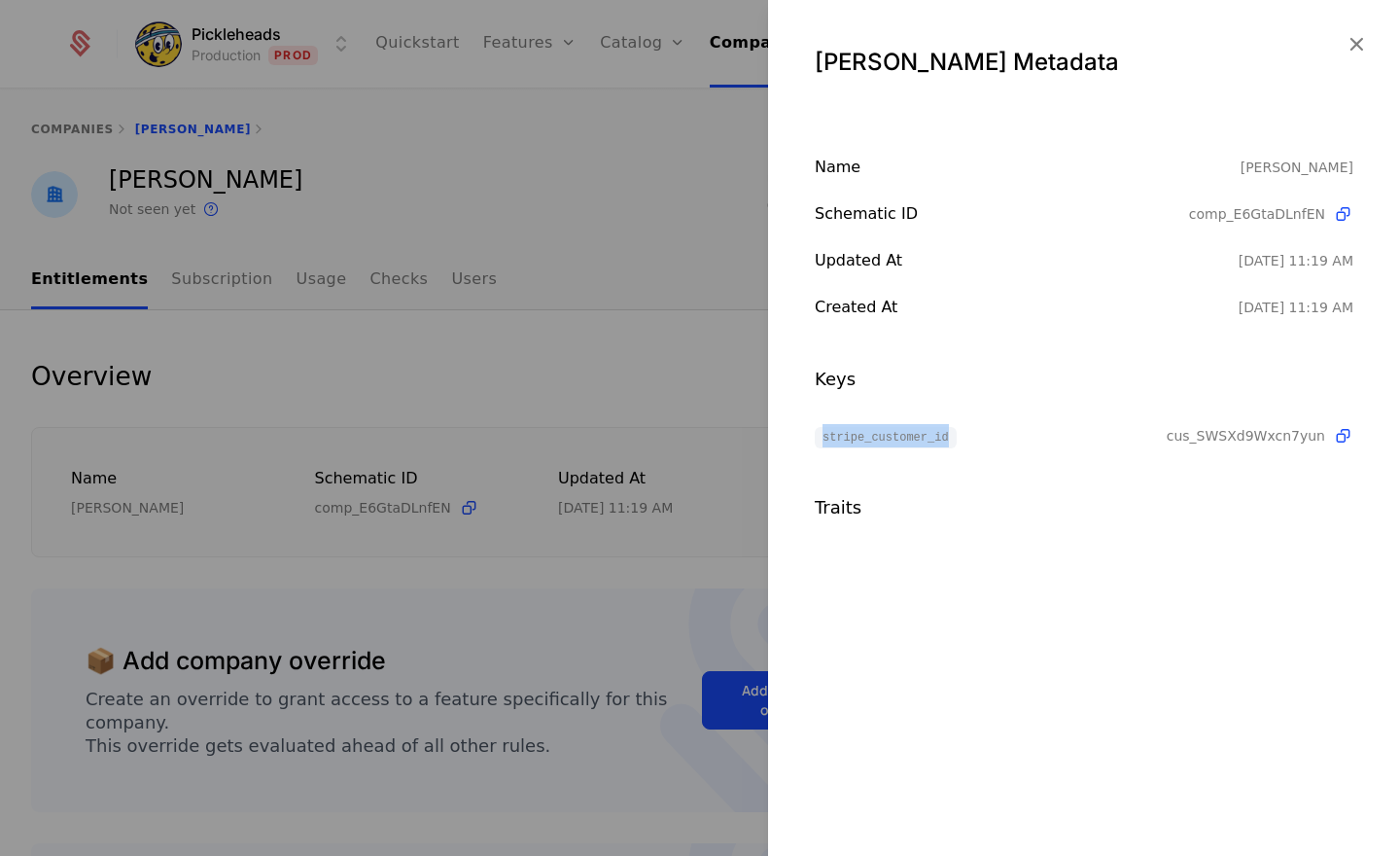
drag, startPoint x: 821, startPoint y: 439, endPoint x: 952, endPoint y: 438, distance: 131.0
click at [952, 438] on span "stripe_customer_id" at bounding box center [886, 437] width 142 height 22
drag, startPoint x: 921, startPoint y: 444, endPoint x: 1215, endPoint y: 250, distance: 352.2
click at [921, 444] on span "stripe_customer_id" at bounding box center [886, 437] width 142 height 22
click at [1362, 43] on icon "button" at bounding box center [1357, 44] width 26 height 26
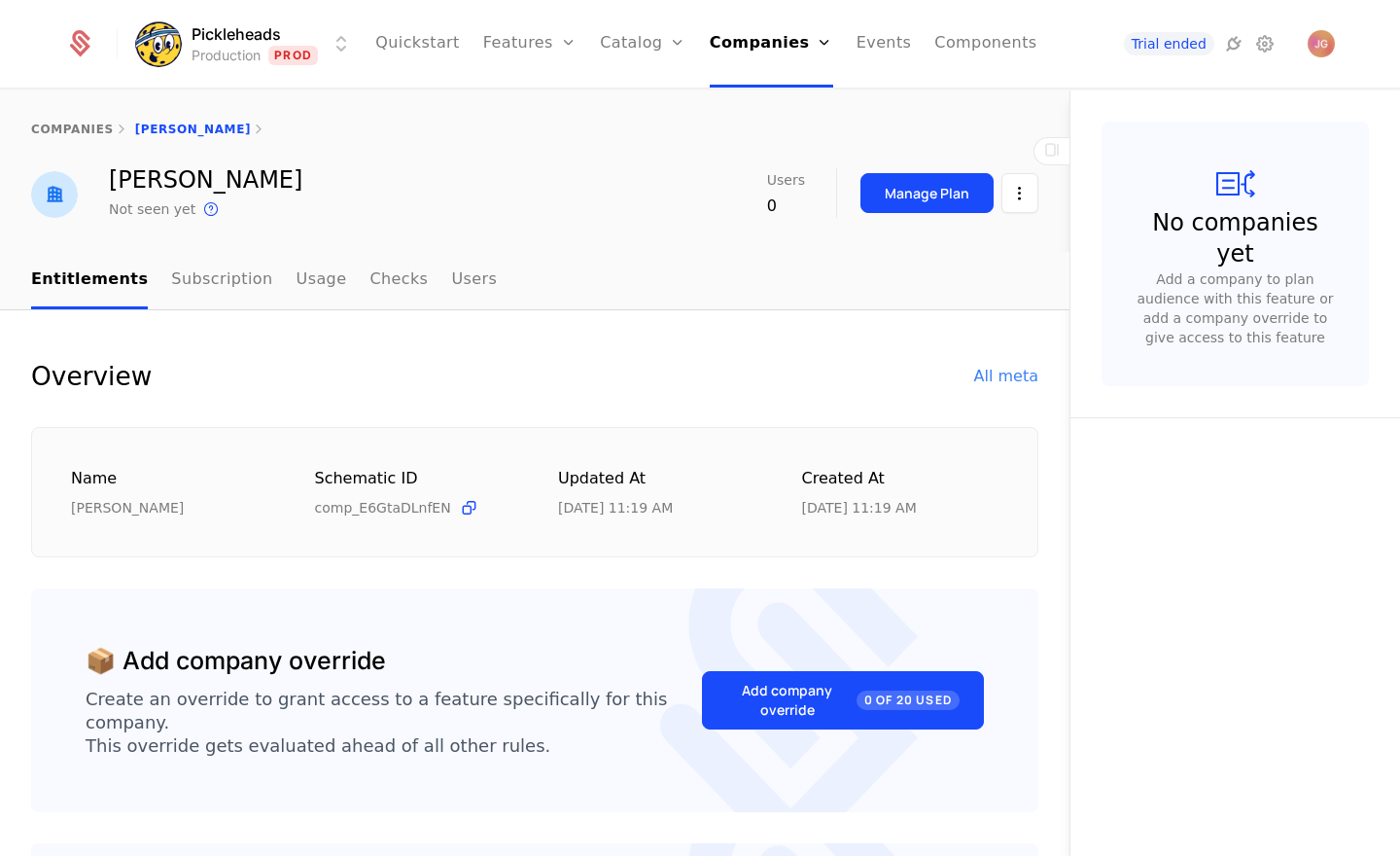
click at [574, 202] on div "𝓜𝓪𝓻𝓲𝓪 𝓑𝓲𝓿𝓮𝓷𝓼 Not seen yet This is the date a track or identify event associated…" at bounding box center [535, 194] width 1007 height 52
click at [1268, 47] on icon at bounding box center [1265, 43] width 24 height 24
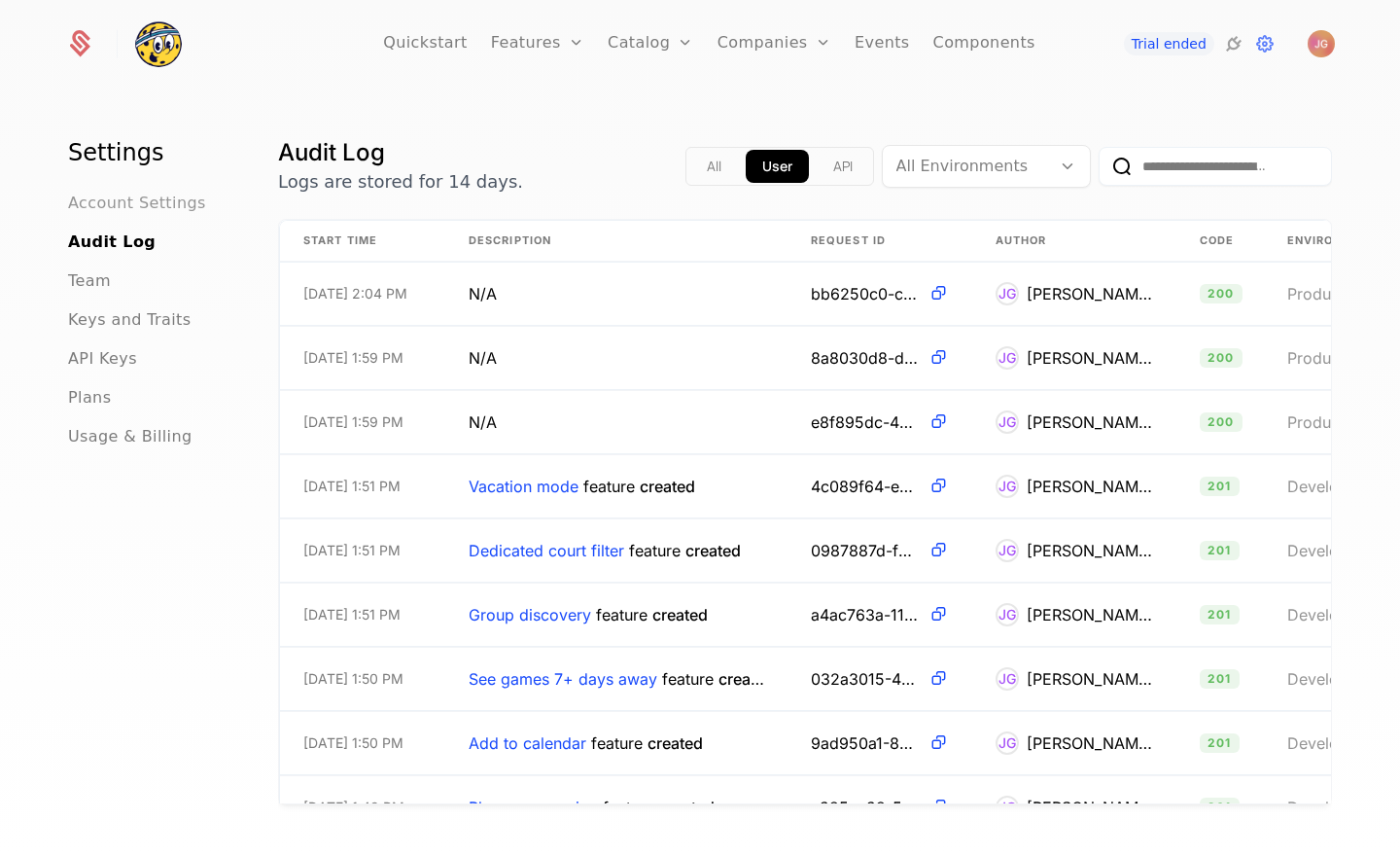
click at [97, 200] on span "Account Settings" at bounding box center [137, 203] width 138 height 24
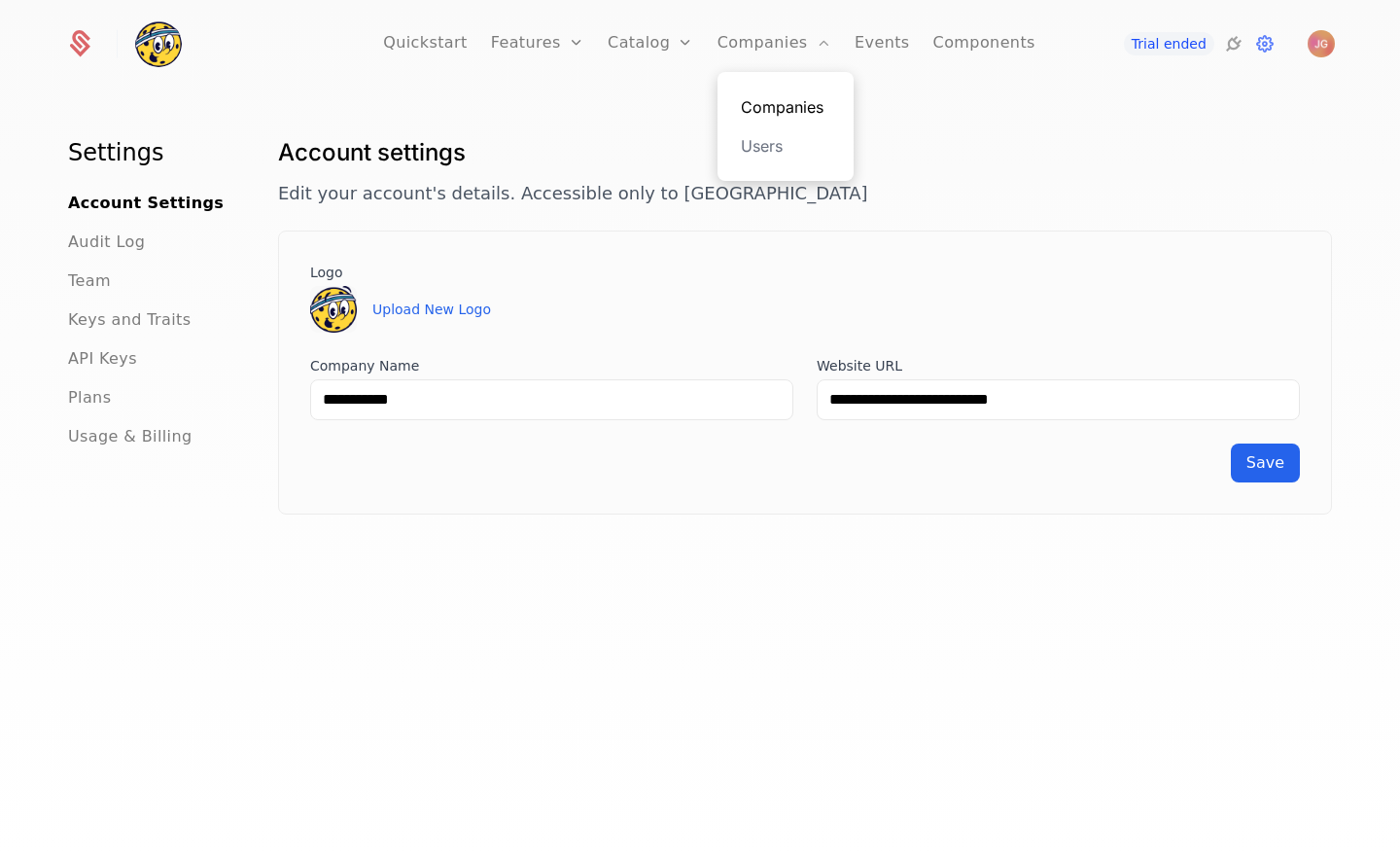
click at [781, 110] on link "Companies" at bounding box center [785, 108] width 90 height 24
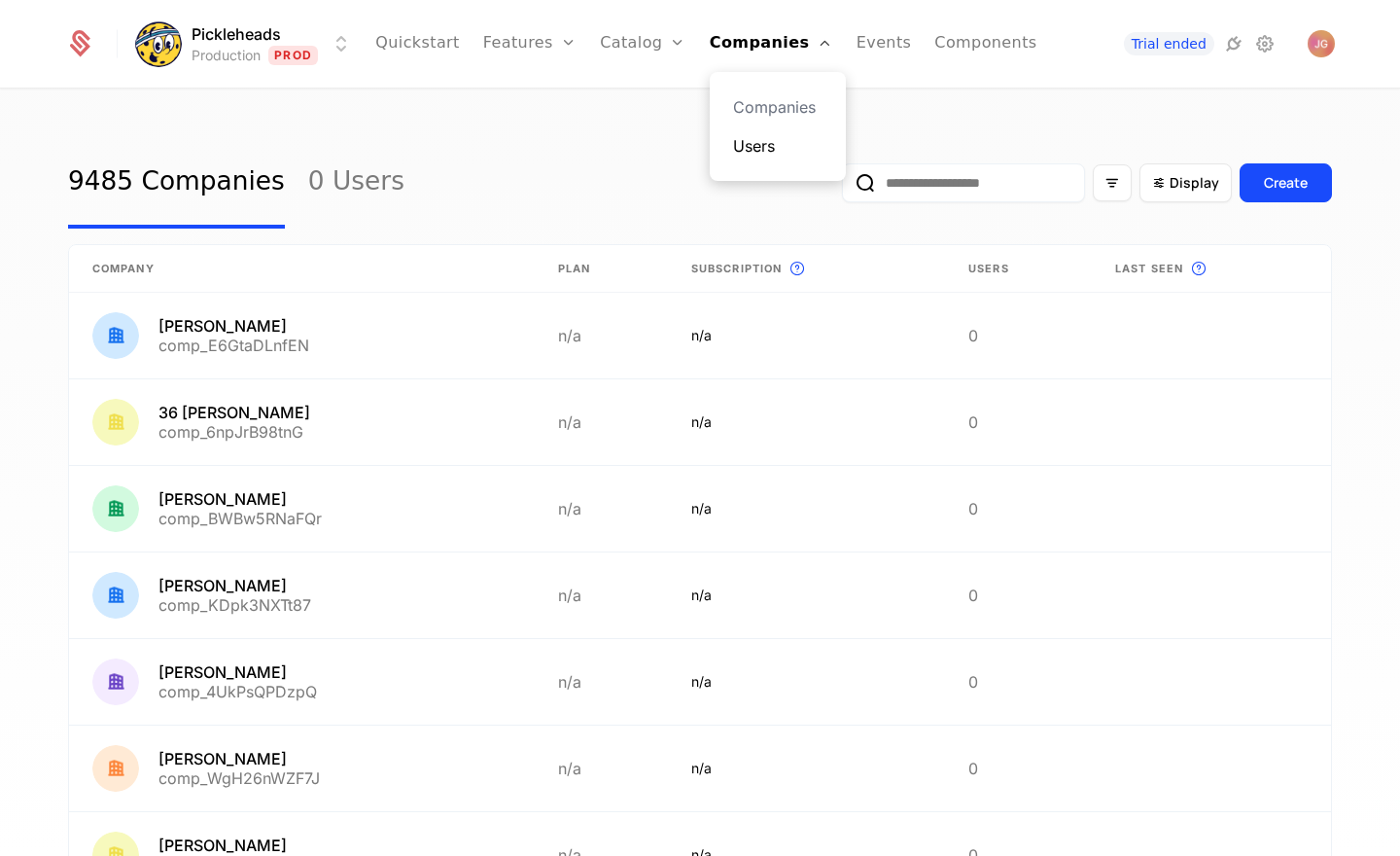
click at [767, 139] on link "Users" at bounding box center [777, 146] width 90 height 24
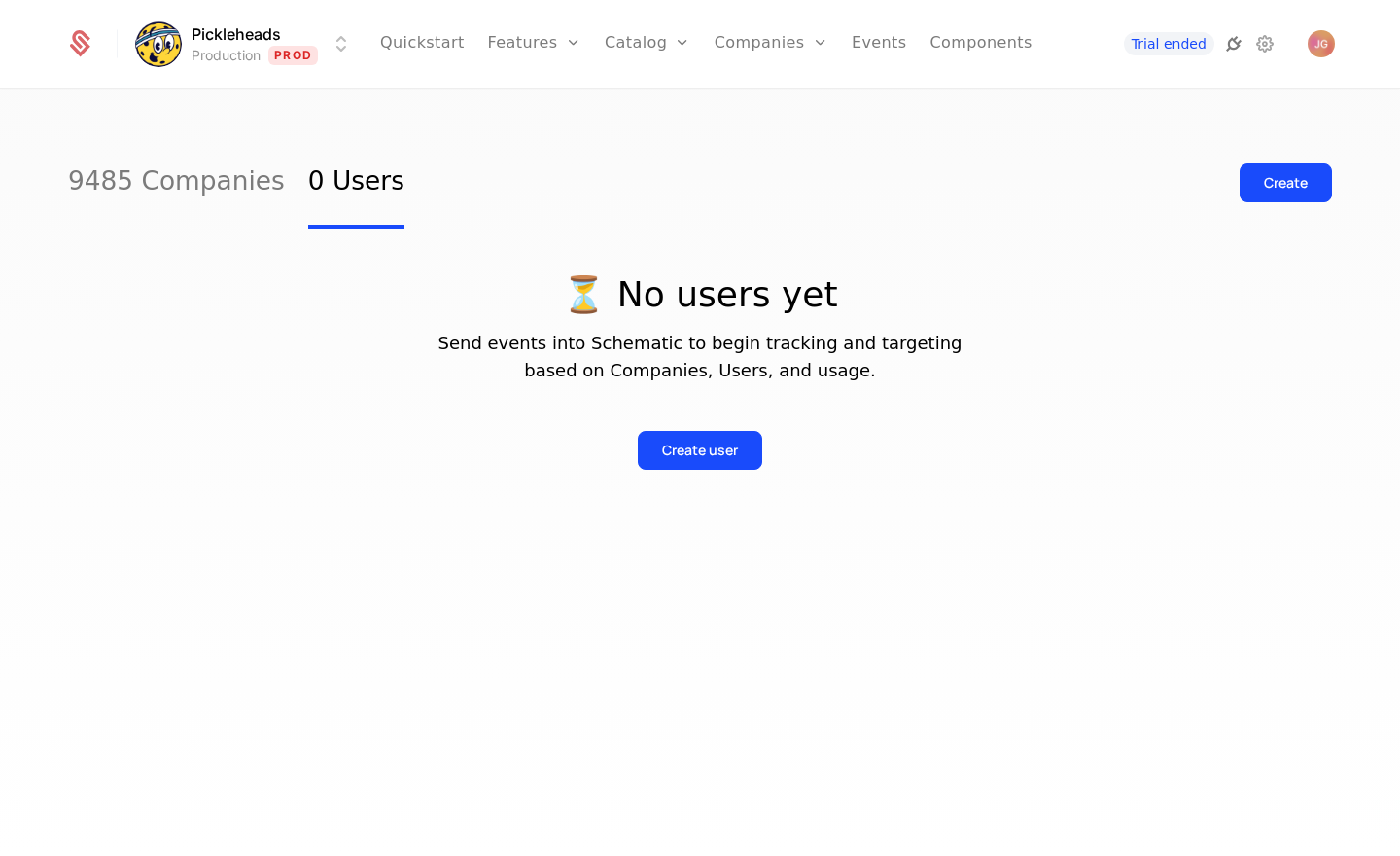
click at [1231, 51] on icon at bounding box center [1234, 43] width 24 height 24
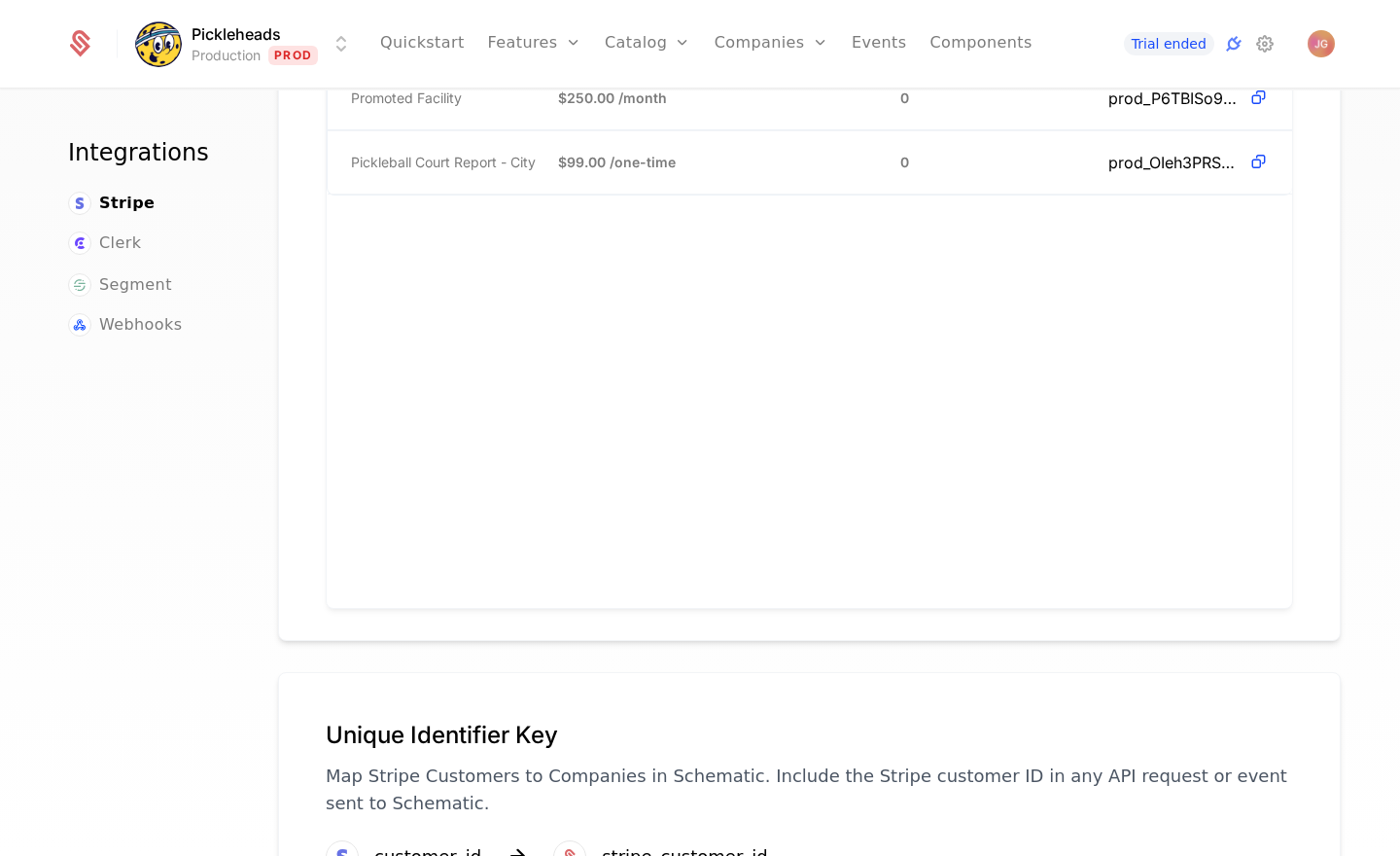
scroll to position [1516, 0]
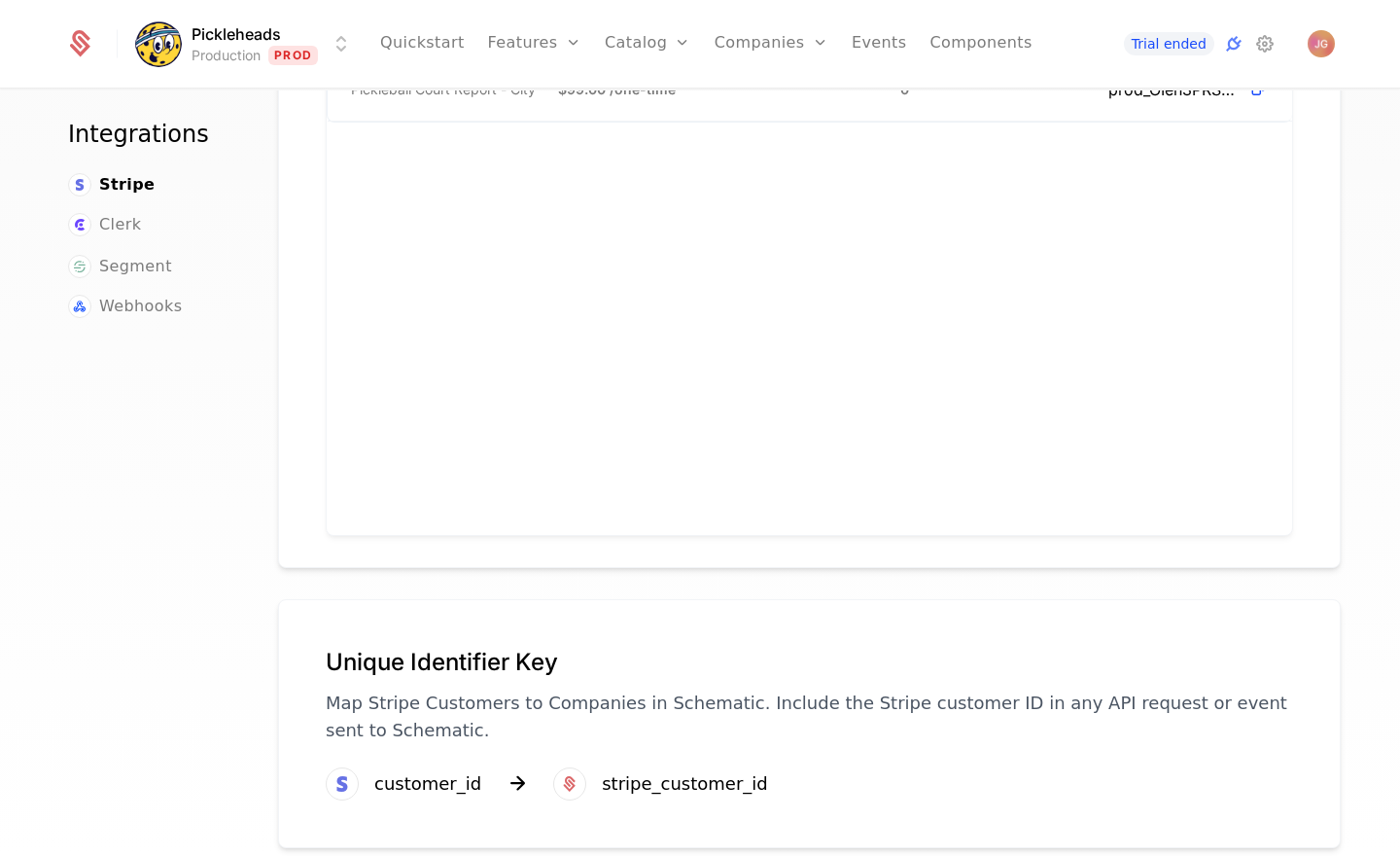
click at [501, 647] on h1 "Unique Identifier Key" at bounding box center [810, 662] width 968 height 32
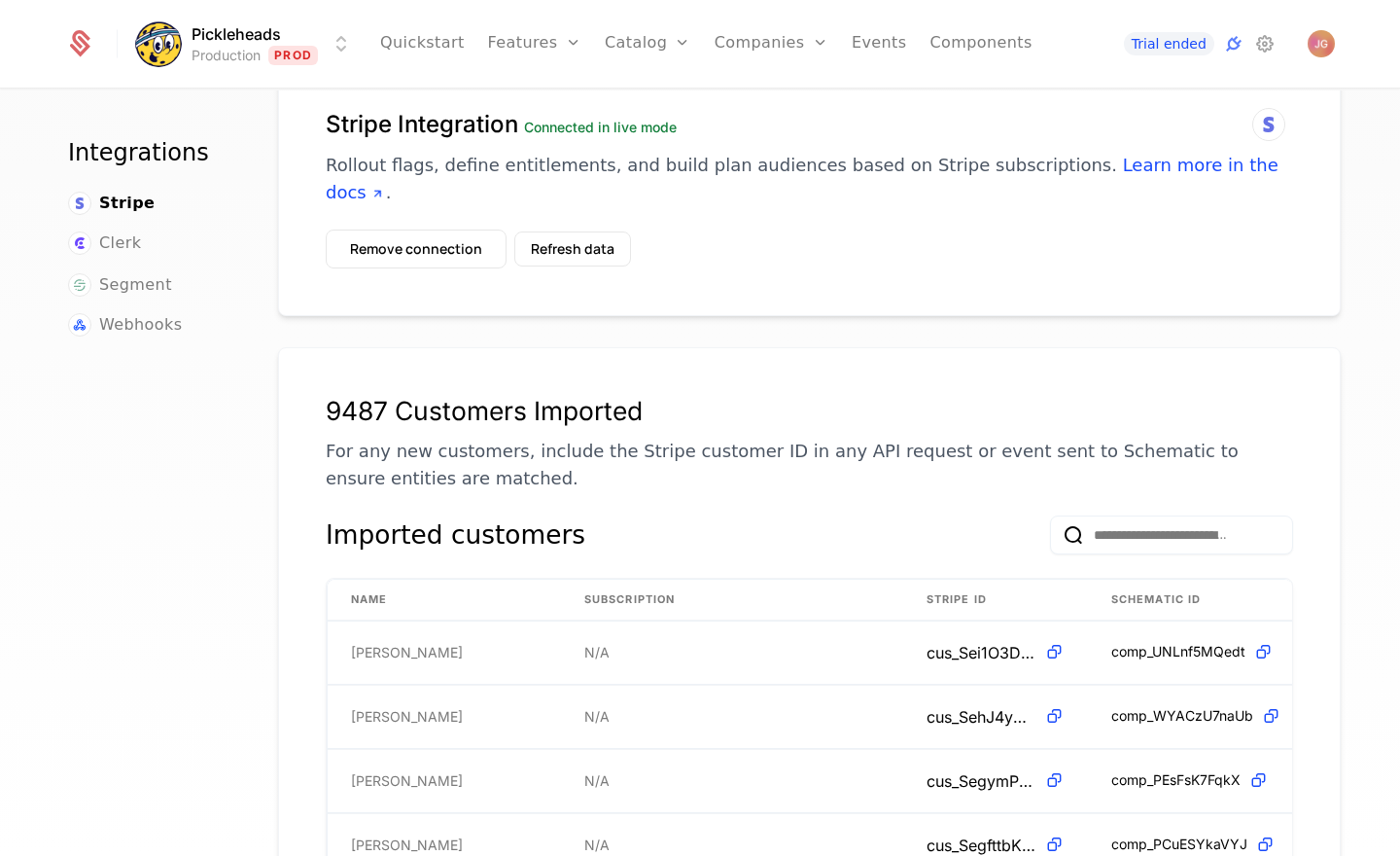
scroll to position [0, 0]
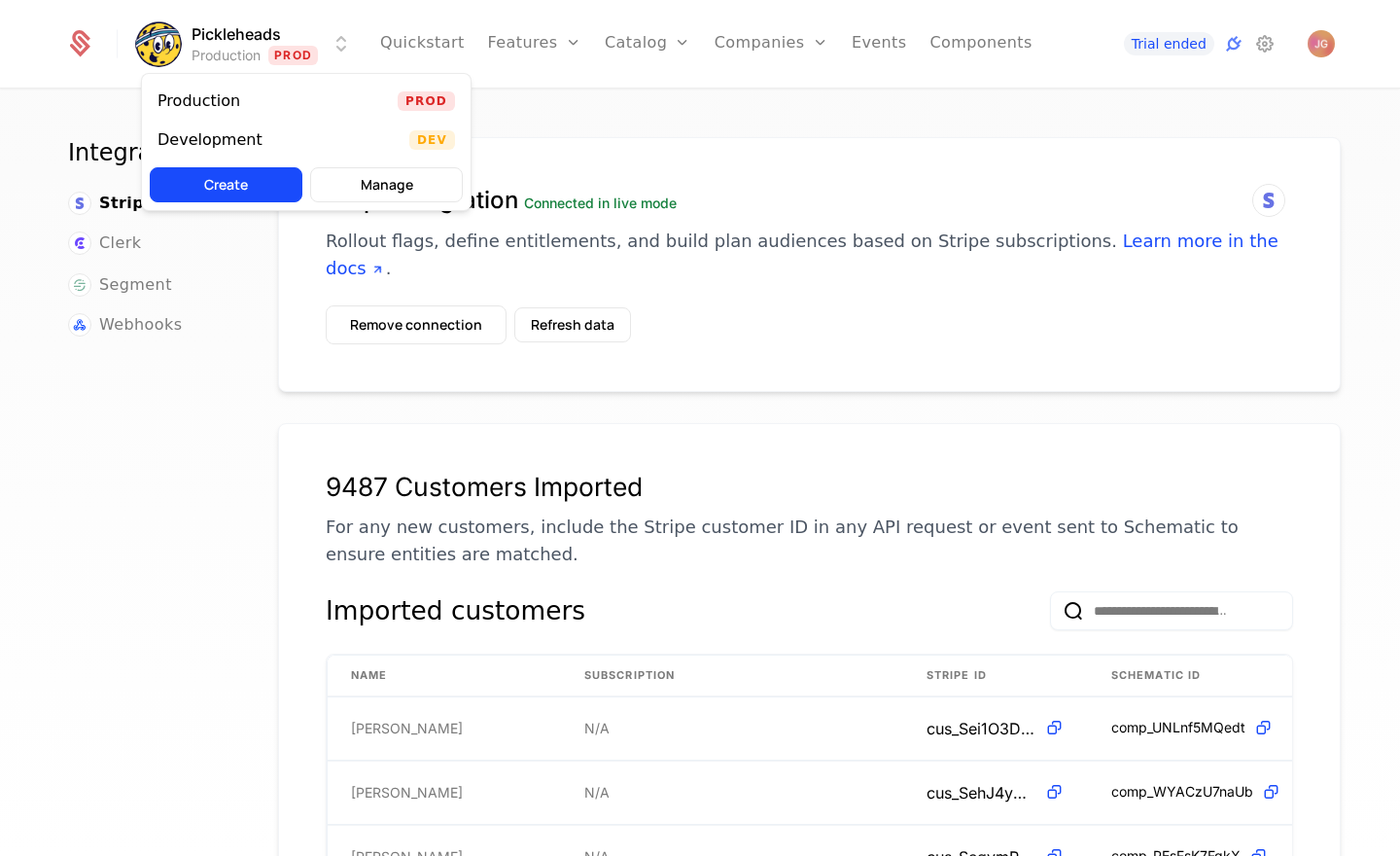
click at [317, 38] on html "Pickleheads Production Prod Quickstart Features Features Flags Catalog Plans Ad…" at bounding box center [700, 428] width 1400 height 856
click at [316, 129] on div "Development Dev" at bounding box center [306, 139] width 329 height 39
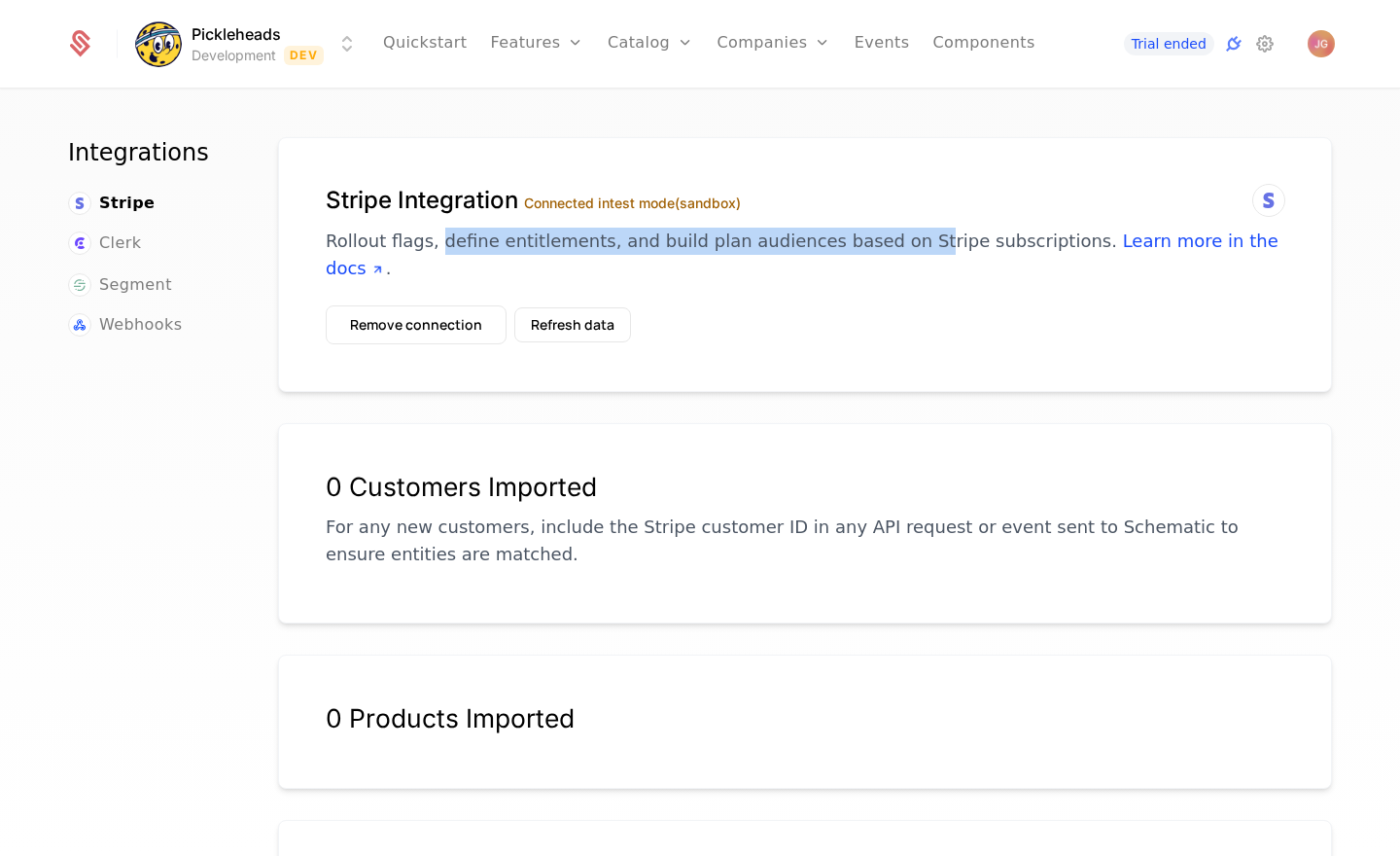
drag, startPoint x: 430, startPoint y: 236, endPoint x: 879, endPoint y: 238, distance: 449.0
click at [879, 238] on p "Rollout flags, define entitlements, and build plan audiences based on Stripe su…" at bounding box center [805, 254] width 959 height 54
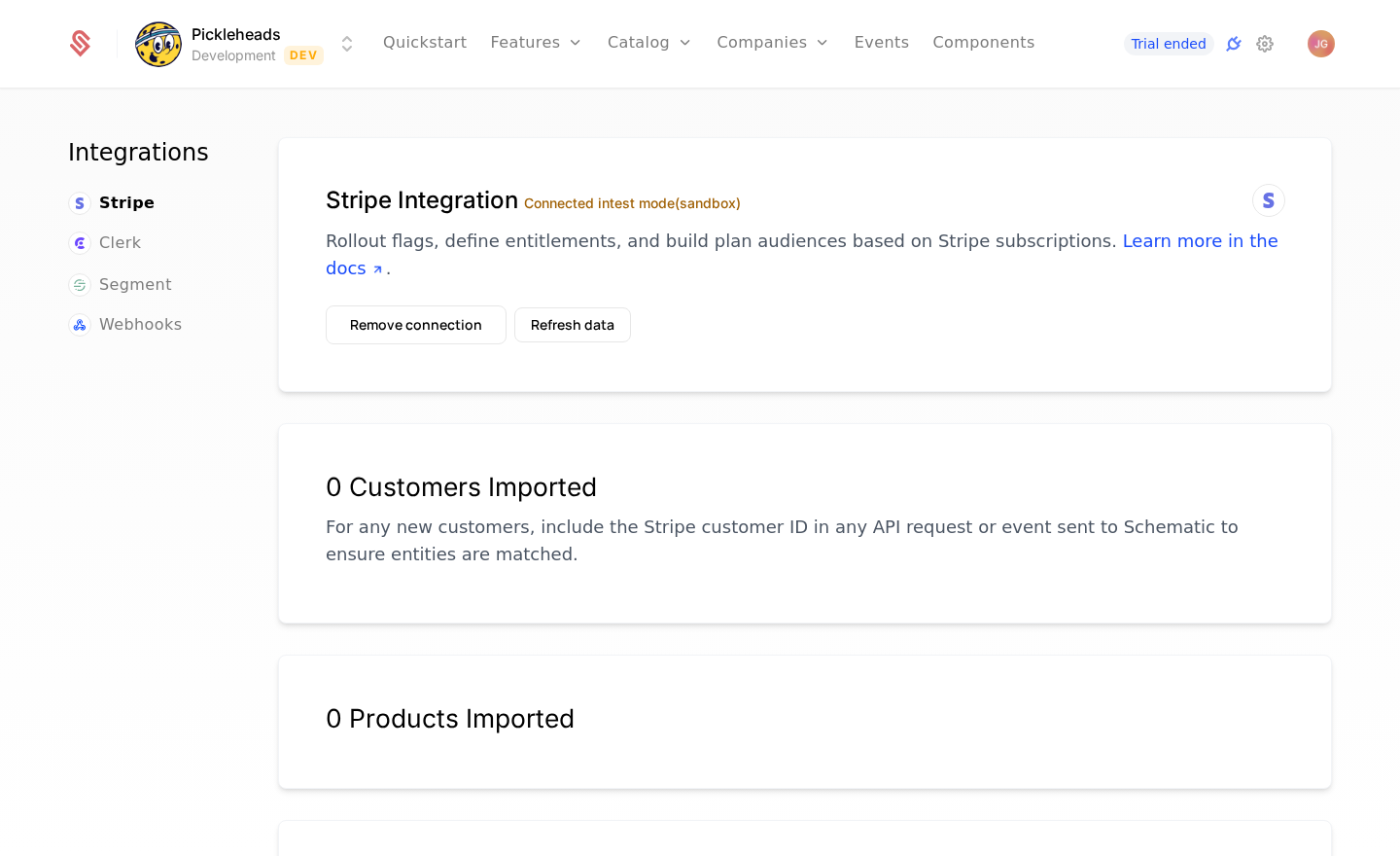
click at [346, 59] on html "Pickleheads Development Dev Quickstart Features Features Flags Catalog Plans Ad…" at bounding box center [700, 428] width 1400 height 856
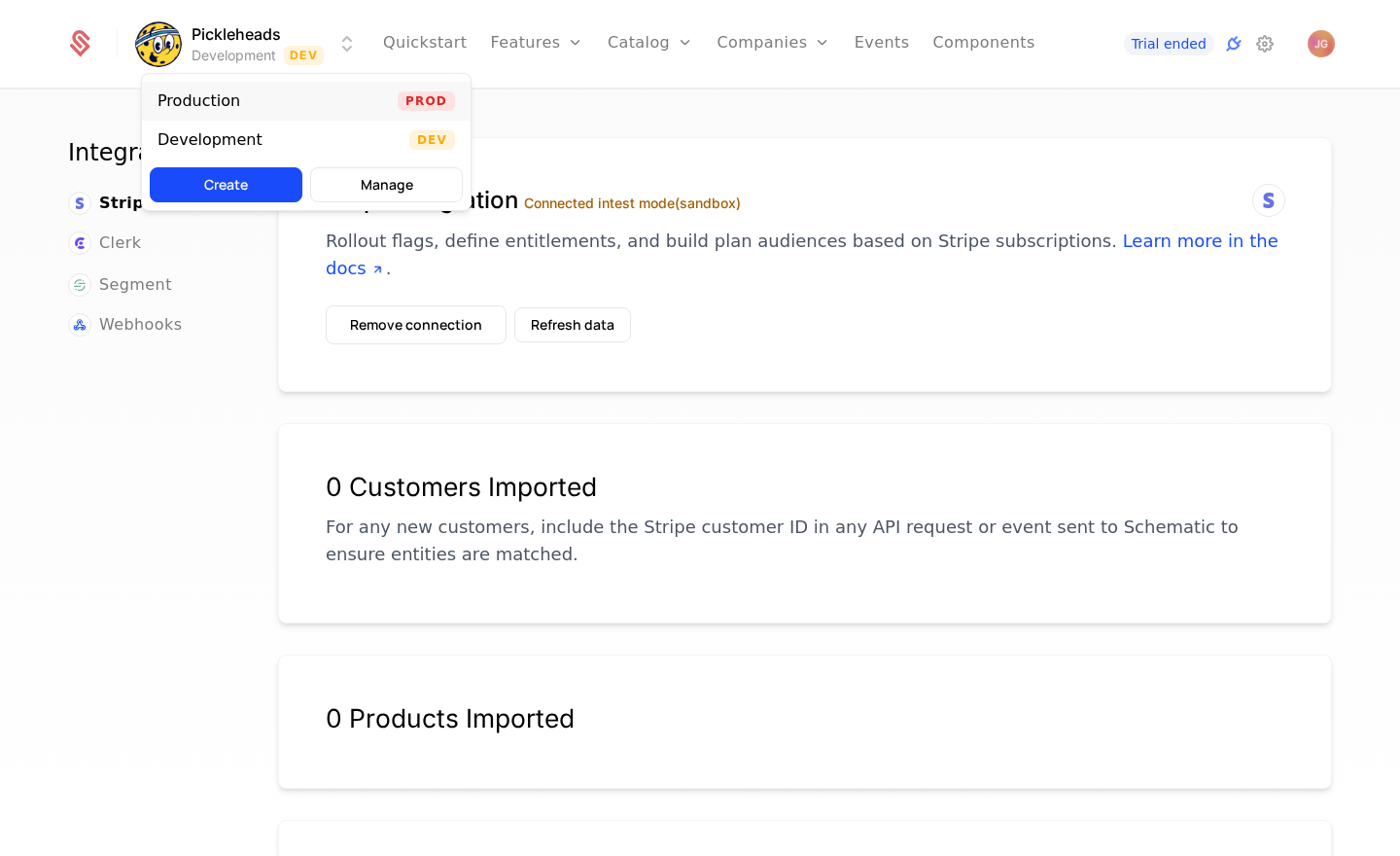
click at [349, 98] on div "Production Prod" at bounding box center [306, 101] width 329 height 39
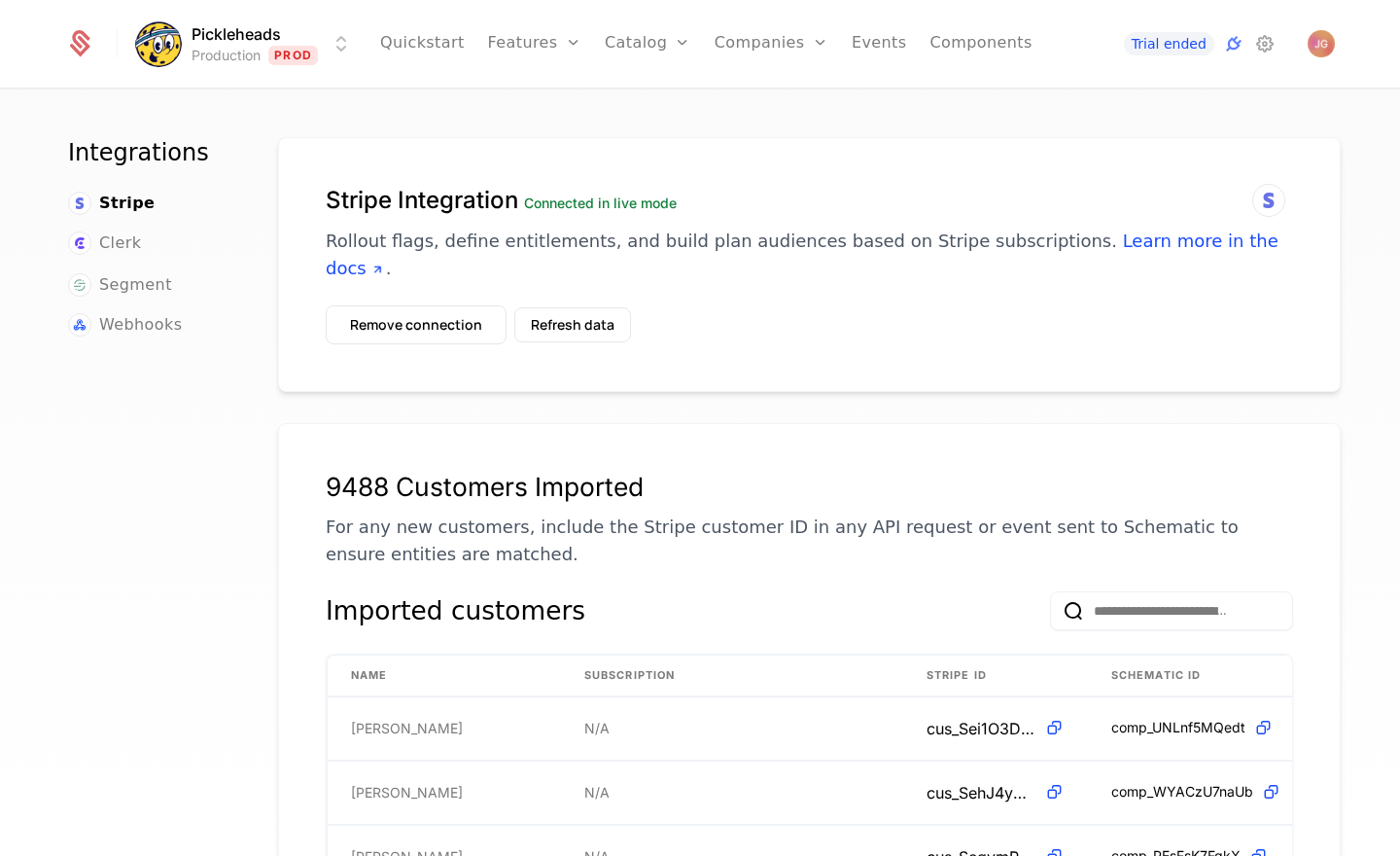
click at [903, 118] on div "Integrations Stripe Clerk Segment Webhooks Stripe Integration Connected in live…" at bounding box center [700, 479] width 1400 height 777
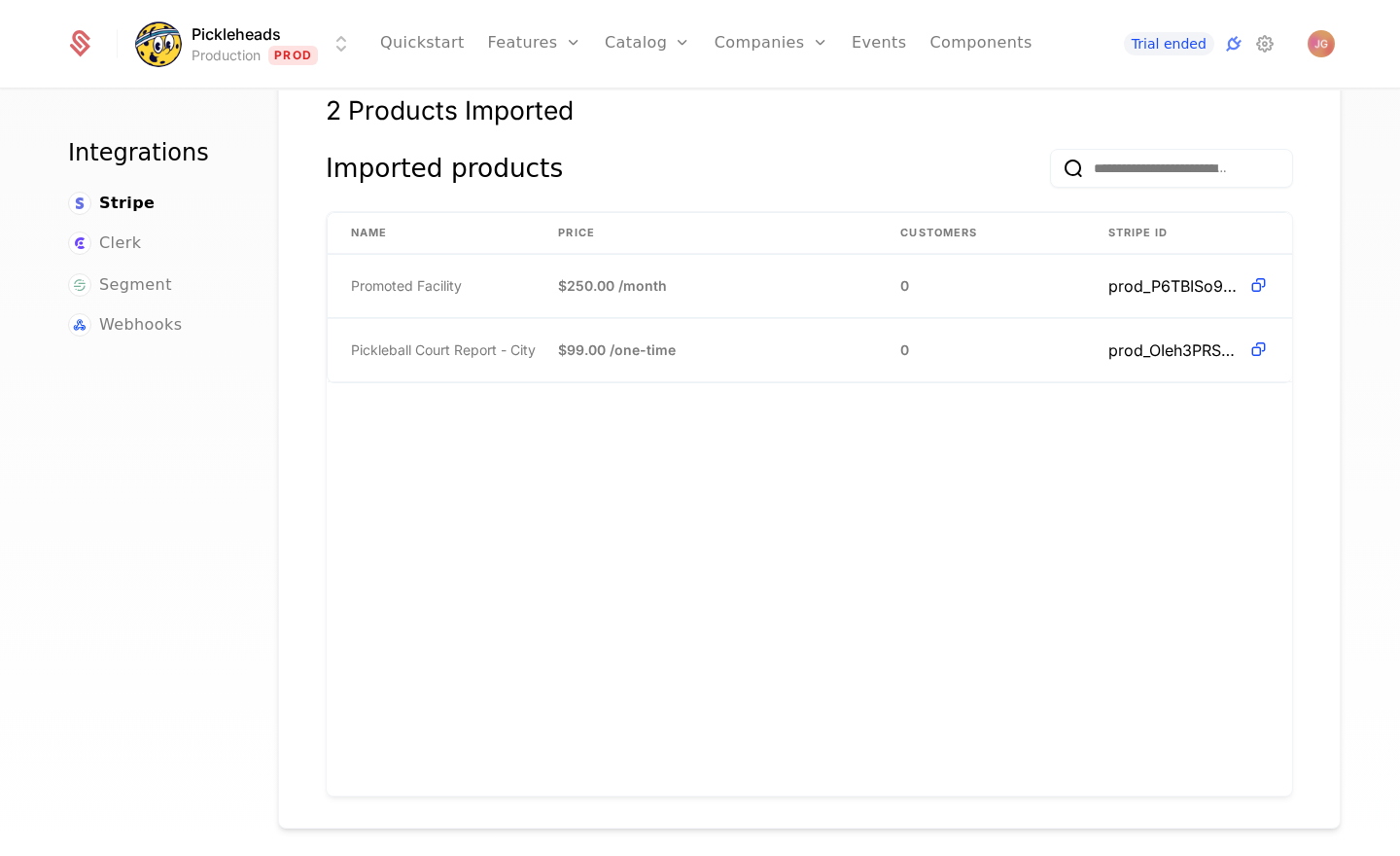
scroll to position [1516, 0]
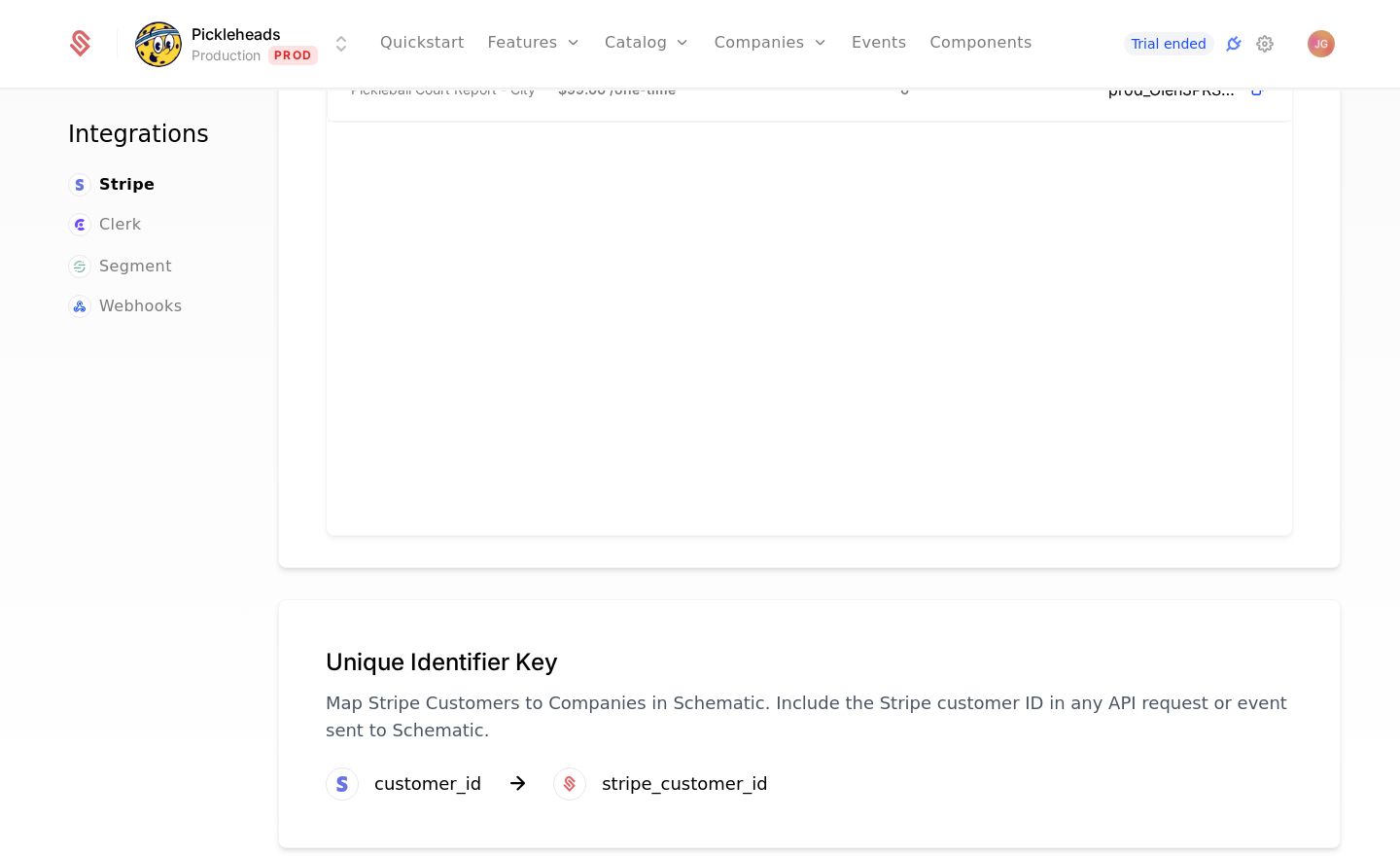
click at [431, 695] on p "Map Stripe Customers to Companies in Schematic. Include the Stripe customer ID …" at bounding box center [810, 716] width 968 height 54
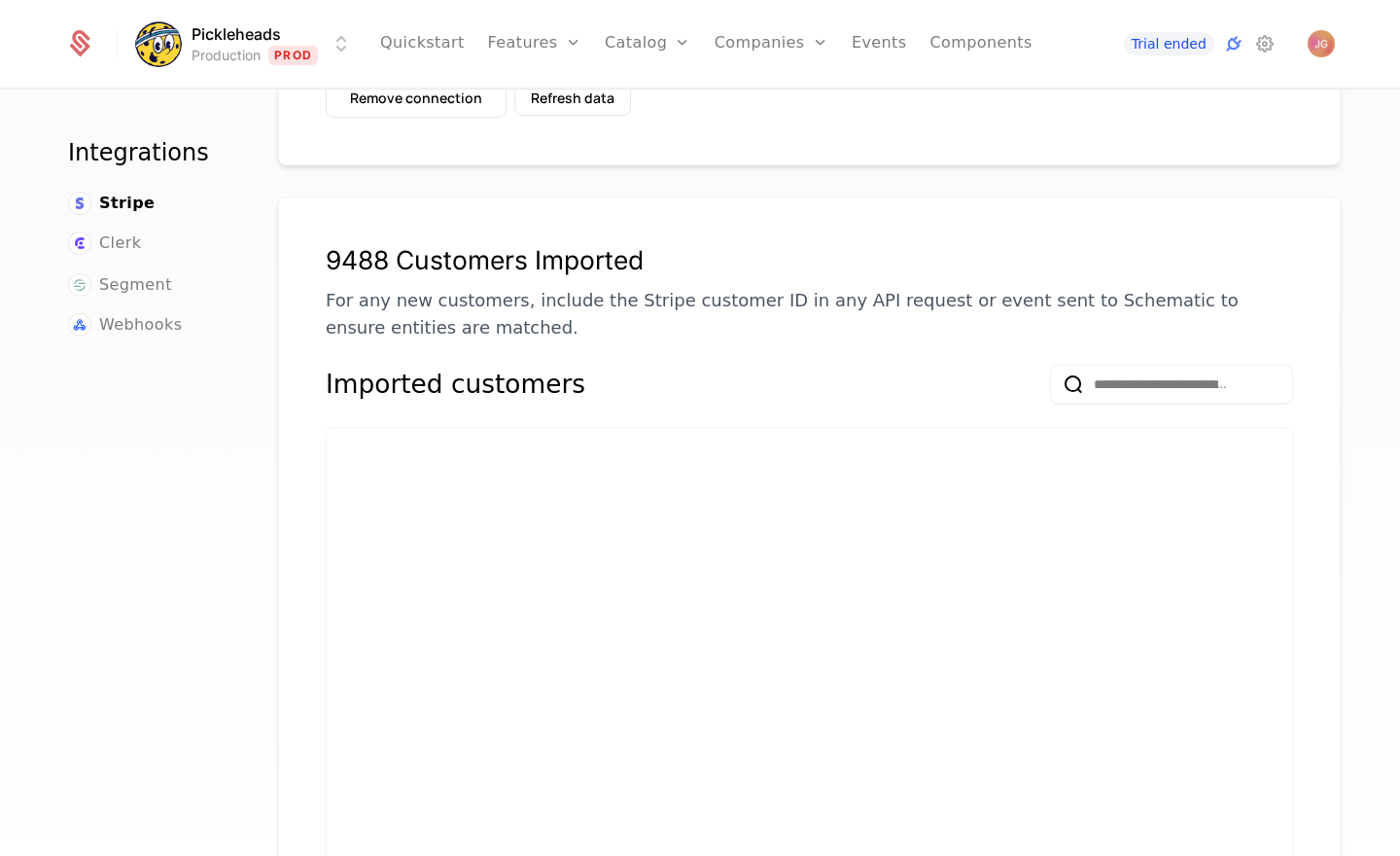
scroll to position [0, 0]
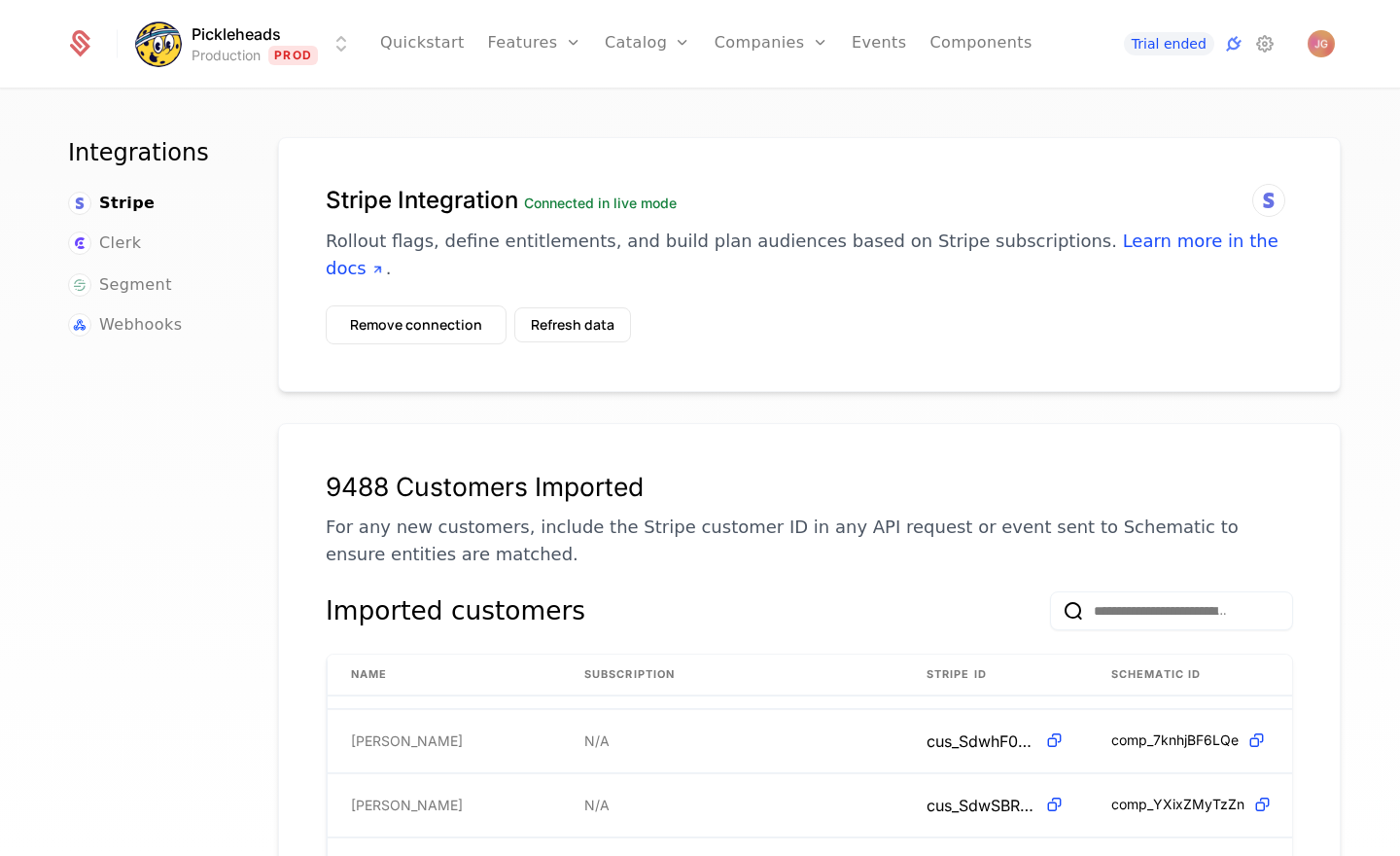
click at [225, 633] on div "Integrations Stripe Clerk Segment Webhooks" at bounding box center [149, 502] width 163 height 730
click at [1332, 46] on img "Open user button" at bounding box center [1321, 44] width 28 height 28
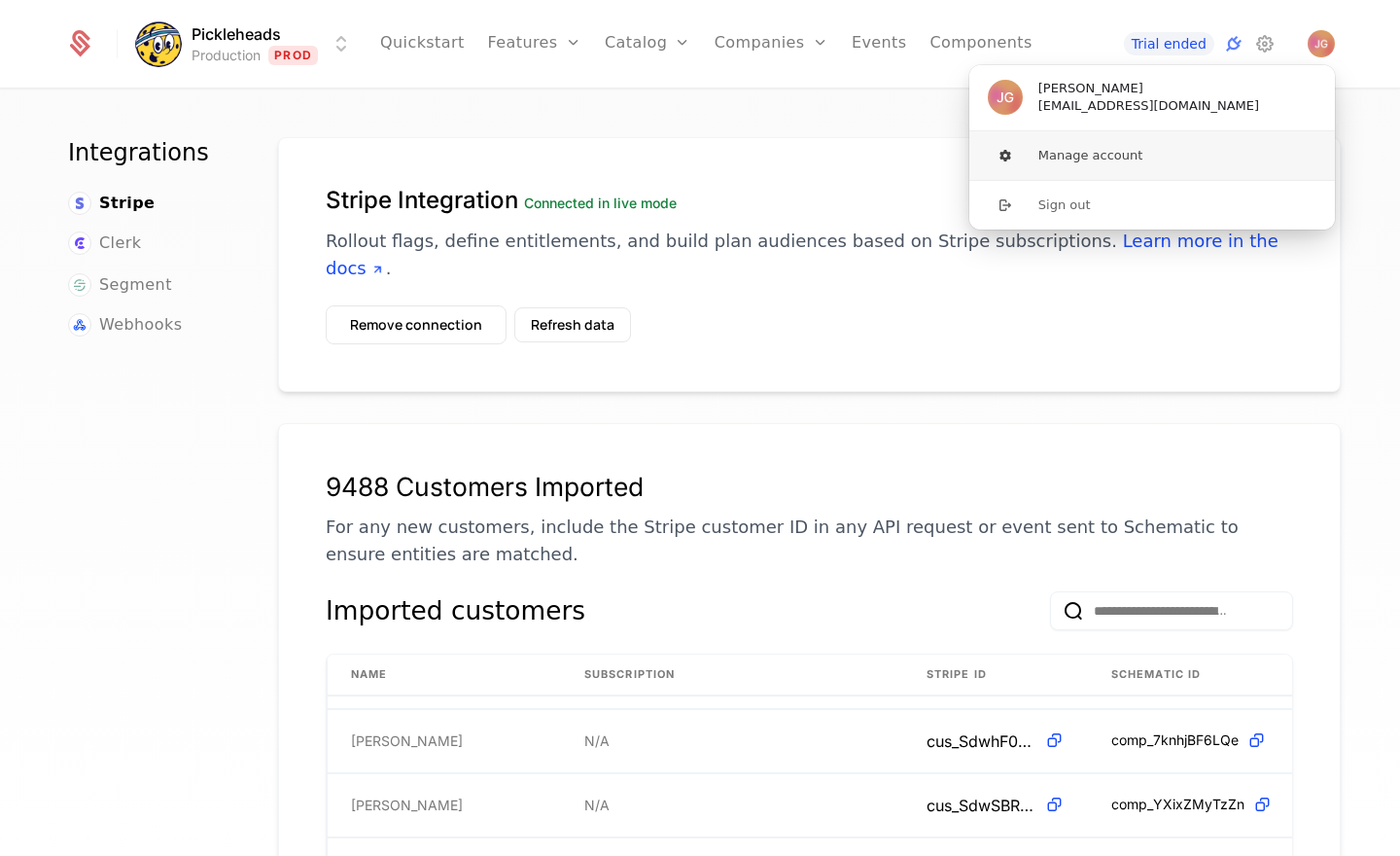
click at [1150, 154] on button "Manage account" at bounding box center [1152, 155] width 367 height 48
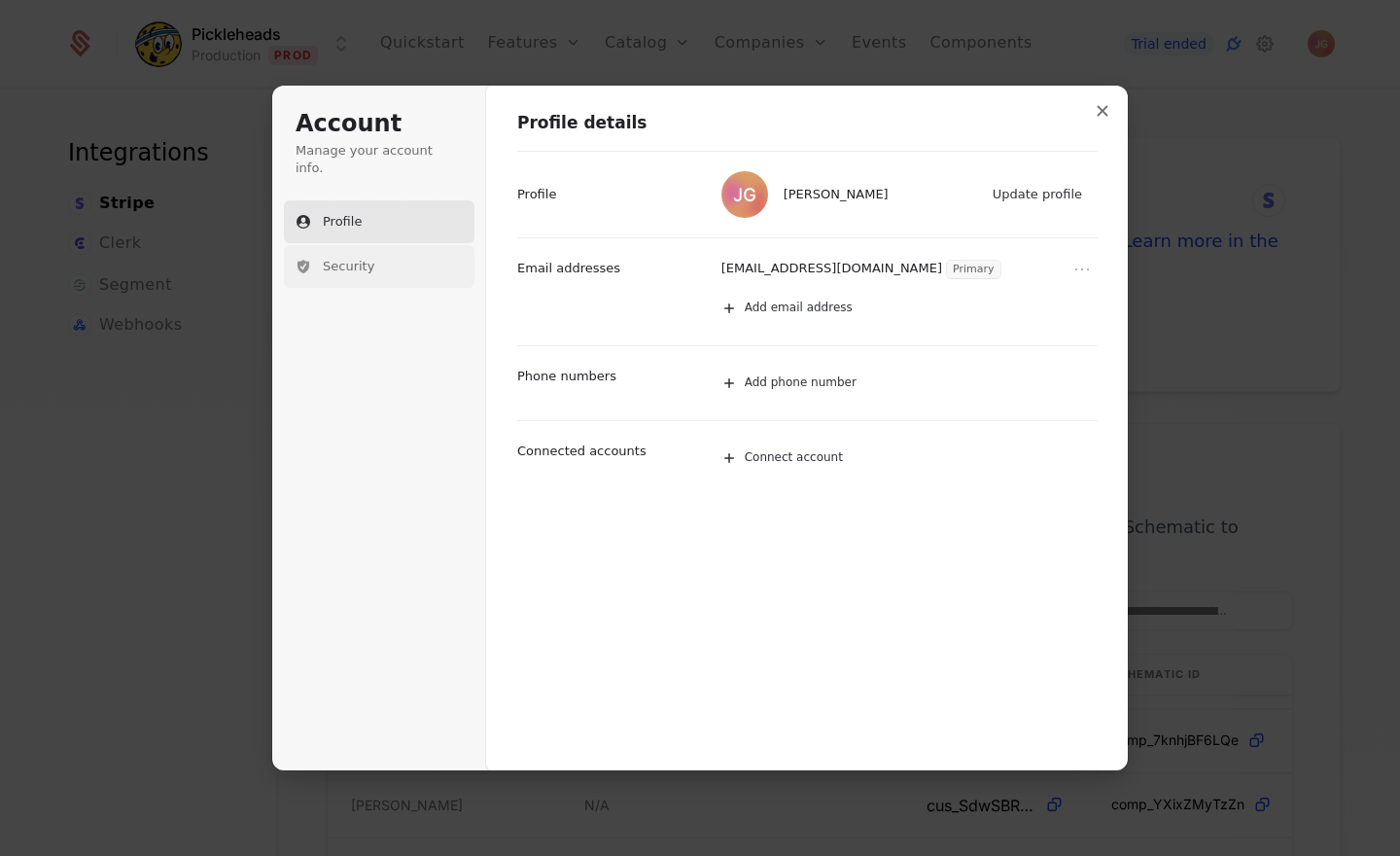
click at [332, 258] on span "Security" at bounding box center [349, 267] width 51 height 18
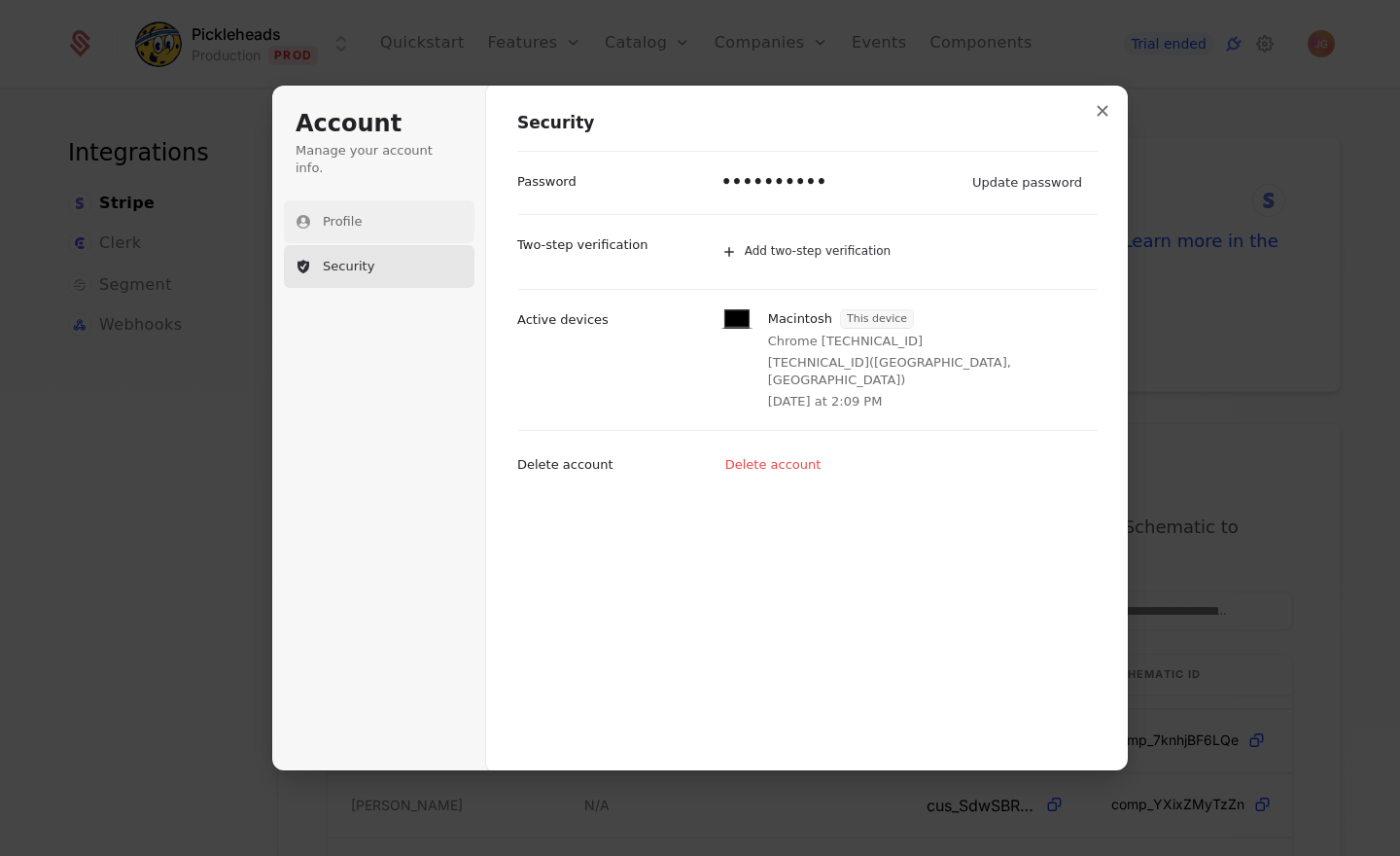
click at [360, 213] on span "Profile" at bounding box center [342, 222] width 39 height 18
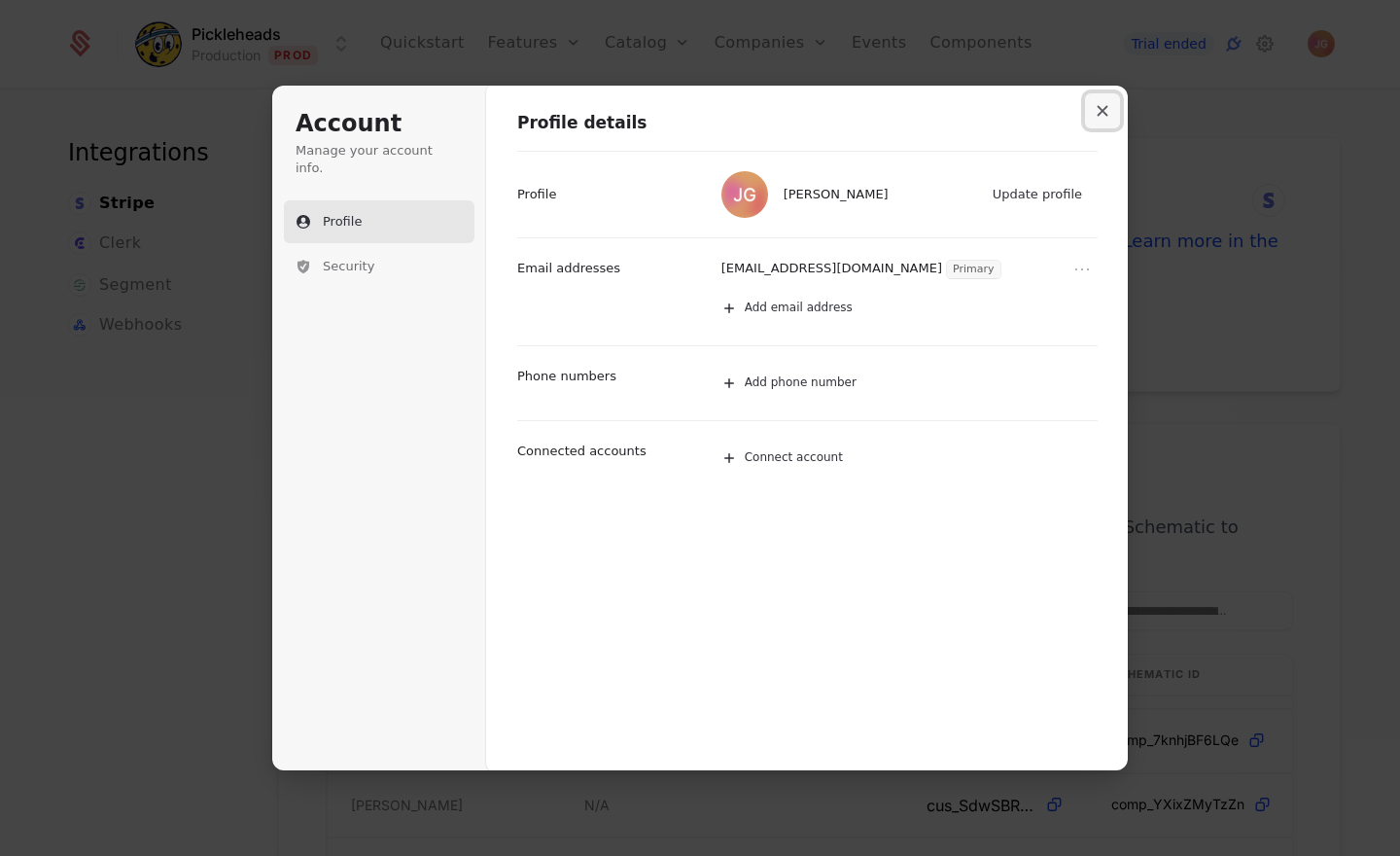
click at [1103, 112] on icon "Close modal" at bounding box center [1103, 111] width 12 height 12
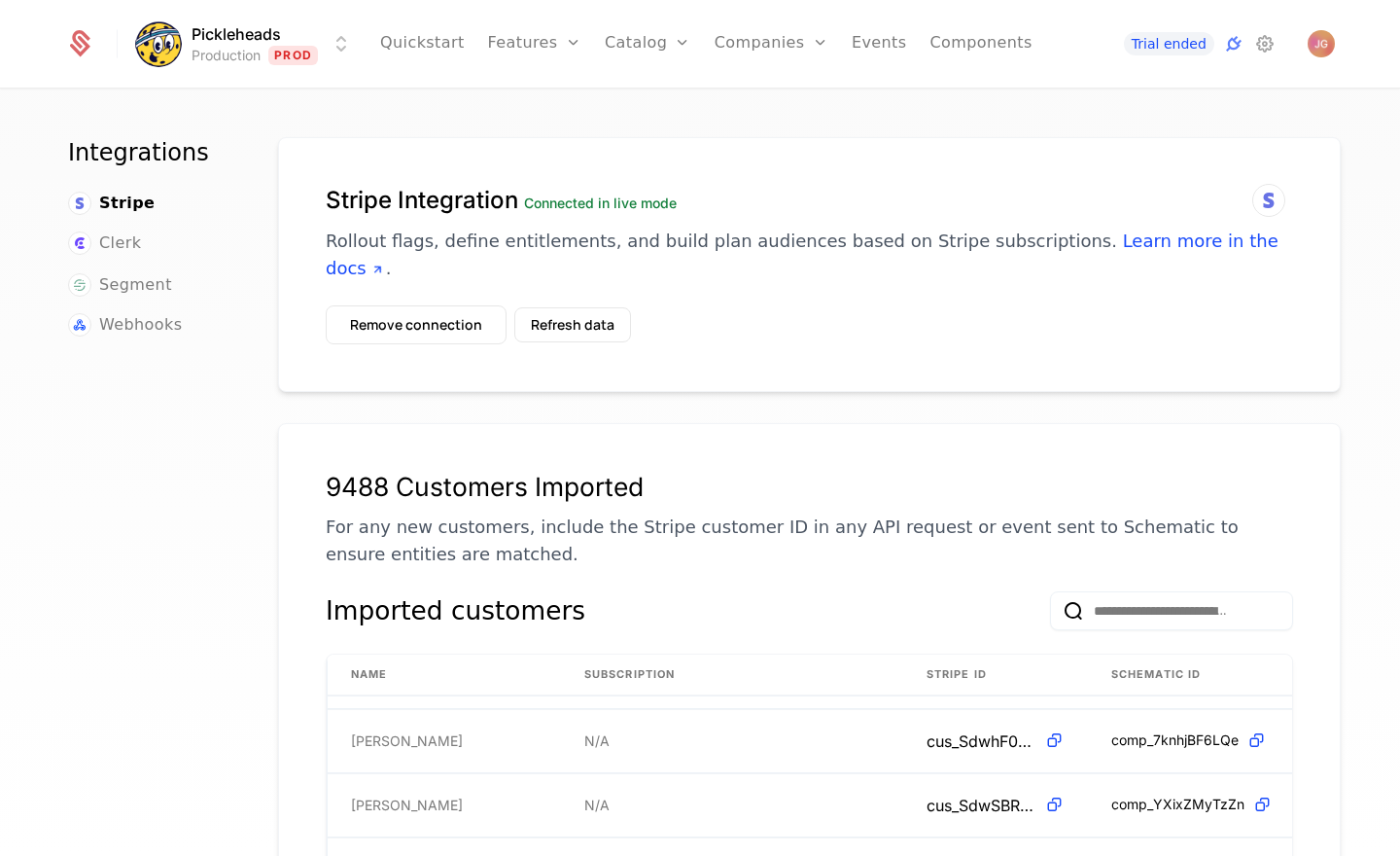
click at [1361, 319] on div "Integrations Stripe Clerk Segment Webhooks Stripe Integration Connected in live…" at bounding box center [700, 479] width 1400 height 777
click at [220, 432] on div "Integrations Stripe Clerk Segment Webhooks" at bounding box center [149, 502] width 163 height 730
click at [780, 149] on link "Users" at bounding box center [782, 146] width 90 height 24
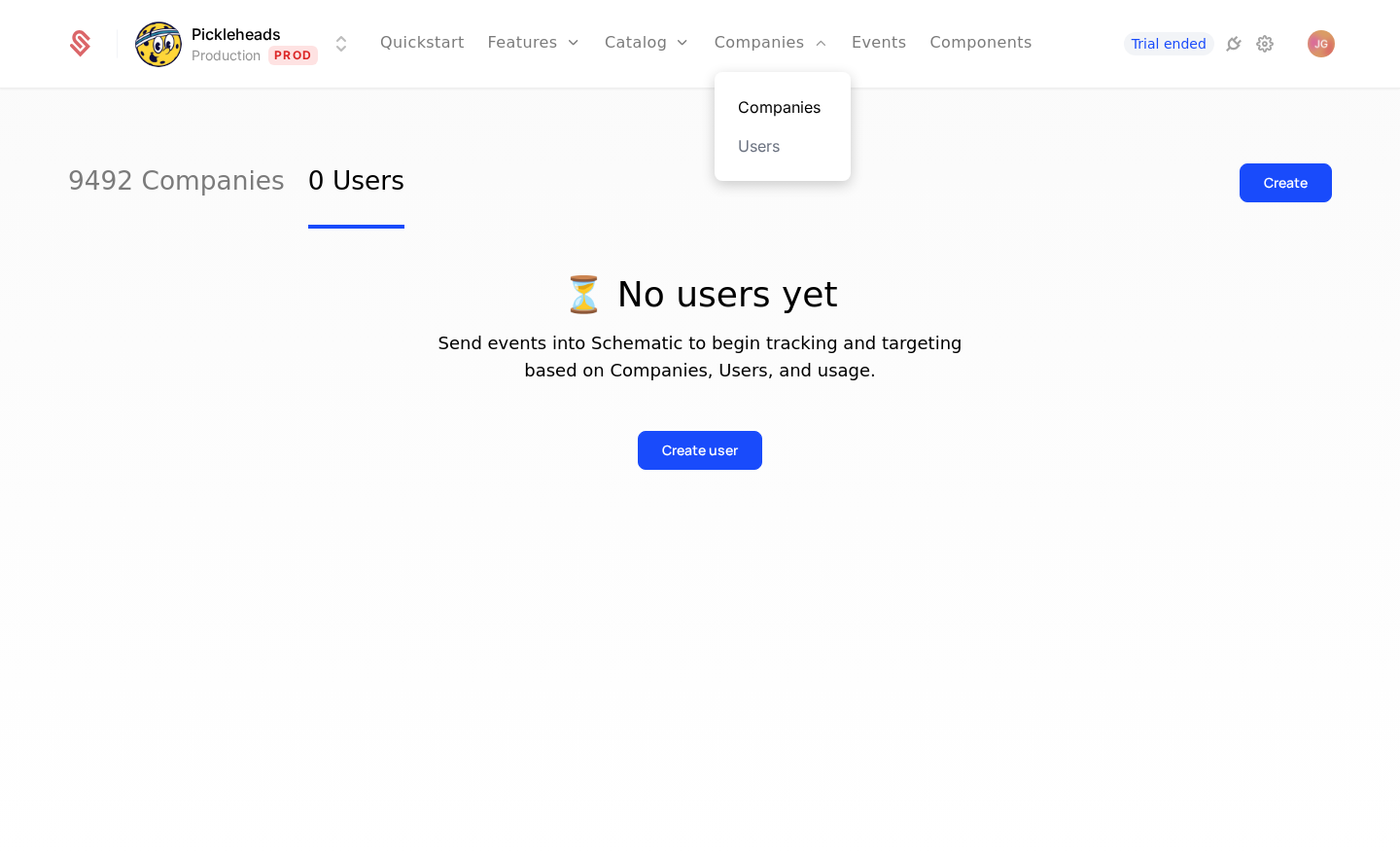
click at [793, 96] on link "Companies" at bounding box center [782, 108] width 90 height 24
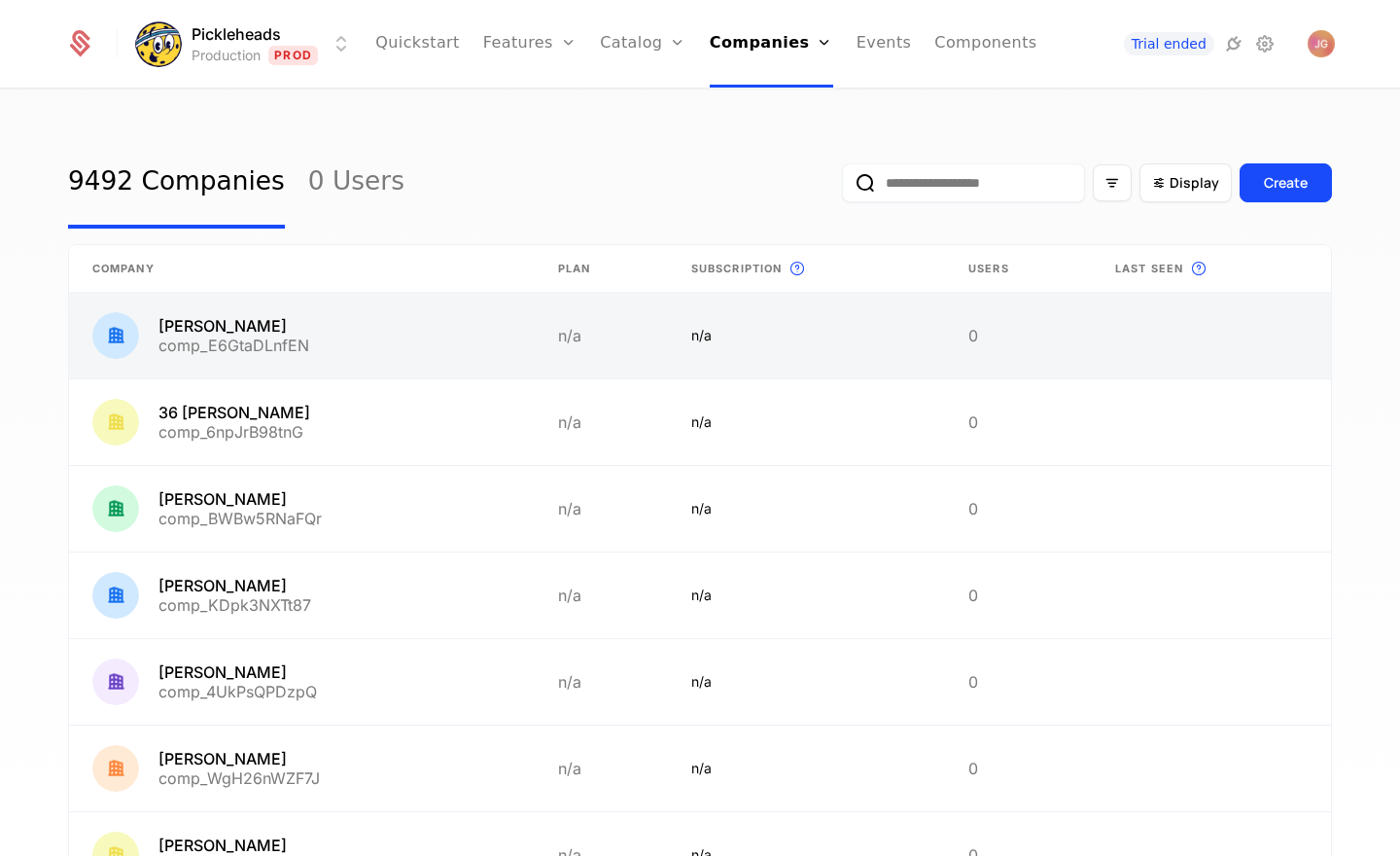
click at [326, 332] on link at bounding box center [302, 335] width 466 height 86
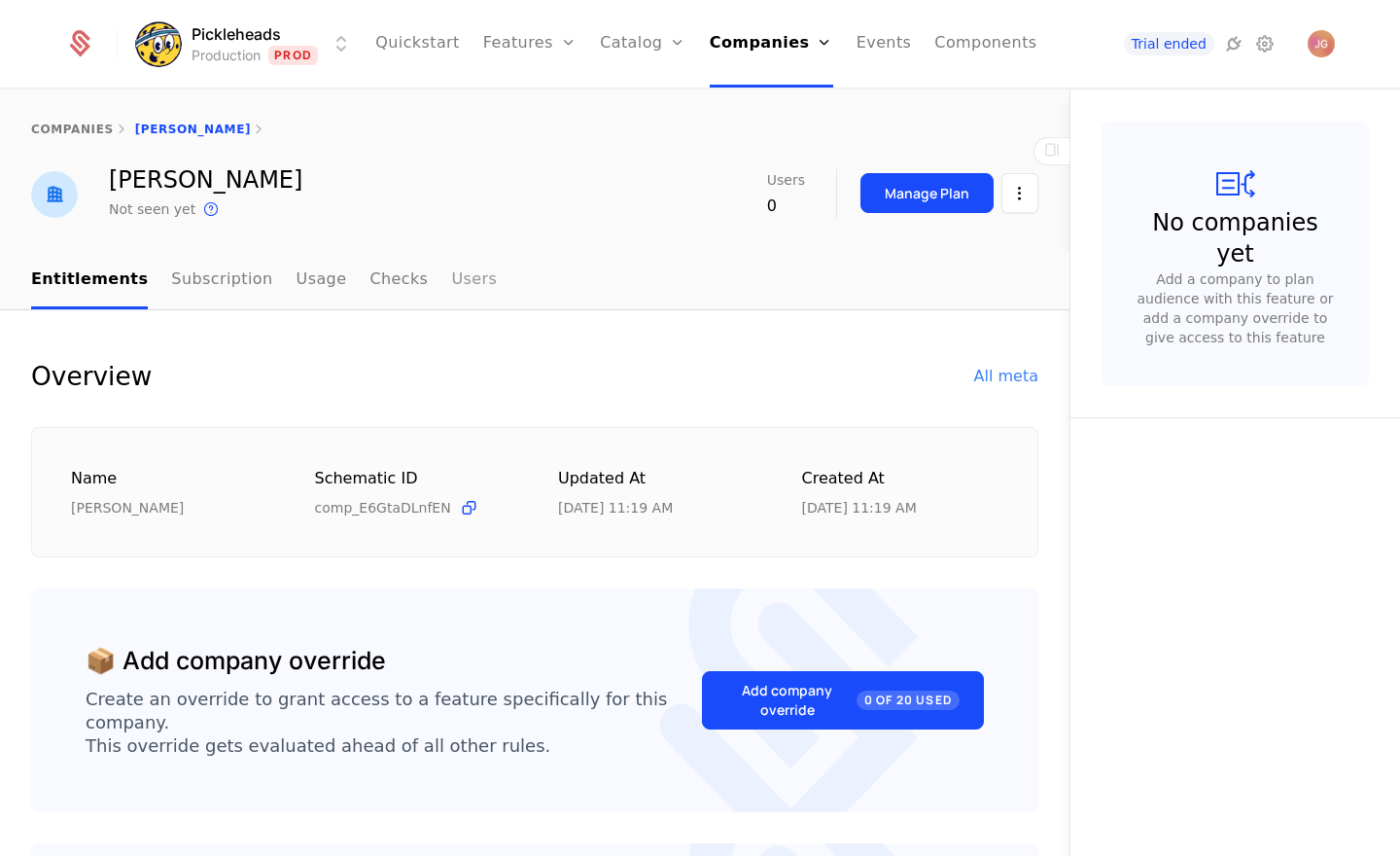
click at [451, 288] on link "Users" at bounding box center [474, 280] width 45 height 57
click at [395, 368] on div "Overview All meta" at bounding box center [535, 375] width 1007 height 39
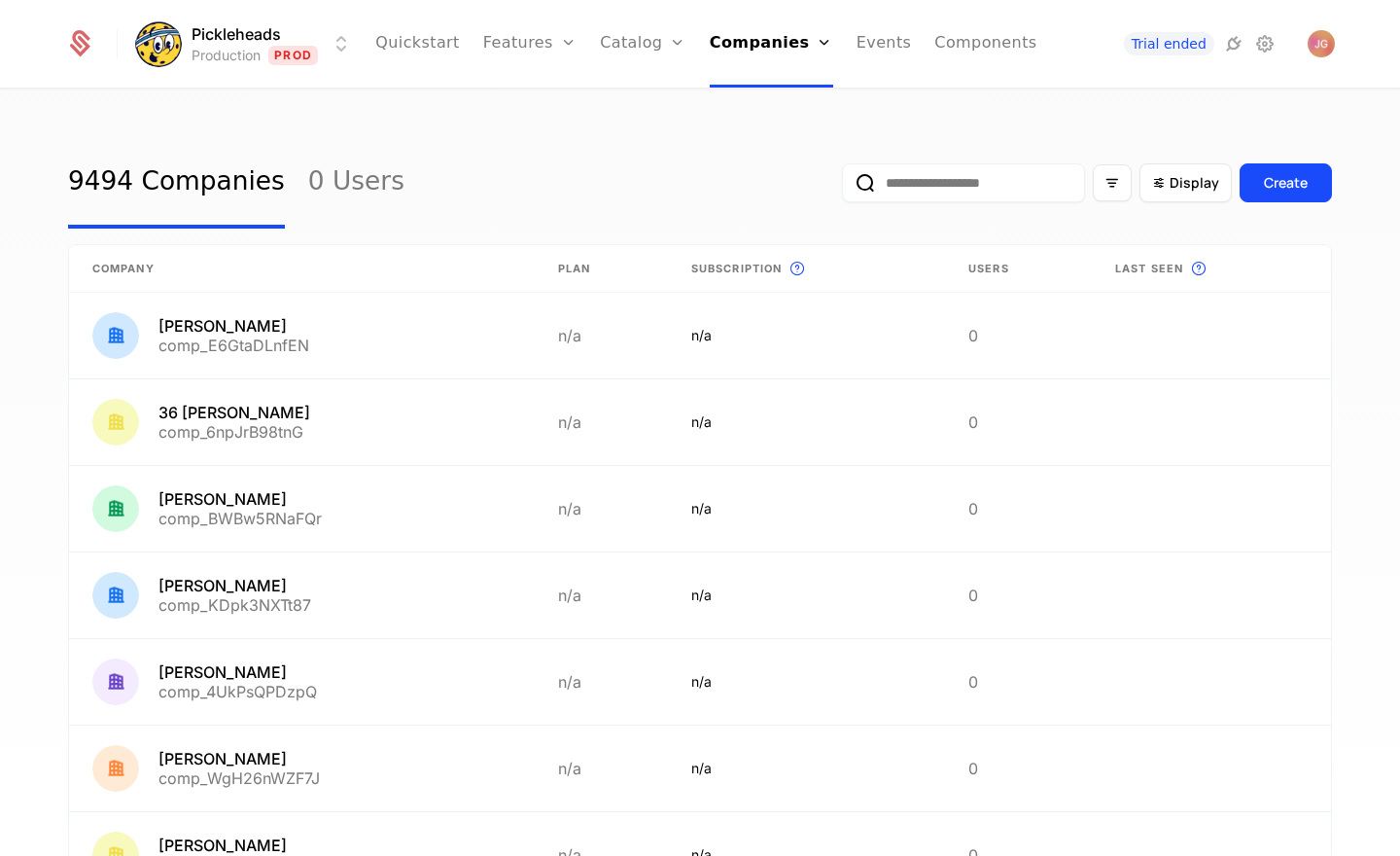
click at [603, 186] on div "9494 Companies 0 Users Display Create" at bounding box center [700, 183] width 1264 height 92
click at [565, 140] on div "9494 Companies 0 Users Display Create" at bounding box center [700, 183] width 1264 height 92
click at [336, 59] on html "Pickleheads Production Prod Quickstart Features Features Flags Catalog Plans Ad…" at bounding box center [700, 428] width 1400 height 856
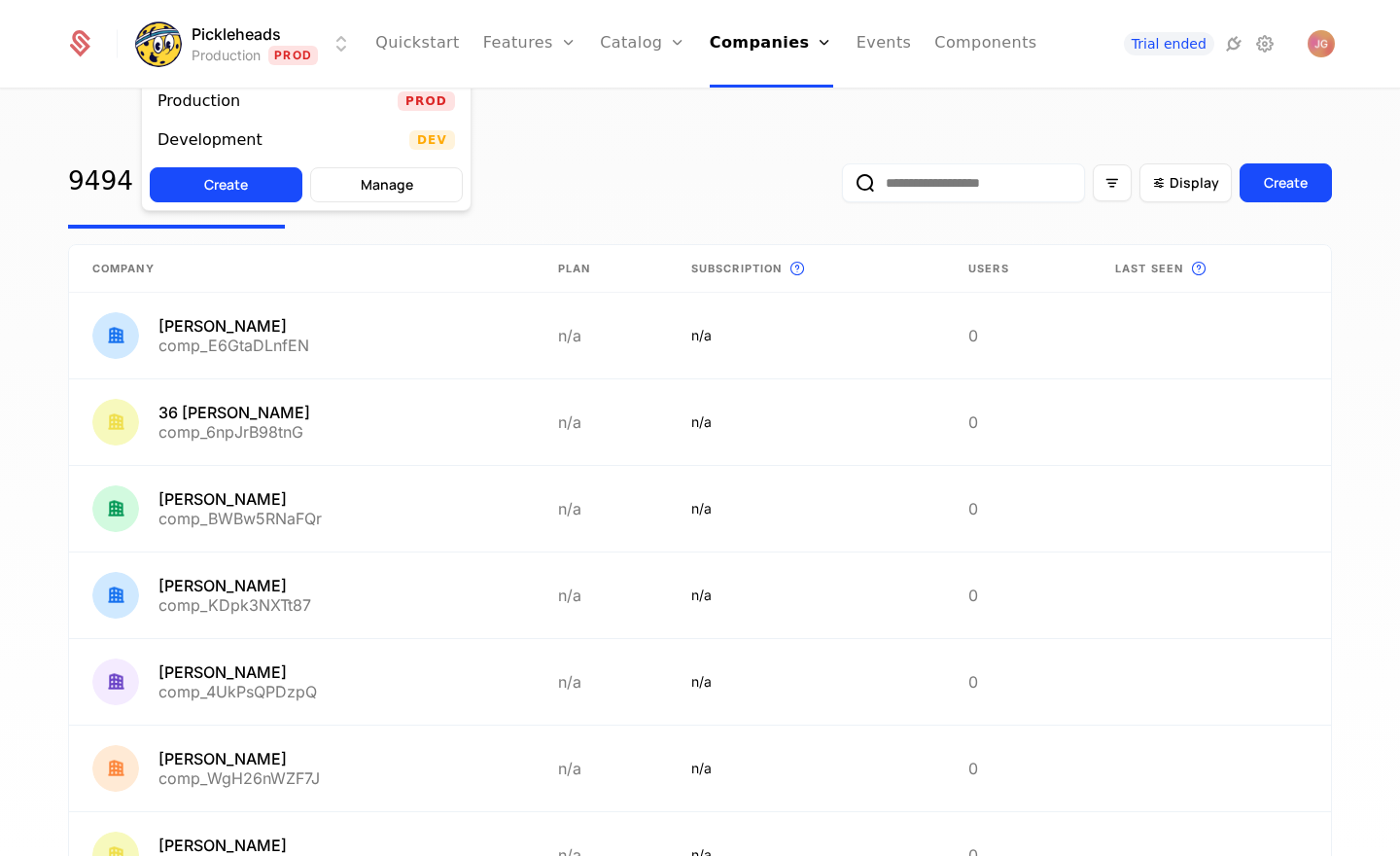
drag, startPoint x: 424, startPoint y: 140, endPoint x: 519, endPoint y: 146, distance: 95.2
click at [424, 140] on span "Dev" at bounding box center [432, 140] width 45 height 20
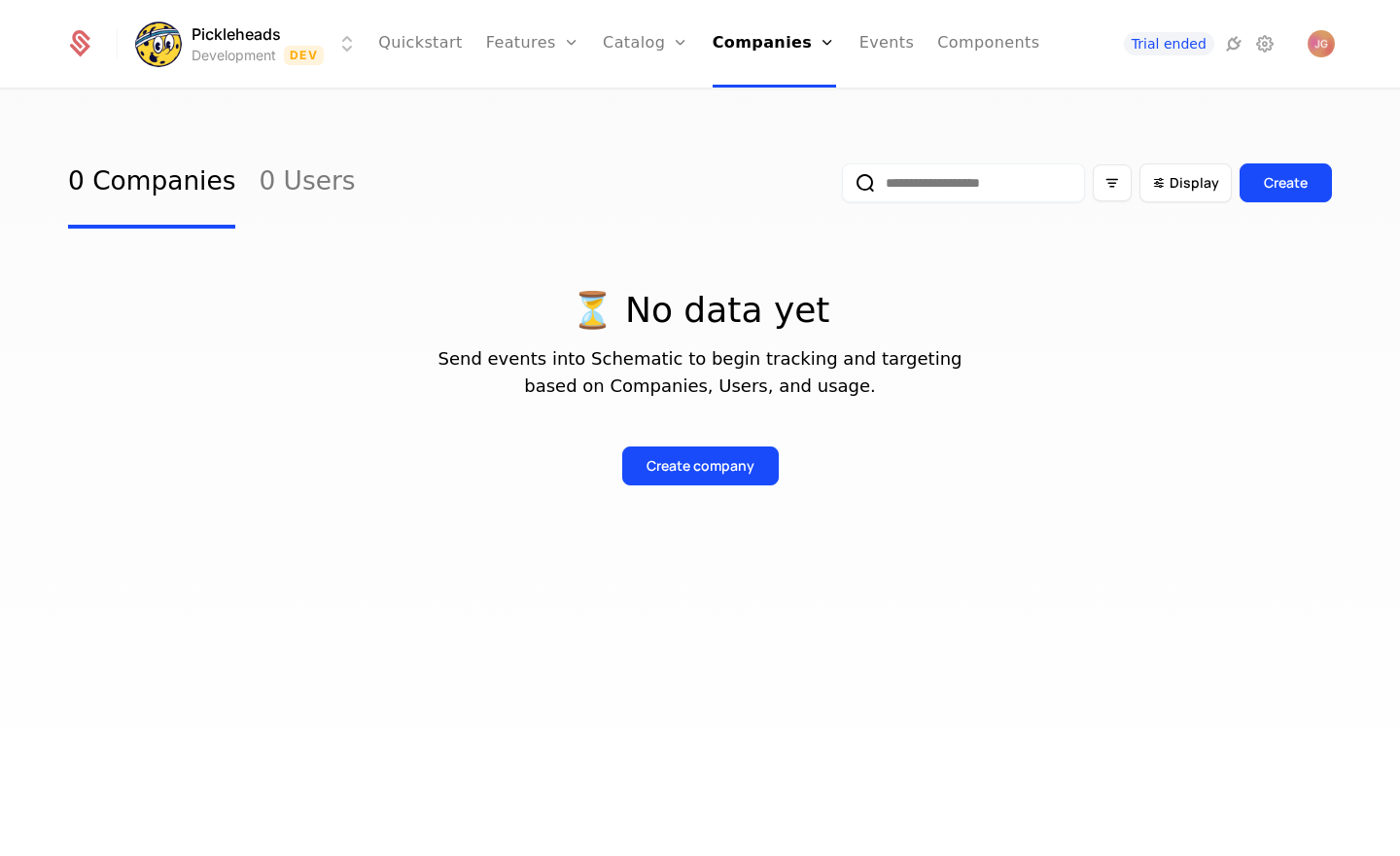
click at [607, 154] on div "0 Companies 0 Users Display Create" at bounding box center [700, 183] width 1264 height 92
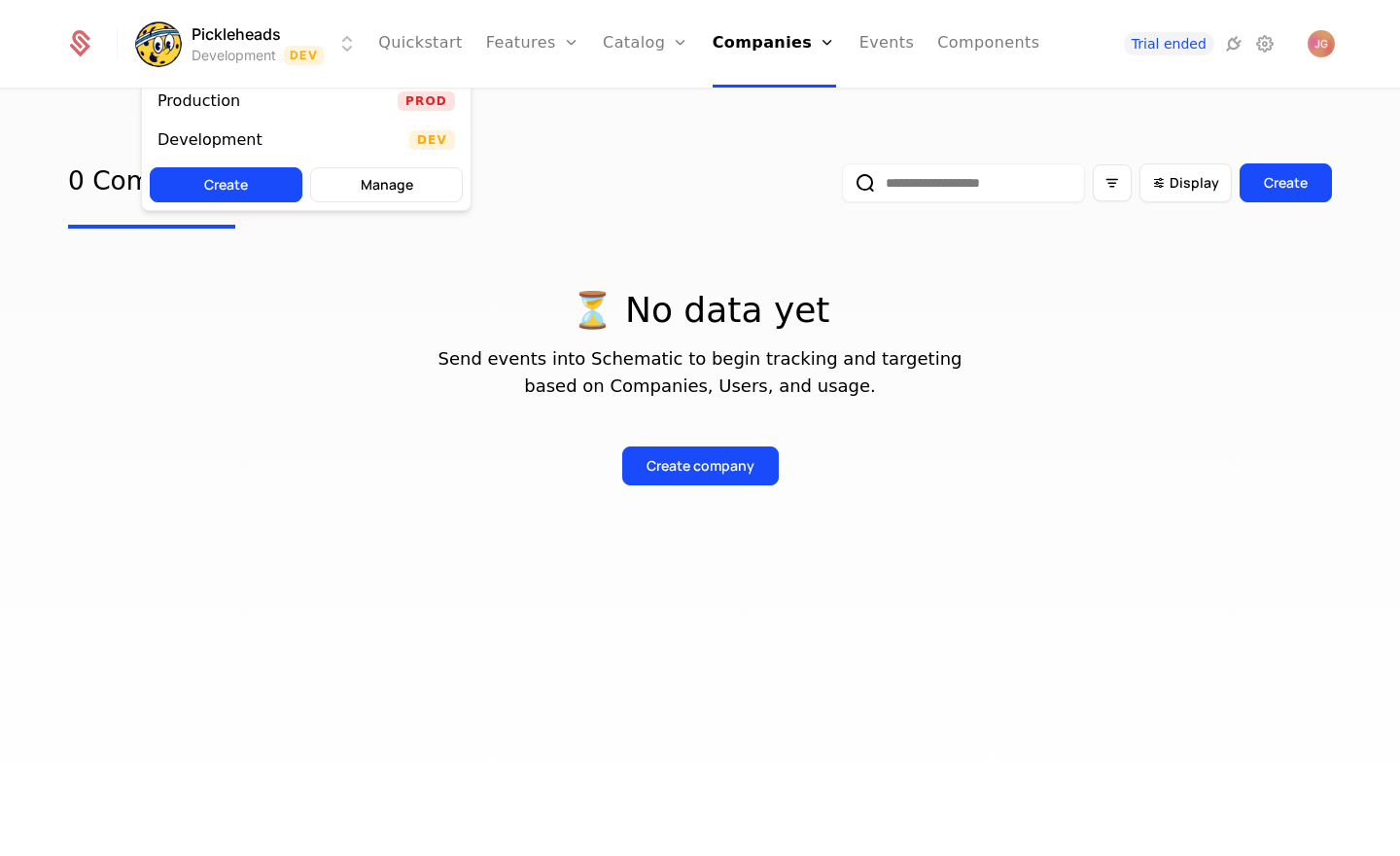
click at [277, 48] on html "Pickleheads Development Dev Quickstart Features Features Flags Catalog Plans Ad…" at bounding box center [700, 428] width 1400 height 856
click at [283, 112] on div "Production Prod" at bounding box center [306, 101] width 329 height 39
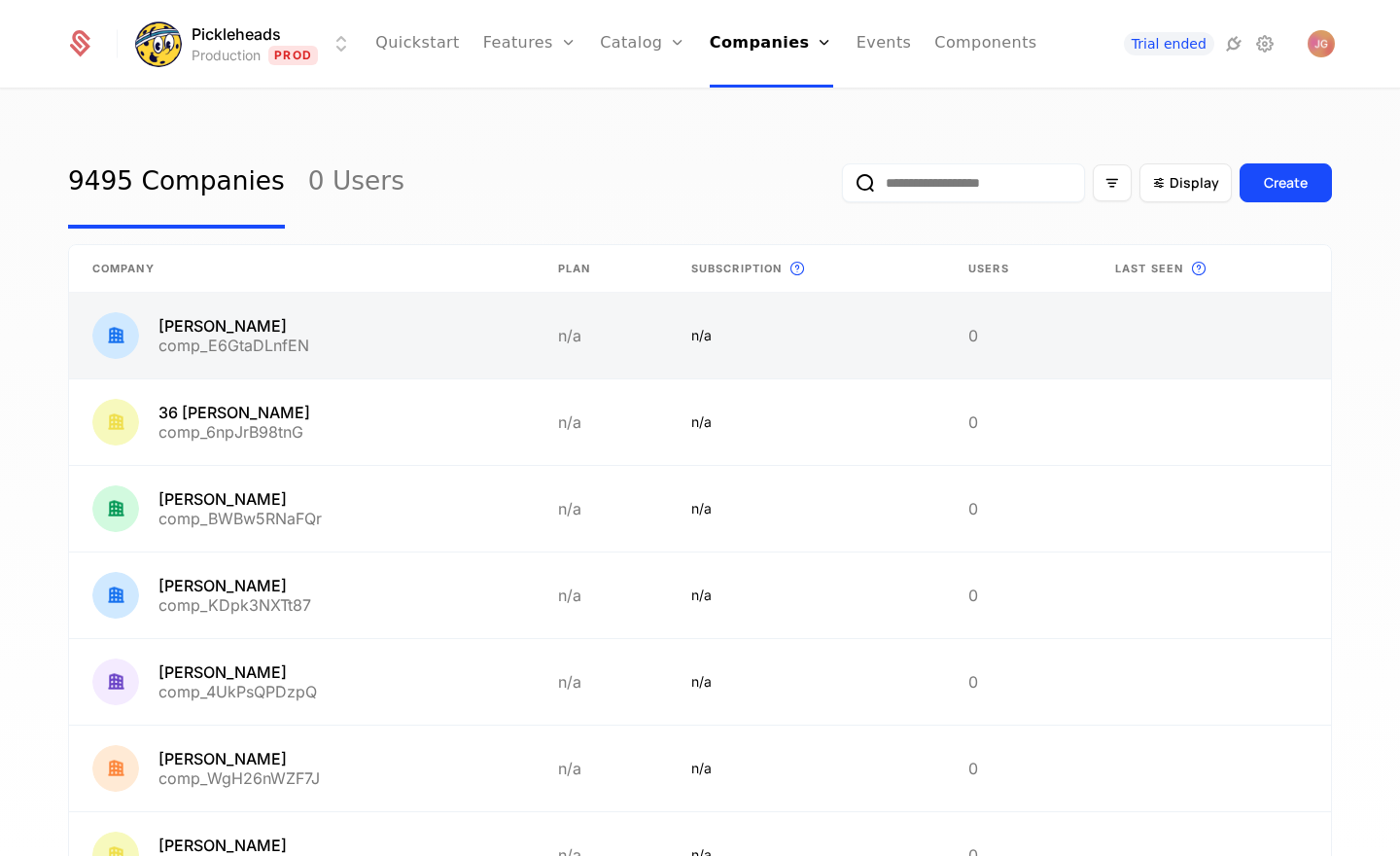
click at [446, 350] on link at bounding box center [302, 335] width 466 height 86
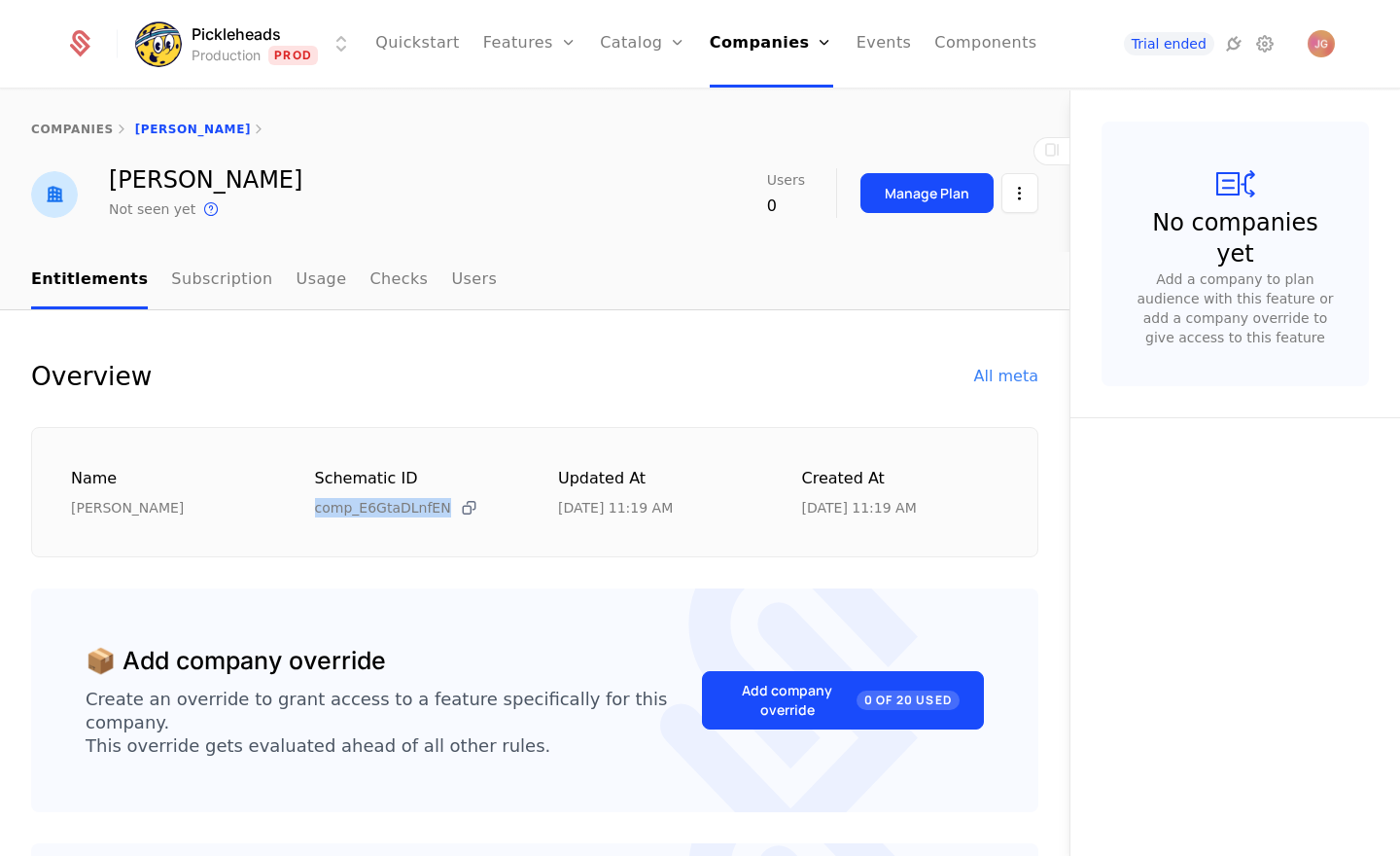
drag, startPoint x: 315, startPoint y: 509, endPoint x: 456, endPoint y: 510, distance: 141.0
click at [456, 510] on span "comp_E6GtaDLnfEN" at bounding box center [397, 507] width 164 height 21
click at [377, 518] on div "Name 𝓜𝓪𝓻𝓲𝓪 𝓑𝓲𝓿𝓮𝓷𝓼 Schematic ID comp_E6GtaDLnfEN Updated at 7/10/25, 11:19 AM Cr…" at bounding box center [535, 492] width 1007 height 131
click at [368, 509] on span "comp_E6GtaDLnfEN" at bounding box center [383, 507] width 136 height 20
click at [1123, 576] on div "No companies yet Add a company to plan audience with this feature or add a comp…" at bounding box center [1234, 474] width 331 height 767
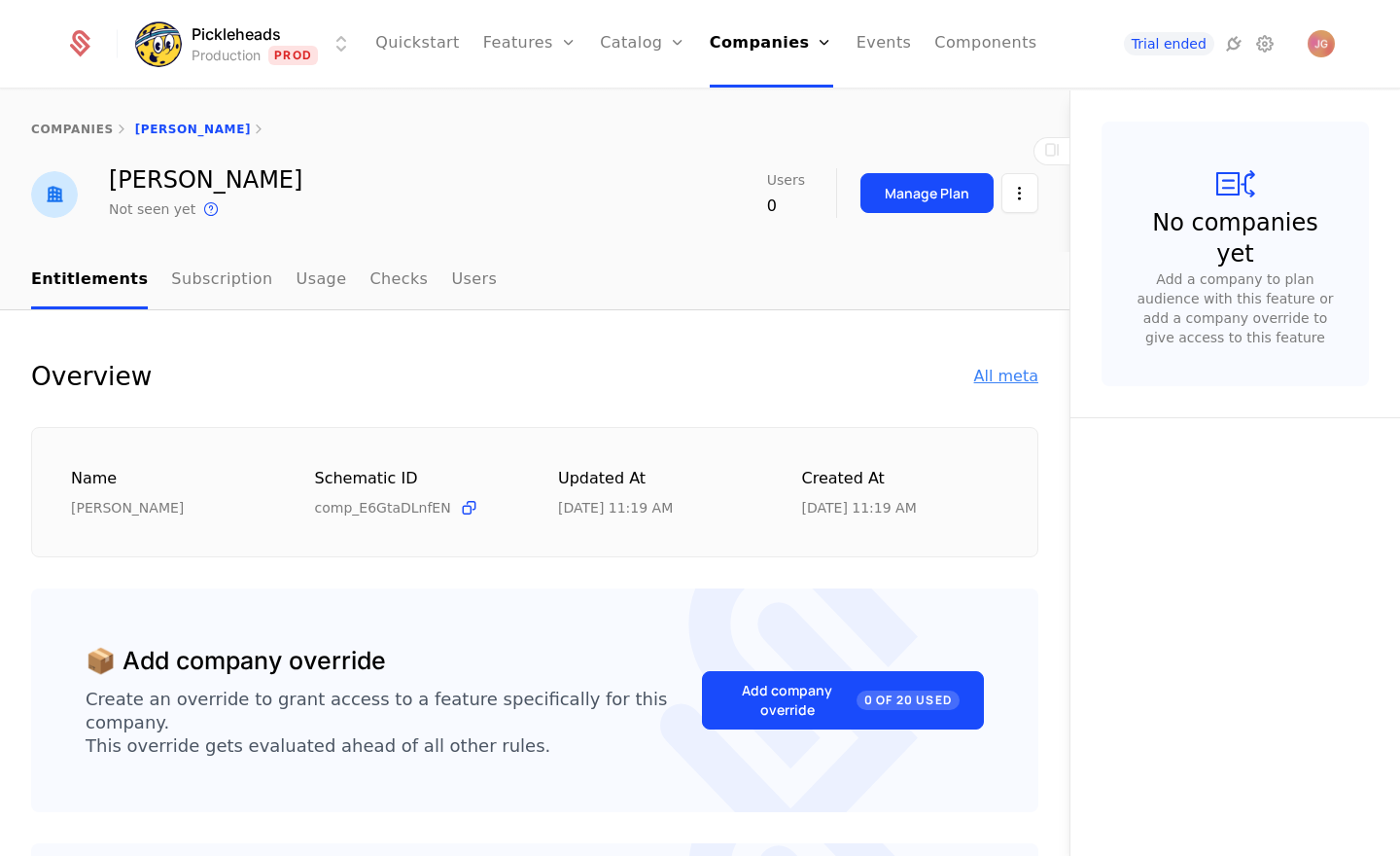
click at [1005, 374] on div "All meta" at bounding box center [1006, 376] width 64 height 24
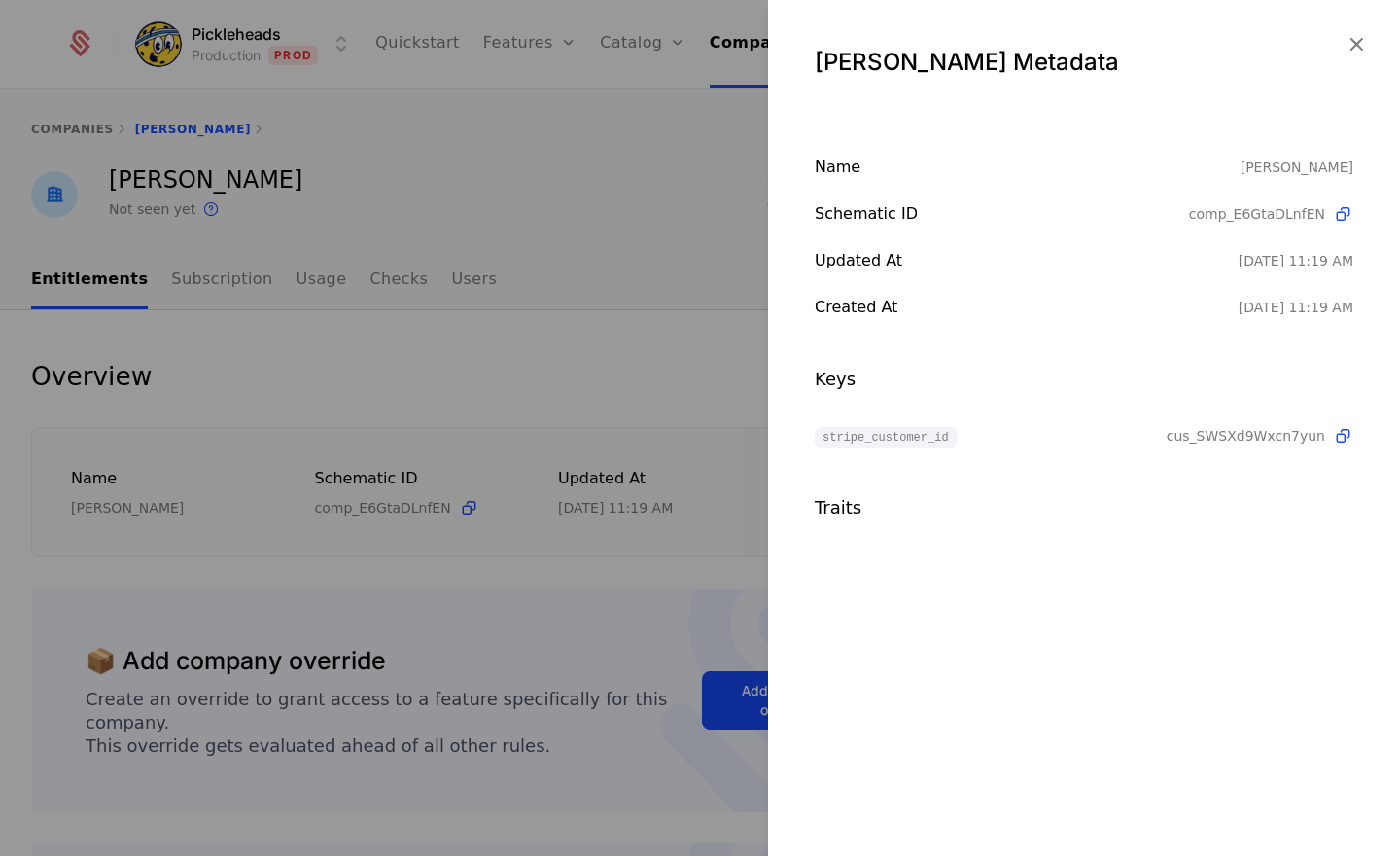
click at [878, 442] on span "stripe_customer_id" at bounding box center [886, 437] width 142 height 22
click at [1344, 40] on icon "button" at bounding box center [1357, 44] width 26 height 26
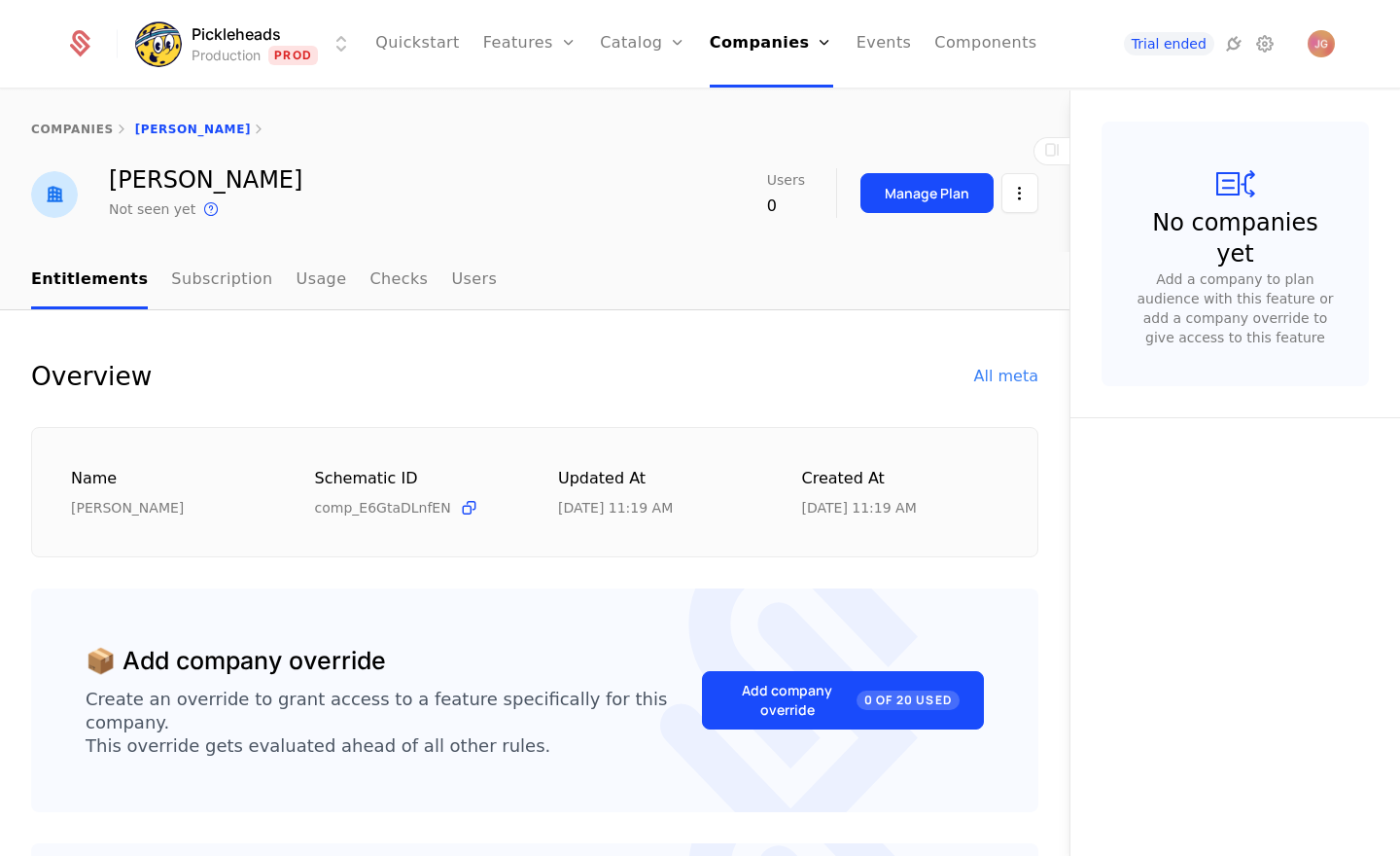
click at [1115, 686] on div "No companies yet Add a company to plan audience with this feature or add a comp…" at bounding box center [1234, 474] width 331 height 767
click at [1170, 674] on div "No companies yet Add a company to plan audience with this feature or add a comp…" at bounding box center [1234, 474] width 331 height 767
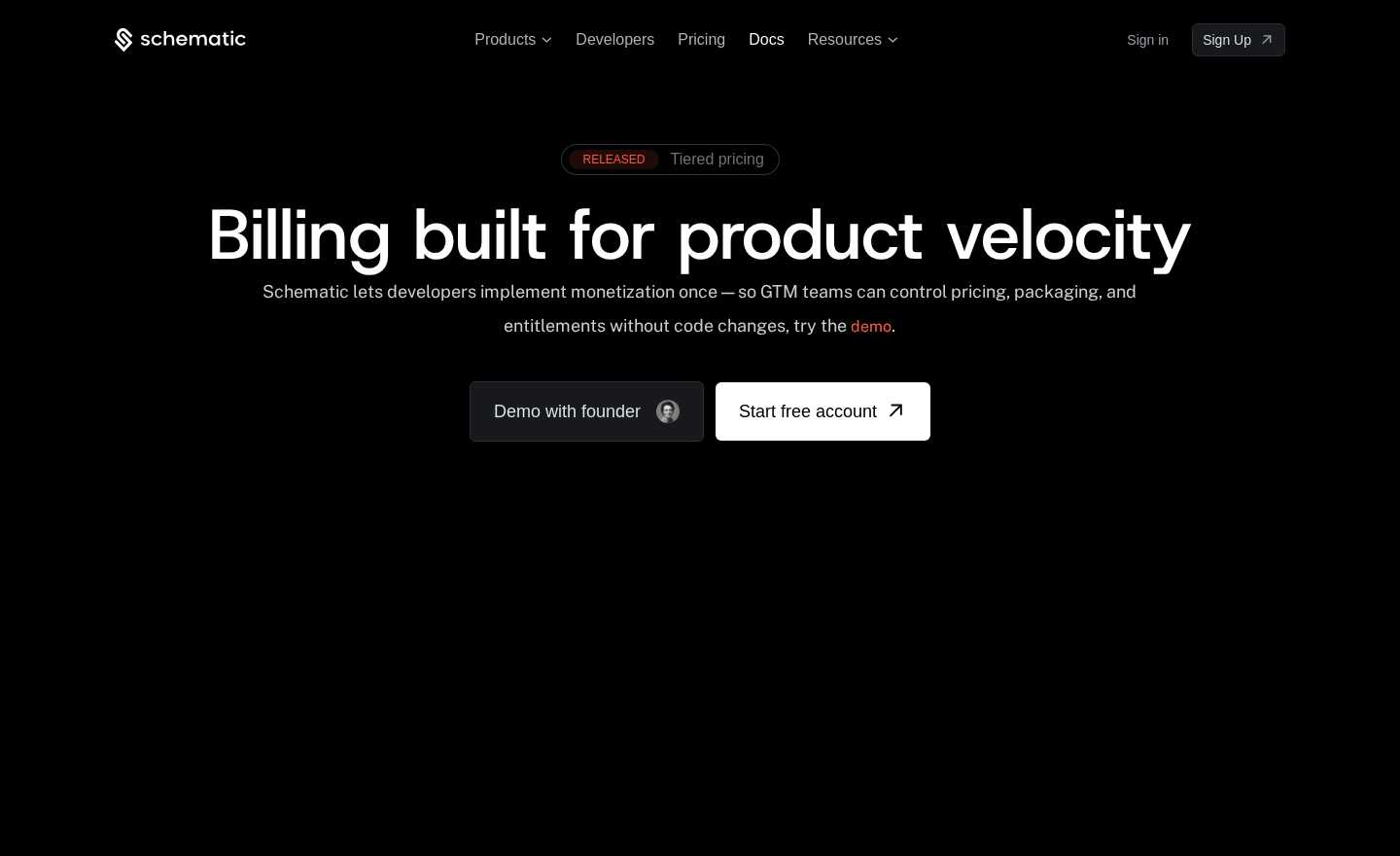
click at [759, 40] on span "Docs" at bounding box center [765, 39] width 35 height 17
